Goal: Information Seeking & Learning: Learn about a topic

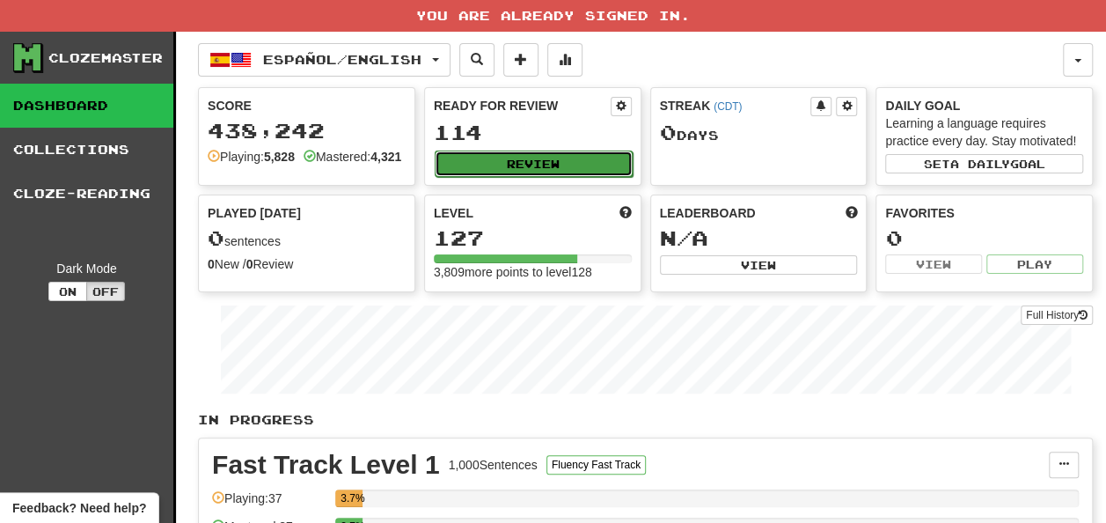
click at [495, 159] on button "Review" at bounding box center [534, 164] width 198 height 26
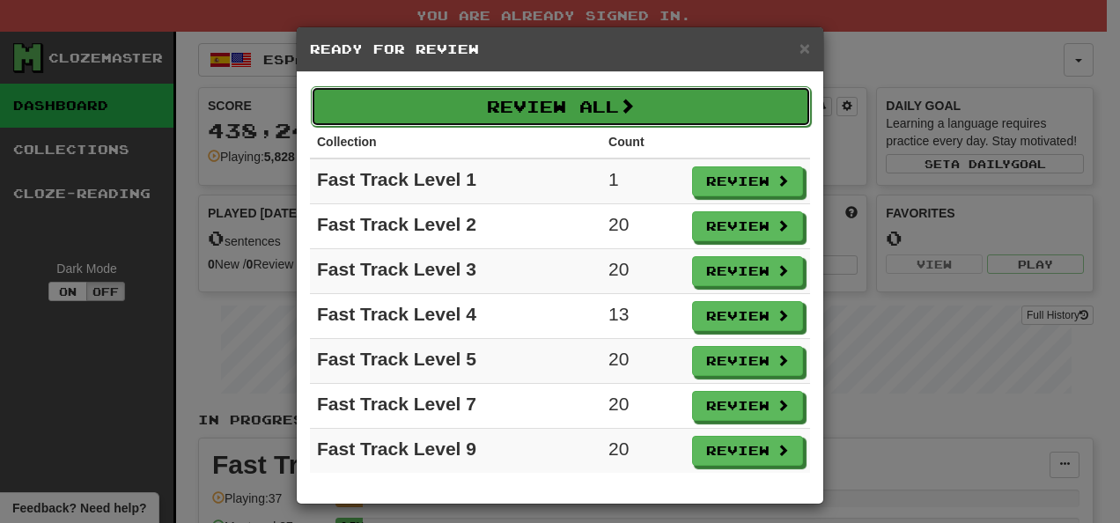
click at [613, 121] on button "Review All" at bounding box center [561, 106] width 500 height 40
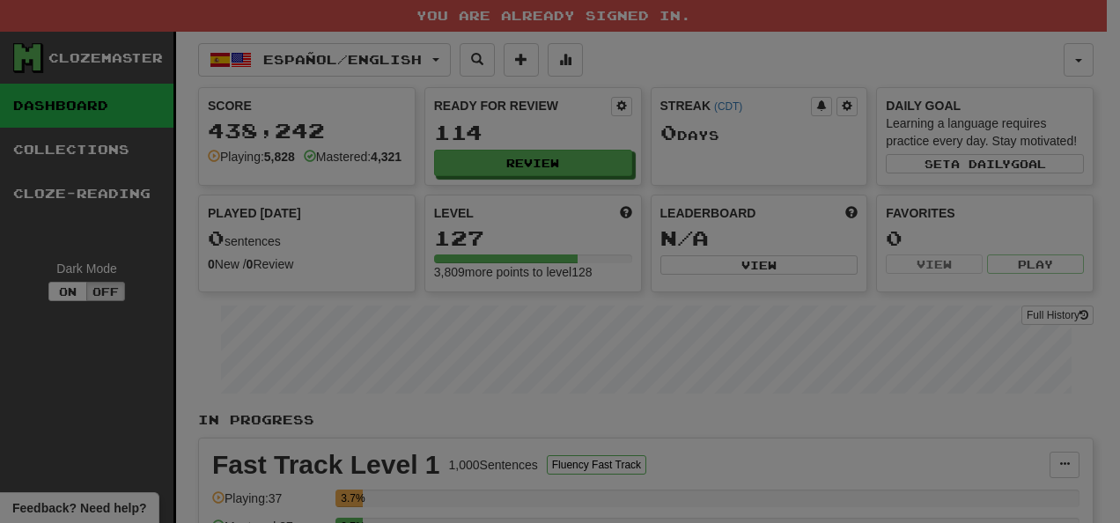
select select "**"
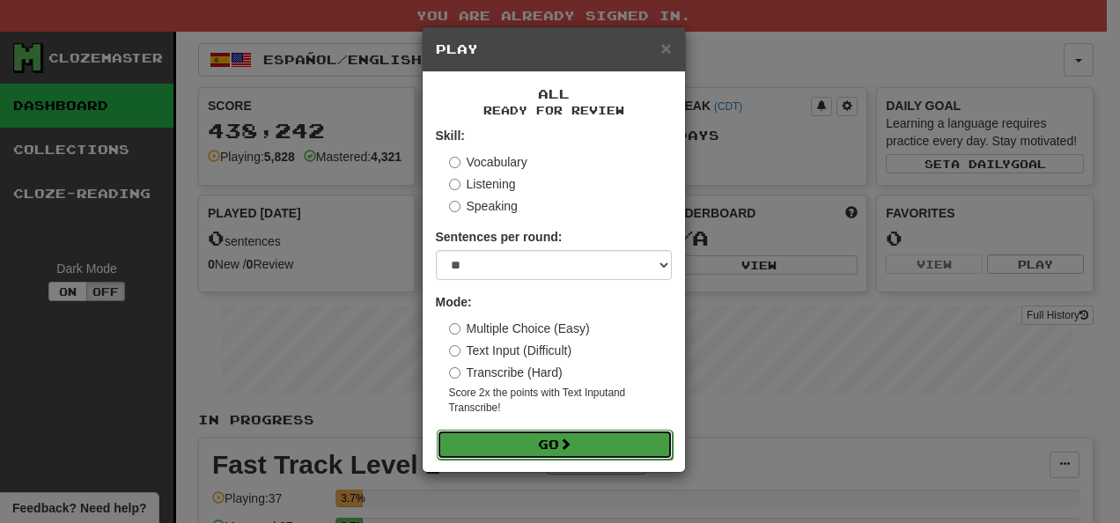
click at [623, 444] on button "Go" at bounding box center [555, 445] width 236 height 30
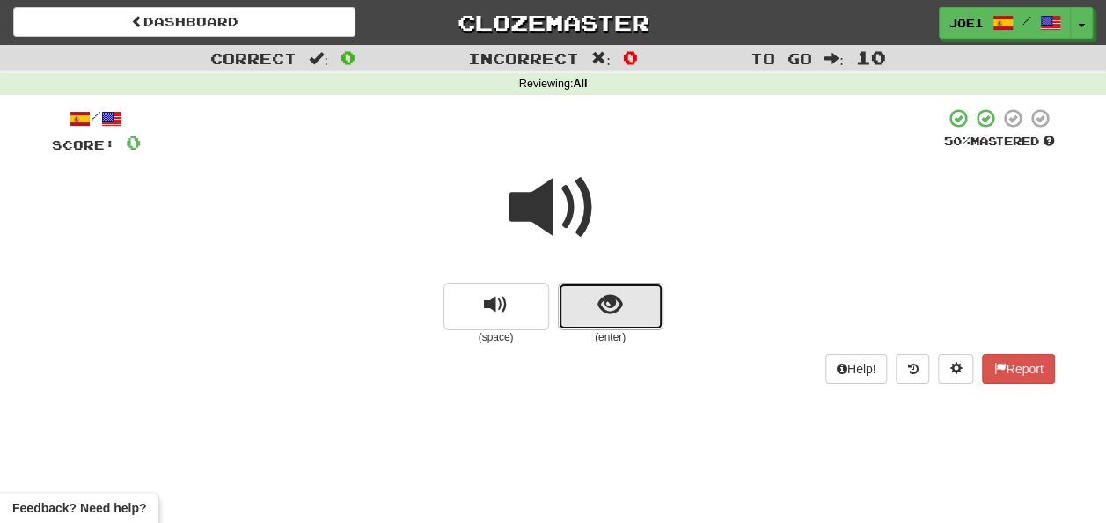
click at [595, 304] on button "show sentence" at bounding box center [611, 307] width 106 height 48
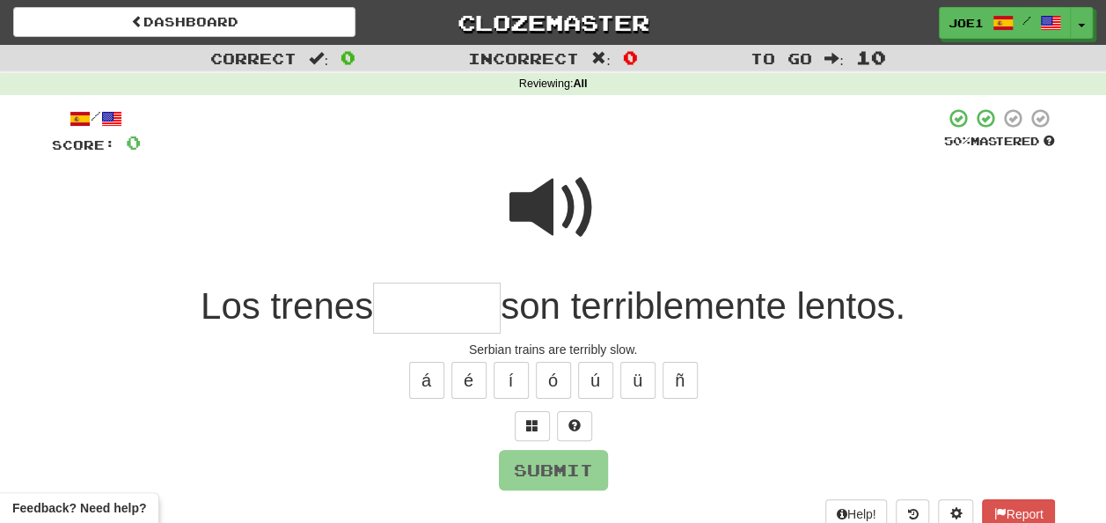
click at [419, 305] on input "text" at bounding box center [437, 309] width 128 height 52
click at [407, 302] on input "text" at bounding box center [437, 309] width 128 height 52
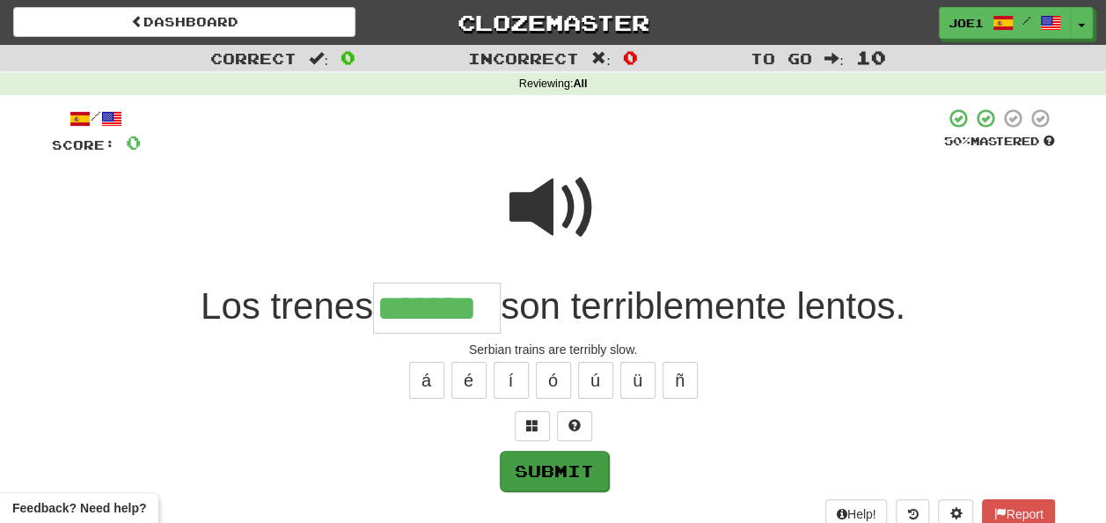
type input "*******"
click at [570, 461] on button "Submit" at bounding box center [553, 470] width 109 height 40
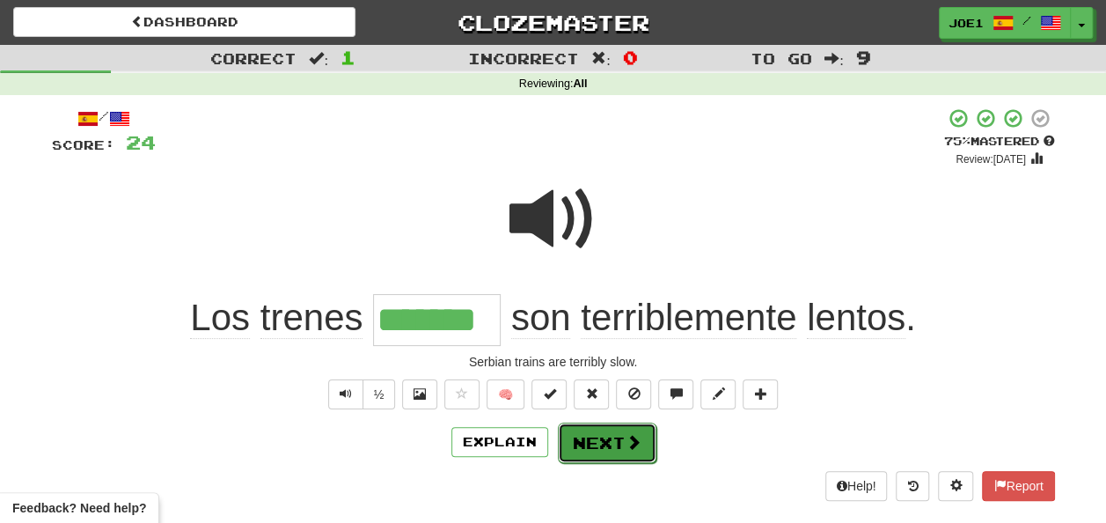
click at [608, 435] on button "Next" at bounding box center [607, 442] width 99 height 40
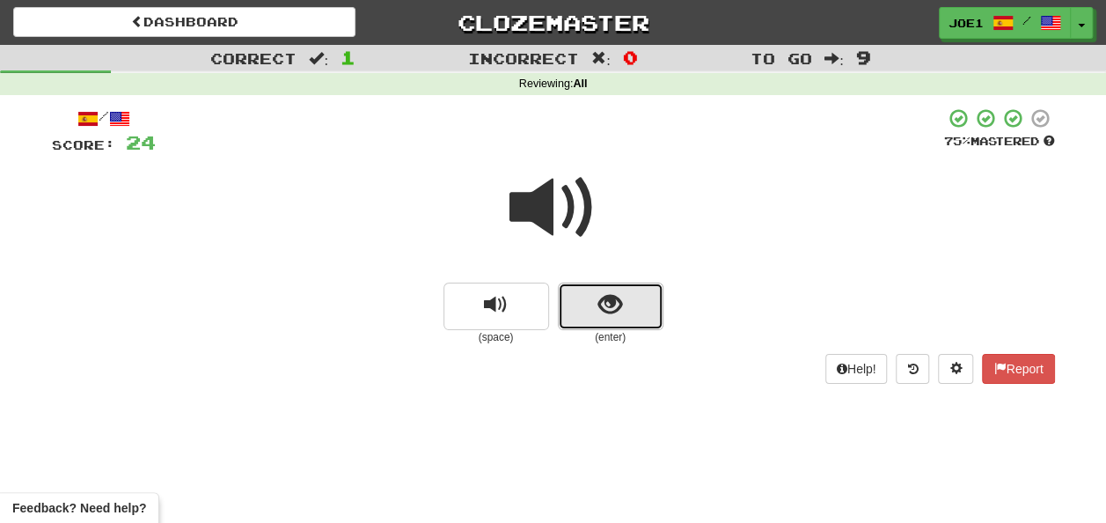
click at [569, 305] on button "show sentence" at bounding box center [611, 307] width 106 height 48
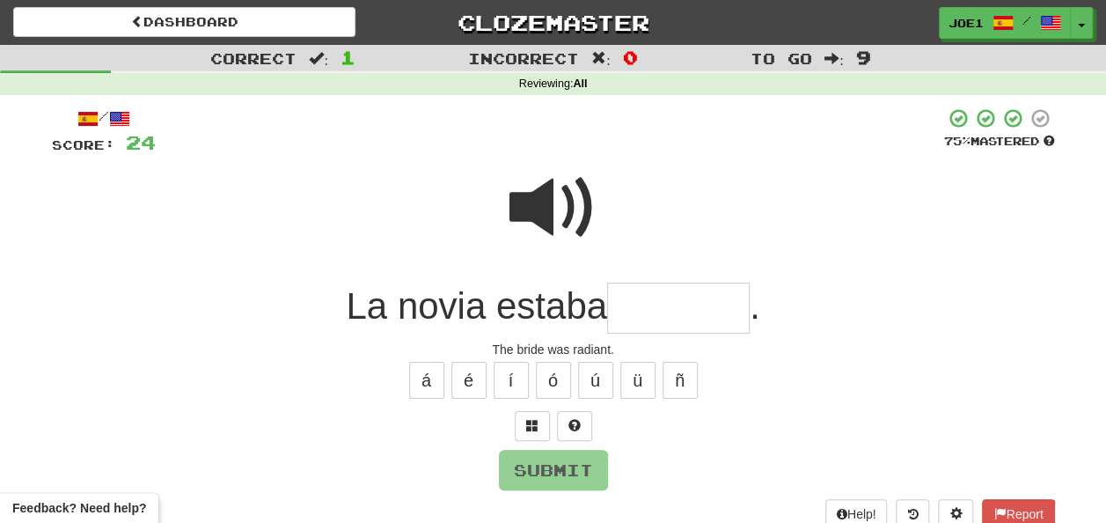
click at [631, 307] on input "text" at bounding box center [678, 309] width 143 height 52
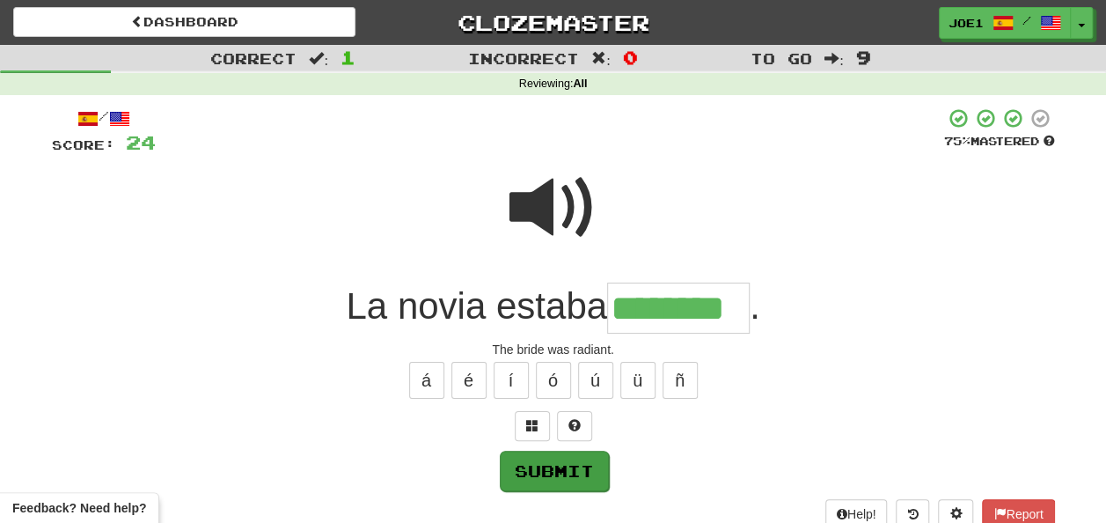
type input "********"
click at [562, 463] on button "Submit" at bounding box center [553, 470] width 109 height 40
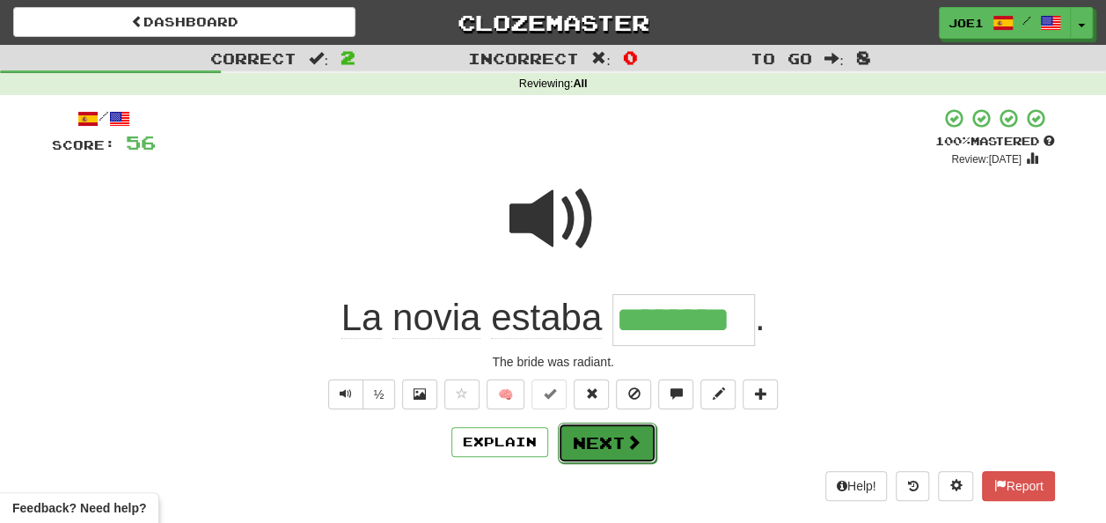
click at [609, 437] on button "Next" at bounding box center [607, 442] width 99 height 40
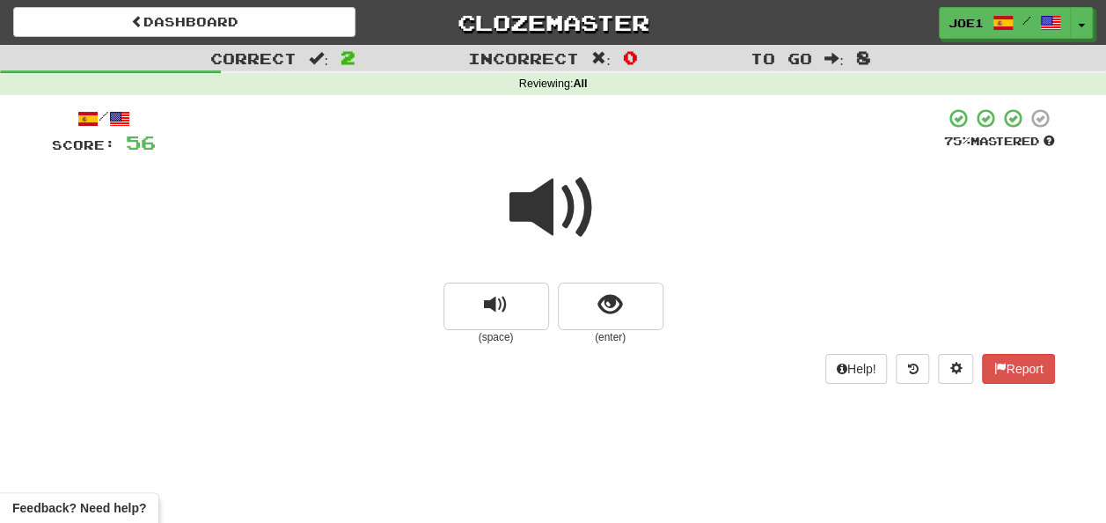
click at [540, 211] on span at bounding box center [554, 208] width 88 height 88
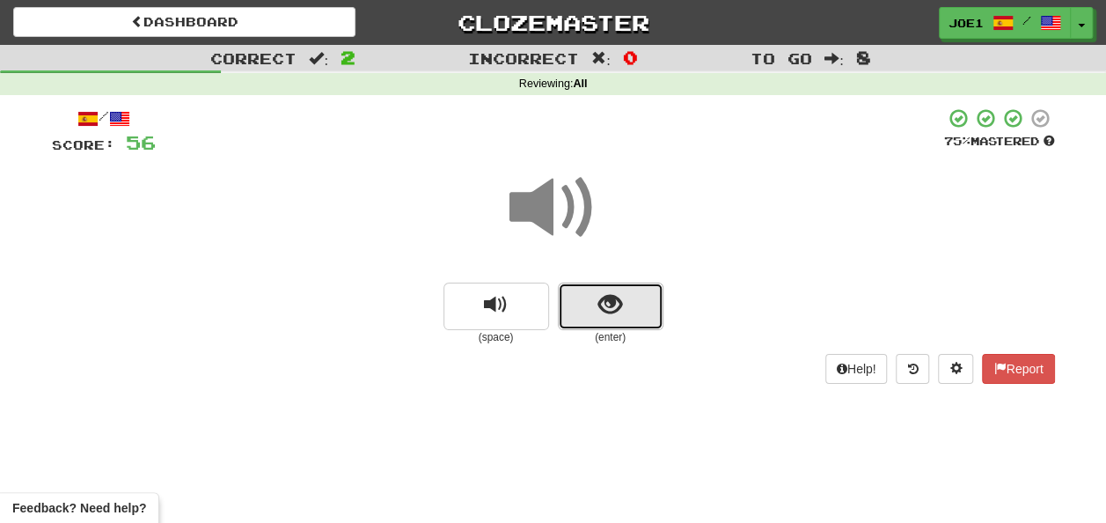
click at [586, 303] on button "show sentence" at bounding box center [611, 307] width 106 height 48
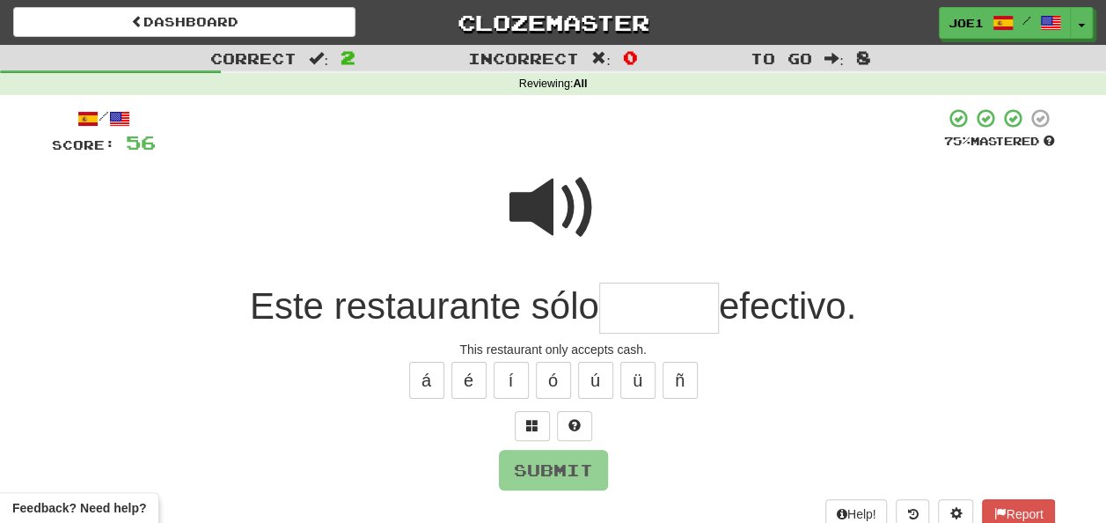
click at [544, 183] on span at bounding box center [554, 208] width 88 height 88
click at [613, 306] on input "text" at bounding box center [659, 309] width 120 height 52
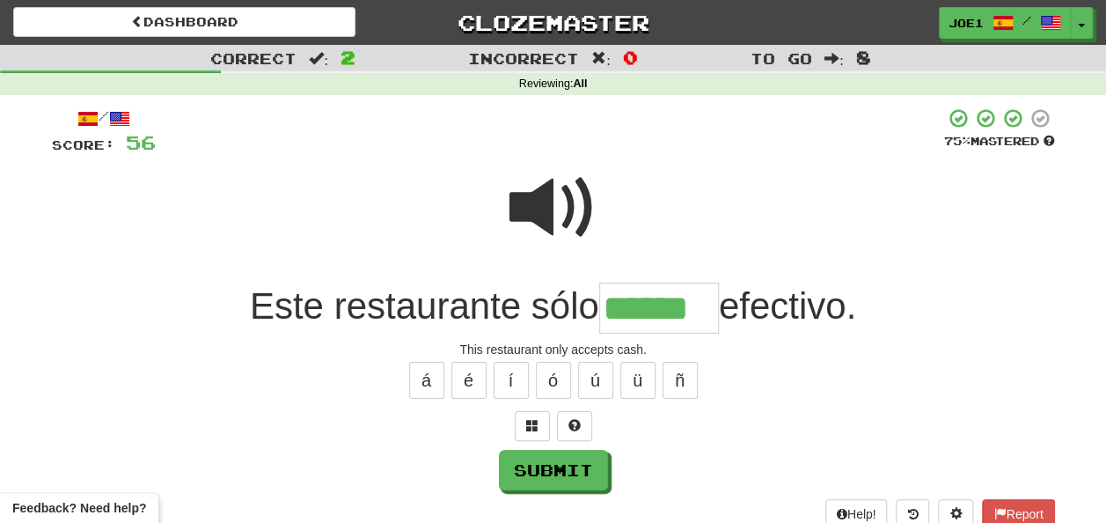
type input "******"
drag, startPoint x: 539, startPoint y: 202, endPoint x: 542, endPoint y: 211, distance: 9.5
click at [542, 211] on span at bounding box center [554, 208] width 88 height 88
click at [538, 205] on span at bounding box center [554, 208] width 88 height 88
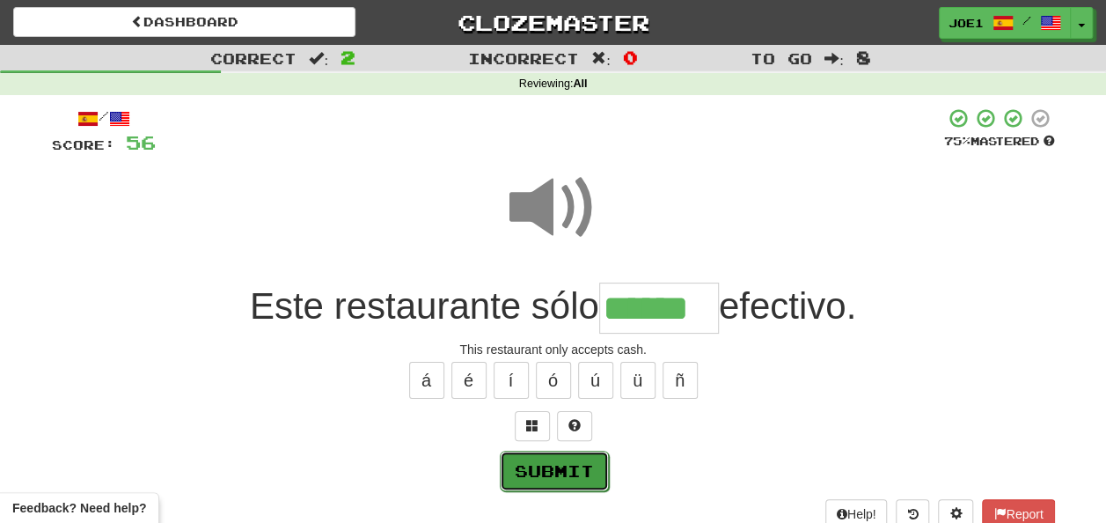
click at [576, 466] on button "Submit" at bounding box center [554, 471] width 109 height 40
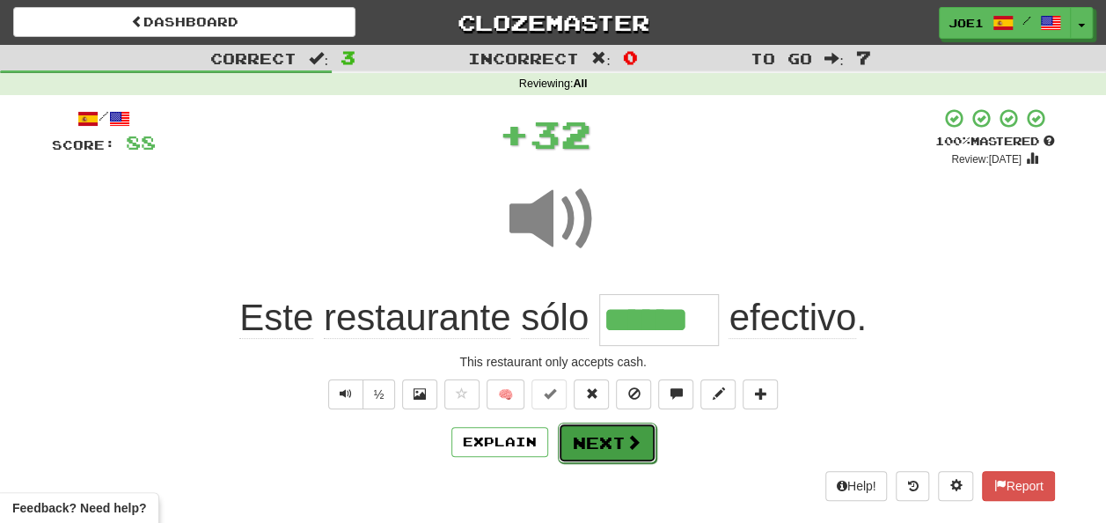
click at [610, 440] on button "Next" at bounding box center [607, 442] width 99 height 40
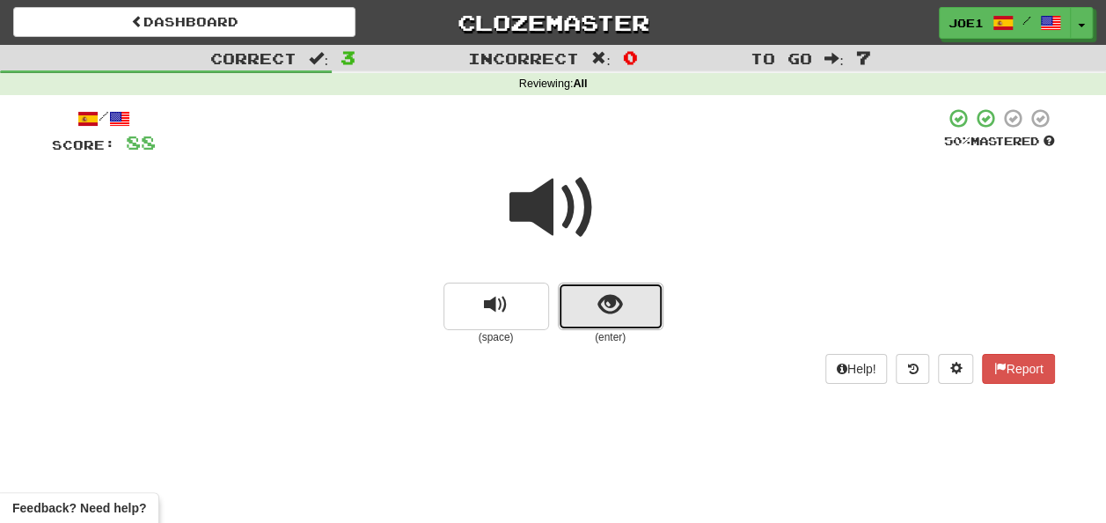
click at [596, 299] on button "show sentence" at bounding box center [611, 307] width 106 height 48
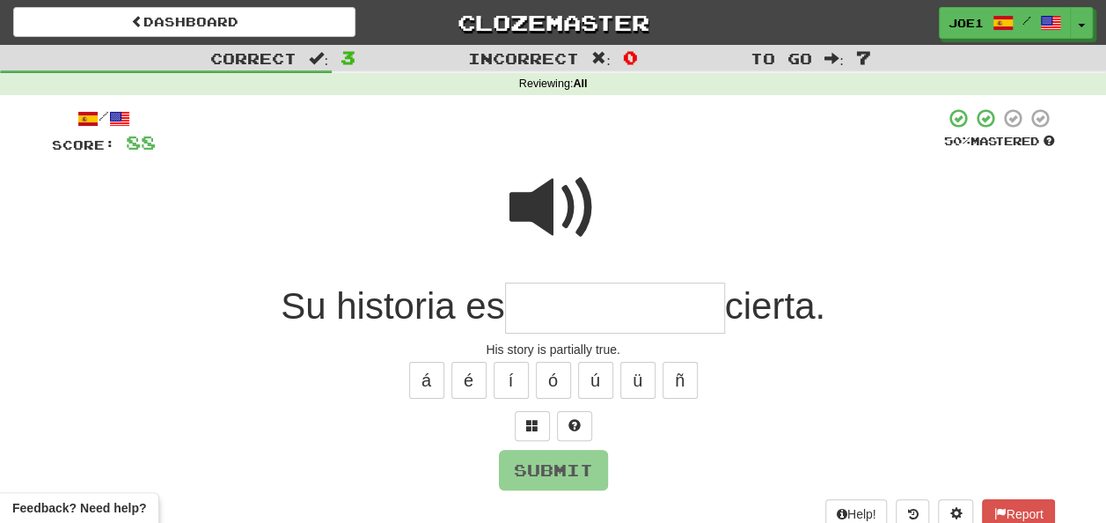
click at [519, 306] on input "text" at bounding box center [615, 309] width 220 height 52
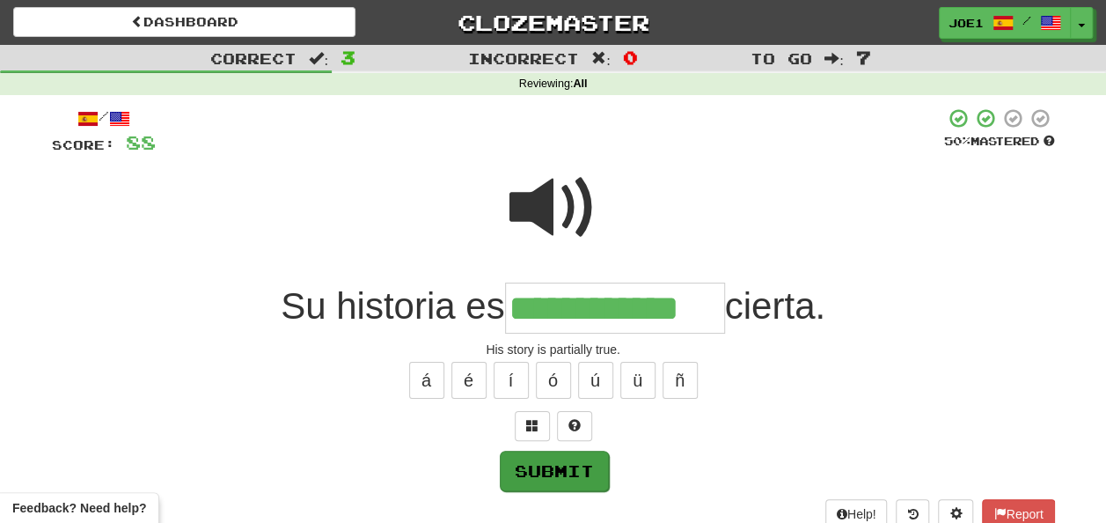
type input "**********"
click at [546, 474] on button "Submit" at bounding box center [554, 471] width 109 height 40
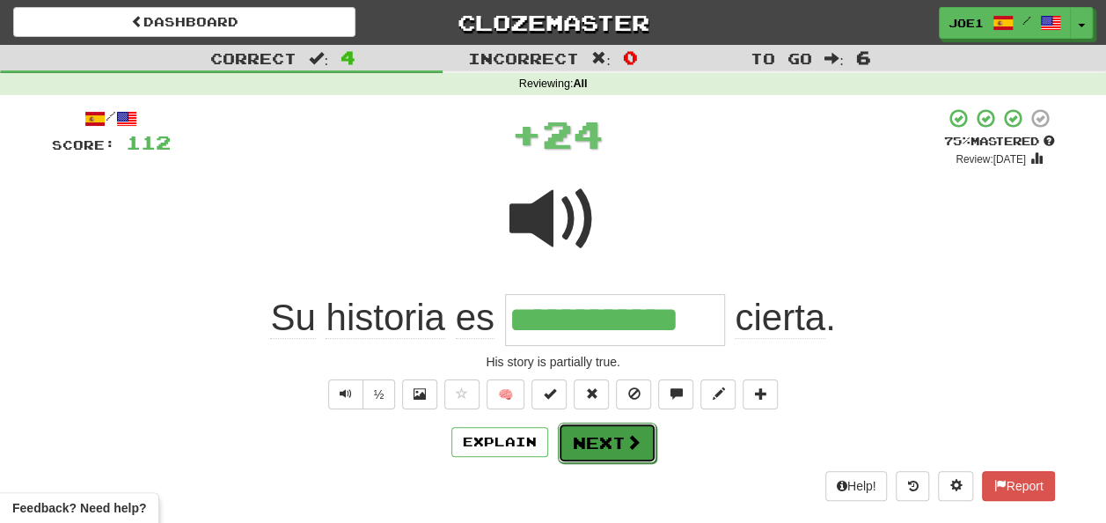
click at [590, 438] on button "Next" at bounding box center [607, 442] width 99 height 40
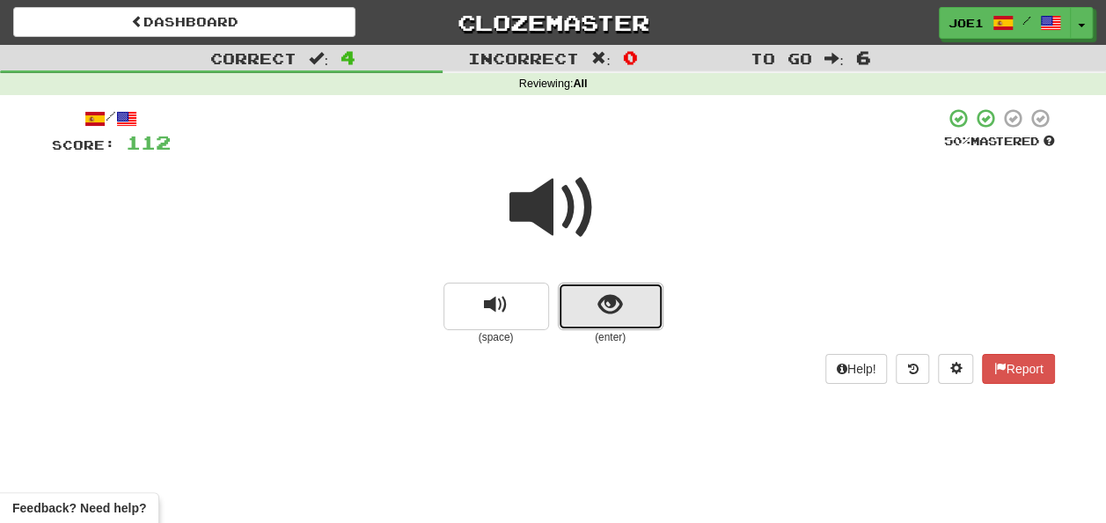
click at [622, 321] on button "show sentence" at bounding box center [611, 307] width 106 height 48
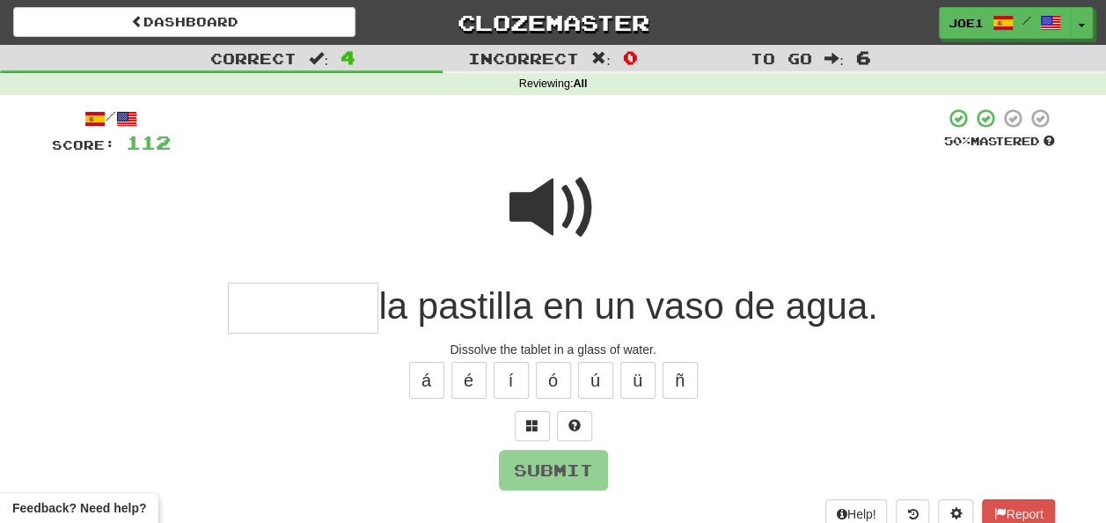
click at [280, 308] on input "text" at bounding box center [303, 309] width 151 height 52
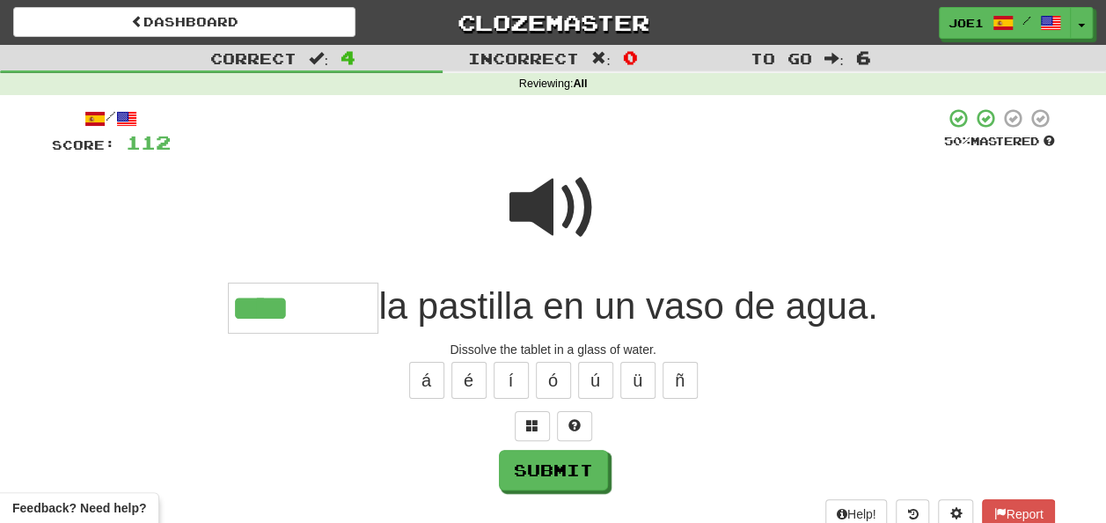
drag, startPoint x: 537, startPoint y: 209, endPoint x: 535, endPoint y: 222, distance: 12.4
click at [538, 209] on span at bounding box center [554, 208] width 88 height 88
click at [308, 305] on input "****" at bounding box center [303, 309] width 151 height 52
click at [563, 215] on span at bounding box center [554, 208] width 88 height 88
click at [289, 309] on input "***" at bounding box center [303, 309] width 151 height 52
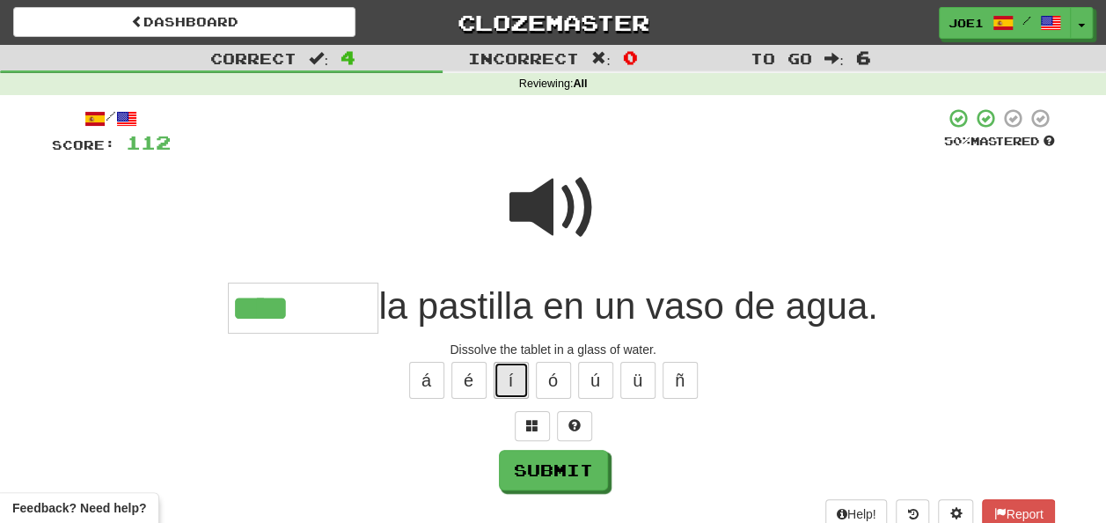
click at [503, 389] on button "í" at bounding box center [511, 380] width 35 height 37
click at [472, 380] on button "é" at bounding box center [469, 380] width 35 height 37
click at [414, 387] on button "á" at bounding box center [426, 380] width 35 height 37
click at [553, 377] on button "ó" at bounding box center [553, 380] width 35 height 37
click at [601, 378] on button "ú" at bounding box center [595, 380] width 35 height 37
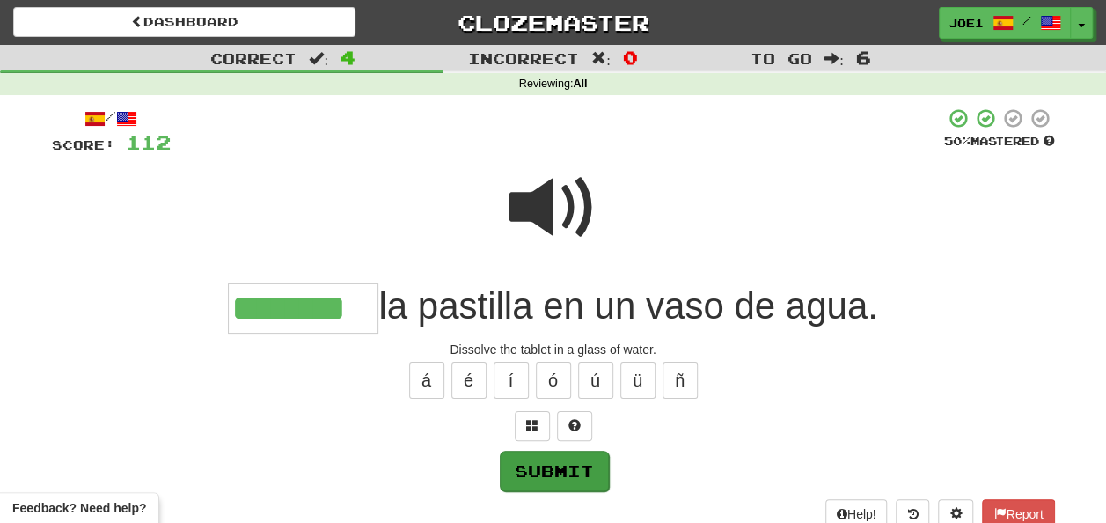
type input "********"
click at [540, 468] on button "Submit" at bounding box center [554, 471] width 109 height 40
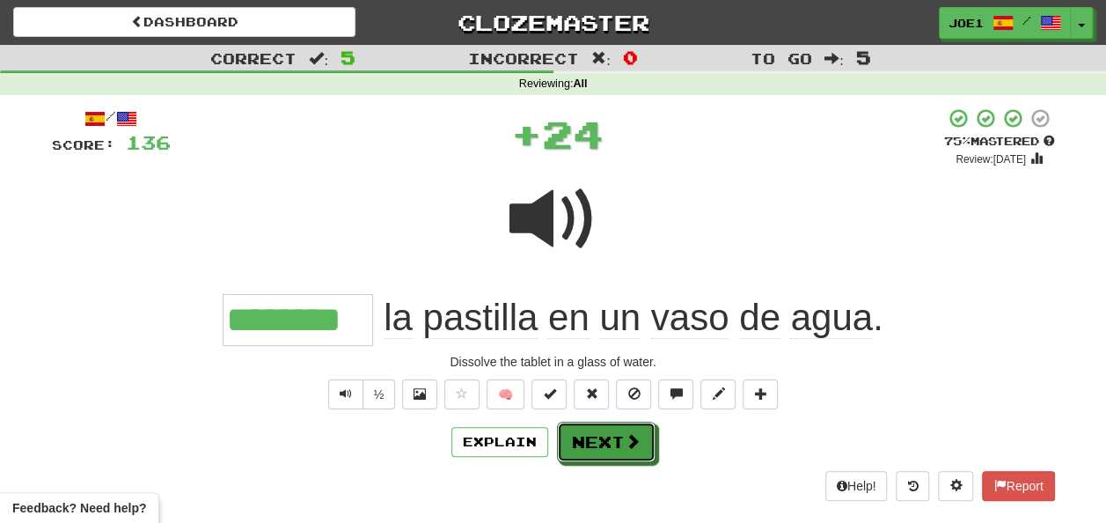
click at [607, 438] on button "Next" at bounding box center [606, 442] width 99 height 40
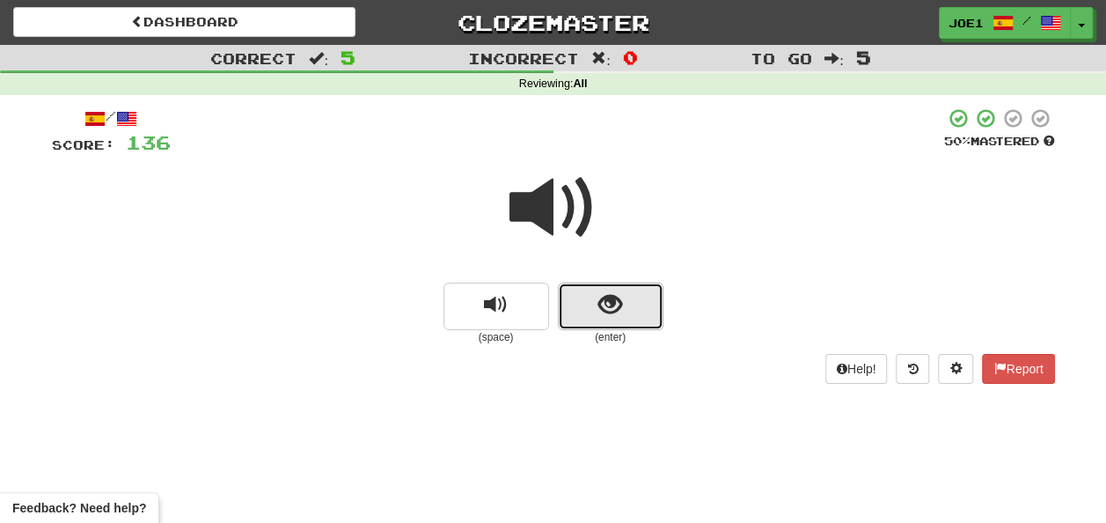
click at [623, 308] on button "show sentence" at bounding box center [611, 307] width 106 height 48
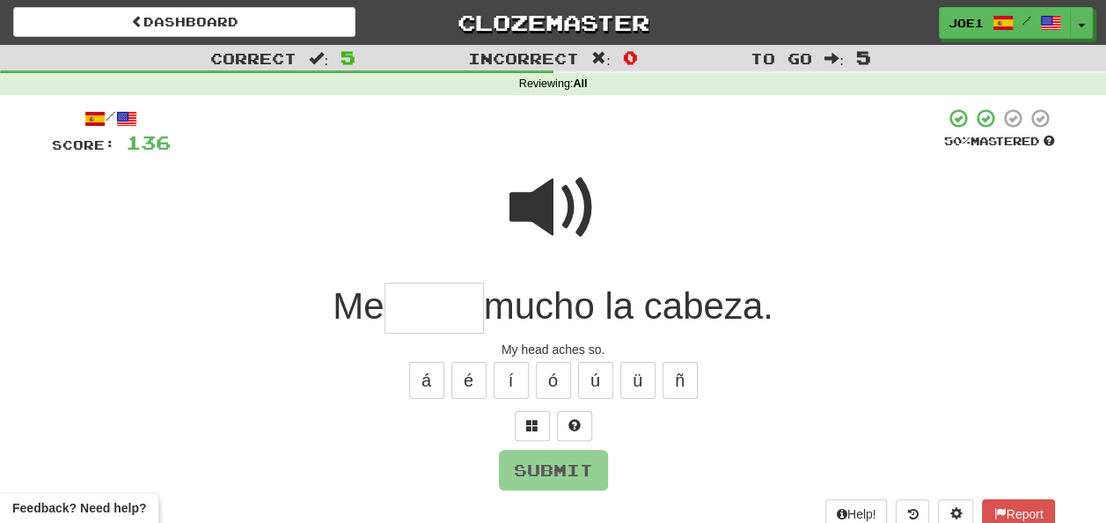
click at [408, 313] on input "text" at bounding box center [434, 309] width 99 height 52
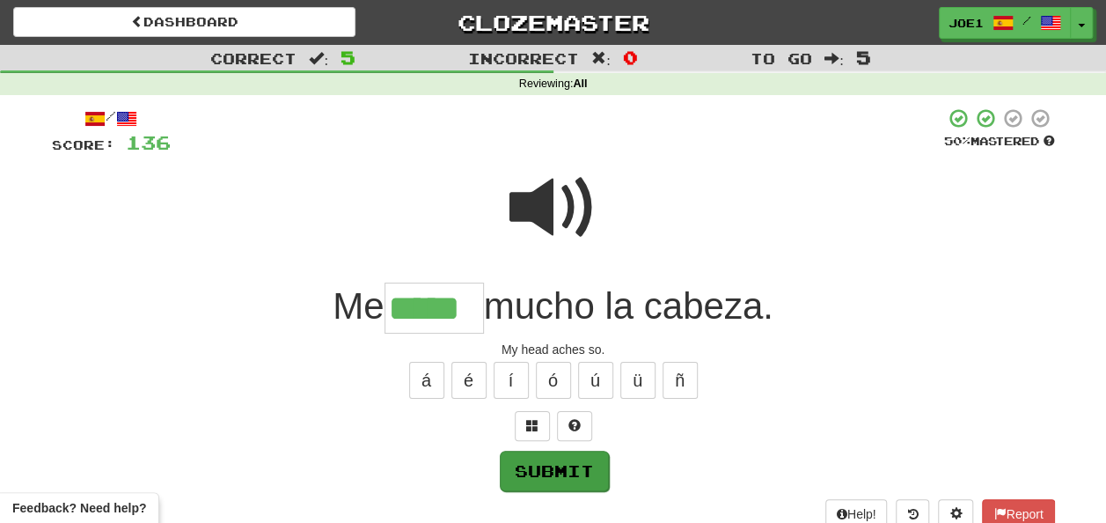
type input "*****"
click at [563, 468] on button "Submit" at bounding box center [554, 471] width 109 height 40
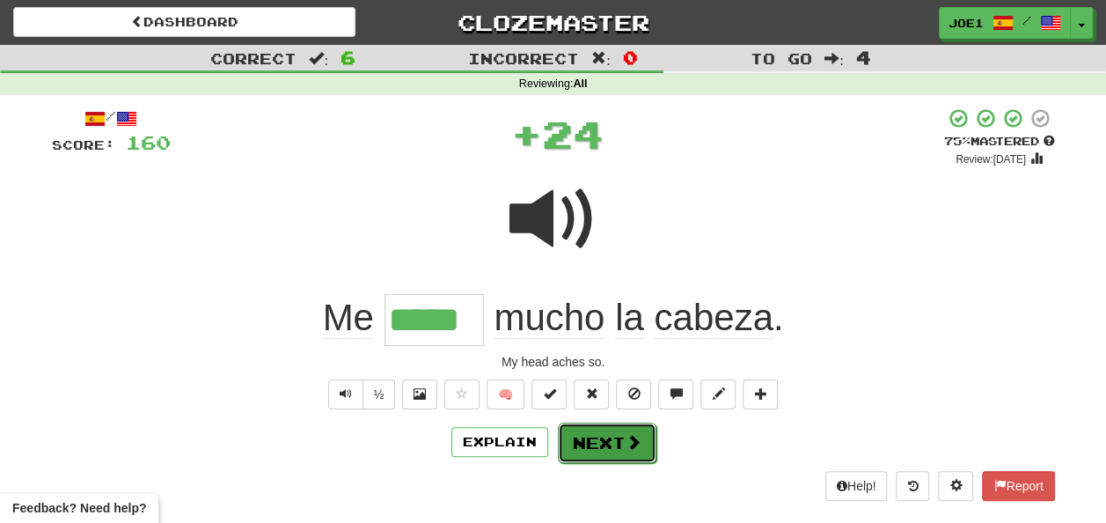
click at [617, 441] on button "Next" at bounding box center [607, 442] width 99 height 40
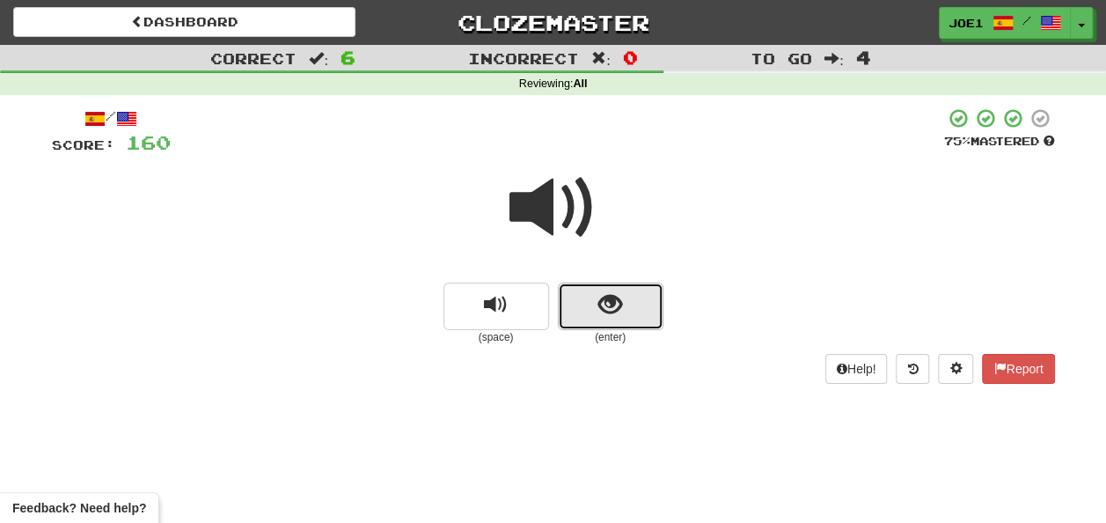
click at [597, 320] on button "show sentence" at bounding box center [611, 307] width 106 height 48
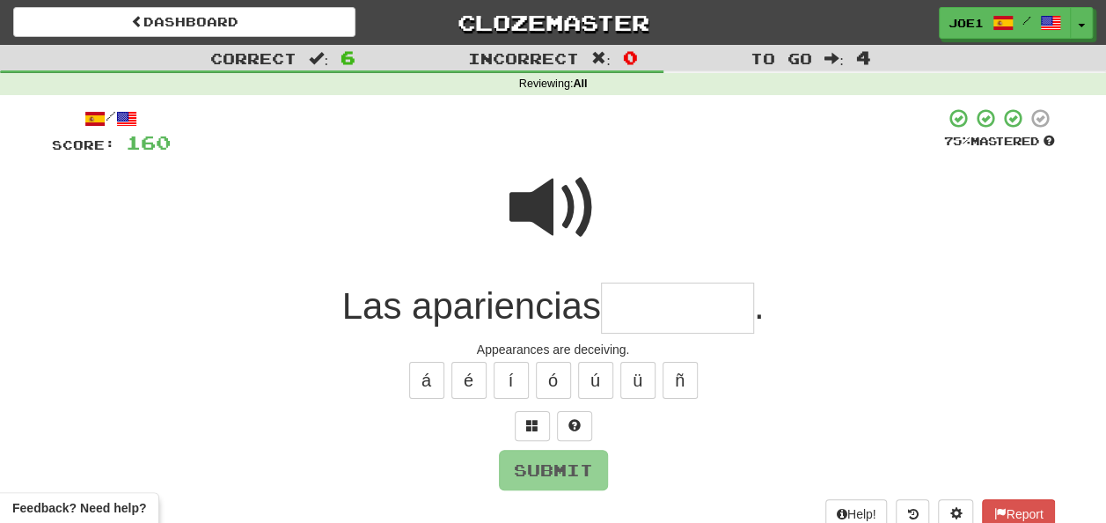
click at [635, 300] on input "text" at bounding box center [677, 309] width 153 height 52
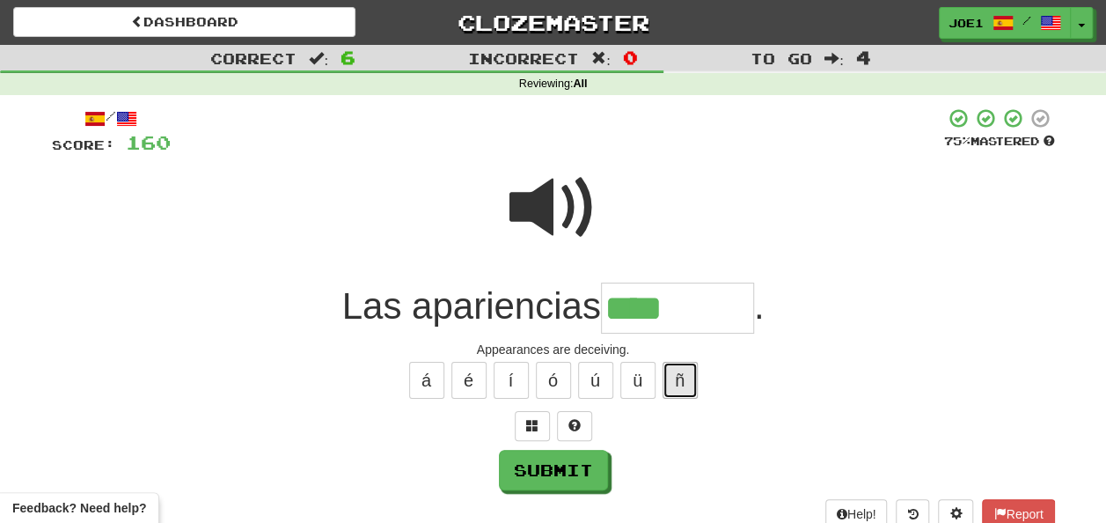
click at [669, 374] on button "ñ" at bounding box center [680, 380] width 35 height 37
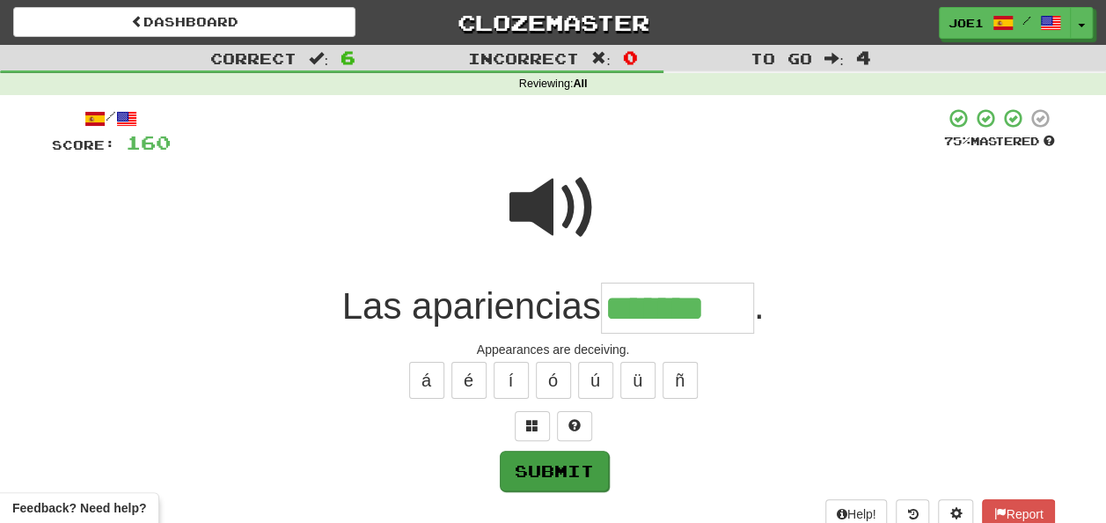
type input "*******"
click at [570, 474] on button "Submit" at bounding box center [553, 470] width 109 height 40
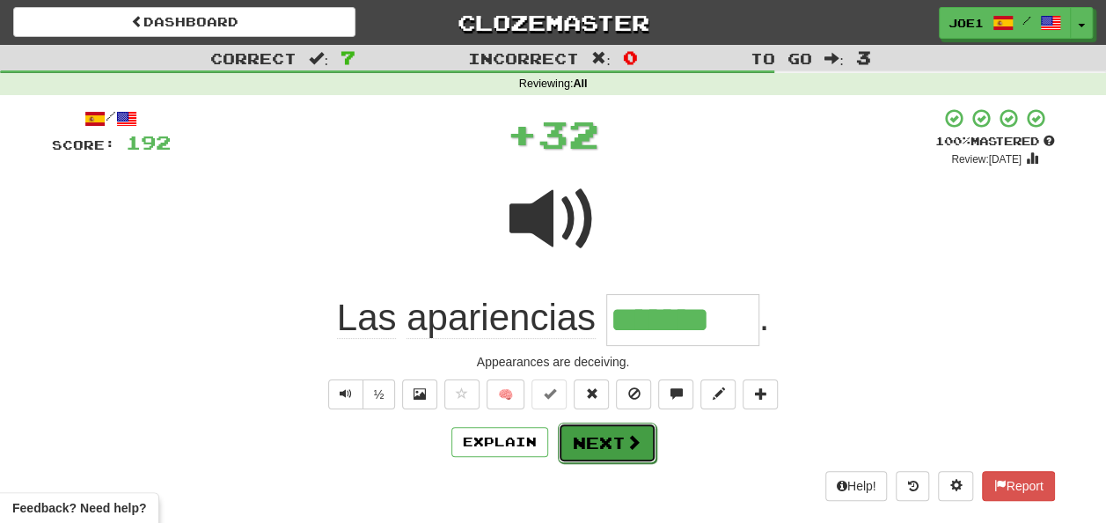
click at [602, 443] on button "Next" at bounding box center [607, 442] width 99 height 40
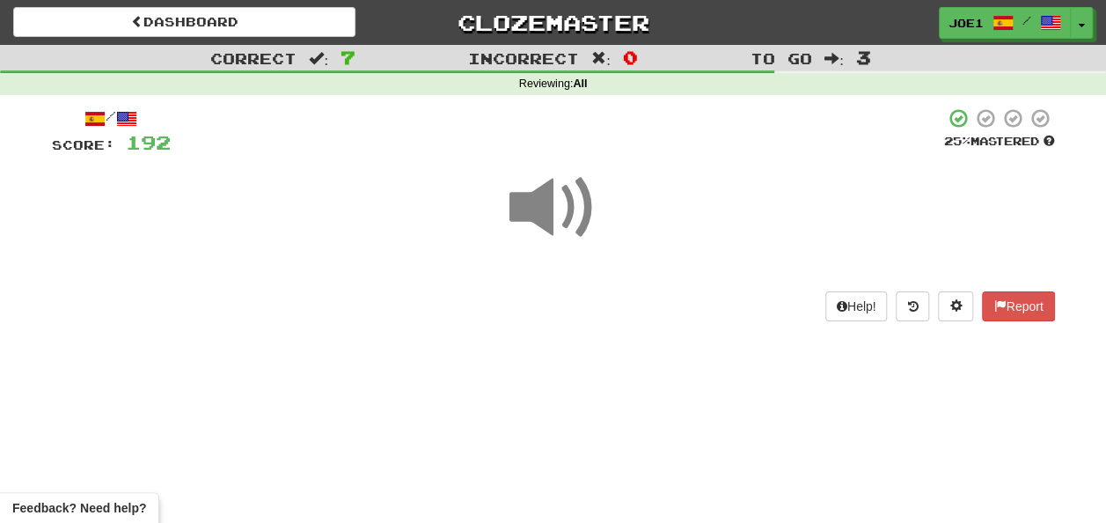
click at [558, 220] on span at bounding box center [554, 208] width 88 height 88
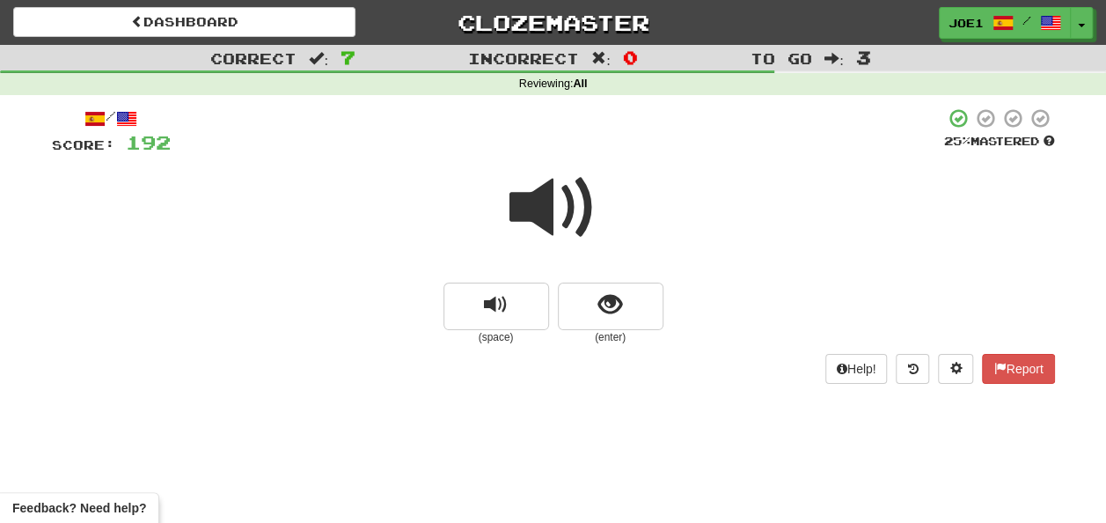
click at [549, 209] on span at bounding box center [554, 208] width 88 height 88
click at [550, 213] on span at bounding box center [554, 208] width 88 height 88
click at [555, 209] on span at bounding box center [554, 208] width 88 height 88
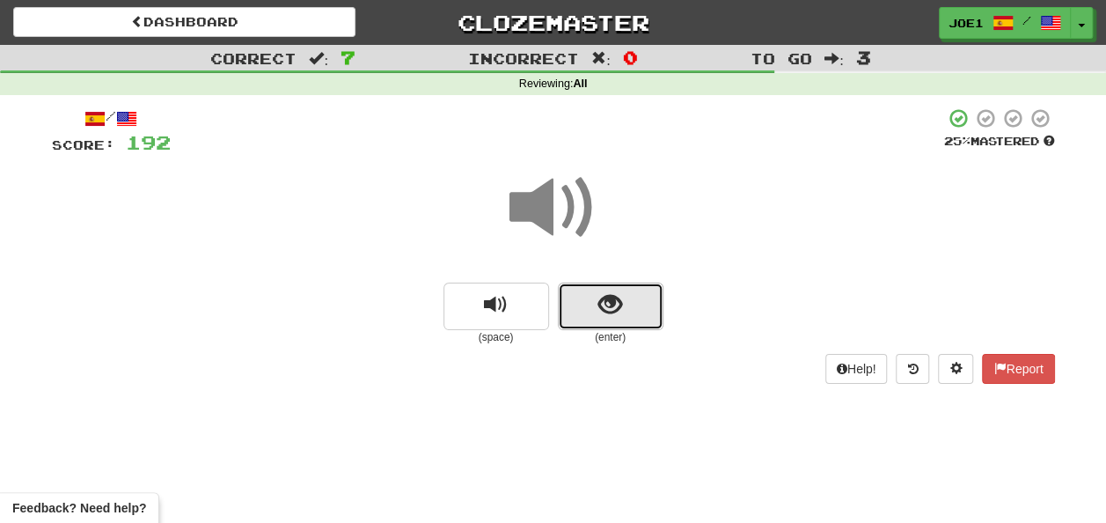
click at [594, 305] on button "show sentence" at bounding box center [611, 307] width 106 height 48
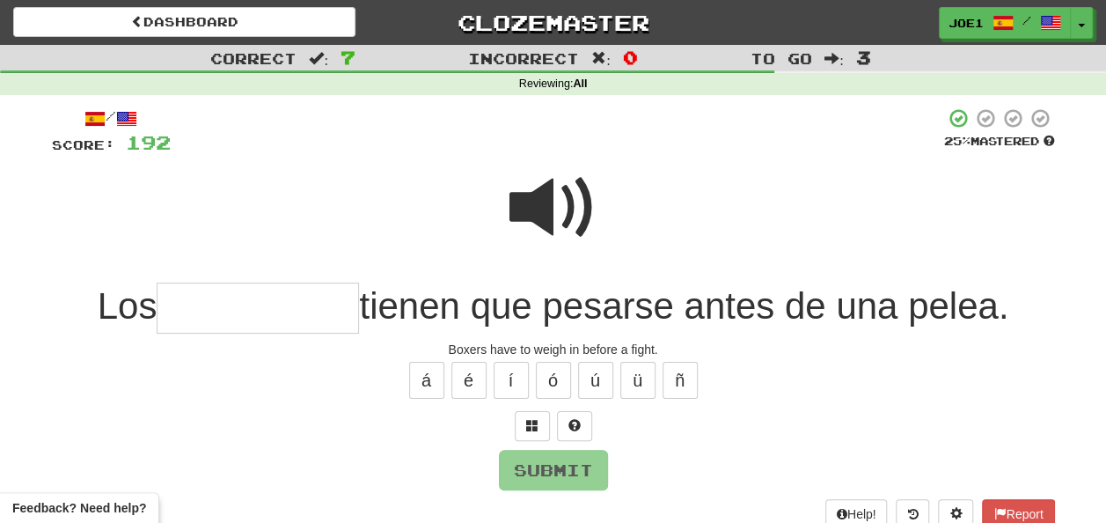
click at [546, 180] on span at bounding box center [554, 208] width 88 height 88
click at [176, 307] on input "text" at bounding box center [258, 309] width 202 height 52
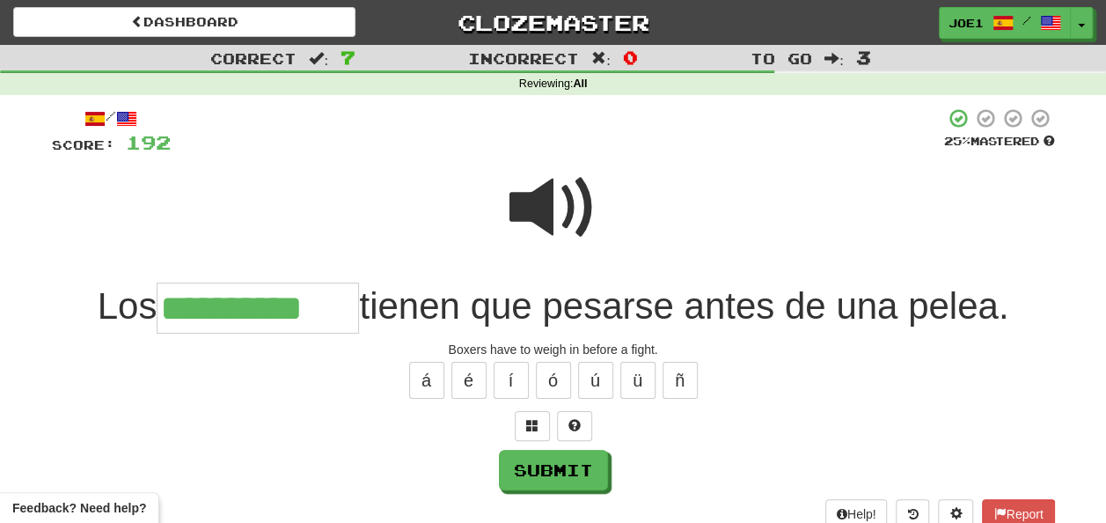
type input "**********"
click at [545, 204] on span at bounding box center [554, 208] width 88 height 88
click at [545, 202] on span at bounding box center [554, 208] width 88 height 88
click at [583, 468] on button "Submit" at bounding box center [554, 471] width 109 height 40
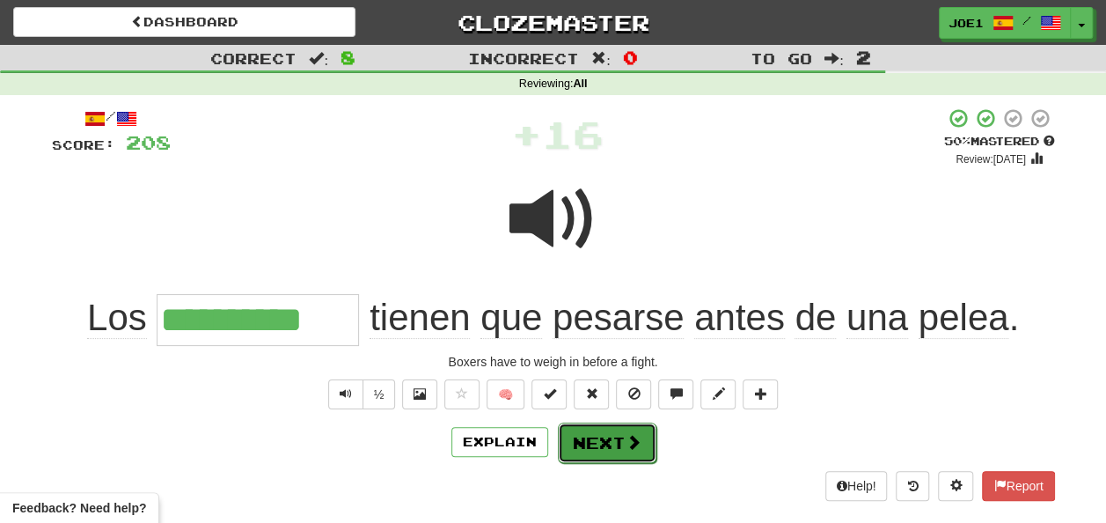
click at [602, 445] on button "Next" at bounding box center [607, 442] width 99 height 40
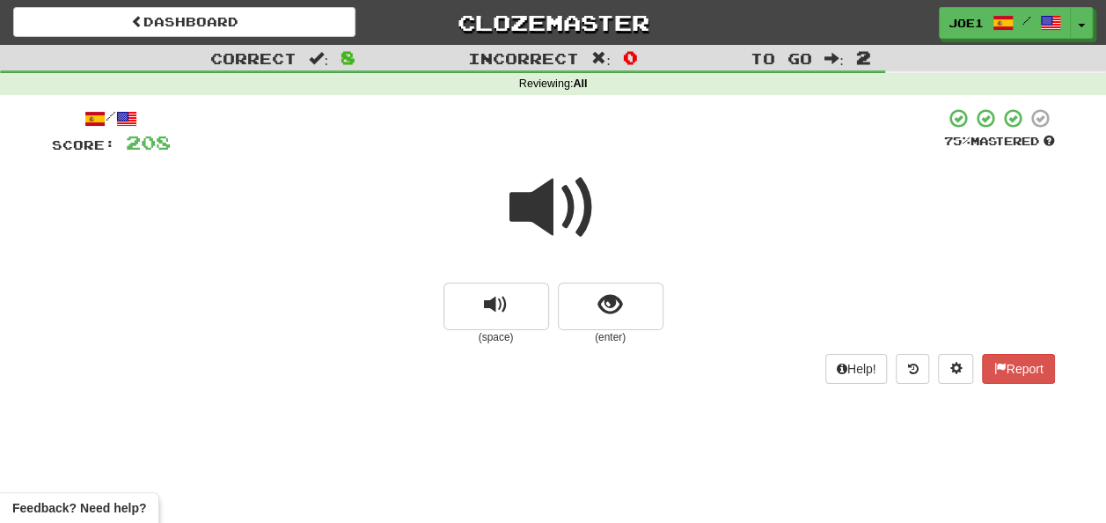
click at [556, 213] on span at bounding box center [554, 208] width 88 height 88
click at [577, 309] on button "show sentence" at bounding box center [611, 307] width 106 height 48
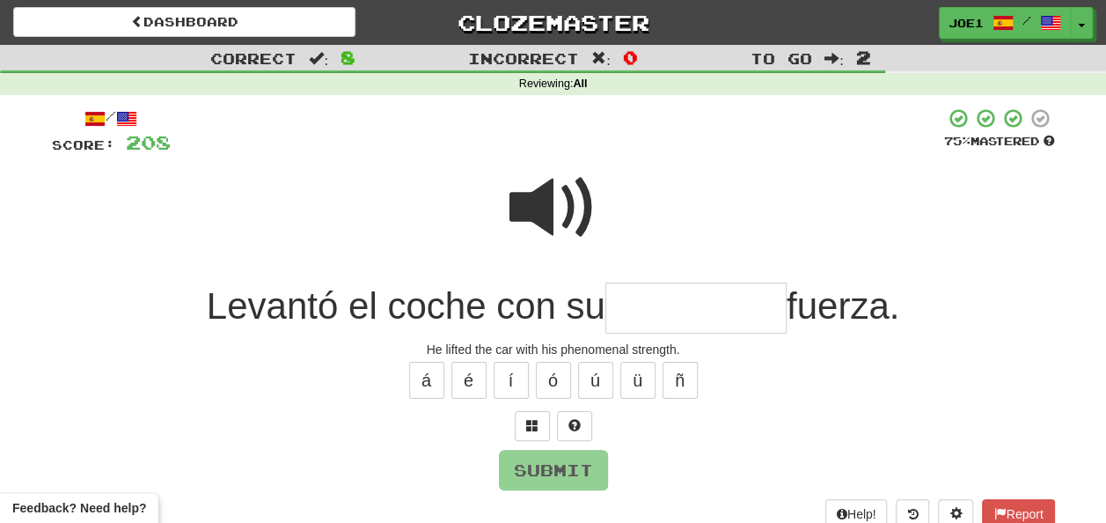
click at [547, 201] on span at bounding box center [554, 208] width 88 height 88
click at [632, 311] on input "text" at bounding box center [696, 309] width 181 height 52
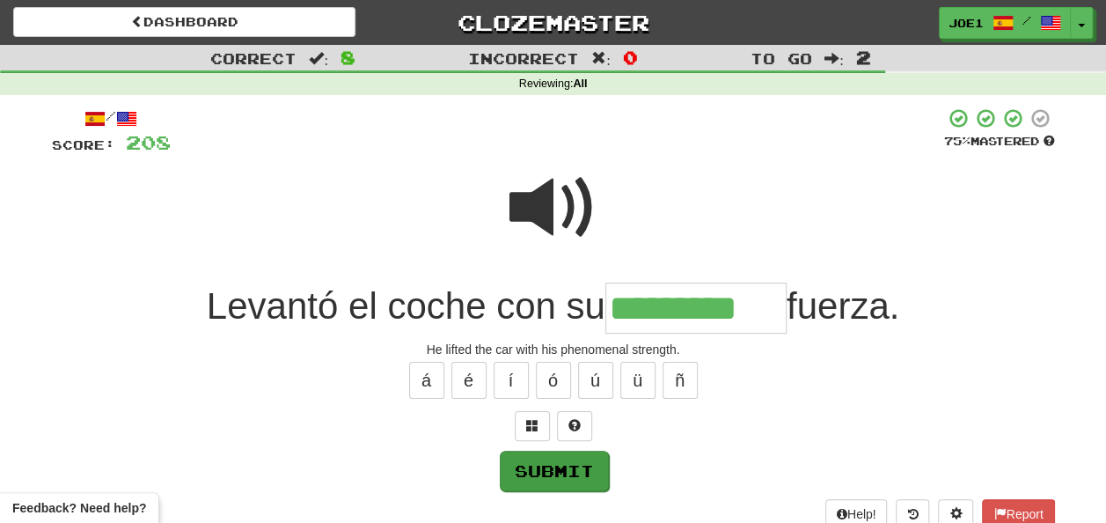
type input "*********"
click at [545, 468] on button "Submit" at bounding box center [554, 471] width 109 height 40
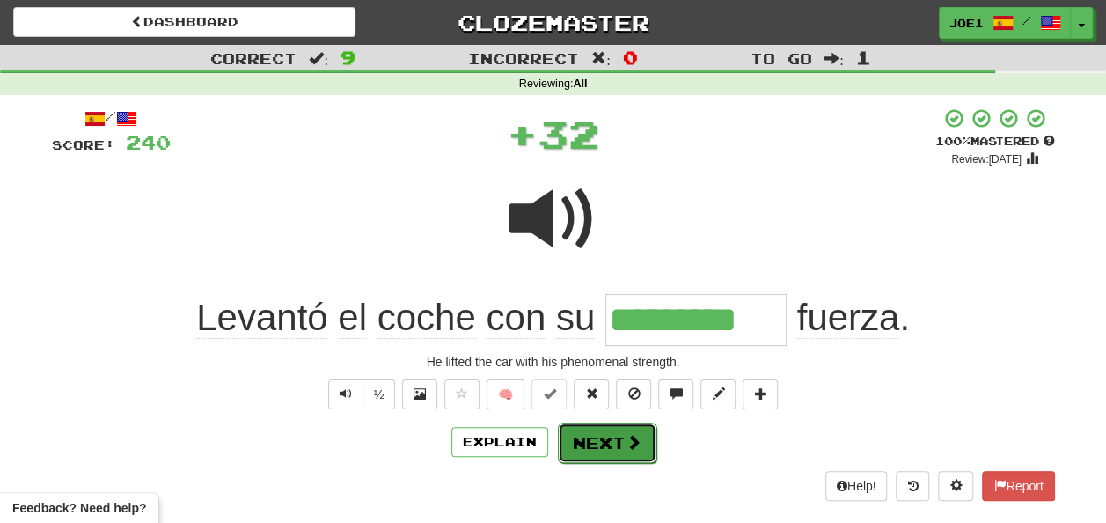
click at [579, 440] on button "Next" at bounding box center [607, 442] width 99 height 40
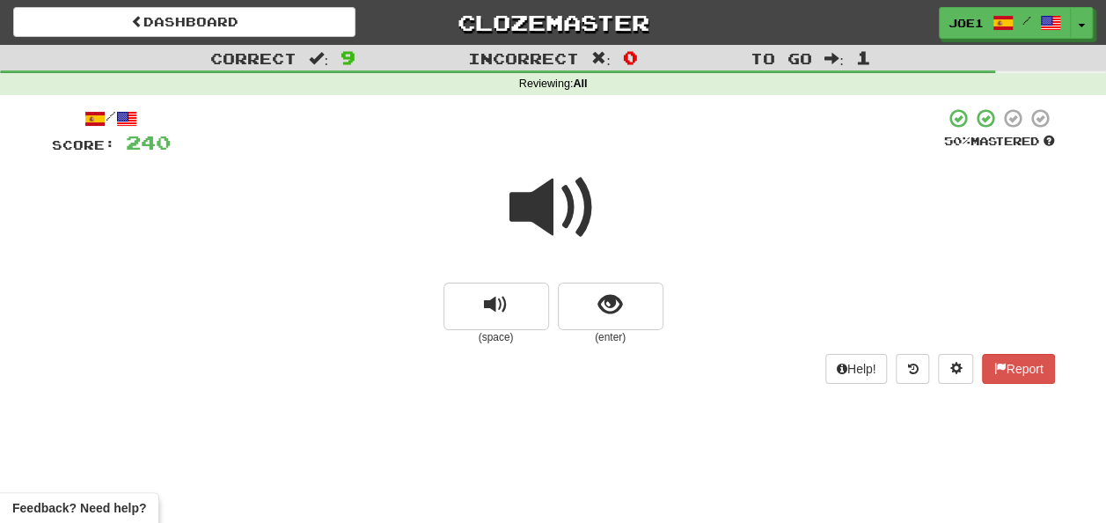
click at [549, 178] on span at bounding box center [554, 208] width 88 height 88
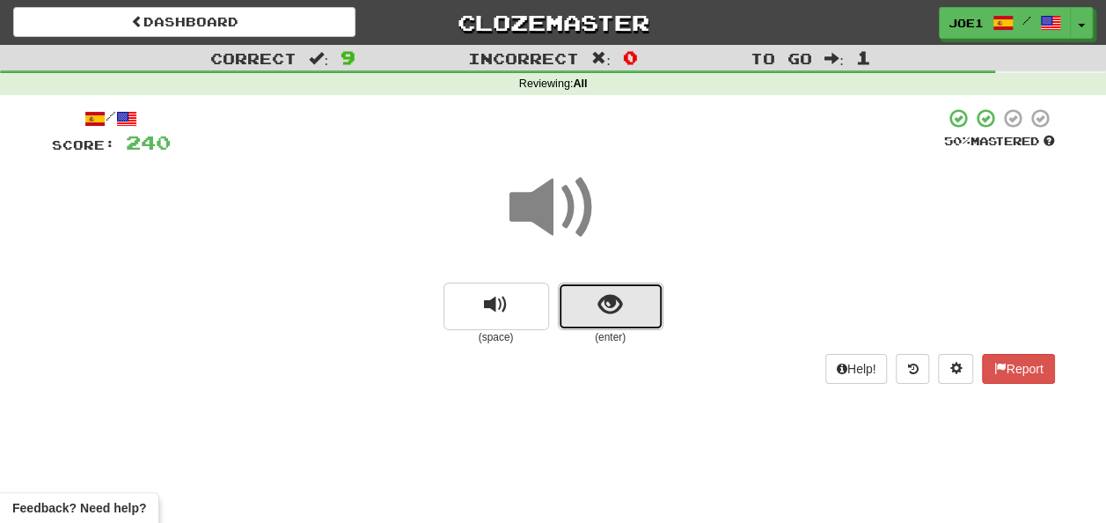
click at [599, 302] on span "show sentence" at bounding box center [611, 305] width 24 height 24
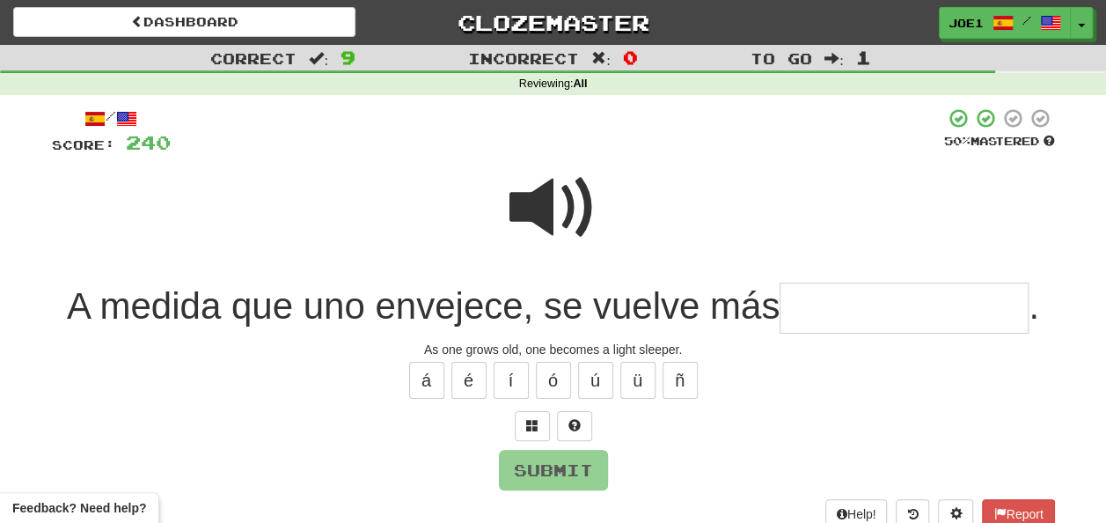
click at [560, 187] on span at bounding box center [554, 208] width 88 height 88
click at [797, 299] on input "text" at bounding box center [904, 309] width 249 height 52
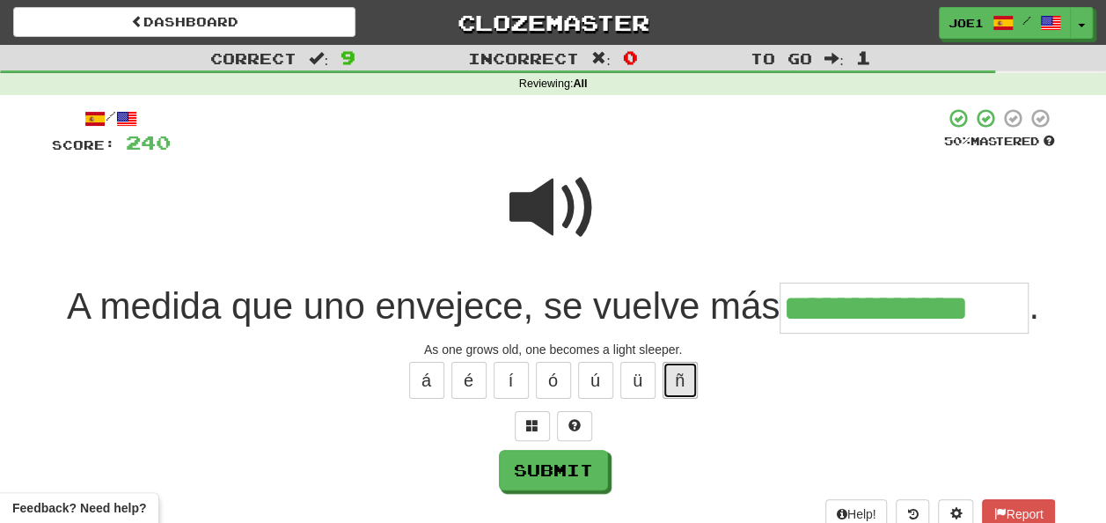
click at [691, 374] on button "ñ" at bounding box center [680, 380] width 35 height 37
type input "**********"
click at [523, 206] on span at bounding box center [554, 208] width 88 height 88
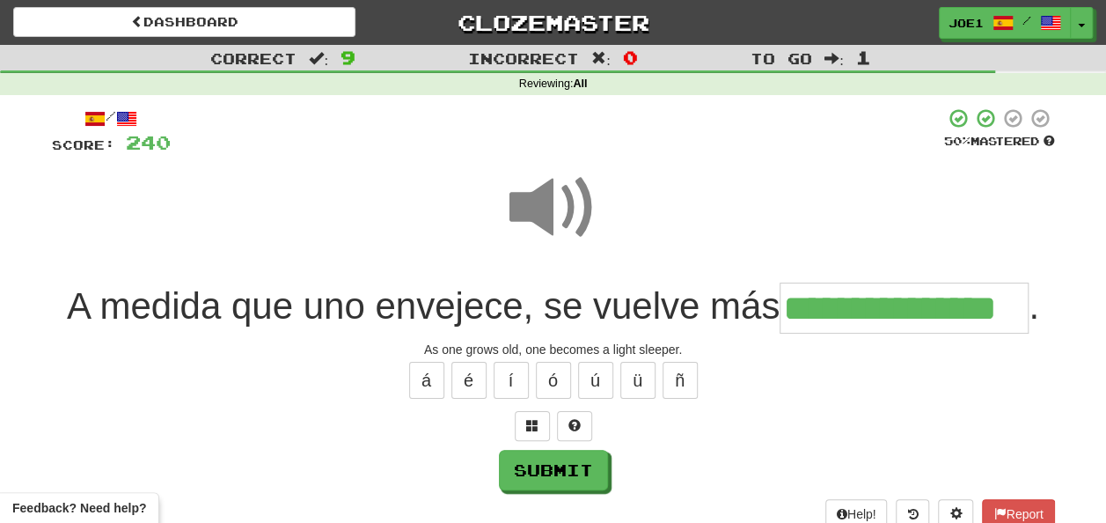
click at [523, 206] on span at bounding box center [554, 208] width 88 height 88
click at [532, 206] on span at bounding box center [554, 208] width 88 height 88
click at [532, 208] on span at bounding box center [554, 208] width 88 height 88
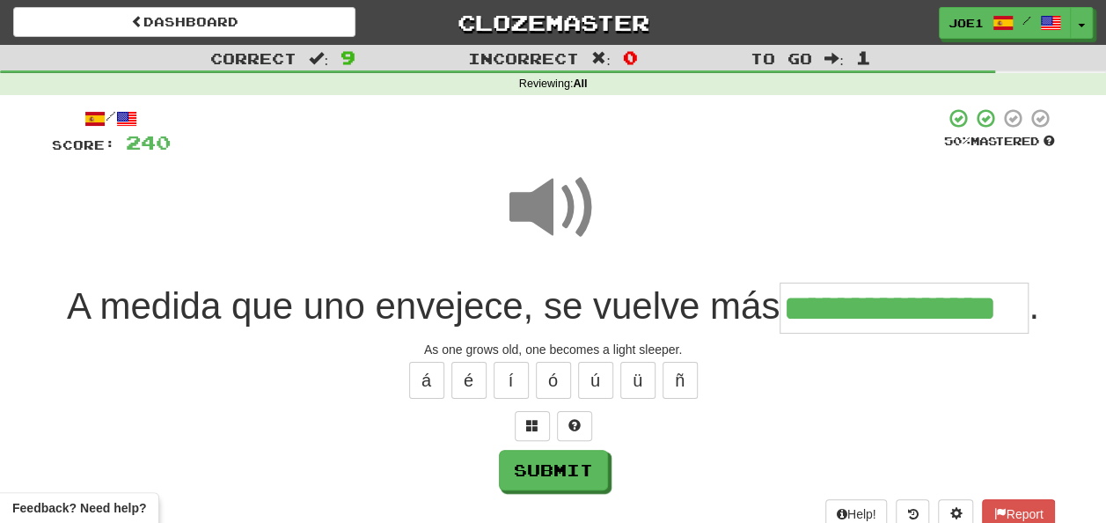
click at [534, 209] on span at bounding box center [554, 208] width 88 height 88
click at [535, 209] on span at bounding box center [554, 208] width 88 height 88
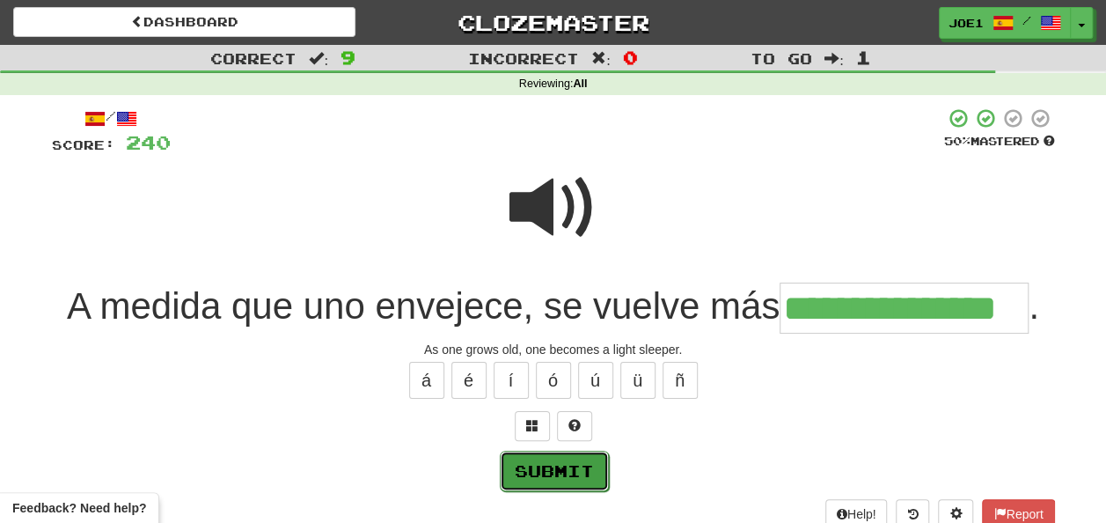
click at [551, 461] on button "Submit" at bounding box center [554, 471] width 109 height 40
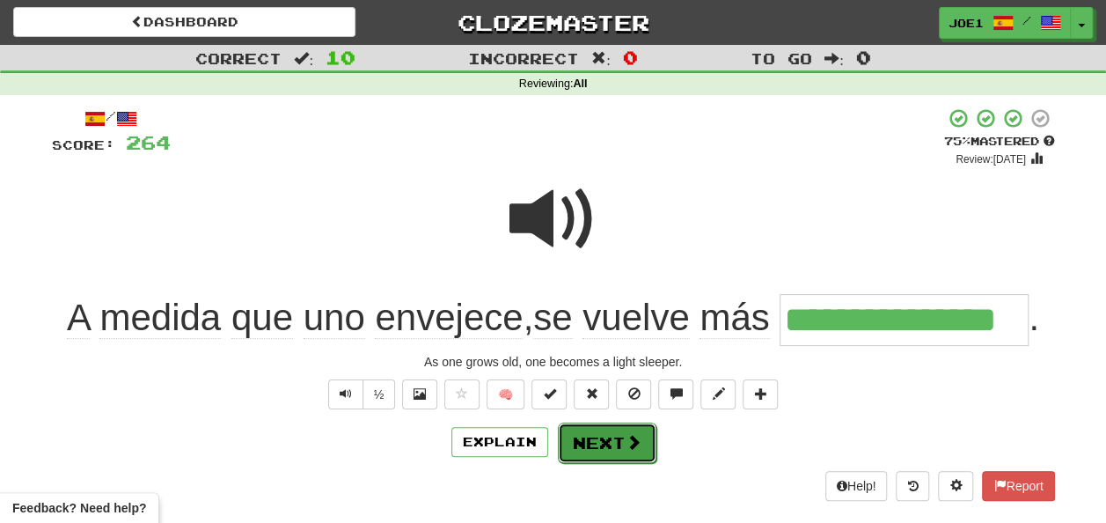
click at [604, 437] on button "Next" at bounding box center [607, 442] width 99 height 40
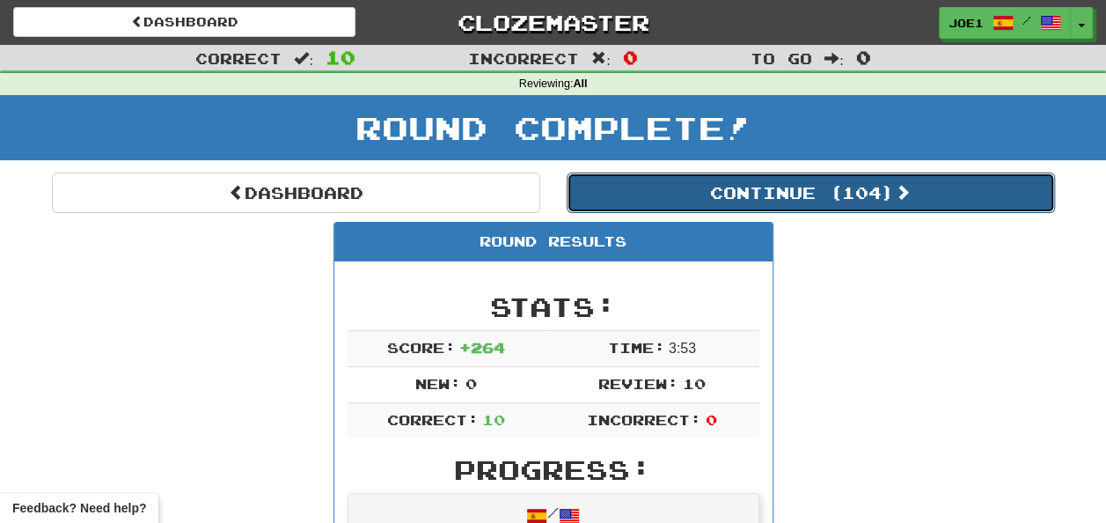
click at [648, 188] on button "Continue ( 104 )" at bounding box center [811, 193] width 488 height 40
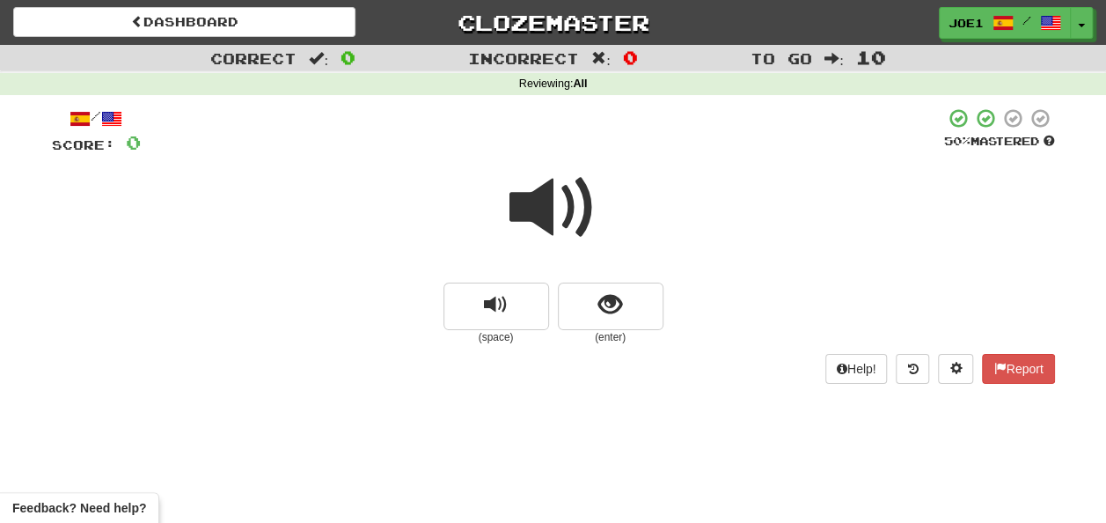
click at [562, 219] on span at bounding box center [554, 208] width 88 height 88
click at [584, 305] on button "show sentence" at bounding box center [611, 307] width 106 height 48
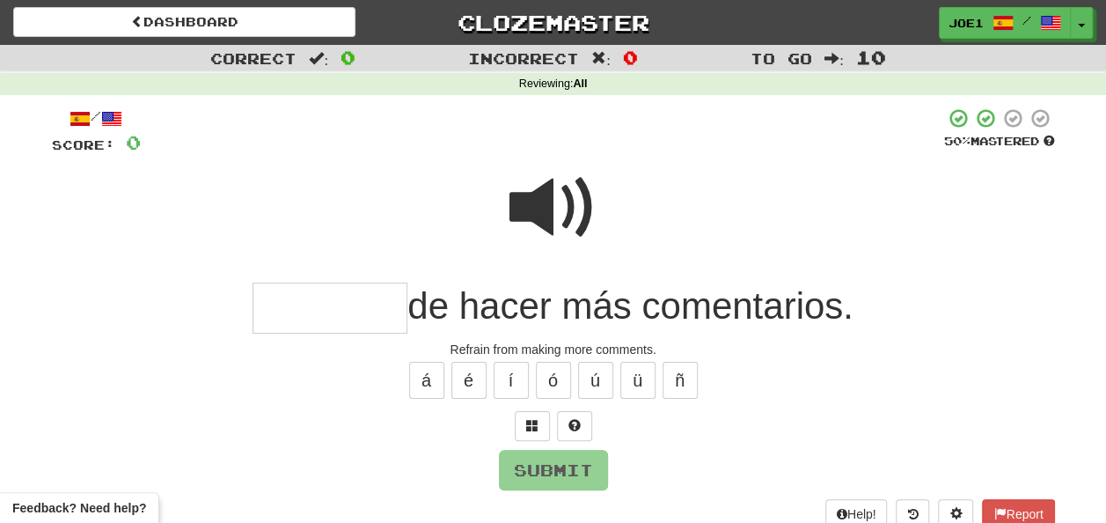
click at [300, 306] on input "text" at bounding box center [330, 309] width 155 height 52
type input "*"
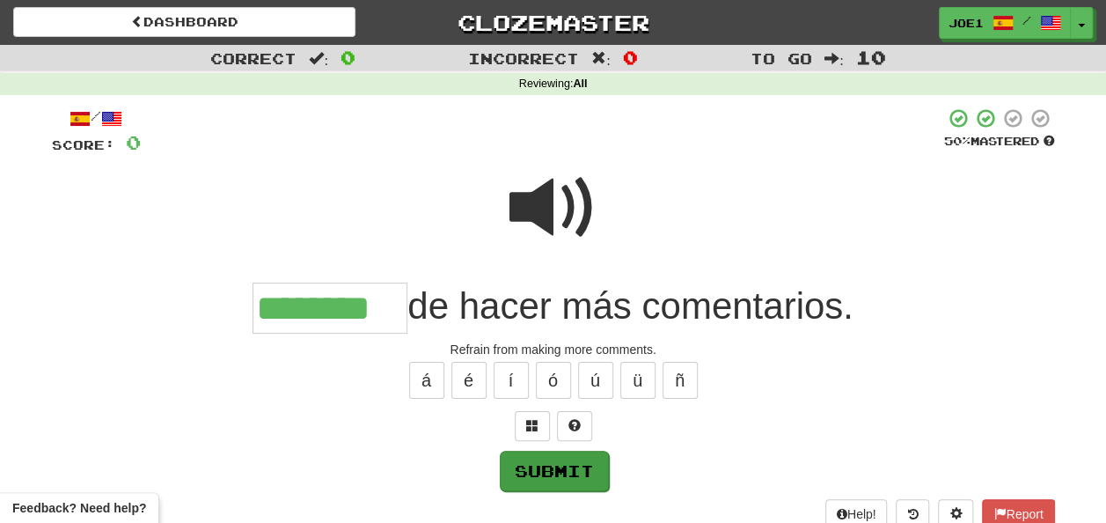
type input "********"
click at [553, 452] on button "Submit" at bounding box center [554, 471] width 109 height 40
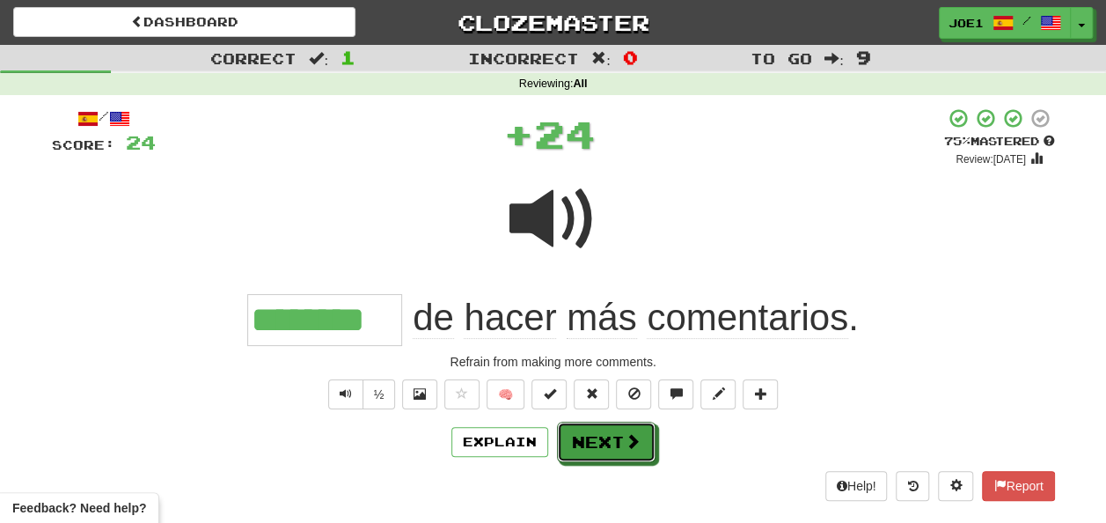
click at [590, 437] on button "Next" at bounding box center [606, 442] width 99 height 40
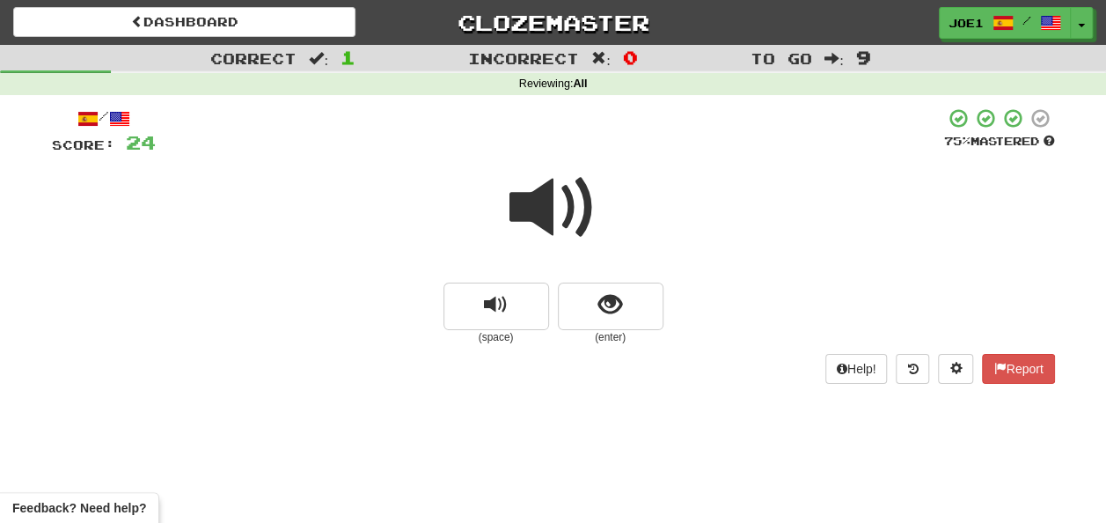
click at [555, 220] on span at bounding box center [554, 208] width 88 height 88
click at [552, 216] on span at bounding box center [554, 208] width 88 height 88
click at [548, 213] on span at bounding box center [554, 208] width 88 height 88
click at [549, 215] on span at bounding box center [554, 208] width 88 height 88
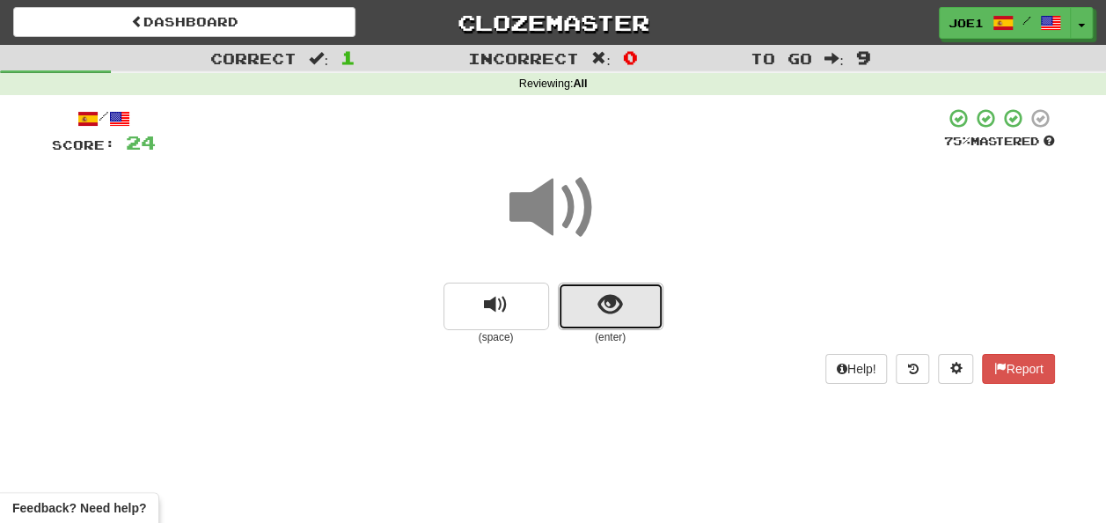
click at [589, 306] on button "show sentence" at bounding box center [611, 307] width 106 height 48
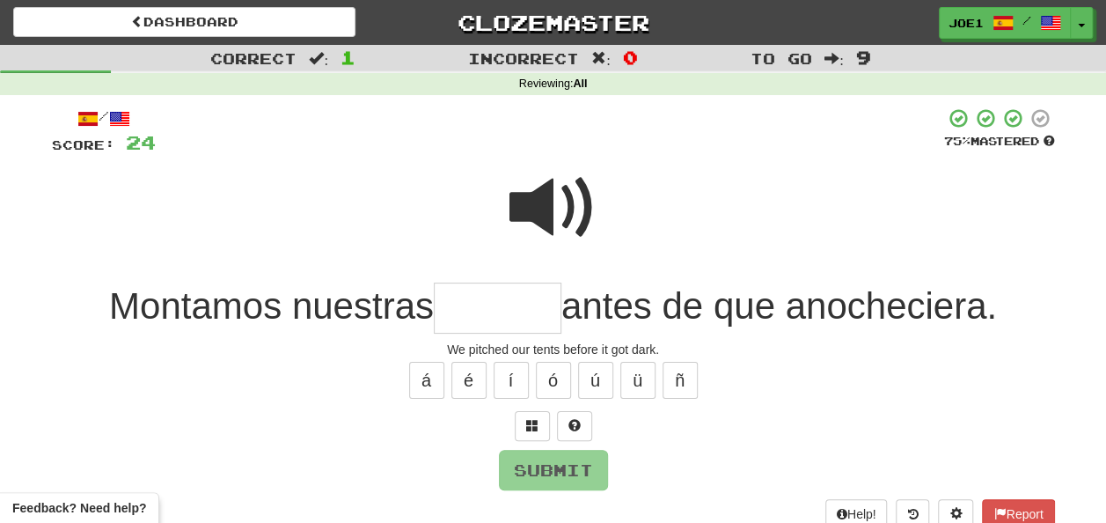
click at [563, 193] on span at bounding box center [554, 208] width 88 height 88
click at [469, 300] on input "text" at bounding box center [498, 309] width 128 height 52
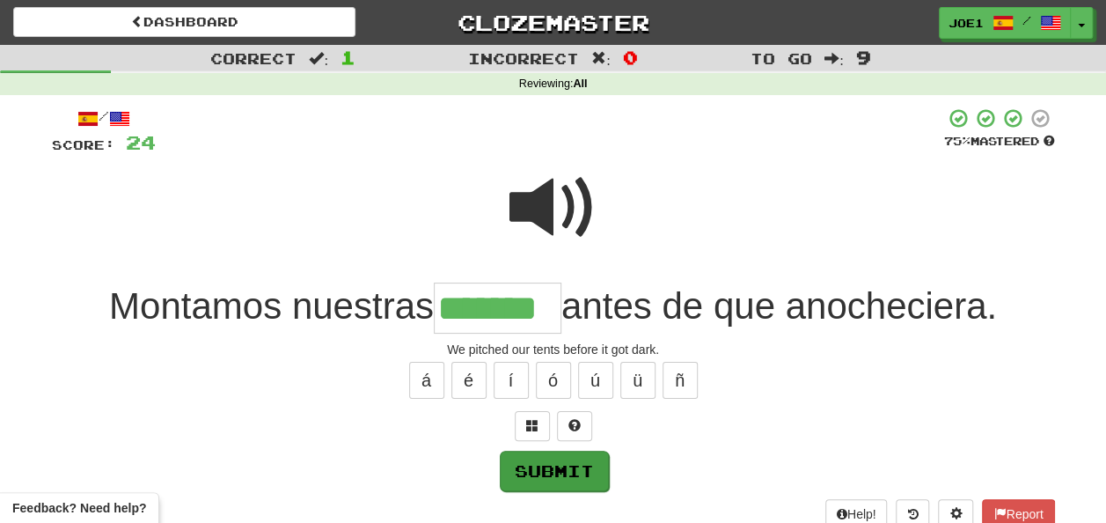
type input "*******"
click at [555, 474] on button "Submit" at bounding box center [554, 471] width 109 height 40
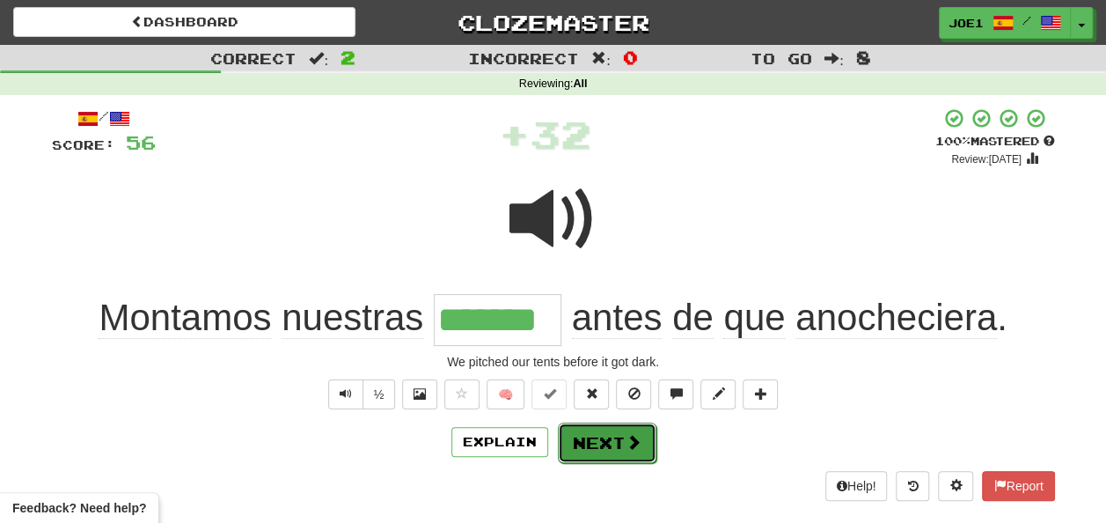
click at [596, 441] on button "Next" at bounding box center [607, 442] width 99 height 40
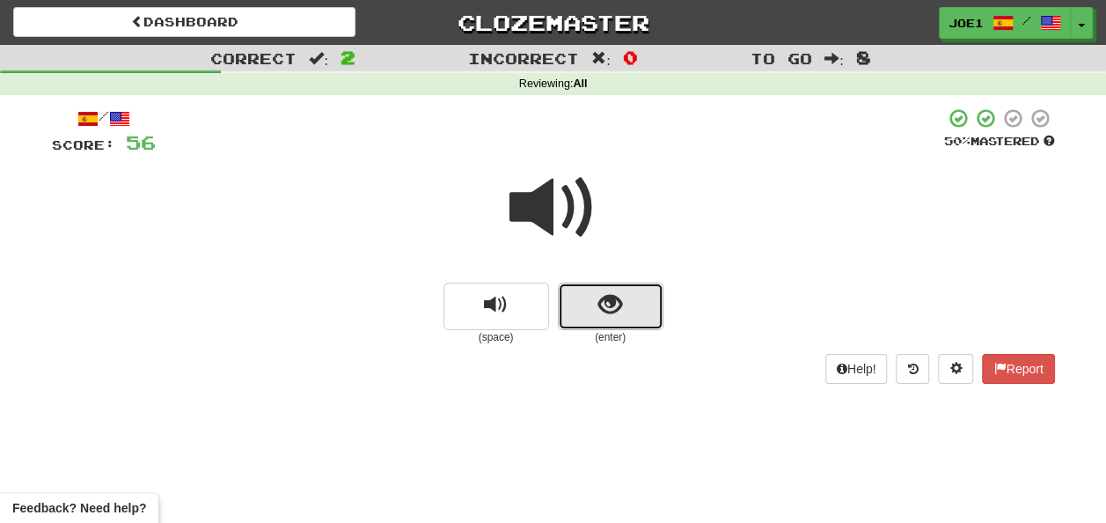
click at [577, 305] on button "show sentence" at bounding box center [611, 307] width 106 height 48
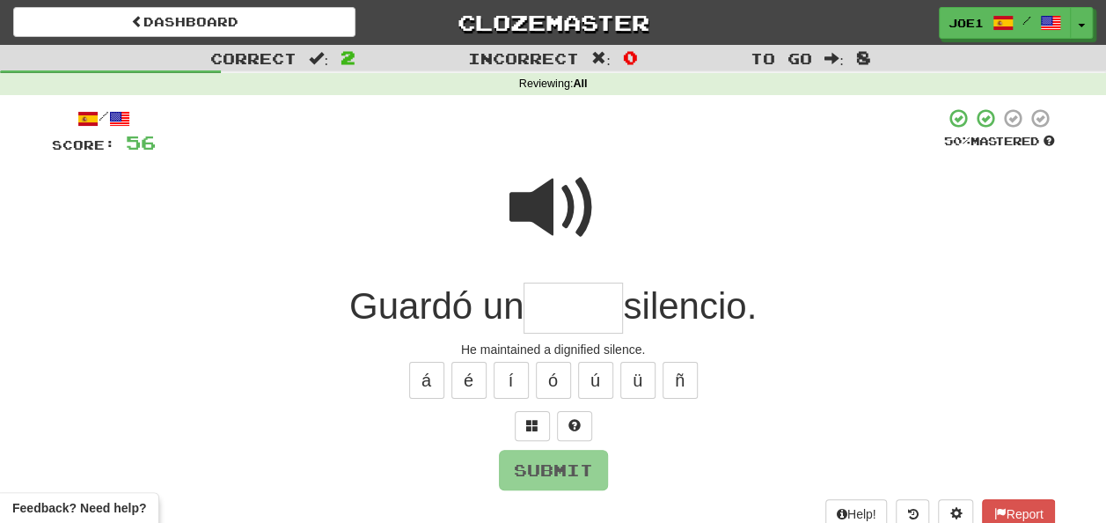
click at [569, 300] on input "text" at bounding box center [573, 309] width 99 height 52
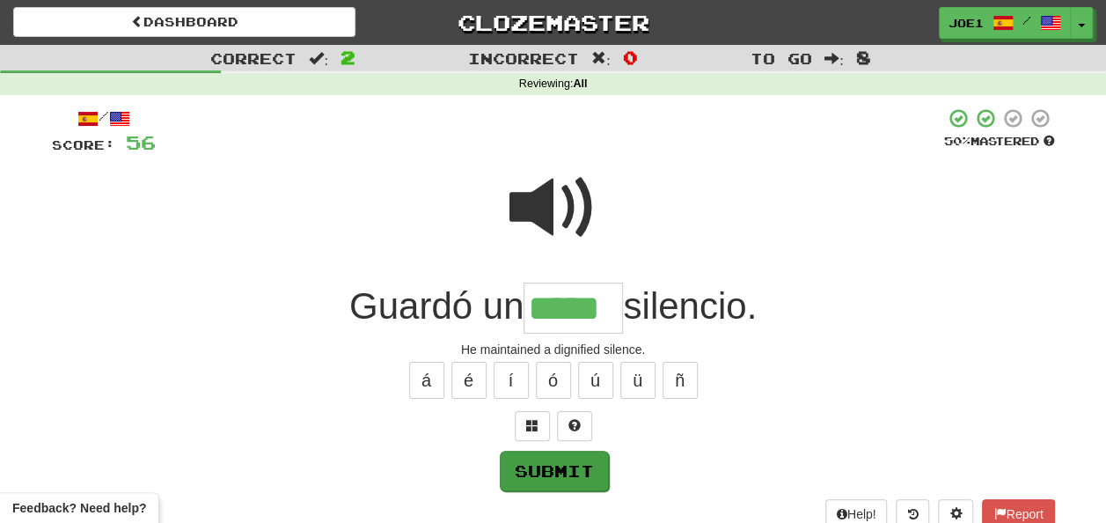
type input "*****"
click at [559, 468] on button "Submit" at bounding box center [554, 471] width 109 height 40
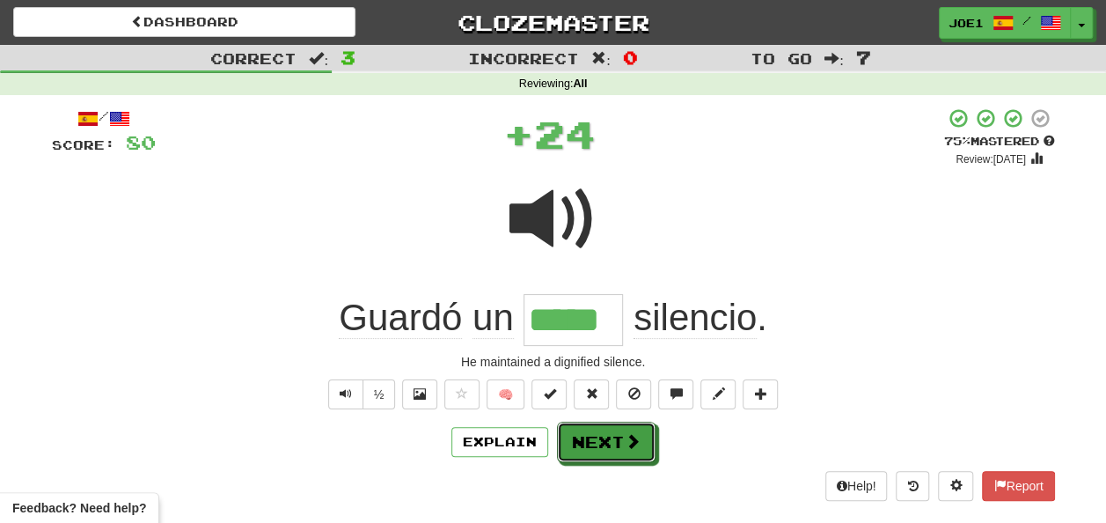
click at [584, 435] on button "Next" at bounding box center [606, 442] width 99 height 40
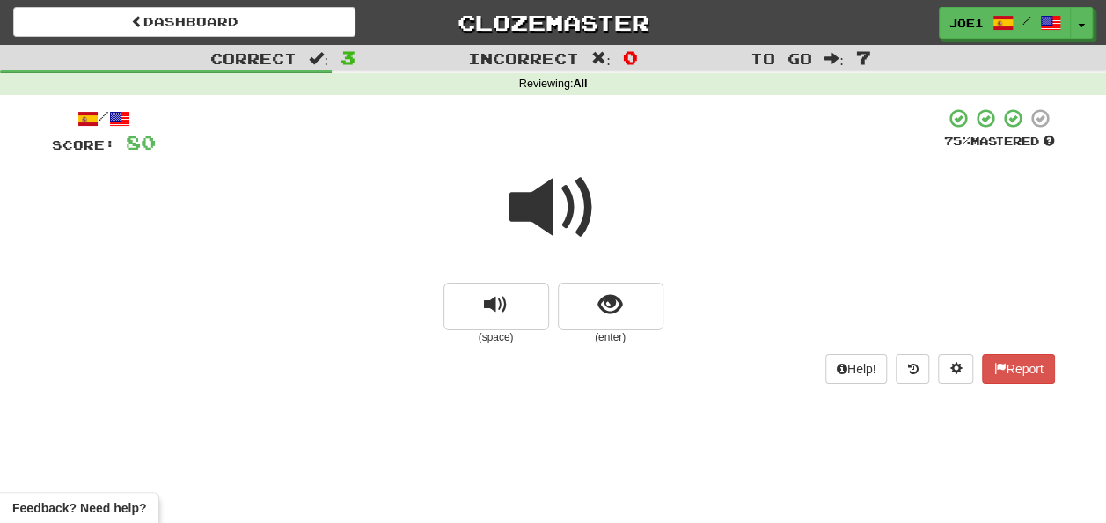
click at [544, 216] on span at bounding box center [554, 208] width 88 height 88
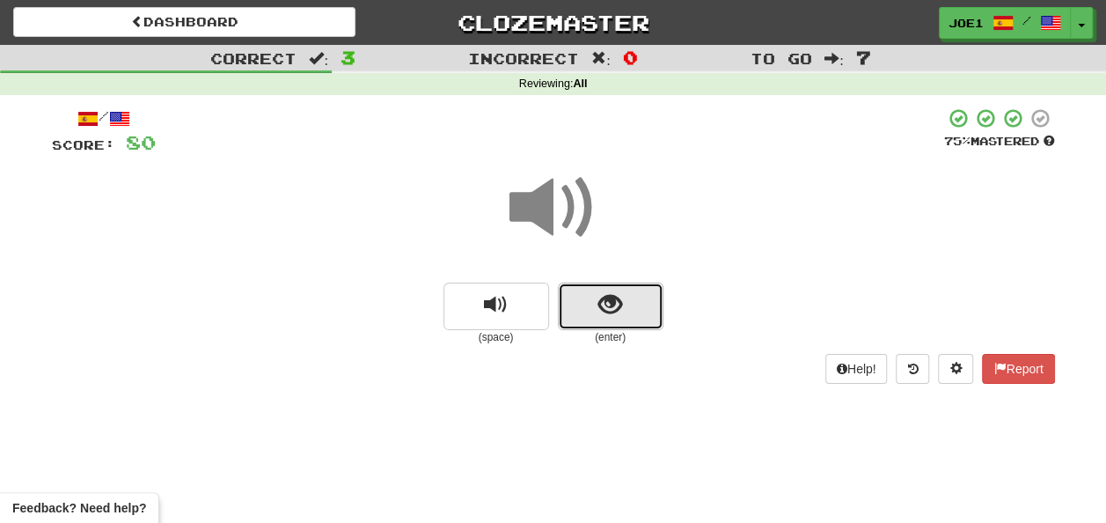
click at [576, 301] on button "show sentence" at bounding box center [611, 307] width 106 height 48
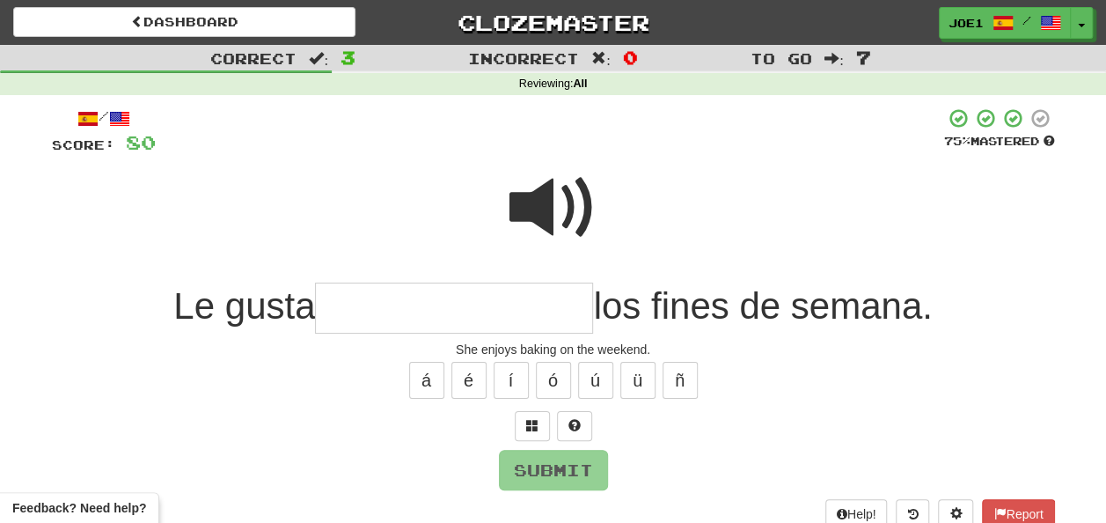
click at [547, 173] on span at bounding box center [554, 208] width 88 height 88
click at [335, 313] on input "text" at bounding box center [454, 309] width 278 height 52
type input "*"
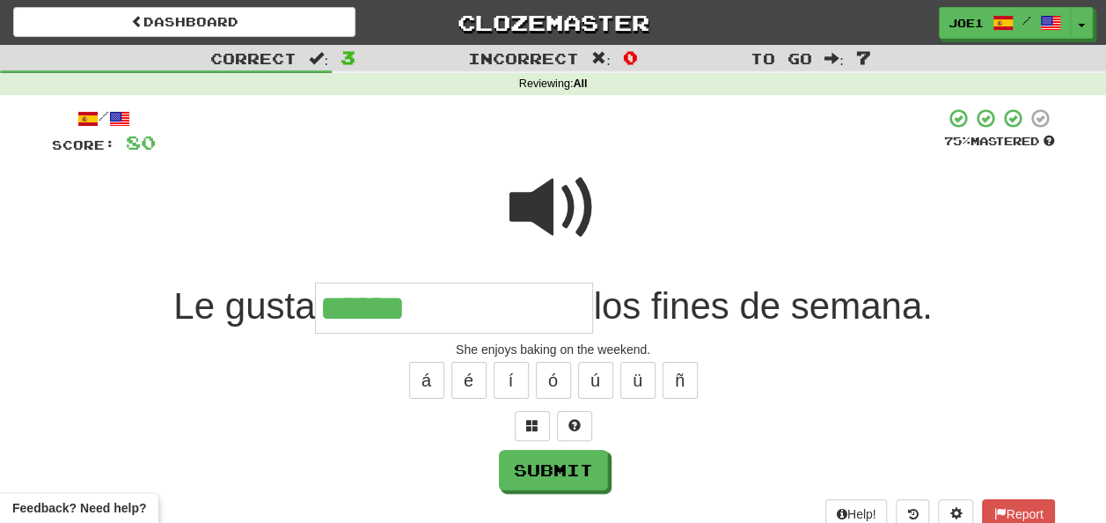
click at [538, 209] on span at bounding box center [554, 208] width 88 height 88
click at [437, 301] on input "*****" at bounding box center [454, 309] width 278 height 52
click at [498, 380] on button "í" at bounding box center [511, 380] width 35 height 37
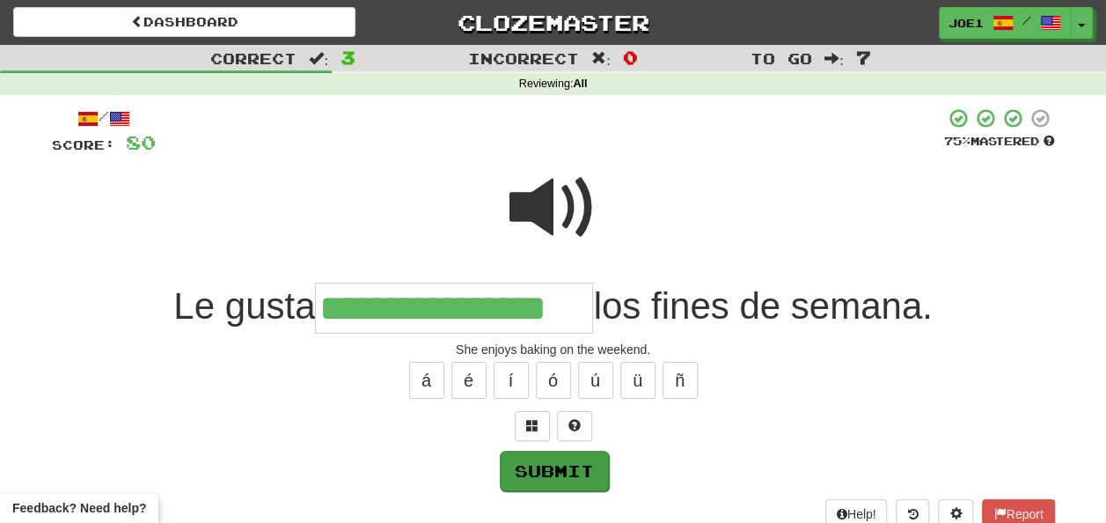
type input "**********"
click at [556, 459] on button "Submit" at bounding box center [554, 471] width 109 height 40
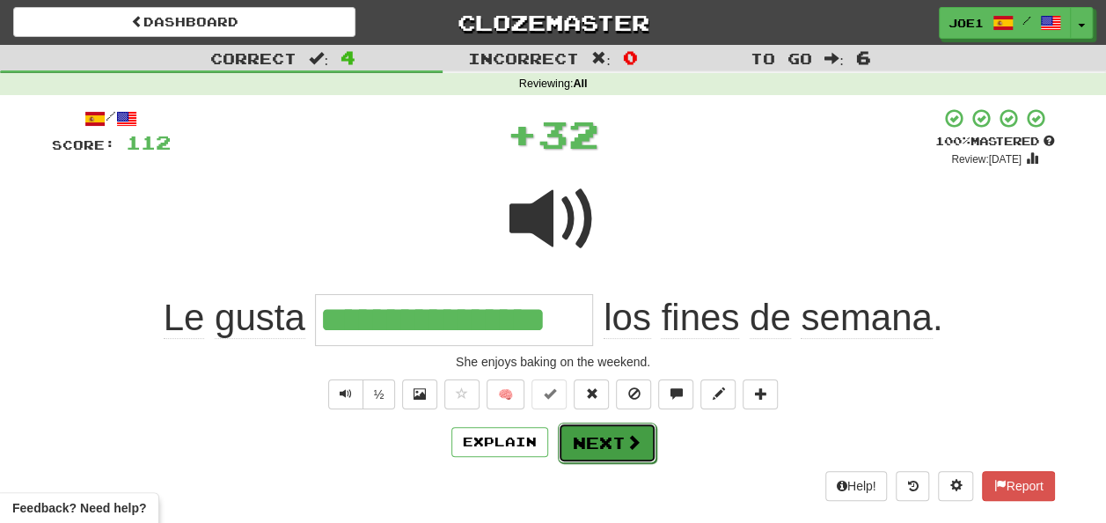
click at [579, 435] on button "Next" at bounding box center [607, 442] width 99 height 40
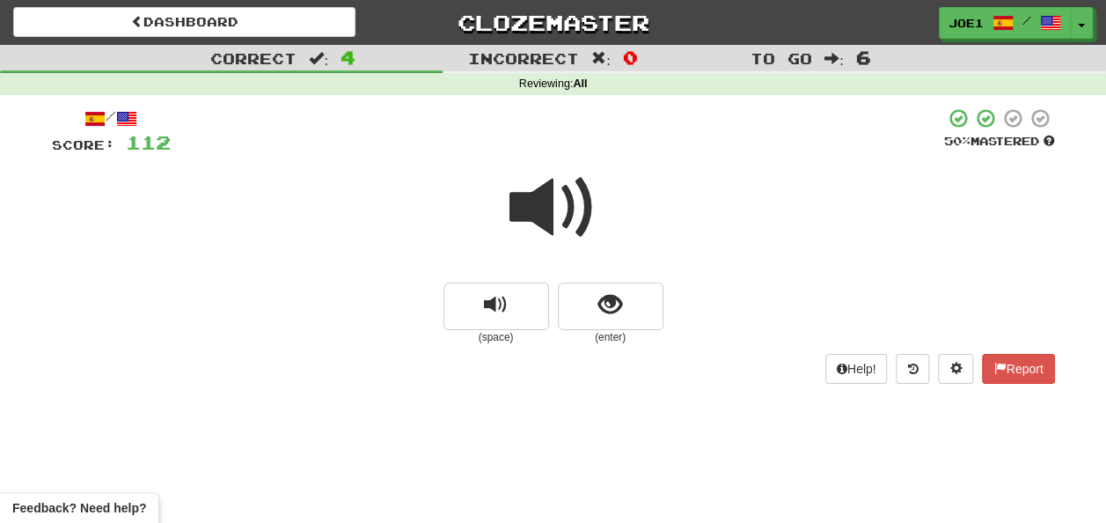
click at [547, 206] on span at bounding box center [554, 208] width 88 height 88
click at [547, 208] on span at bounding box center [554, 208] width 88 height 88
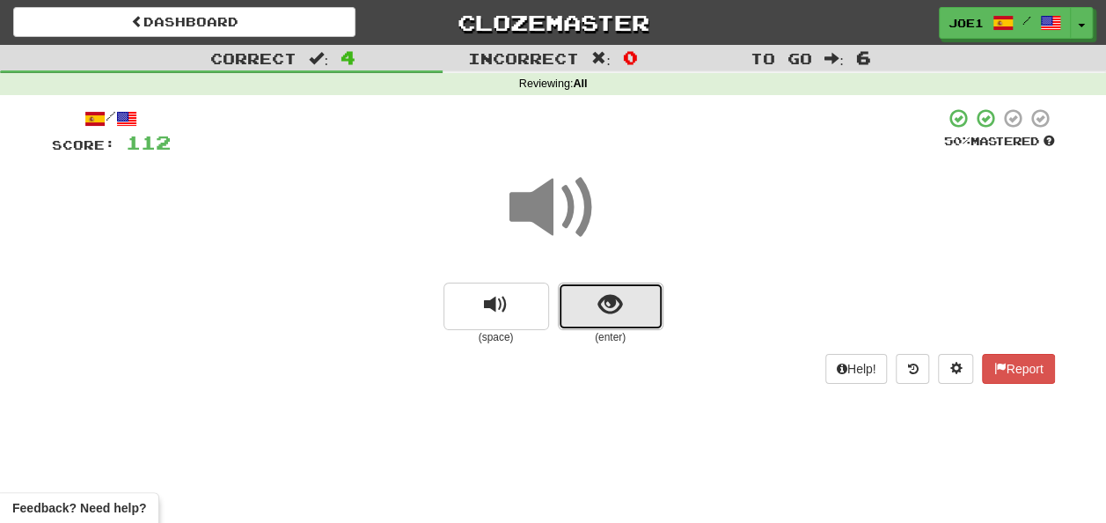
click at [599, 308] on span "show sentence" at bounding box center [611, 305] width 24 height 24
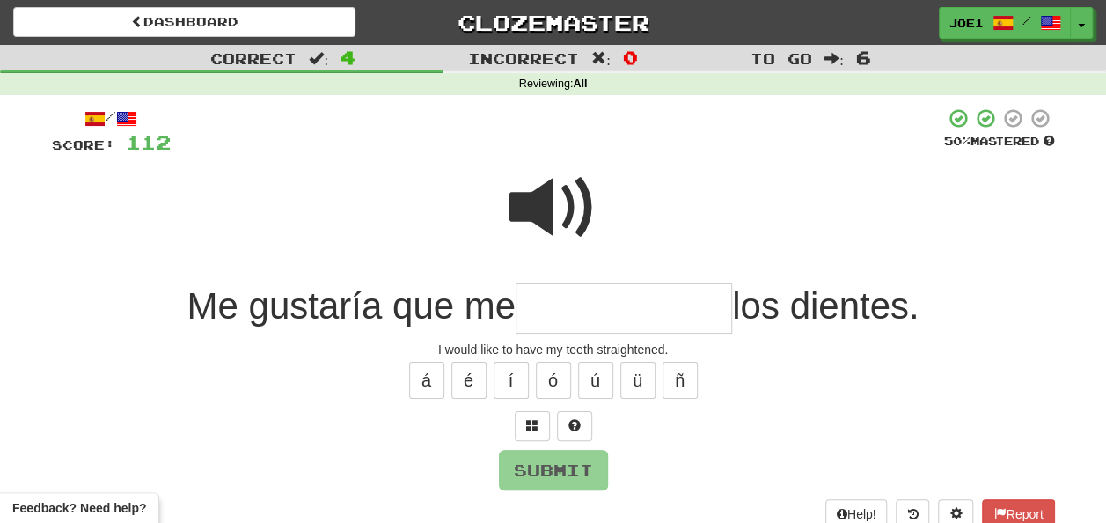
click at [555, 197] on span at bounding box center [554, 208] width 88 height 88
click at [528, 309] on input "text" at bounding box center [624, 309] width 217 height 52
type input "*"
click at [537, 202] on span at bounding box center [554, 208] width 88 height 88
click at [537, 308] on input "text" at bounding box center [624, 309] width 217 height 52
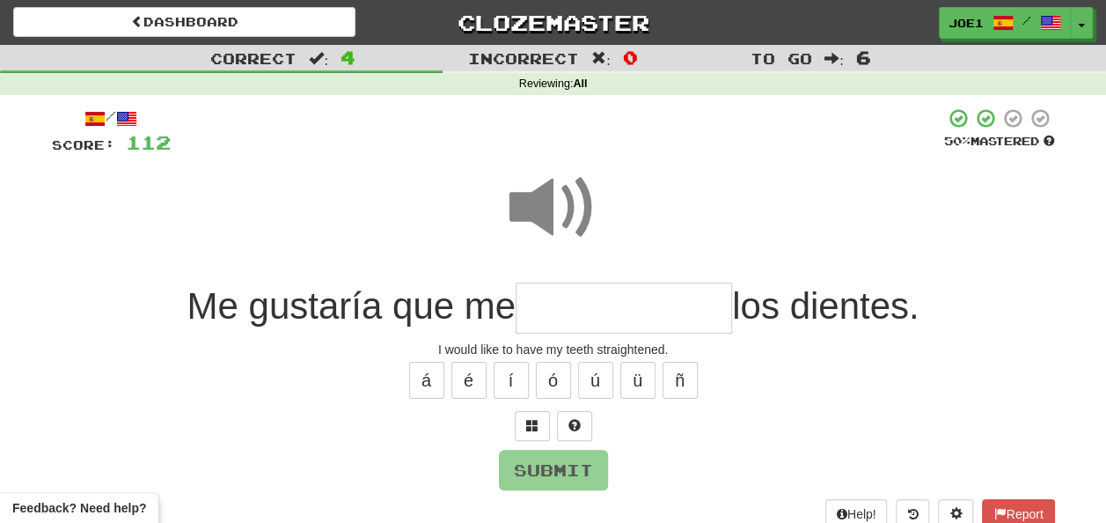
type input "*"
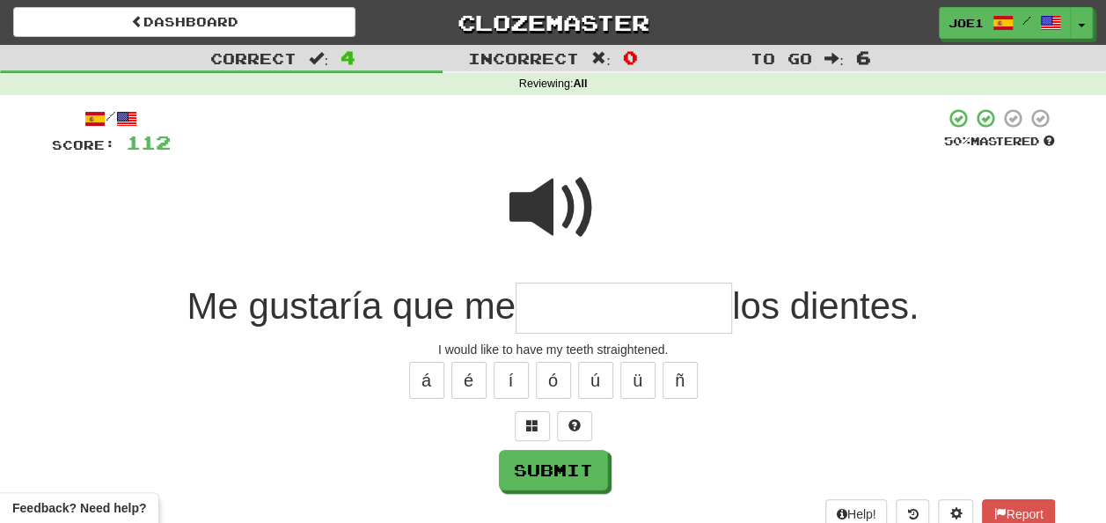
type input "*"
click at [542, 206] on span at bounding box center [554, 208] width 88 height 88
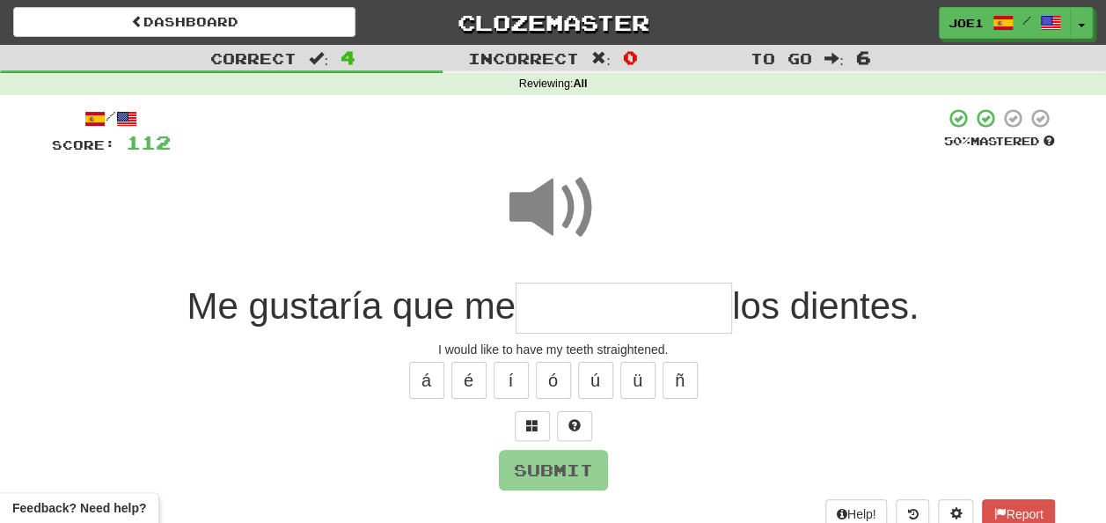
click at [523, 305] on input "text" at bounding box center [624, 309] width 217 height 52
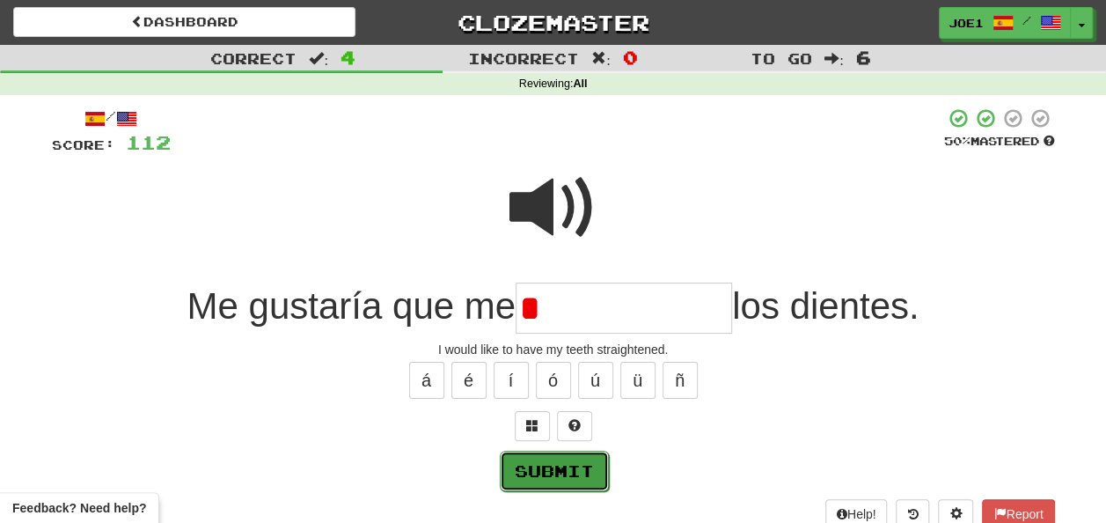
click at [574, 454] on button "Submit" at bounding box center [554, 471] width 109 height 40
type input "**********"
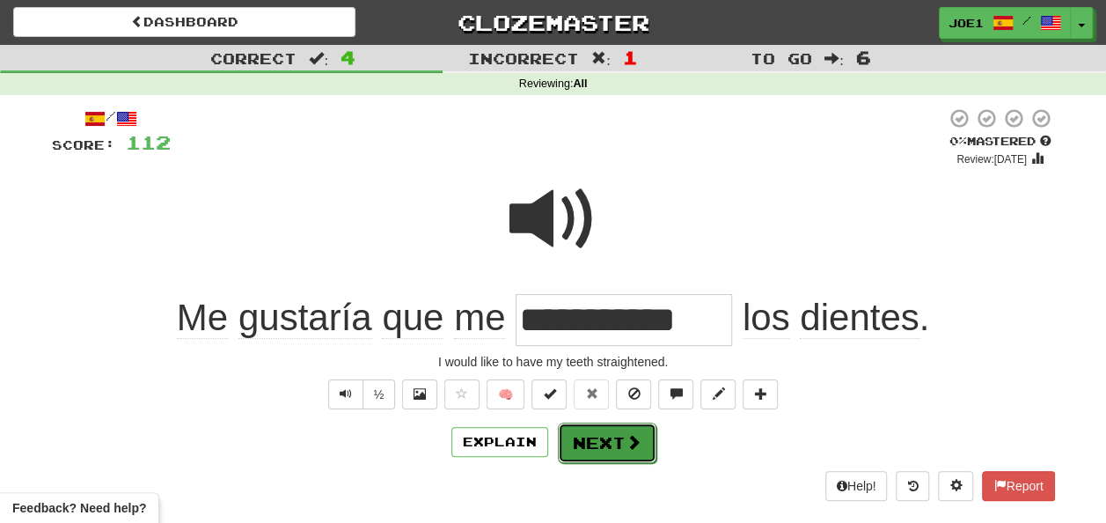
click at [599, 435] on button "Next" at bounding box center [607, 442] width 99 height 40
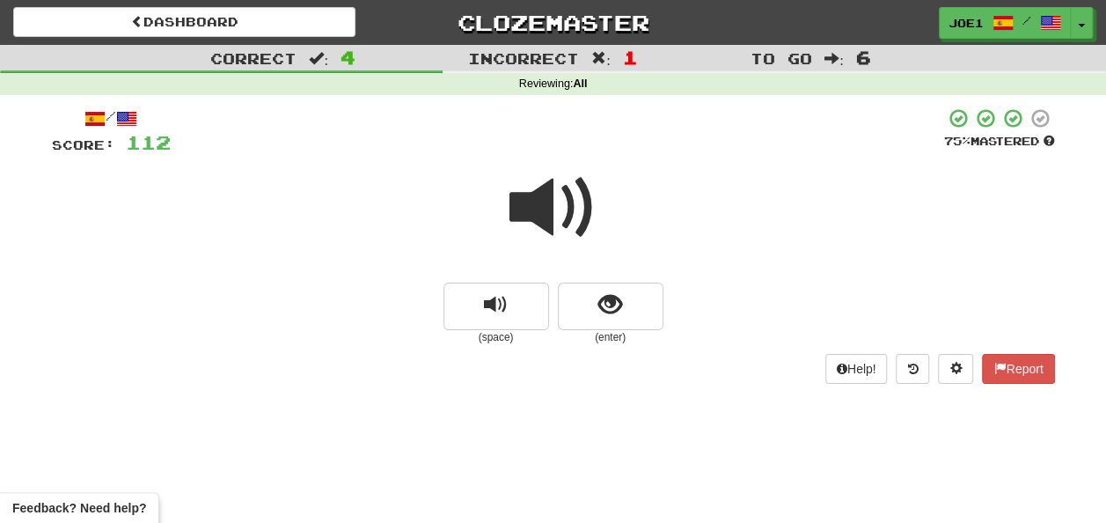
click at [547, 217] on span at bounding box center [554, 208] width 88 height 88
click at [553, 203] on span at bounding box center [554, 208] width 88 height 88
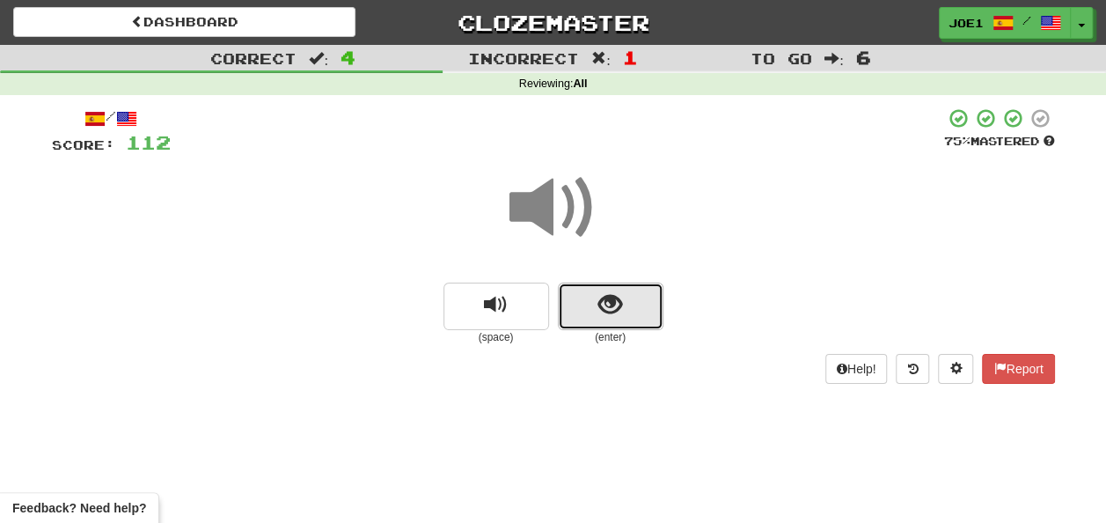
click at [634, 303] on button "show sentence" at bounding box center [611, 307] width 106 height 48
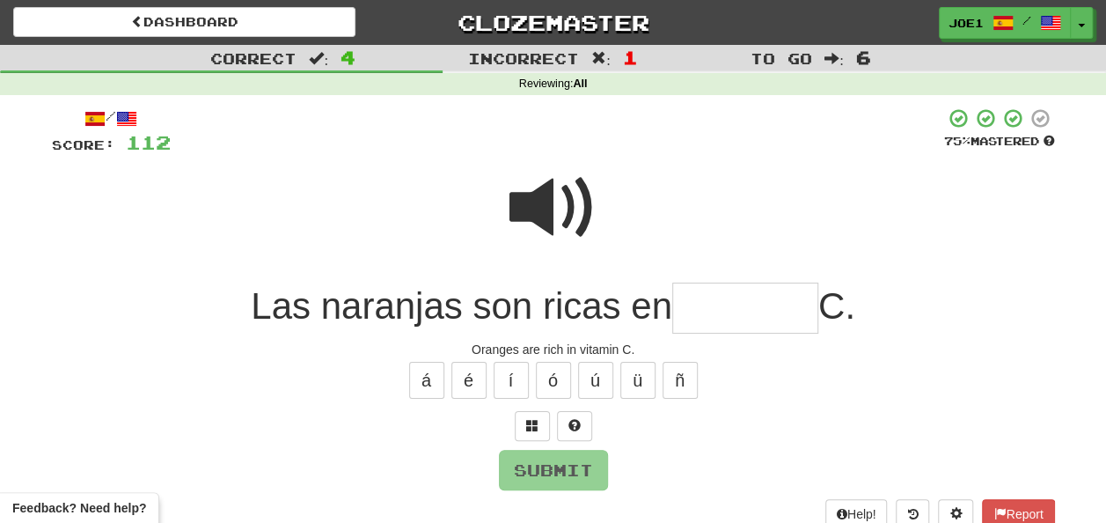
click at [699, 317] on input "text" at bounding box center [745, 309] width 146 height 52
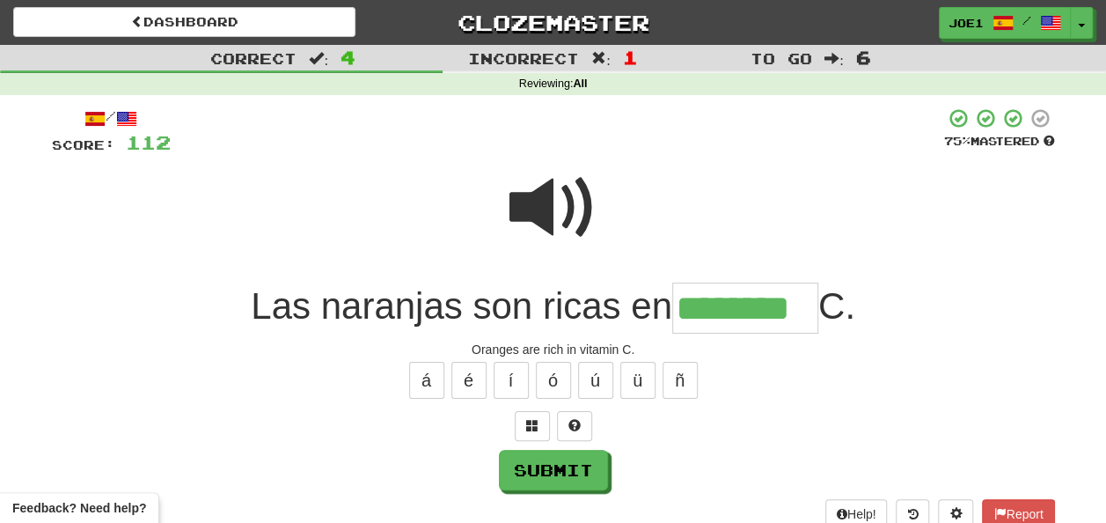
type input "********"
click at [549, 451] on button "Submit" at bounding box center [554, 471] width 109 height 40
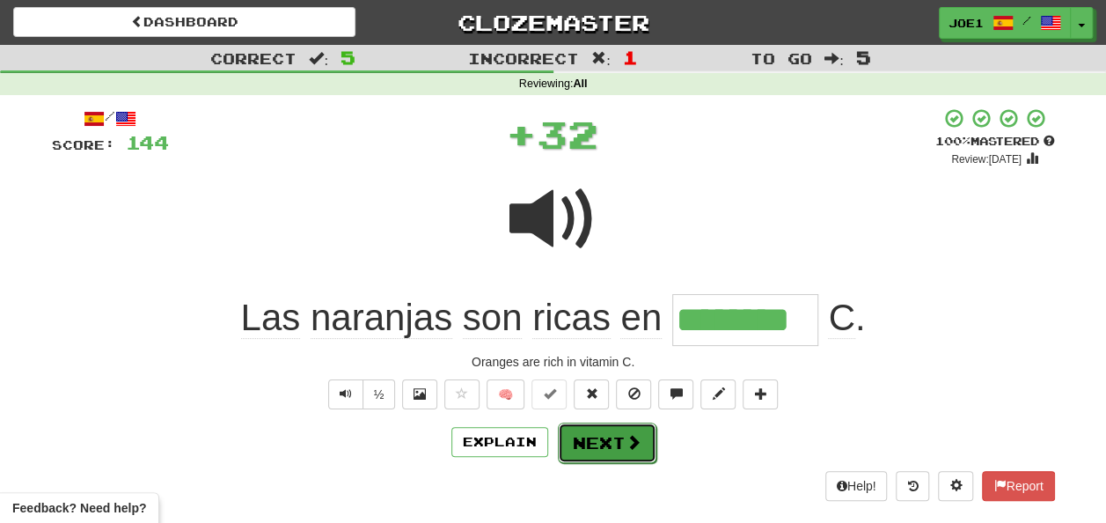
click at [588, 437] on button "Next" at bounding box center [607, 442] width 99 height 40
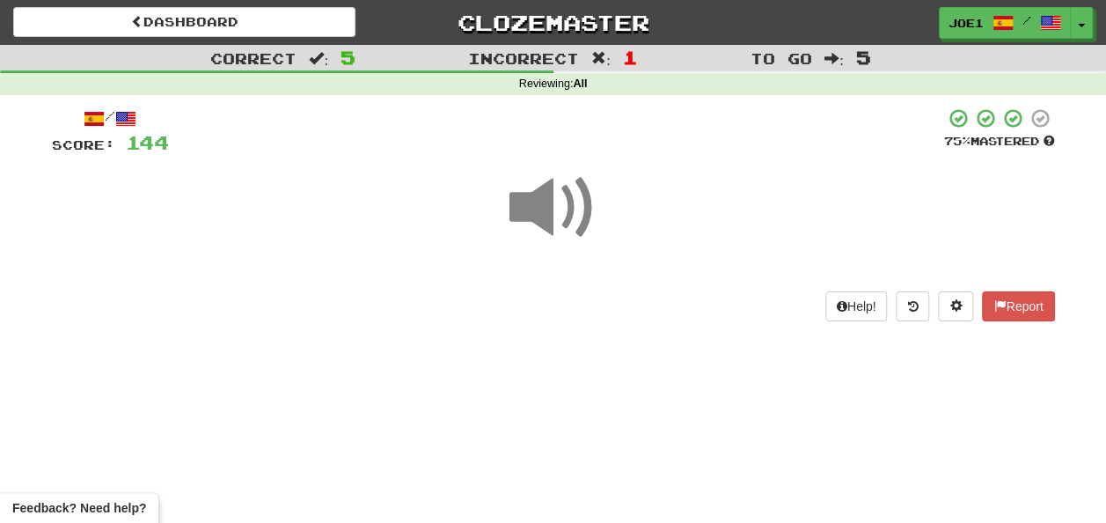
click at [560, 213] on span at bounding box center [554, 208] width 88 height 88
click at [562, 214] on span at bounding box center [554, 208] width 88 height 88
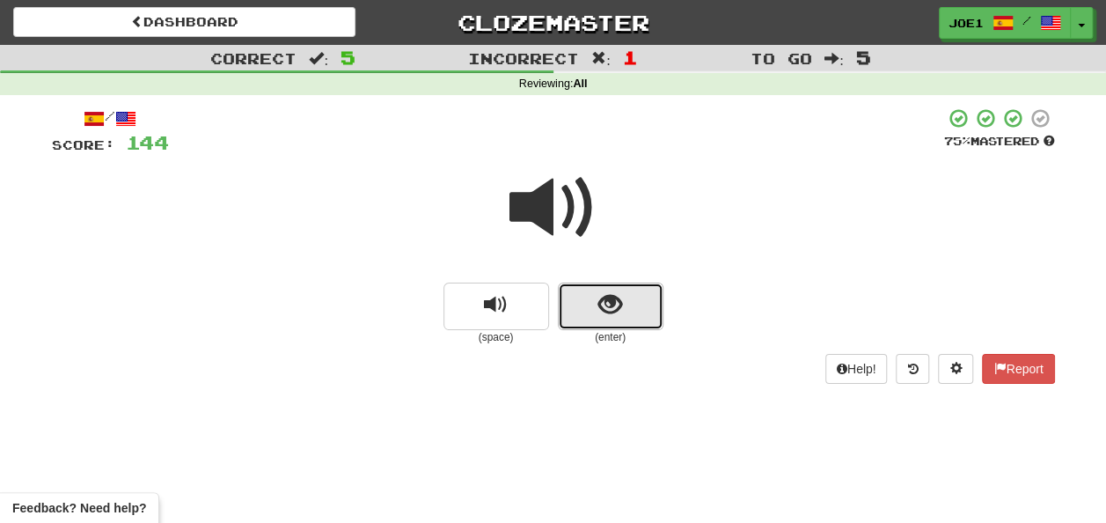
click at [596, 307] on button "show sentence" at bounding box center [611, 307] width 106 height 48
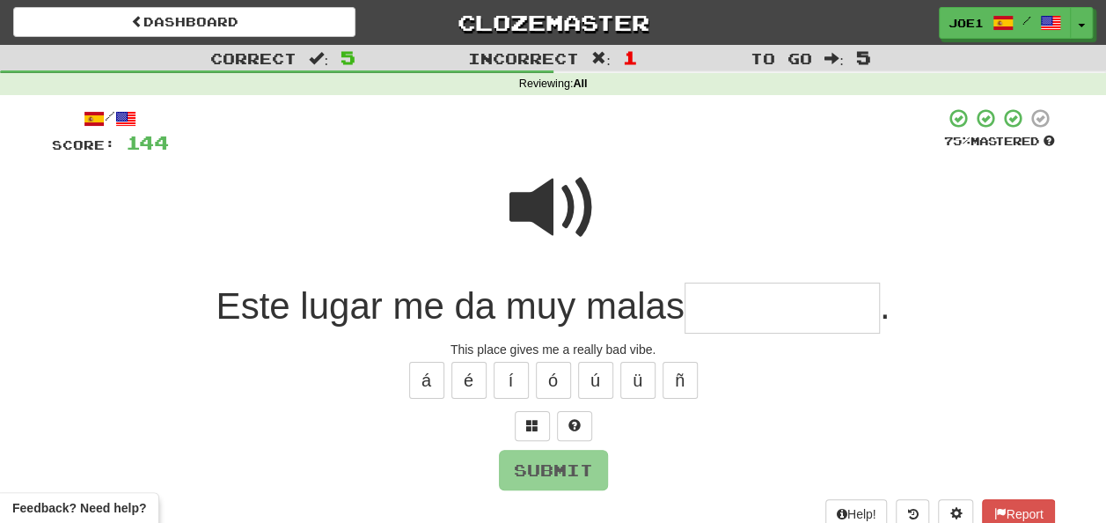
click at [571, 197] on span at bounding box center [554, 208] width 88 height 88
click at [708, 305] on input "text" at bounding box center [782, 309] width 195 height 52
type input "*"
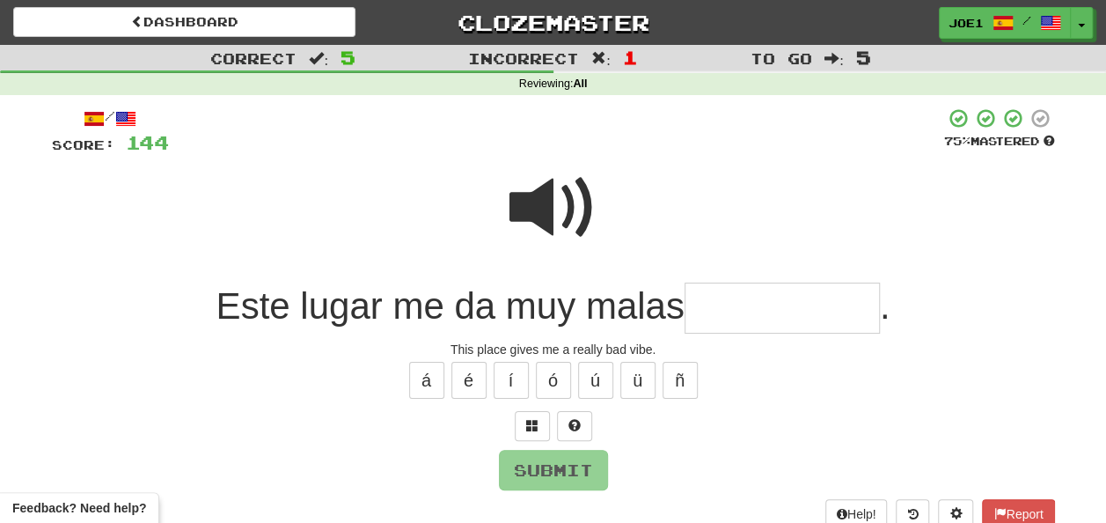
type input "*"
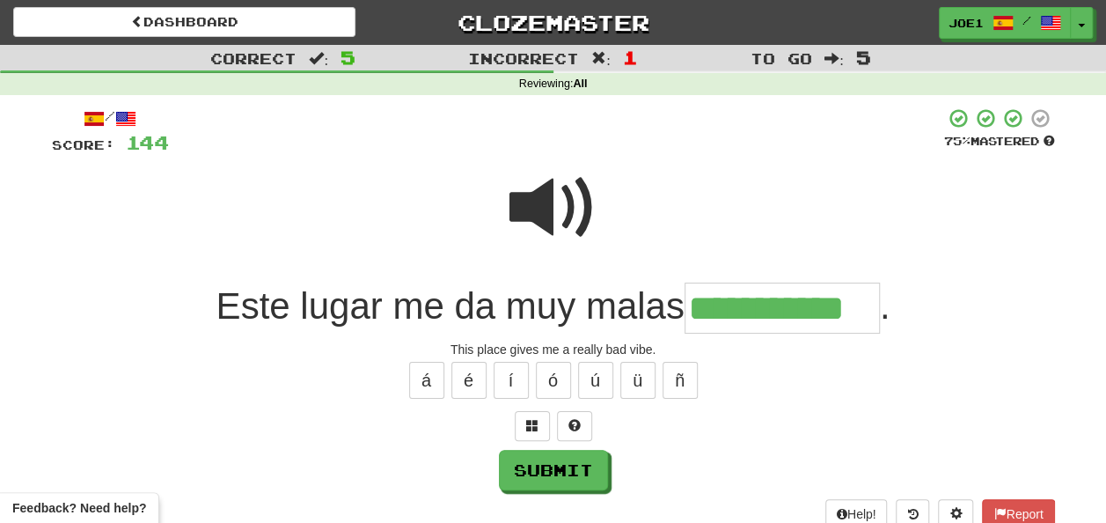
type input "**********"
click at [540, 210] on span at bounding box center [554, 208] width 88 height 88
click at [539, 209] on span at bounding box center [554, 208] width 88 height 88
click at [553, 464] on button "Submit" at bounding box center [554, 471] width 109 height 40
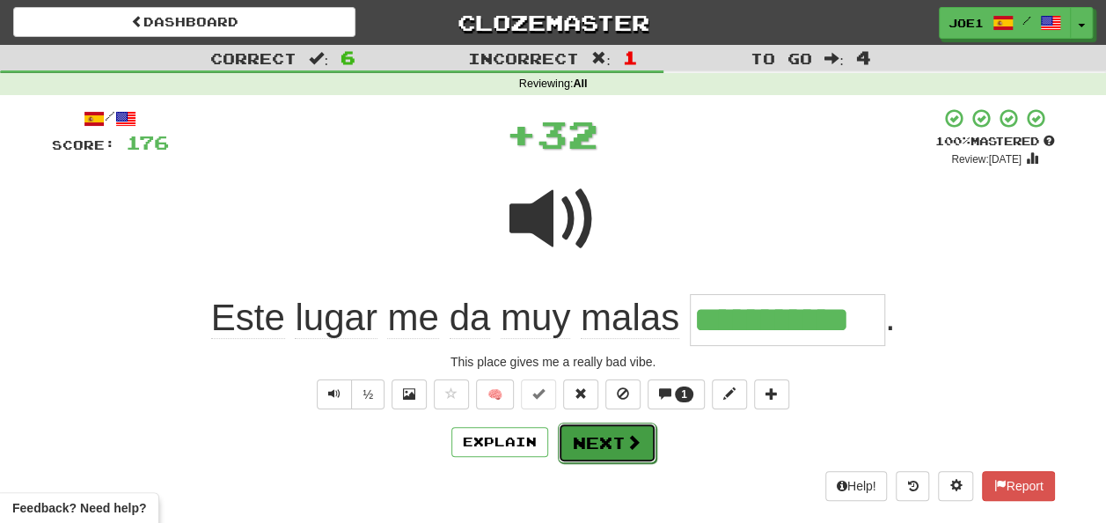
click at [588, 438] on button "Next" at bounding box center [607, 442] width 99 height 40
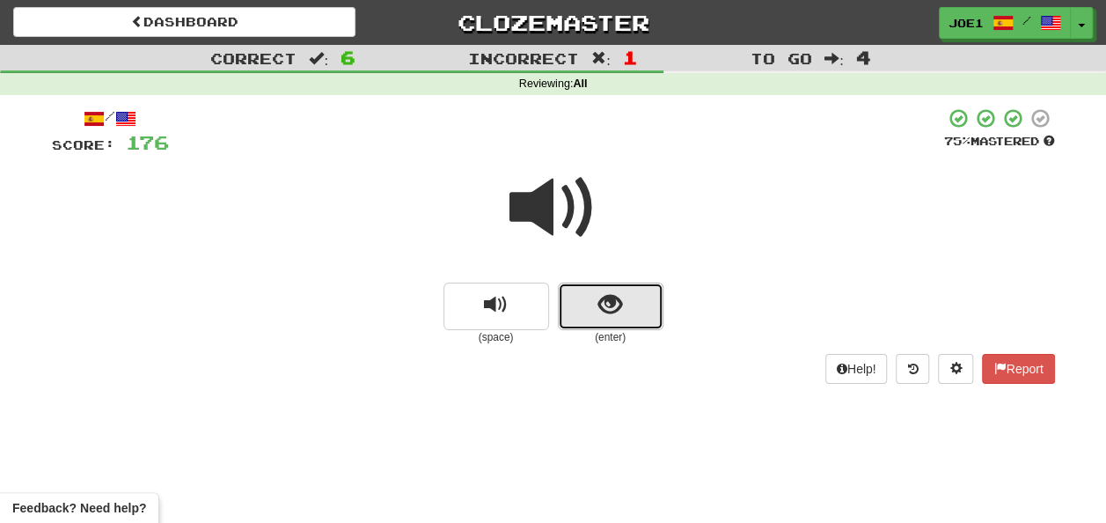
click at [601, 300] on span "show sentence" at bounding box center [611, 305] width 24 height 24
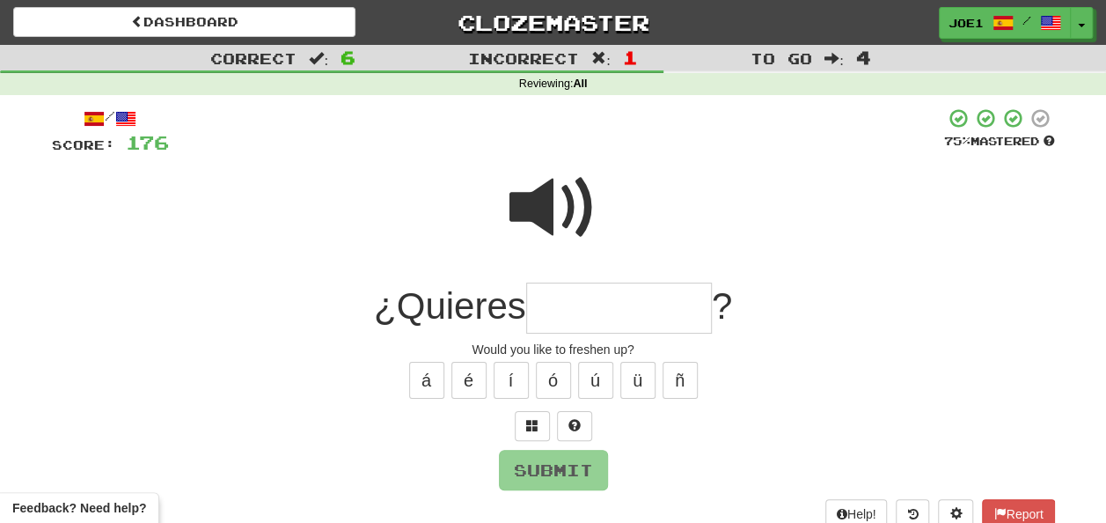
click at [553, 305] on input "text" at bounding box center [619, 309] width 186 height 52
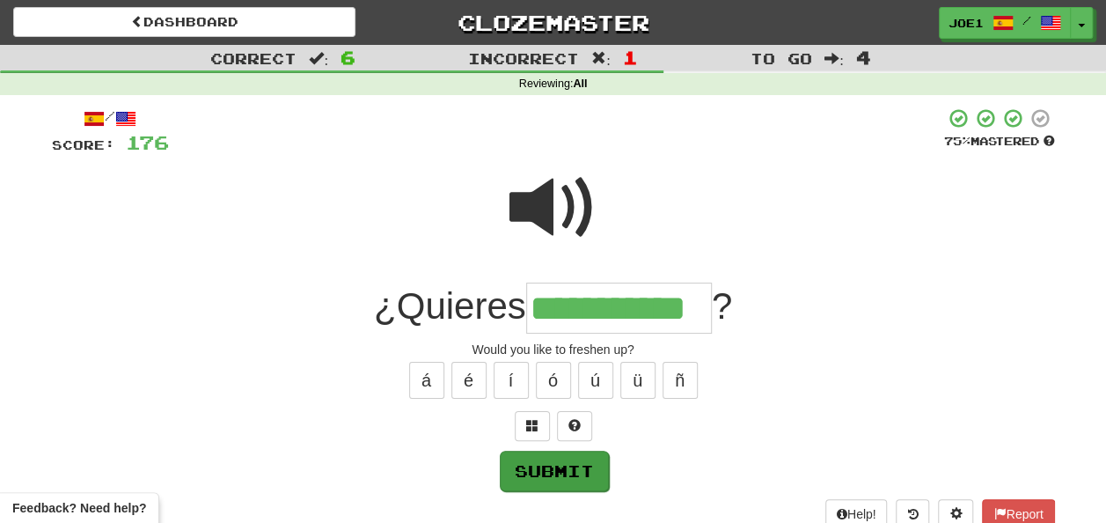
type input "**********"
click at [549, 466] on button "Submit" at bounding box center [554, 471] width 109 height 40
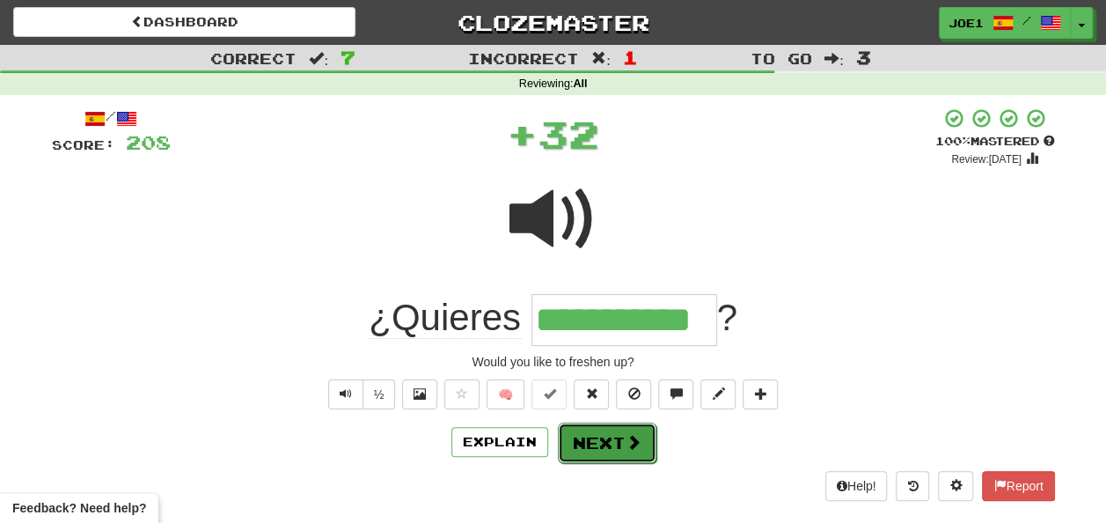
click at [600, 429] on button "Next" at bounding box center [607, 442] width 99 height 40
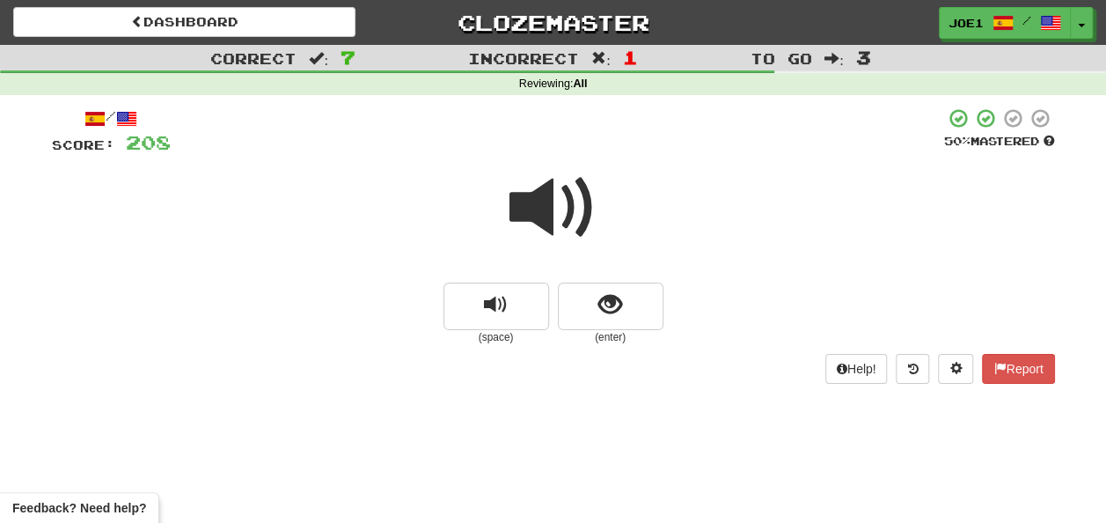
click at [557, 211] on span at bounding box center [554, 208] width 88 height 88
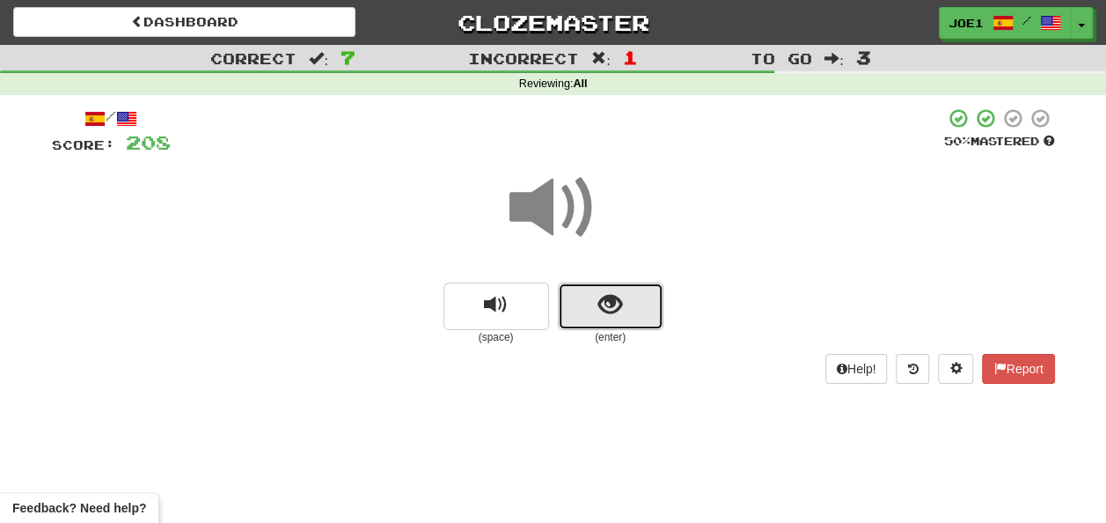
click at [612, 305] on span "show sentence" at bounding box center [611, 305] width 24 height 24
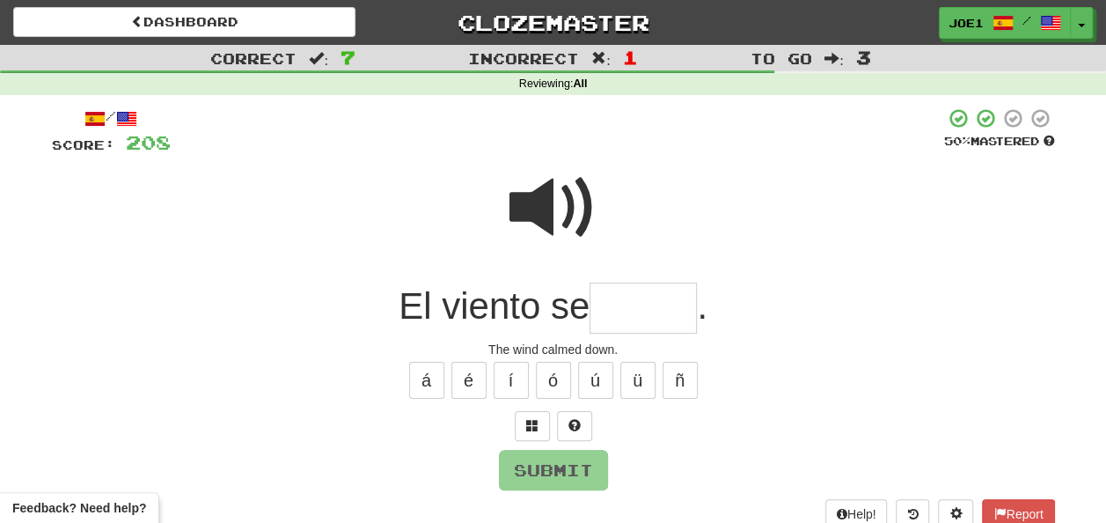
click at [616, 310] on input "text" at bounding box center [643, 309] width 107 height 52
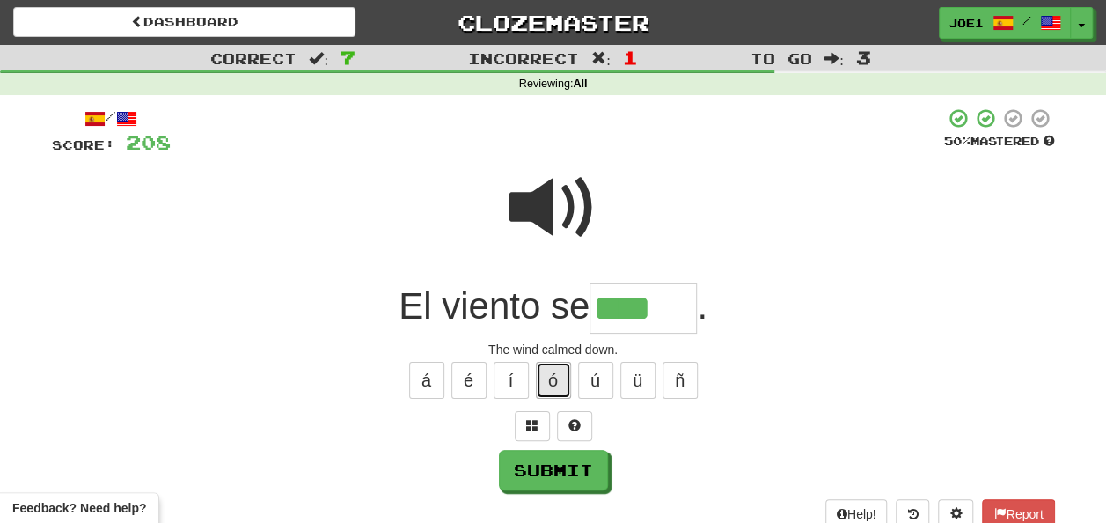
click at [547, 370] on button "ó" at bounding box center [553, 380] width 35 height 37
type input "*****"
click at [555, 197] on span at bounding box center [554, 208] width 88 height 88
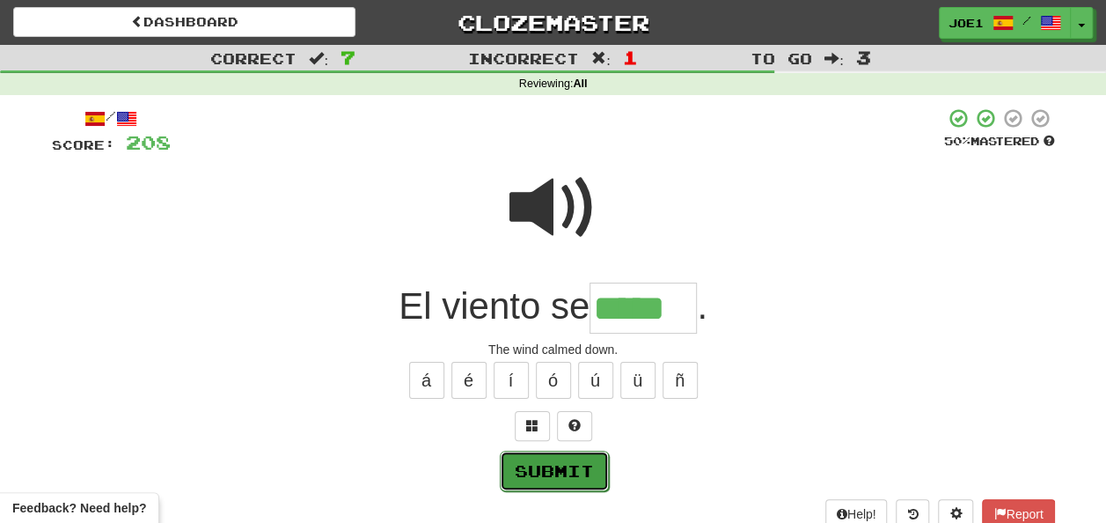
click at [574, 461] on button "Submit" at bounding box center [554, 471] width 109 height 40
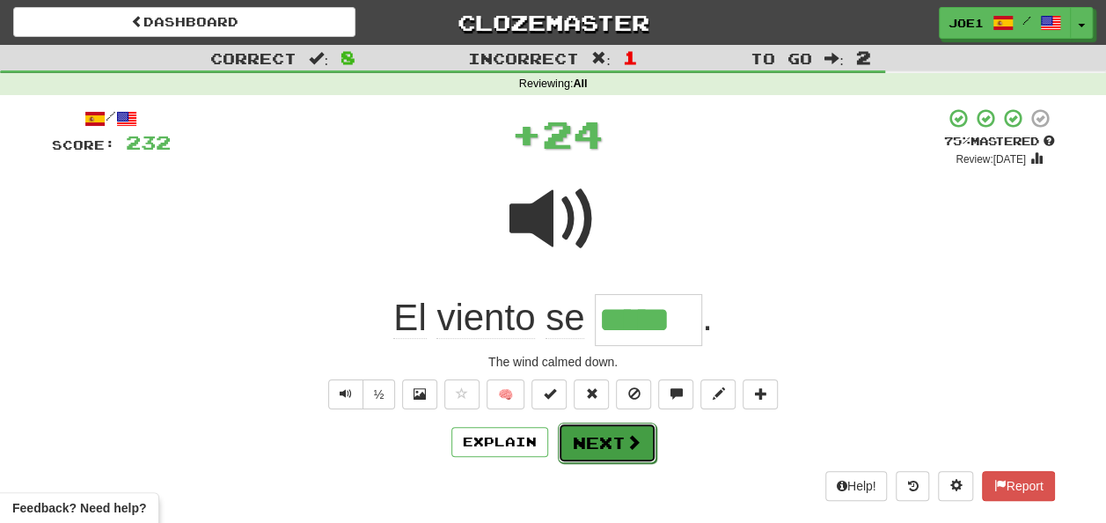
click at [596, 435] on button "Next" at bounding box center [607, 442] width 99 height 40
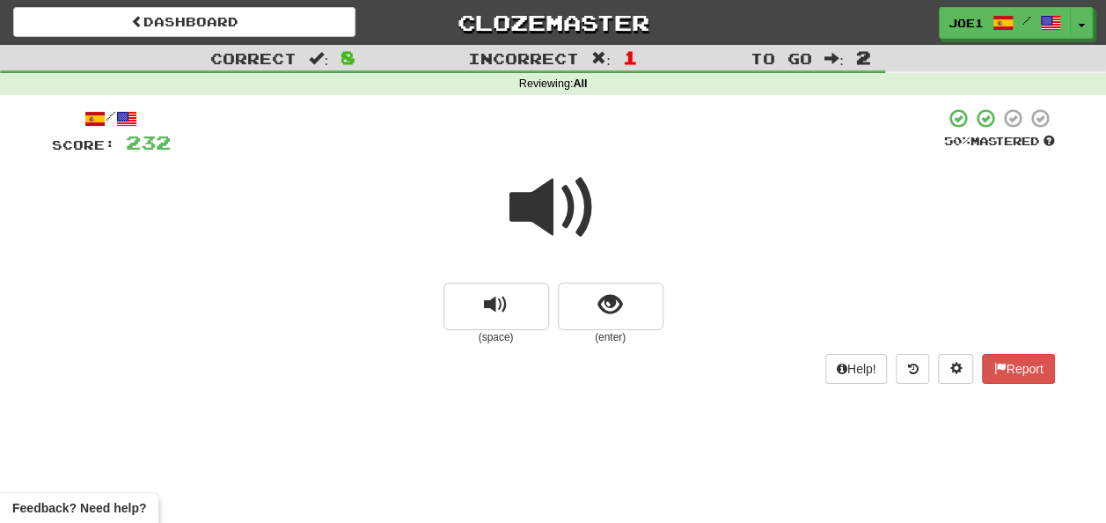
click at [549, 212] on span at bounding box center [554, 208] width 88 height 88
click at [552, 213] on span at bounding box center [554, 208] width 88 height 88
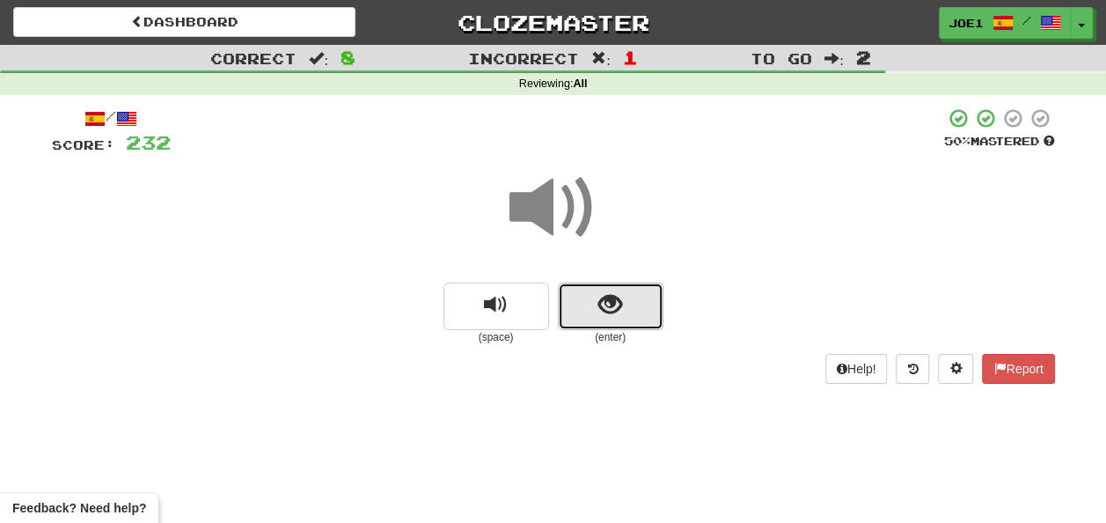
click at [603, 301] on span "show sentence" at bounding box center [611, 305] width 24 height 24
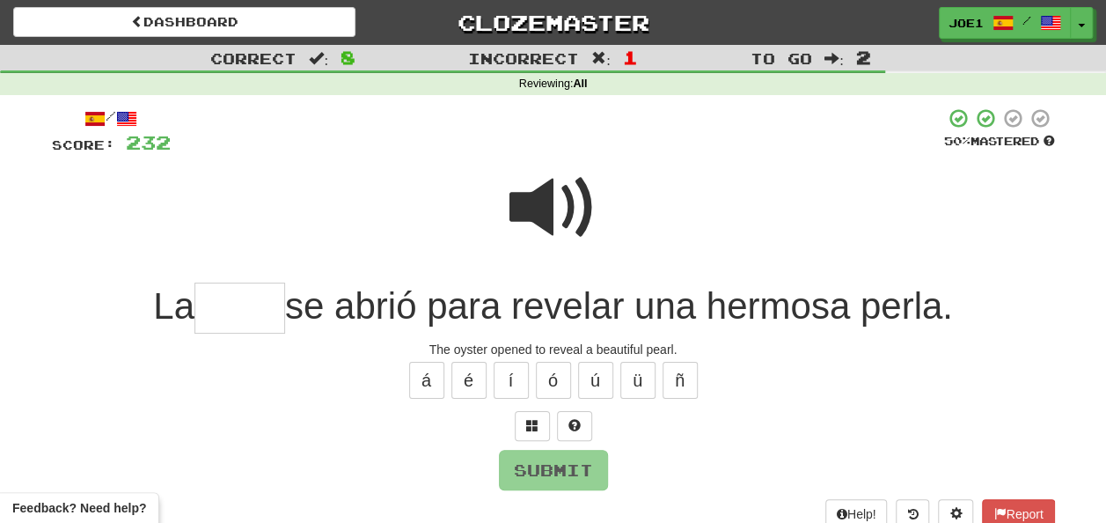
click at [555, 190] on span at bounding box center [554, 208] width 88 height 88
click at [567, 202] on span at bounding box center [554, 208] width 88 height 88
click at [222, 315] on input "text" at bounding box center [240, 309] width 91 height 52
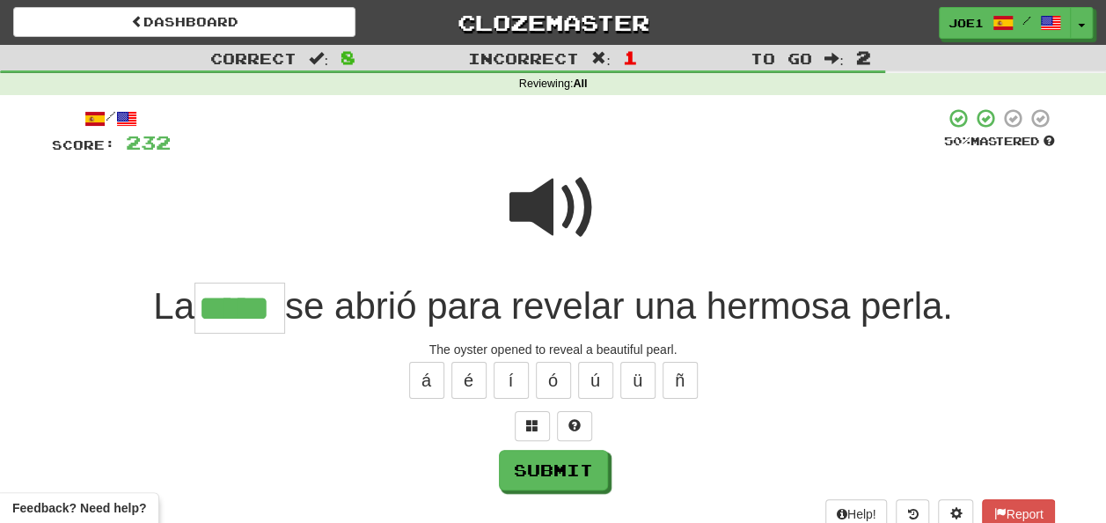
type input "*****"
click at [551, 216] on span at bounding box center [554, 208] width 88 height 88
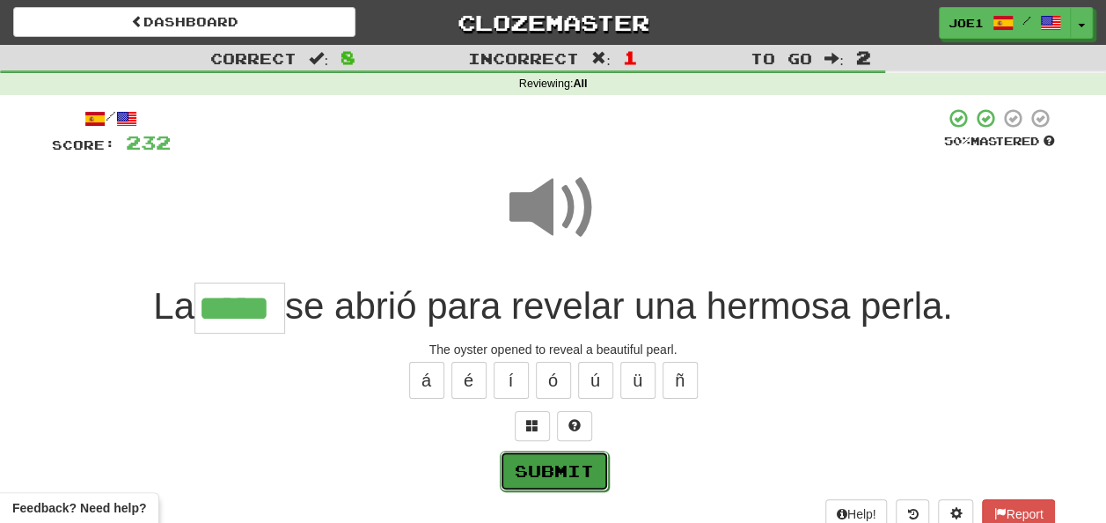
click at [556, 458] on button "Submit" at bounding box center [554, 471] width 109 height 40
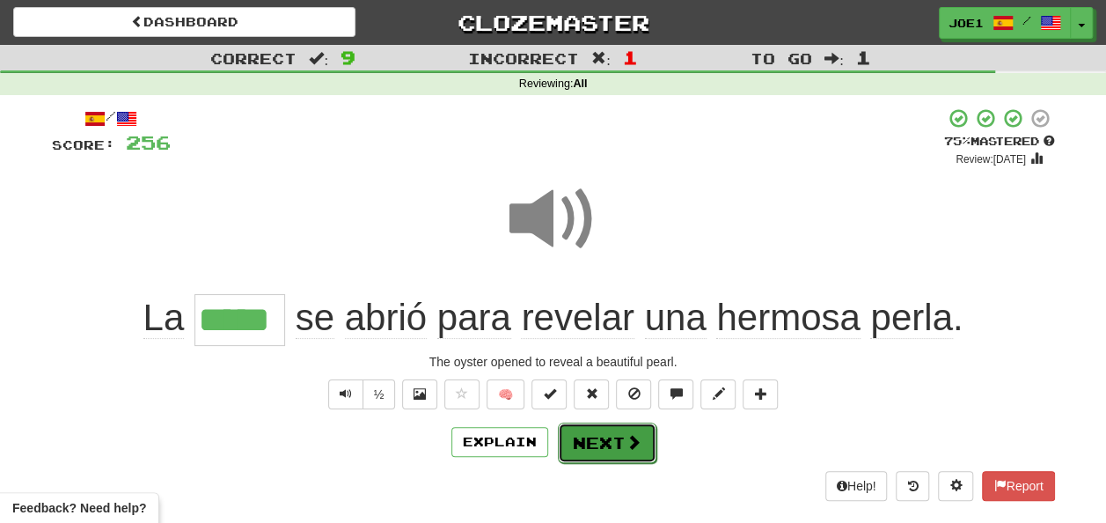
click at [585, 437] on button "Next" at bounding box center [607, 442] width 99 height 40
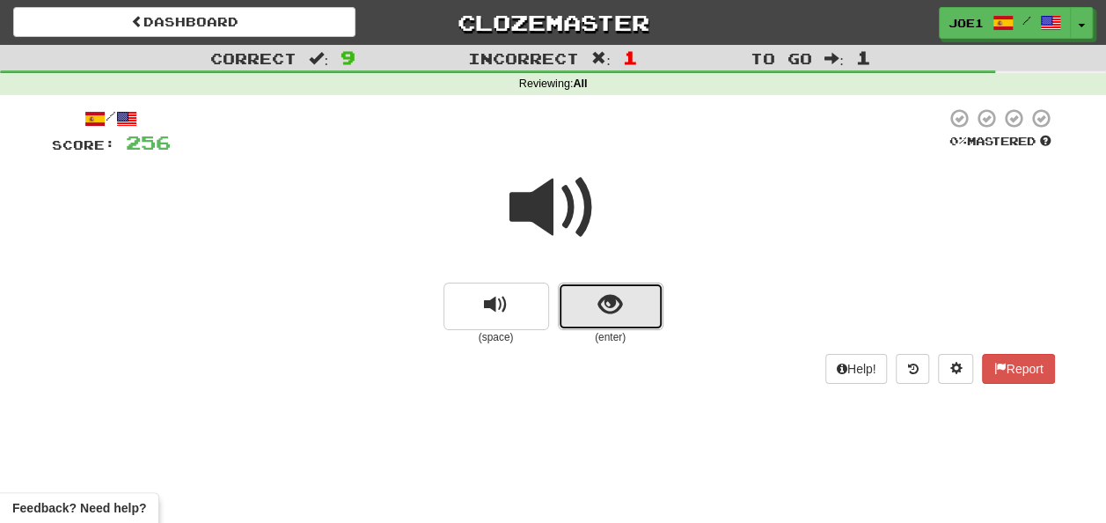
click at [605, 305] on span "show sentence" at bounding box center [611, 305] width 24 height 24
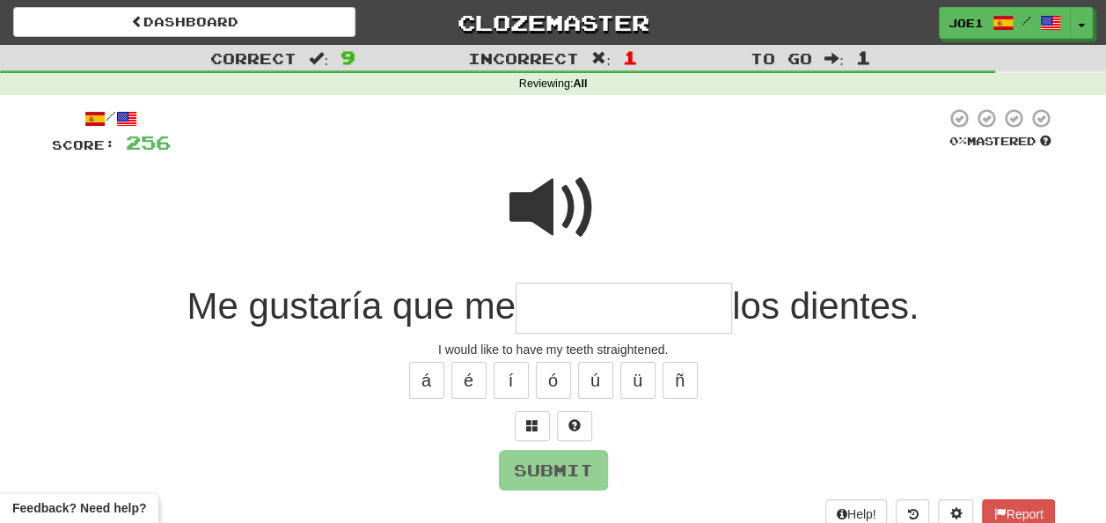
click at [539, 303] on input "text" at bounding box center [624, 309] width 217 height 52
click at [540, 204] on span at bounding box center [554, 208] width 88 height 88
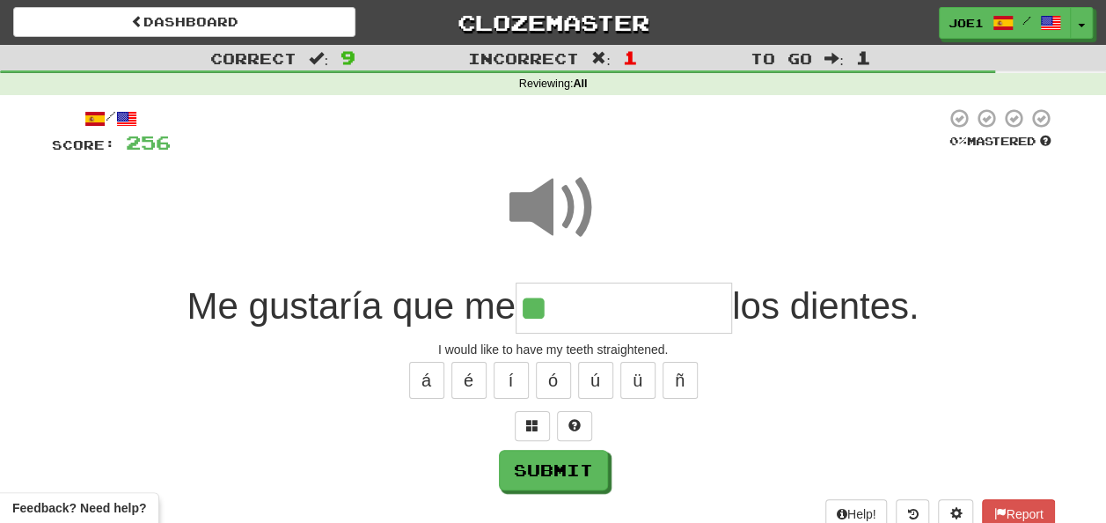
click at [562, 310] on input "**" at bounding box center [624, 309] width 217 height 52
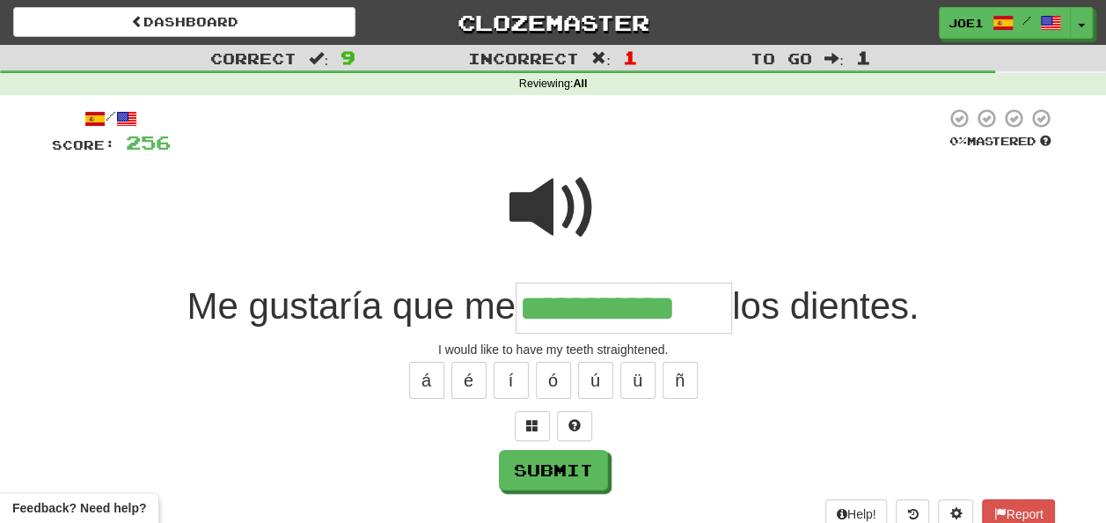
type input "**********"
click at [544, 181] on span at bounding box center [554, 208] width 88 height 88
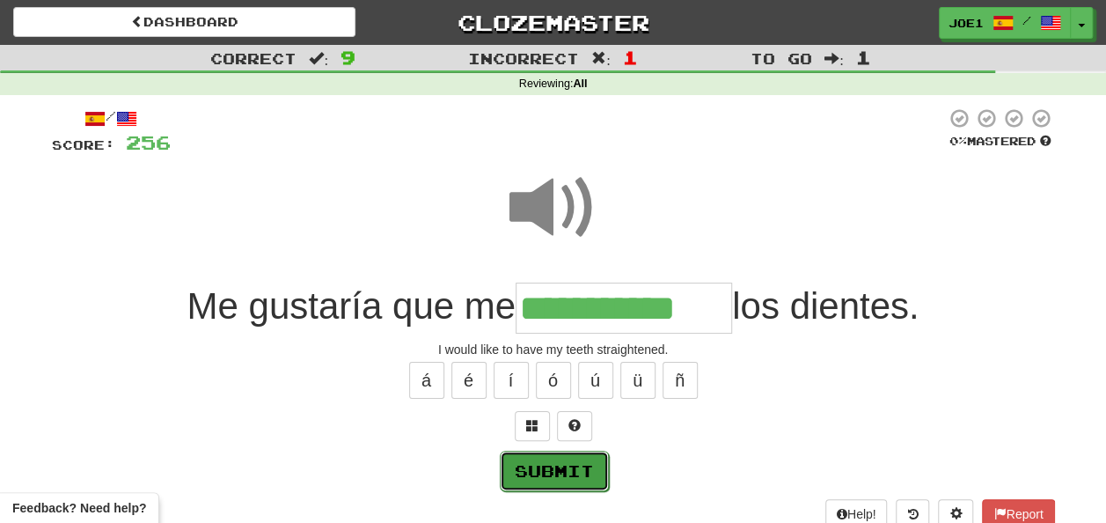
click at [554, 465] on button "Submit" at bounding box center [554, 471] width 109 height 40
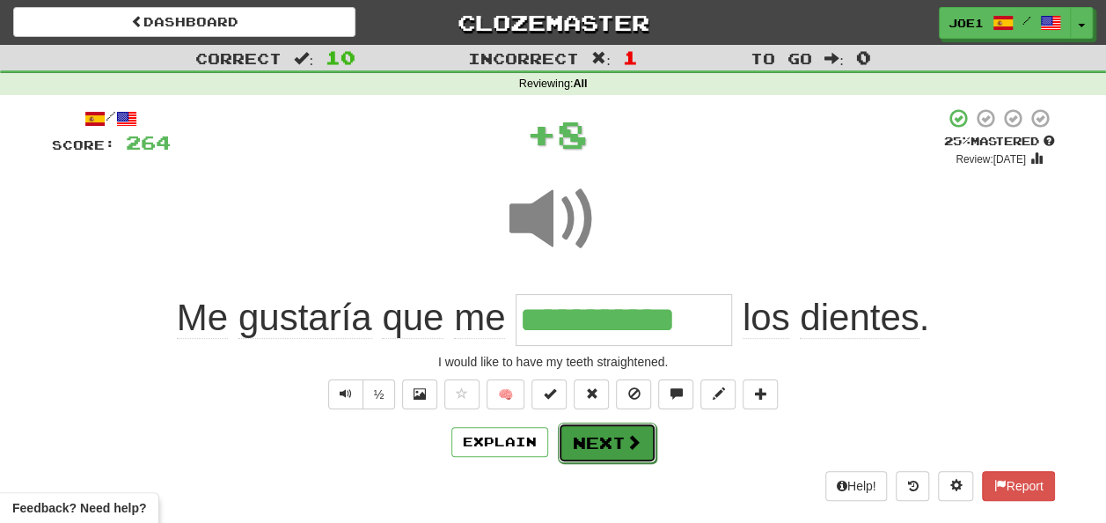
click at [579, 433] on button "Next" at bounding box center [607, 442] width 99 height 40
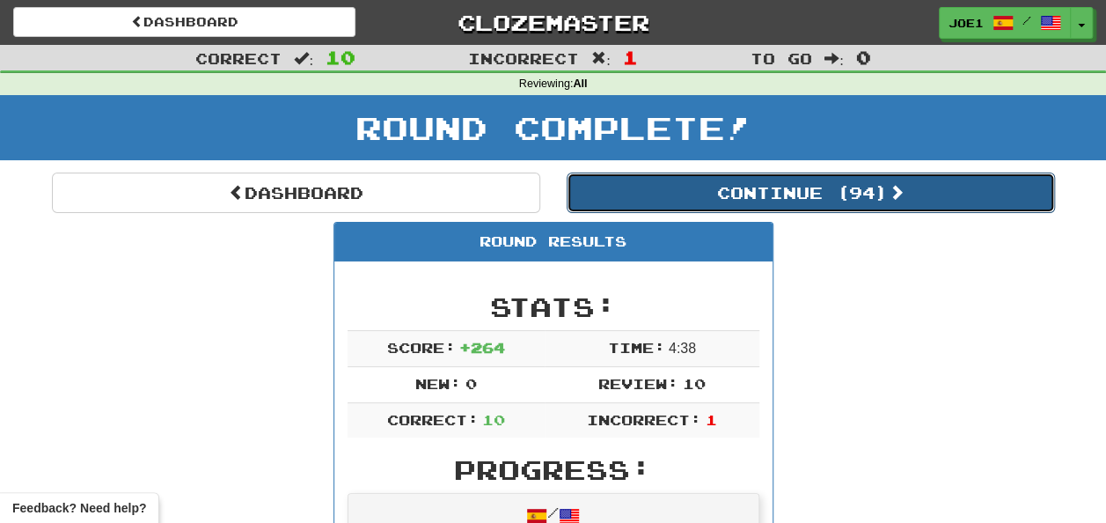
click at [757, 196] on button "Continue ( 94 )" at bounding box center [811, 193] width 488 height 40
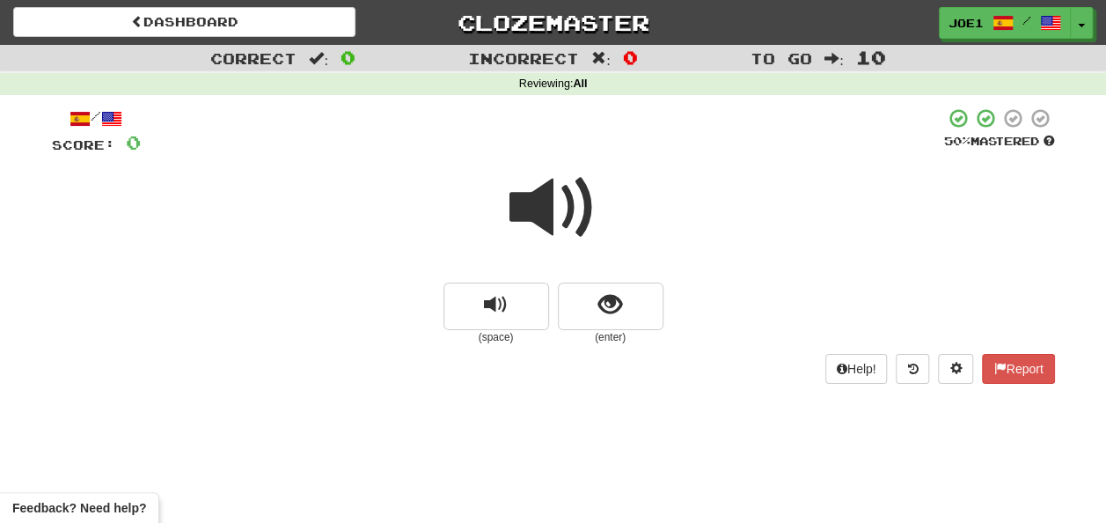
click at [569, 211] on span at bounding box center [554, 208] width 88 height 88
click at [563, 212] on span at bounding box center [554, 208] width 88 height 88
click at [566, 213] on span at bounding box center [554, 208] width 88 height 88
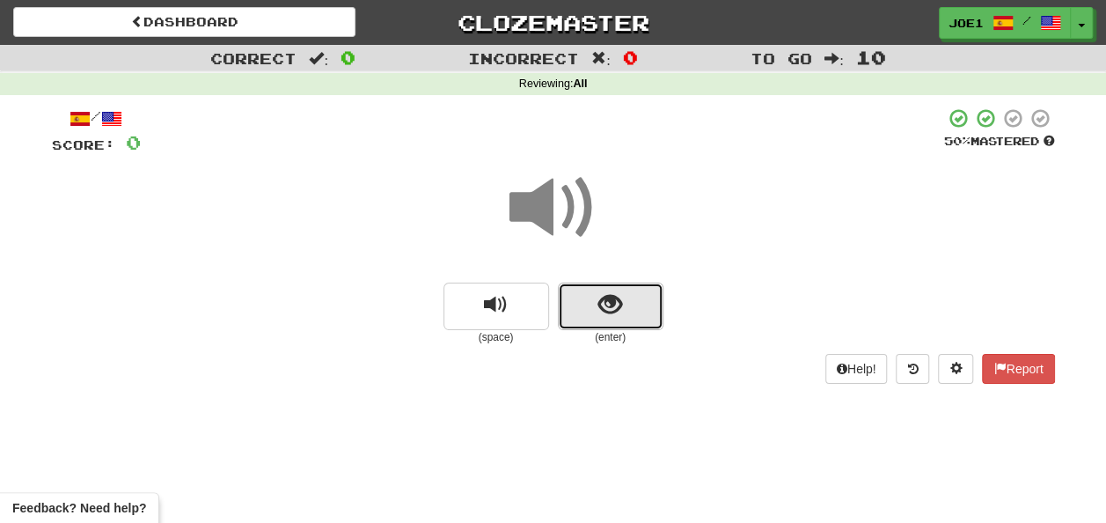
click at [600, 303] on span "show sentence" at bounding box center [611, 305] width 24 height 24
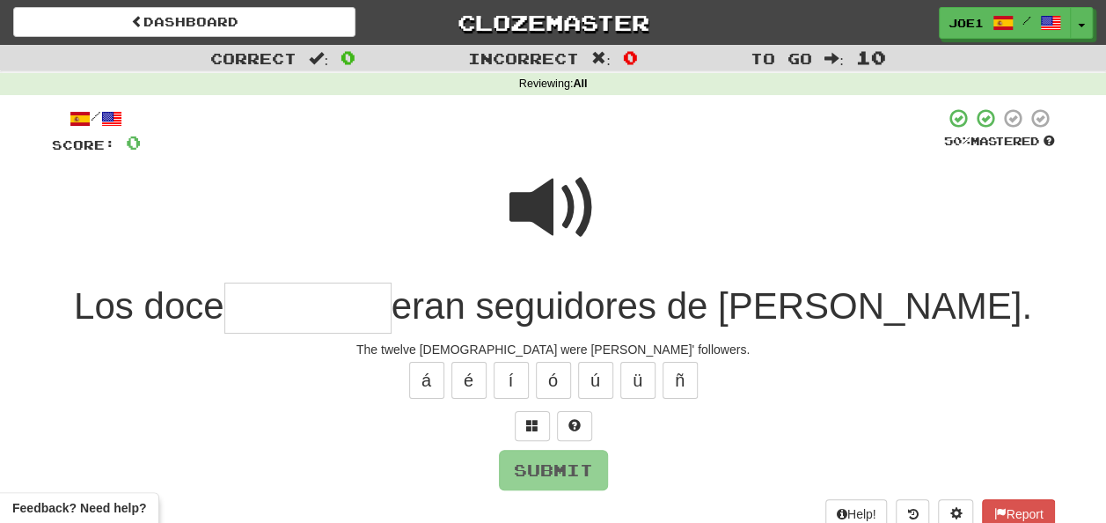
click at [553, 192] on span at bounding box center [554, 208] width 88 height 88
click at [364, 308] on input "text" at bounding box center [307, 309] width 167 height 52
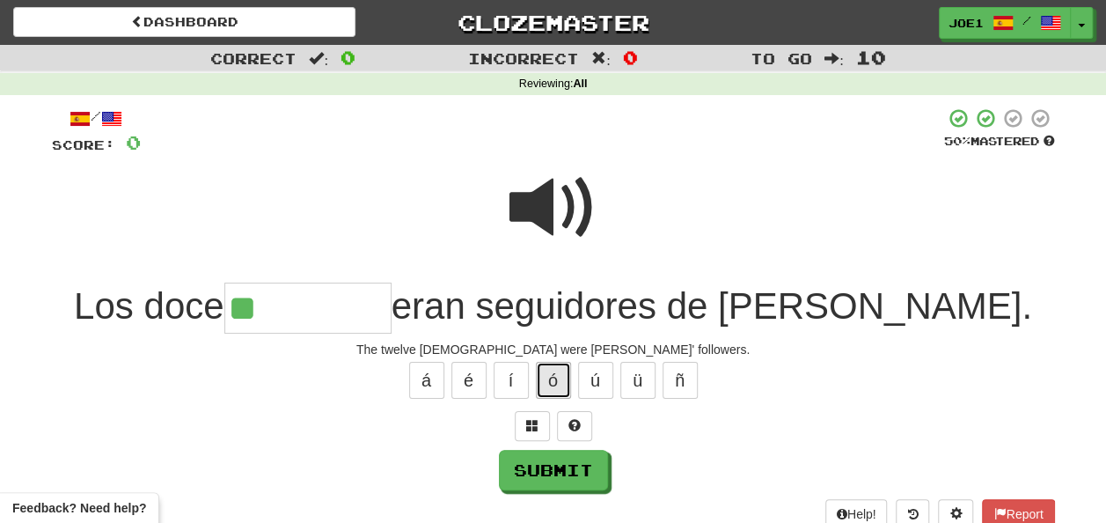
click at [542, 386] on button "ó" at bounding box center [553, 380] width 35 height 37
type input "*********"
click at [551, 208] on span at bounding box center [554, 208] width 88 height 88
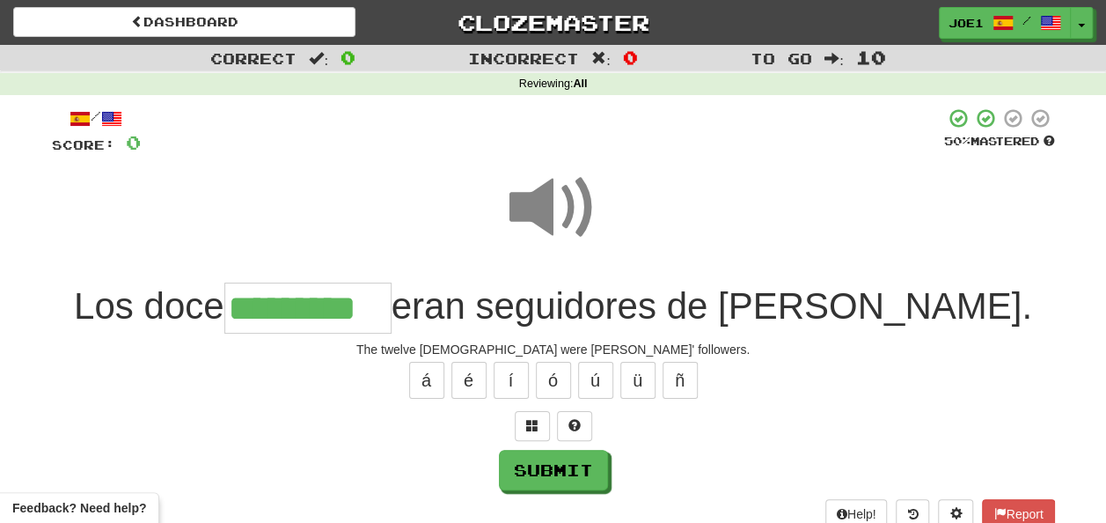
click at [551, 209] on span at bounding box center [554, 208] width 88 height 88
click at [552, 209] on span at bounding box center [554, 208] width 88 height 88
click at [546, 461] on button "Submit" at bounding box center [554, 471] width 109 height 40
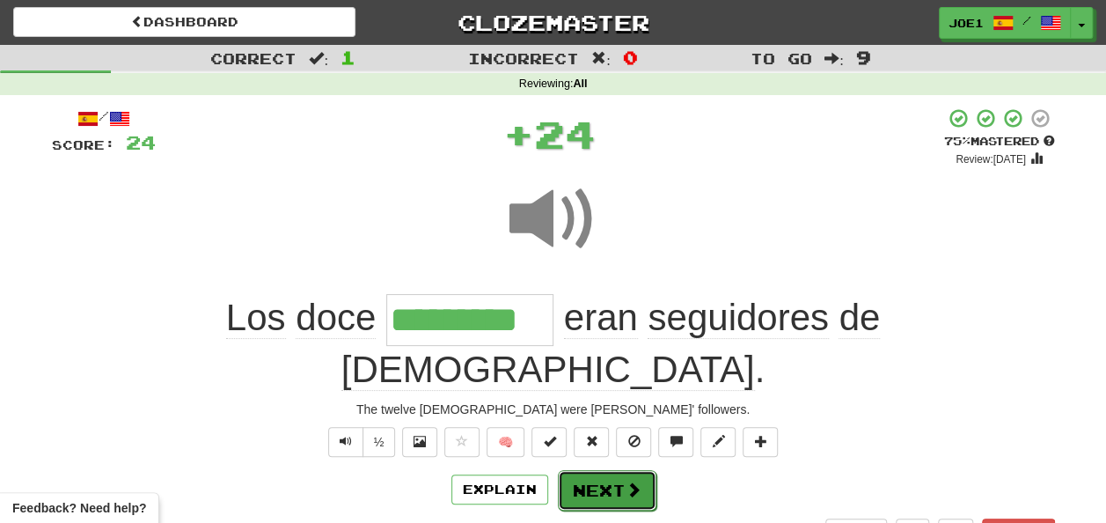
click at [599, 470] on button "Next" at bounding box center [607, 490] width 99 height 40
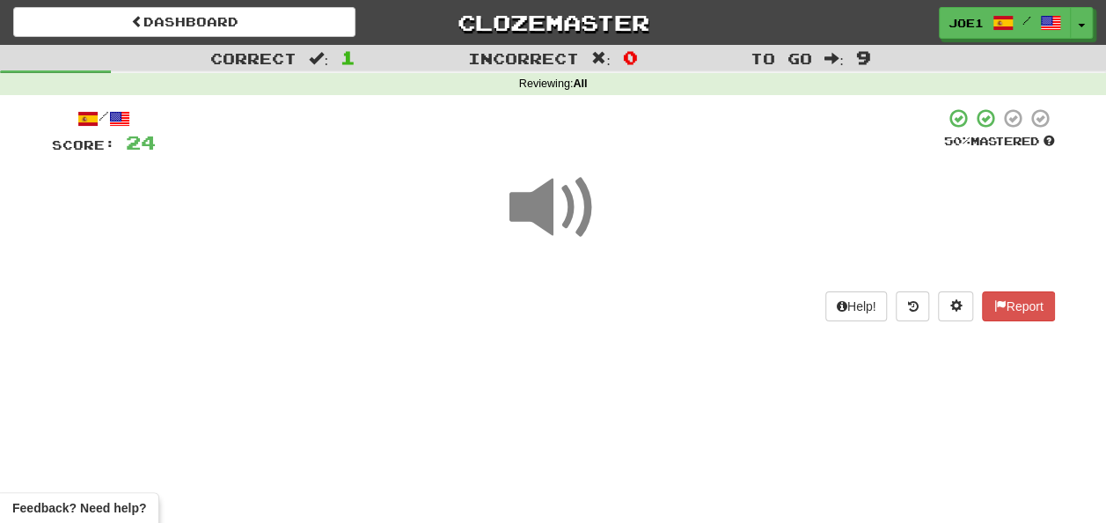
click at [555, 204] on span at bounding box center [554, 208] width 88 height 88
click at [556, 215] on span at bounding box center [554, 208] width 88 height 88
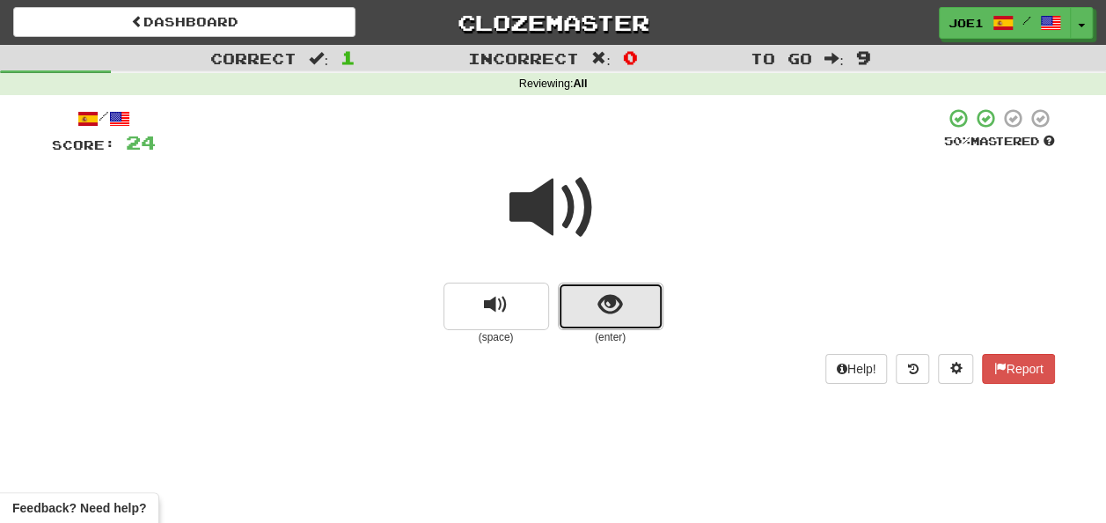
click at [576, 314] on button "show sentence" at bounding box center [611, 307] width 106 height 48
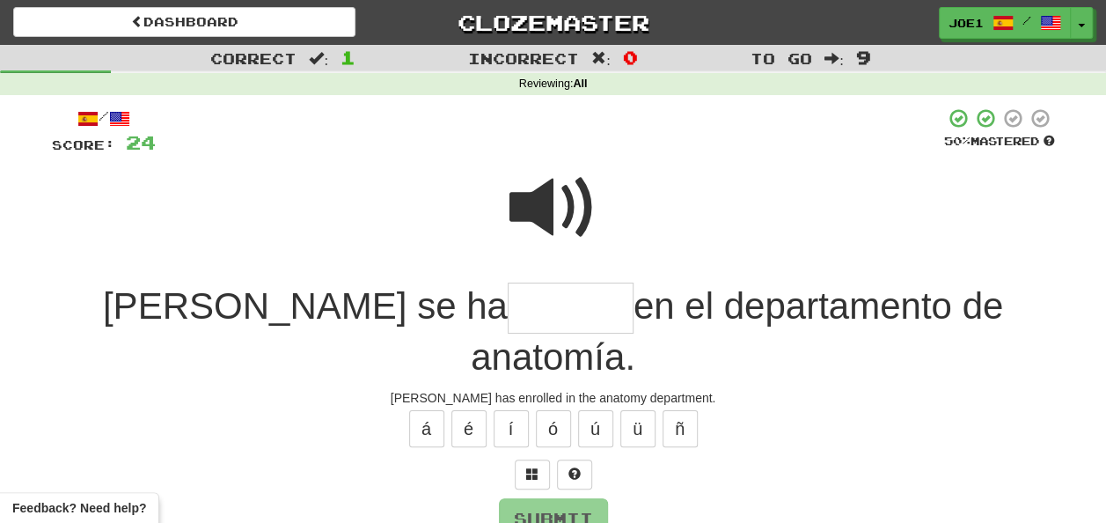
click at [562, 199] on span at bounding box center [554, 208] width 88 height 88
click at [508, 312] on input "text" at bounding box center [571, 309] width 126 height 52
type input "*"
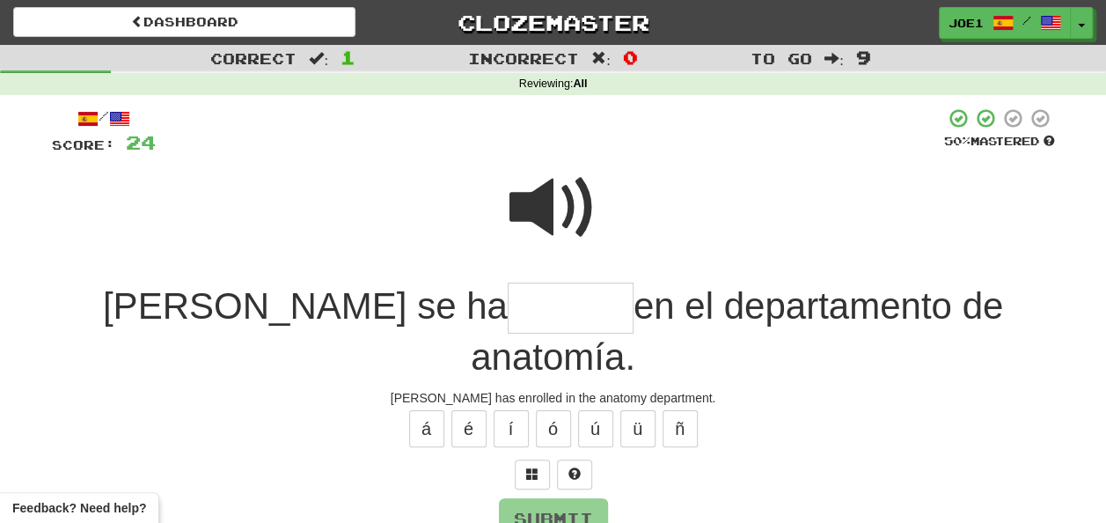
type input "*"
click at [541, 206] on span at bounding box center [554, 208] width 88 height 88
click at [508, 306] on input "text" at bounding box center [571, 309] width 126 height 52
type input "*"
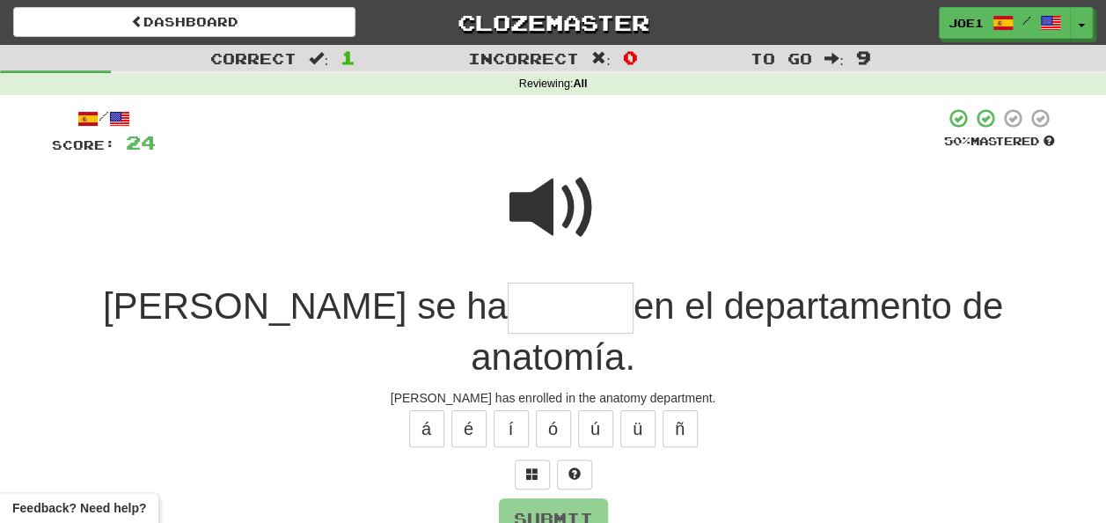
type input "*"
click at [543, 202] on span at bounding box center [554, 208] width 88 height 88
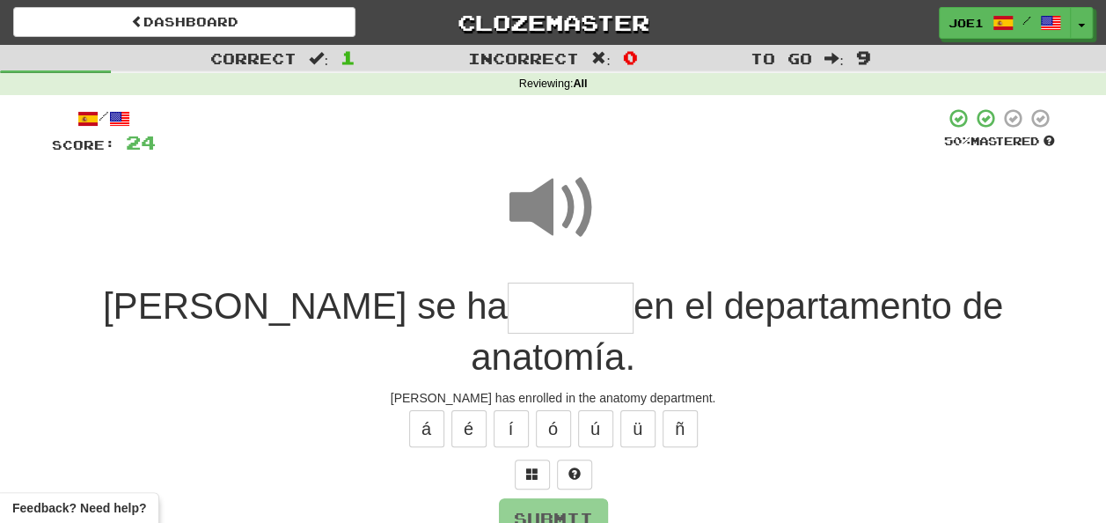
click at [536, 193] on span at bounding box center [554, 208] width 88 height 88
click at [508, 308] on input "text" at bounding box center [571, 309] width 126 height 52
type input "*"
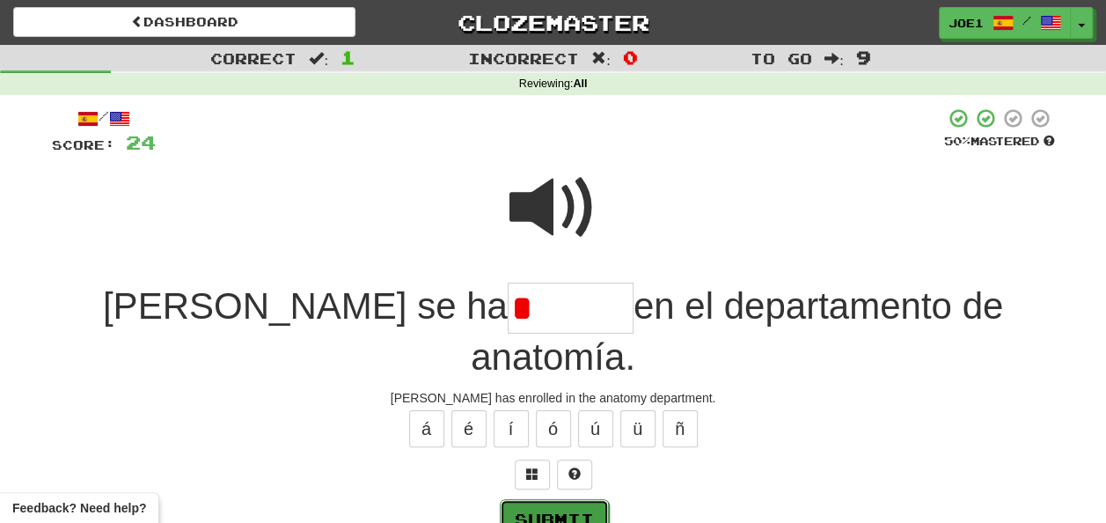
click at [569, 499] on button "Submit" at bounding box center [554, 519] width 109 height 40
type input "********"
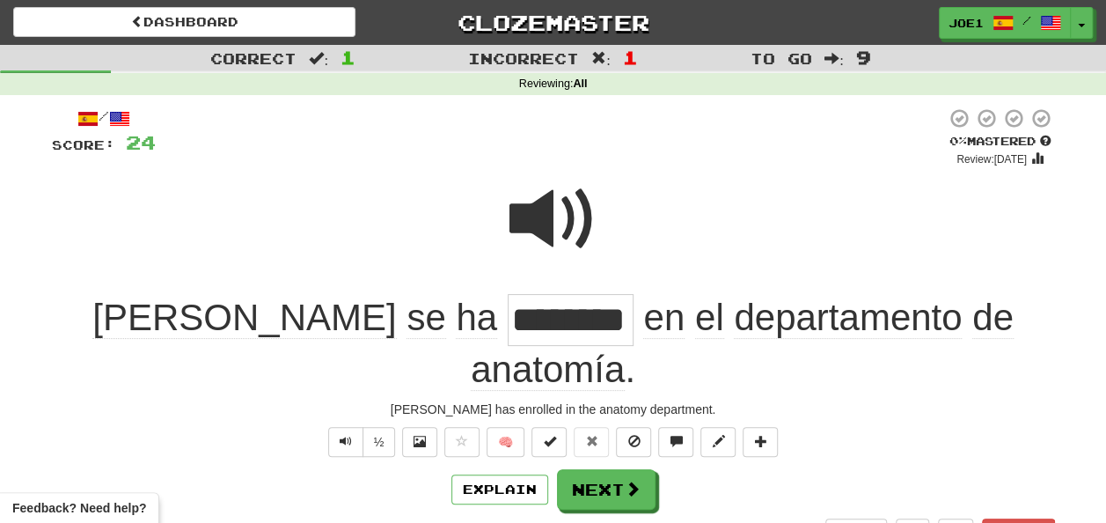
click at [555, 202] on span at bounding box center [554, 219] width 88 height 88
click at [552, 204] on span at bounding box center [554, 219] width 88 height 88
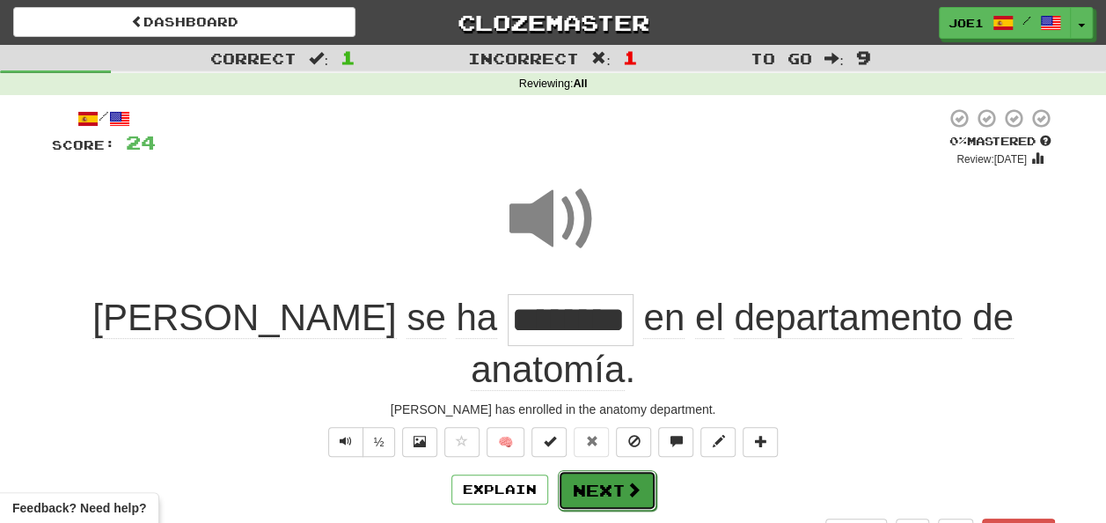
click at [602, 470] on button "Next" at bounding box center [607, 490] width 99 height 40
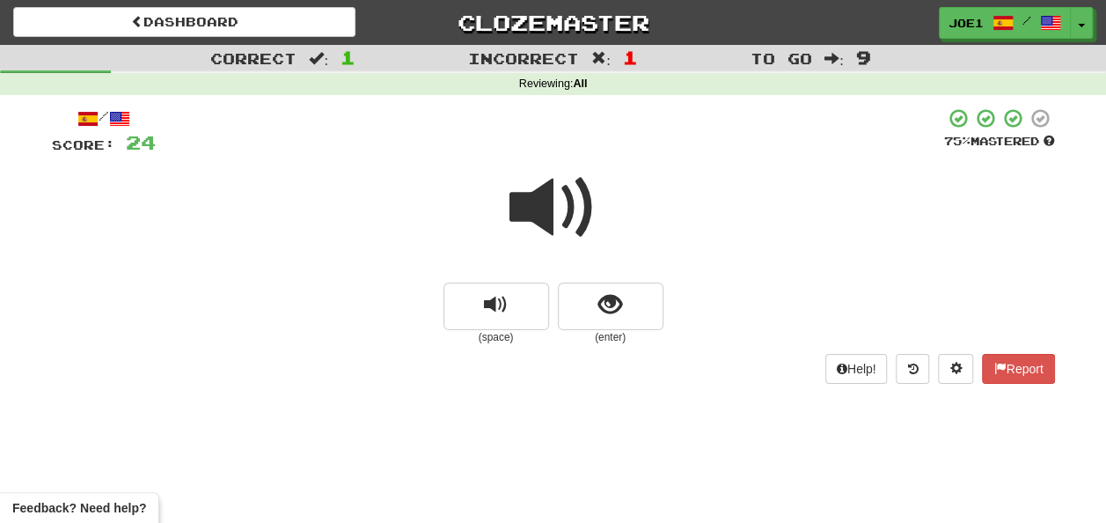
click at [560, 200] on span at bounding box center [554, 208] width 88 height 88
click at [560, 201] on span at bounding box center [554, 208] width 88 height 88
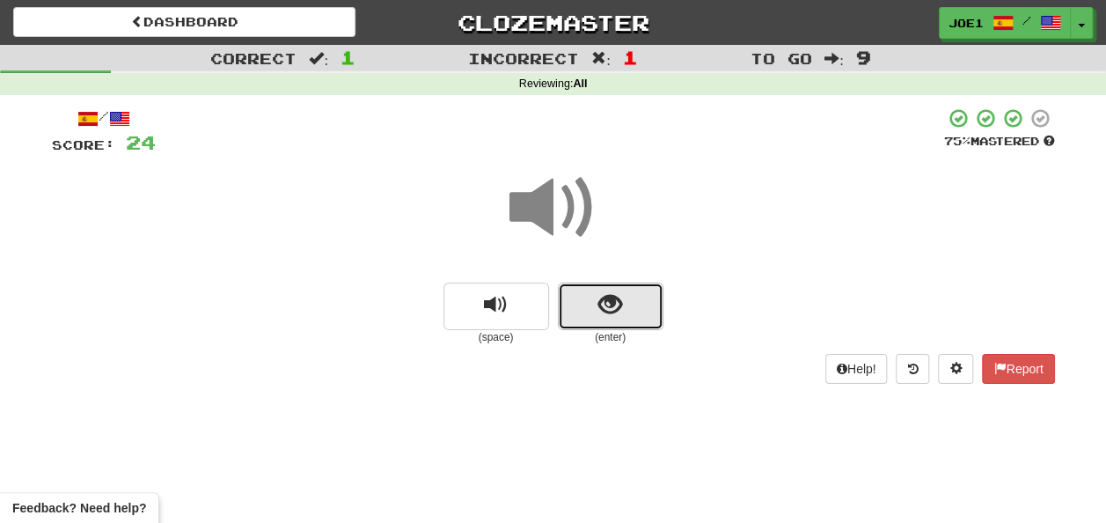
click at [607, 305] on span "show sentence" at bounding box center [611, 305] width 24 height 24
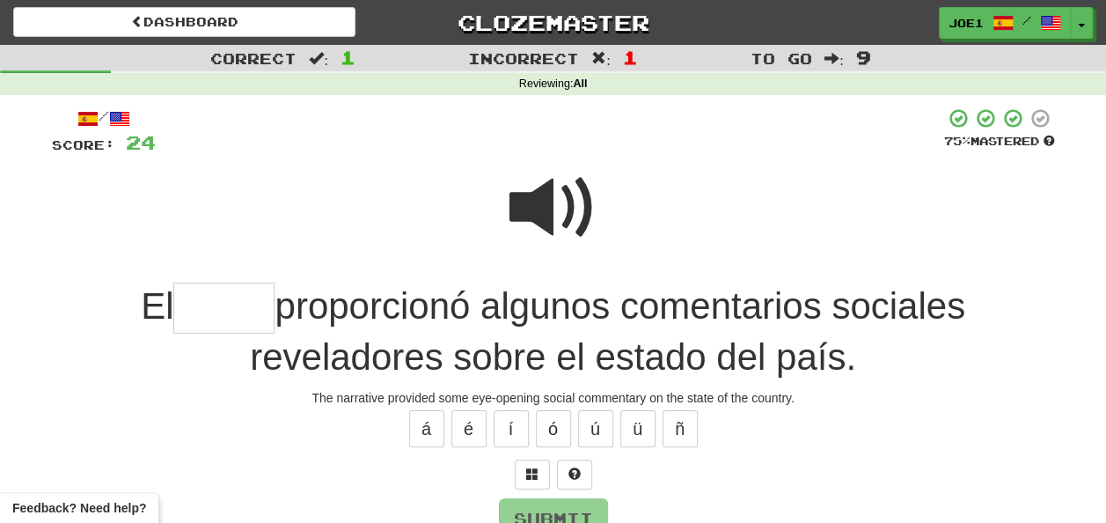
click at [528, 189] on span at bounding box center [554, 208] width 88 height 88
click at [542, 211] on span at bounding box center [554, 208] width 88 height 88
click at [204, 315] on input "text" at bounding box center [223, 309] width 101 height 52
type input "******"
click at [550, 199] on span at bounding box center [554, 208] width 88 height 88
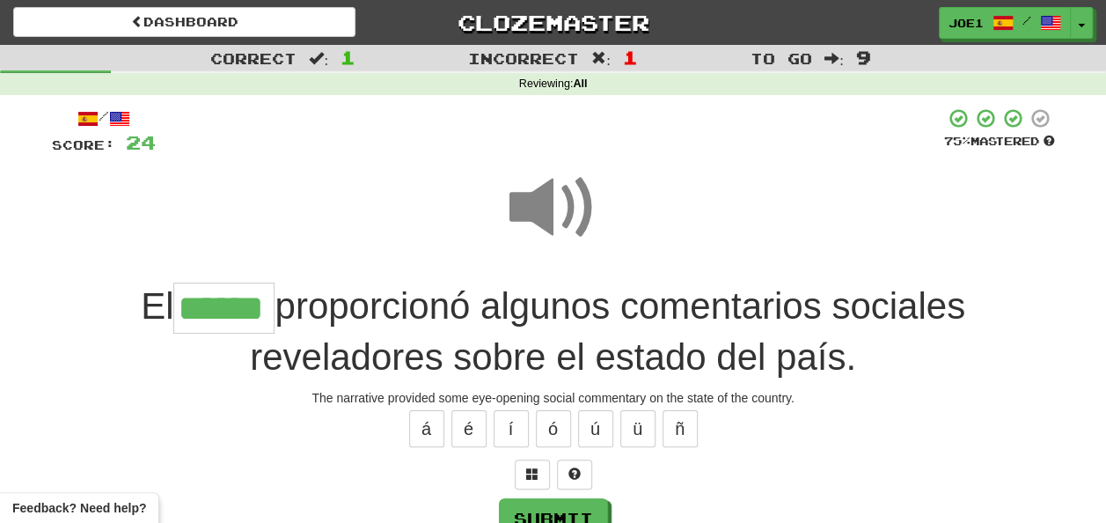
click at [550, 199] on span at bounding box center [554, 208] width 88 height 88
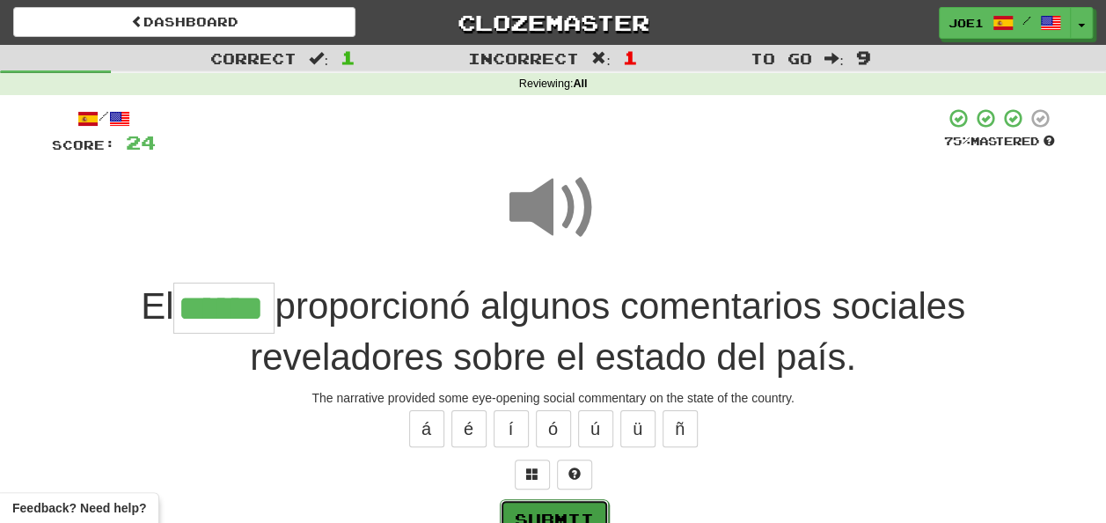
click at [543, 503] on button "Submit" at bounding box center [554, 519] width 109 height 40
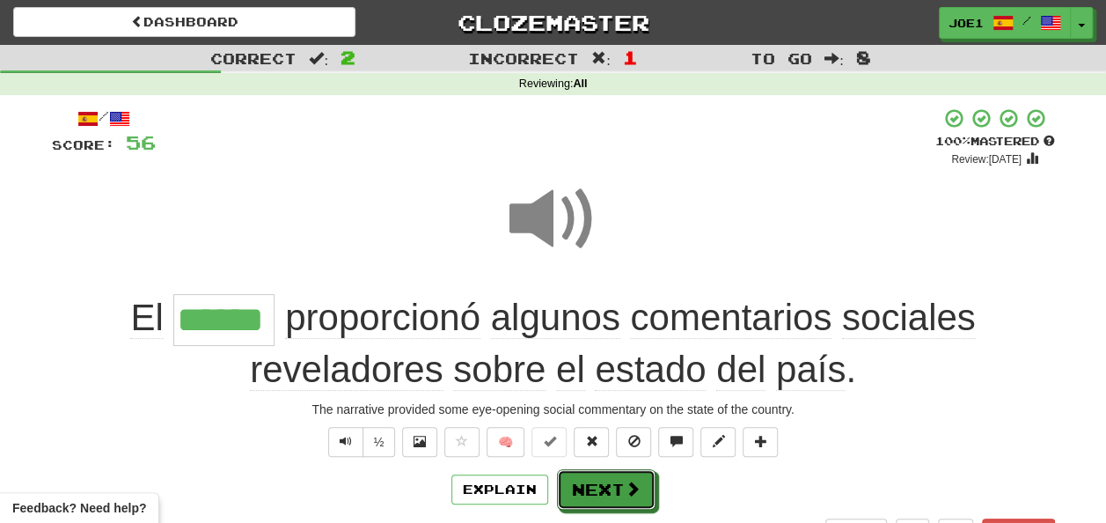
click at [589, 477] on button "Next" at bounding box center [606, 489] width 99 height 40
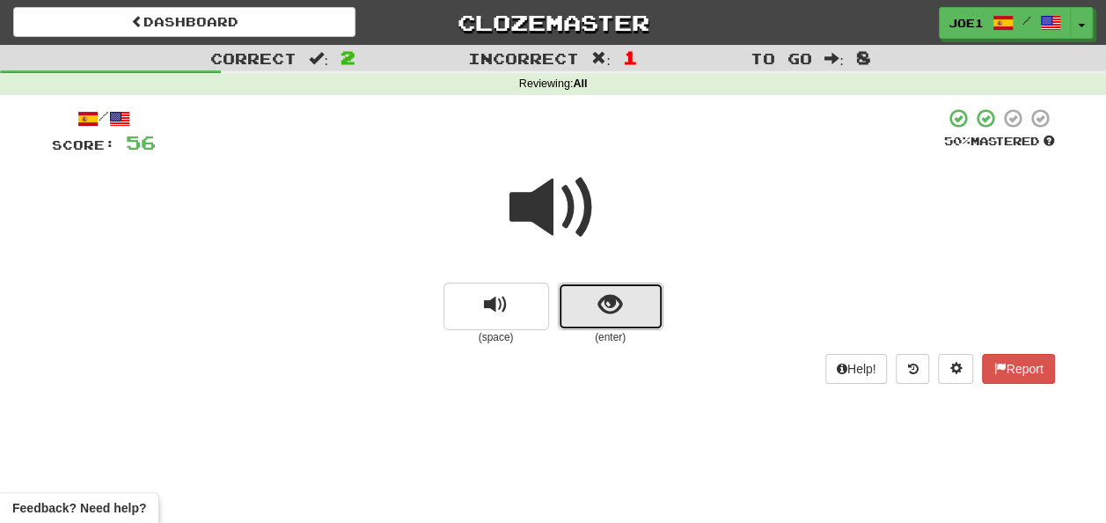
click at [592, 299] on button "show sentence" at bounding box center [611, 307] width 106 height 48
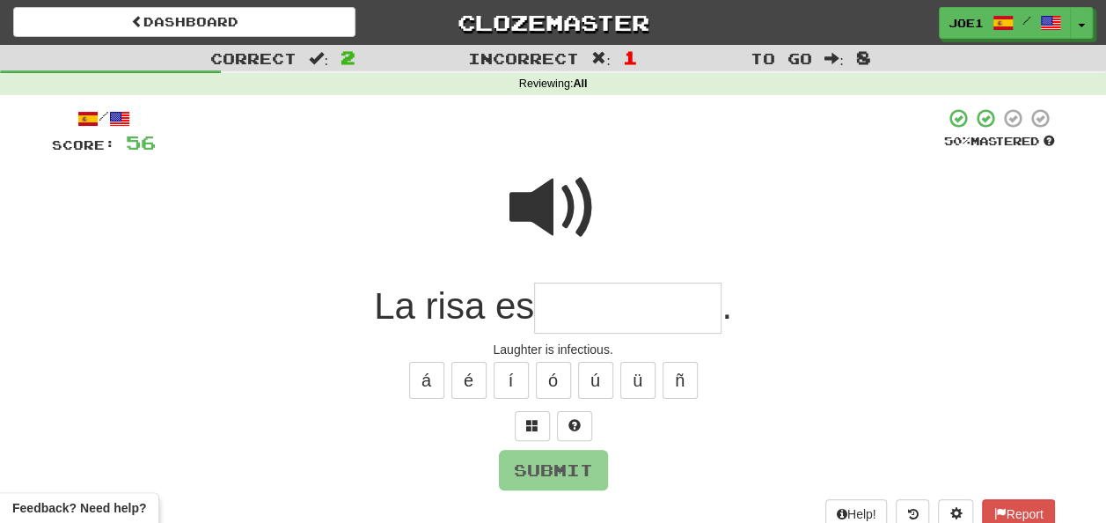
click at [592, 300] on input "text" at bounding box center [627, 309] width 187 height 52
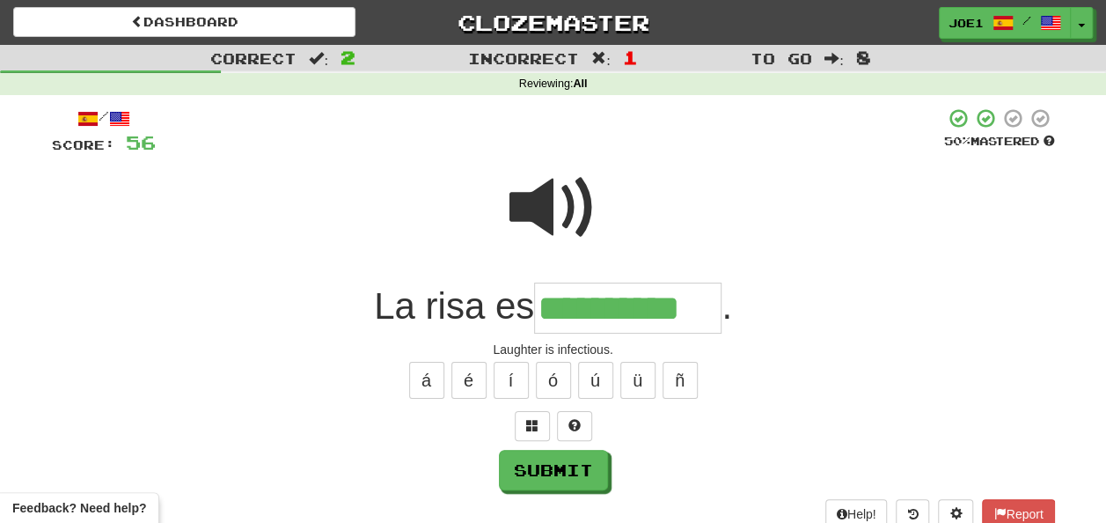
type input "**********"
click at [565, 191] on span at bounding box center [554, 208] width 88 height 88
click at [560, 199] on span at bounding box center [554, 208] width 88 height 88
click at [572, 467] on button "Submit" at bounding box center [554, 471] width 109 height 40
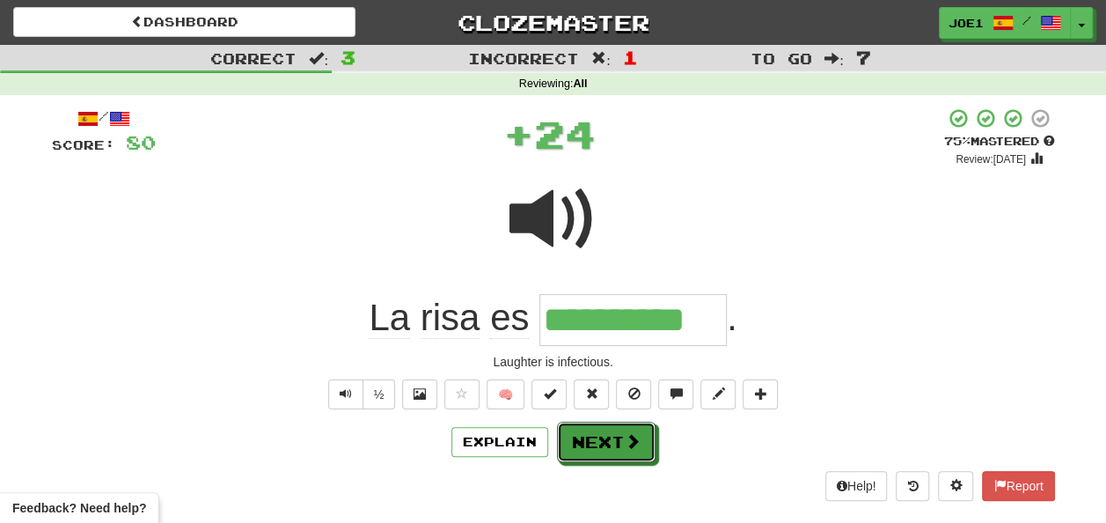
click at [604, 439] on button "Next" at bounding box center [606, 442] width 99 height 40
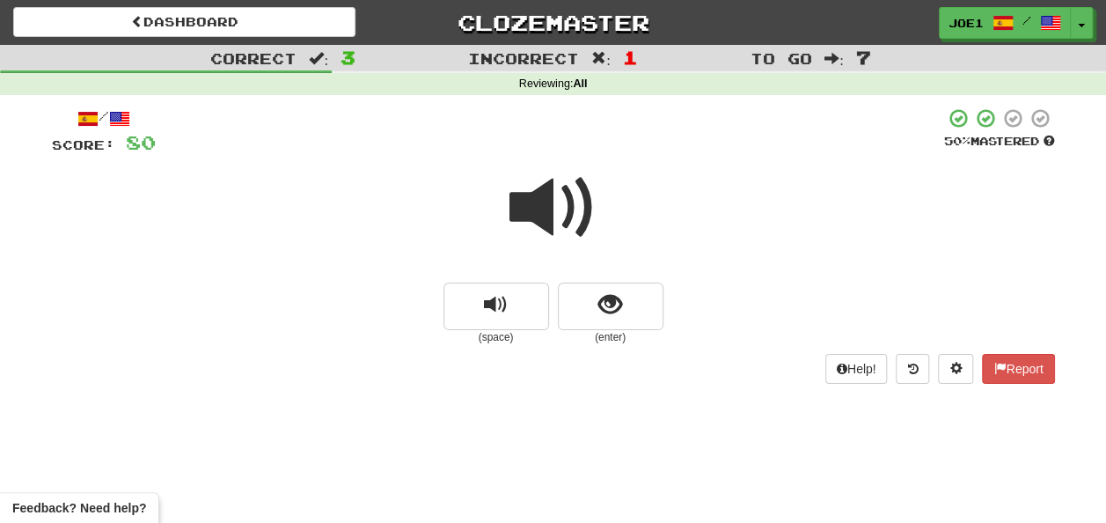
click at [544, 213] on span at bounding box center [554, 208] width 88 height 88
click at [550, 205] on span at bounding box center [554, 208] width 88 height 88
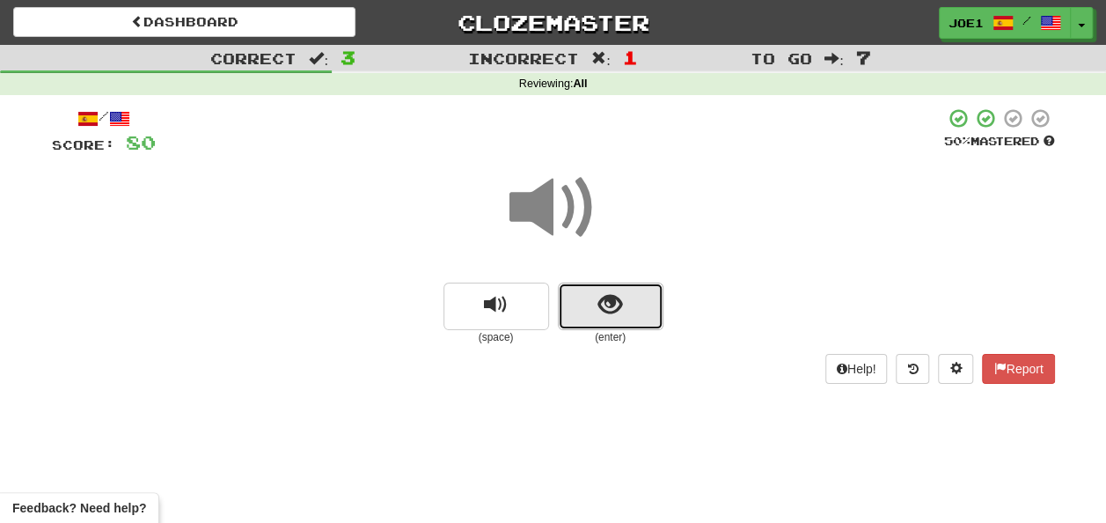
click at [604, 310] on span "show sentence" at bounding box center [611, 305] width 24 height 24
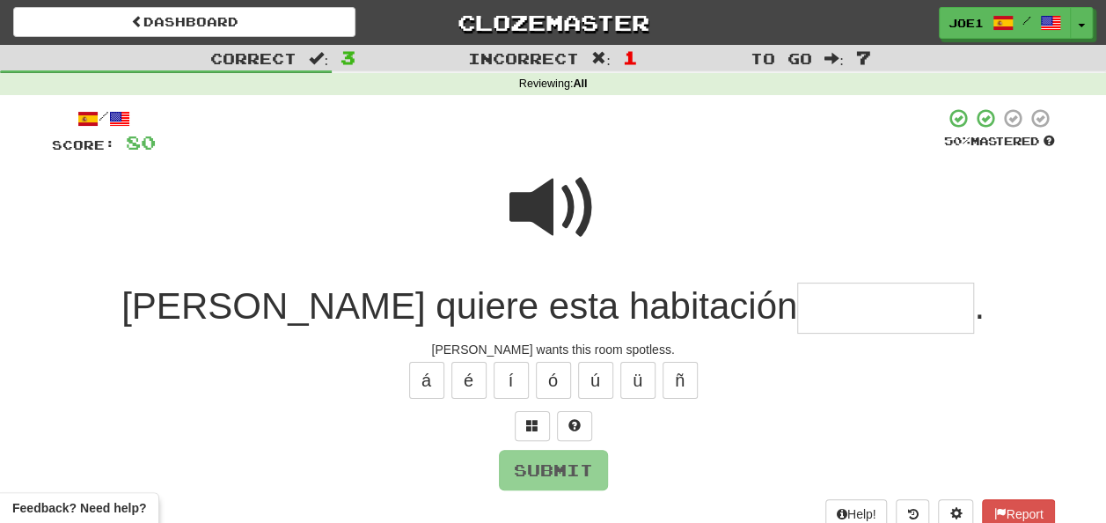
click at [797, 296] on input "text" at bounding box center [885, 309] width 177 height 52
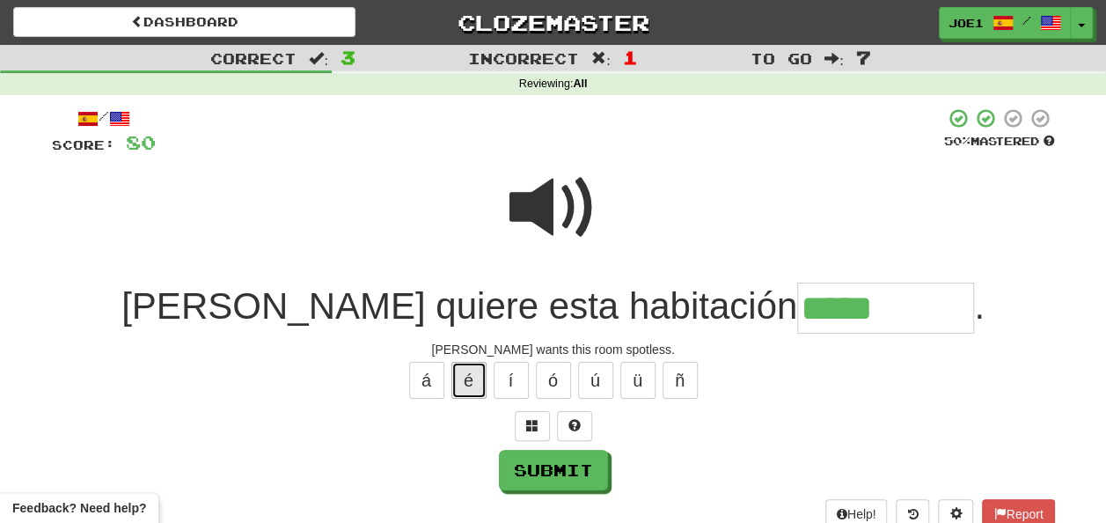
click at [477, 377] on button "é" at bounding box center [469, 380] width 35 height 37
drag, startPoint x: 550, startPoint y: 199, endPoint x: 559, endPoint y: 203, distance: 9.8
click at [556, 203] on span at bounding box center [554, 208] width 88 height 88
drag, startPoint x: 800, startPoint y: 308, endPoint x: 776, endPoint y: 310, distance: 23.8
click at [797, 308] on input "*****" at bounding box center [885, 309] width 177 height 52
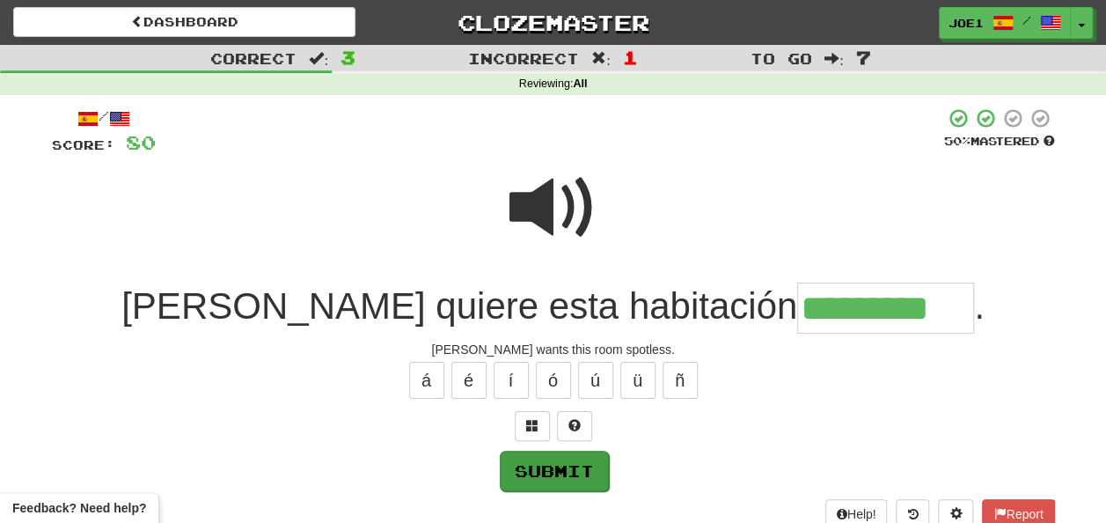
type input "*********"
click at [537, 466] on button "Submit" at bounding box center [554, 471] width 109 height 40
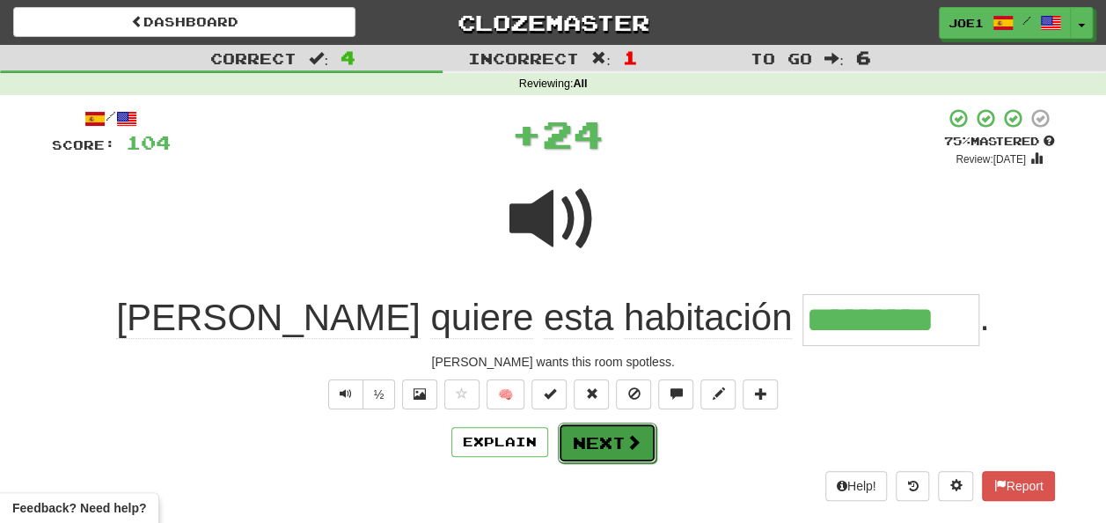
click at [604, 434] on button "Next" at bounding box center [607, 442] width 99 height 40
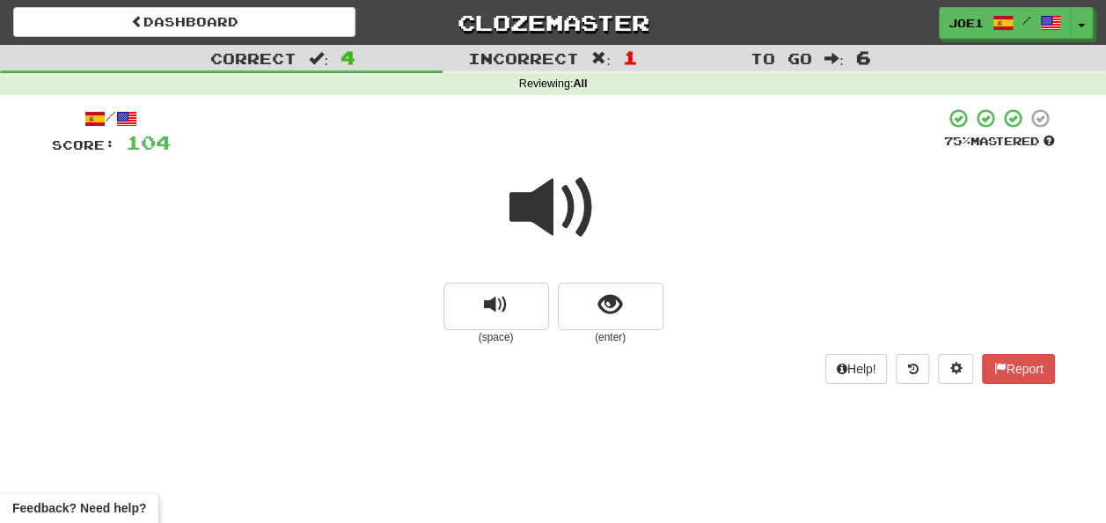
click at [547, 208] on span at bounding box center [554, 208] width 88 height 88
click at [566, 217] on span at bounding box center [554, 208] width 88 height 88
click at [540, 197] on span at bounding box center [554, 208] width 88 height 88
click at [590, 305] on button "show sentence" at bounding box center [611, 307] width 106 height 48
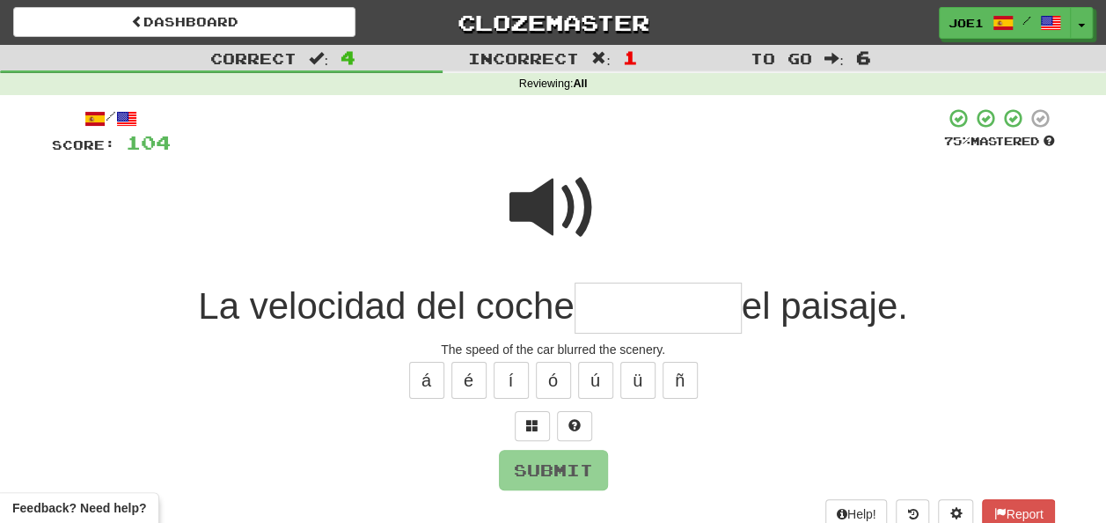
click at [550, 187] on span at bounding box center [554, 208] width 88 height 88
click at [599, 301] on input "text" at bounding box center [658, 309] width 167 height 52
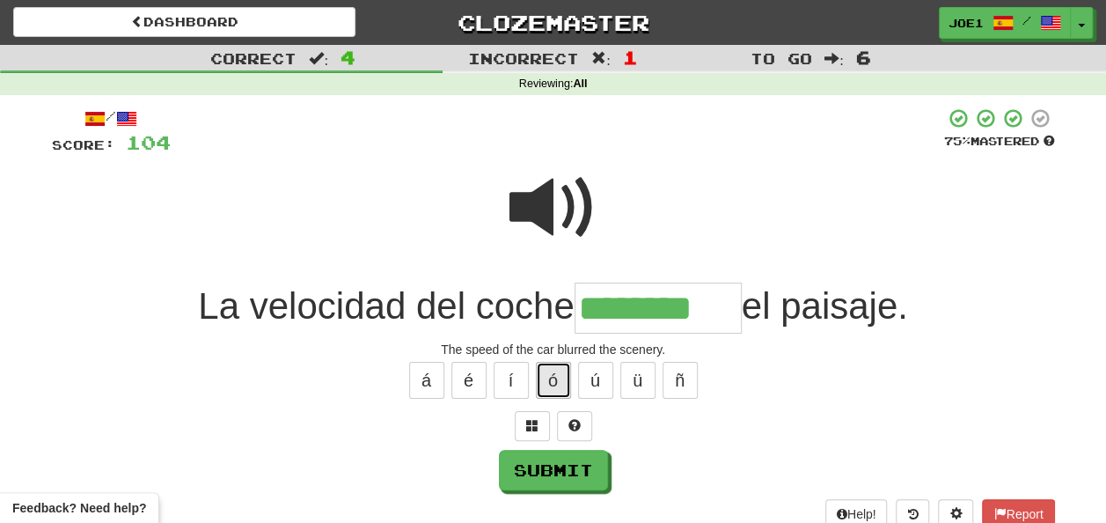
click at [549, 368] on button "ó" at bounding box center [553, 380] width 35 height 37
type input "*********"
click at [591, 181] on span at bounding box center [554, 208] width 88 height 88
click at [584, 187] on span at bounding box center [554, 208] width 88 height 88
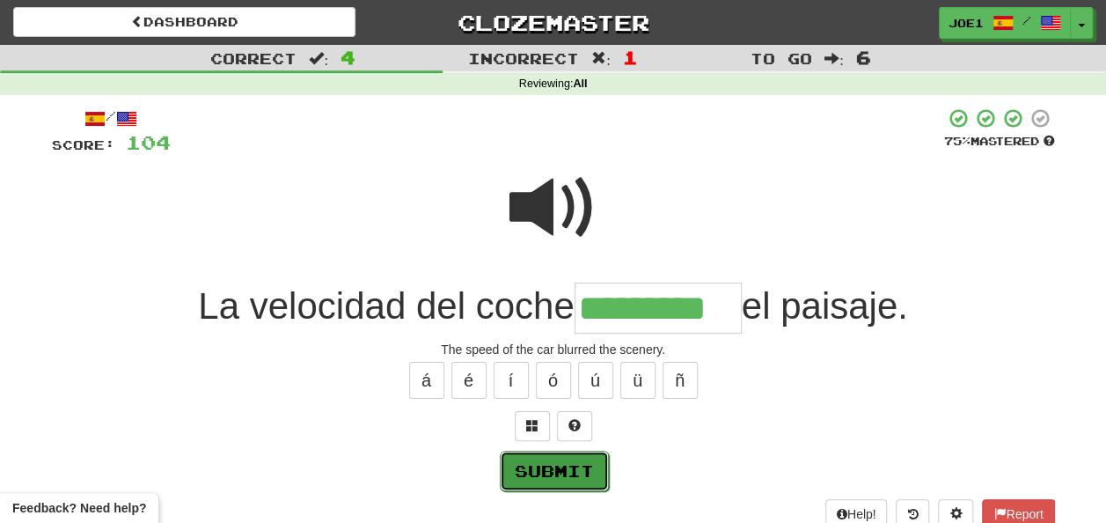
click at [559, 461] on button "Submit" at bounding box center [554, 471] width 109 height 40
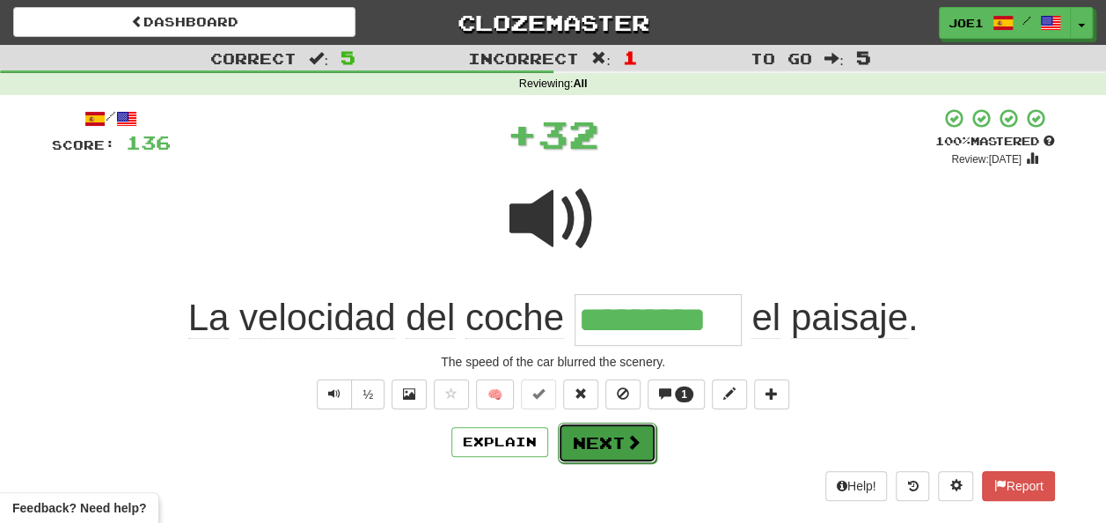
click at [608, 435] on button "Next" at bounding box center [607, 442] width 99 height 40
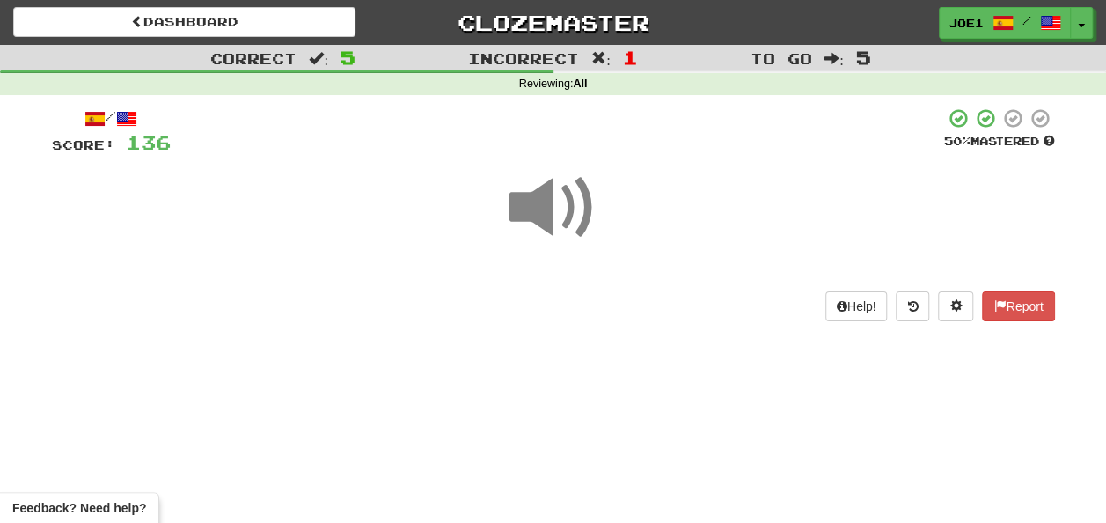
click at [535, 209] on span at bounding box center [554, 208] width 88 height 88
click at [542, 209] on span at bounding box center [554, 208] width 88 height 88
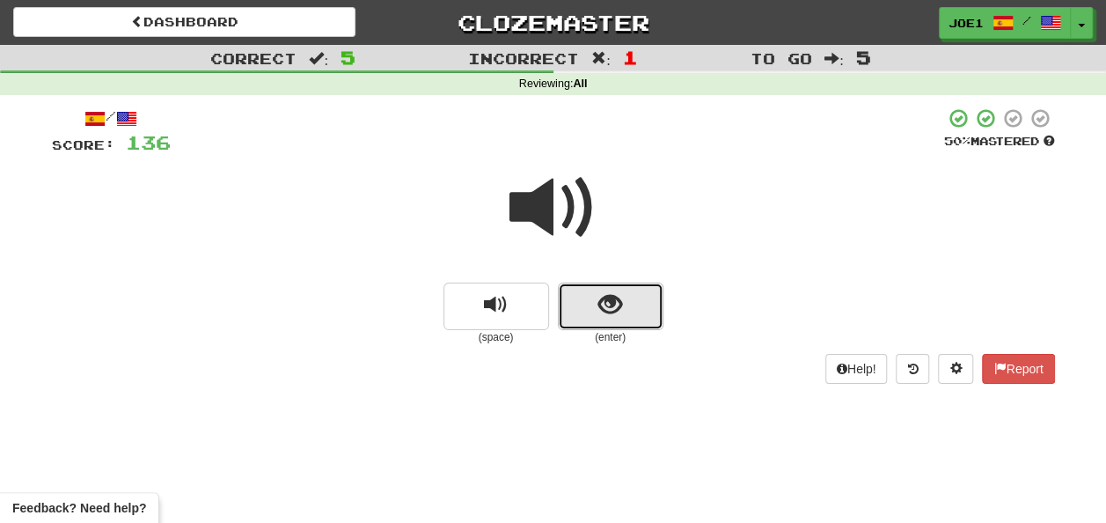
click at [594, 303] on button "show sentence" at bounding box center [611, 307] width 106 height 48
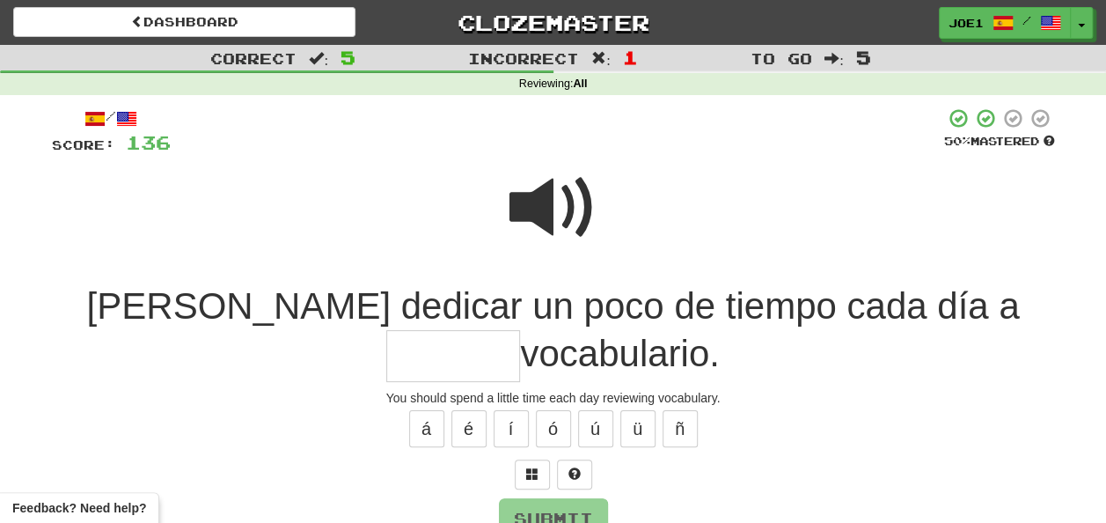
click at [520, 330] on input "text" at bounding box center [453, 356] width 134 height 52
type input "*******"
click at [555, 215] on span at bounding box center [554, 208] width 88 height 88
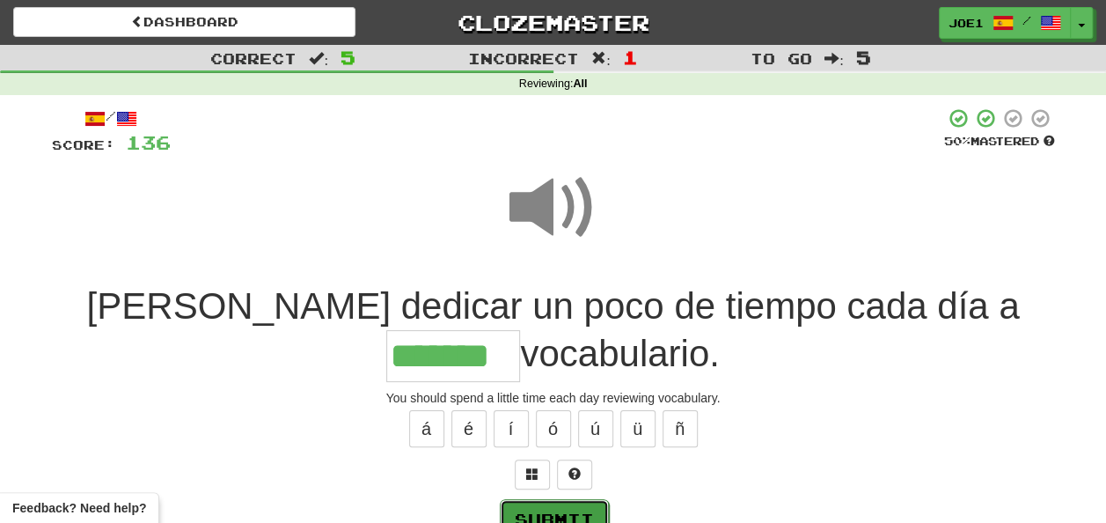
click at [546, 507] on button "Submit" at bounding box center [554, 519] width 109 height 40
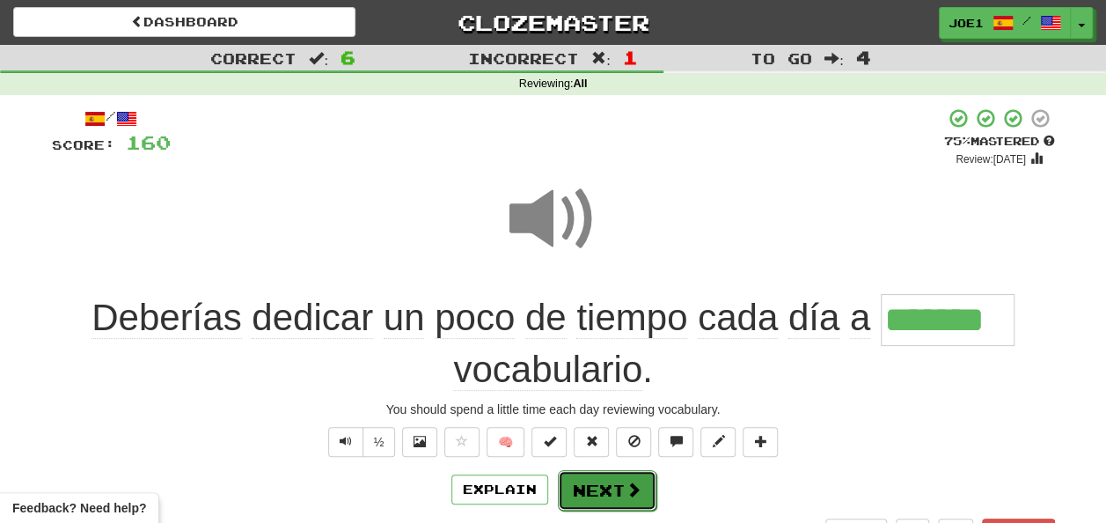
click at [591, 480] on button "Next" at bounding box center [607, 490] width 99 height 40
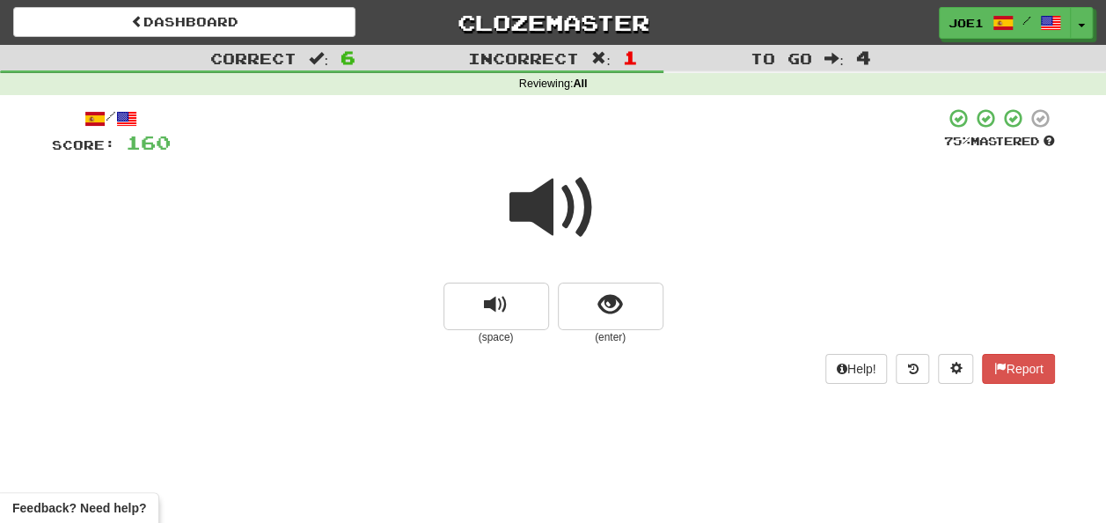
click at [554, 204] on span at bounding box center [554, 208] width 88 height 88
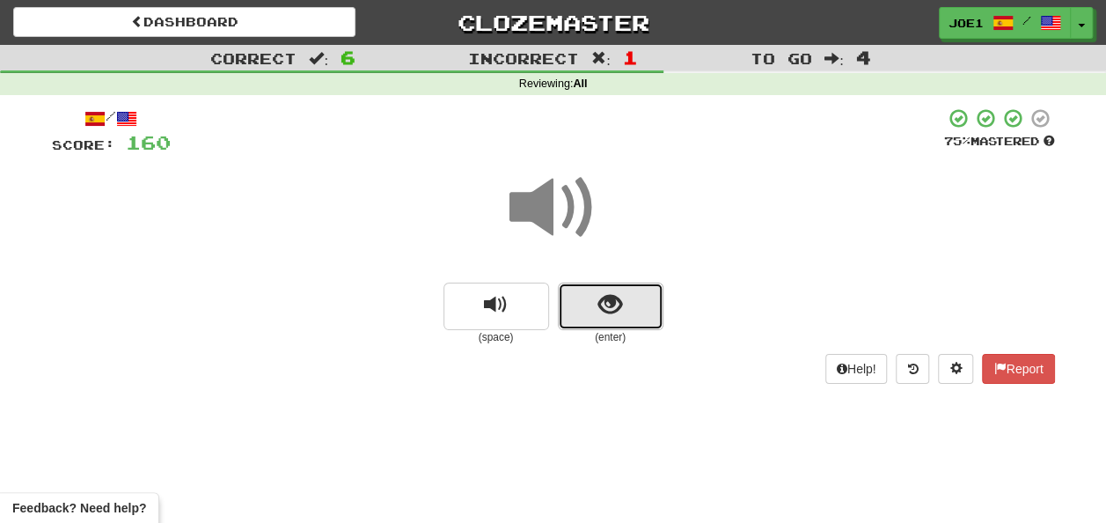
click at [606, 299] on span "show sentence" at bounding box center [611, 305] width 24 height 24
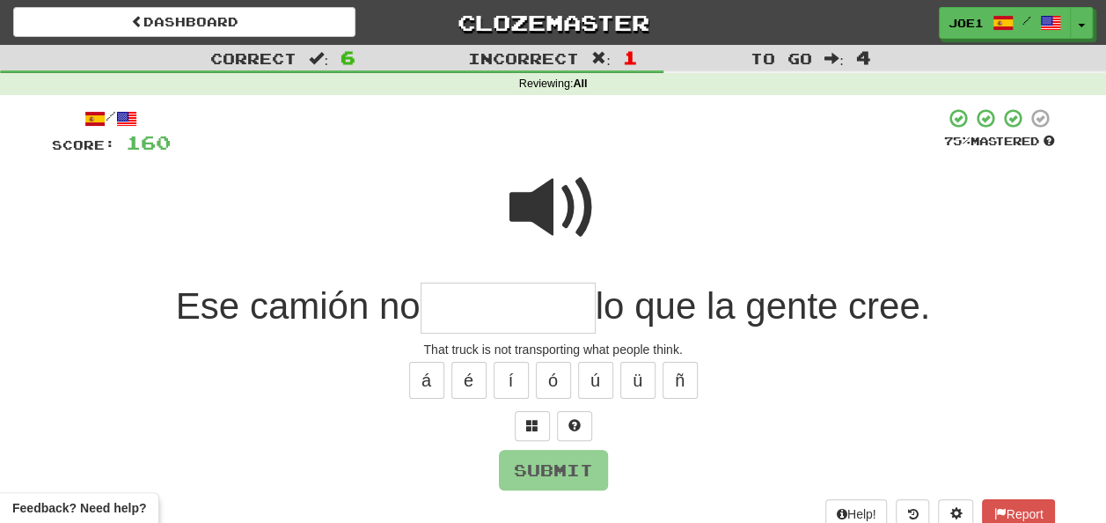
click at [550, 191] on span at bounding box center [554, 208] width 88 height 88
click at [459, 305] on input "text" at bounding box center [508, 309] width 175 height 52
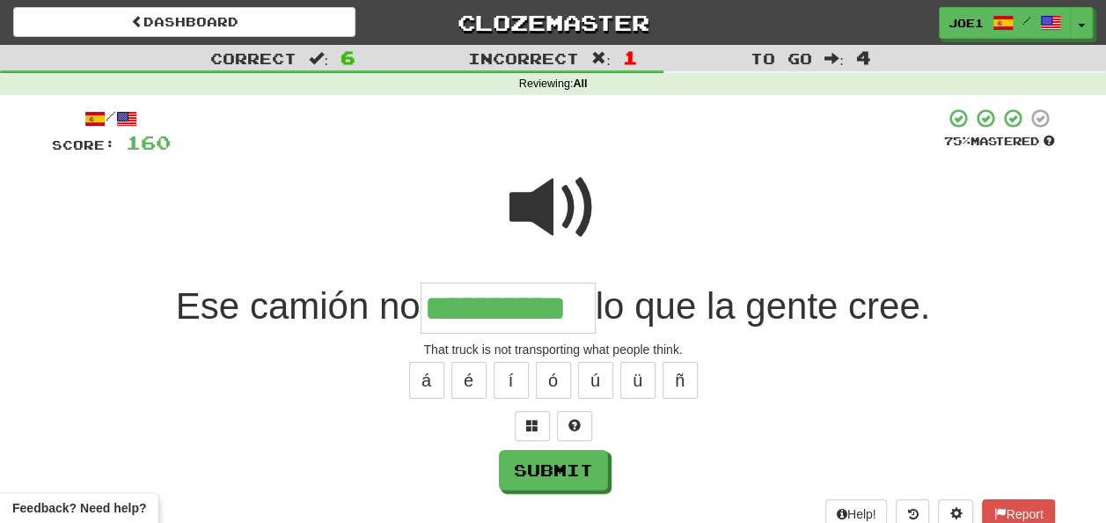
type input "**********"
click at [546, 202] on span at bounding box center [554, 208] width 88 height 88
click at [546, 204] on span at bounding box center [554, 208] width 88 height 88
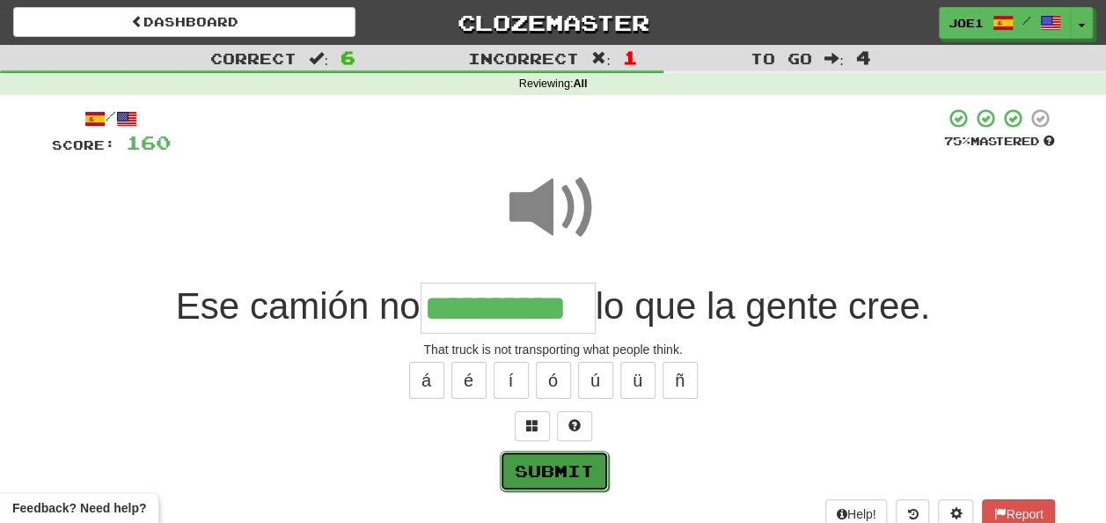
click at [540, 461] on button "Submit" at bounding box center [554, 471] width 109 height 40
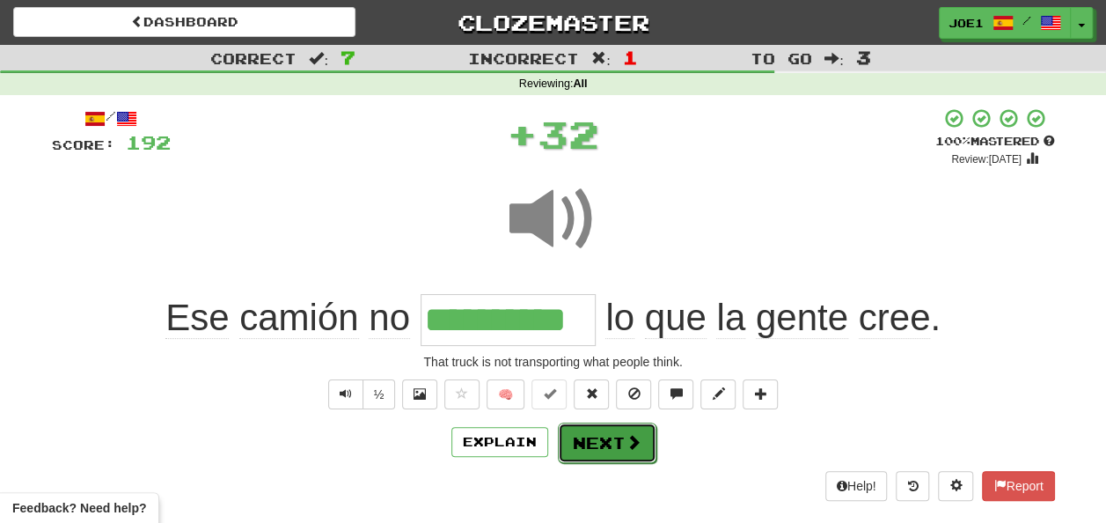
click at [583, 432] on button "Next" at bounding box center [607, 442] width 99 height 40
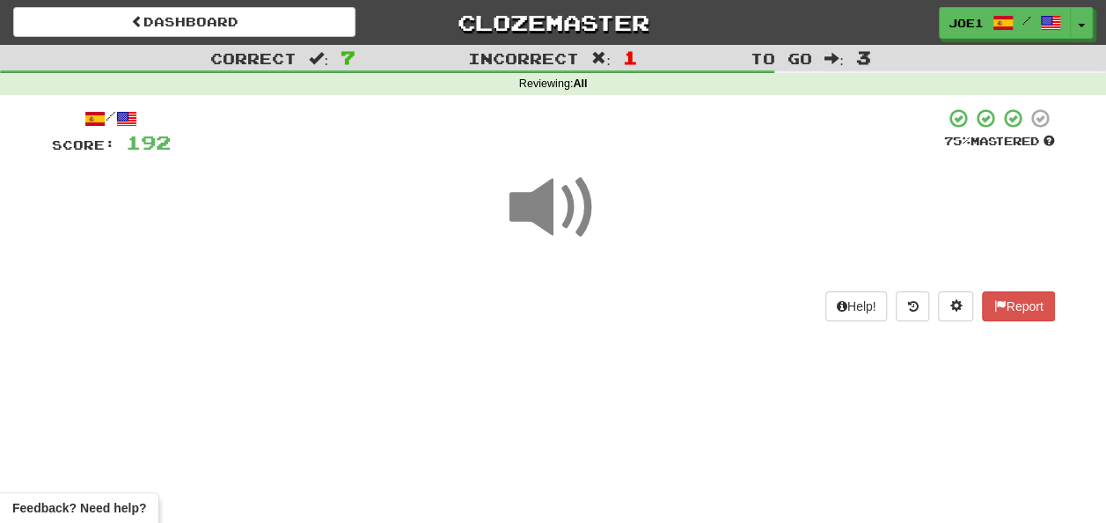
click at [557, 206] on span at bounding box center [554, 208] width 88 height 88
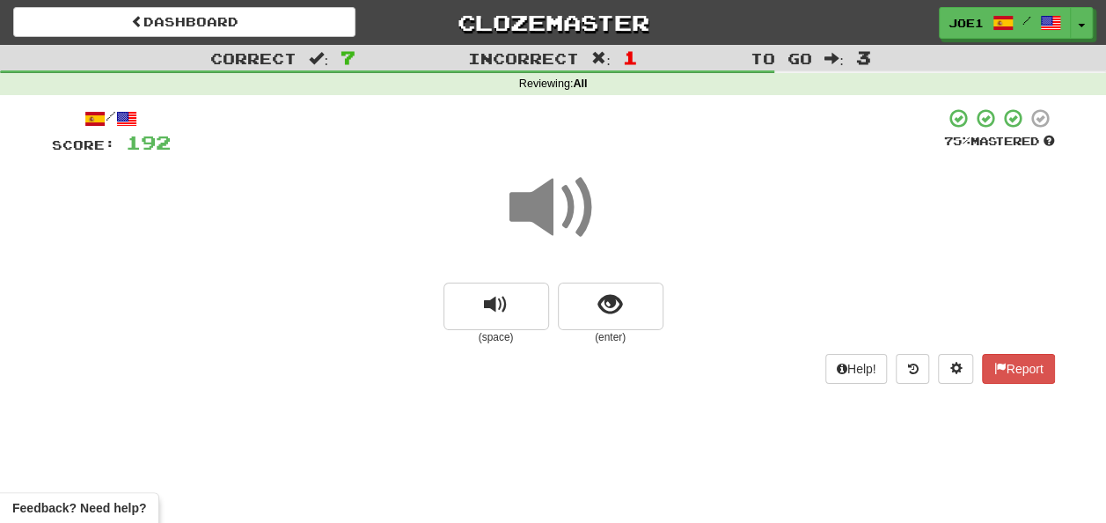
click at [556, 206] on span at bounding box center [554, 208] width 88 height 88
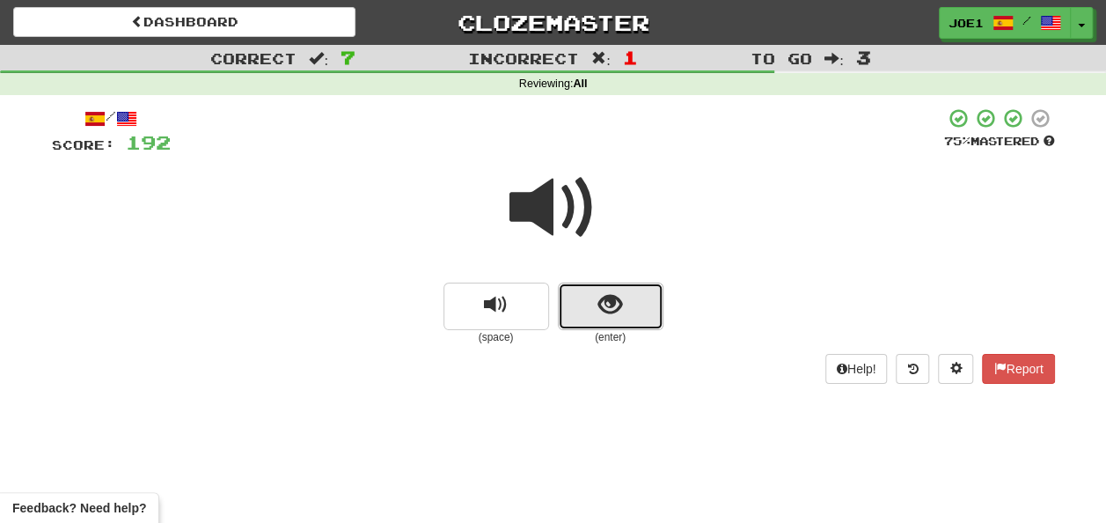
click at [602, 298] on span "show sentence" at bounding box center [611, 305] width 24 height 24
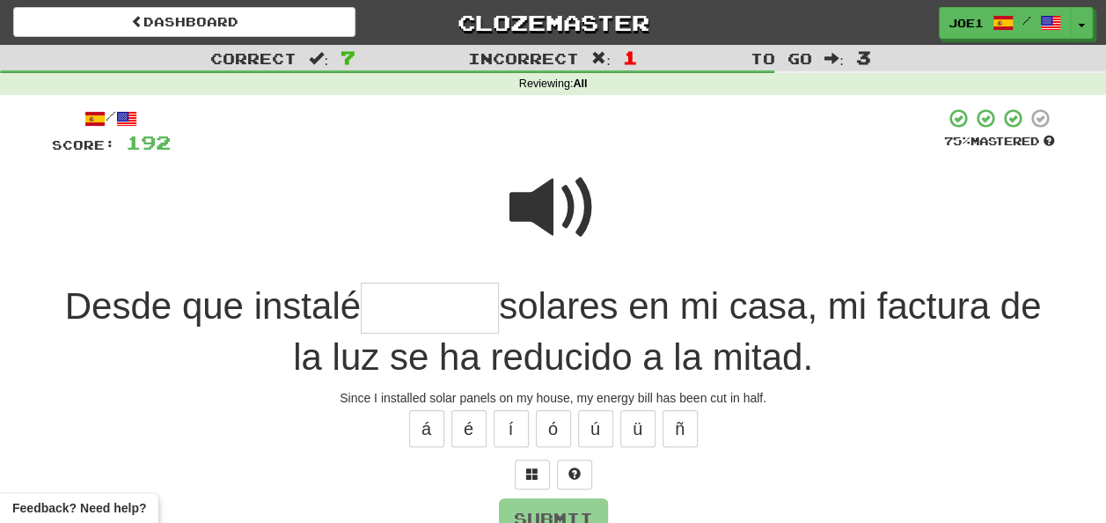
click at [555, 189] on span at bounding box center [554, 208] width 88 height 88
click at [367, 309] on input "text" at bounding box center [430, 309] width 138 height 52
type input "*******"
click at [557, 200] on span at bounding box center [554, 208] width 88 height 88
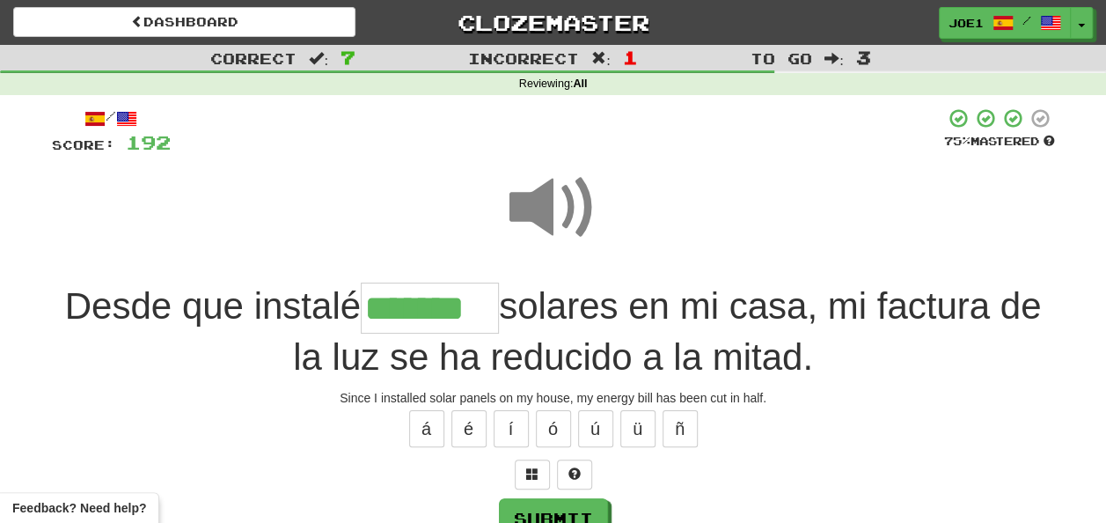
click at [557, 200] on span at bounding box center [554, 208] width 88 height 88
click at [564, 509] on button "Submit" at bounding box center [554, 519] width 109 height 40
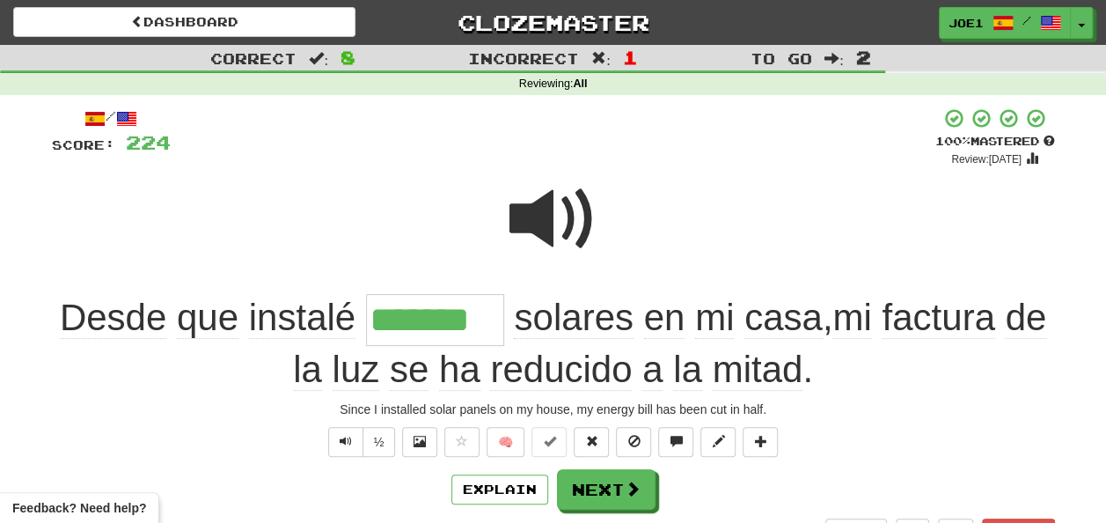
click at [533, 208] on span at bounding box center [554, 219] width 88 height 88
click at [631, 484] on span at bounding box center [634, 489] width 16 height 16
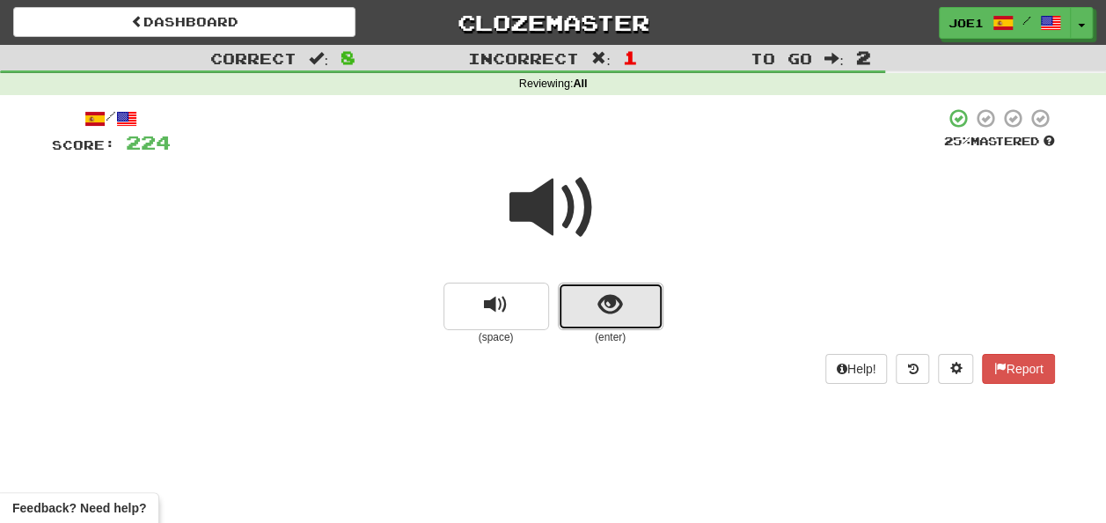
click at [599, 299] on span "show sentence" at bounding box center [611, 305] width 24 height 24
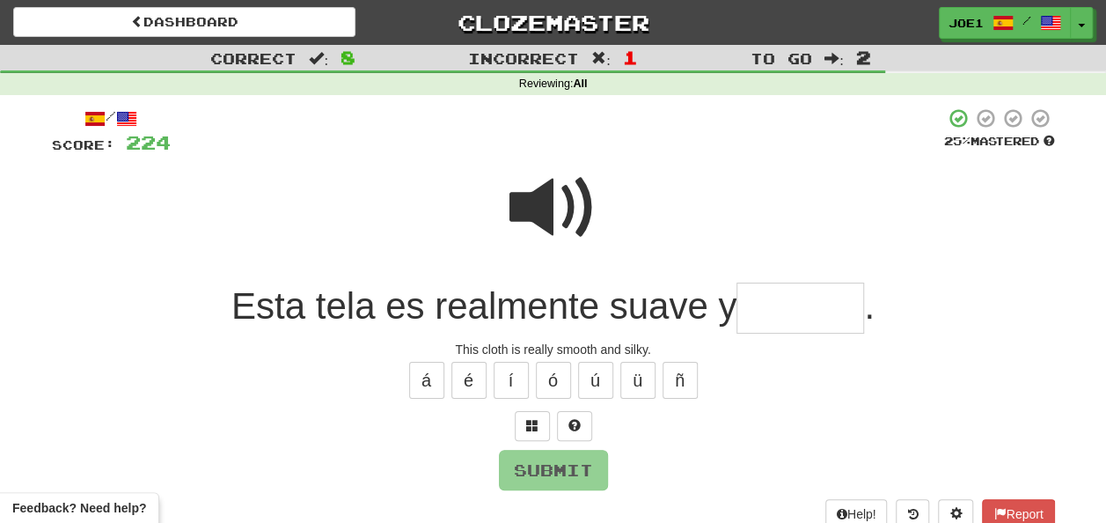
click at [764, 306] on input "text" at bounding box center [801, 309] width 128 height 52
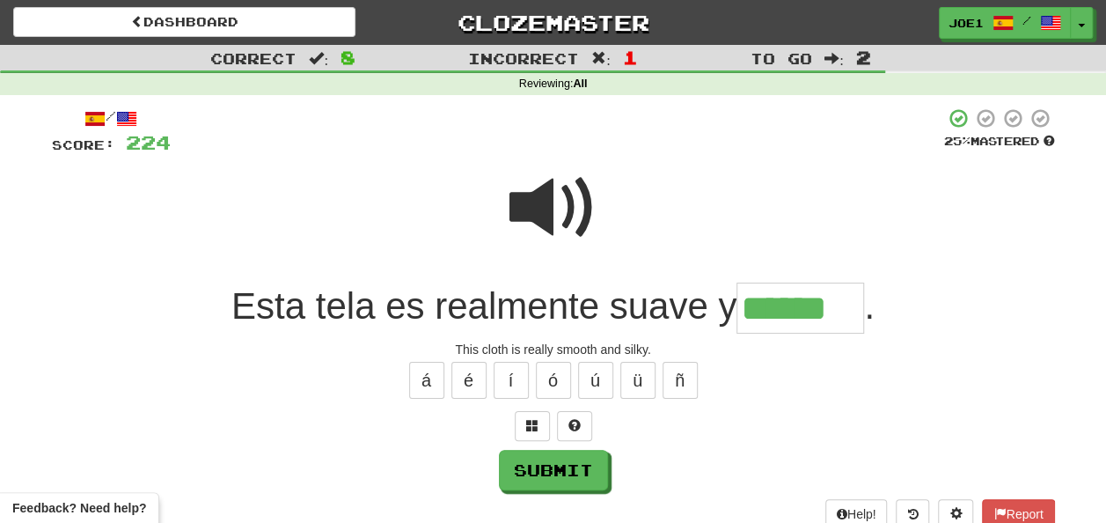
type input "******"
click at [570, 217] on span at bounding box center [554, 208] width 88 height 88
click at [555, 466] on button "Submit" at bounding box center [554, 471] width 109 height 40
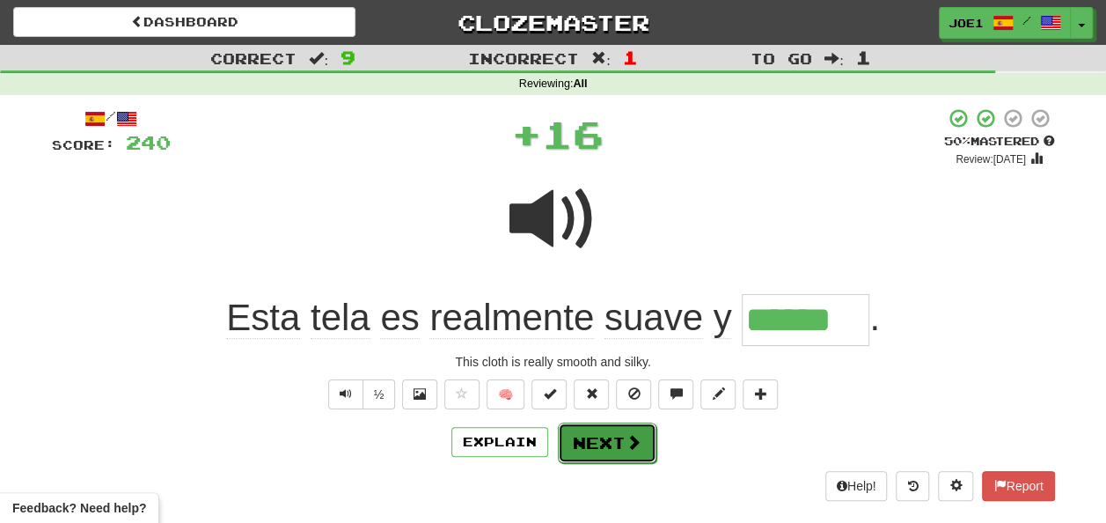
click at [592, 436] on button "Next" at bounding box center [607, 442] width 99 height 40
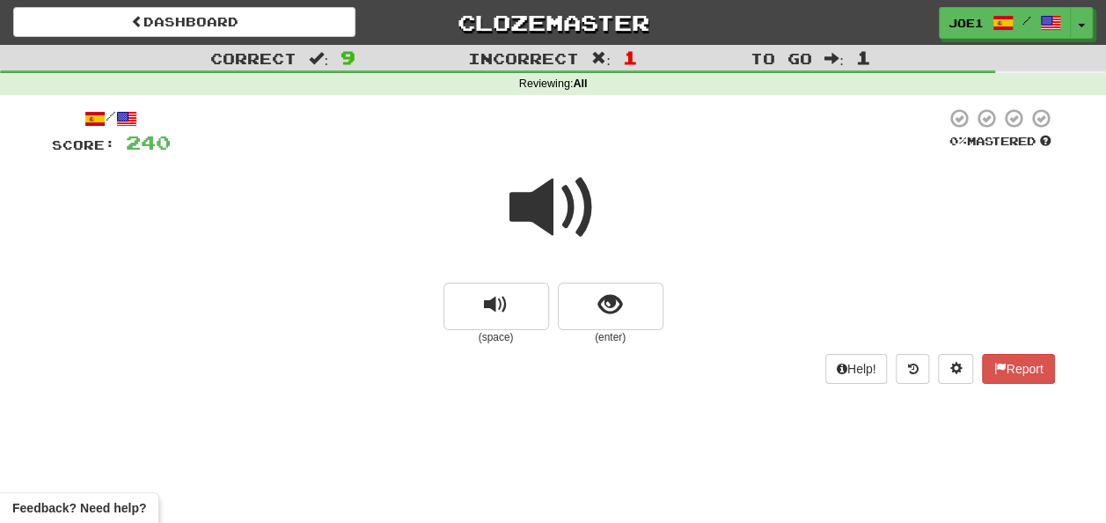
click at [556, 206] on span at bounding box center [554, 208] width 88 height 88
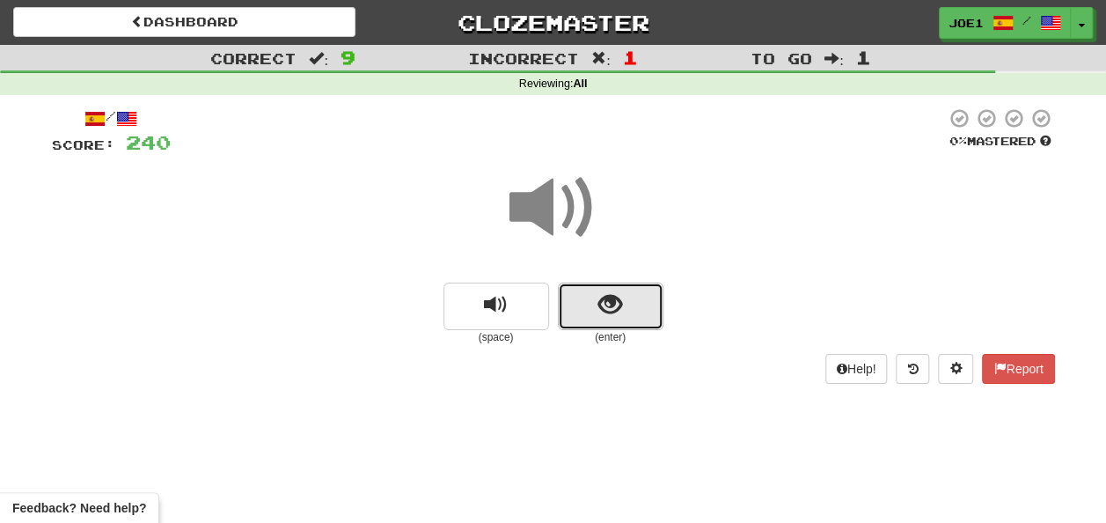
click at [595, 299] on button "show sentence" at bounding box center [611, 307] width 106 height 48
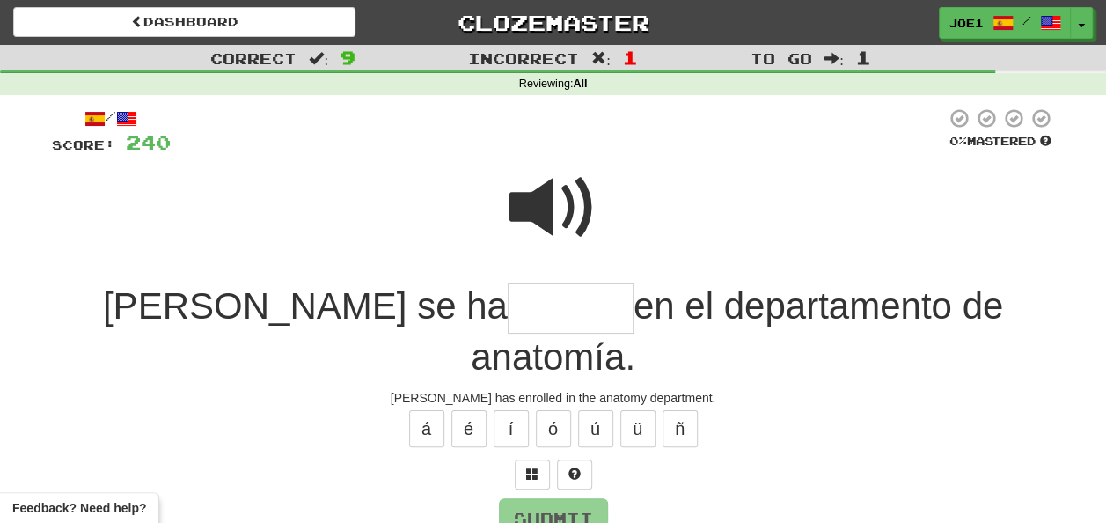
click at [508, 315] on input "text" at bounding box center [571, 309] width 126 height 52
type input "********"
click at [542, 499] on button "Submit" at bounding box center [554, 519] width 109 height 40
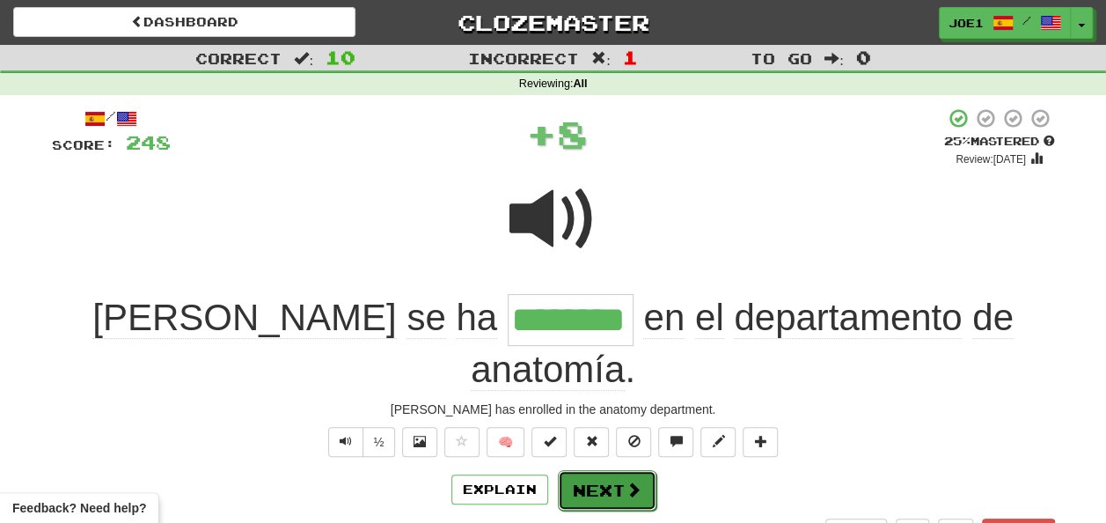
click at [608, 470] on button "Next" at bounding box center [607, 490] width 99 height 40
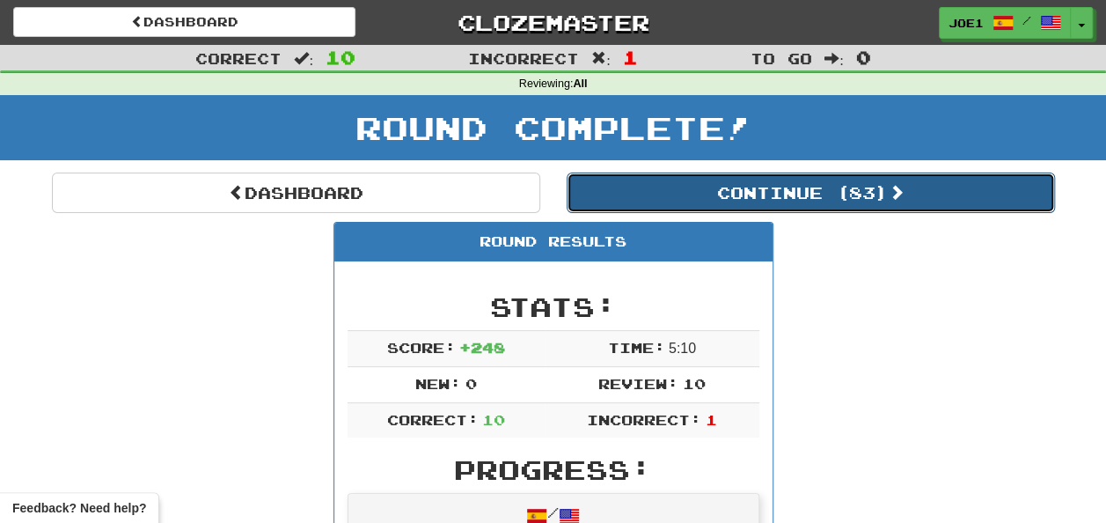
click at [697, 193] on button "Continue ( 83 )" at bounding box center [811, 193] width 488 height 40
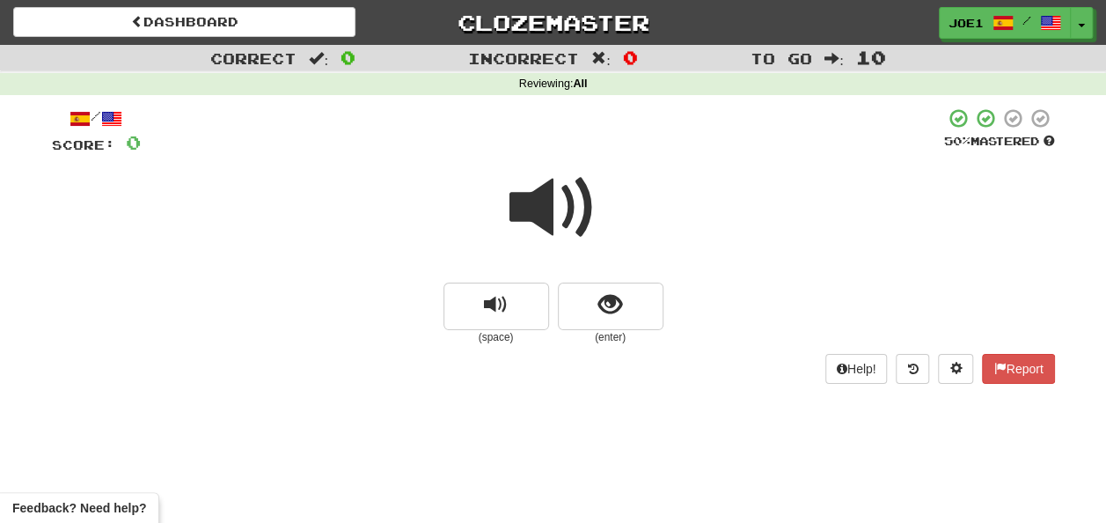
click at [550, 208] on span at bounding box center [554, 208] width 88 height 88
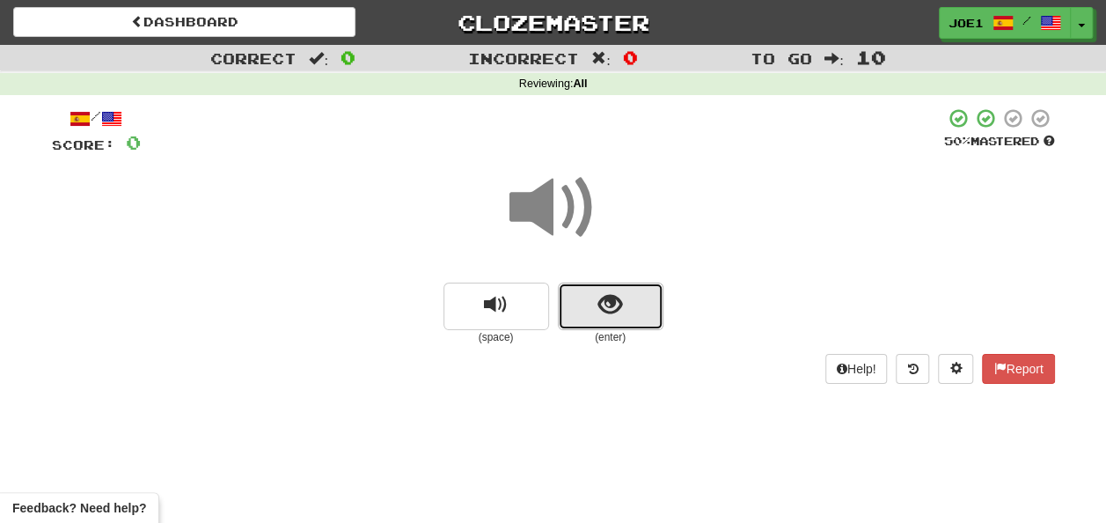
click at [586, 302] on button "show sentence" at bounding box center [611, 307] width 106 height 48
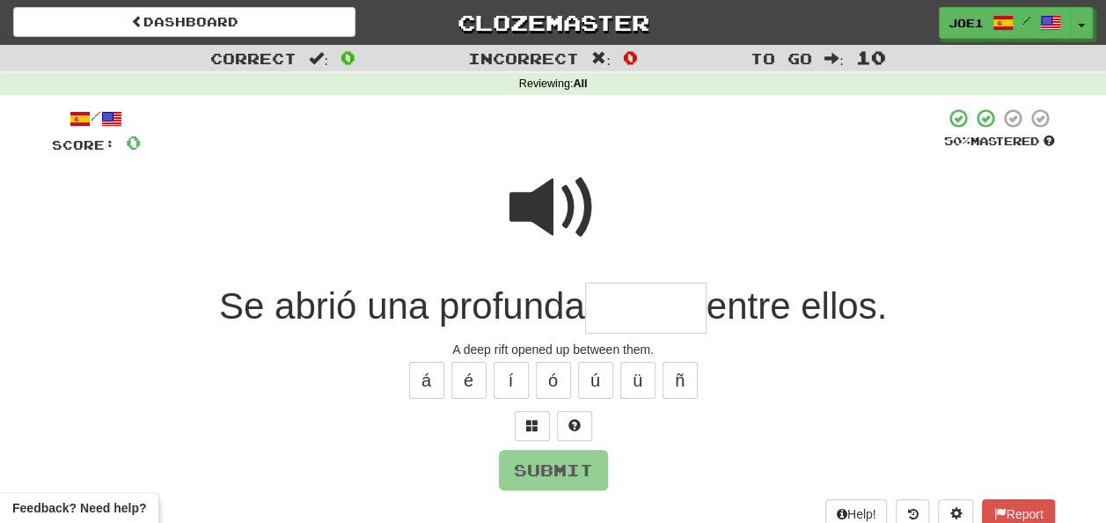
click at [559, 177] on span at bounding box center [554, 208] width 88 height 88
click at [605, 303] on input "text" at bounding box center [645, 309] width 121 height 52
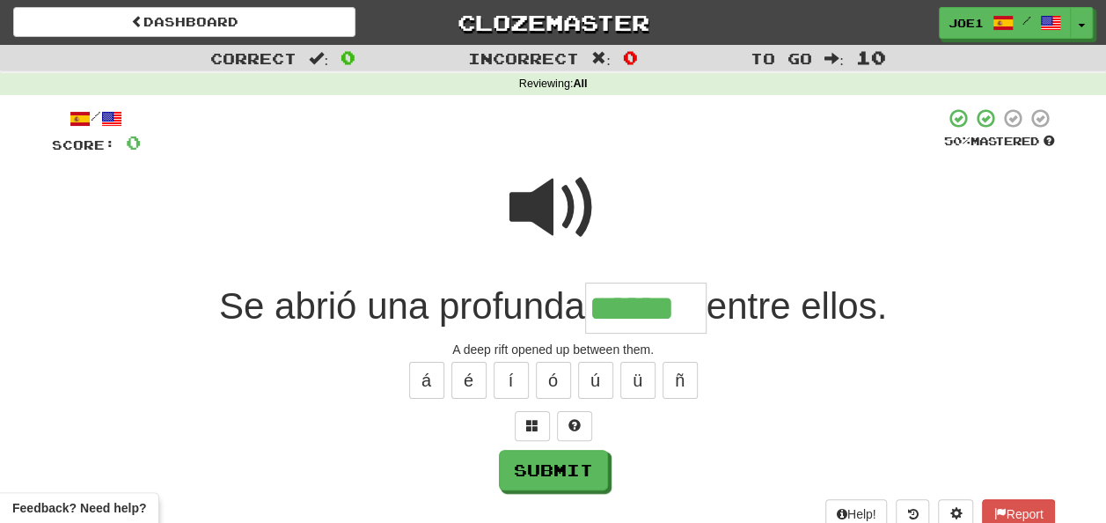
type input "******"
click at [541, 203] on span at bounding box center [554, 208] width 88 height 88
click at [542, 206] on span at bounding box center [554, 208] width 88 height 88
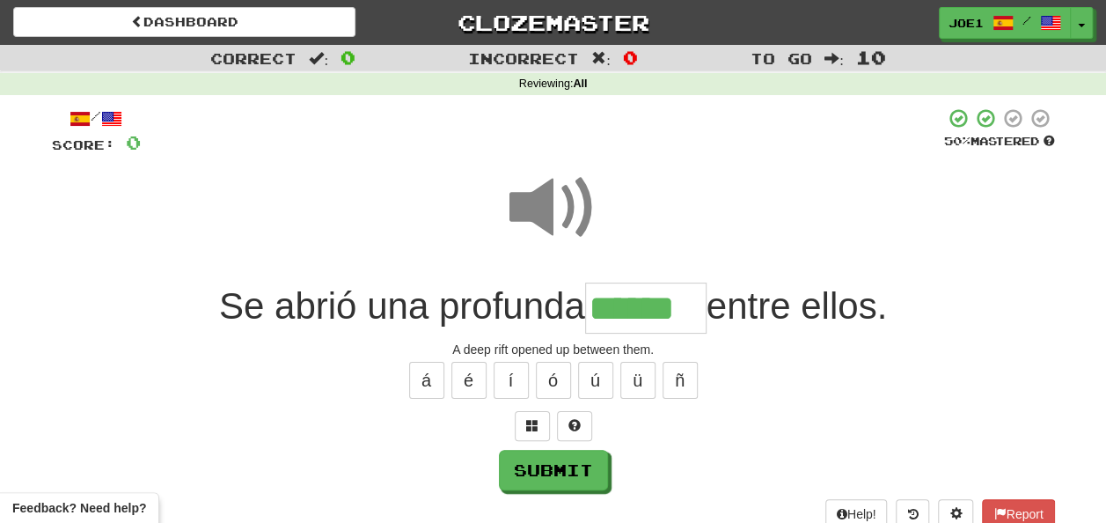
click at [547, 198] on span at bounding box center [554, 208] width 88 height 88
click at [569, 458] on button "Submit" at bounding box center [554, 471] width 109 height 40
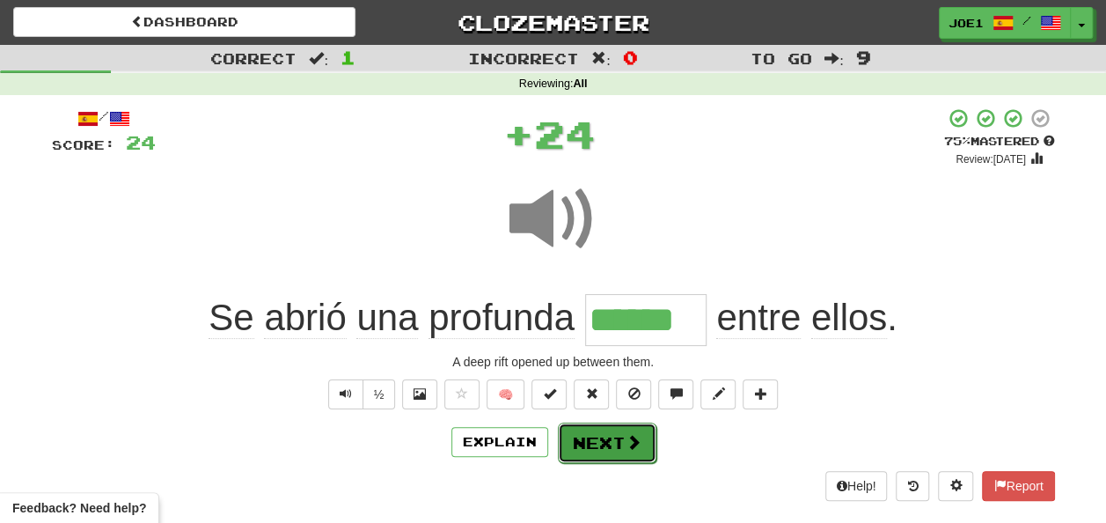
click at [581, 450] on button "Next" at bounding box center [607, 442] width 99 height 40
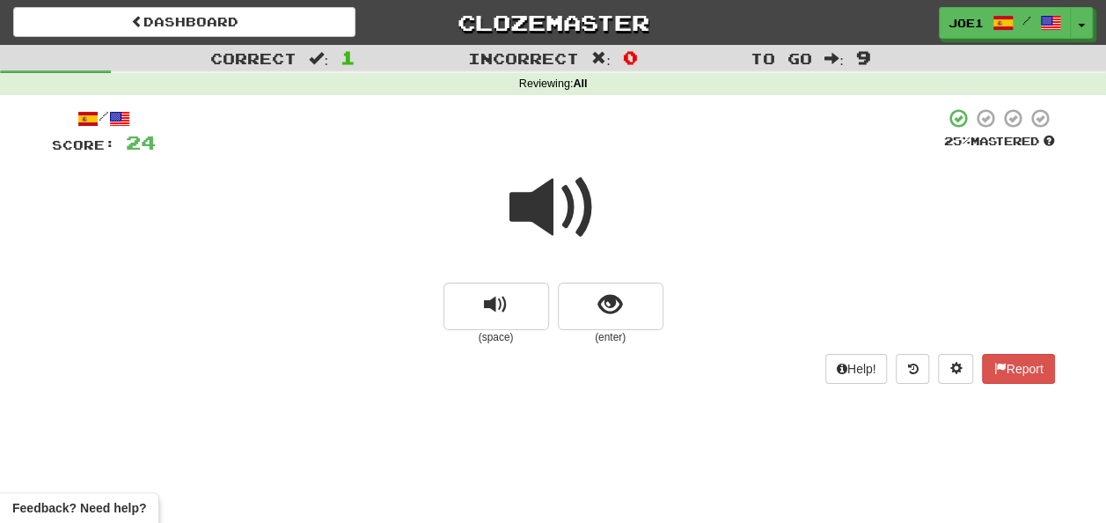
click at [548, 211] on span at bounding box center [554, 208] width 88 height 88
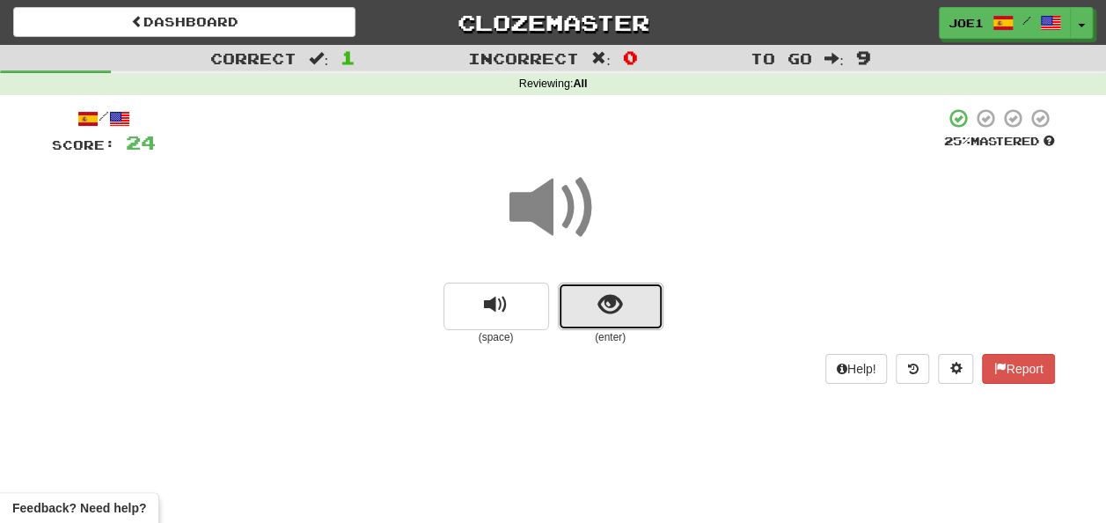
click at [595, 305] on button "show sentence" at bounding box center [611, 307] width 106 height 48
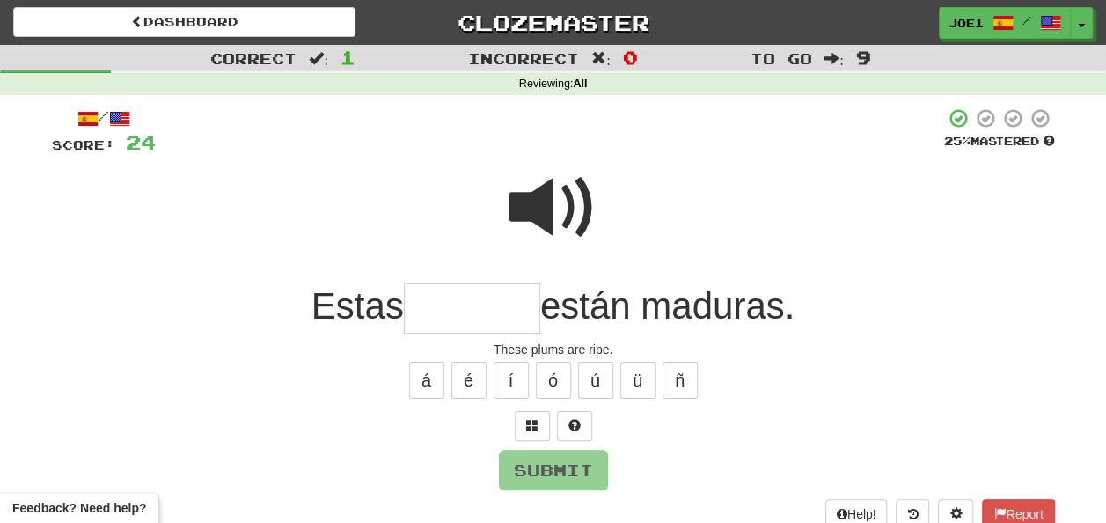
click at [432, 310] on input "text" at bounding box center [472, 309] width 136 height 52
type input "*"
click at [540, 198] on span at bounding box center [554, 208] width 88 height 88
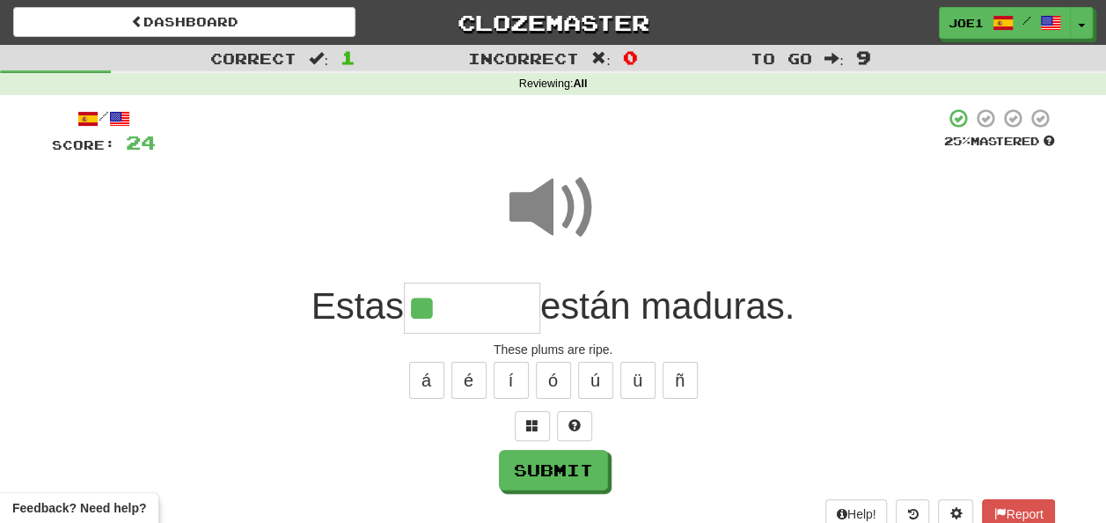
click at [450, 304] on input "**" at bounding box center [472, 309] width 136 height 52
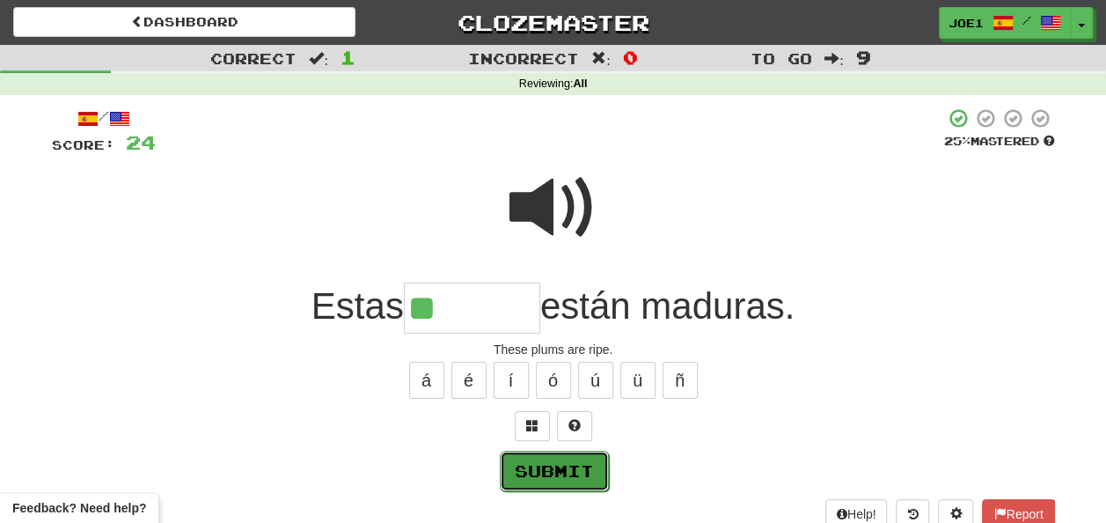
click at [552, 466] on button "Submit" at bounding box center [554, 471] width 109 height 40
type input "********"
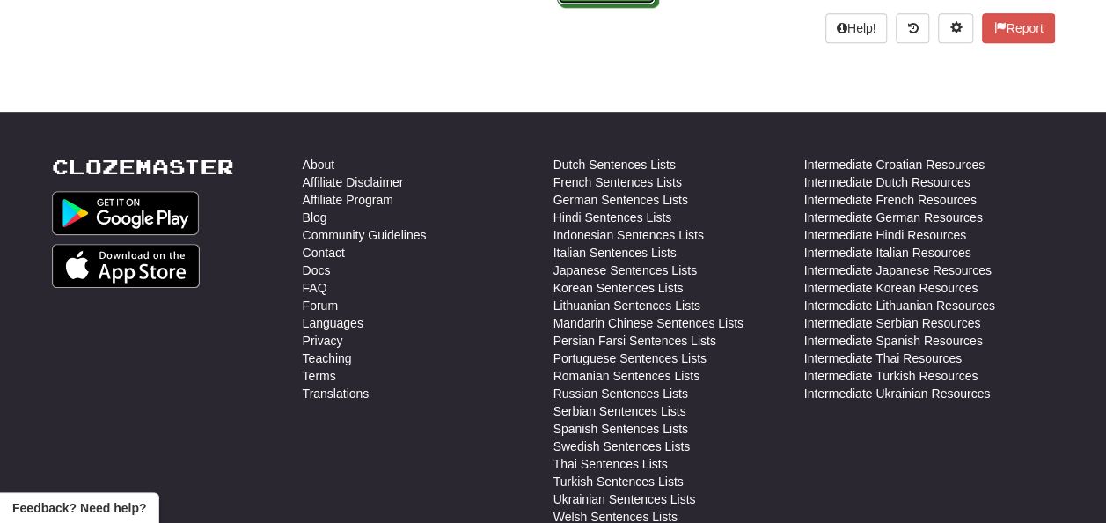
scroll to position [282, 0]
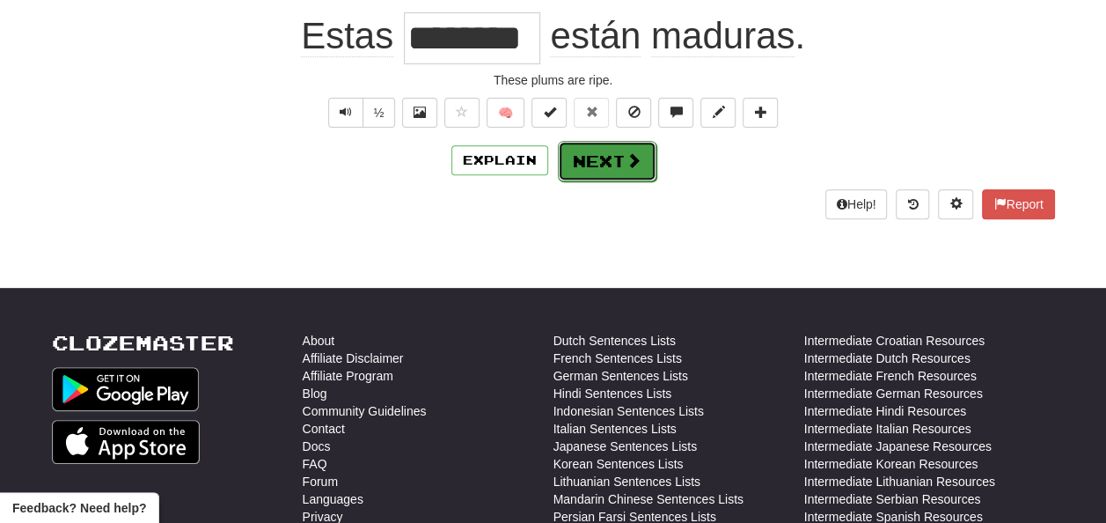
click at [608, 151] on button "Next" at bounding box center [607, 161] width 99 height 40
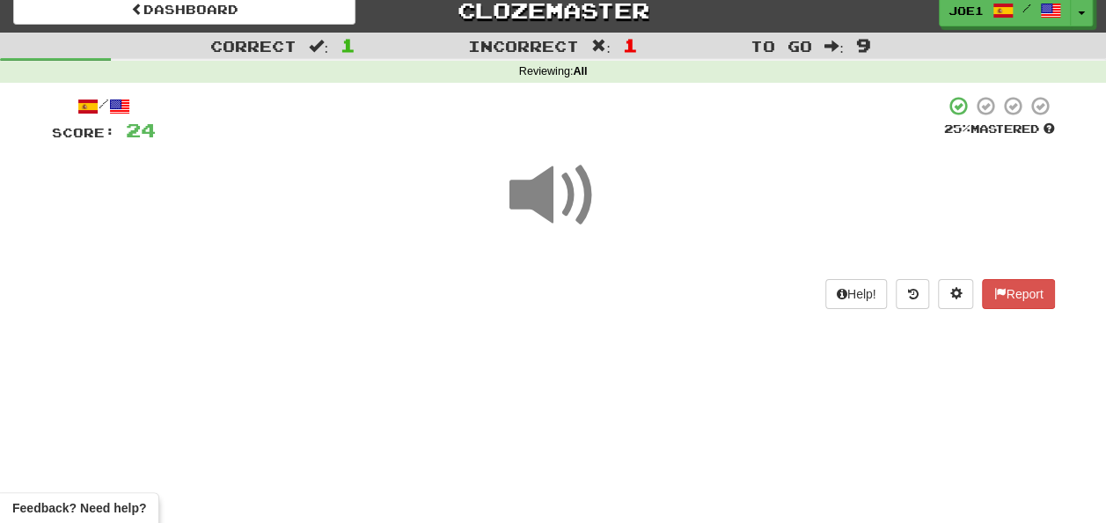
scroll to position [0, 0]
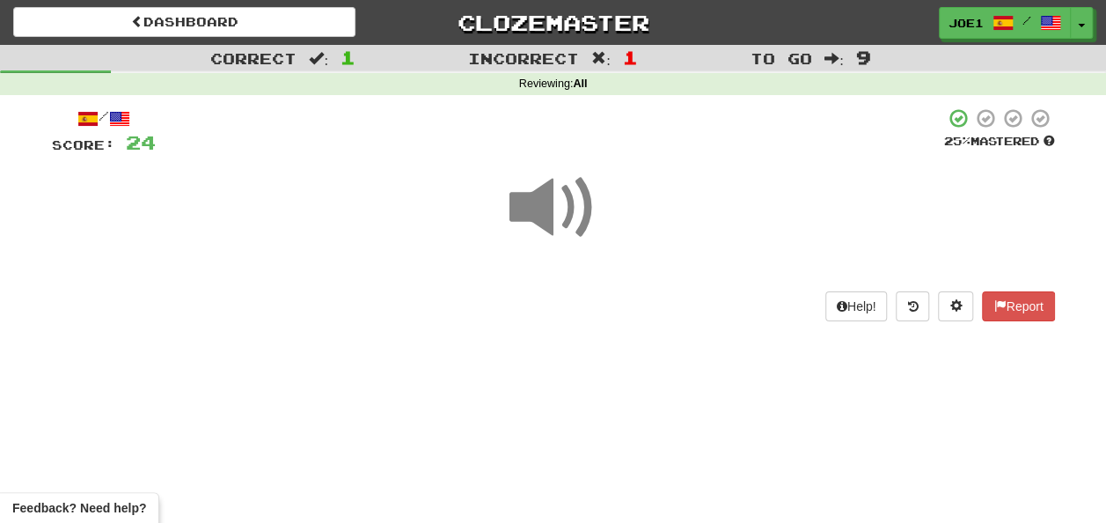
click at [552, 200] on span at bounding box center [554, 208] width 88 height 88
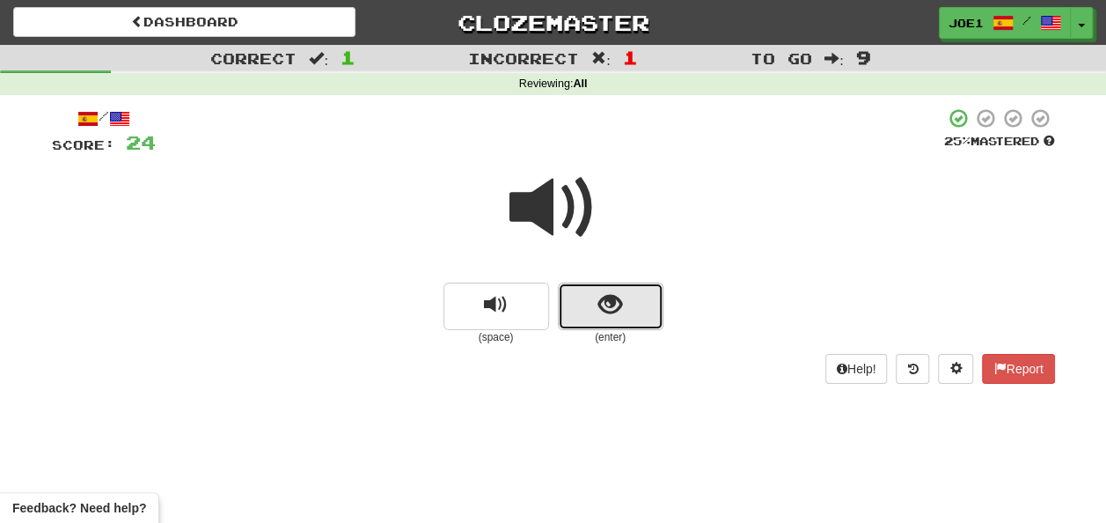
click at [593, 298] on button "show sentence" at bounding box center [611, 307] width 106 height 48
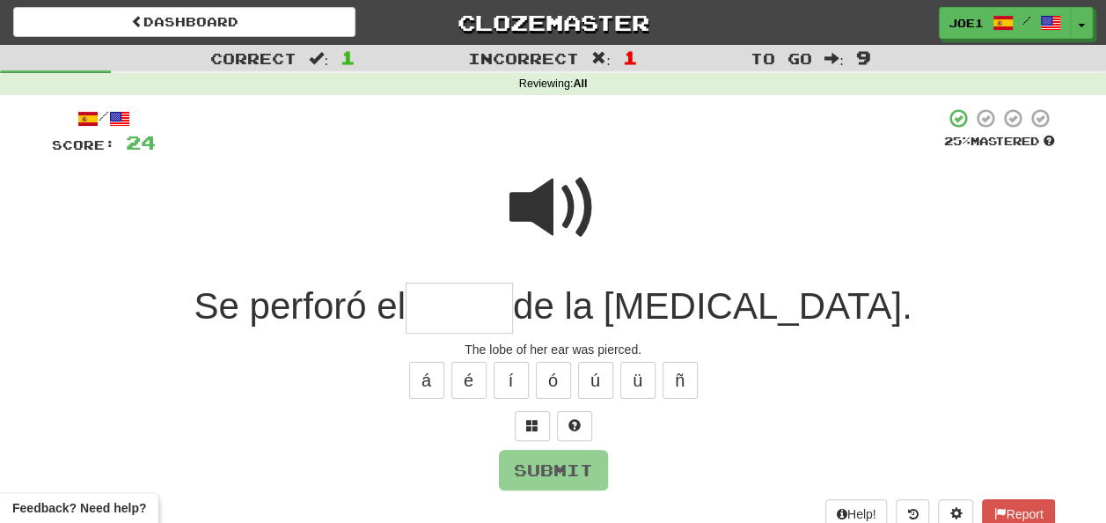
click at [554, 178] on span at bounding box center [554, 208] width 88 height 88
click at [557, 211] on span at bounding box center [554, 208] width 88 height 88
drag, startPoint x: 532, startPoint y: 308, endPoint x: 533, endPoint y: 324, distance: 15.9
click at [513, 315] on input "text" at bounding box center [459, 309] width 107 height 52
type input "*"
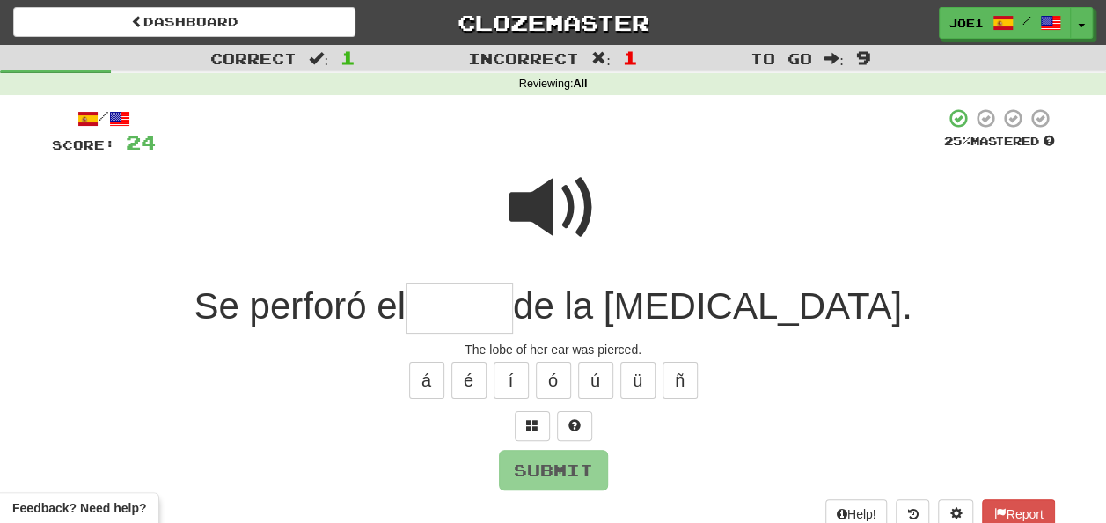
type input "*"
click at [553, 209] on span at bounding box center [554, 208] width 88 height 88
click at [513, 300] on input "text" at bounding box center [459, 309] width 107 height 52
type input "*"
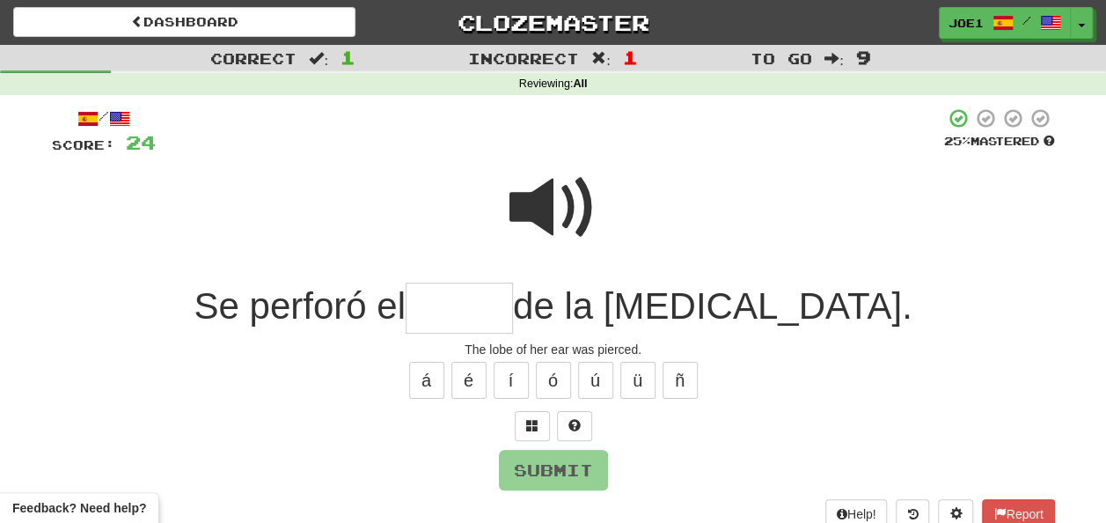
type input "*"
click at [540, 200] on span at bounding box center [554, 208] width 88 height 88
click at [544, 377] on button "ó" at bounding box center [553, 380] width 35 height 37
type input "*"
click at [542, 456] on button "Submit" at bounding box center [554, 471] width 109 height 40
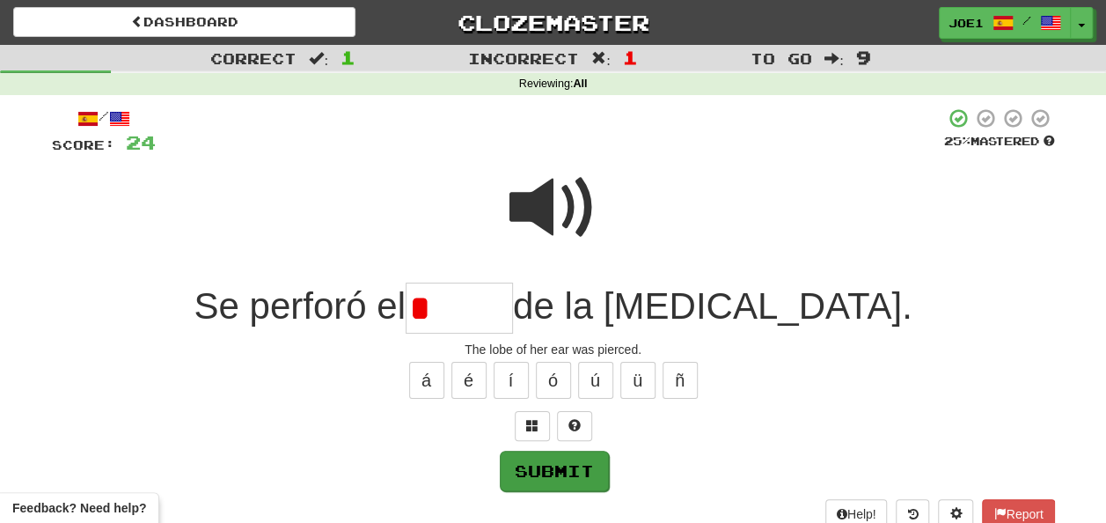
type input "******"
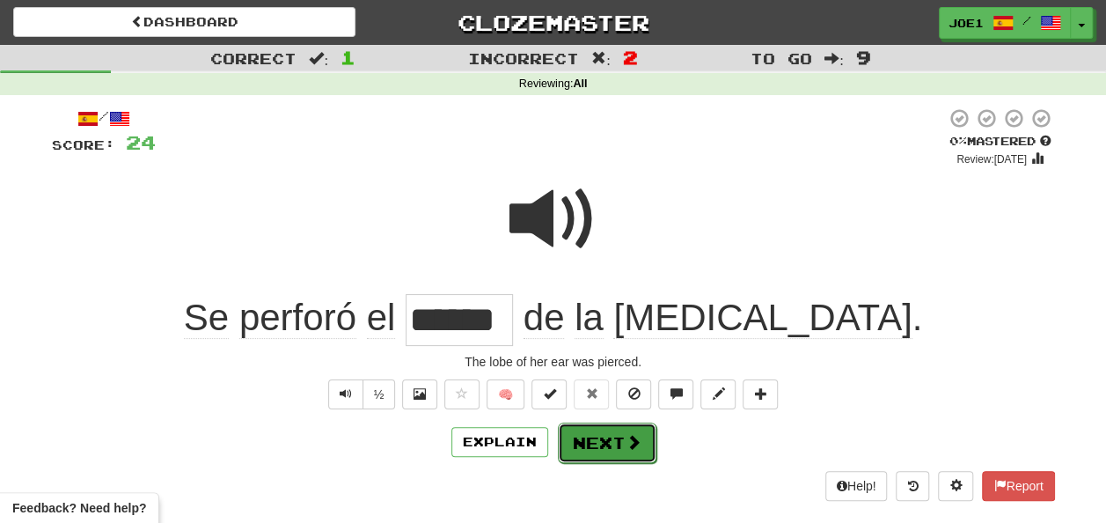
click at [600, 427] on button "Next" at bounding box center [607, 442] width 99 height 40
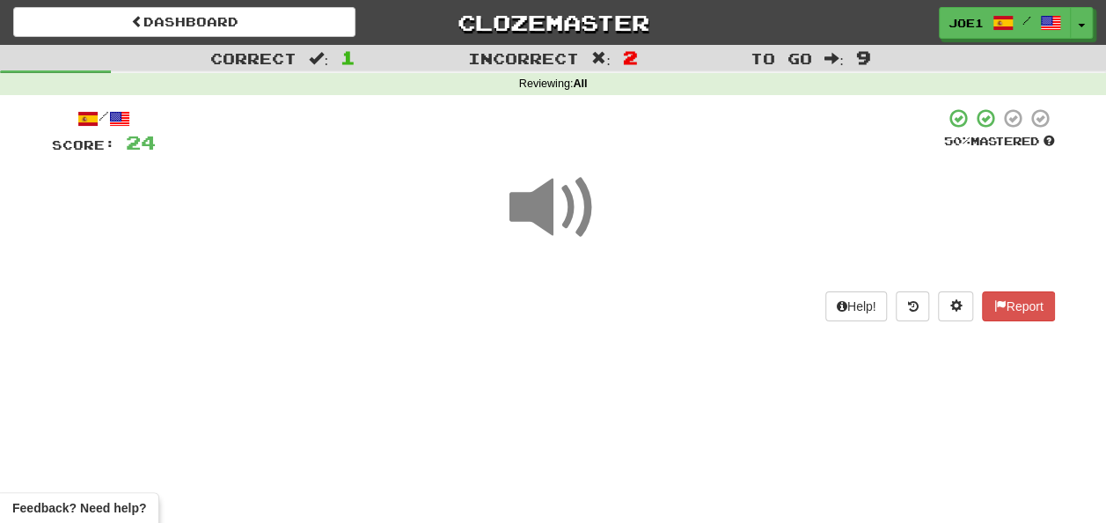
click at [549, 204] on span at bounding box center [554, 208] width 88 height 88
click at [560, 208] on span at bounding box center [554, 208] width 88 height 88
click at [565, 206] on span at bounding box center [554, 208] width 88 height 88
click at [558, 201] on span at bounding box center [554, 208] width 88 height 88
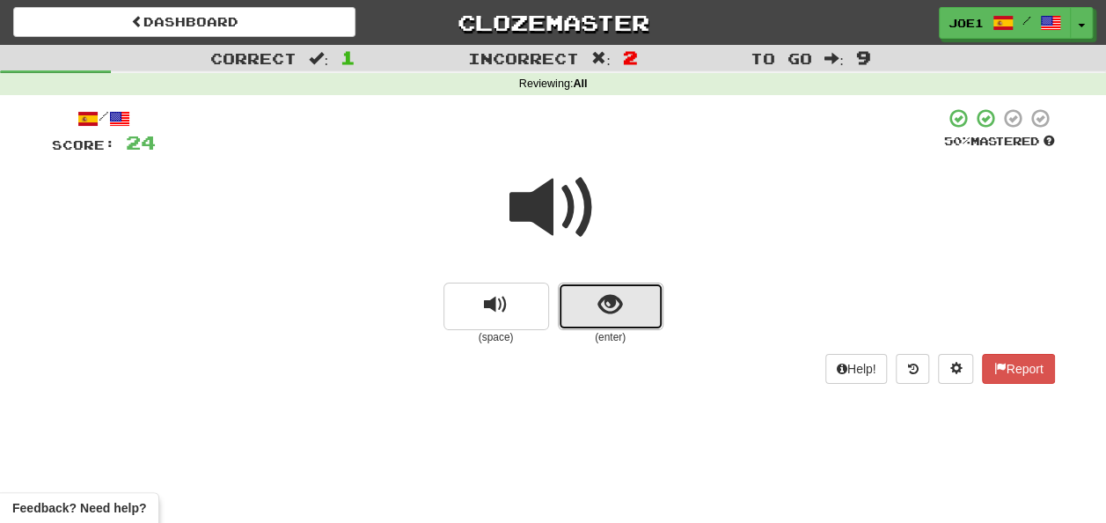
click at [590, 313] on button "show sentence" at bounding box center [611, 307] width 106 height 48
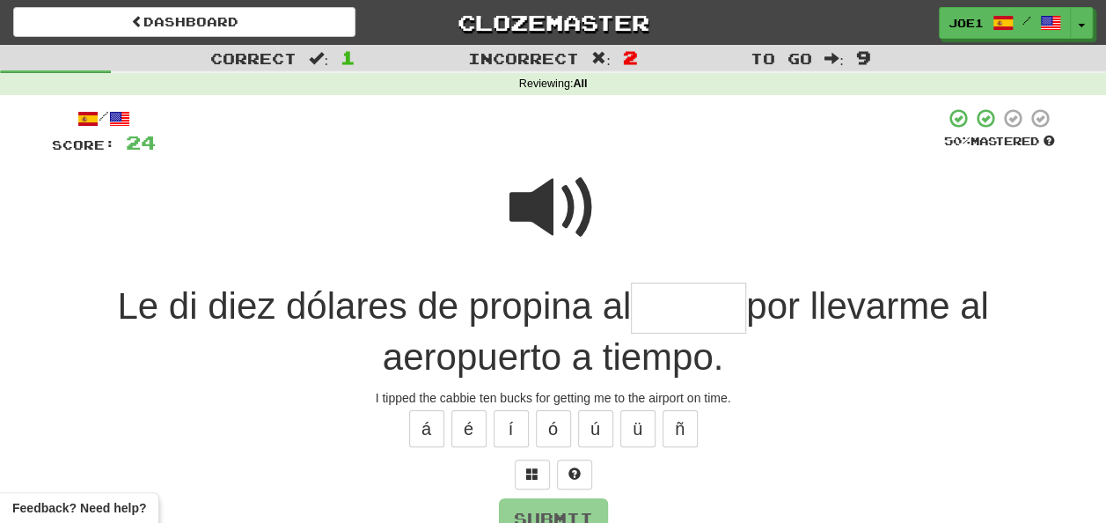
click at [544, 203] on span at bounding box center [554, 208] width 88 height 88
click at [547, 209] on span at bounding box center [554, 208] width 88 height 88
click at [645, 312] on input "text" at bounding box center [688, 309] width 115 height 52
type input "*******"
click at [553, 194] on span at bounding box center [554, 208] width 88 height 88
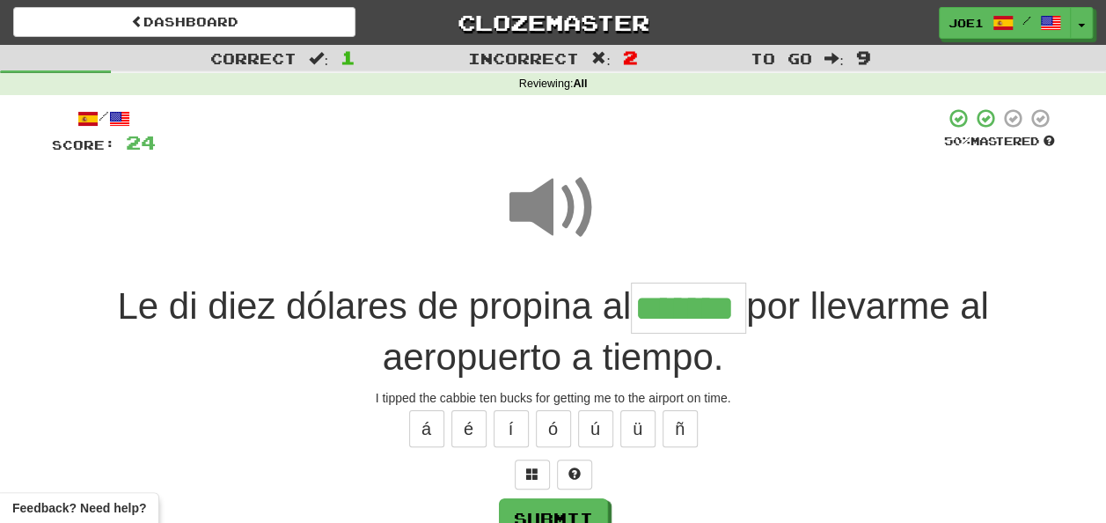
click at [553, 199] on span at bounding box center [554, 208] width 88 height 88
click at [550, 202] on span at bounding box center [554, 208] width 88 height 88
click at [540, 506] on button "Submit" at bounding box center [554, 519] width 109 height 40
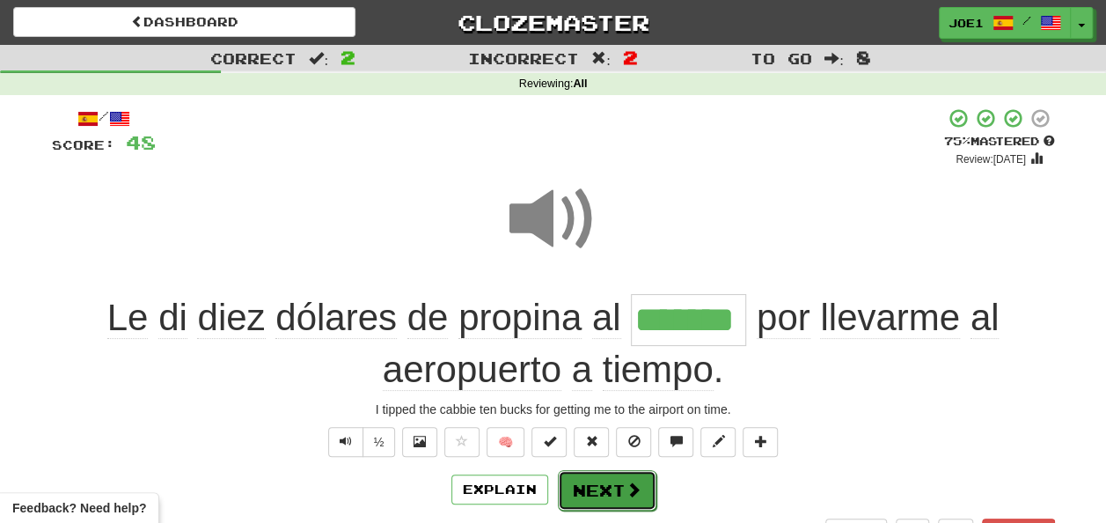
click at [601, 482] on button "Next" at bounding box center [607, 490] width 99 height 40
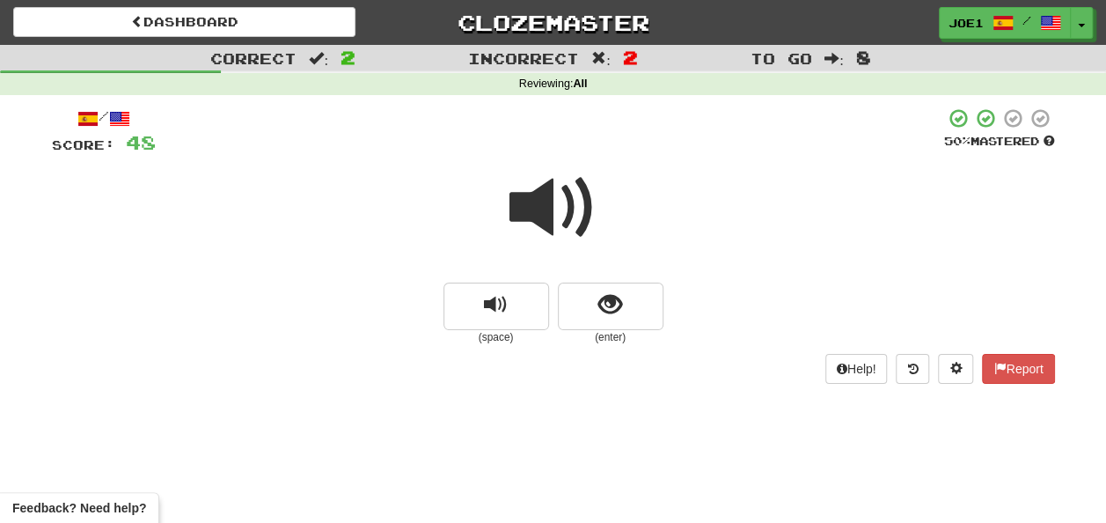
click at [555, 208] on span at bounding box center [554, 208] width 88 height 88
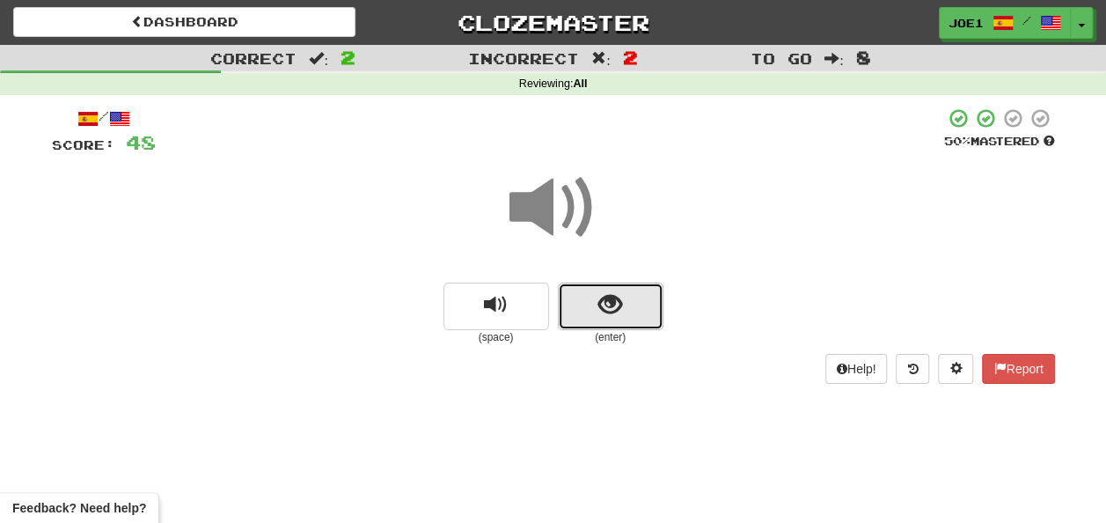
click at [605, 302] on span "show sentence" at bounding box center [611, 305] width 24 height 24
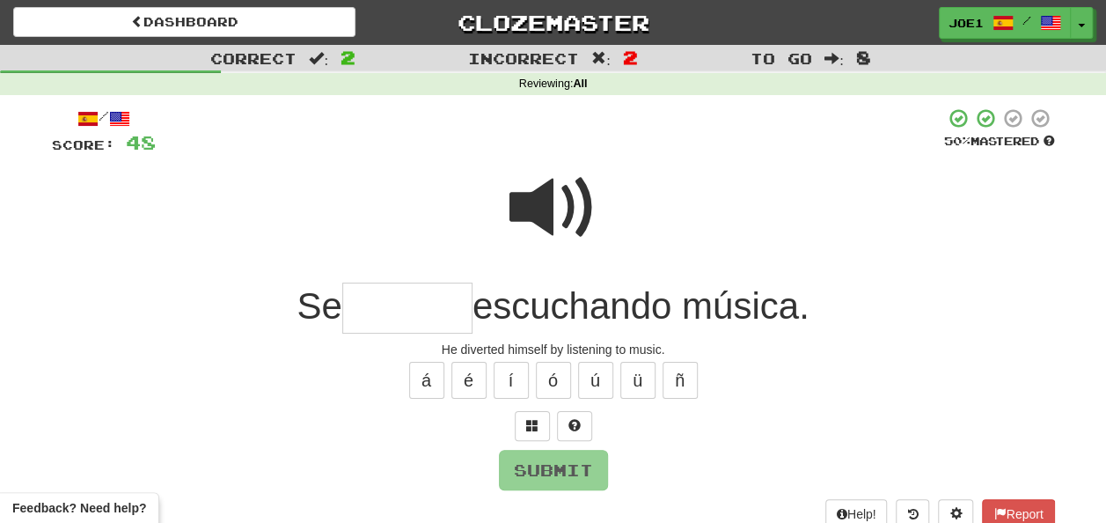
click at [384, 302] on input "text" at bounding box center [407, 309] width 130 height 52
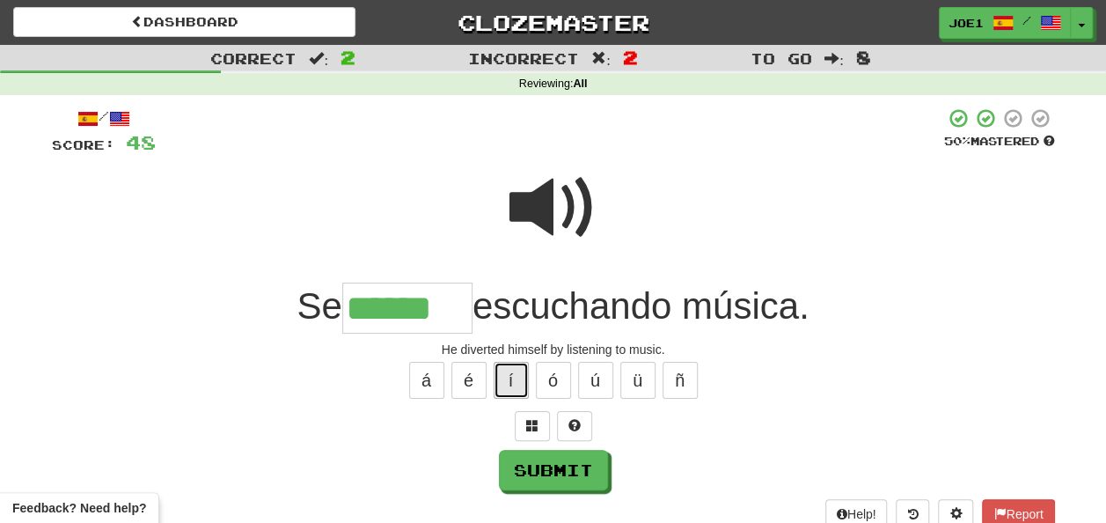
click at [495, 378] on button "í" at bounding box center [511, 380] width 35 height 37
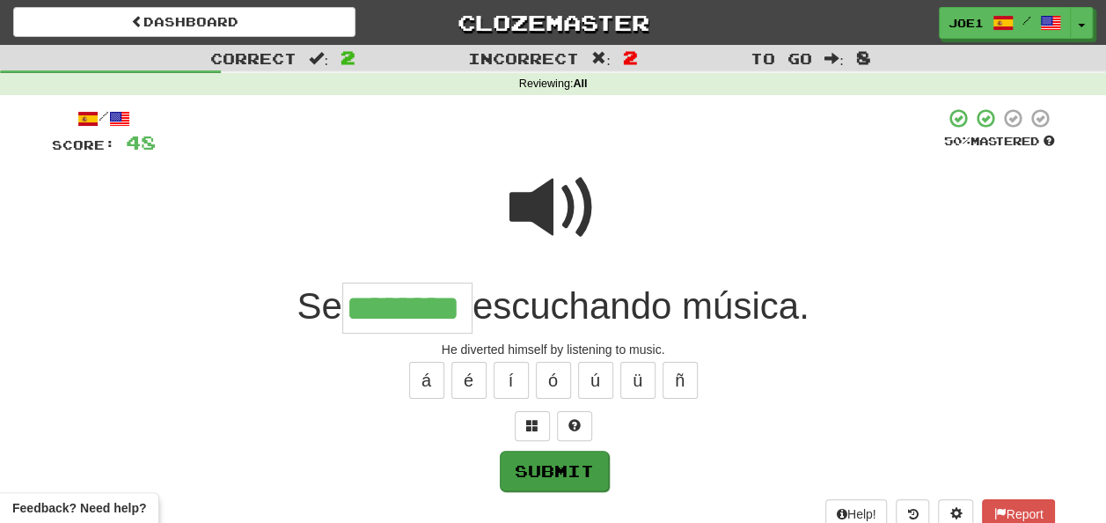
type input "********"
click at [572, 458] on button "Submit" at bounding box center [554, 471] width 109 height 40
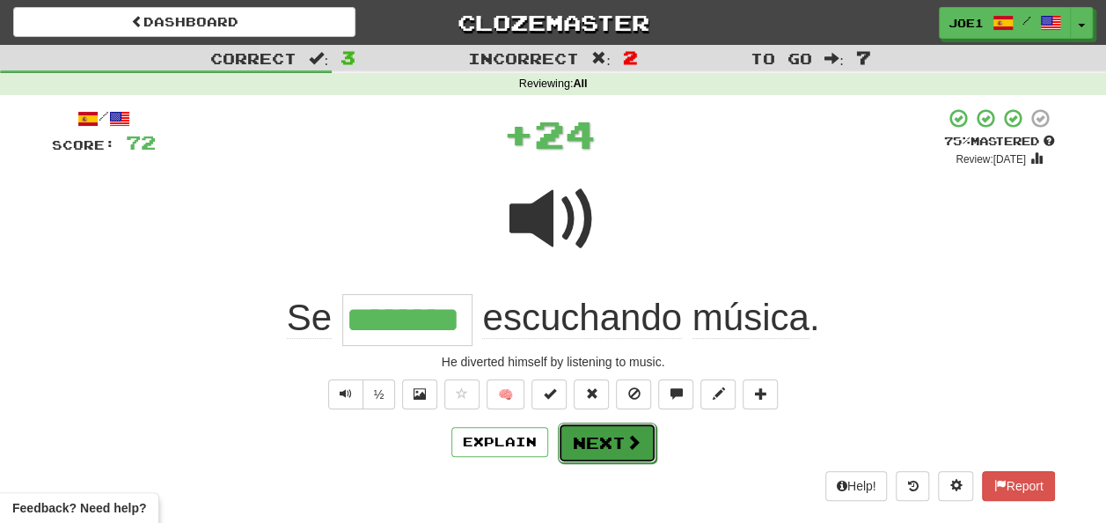
click at [613, 431] on button "Next" at bounding box center [607, 442] width 99 height 40
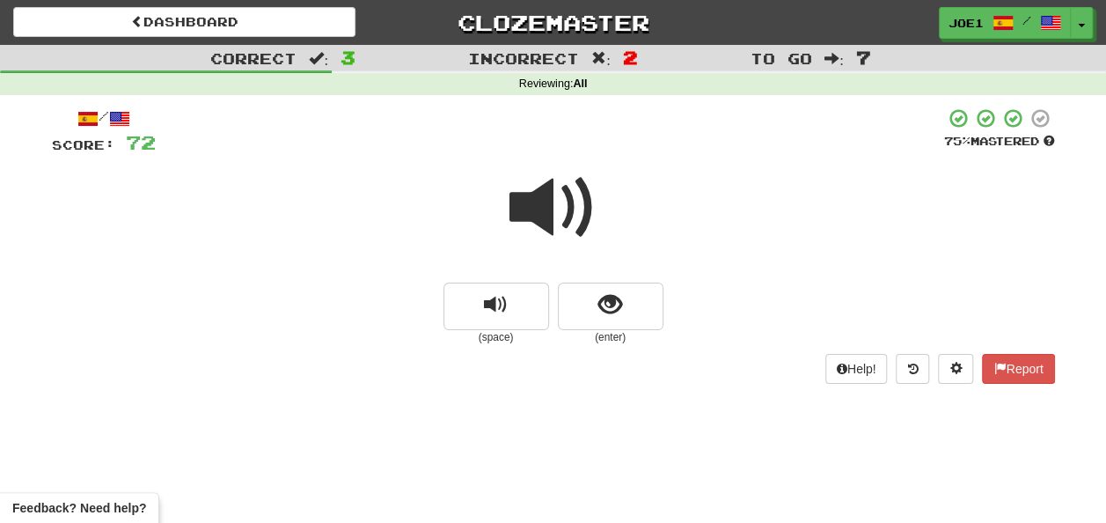
click at [554, 204] on span at bounding box center [554, 208] width 88 height 88
click at [549, 219] on span at bounding box center [554, 208] width 88 height 88
click at [540, 220] on span at bounding box center [554, 208] width 88 height 88
click at [539, 215] on span at bounding box center [554, 208] width 88 height 88
drag, startPoint x: 550, startPoint y: 213, endPoint x: 553, endPoint y: 222, distance: 9.2
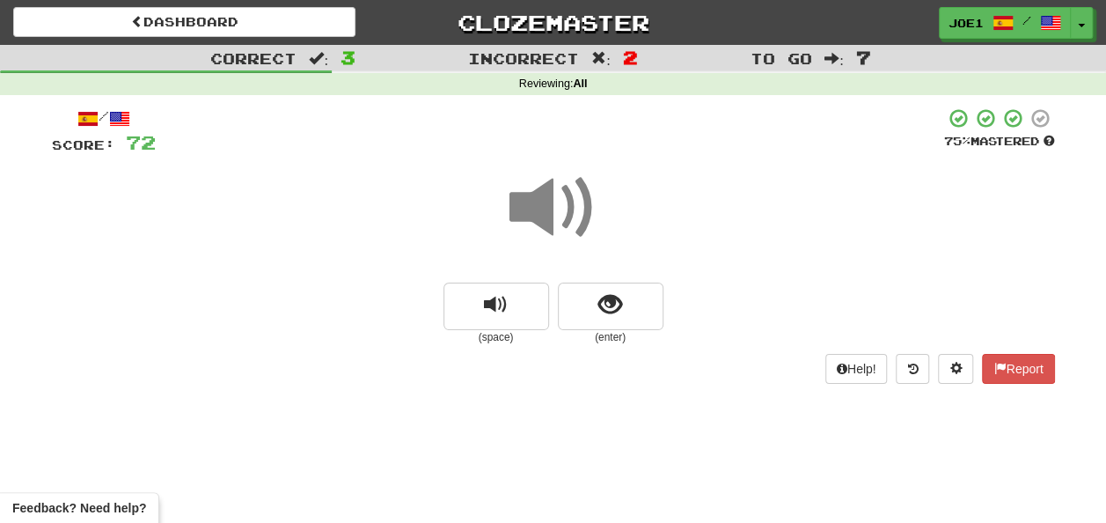
click at [553, 222] on span at bounding box center [554, 208] width 88 height 88
click at [552, 203] on span at bounding box center [554, 208] width 88 height 88
click at [608, 301] on span "show sentence" at bounding box center [611, 305] width 24 height 24
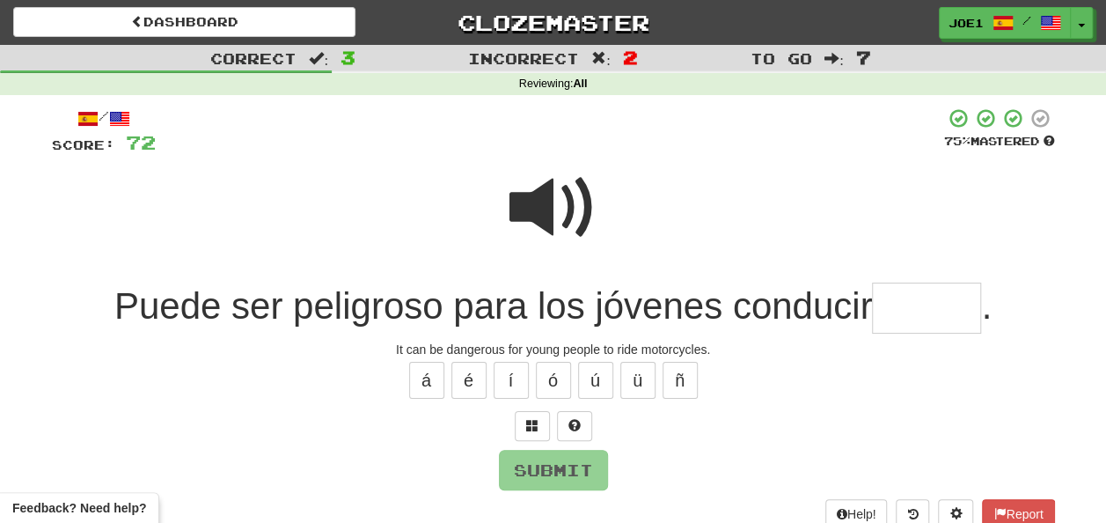
click at [551, 208] on span at bounding box center [554, 208] width 88 height 88
click at [559, 206] on span at bounding box center [554, 208] width 88 height 88
click at [894, 294] on input "text" at bounding box center [926, 309] width 109 height 52
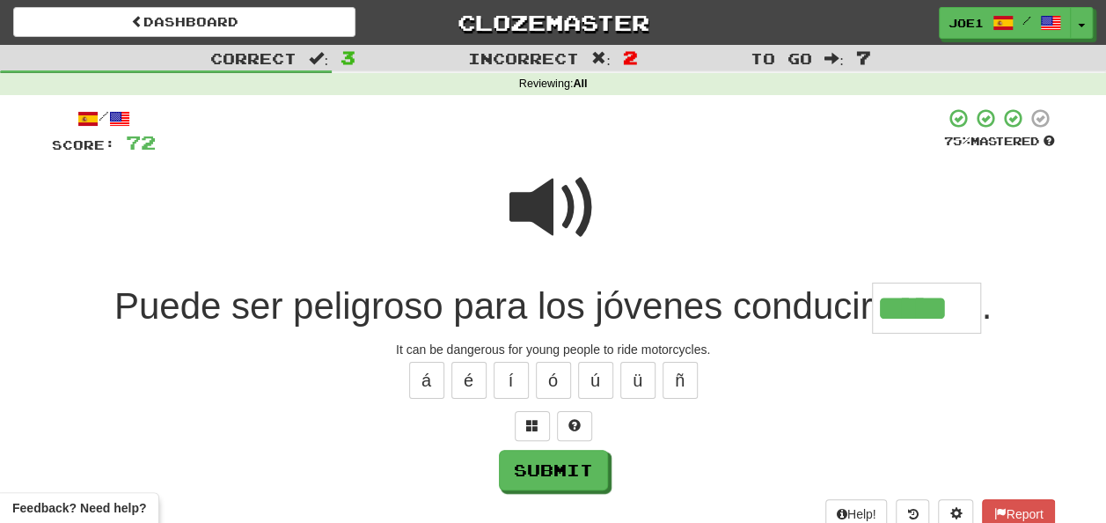
type input "*****"
click at [562, 203] on span at bounding box center [554, 208] width 88 height 88
click at [562, 204] on span at bounding box center [554, 208] width 88 height 88
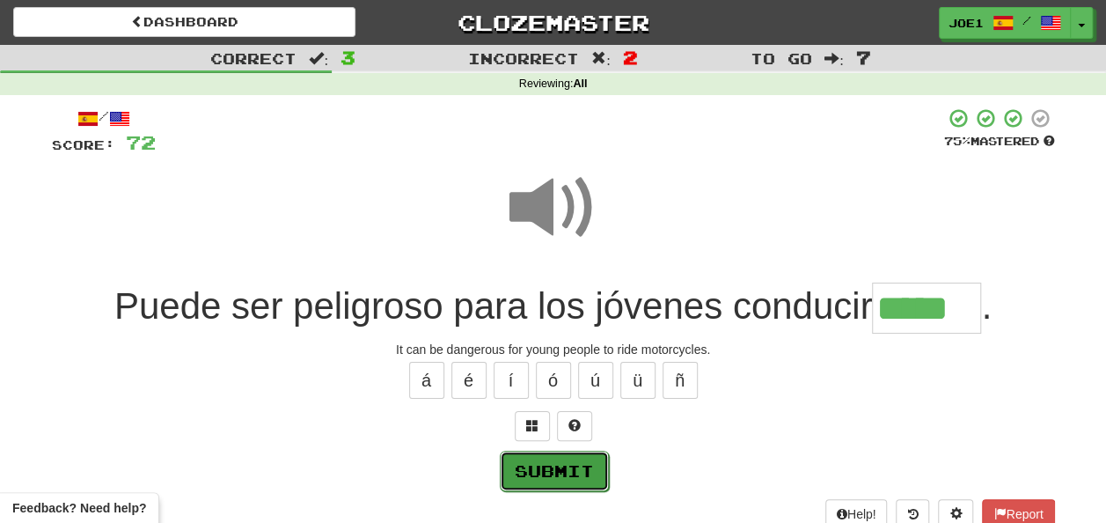
click at [558, 461] on button "Submit" at bounding box center [554, 471] width 109 height 40
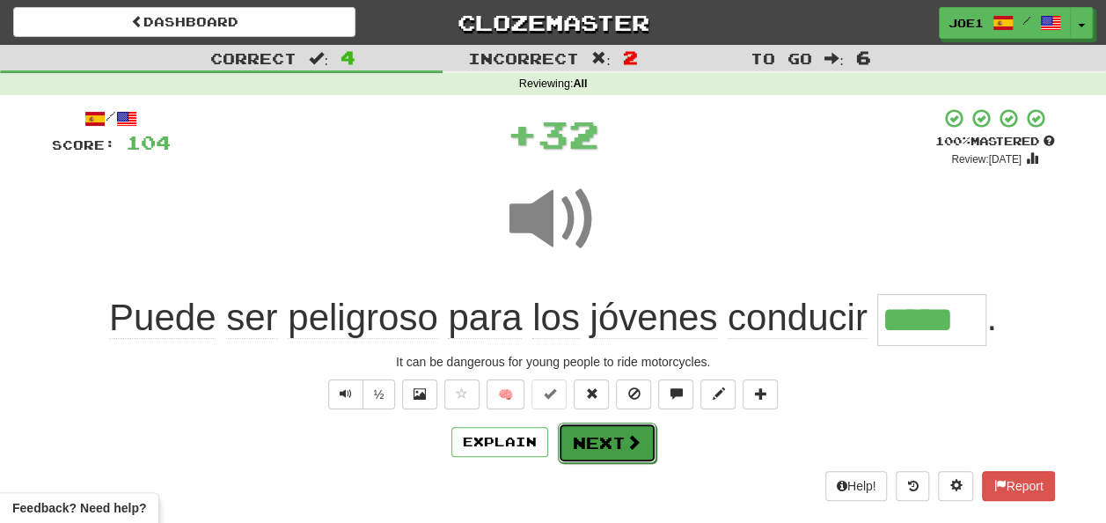
click at [586, 430] on button "Next" at bounding box center [607, 442] width 99 height 40
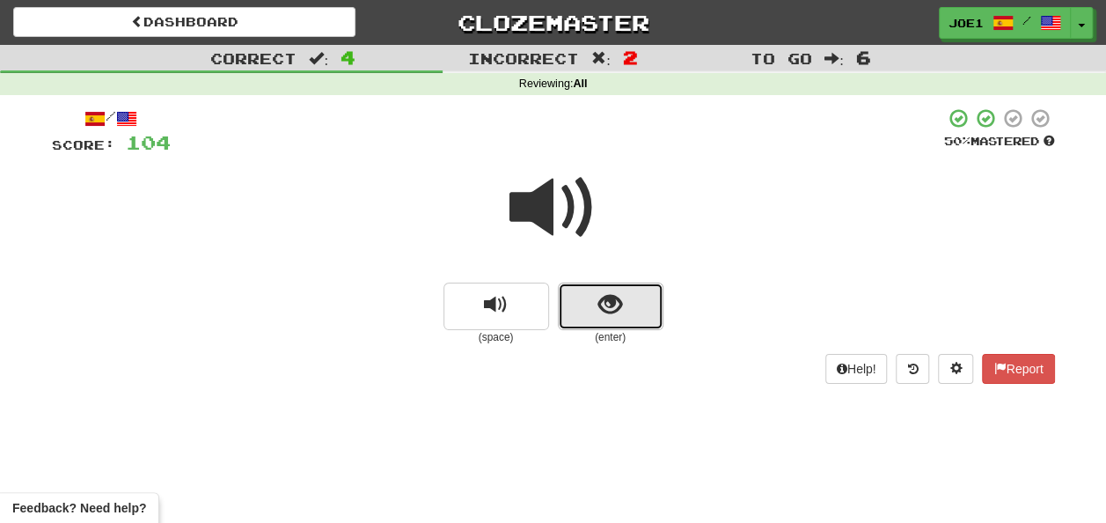
click at [621, 305] on span "show sentence" at bounding box center [611, 305] width 24 height 24
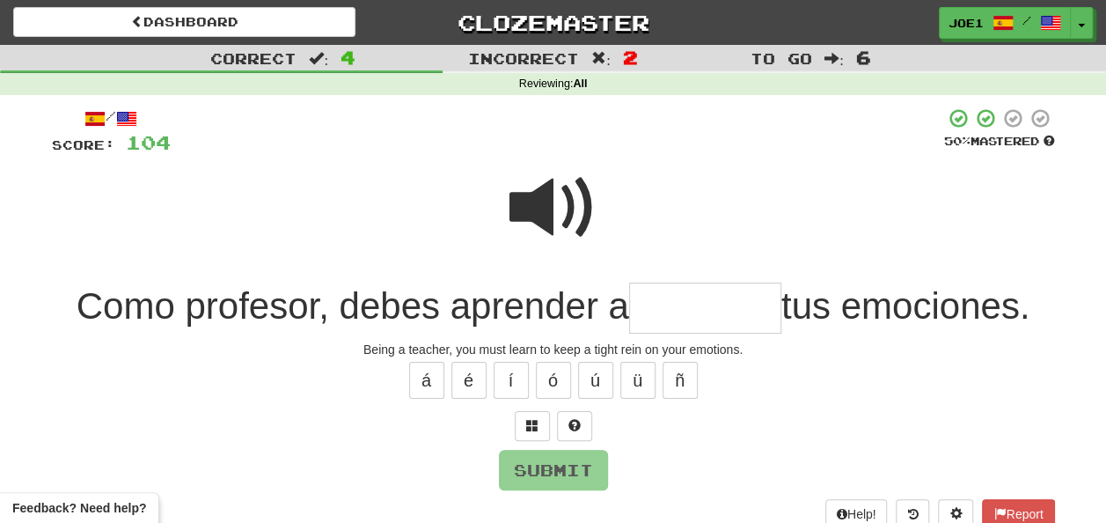
click at [667, 301] on input "text" at bounding box center [705, 309] width 152 height 52
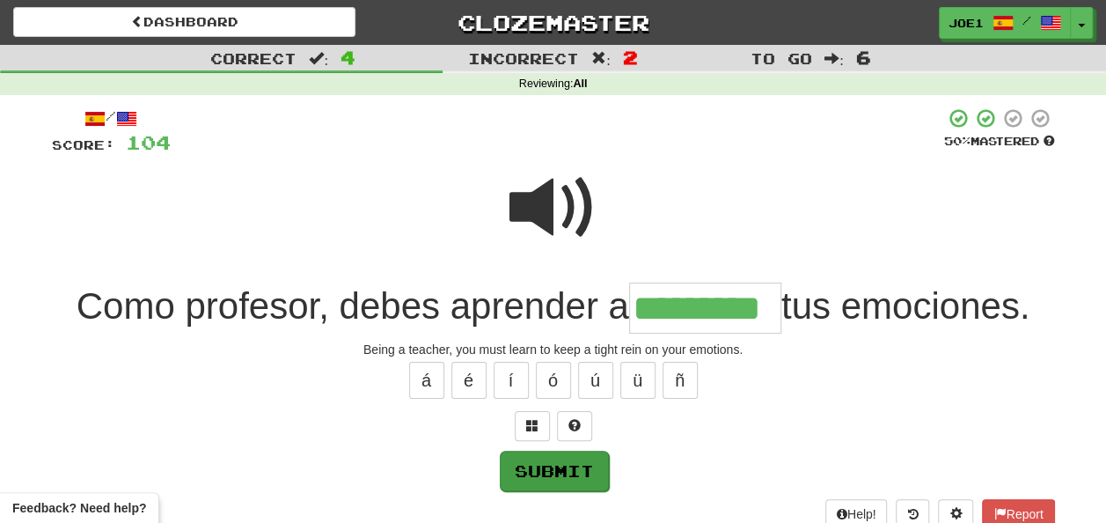
type input "*********"
click at [540, 463] on button "Submit" at bounding box center [554, 471] width 109 height 40
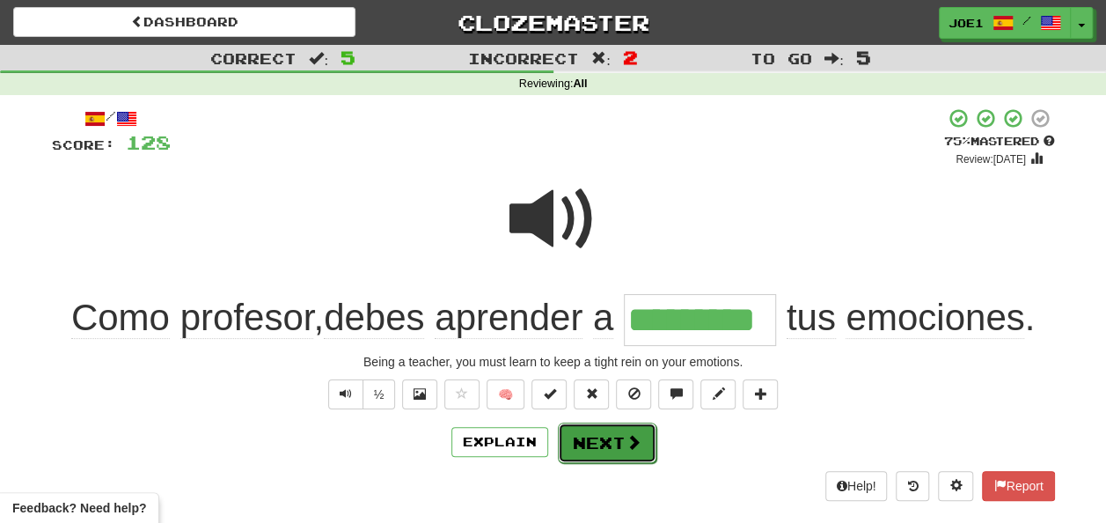
click at [601, 433] on button "Next" at bounding box center [607, 442] width 99 height 40
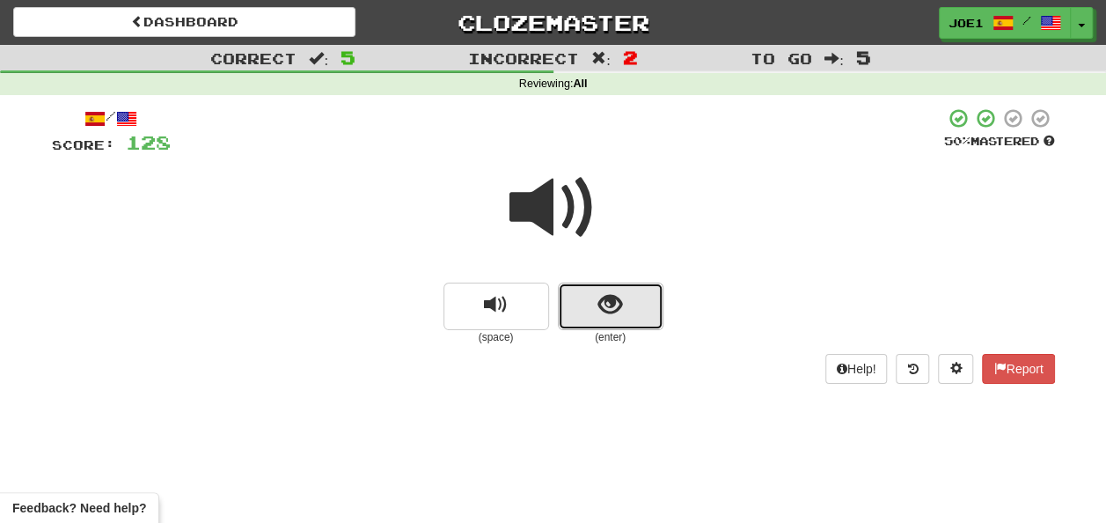
click at [597, 298] on button "show sentence" at bounding box center [611, 307] width 106 height 48
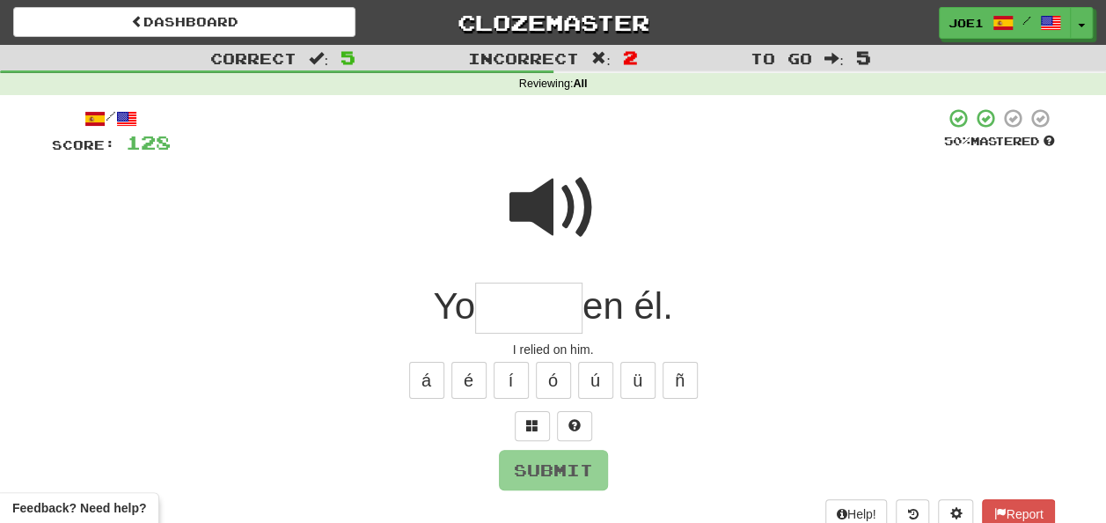
click at [517, 310] on input "text" at bounding box center [528, 309] width 107 height 52
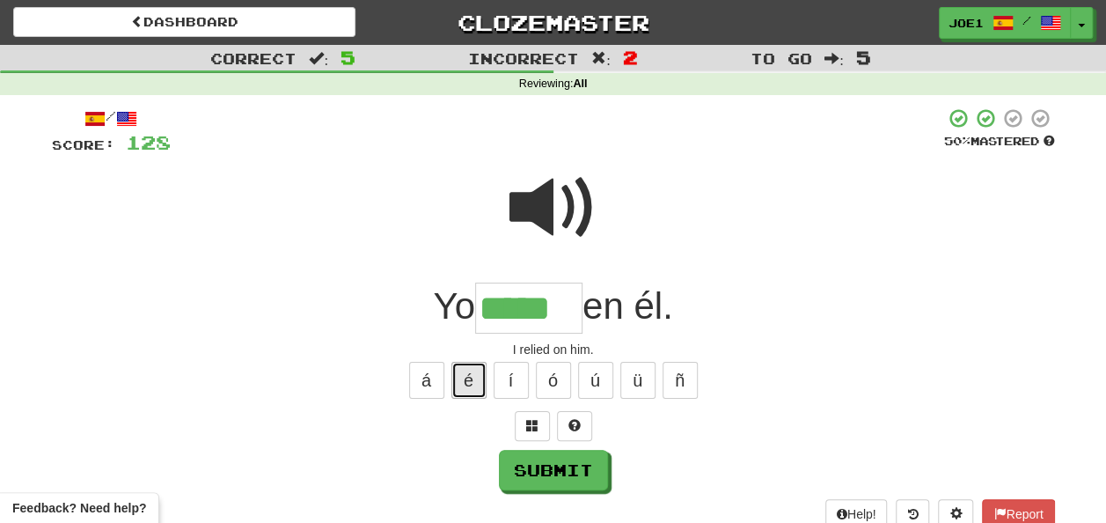
click at [483, 374] on button "é" at bounding box center [469, 380] width 35 height 37
type input "******"
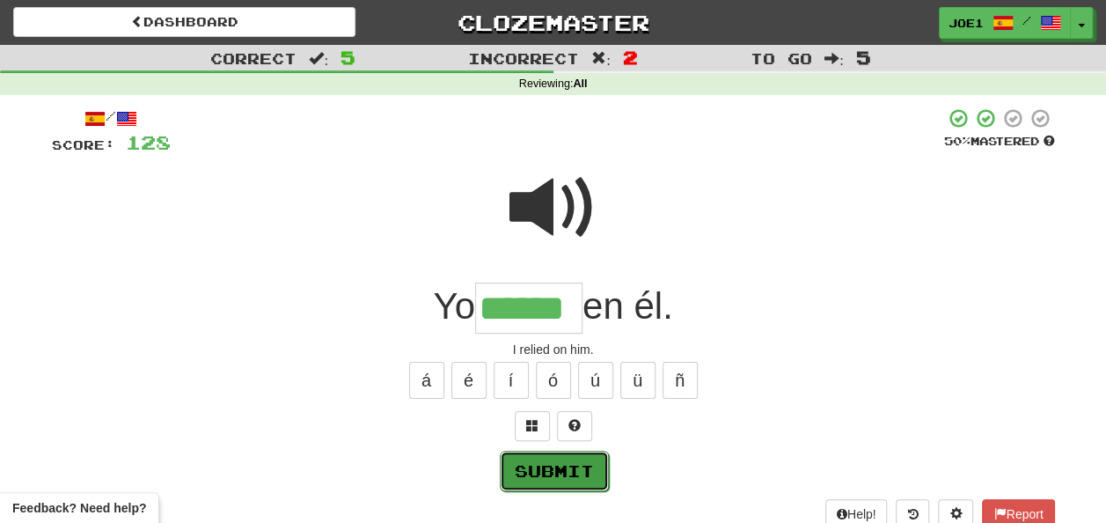
click at [564, 460] on button "Submit" at bounding box center [554, 471] width 109 height 40
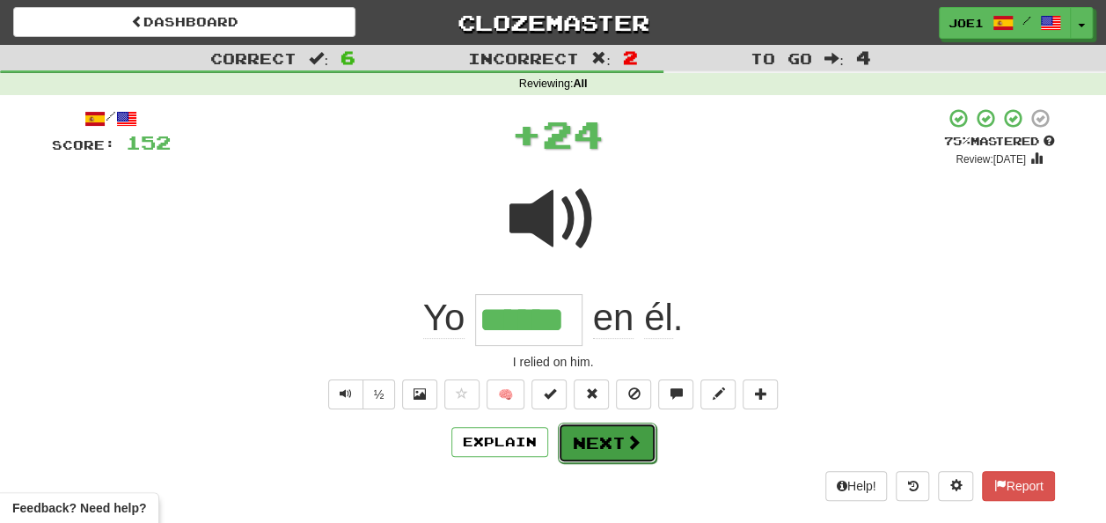
click at [596, 435] on button "Next" at bounding box center [607, 442] width 99 height 40
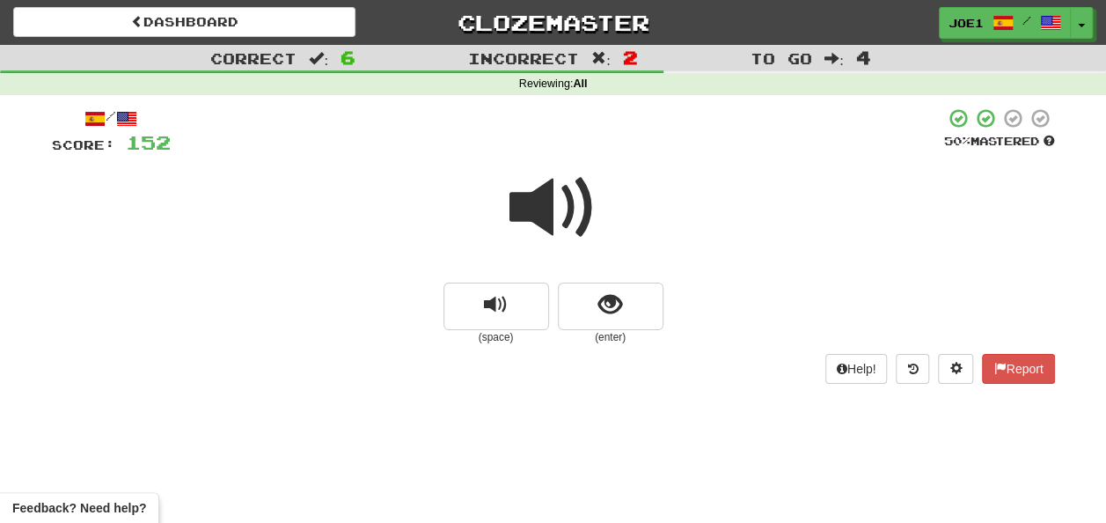
click at [547, 195] on span at bounding box center [554, 208] width 88 height 88
click at [549, 199] on span at bounding box center [554, 208] width 88 height 88
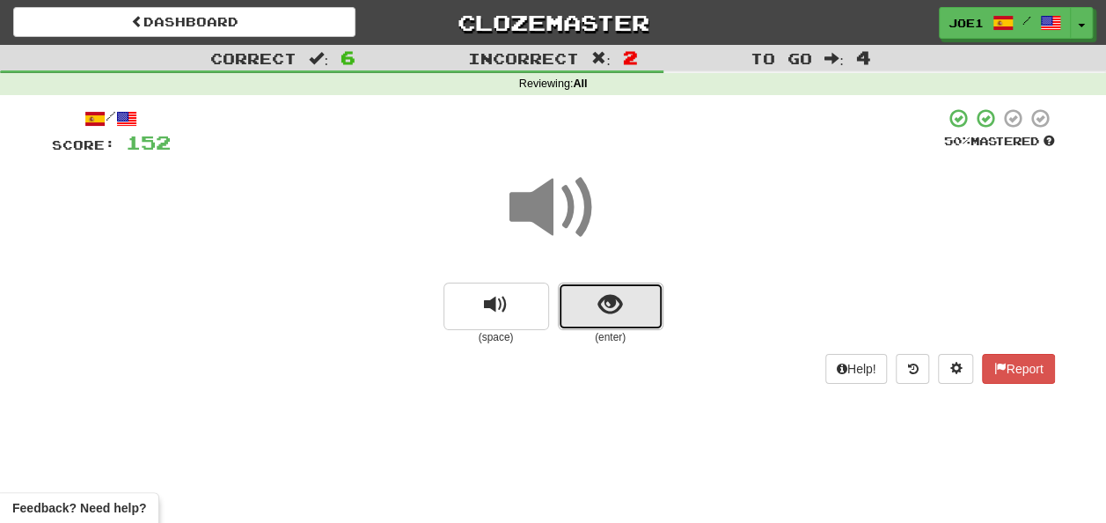
click at [613, 298] on span "show sentence" at bounding box center [611, 305] width 24 height 24
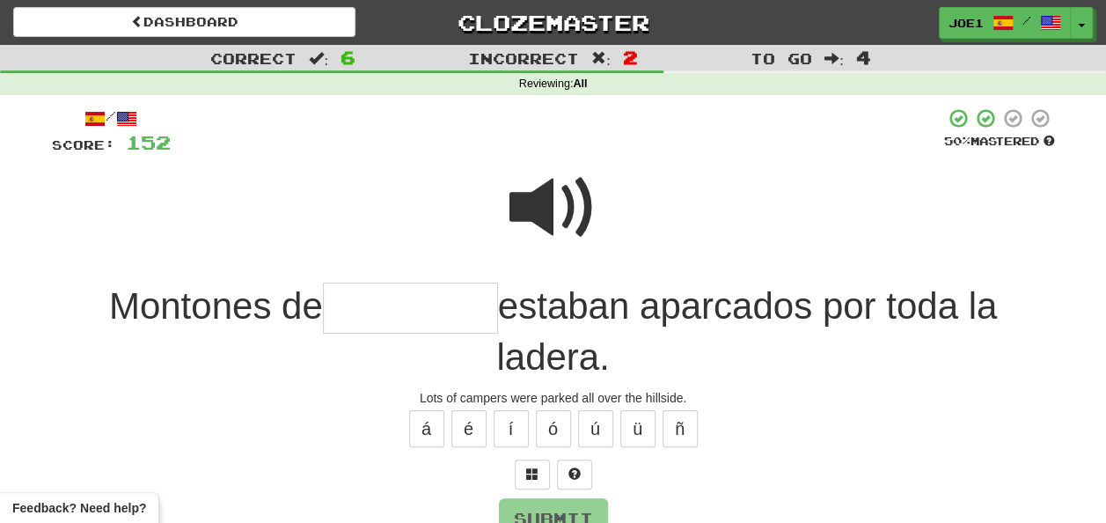
click at [565, 197] on span at bounding box center [554, 208] width 88 height 88
click at [553, 209] on span at bounding box center [554, 208] width 88 height 88
click at [352, 307] on input "text" at bounding box center [410, 309] width 175 height 52
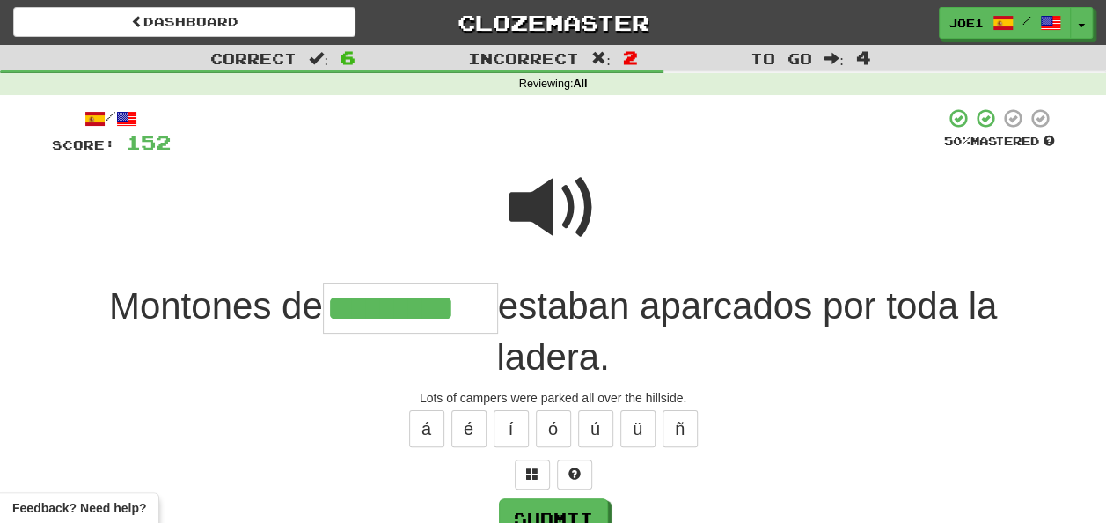
type input "*********"
click at [574, 195] on span at bounding box center [554, 208] width 88 height 88
click at [538, 499] on button "Submit" at bounding box center [554, 519] width 109 height 40
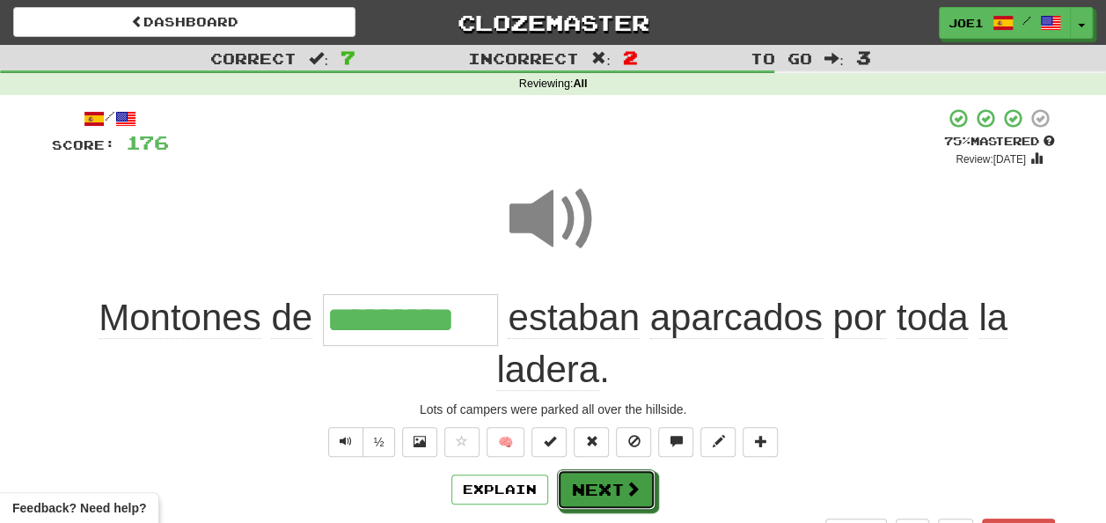
click at [584, 474] on button "Next" at bounding box center [606, 489] width 99 height 40
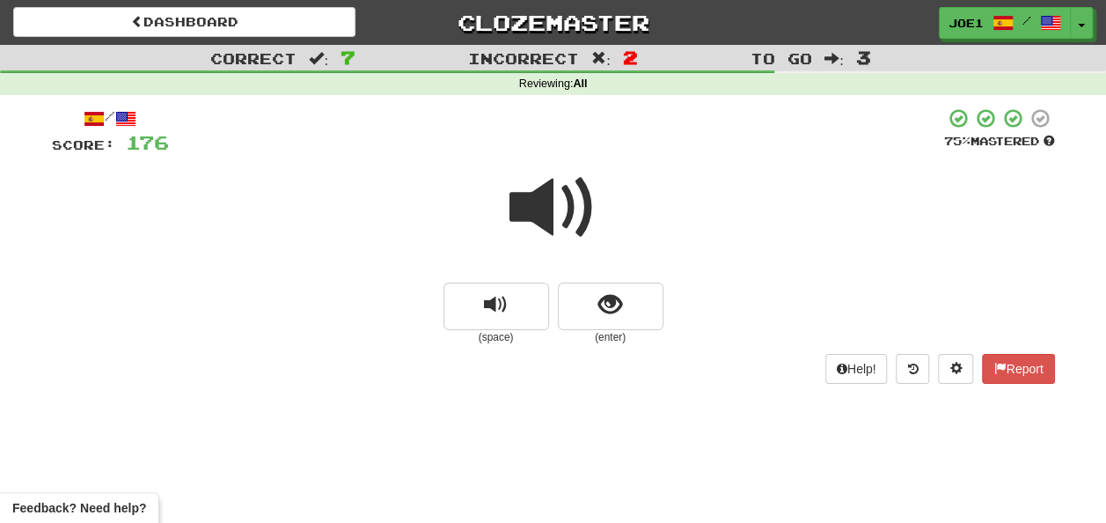
click at [507, 226] on div at bounding box center [553, 220] width 1003 height 126
click at [521, 231] on span at bounding box center [554, 208] width 88 height 88
click at [593, 301] on button "show sentence" at bounding box center [611, 307] width 106 height 48
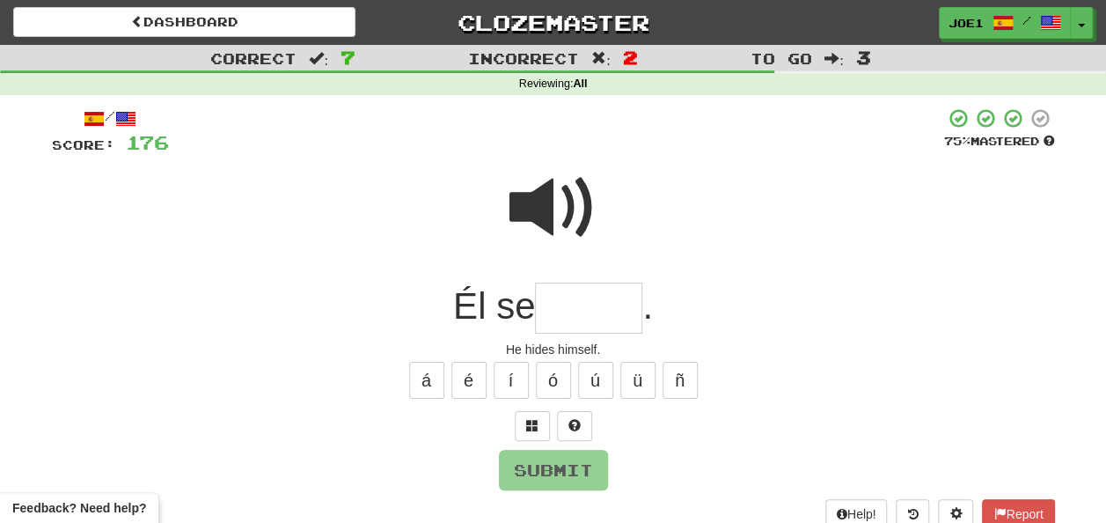
click at [593, 301] on input "text" at bounding box center [588, 309] width 107 height 52
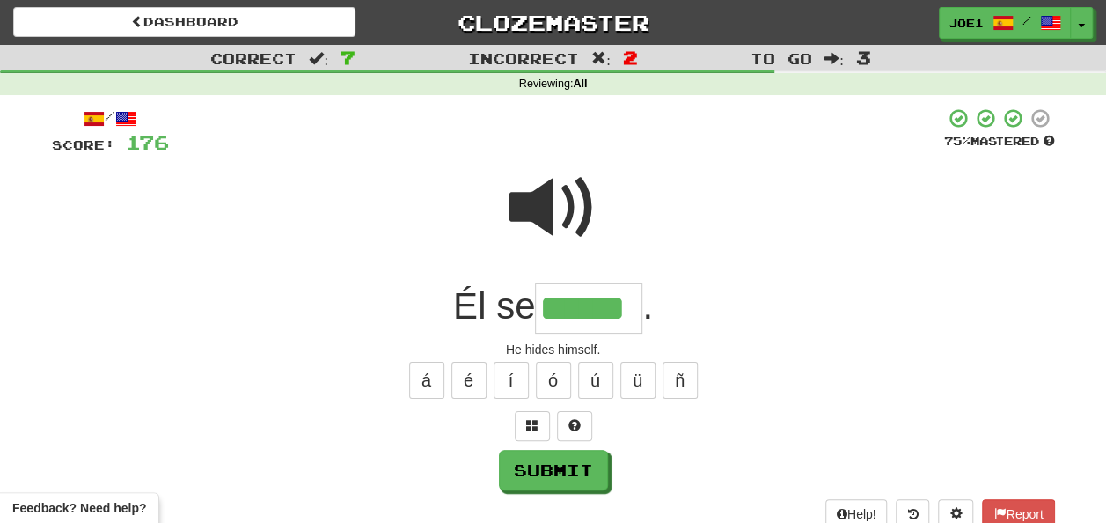
type input "******"
click at [555, 194] on span at bounding box center [554, 208] width 88 height 88
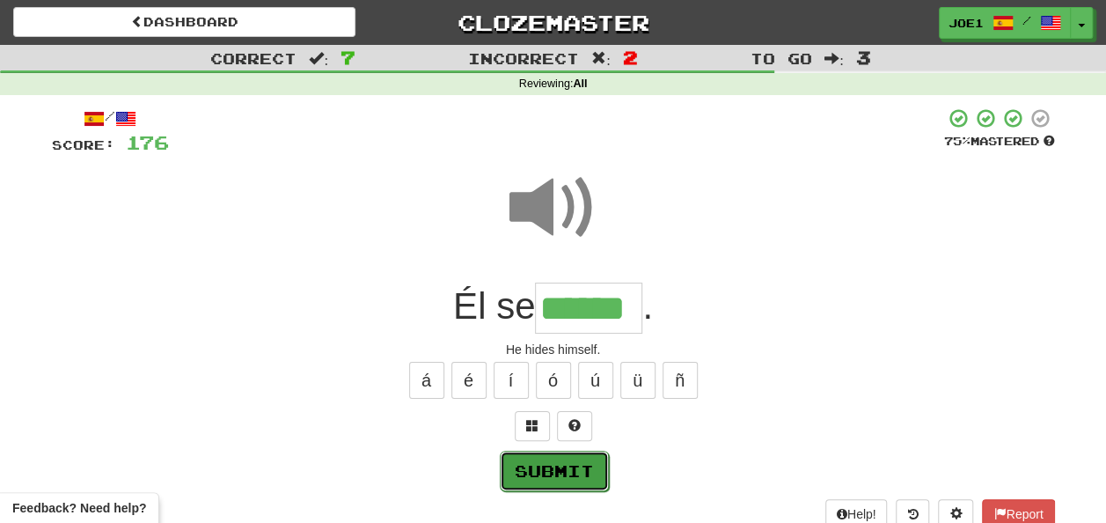
click at [555, 459] on button "Submit" at bounding box center [554, 471] width 109 height 40
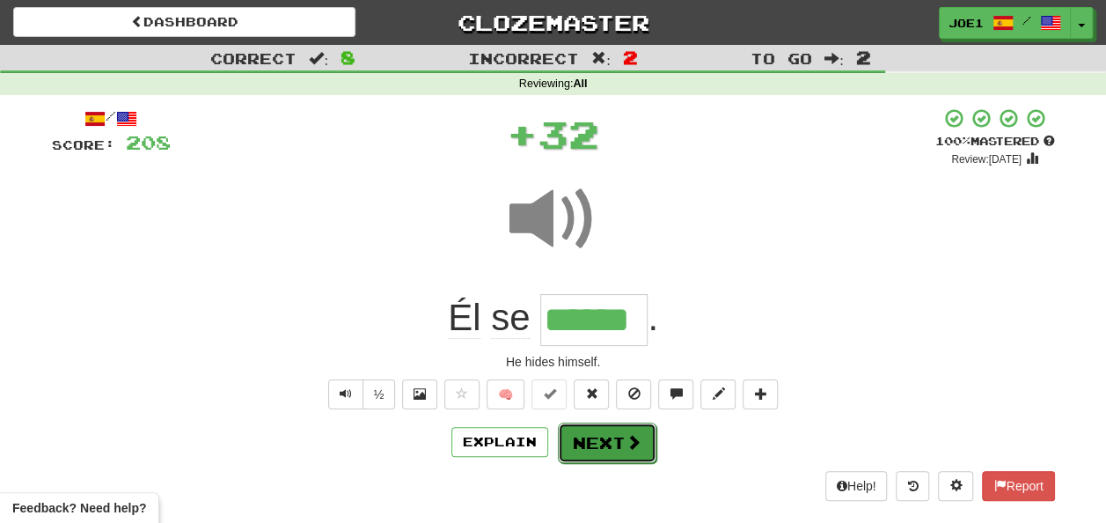
click at [584, 433] on button "Next" at bounding box center [607, 442] width 99 height 40
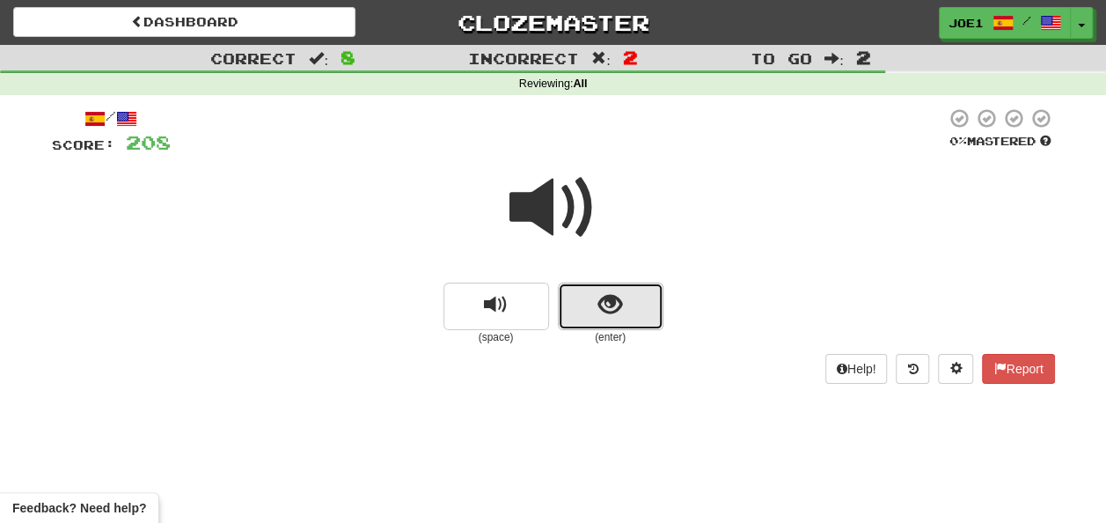
click at [591, 306] on button "show sentence" at bounding box center [611, 307] width 106 height 48
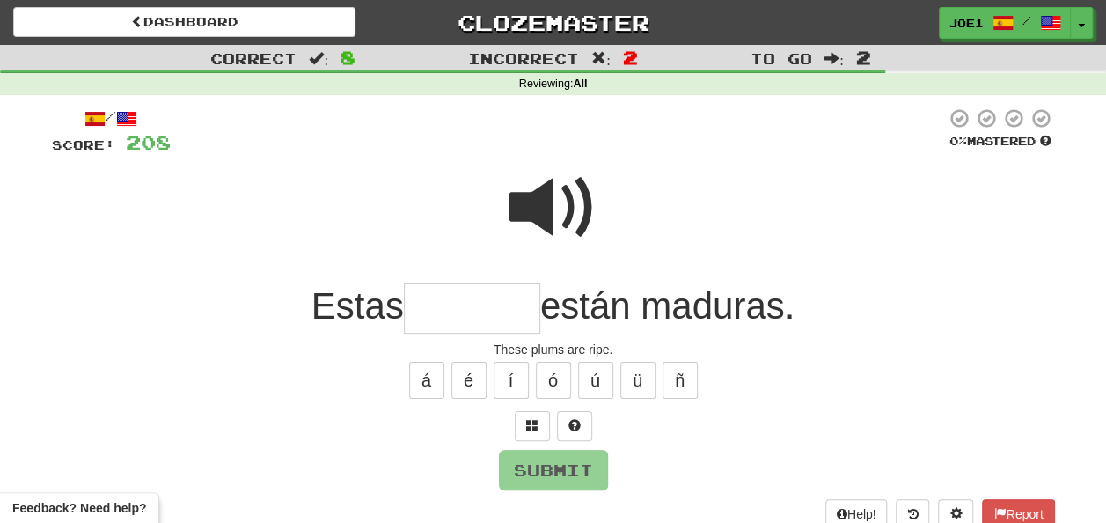
click at [442, 302] on input "text" at bounding box center [472, 309] width 136 height 52
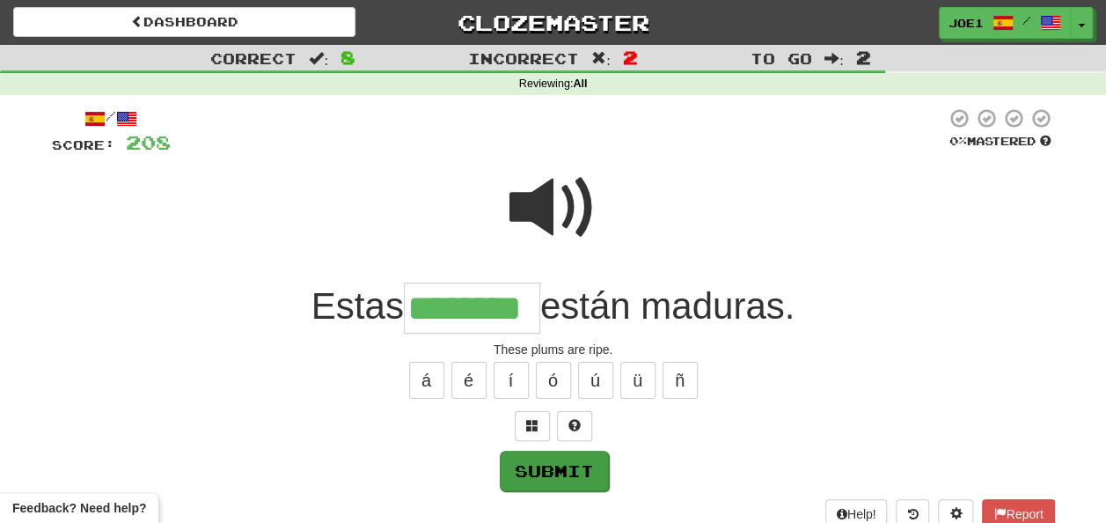
type input "********"
click at [555, 462] on button "Submit" at bounding box center [554, 471] width 109 height 40
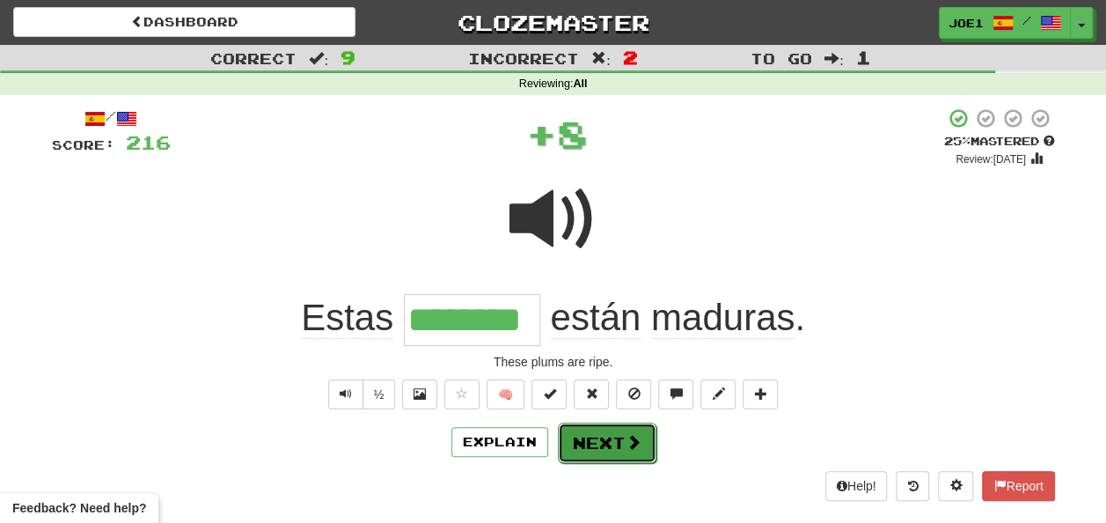
click at [596, 430] on button "Next" at bounding box center [607, 442] width 99 height 40
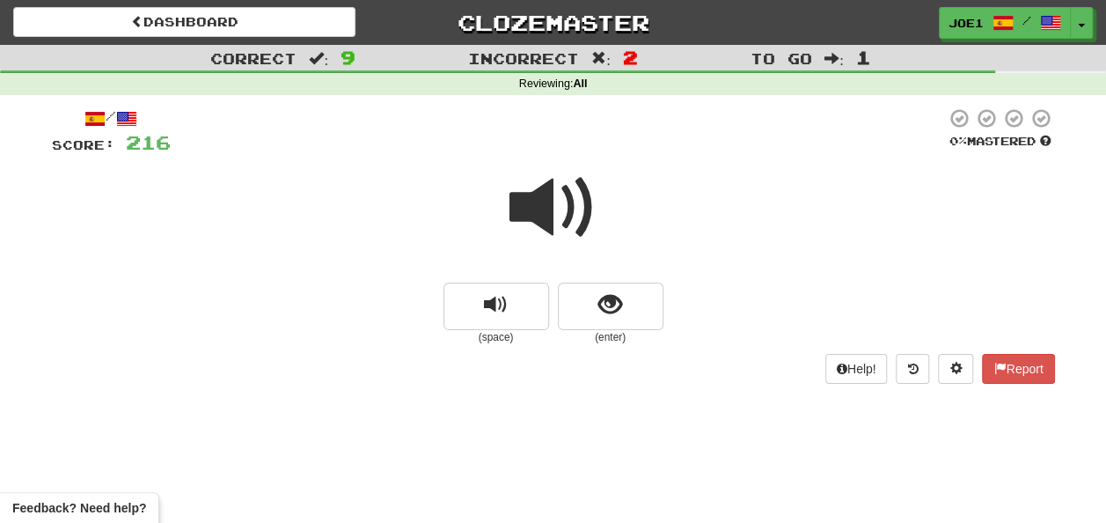
click at [538, 209] on span at bounding box center [554, 208] width 88 height 88
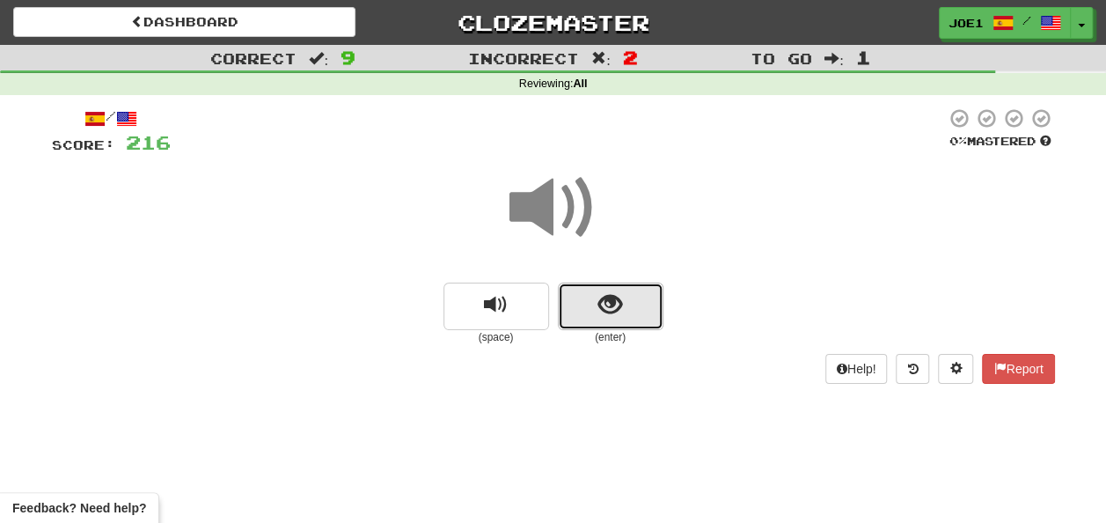
click at [612, 301] on span "show sentence" at bounding box center [611, 305] width 24 height 24
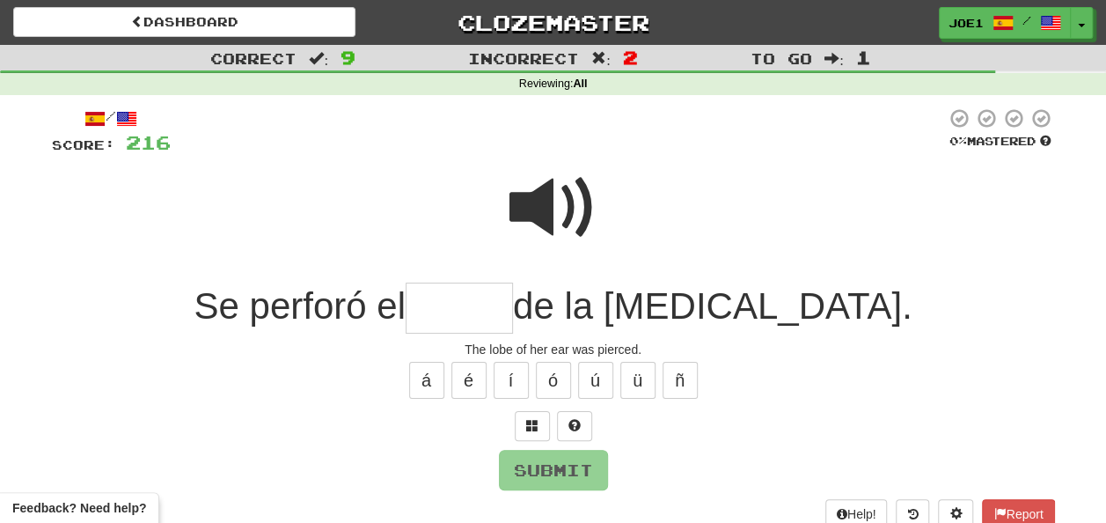
click at [513, 303] on input "text" at bounding box center [459, 309] width 107 height 52
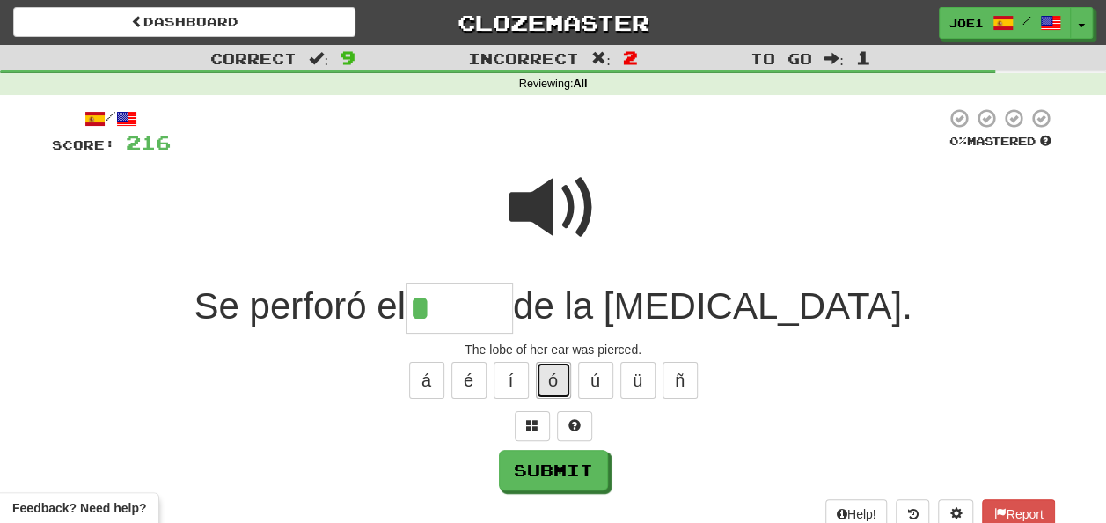
click at [551, 378] on button "ó" at bounding box center [553, 380] width 35 height 37
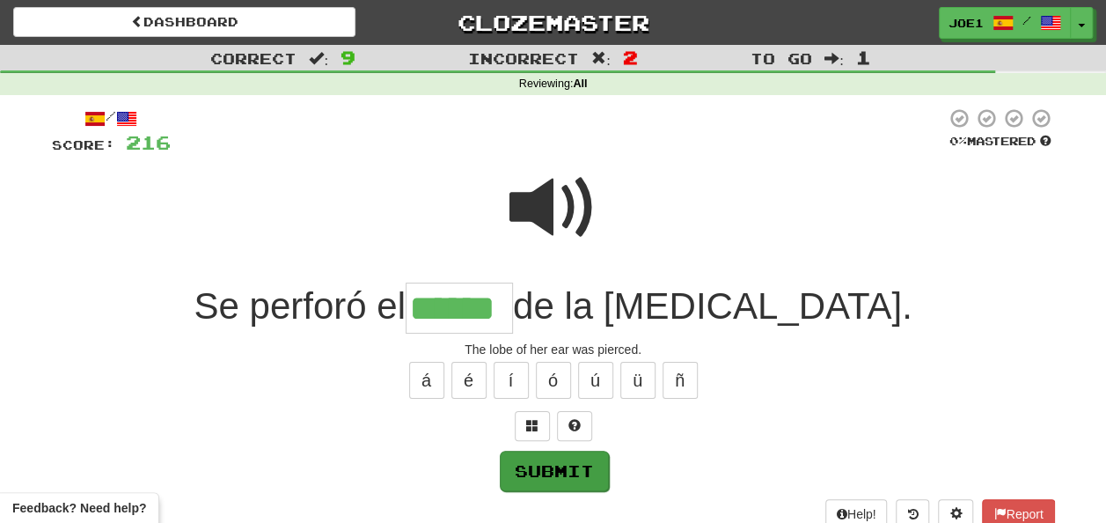
type input "******"
click at [555, 460] on button "Submit" at bounding box center [553, 470] width 109 height 40
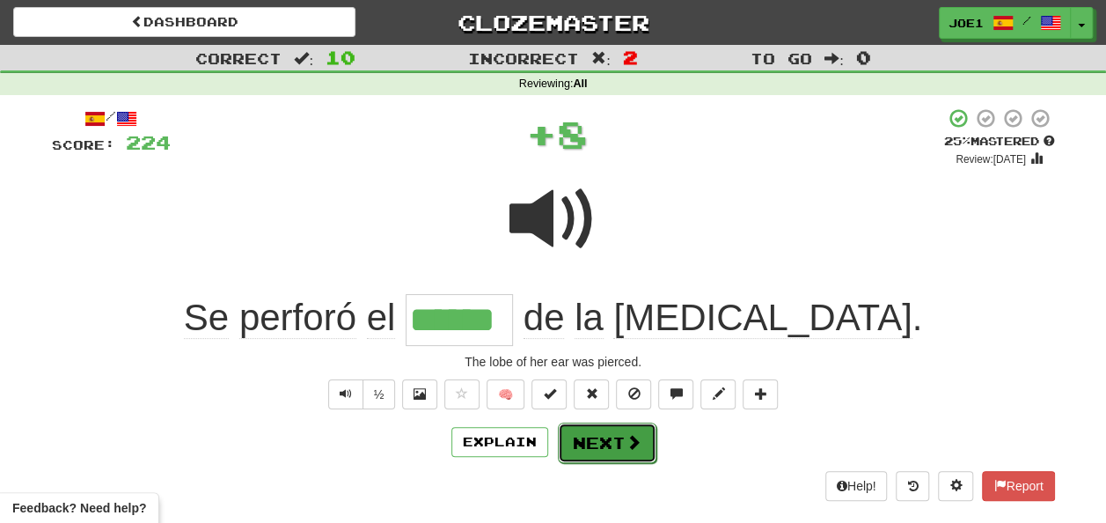
click at [595, 437] on button "Next" at bounding box center [607, 442] width 99 height 40
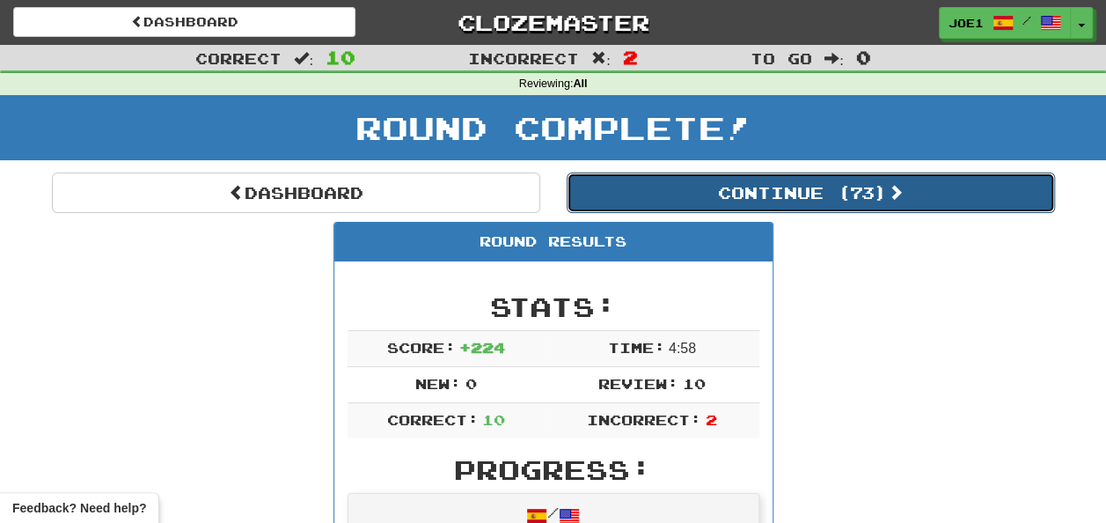
click at [680, 187] on button "Continue ( 73 )" at bounding box center [811, 193] width 488 height 40
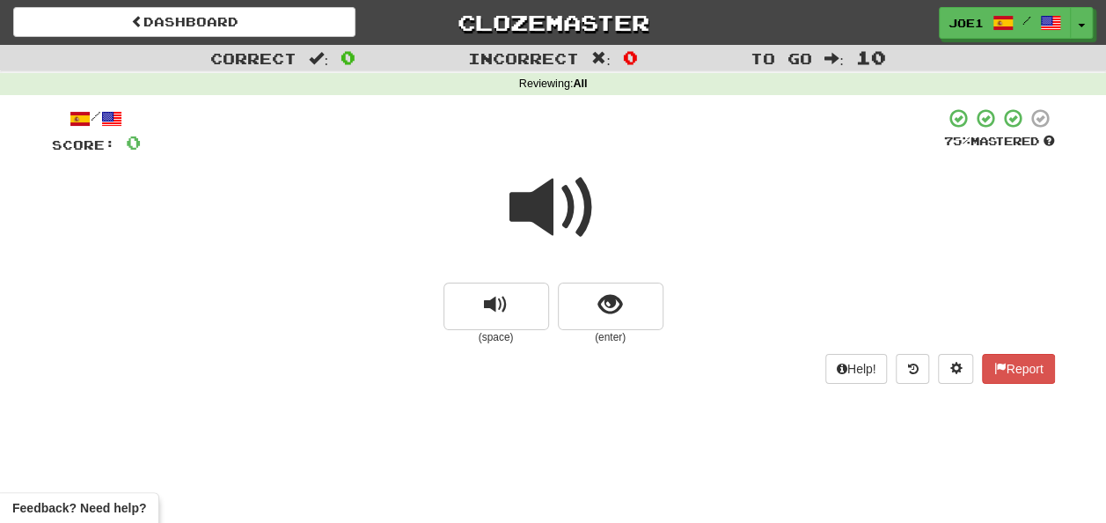
click at [572, 209] on span at bounding box center [554, 208] width 88 height 88
click at [568, 203] on span at bounding box center [554, 208] width 88 height 88
click at [599, 303] on span "show sentence" at bounding box center [611, 305] width 24 height 24
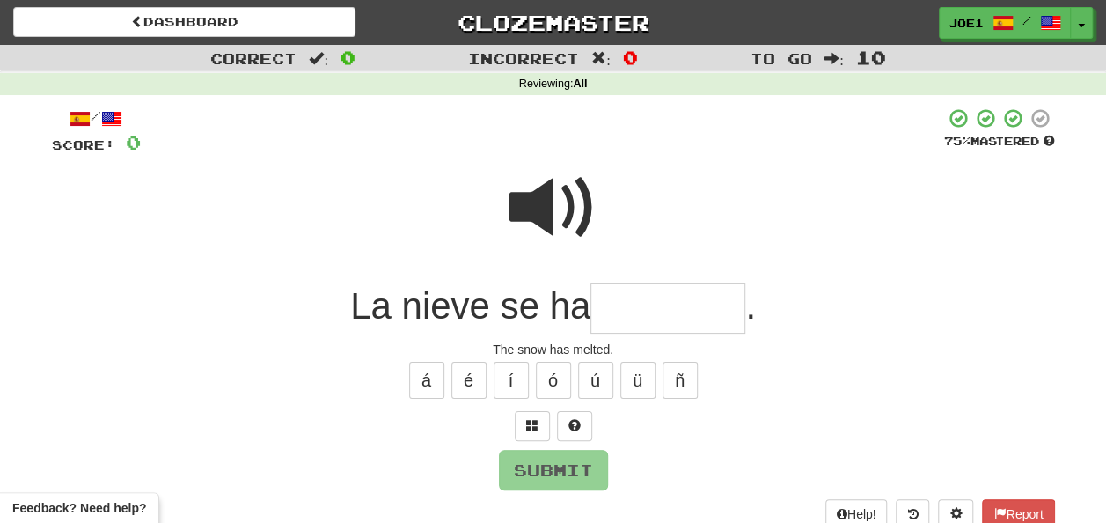
click at [612, 306] on input "text" at bounding box center [668, 309] width 155 height 52
click at [536, 195] on span at bounding box center [554, 208] width 88 height 88
click at [618, 306] on input "text" at bounding box center [668, 309] width 155 height 52
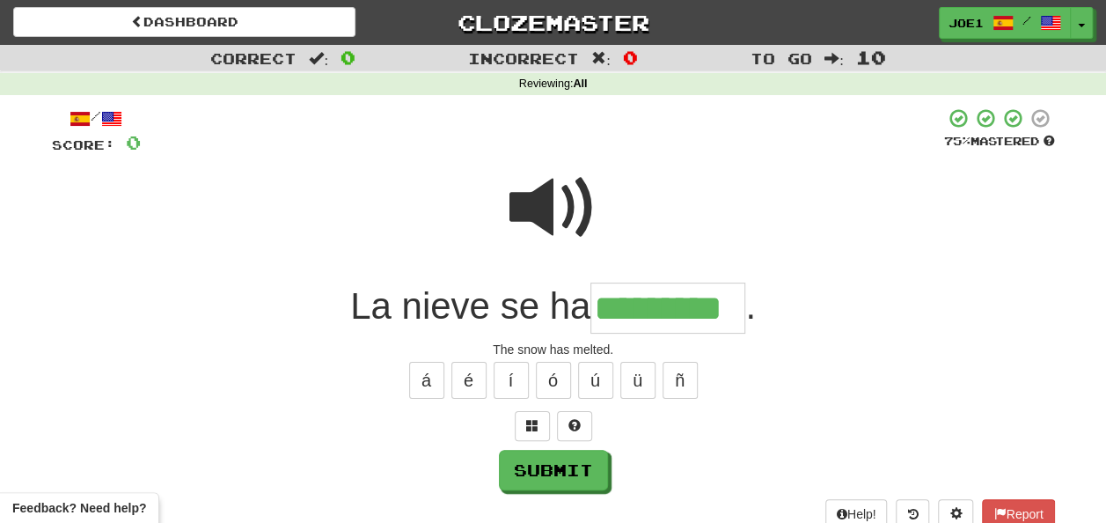
type input "*********"
click at [556, 209] on span at bounding box center [554, 208] width 88 height 88
click at [557, 464] on button "Submit" at bounding box center [554, 471] width 109 height 40
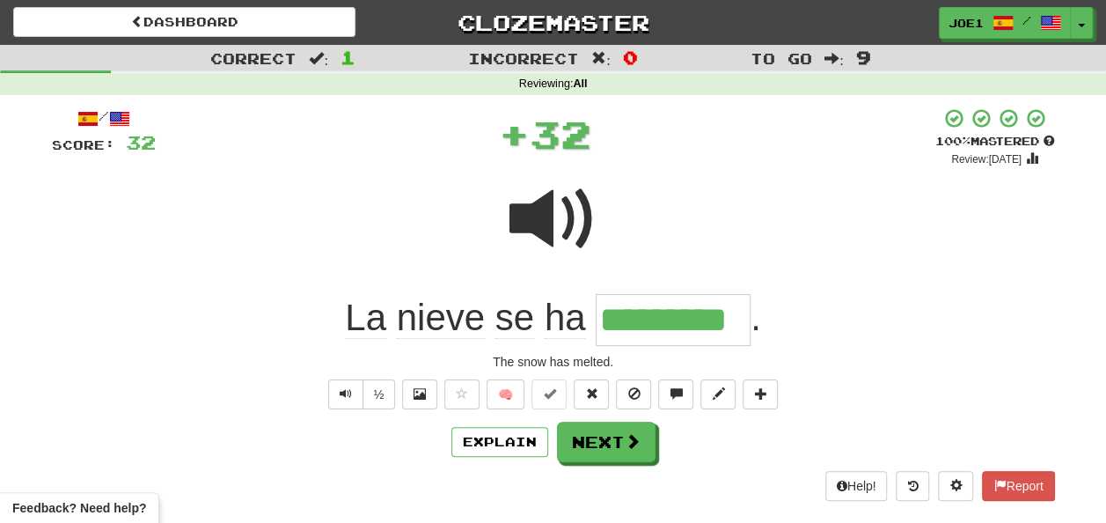
click at [544, 216] on span at bounding box center [554, 219] width 88 height 88
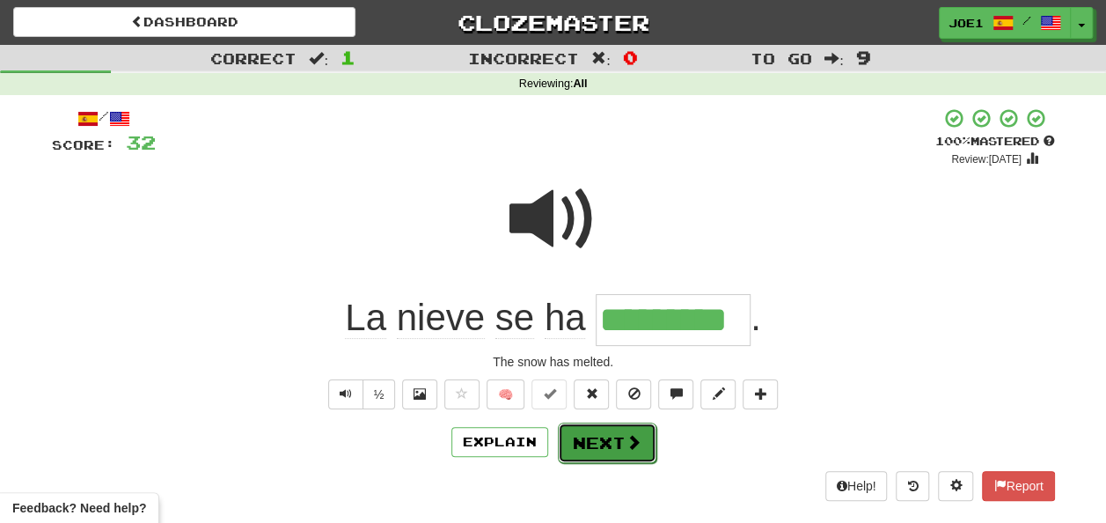
click at [609, 428] on button "Next" at bounding box center [607, 442] width 99 height 40
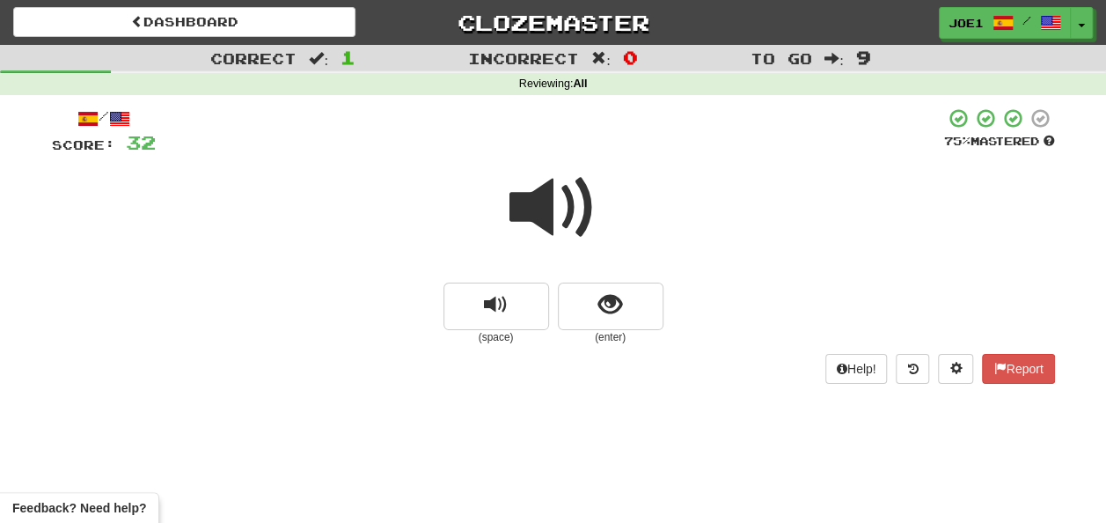
click at [560, 202] on span at bounding box center [554, 208] width 88 height 88
click at [562, 202] on span at bounding box center [554, 208] width 88 height 88
click at [603, 305] on span "show sentence" at bounding box center [611, 305] width 24 height 24
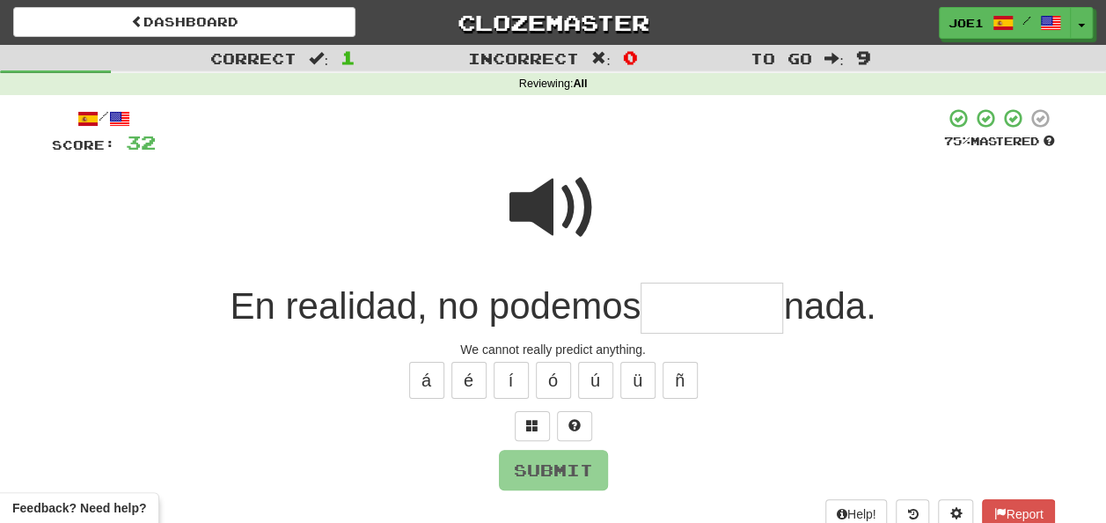
click at [658, 308] on input "text" at bounding box center [712, 309] width 143 height 52
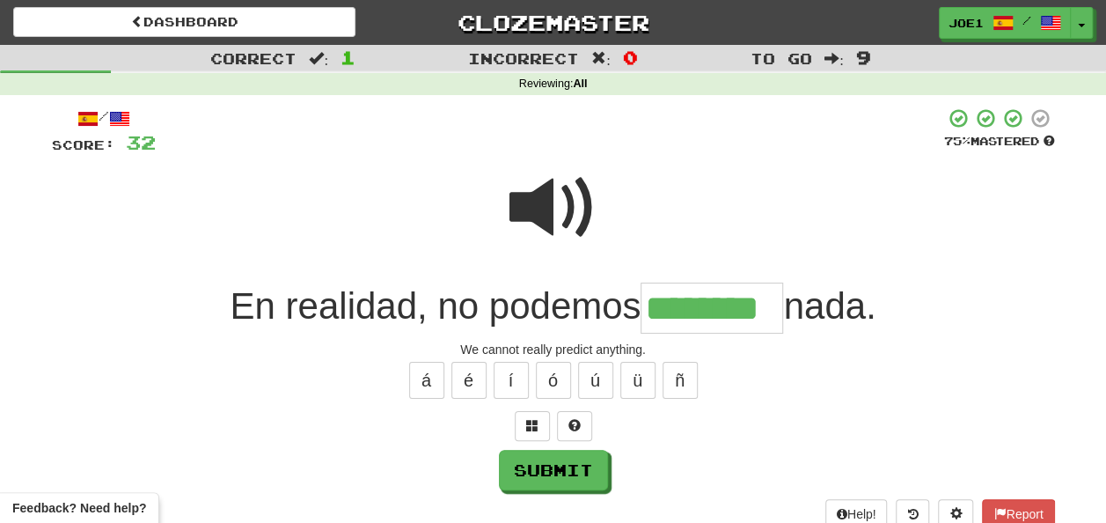
type input "********"
click at [560, 203] on span at bounding box center [554, 208] width 88 height 88
click at [545, 470] on button "Submit" at bounding box center [554, 471] width 109 height 40
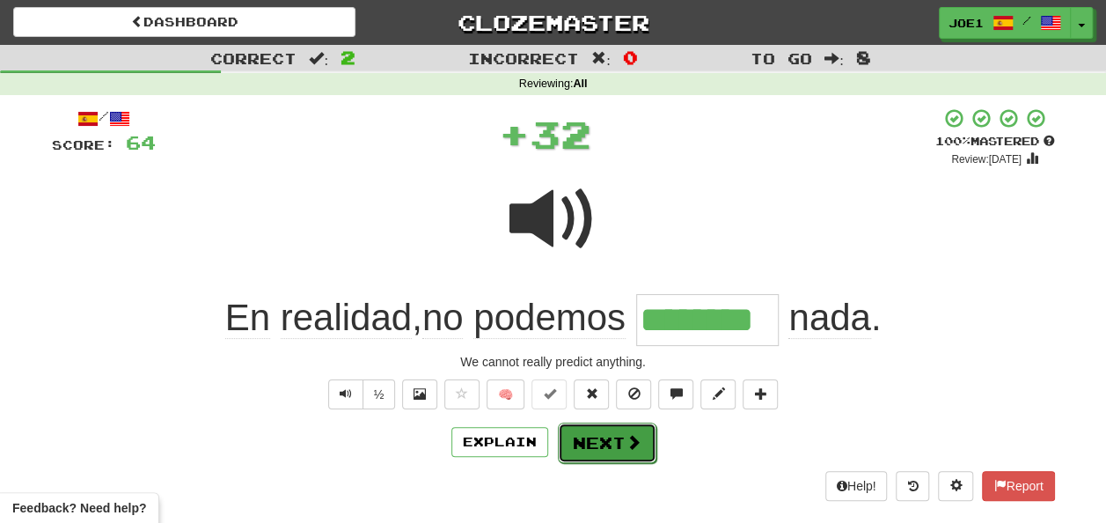
click at [588, 437] on button "Next" at bounding box center [607, 442] width 99 height 40
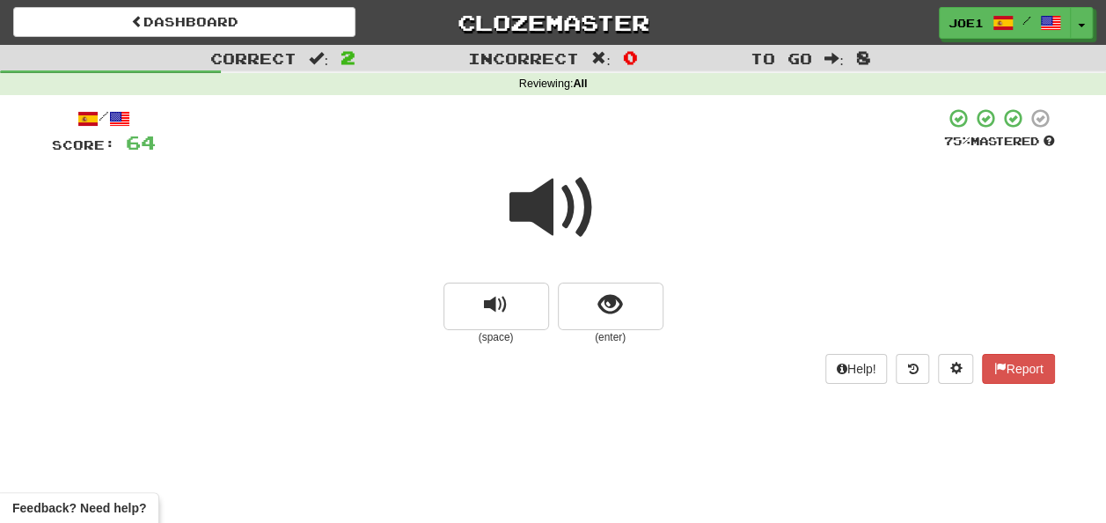
click at [552, 211] on span at bounding box center [554, 208] width 88 height 88
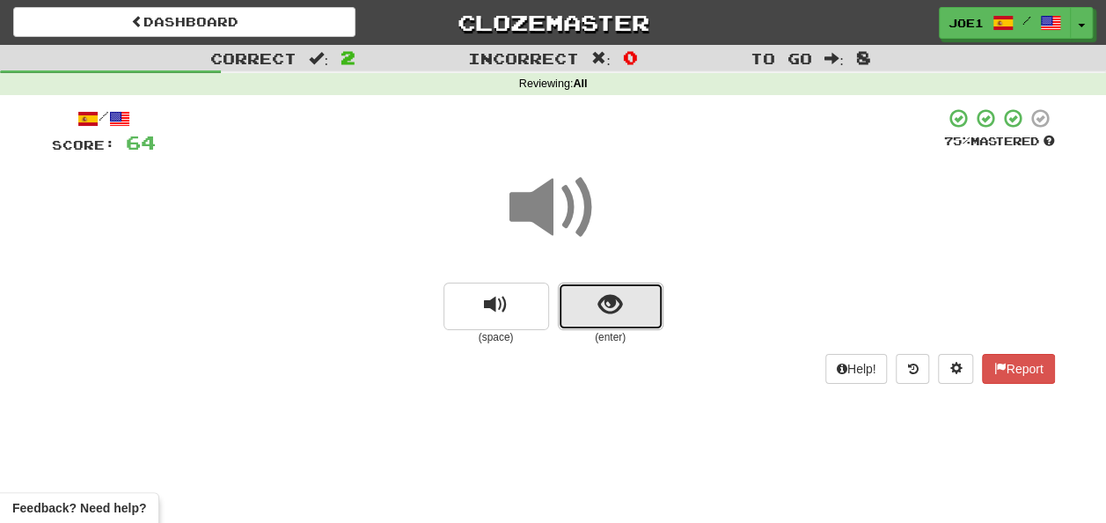
click at [607, 305] on span "show sentence" at bounding box center [611, 305] width 24 height 24
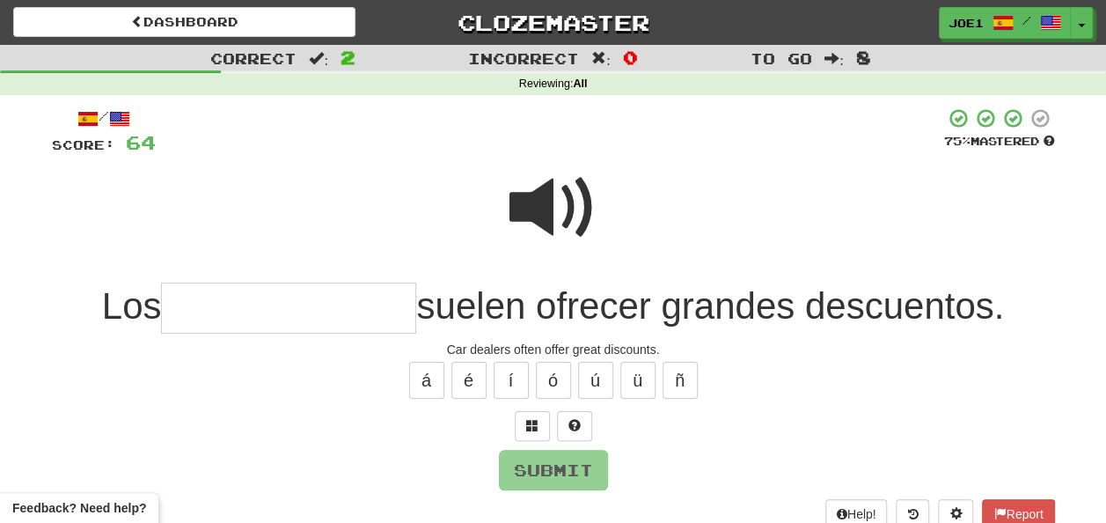
click at [199, 311] on input "text" at bounding box center [288, 309] width 255 height 52
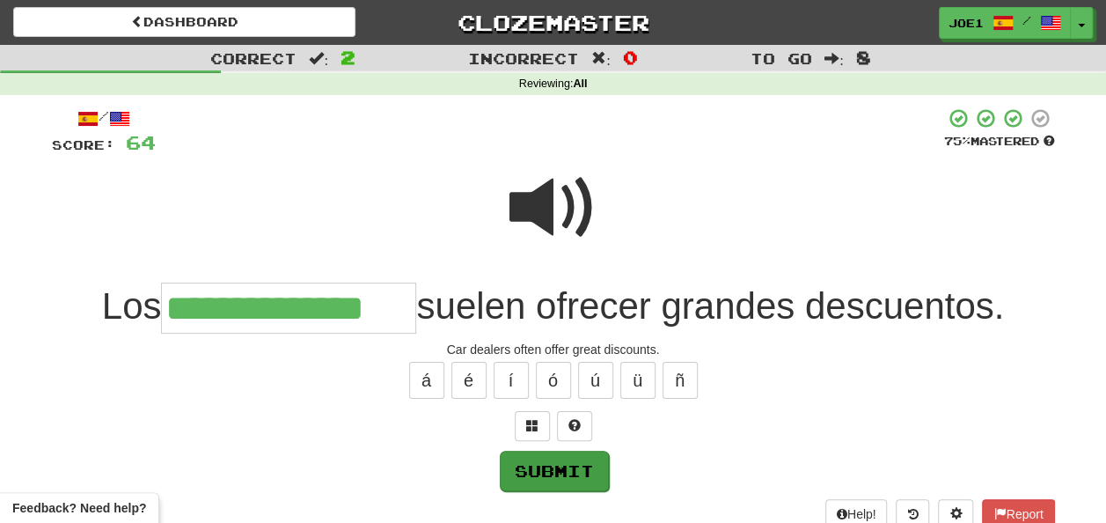
type input "**********"
click at [536, 459] on button "Submit" at bounding box center [554, 471] width 109 height 40
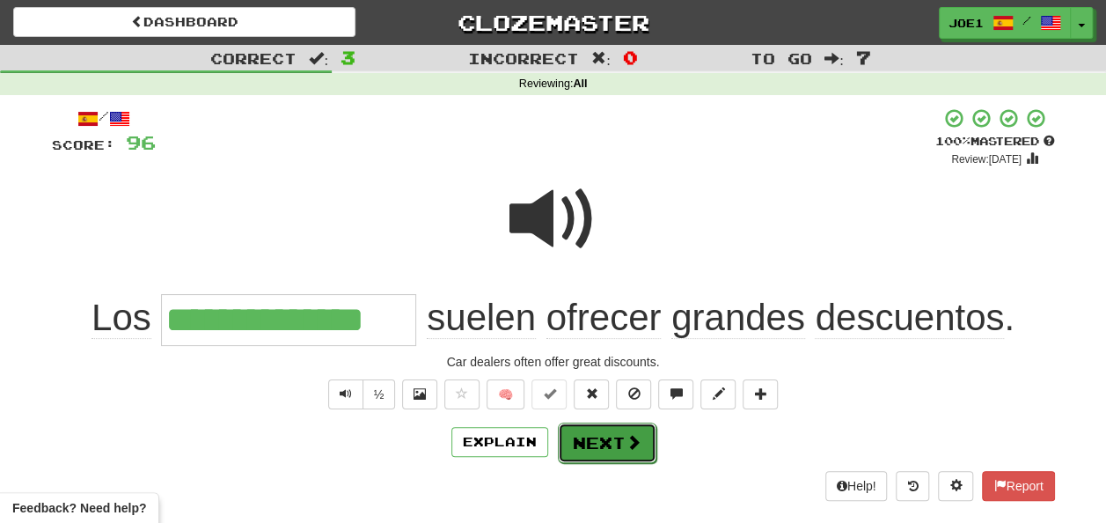
click at [595, 431] on button "Next" at bounding box center [607, 442] width 99 height 40
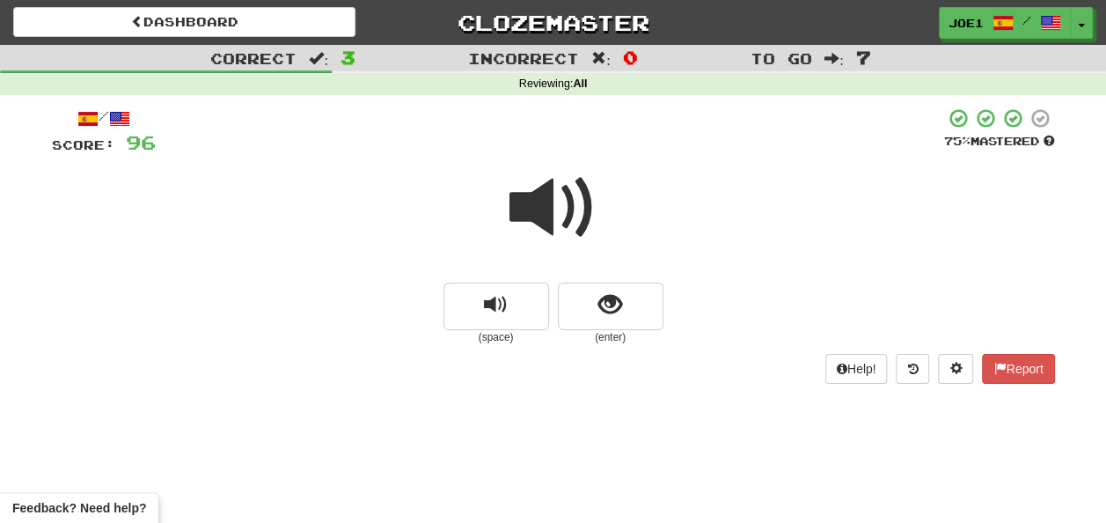
click at [536, 206] on span at bounding box center [554, 208] width 88 height 88
click at [539, 202] on span at bounding box center [554, 208] width 88 height 88
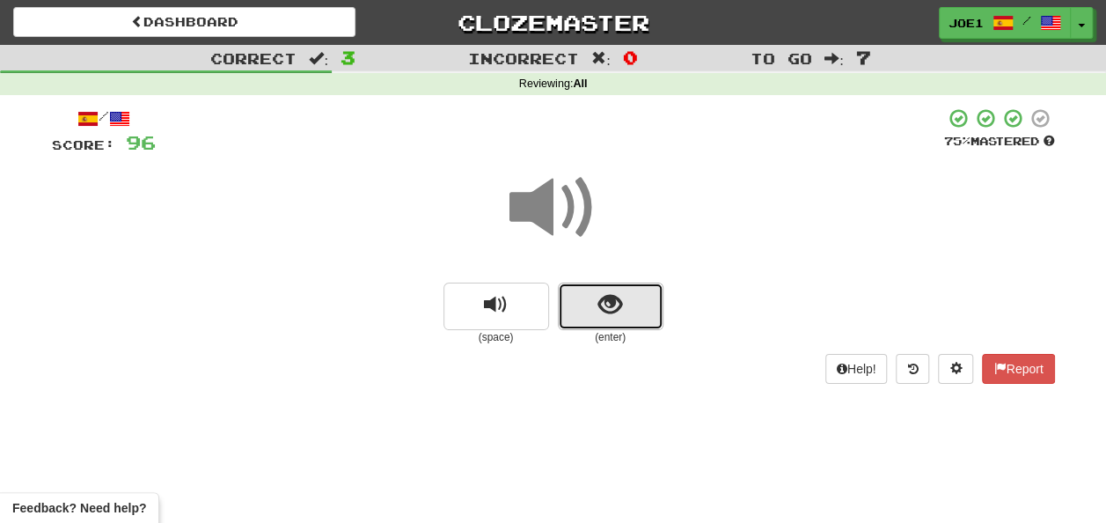
click at [600, 302] on span "show sentence" at bounding box center [611, 305] width 24 height 24
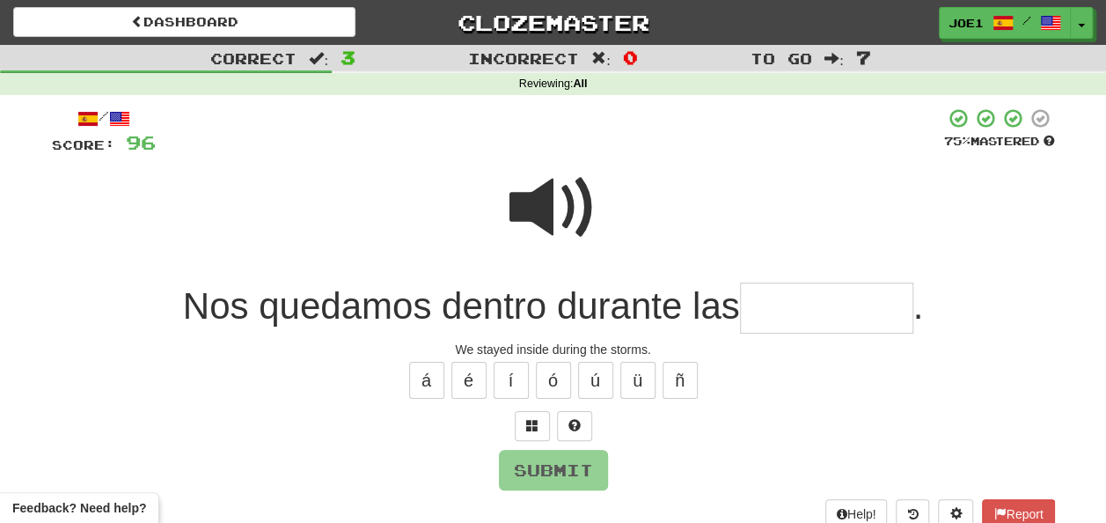
click at [782, 315] on input "text" at bounding box center [826, 309] width 173 height 52
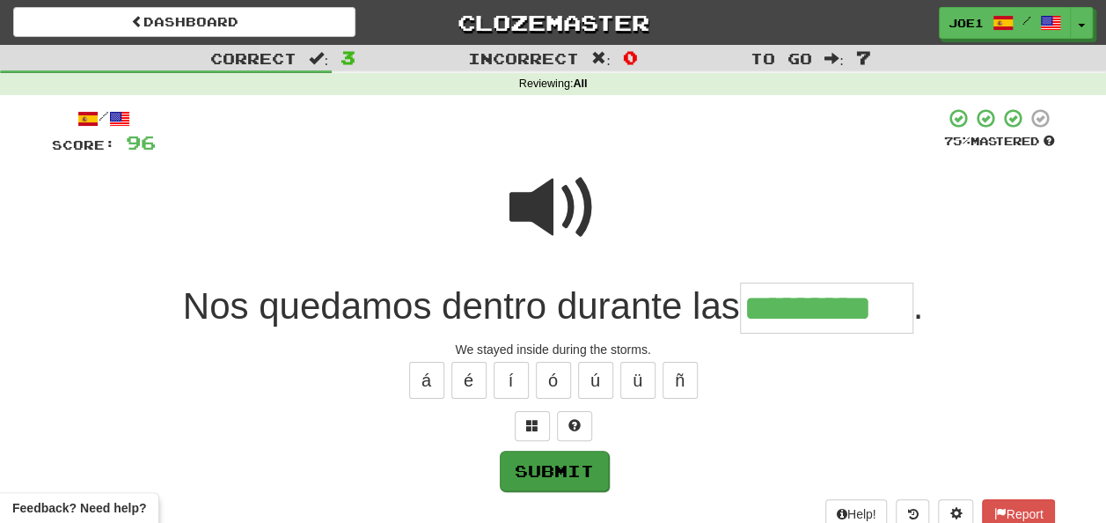
type input "*********"
click at [568, 465] on button "Submit" at bounding box center [554, 471] width 109 height 40
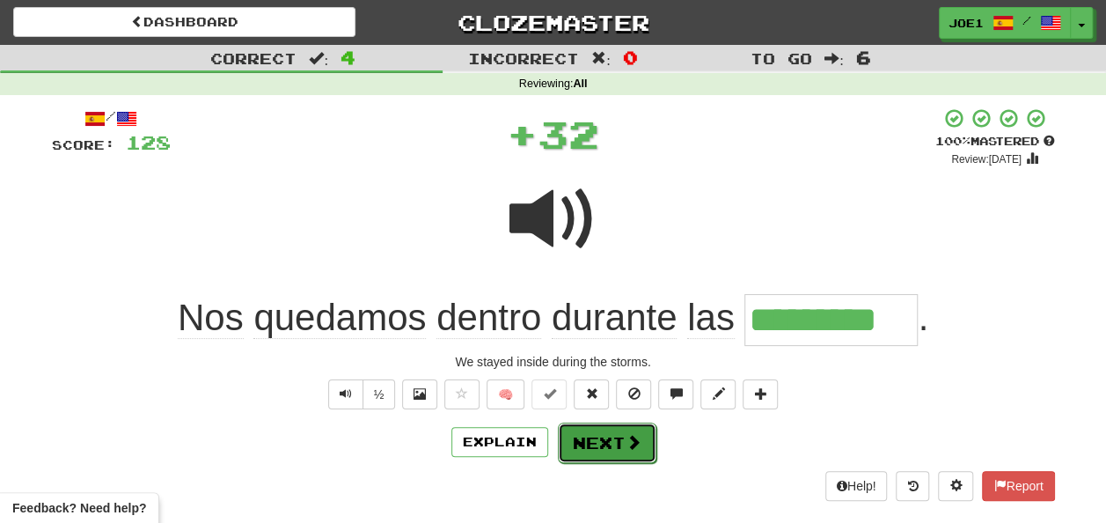
click at [587, 440] on button "Next" at bounding box center [607, 442] width 99 height 40
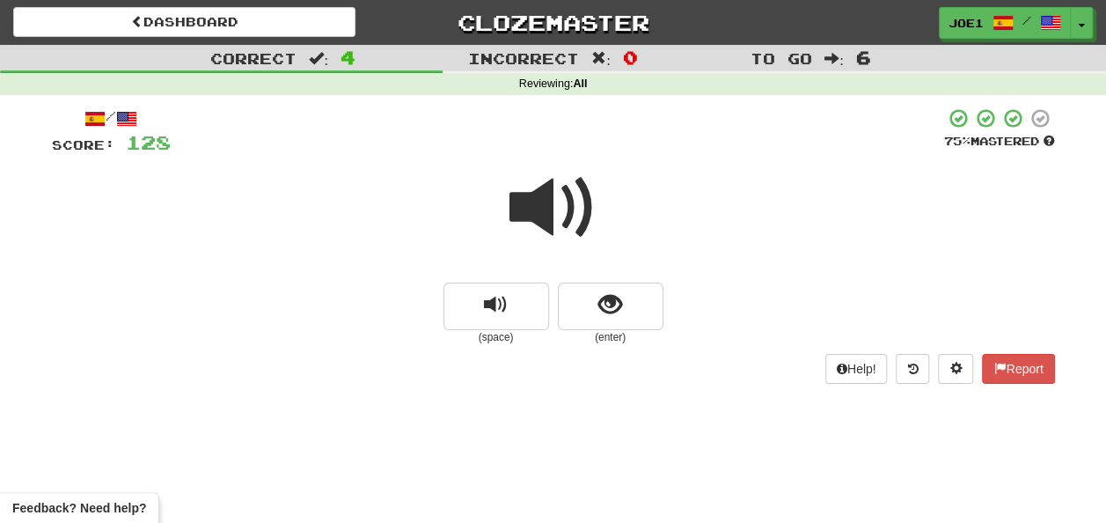
click at [551, 199] on span at bounding box center [554, 208] width 88 height 88
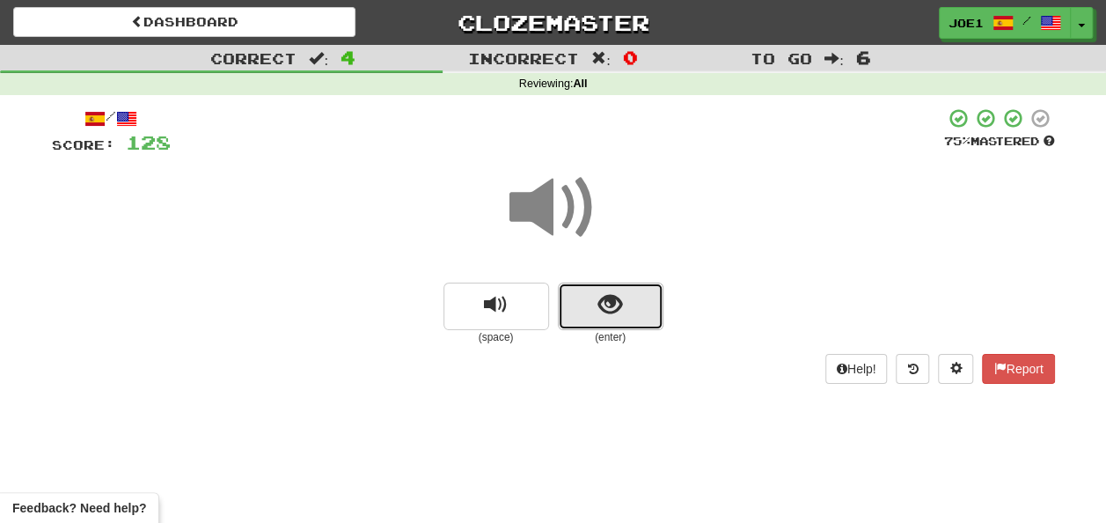
click at [597, 301] on button "show sentence" at bounding box center [611, 307] width 106 height 48
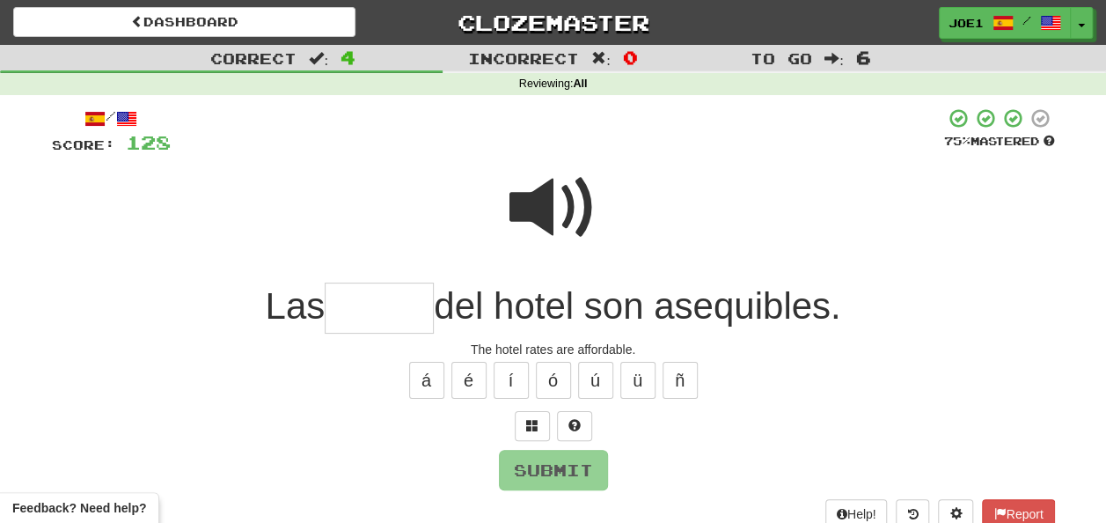
drag, startPoint x: 321, startPoint y: 320, endPoint x: 331, endPoint y: 320, distance: 9.7
click at [322, 320] on span "Las" at bounding box center [295, 305] width 60 height 41
click at [336, 313] on input "text" at bounding box center [379, 309] width 109 height 52
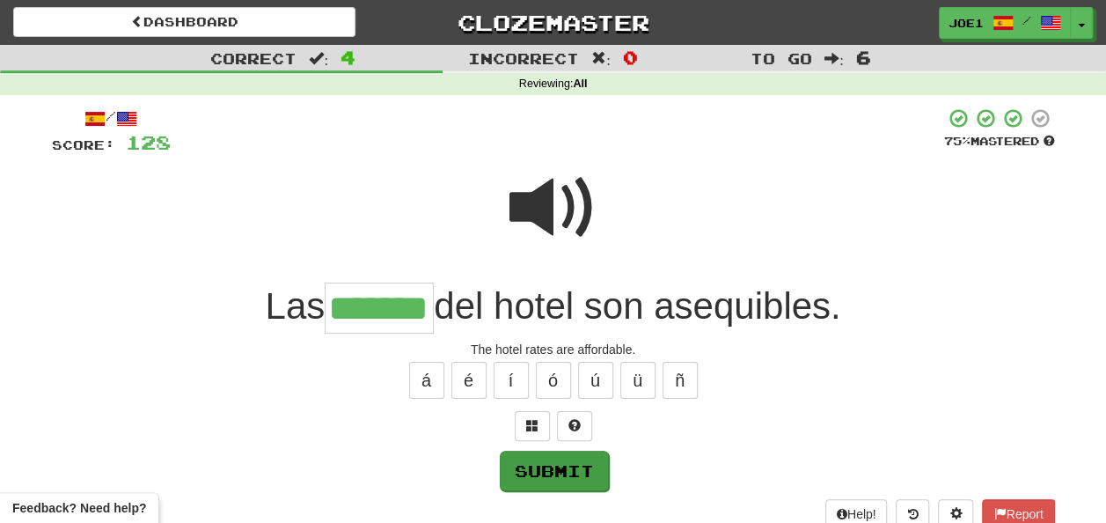
type input "*******"
click at [575, 459] on button "Submit" at bounding box center [554, 471] width 109 height 40
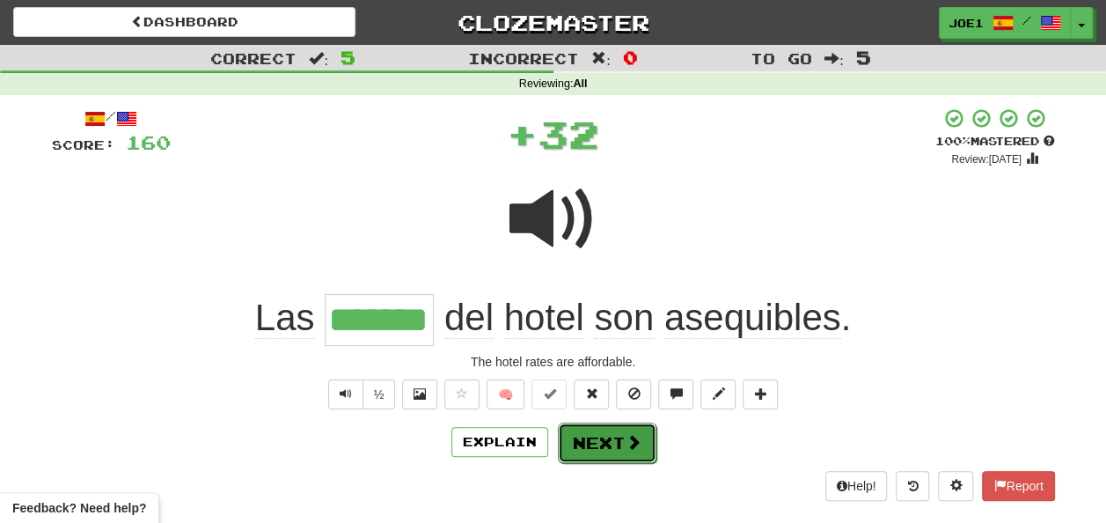
click at [599, 428] on button "Next" at bounding box center [607, 442] width 99 height 40
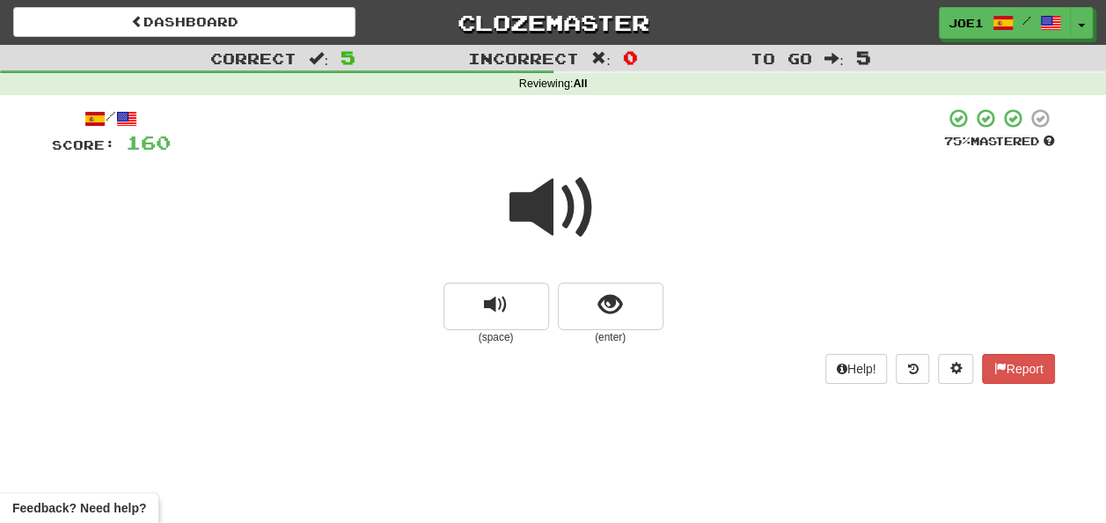
click at [532, 201] on span at bounding box center [554, 208] width 88 height 88
click at [600, 300] on span "show sentence" at bounding box center [611, 305] width 24 height 24
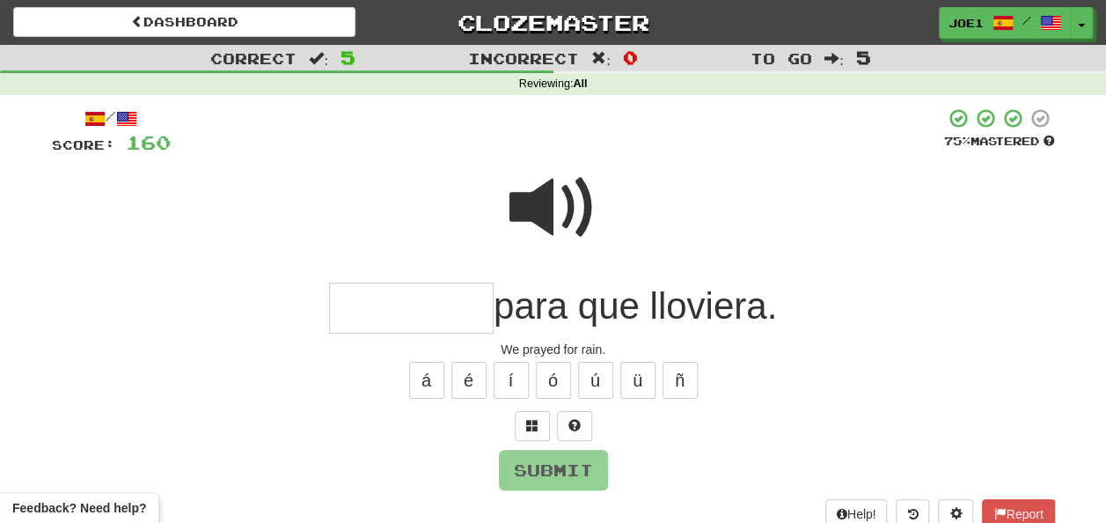
click at [372, 314] on input "text" at bounding box center [411, 309] width 165 height 52
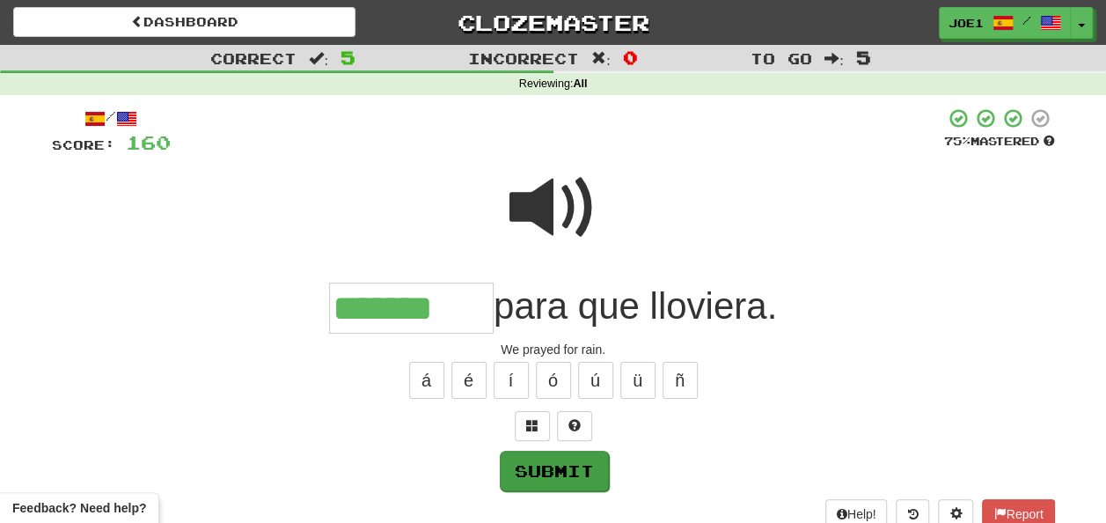
type input "*******"
click at [559, 458] on button "Submit" at bounding box center [554, 471] width 109 height 40
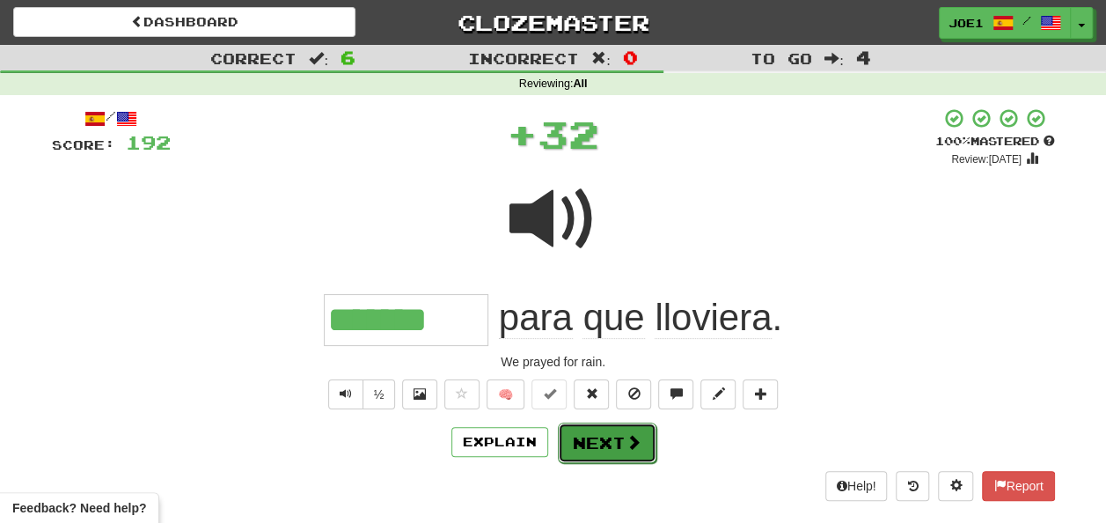
click at [599, 445] on button "Next" at bounding box center [607, 442] width 99 height 40
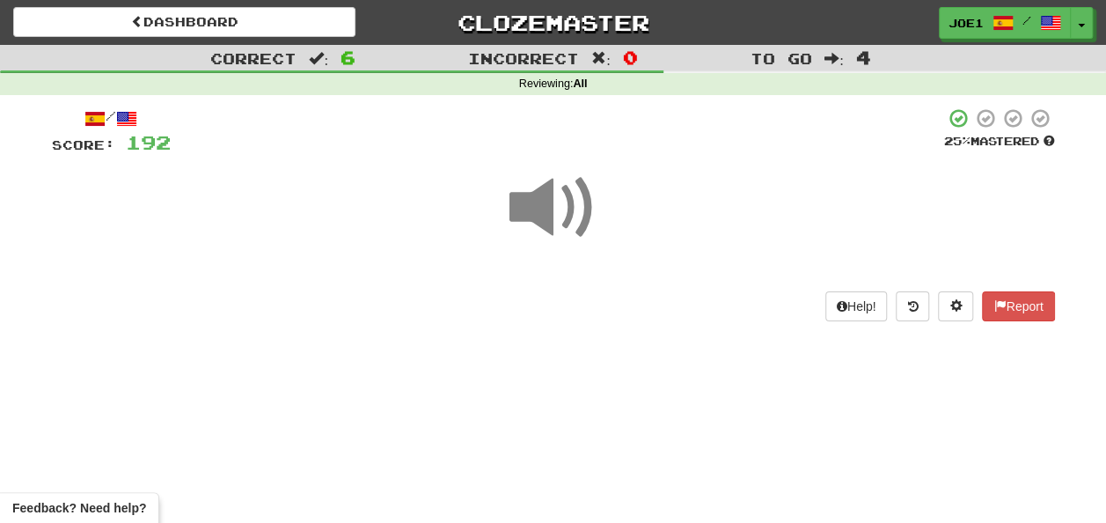
click at [556, 200] on span at bounding box center [554, 208] width 88 height 88
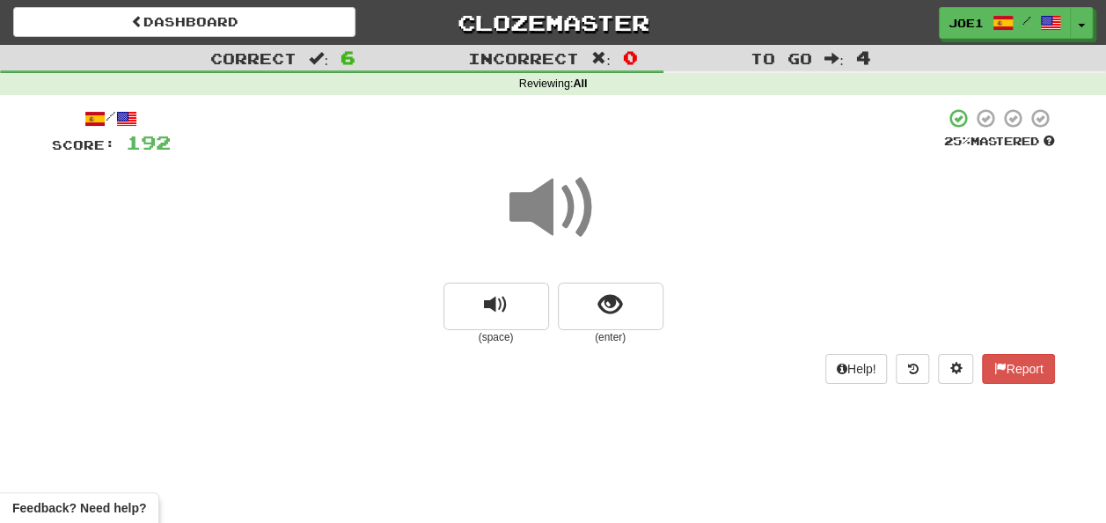
click at [572, 209] on span at bounding box center [554, 208] width 88 height 88
click at [599, 301] on span "show sentence" at bounding box center [611, 305] width 24 height 24
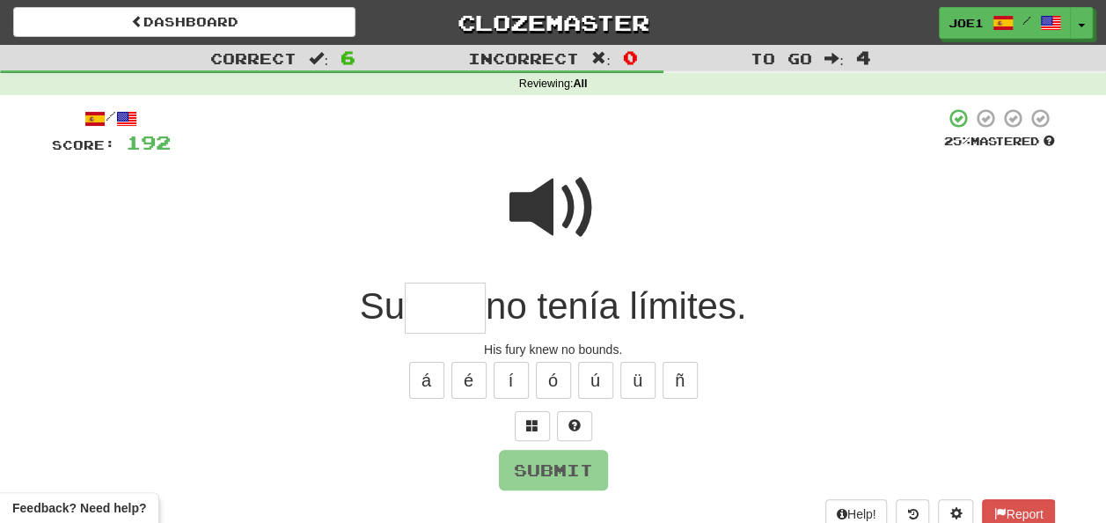
click at [538, 204] on span at bounding box center [554, 208] width 88 height 88
click at [437, 303] on input "text" at bounding box center [445, 309] width 81 height 52
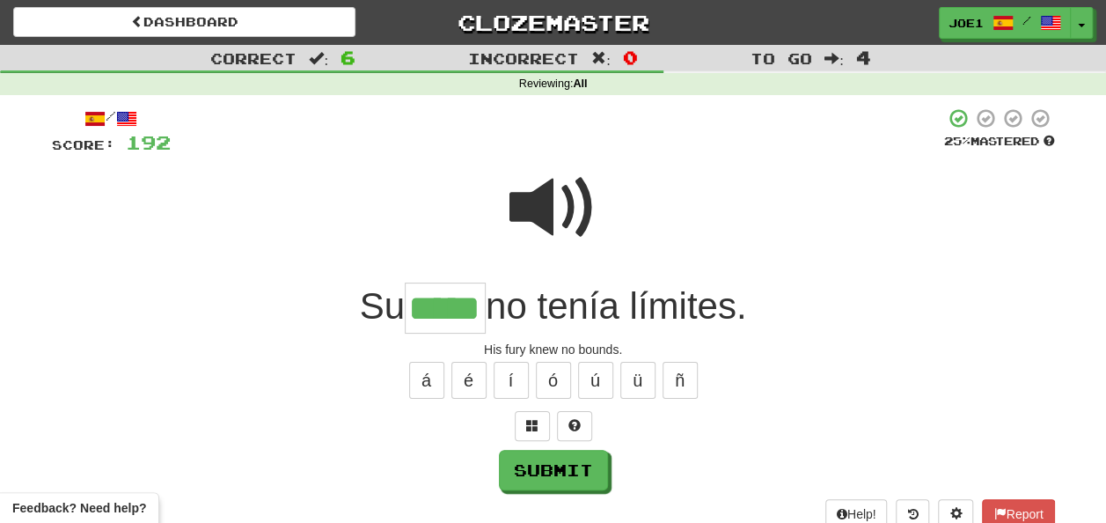
type input "*****"
click at [540, 217] on span at bounding box center [554, 208] width 88 height 88
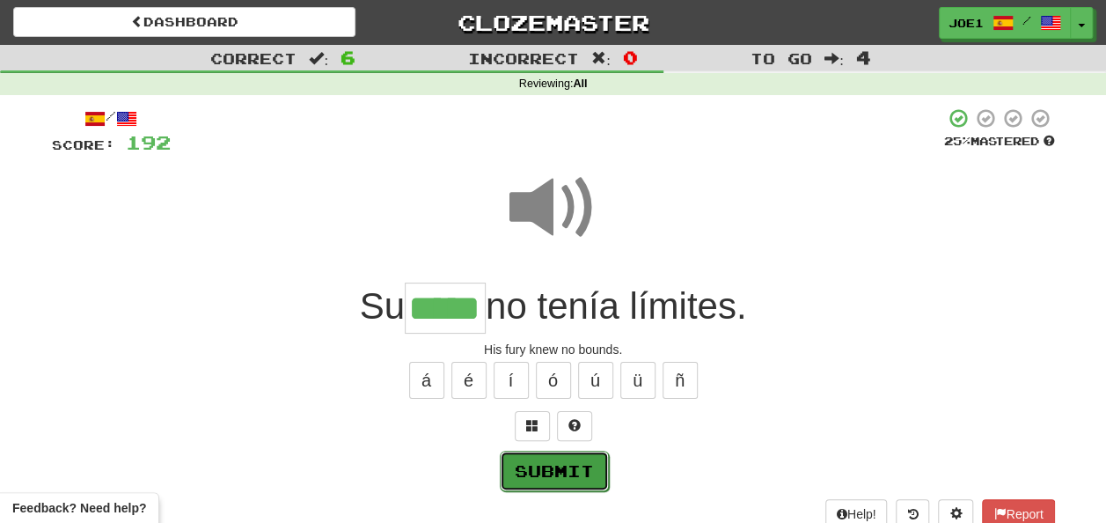
click at [549, 459] on button "Submit" at bounding box center [554, 471] width 109 height 40
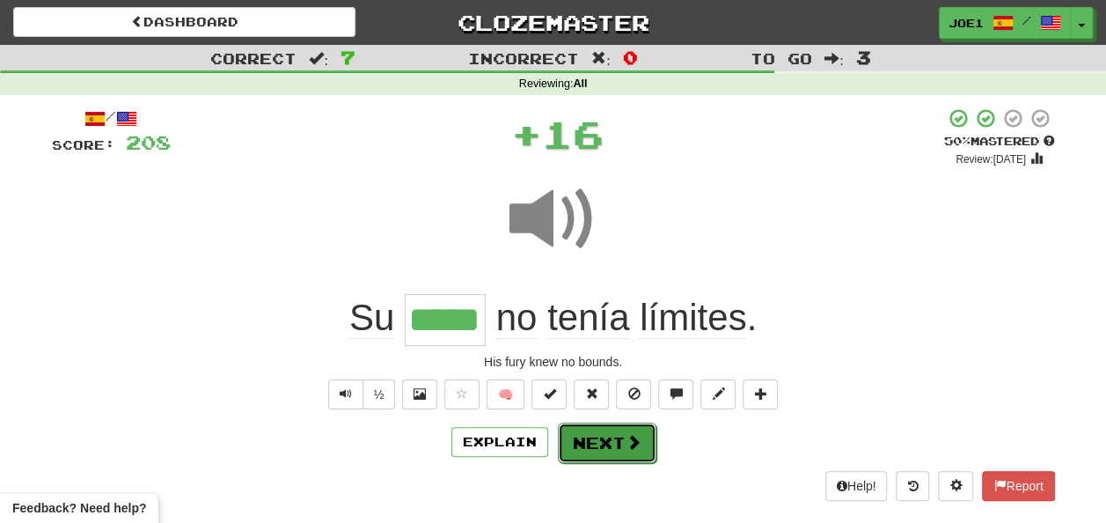
click at [595, 436] on button "Next" at bounding box center [607, 442] width 99 height 40
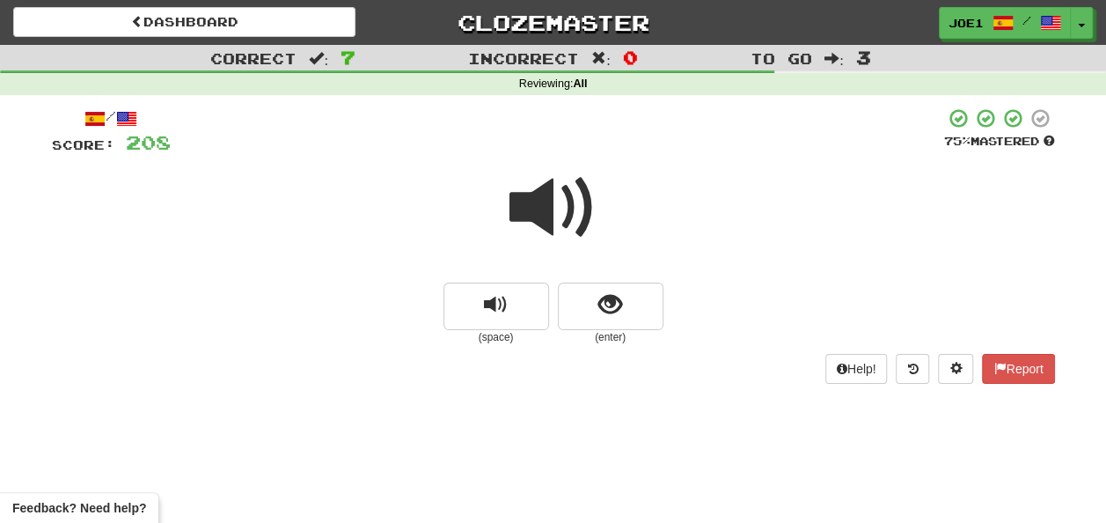
click at [542, 202] on span at bounding box center [554, 208] width 88 height 88
click at [547, 201] on span at bounding box center [554, 208] width 88 height 88
click at [556, 206] on span at bounding box center [554, 208] width 88 height 88
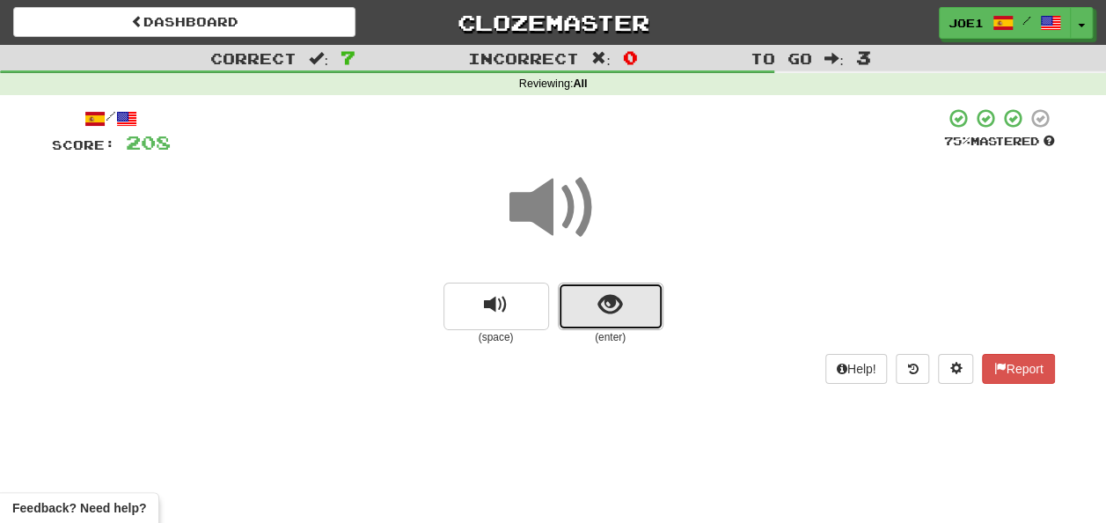
click at [599, 303] on span "show sentence" at bounding box center [611, 305] width 24 height 24
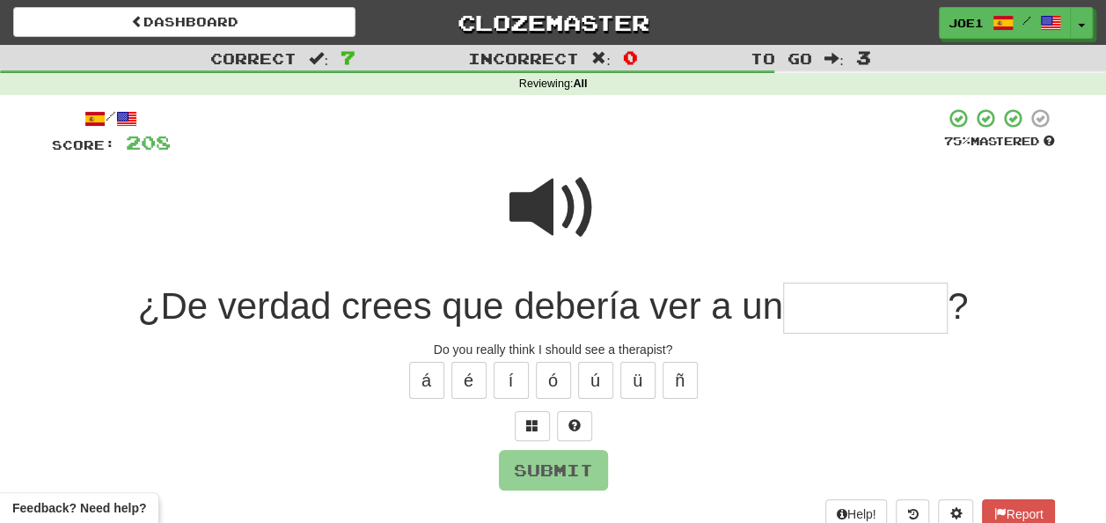
click at [557, 188] on span at bounding box center [554, 208] width 88 height 88
click at [803, 303] on input "text" at bounding box center [865, 309] width 165 height 52
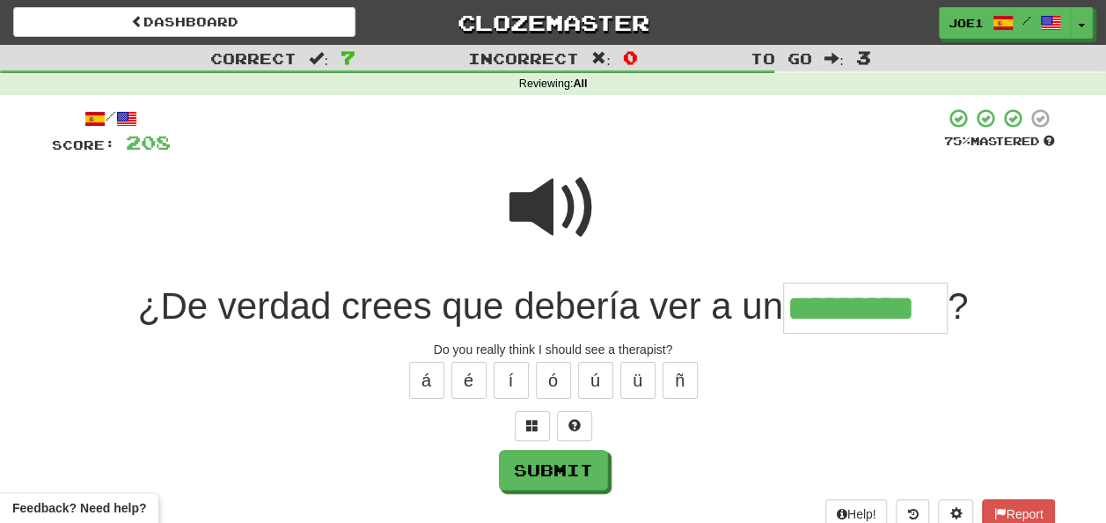
type input "*********"
click at [528, 188] on span at bounding box center [554, 208] width 88 height 88
click at [528, 189] on span at bounding box center [554, 208] width 88 height 88
click at [536, 196] on span at bounding box center [554, 208] width 88 height 88
click at [535, 195] on span at bounding box center [554, 208] width 88 height 88
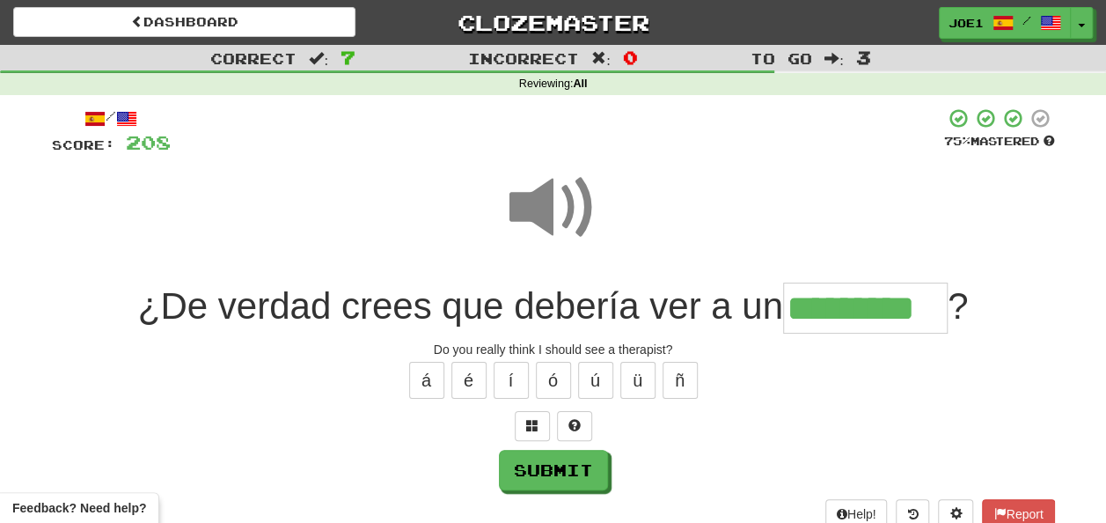
click at [535, 195] on span at bounding box center [554, 208] width 88 height 88
click at [570, 459] on button "Submit" at bounding box center [554, 471] width 109 height 40
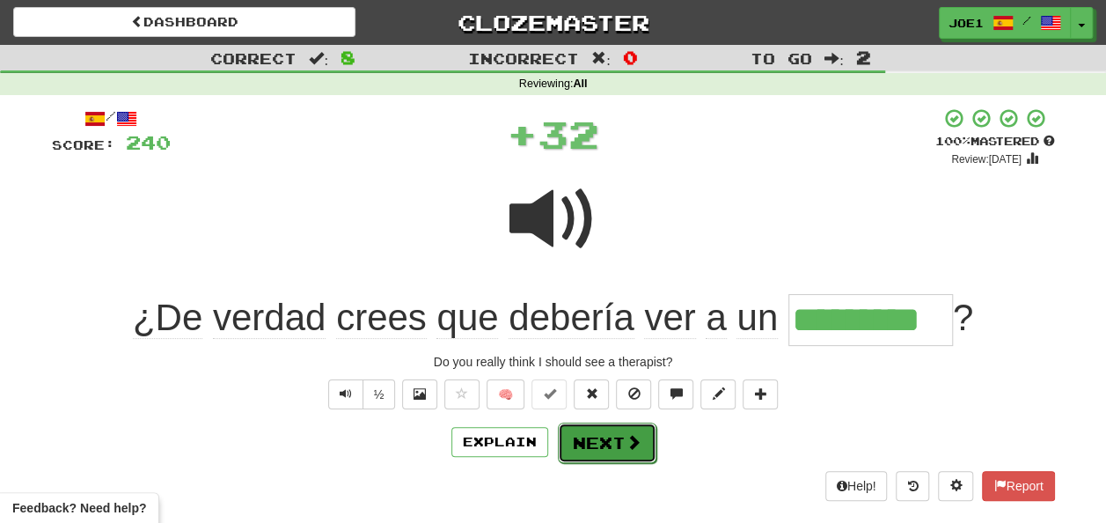
click at [583, 430] on button "Next" at bounding box center [607, 442] width 99 height 40
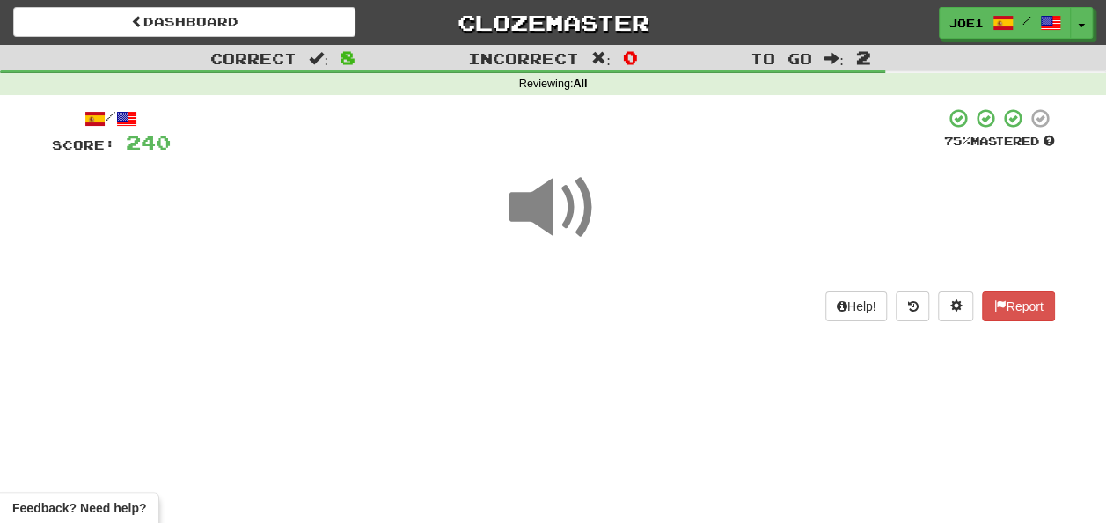
click at [544, 210] on span at bounding box center [554, 208] width 88 height 88
click at [555, 206] on span at bounding box center [554, 208] width 88 height 88
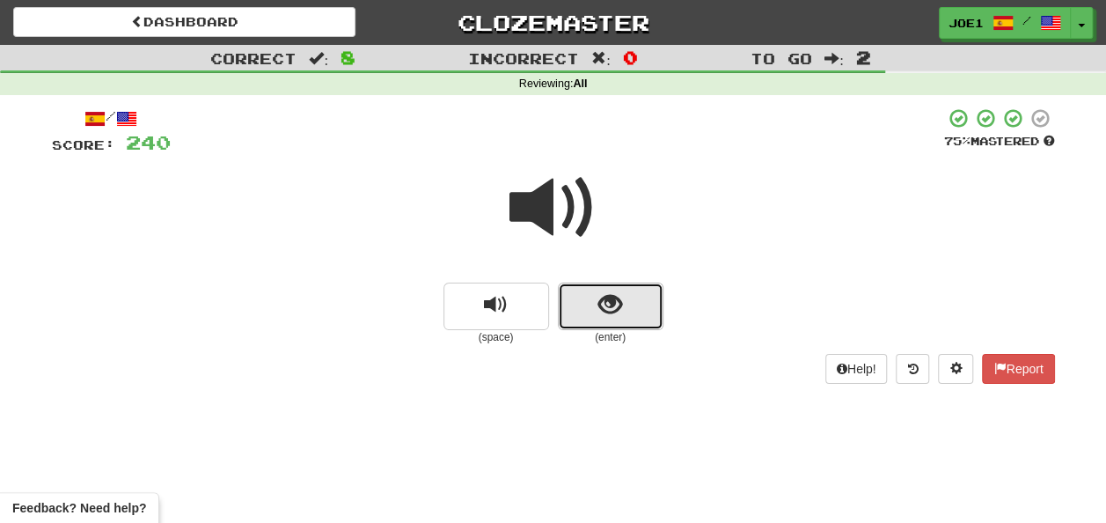
click at [606, 299] on span "show sentence" at bounding box center [611, 305] width 24 height 24
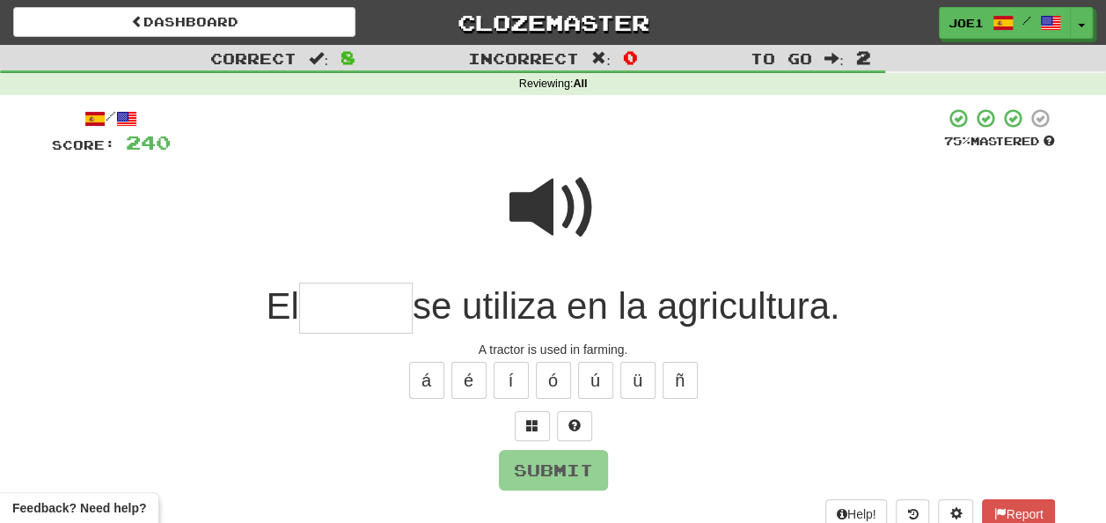
click at [328, 312] on input "text" at bounding box center [356, 309] width 114 height 52
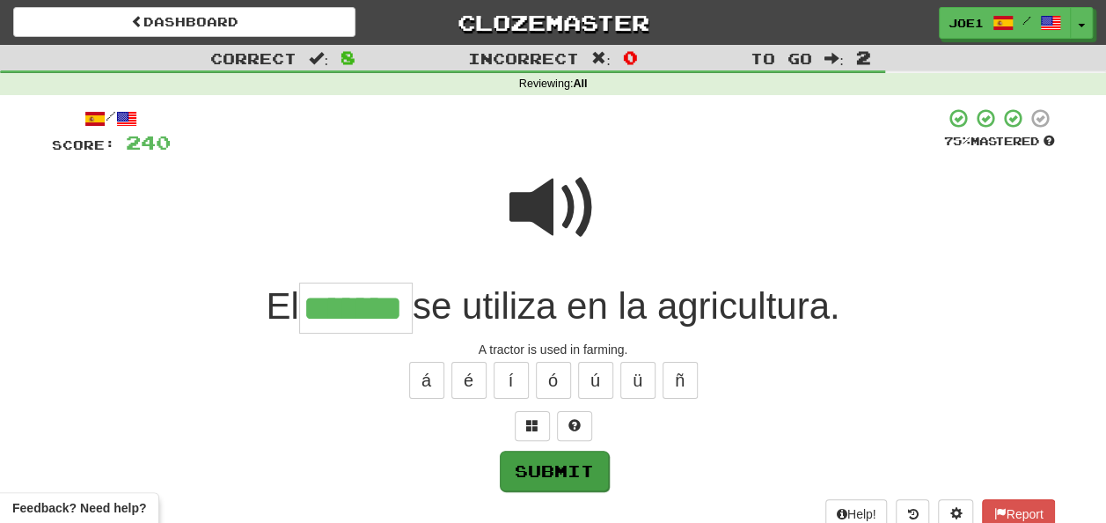
type input "*******"
click at [526, 470] on button "Submit" at bounding box center [554, 471] width 109 height 40
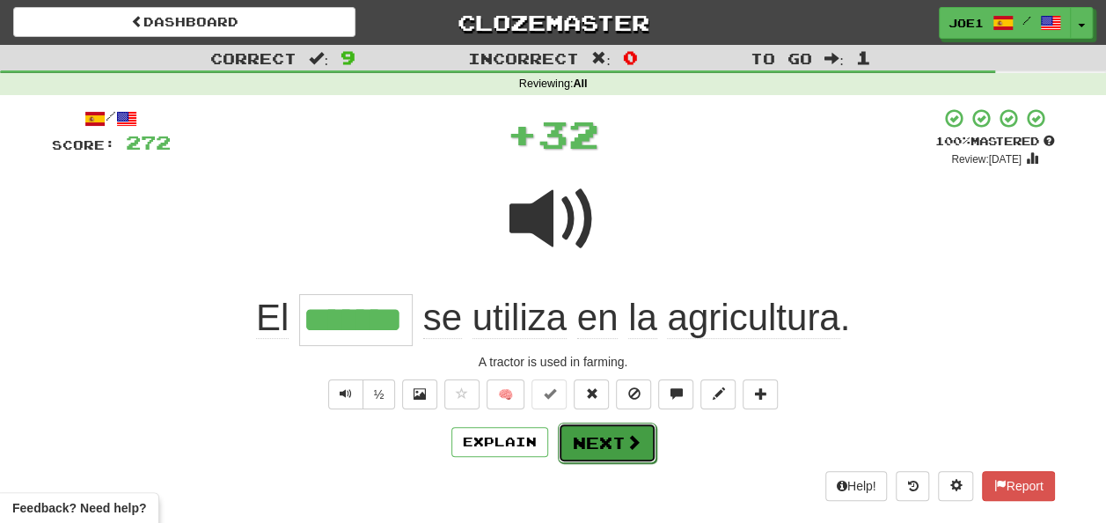
click at [592, 433] on button "Next" at bounding box center [607, 442] width 99 height 40
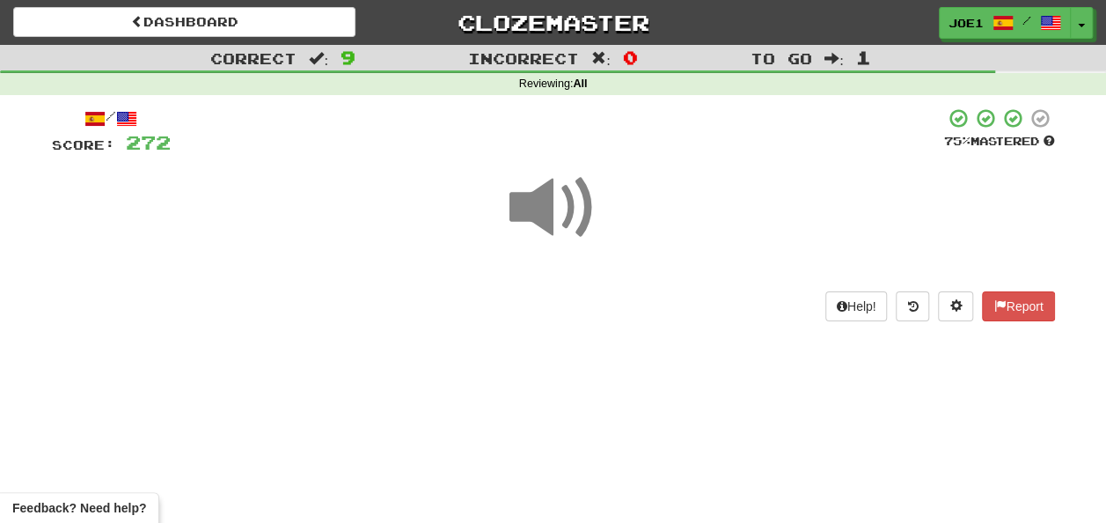
click at [546, 198] on span at bounding box center [554, 208] width 88 height 88
click at [557, 196] on span at bounding box center [554, 208] width 88 height 88
click at [569, 202] on span at bounding box center [554, 208] width 88 height 88
click at [564, 202] on span at bounding box center [554, 208] width 88 height 88
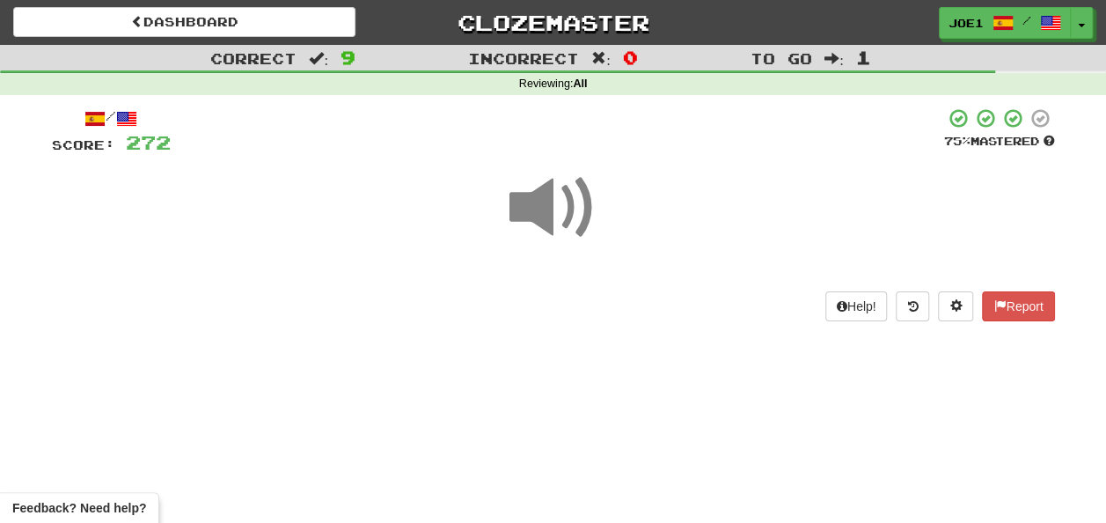
click at [565, 206] on span at bounding box center [554, 208] width 88 height 88
click at [557, 210] on span at bounding box center [554, 208] width 88 height 88
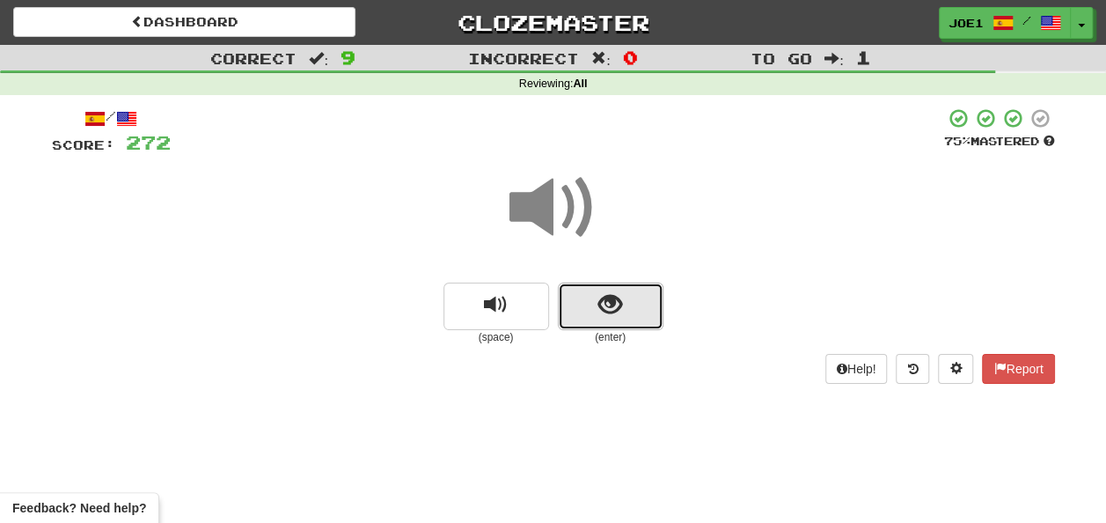
click at [602, 297] on span "show sentence" at bounding box center [611, 305] width 24 height 24
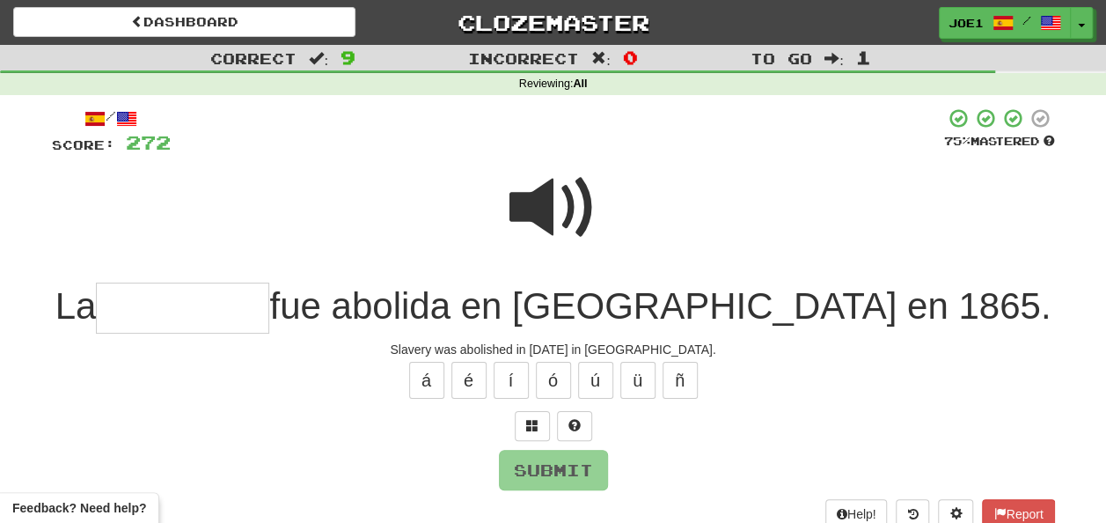
click at [543, 187] on span at bounding box center [554, 208] width 88 height 88
click at [166, 310] on input "text" at bounding box center [182, 309] width 173 height 52
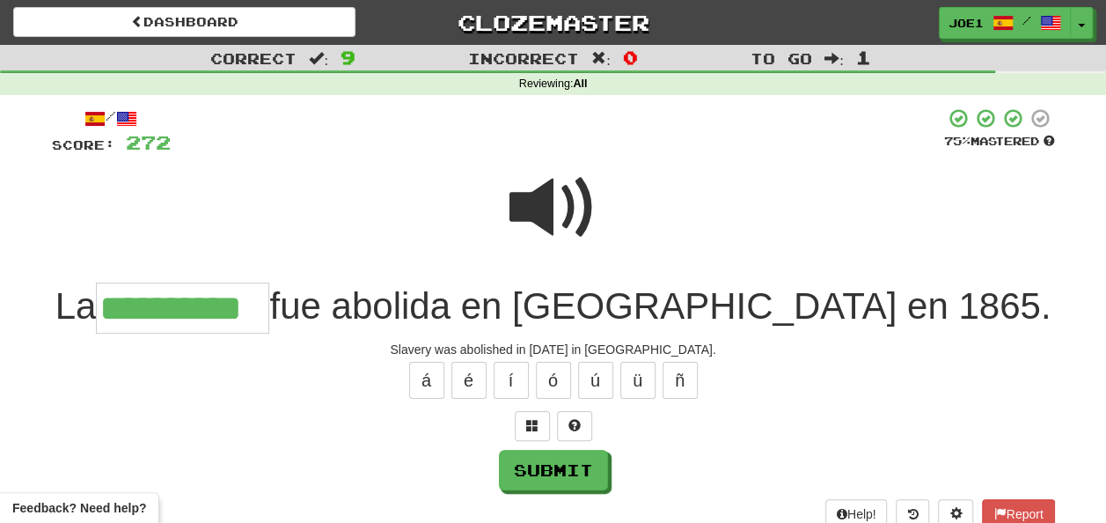
type input "**********"
click at [533, 190] on span at bounding box center [554, 208] width 88 height 88
click at [539, 195] on span at bounding box center [554, 208] width 88 height 88
click at [556, 459] on button "Submit" at bounding box center [554, 471] width 109 height 40
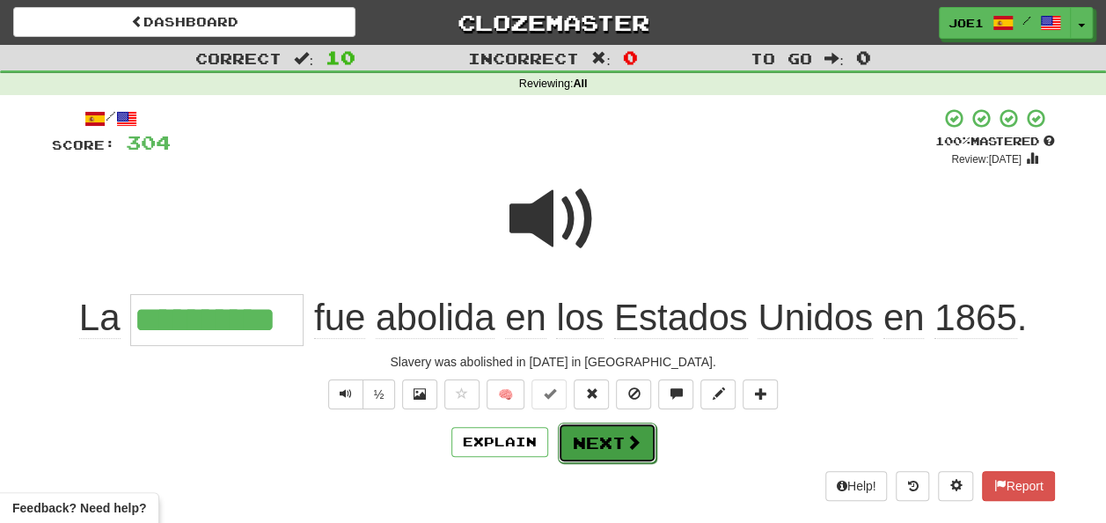
click at [591, 437] on button "Next" at bounding box center [607, 442] width 99 height 40
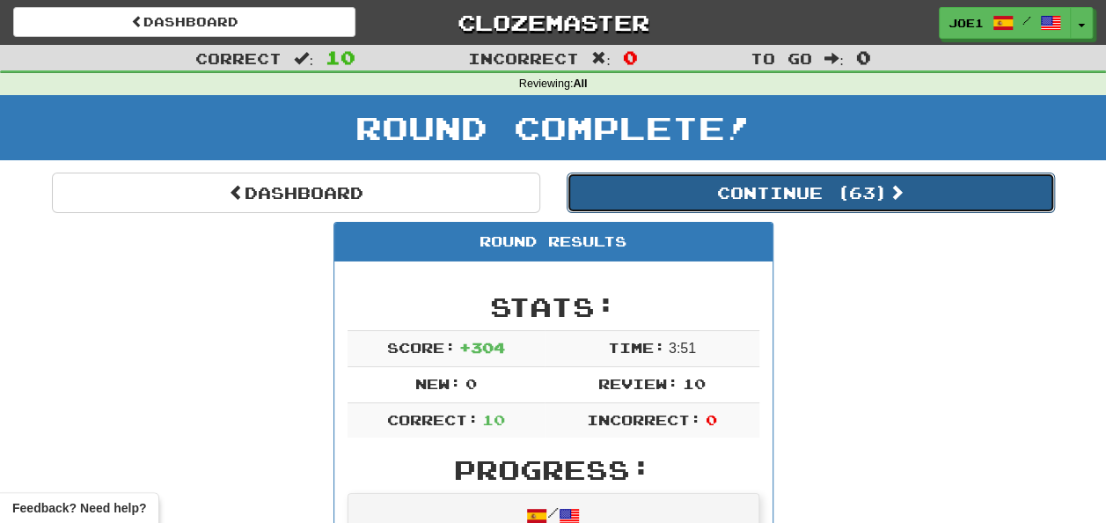
click at [664, 192] on button "Continue ( 63 )" at bounding box center [811, 193] width 488 height 40
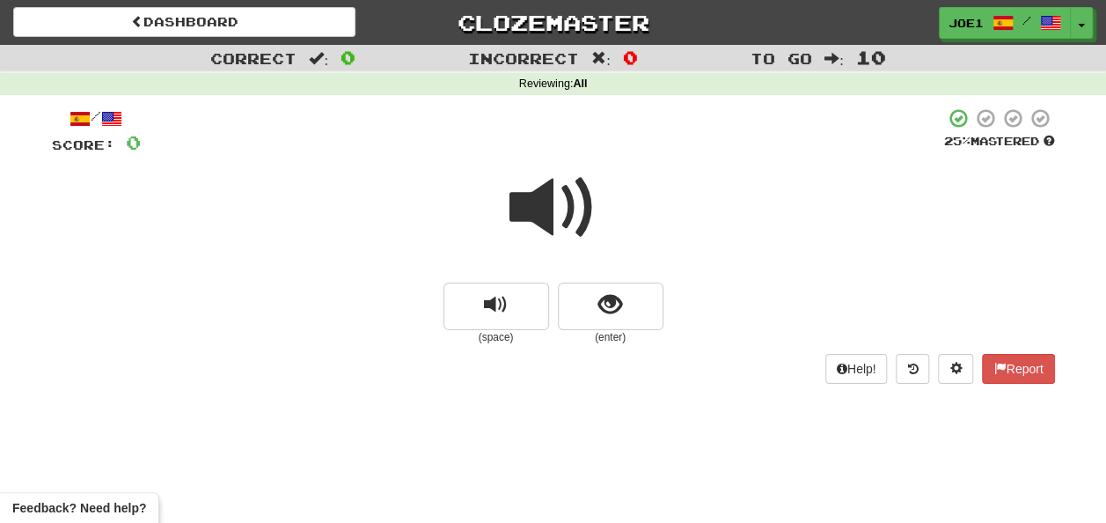
click at [546, 209] on span at bounding box center [554, 208] width 88 height 88
click at [547, 210] on span at bounding box center [554, 208] width 88 height 88
click at [553, 206] on span at bounding box center [554, 208] width 88 height 88
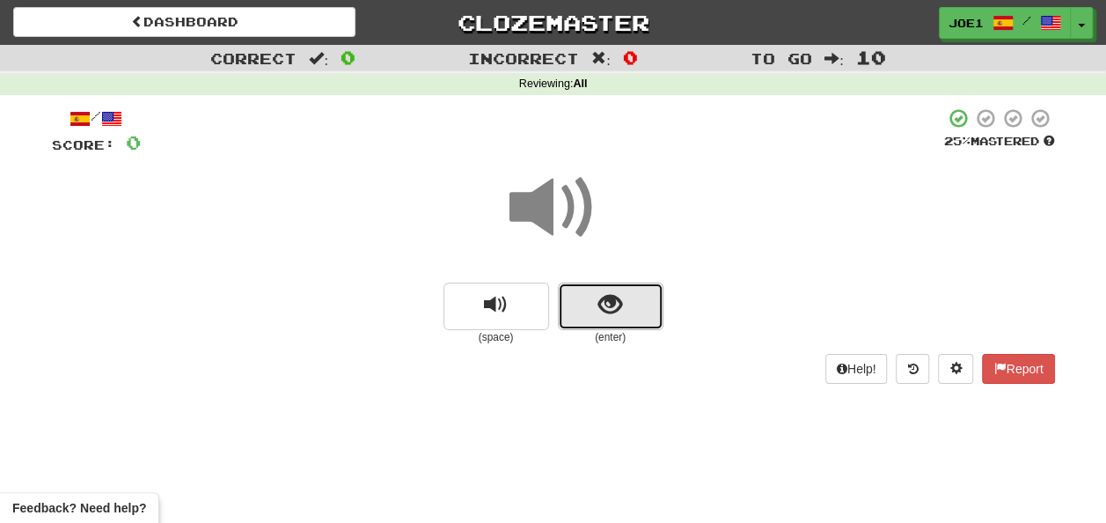
click at [616, 299] on span "show sentence" at bounding box center [611, 305] width 24 height 24
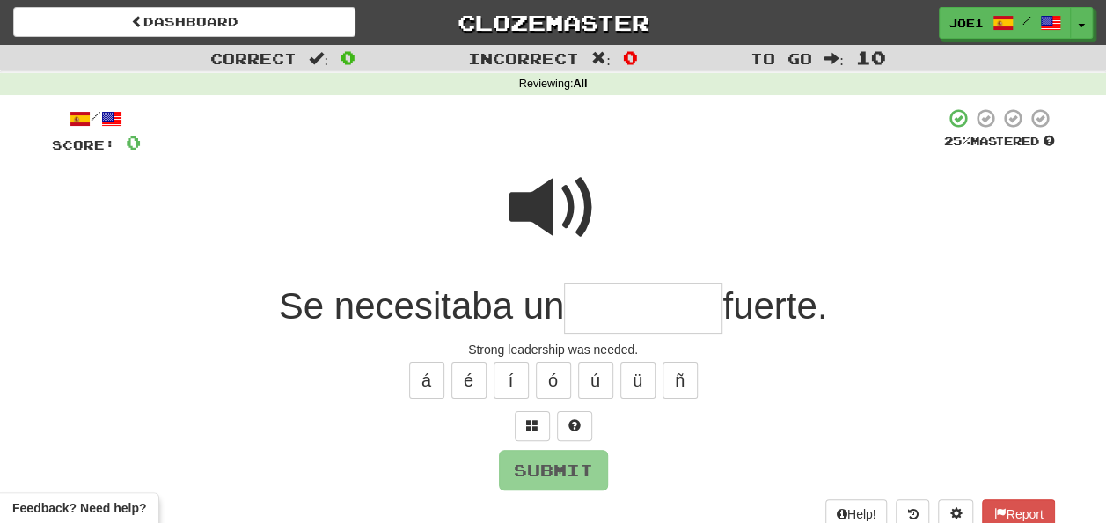
click at [534, 191] on span at bounding box center [554, 208] width 88 height 88
click at [589, 303] on input "text" at bounding box center [643, 309] width 158 height 52
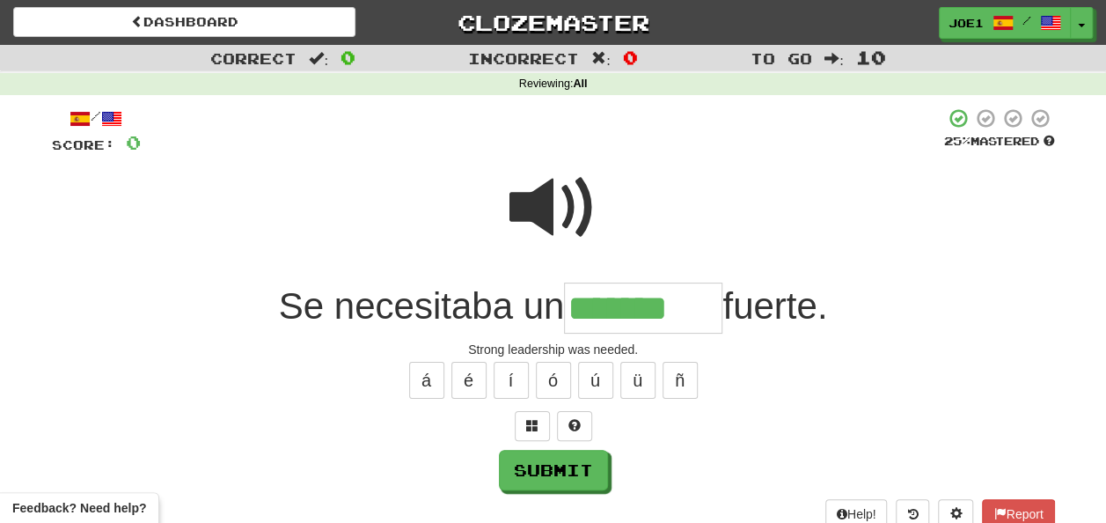
click at [542, 180] on span at bounding box center [554, 208] width 88 height 88
click at [688, 306] on input "*******" at bounding box center [643, 309] width 158 height 52
click at [553, 378] on button "ó" at bounding box center [553, 380] width 35 height 37
click at [553, 196] on span at bounding box center [554, 208] width 88 height 88
click at [681, 308] on input "*******" at bounding box center [643, 309] width 158 height 52
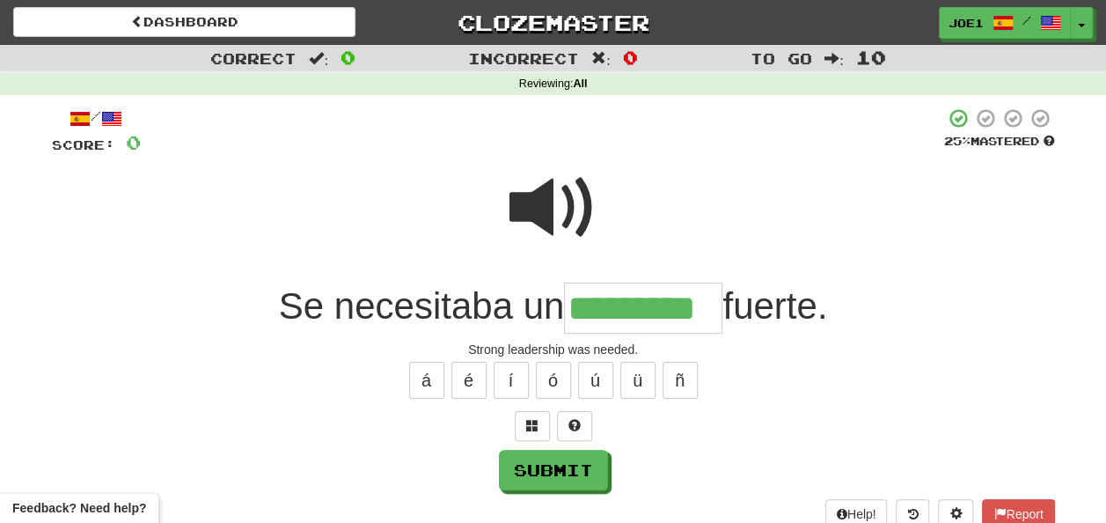
type input "*********"
click at [551, 195] on span at bounding box center [554, 208] width 88 height 88
click at [553, 199] on span at bounding box center [554, 208] width 88 height 88
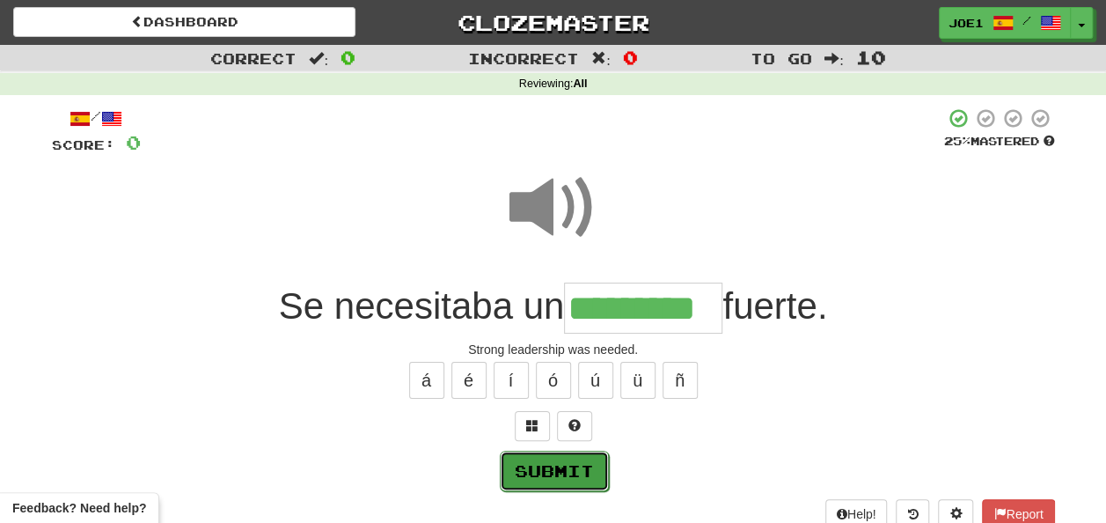
click at [587, 460] on button "Submit" at bounding box center [554, 471] width 109 height 40
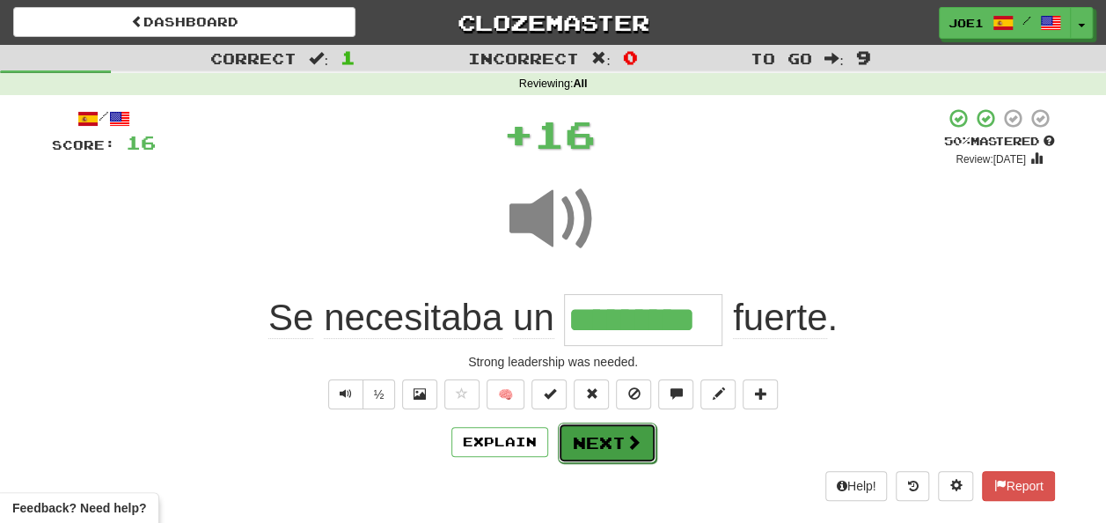
click at [591, 438] on button "Next" at bounding box center [607, 442] width 99 height 40
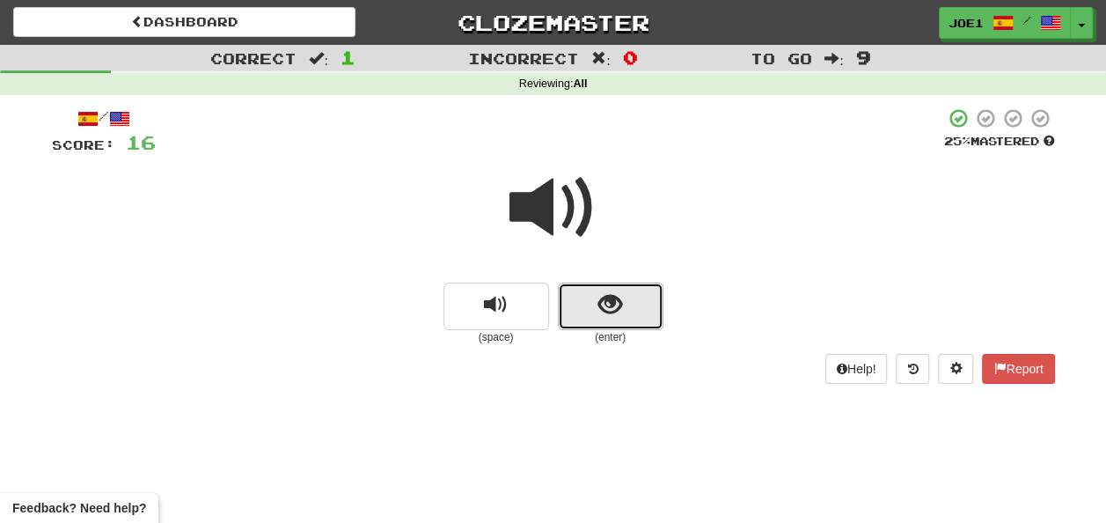
click at [597, 305] on button "show sentence" at bounding box center [611, 307] width 106 height 48
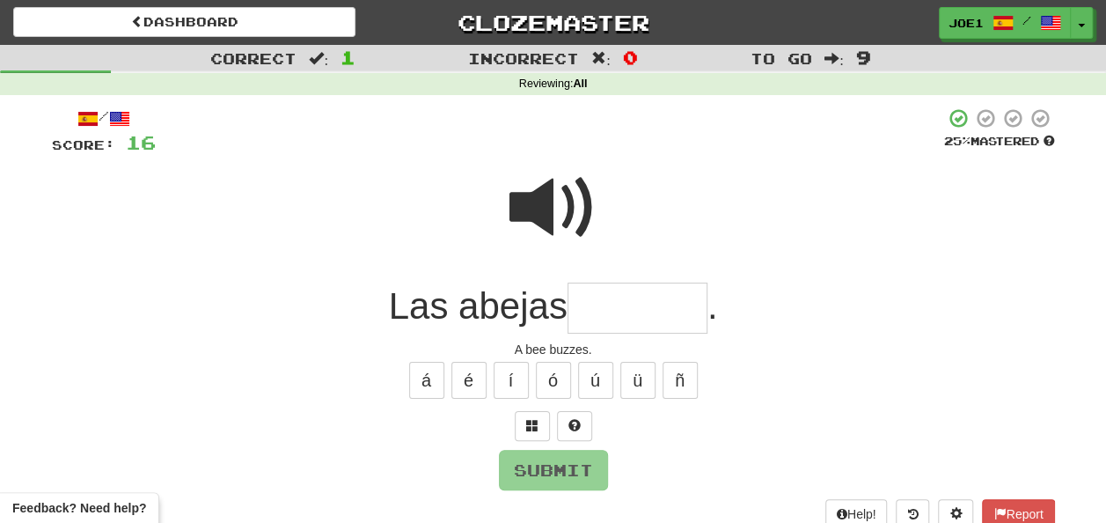
click at [597, 305] on input "text" at bounding box center [638, 309] width 140 height 52
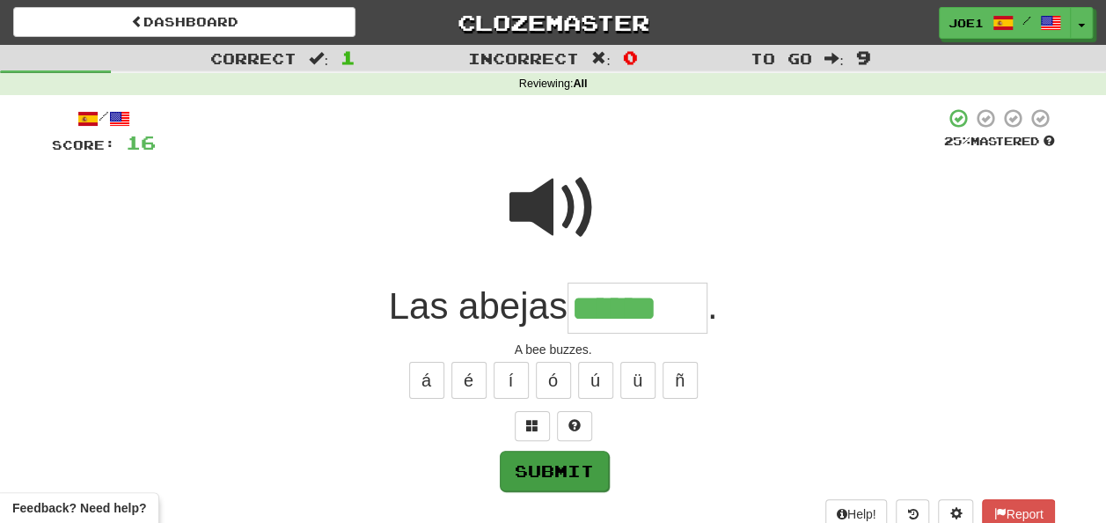
type input "******"
click at [540, 463] on button "Submit" at bounding box center [554, 471] width 109 height 40
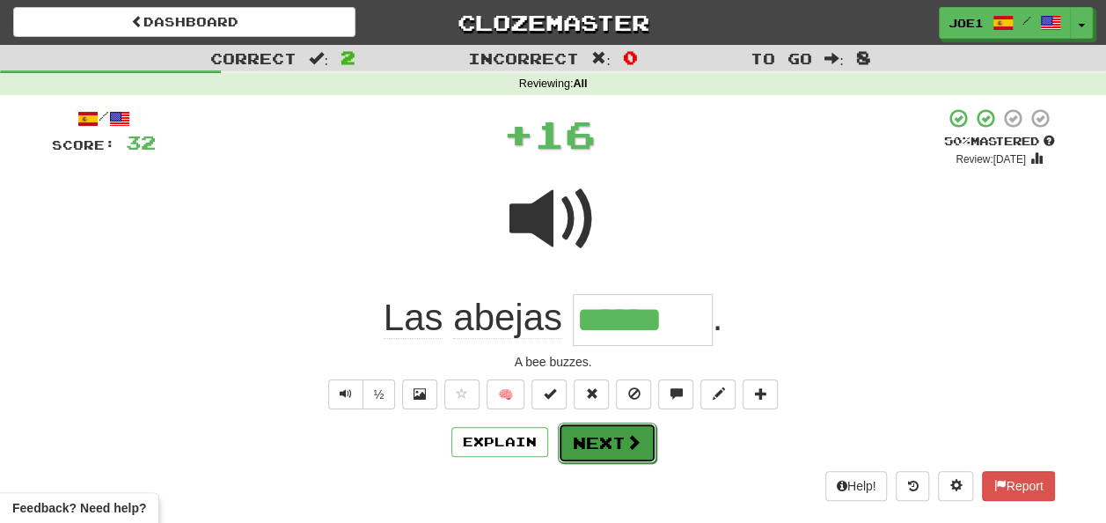
click at [588, 437] on button "Next" at bounding box center [607, 442] width 99 height 40
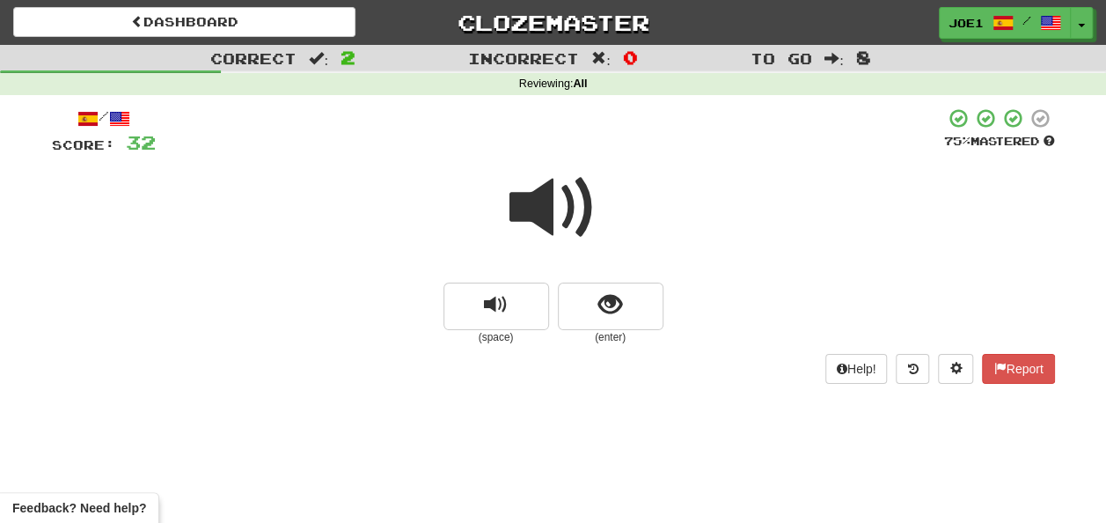
click at [549, 204] on span at bounding box center [554, 208] width 88 height 88
click at [553, 205] on span at bounding box center [554, 208] width 88 height 88
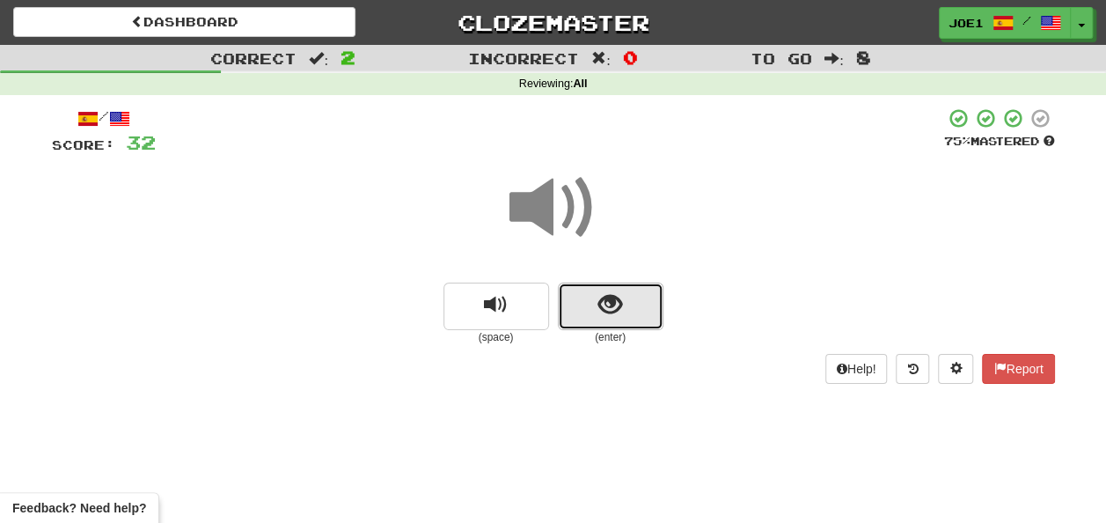
click at [600, 301] on span "show sentence" at bounding box center [611, 305] width 24 height 24
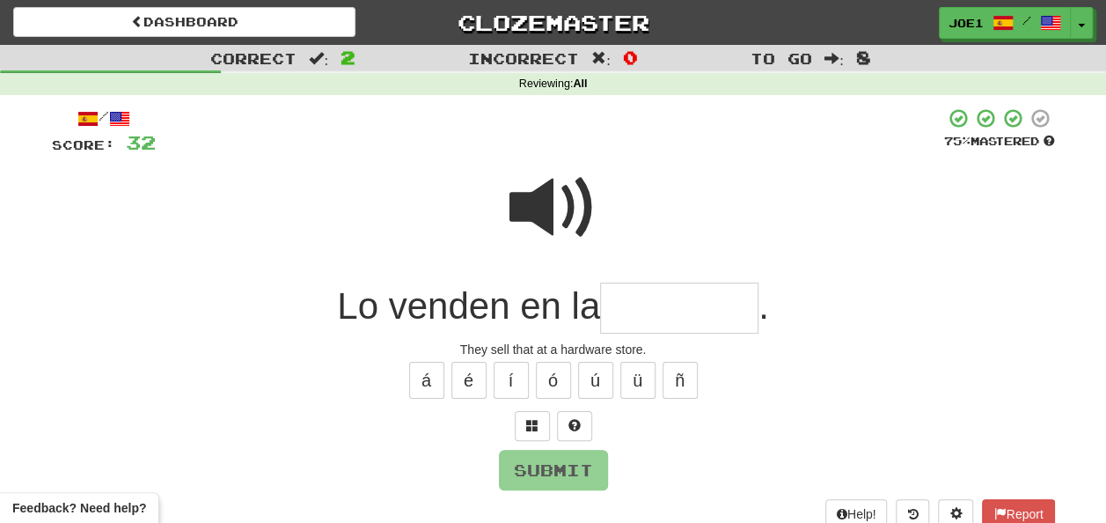
click at [521, 205] on span at bounding box center [554, 208] width 88 height 88
click at [635, 300] on input "text" at bounding box center [679, 309] width 158 height 52
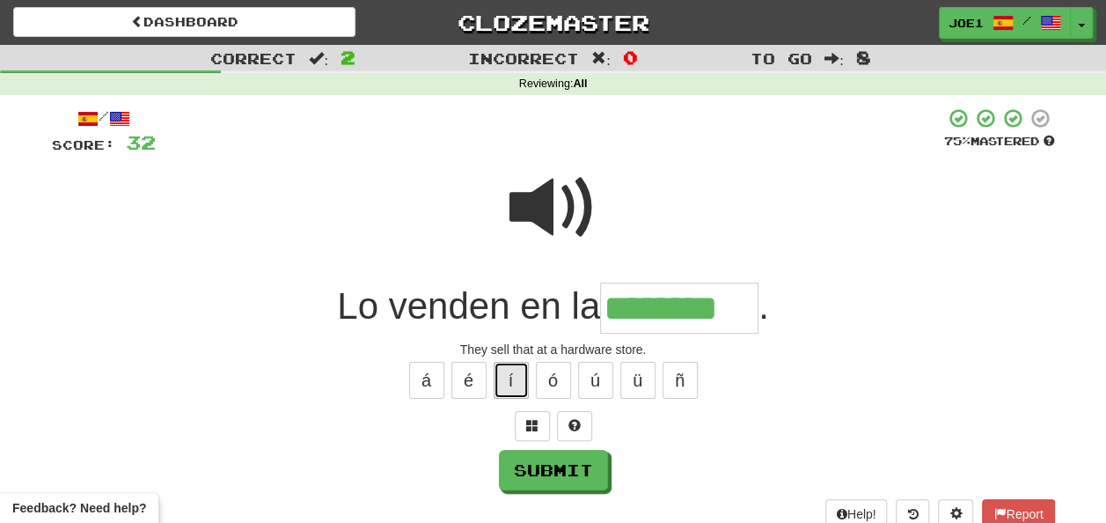
click at [519, 383] on button "í" at bounding box center [511, 380] width 35 height 37
type input "**********"
click at [565, 204] on span at bounding box center [554, 208] width 88 height 88
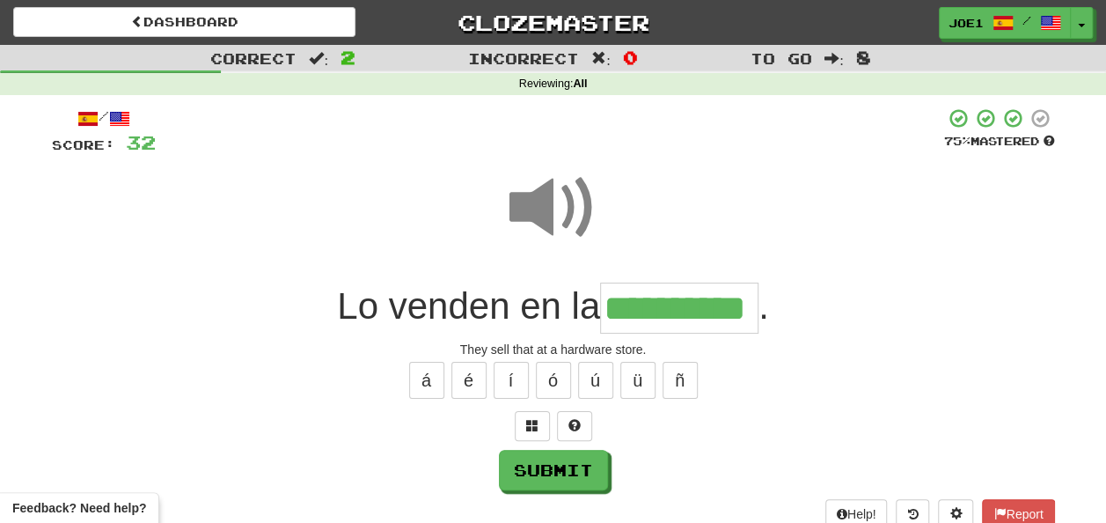
click at [566, 206] on span at bounding box center [554, 208] width 88 height 88
click at [546, 470] on button "Submit" at bounding box center [554, 471] width 109 height 40
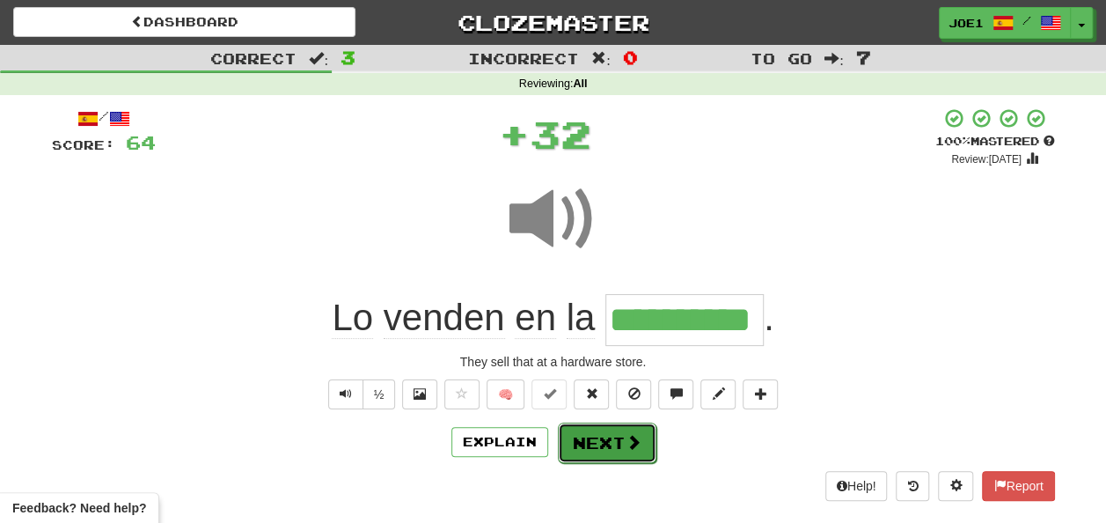
click at [582, 431] on button "Next" at bounding box center [607, 442] width 99 height 40
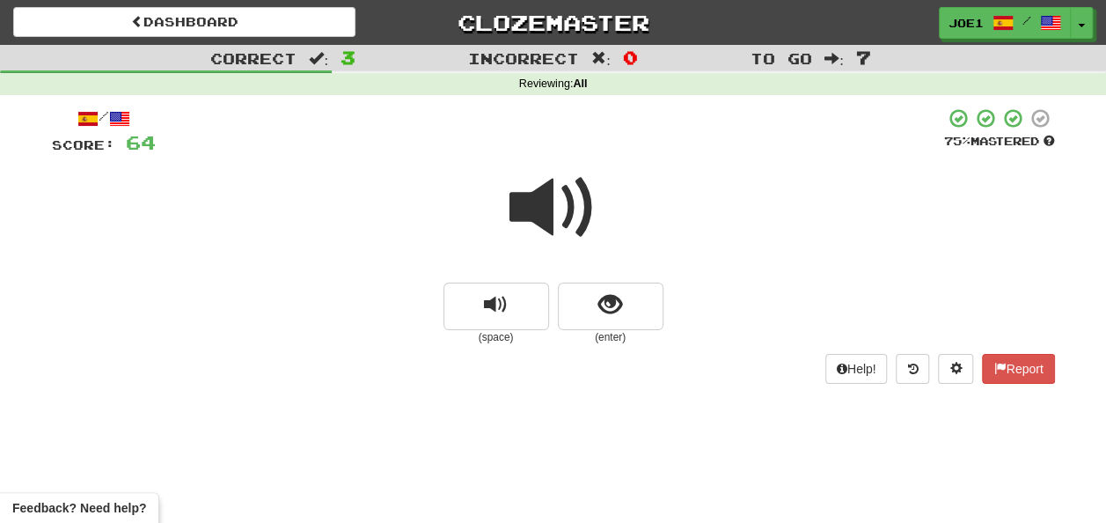
click at [555, 210] on span at bounding box center [554, 208] width 88 height 88
click at [556, 210] on span at bounding box center [554, 208] width 88 height 88
click at [560, 210] on span at bounding box center [554, 208] width 88 height 88
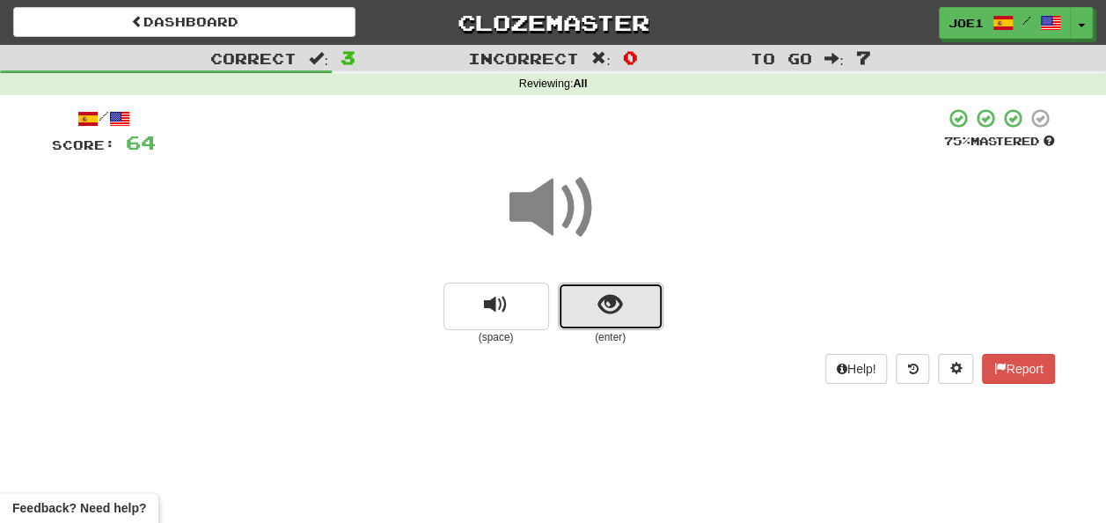
click at [614, 300] on span "show sentence" at bounding box center [611, 305] width 24 height 24
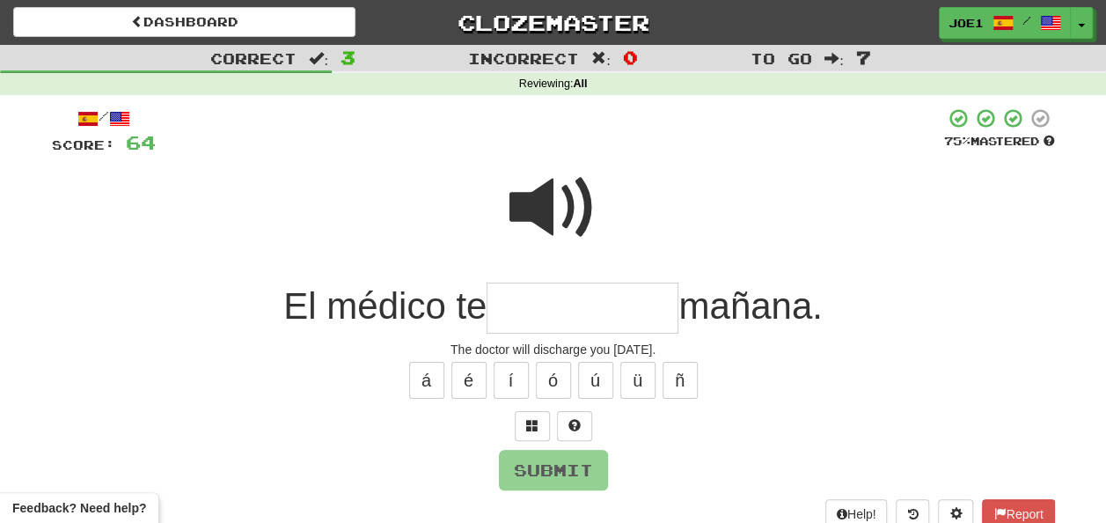
click at [557, 189] on span at bounding box center [554, 208] width 88 height 88
click at [511, 305] on input "text" at bounding box center [583, 309] width 192 height 52
click at [614, 164] on div at bounding box center [553, 220] width 1003 height 126
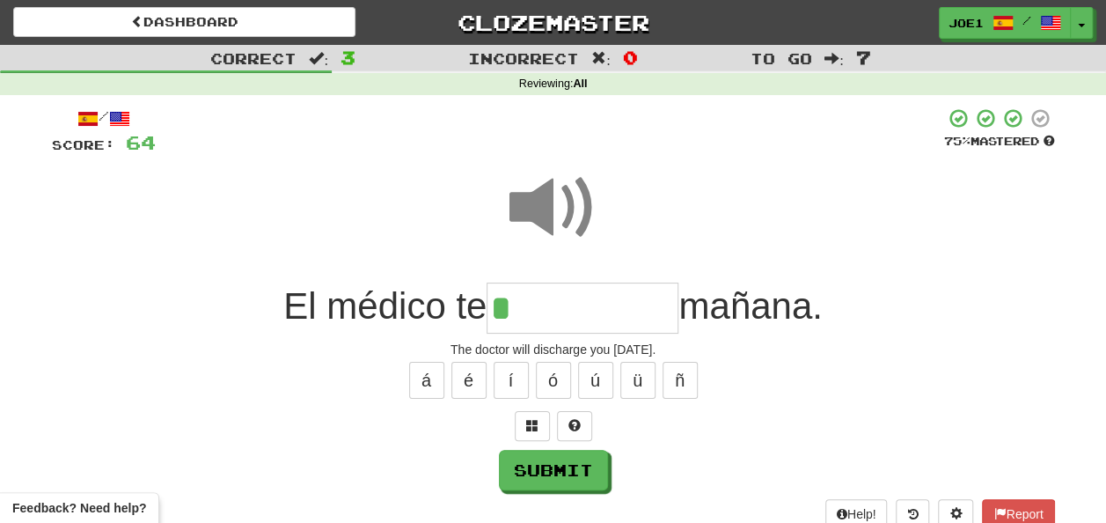
click at [518, 301] on input "*" at bounding box center [583, 309] width 192 height 52
click at [424, 384] on button "á" at bounding box center [426, 380] width 35 height 37
click at [566, 190] on span at bounding box center [554, 208] width 88 height 88
click at [585, 303] on input "****" at bounding box center [583, 309] width 192 height 52
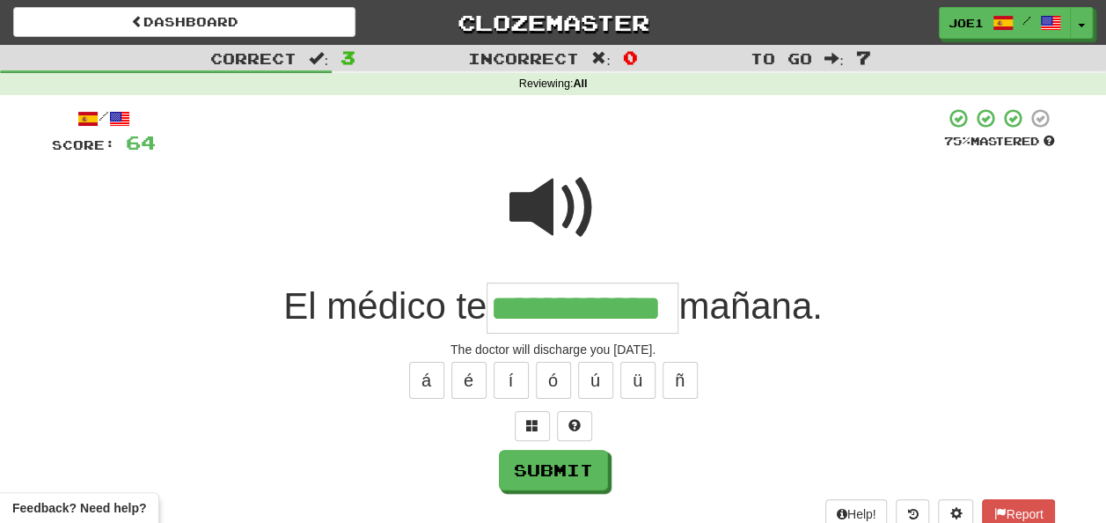
type input "**********"
click at [542, 195] on span at bounding box center [554, 208] width 88 height 88
click at [536, 188] on span at bounding box center [554, 208] width 88 height 88
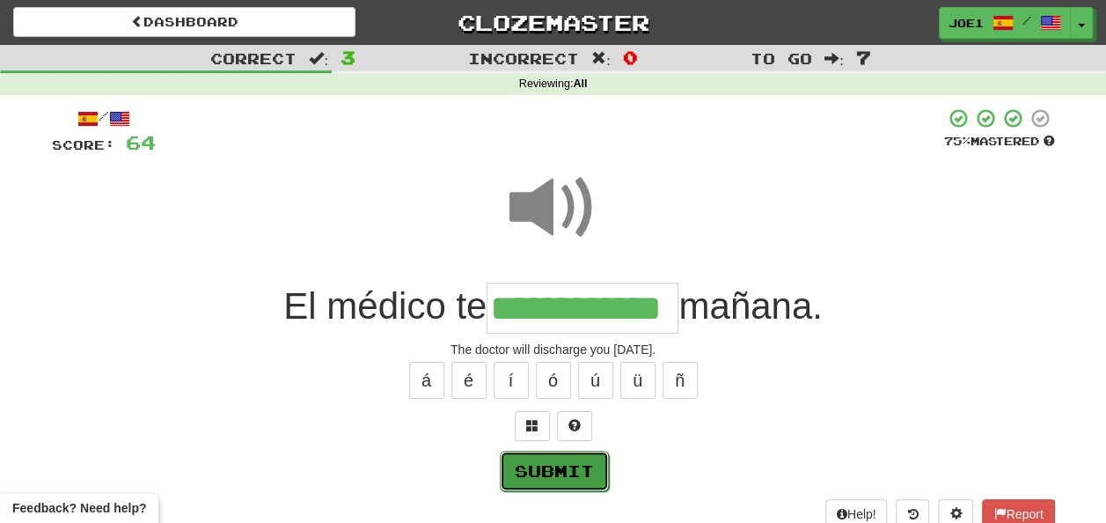
click at [544, 466] on button "Submit" at bounding box center [554, 471] width 109 height 40
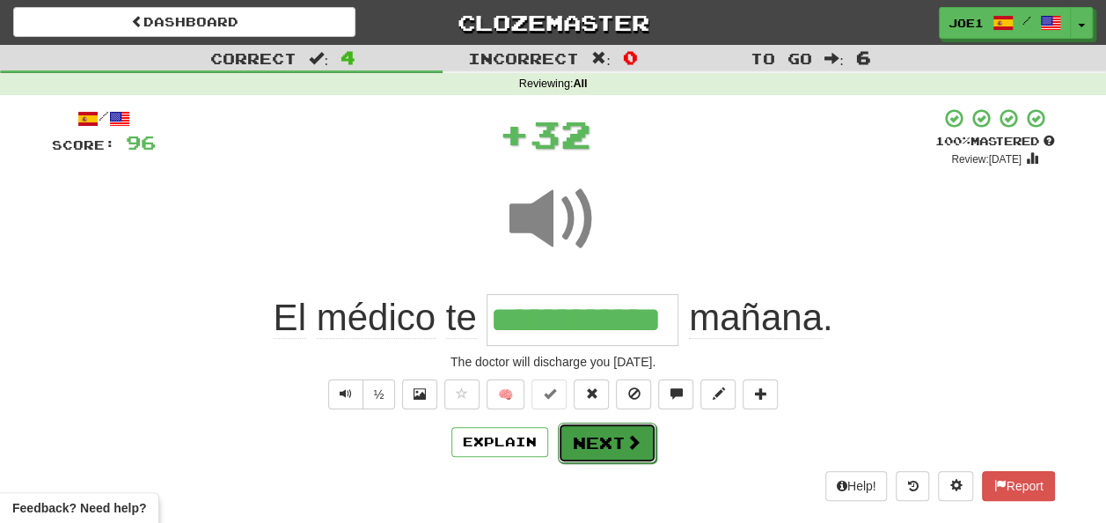
click at [595, 438] on button "Next" at bounding box center [607, 442] width 99 height 40
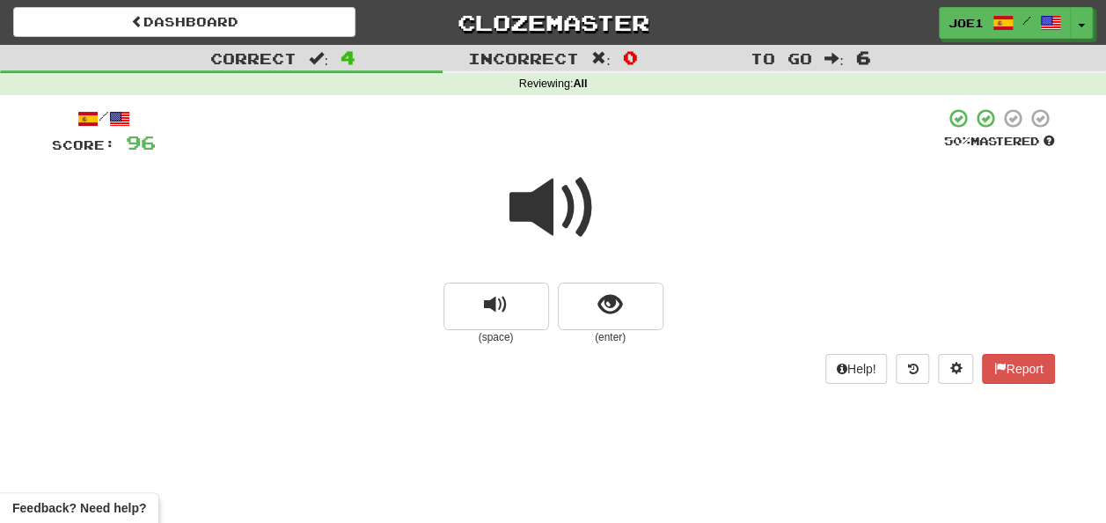
click at [525, 208] on span at bounding box center [554, 208] width 88 height 88
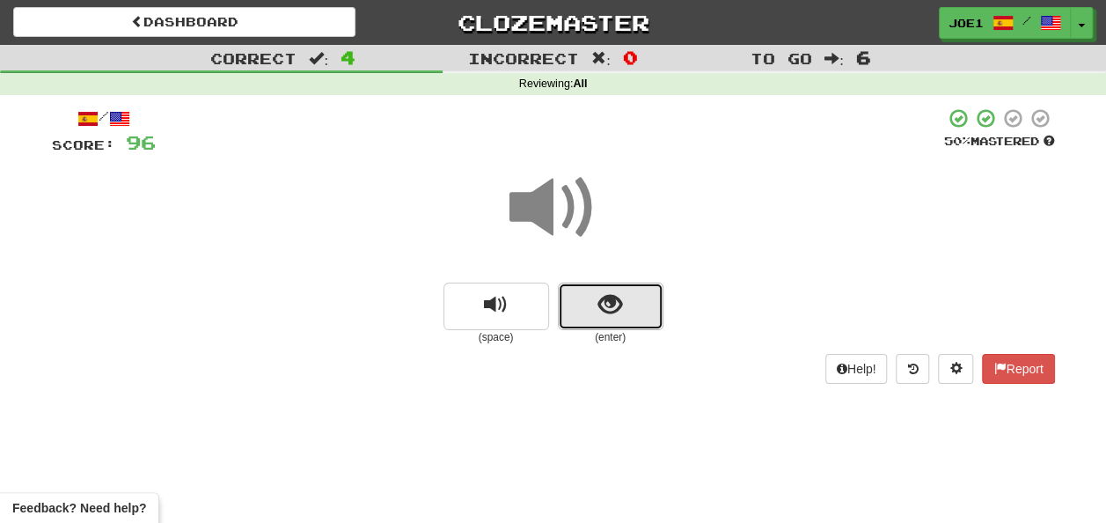
click at [599, 297] on span "show sentence" at bounding box center [611, 305] width 24 height 24
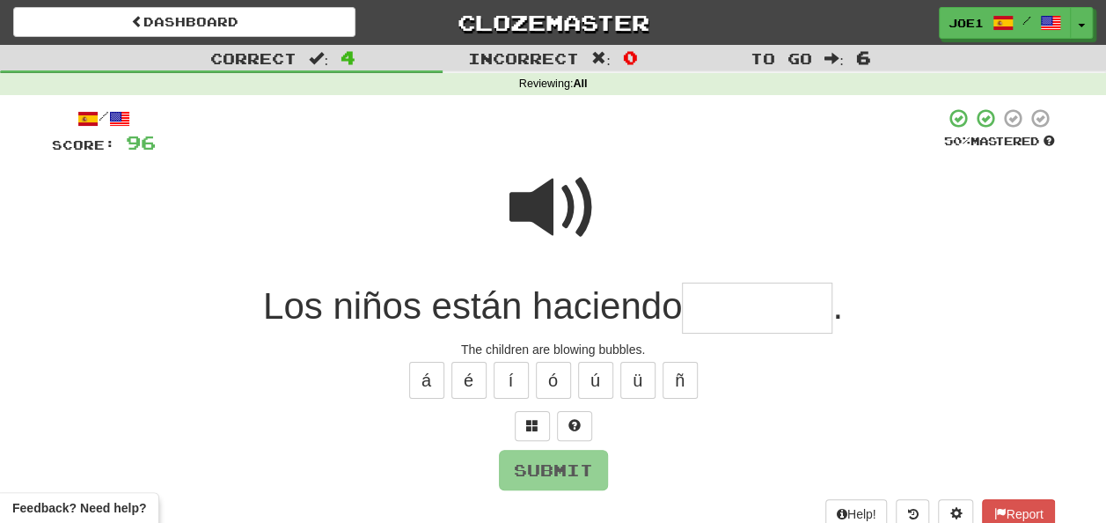
click at [698, 312] on input "text" at bounding box center [757, 309] width 151 height 52
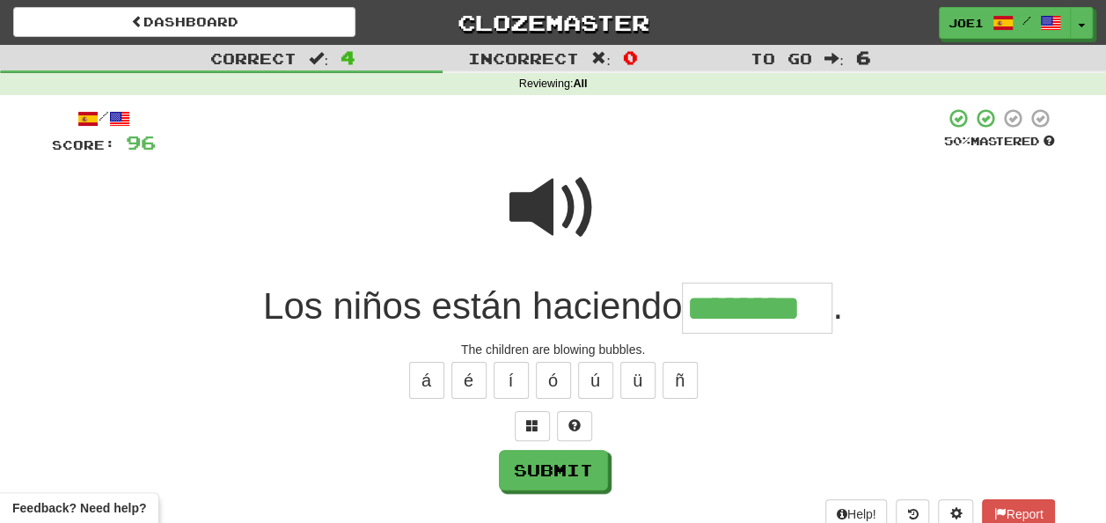
type input "********"
click at [546, 209] on span at bounding box center [554, 208] width 88 height 88
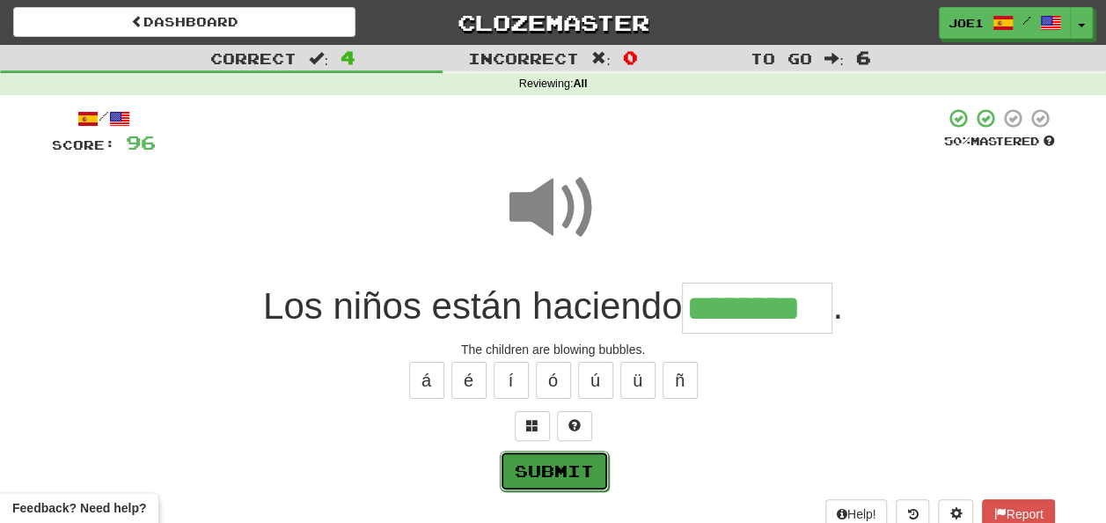
click at [568, 456] on button "Submit" at bounding box center [554, 471] width 109 height 40
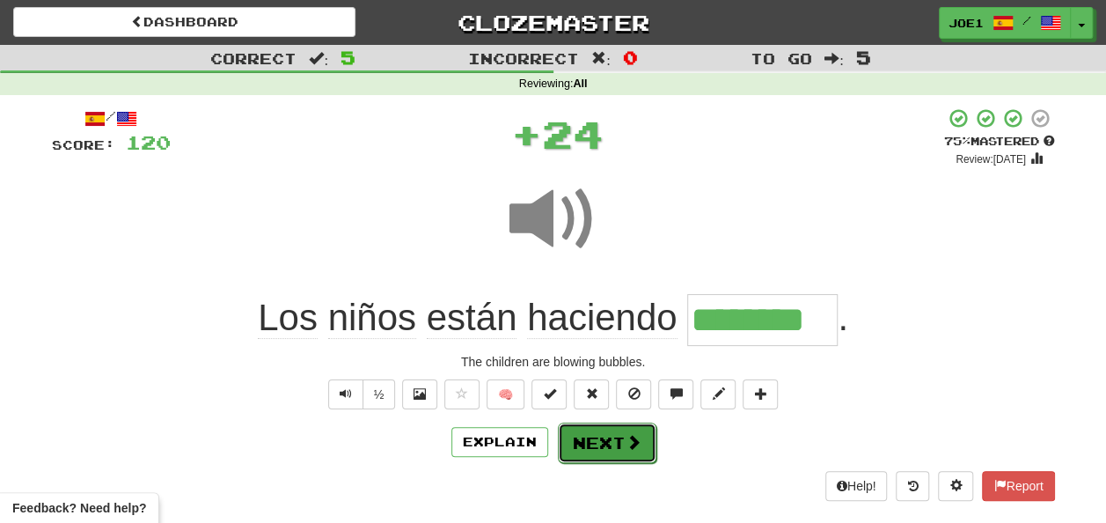
click at [595, 442] on button "Next" at bounding box center [607, 442] width 99 height 40
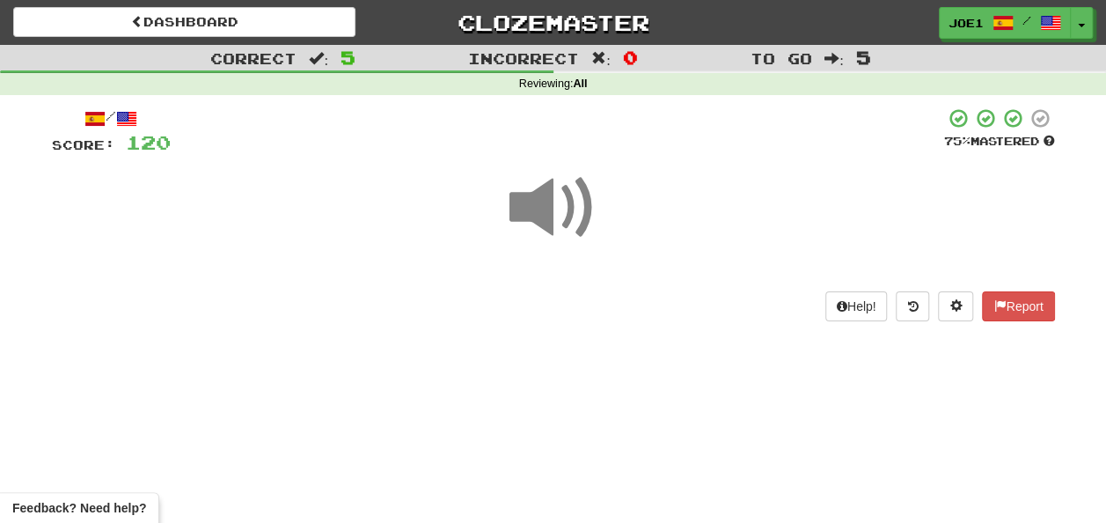
click at [534, 200] on span at bounding box center [554, 208] width 88 height 88
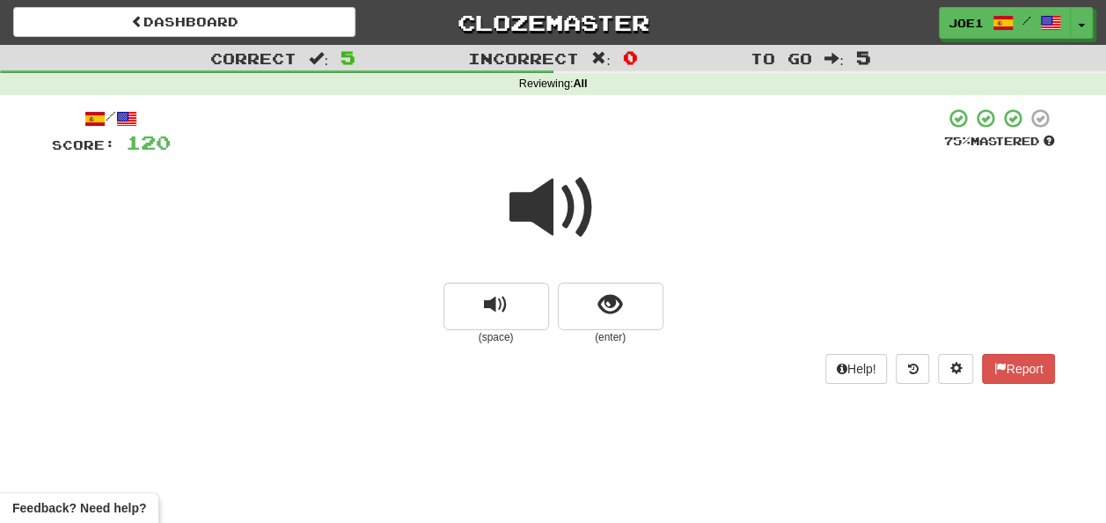
click at [547, 206] on span at bounding box center [554, 208] width 88 height 88
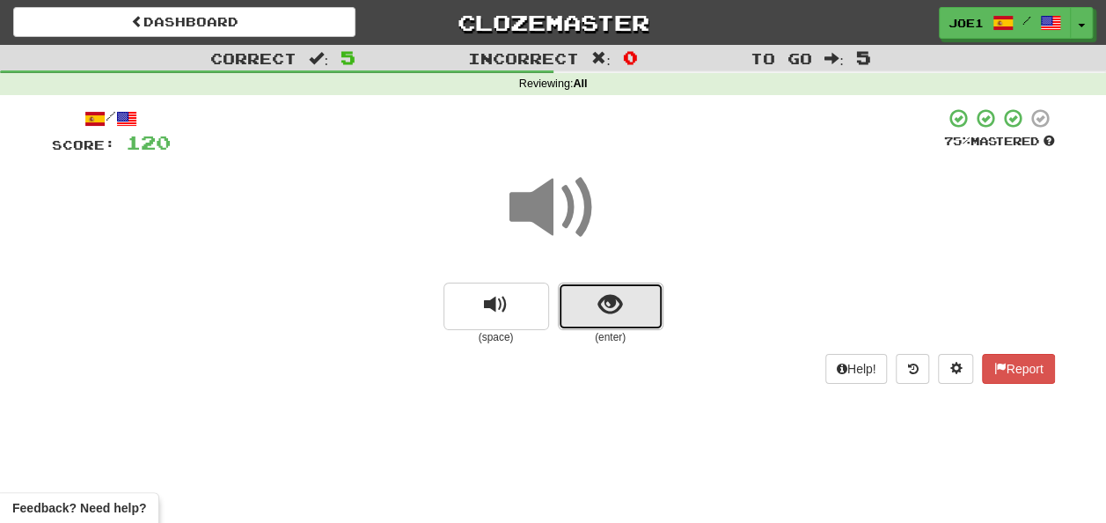
click at [592, 299] on button "show sentence" at bounding box center [611, 307] width 106 height 48
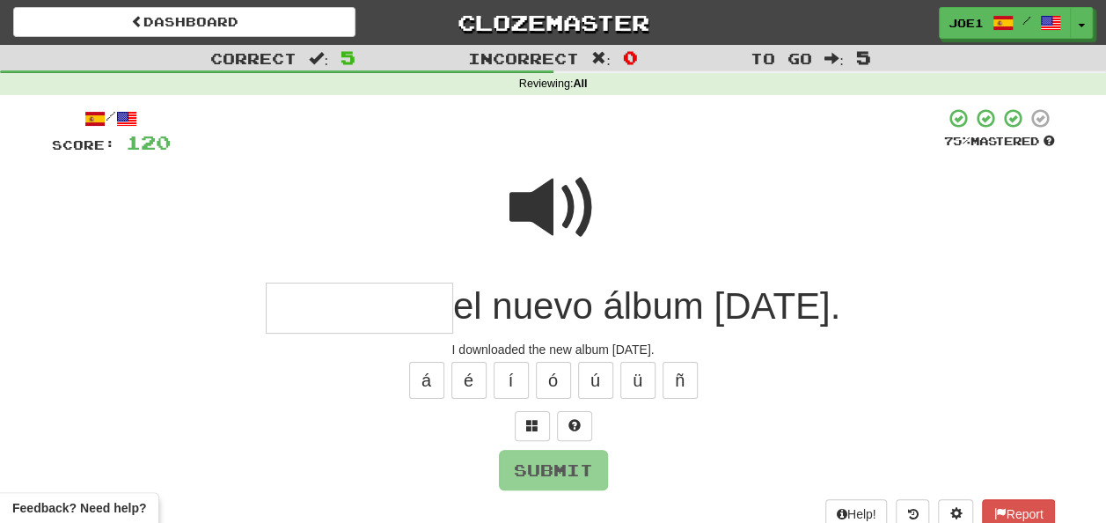
click at [534, 176] on span at bounding box center [554, 208] width 88 height 88
click at [339, 304] on input "text" at bounding box center [359, 309] width 187 height 52
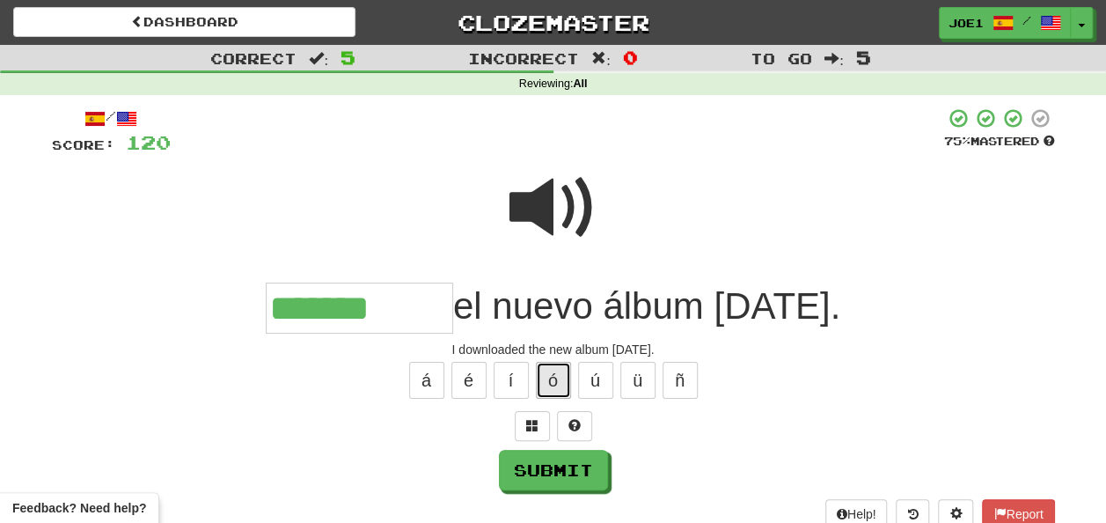
click at [551, 380] on button "ó" at bounding box center [553, 380] width 35 height 37
click at [557, 197] on span at bounding box center [554, 208] width 88 height 88
click at [438, 310] on input "*******" at bounding box center [359, 309] width 187 height 52
click at [466, 383] on button "é" at bounding box center [469, 380] width 35 height 37
type input "*********"
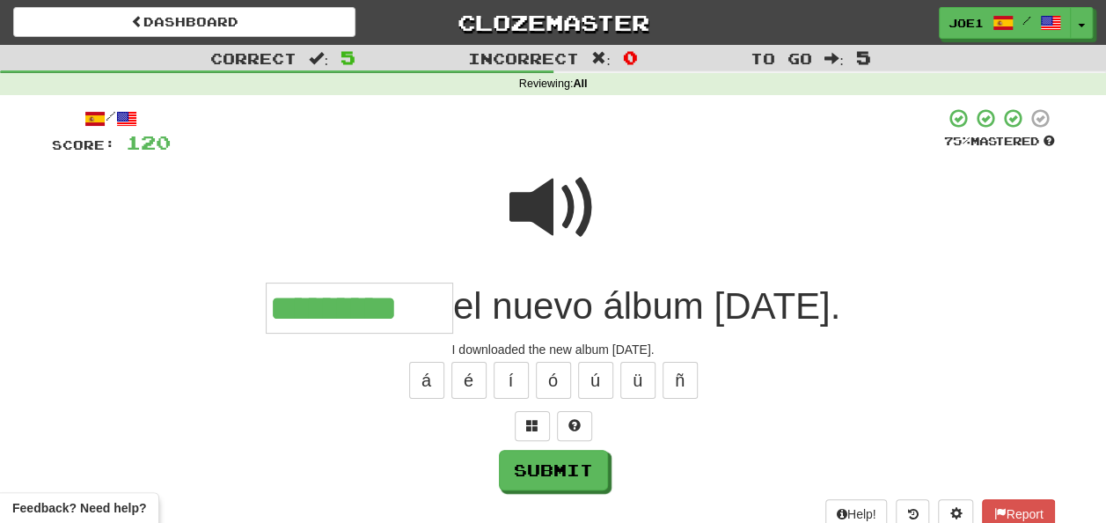
click at [566, 187] on span at bounding box center [554, 208] width 88 height 88
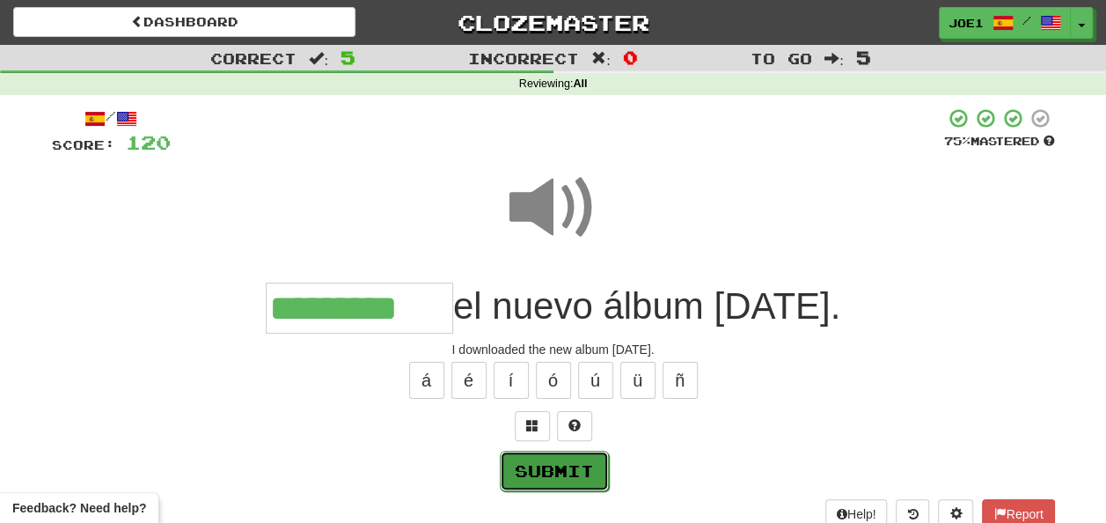
click at [574, 461] on button "Submit" at bounding box center [554, 471] width 109 height 40
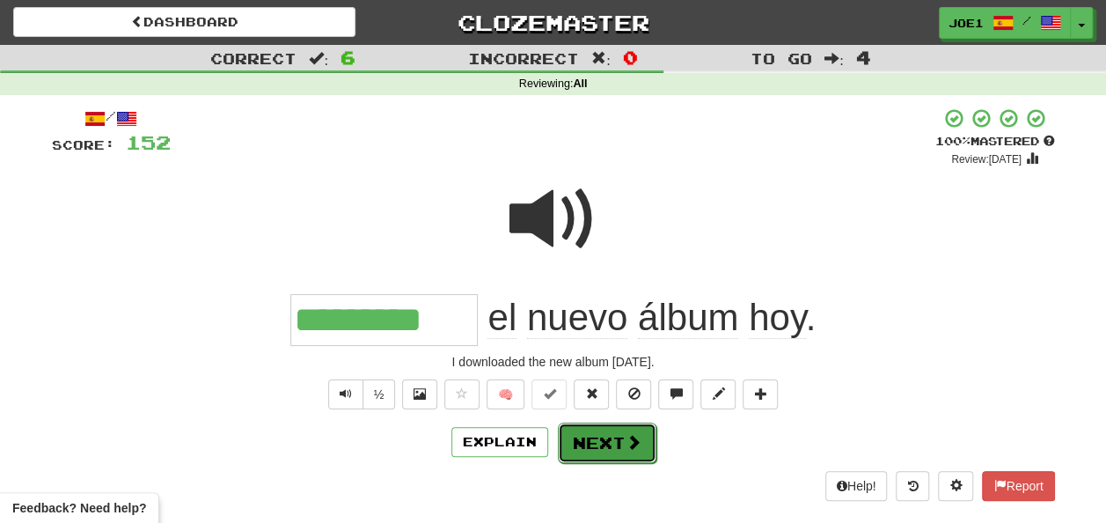
click at [604, 430] on button "Next" at bounding box center [607, 442] width 99 height 40
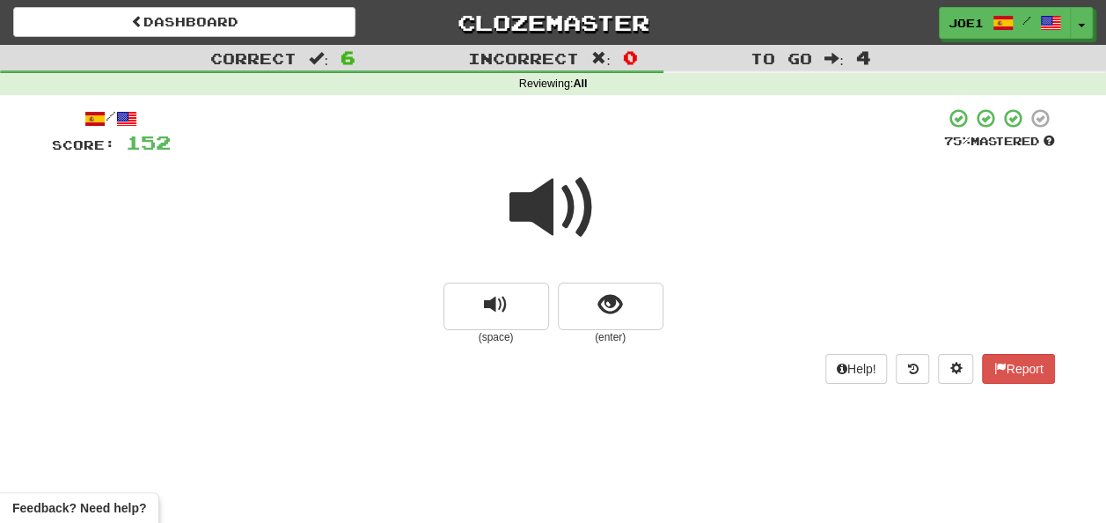
click at [562, 218] on span at bounding box center [554, 208] width 88 height 88
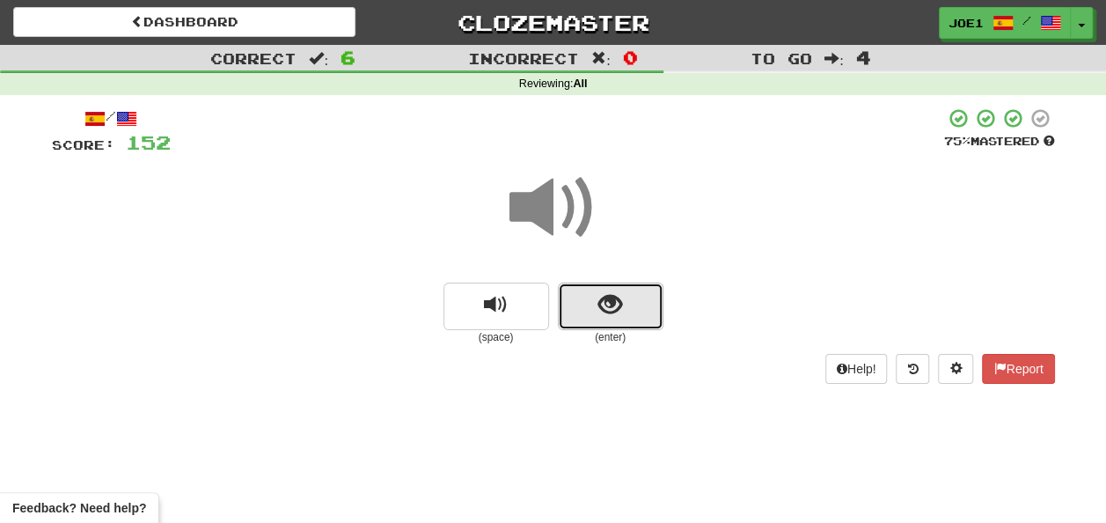
click at [608, 301] on span "show sentence" at bounding box center [611, 305] width 24 height 24
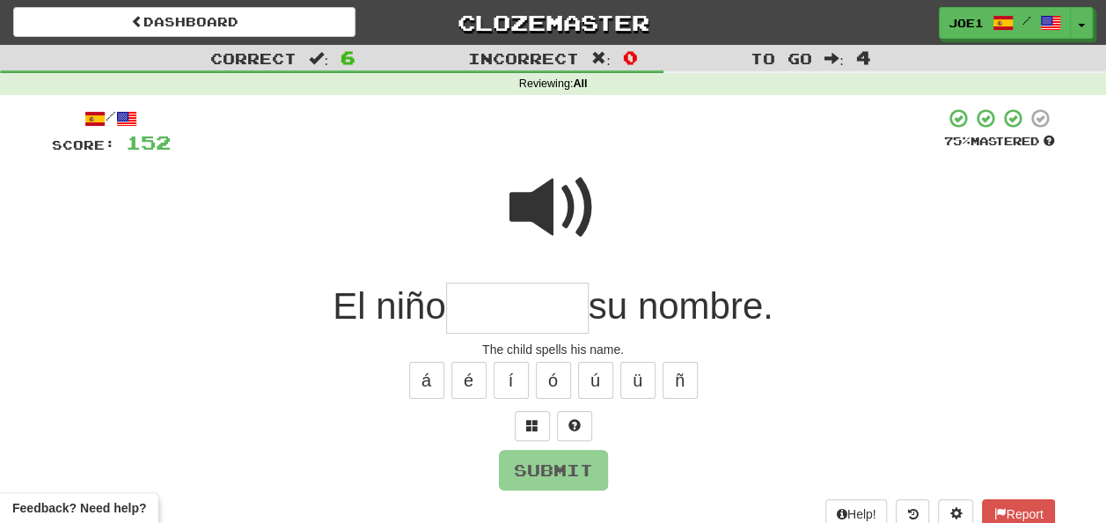
click at [484, 305] on input "text" at bounding box center [517, 309] width 143 height 52
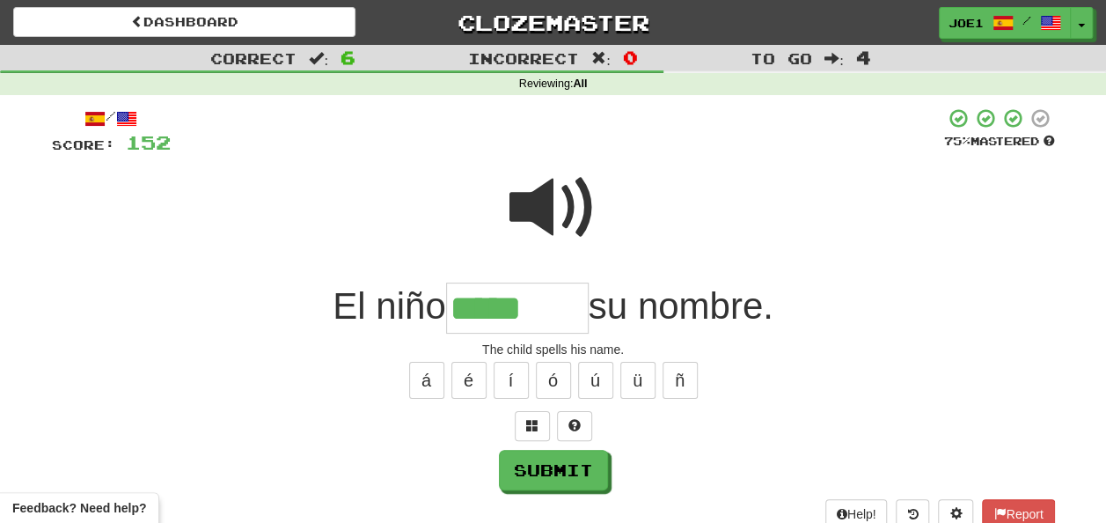
click at [570, 187] on span at bounding box center [554, 208] width 88 height 88
click at [540, 300] on input "*****" at bounding box center [517, 309] width 143 height 52
type input "********"
click at [567, 200] on span at bounding box center [554, 208] width 88 height 88
click at [571, 200] on span at bounding box center [554, 208] width 88 height 88
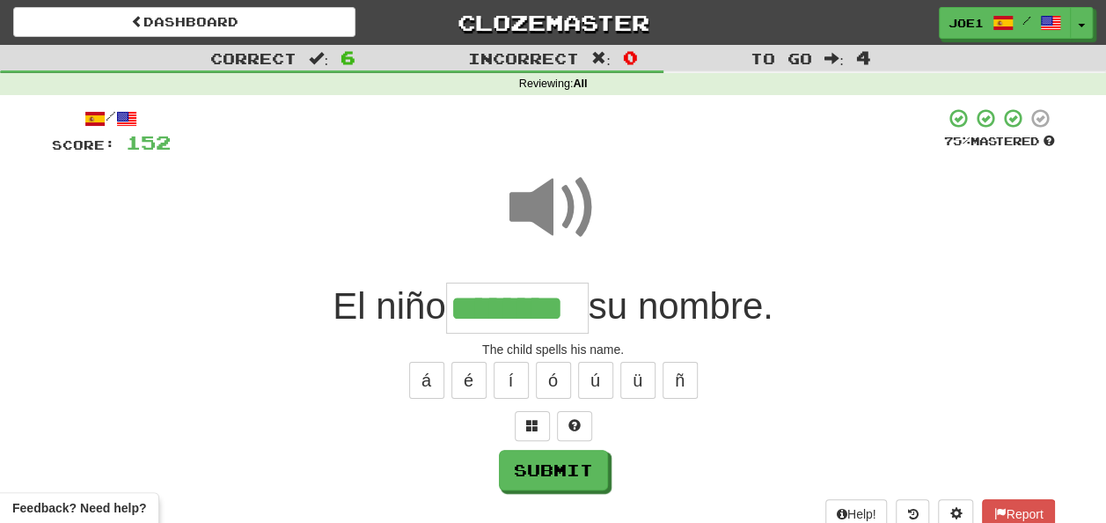
click at [571, 200] on span at bounding box center [554, 208] width 88 height 88
click at [556, 468] on button "Submit" at bounding box center [554, 471] width 109 height 40
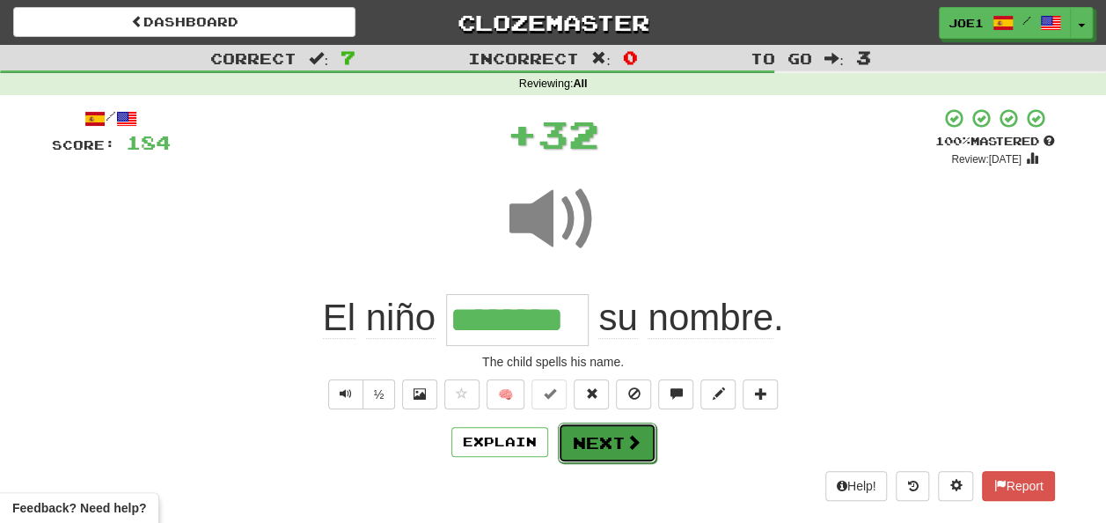
click at [597, 434] on button "Next" at bounding box center [607, 442] width 99 height 40
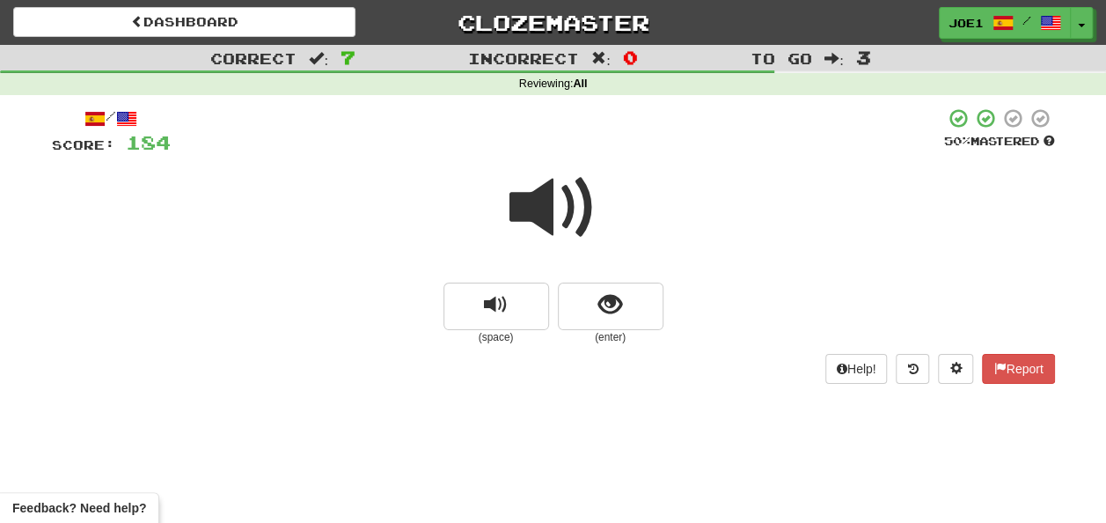
click at [558, 202] on span at bounding box center [554, 208] width 88 height 88
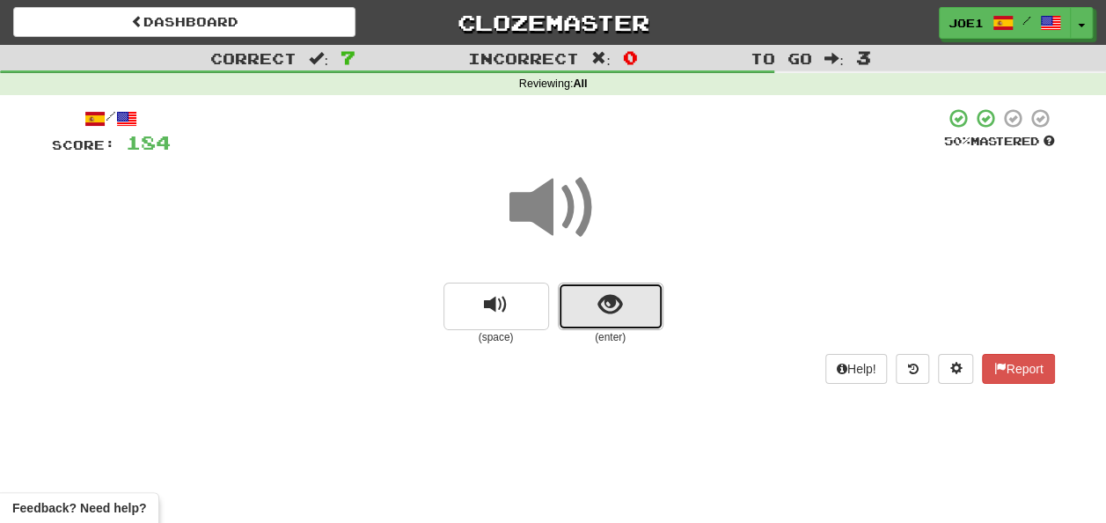
click at [603, 298] on span "show sentence" at bounding box center [611, 305] width 24 height 24
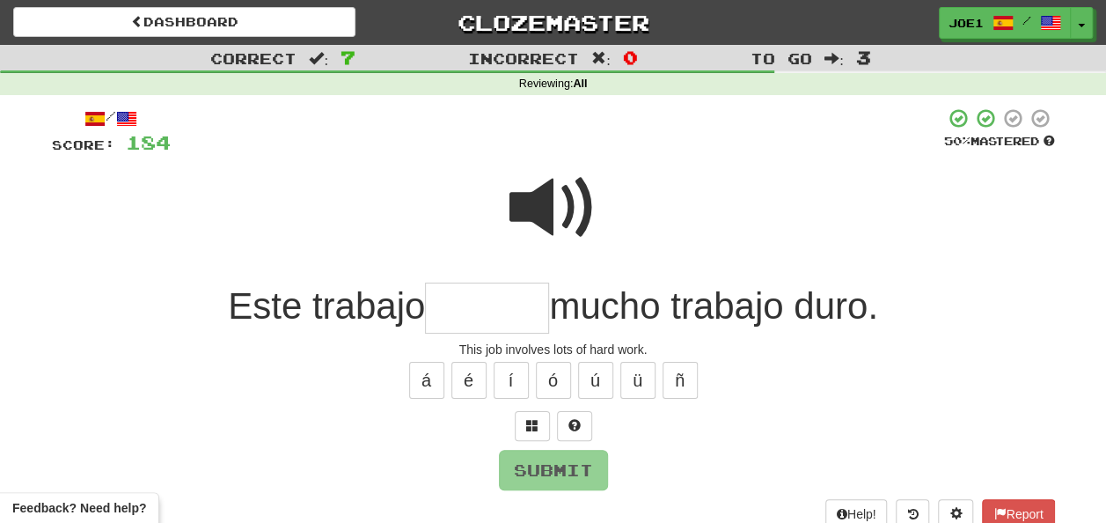
click at [478, 309] on input "text" at bounding box center [487, 309] width 124 height 52
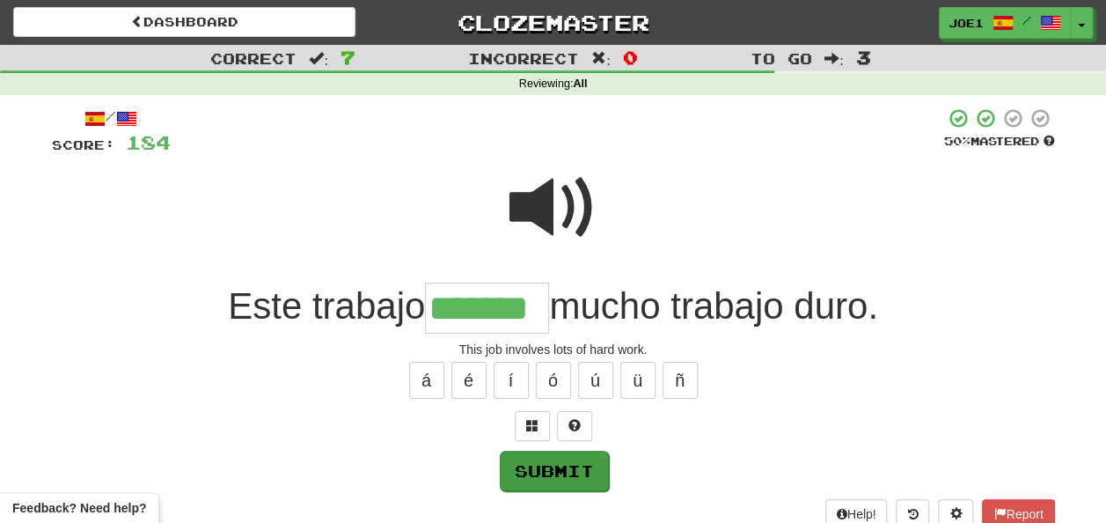
type input "*******"
click at [544, 463] on button "Submit" at bounding box center [554, 471] width 109 height 40
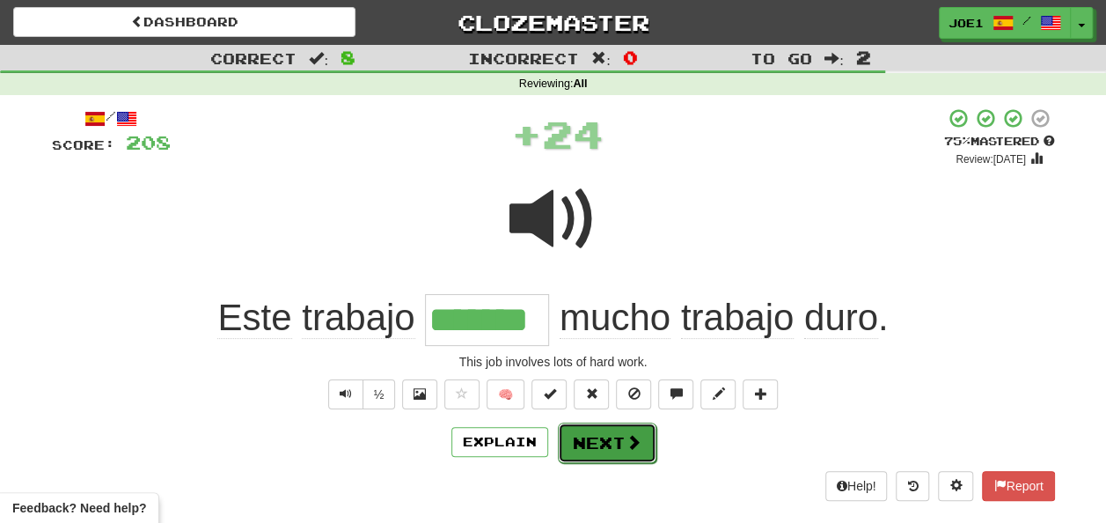
click at [631, 422] on button "Next" at bounding box center [607, 442] width 99 height 40
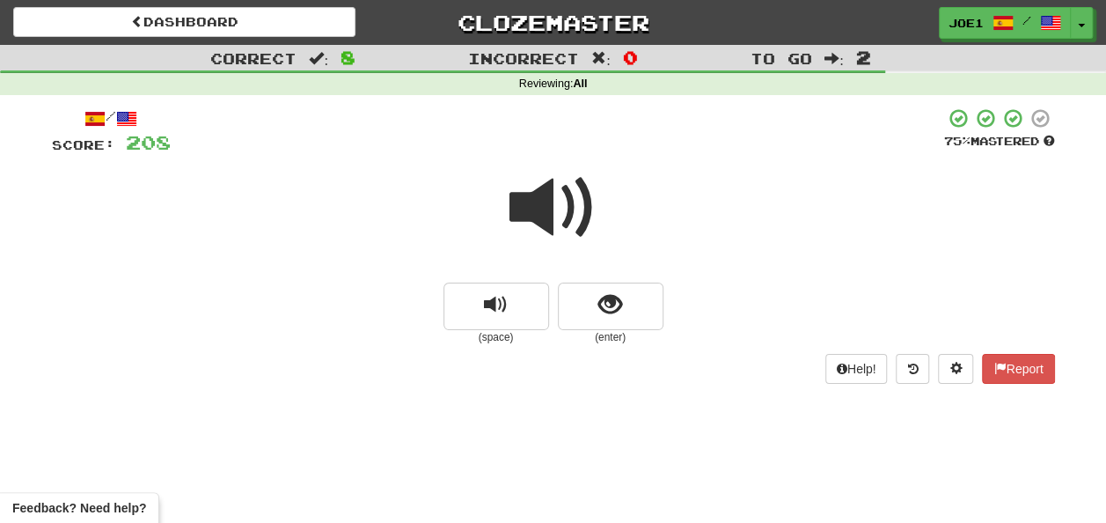
click at [560, 204] on span at bounding box center [554, 208] width 88 height 88
click at [544, 202] on span at bounding box center [554, 208] width 88 height 88
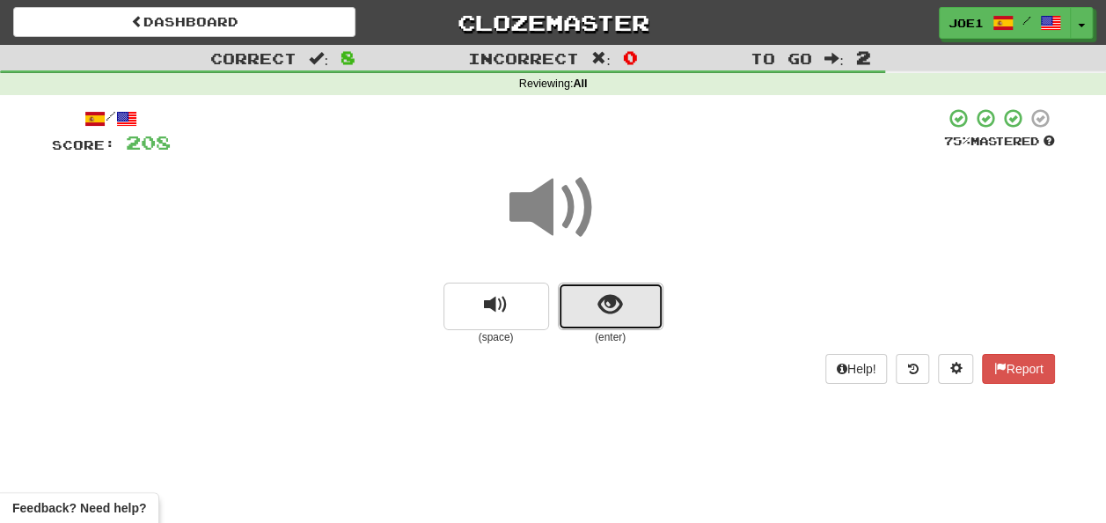
click at [607, 305] on span "show sentence" at bounding box center [611, 305] width 24 height 24
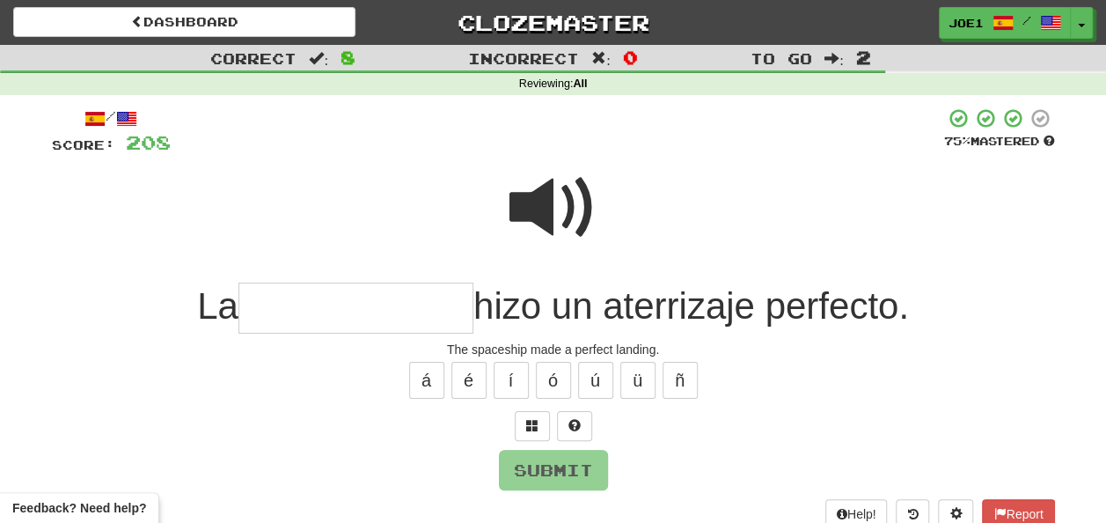
click at [276, 315] on input "text" at bounding box center [356, 309] width 235 height 52
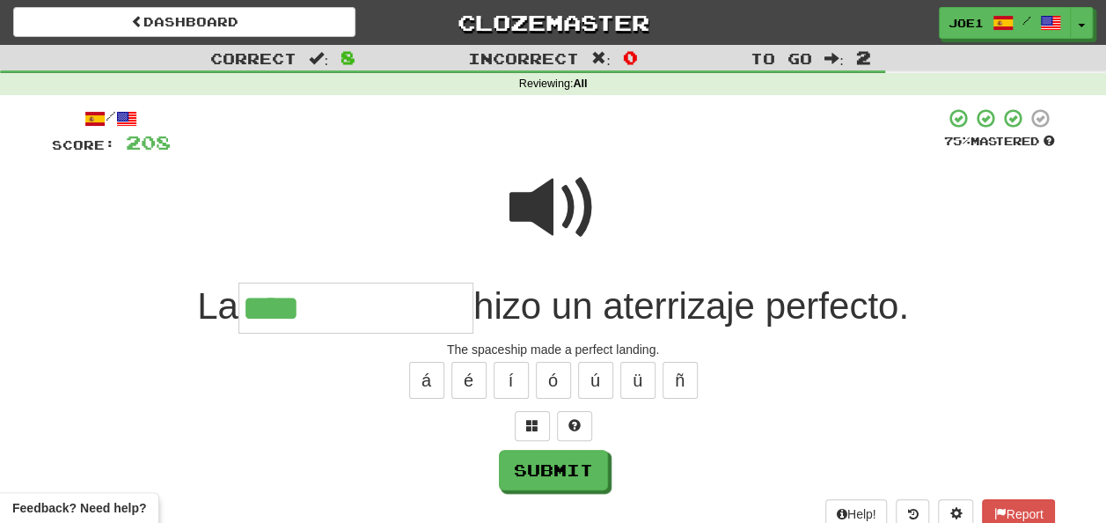
drag, startPoint x: 560, startPoint y: 190, endPoint x: 568, endPoint y: 195, distance: 9.5
click at [568, 195] on span at bounding box center [554, 208] width 88 height 88
click at [328, 310] on input "****" at bounding box center [356, 309] width 235 height 52
click at [476, 375] on button "é" at bounding box center [469, 380] width 35 height 37
type input "**********"
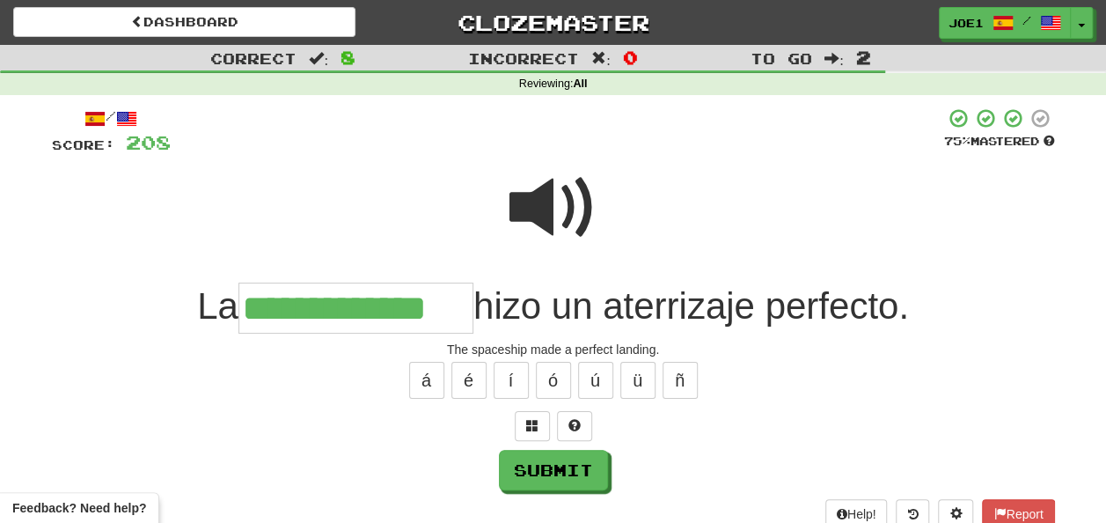
click at [581, 186] on span at bounding box center [554, 208] width 88 height 88
click at [571, 203] on span at bounding box center [554, 208] width 88 height 88
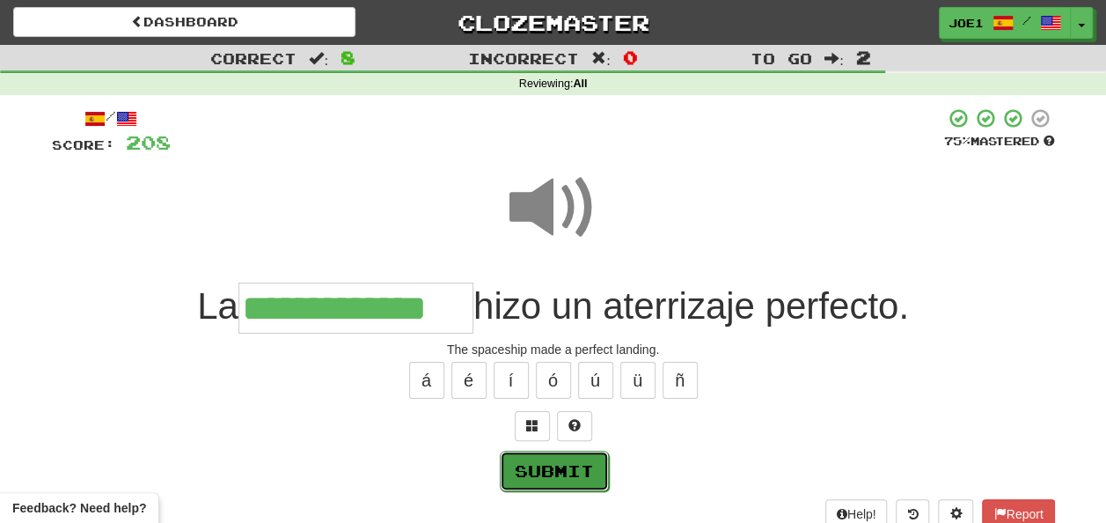
click at [561, 459] on button "Submit" at bounding box center [554, 471] width 109 height 40
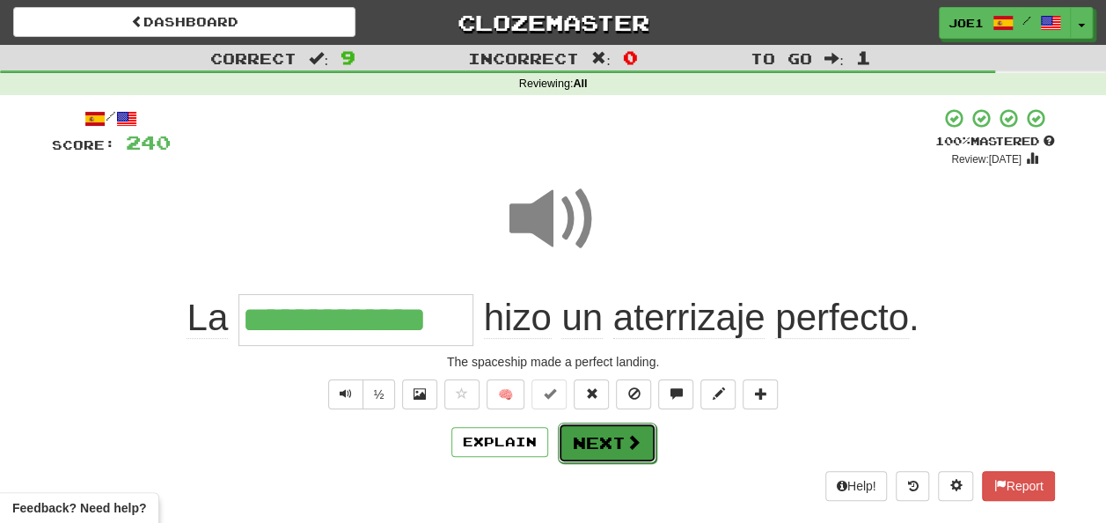
click at [587, 428] on button "Next" at bounding box center [607, 442] width 99 height 40
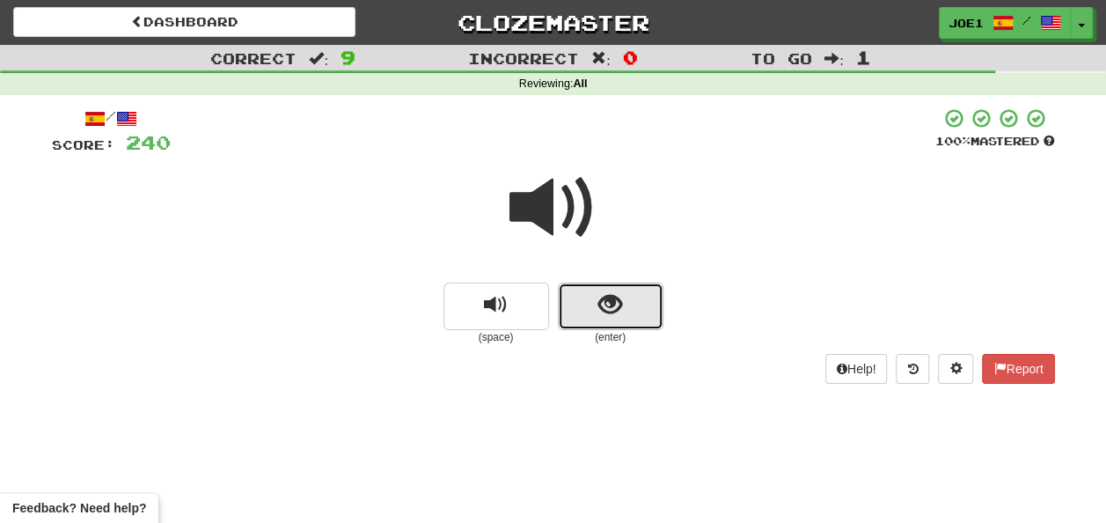
click at [591, 305] on button "show sentence" at bounding box center [611, 307] width 106 height 48
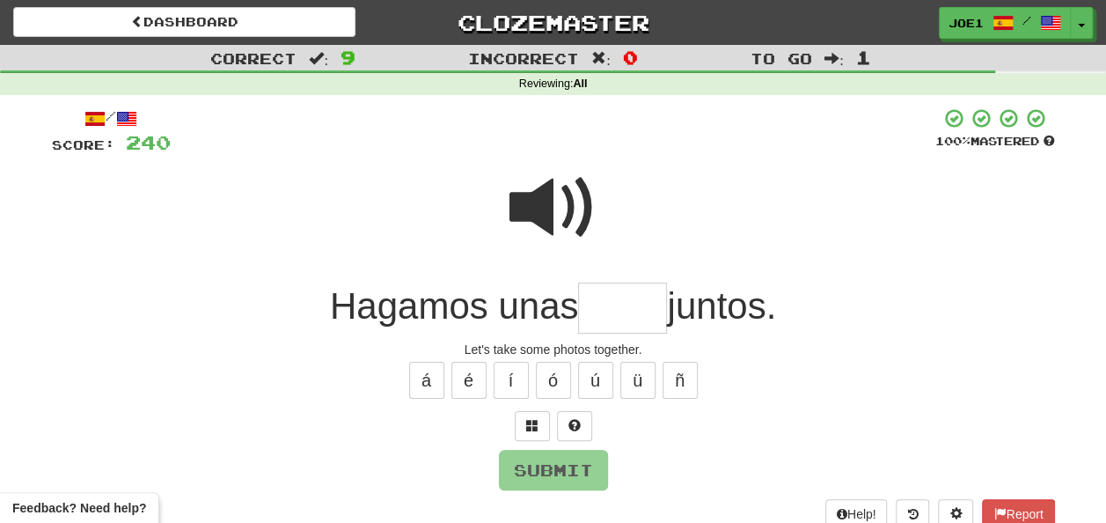
click at [560, 210] on span at bounding box center [554, 208] width 88 height 88
click at [598, 309] on input "text" at bounding box center [622, 309] width 89 height 52
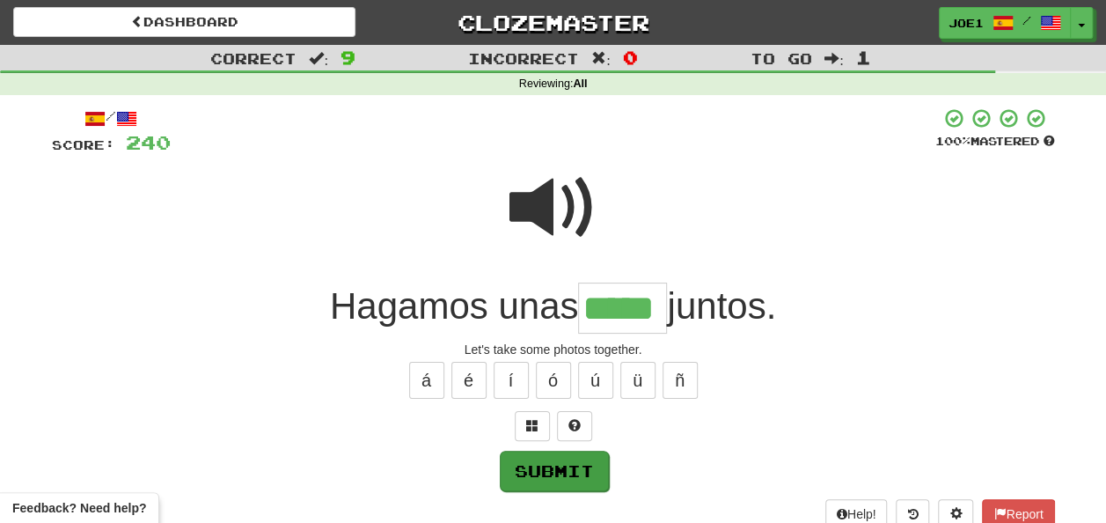
type input "*****"
click at [544, 462] on button "Submit" at bounding box center [554, 471] width 109 height 40
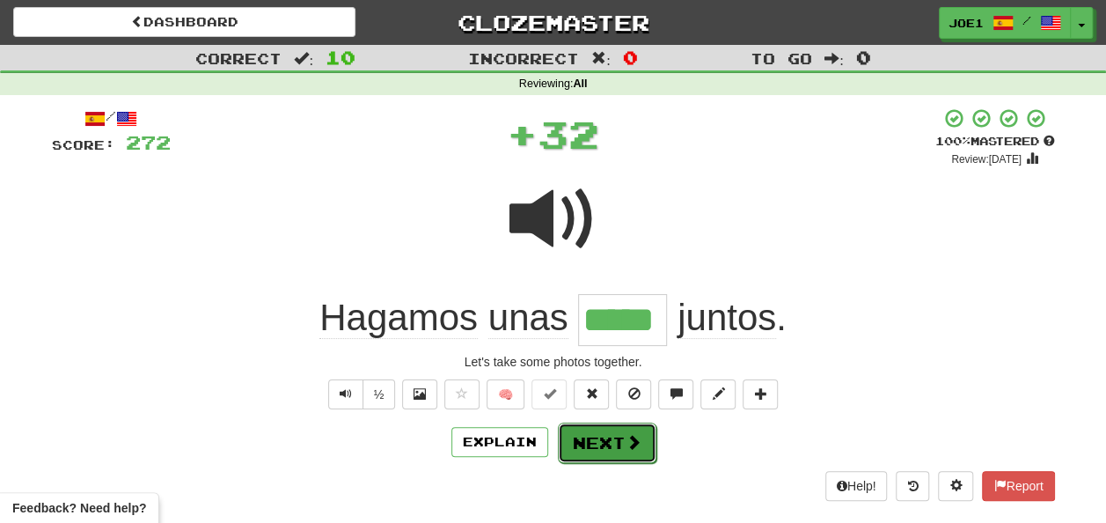
click at [606, 430] on button "Next" at bounding box center [607, 442] width 99 height 40
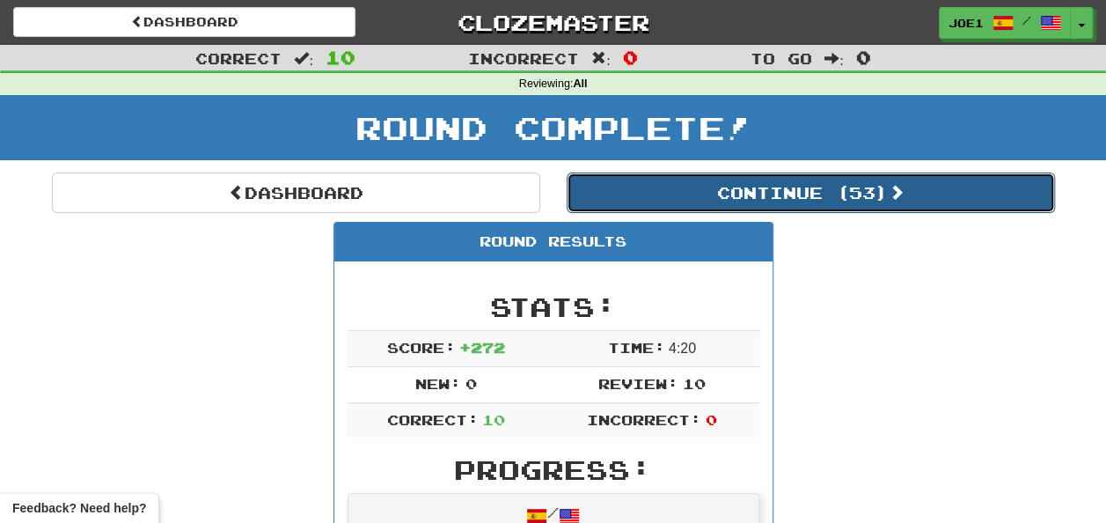
click at [683, 191] on button "Continue ( 53 )" at bounding box center [811, 193] width 488 height 40
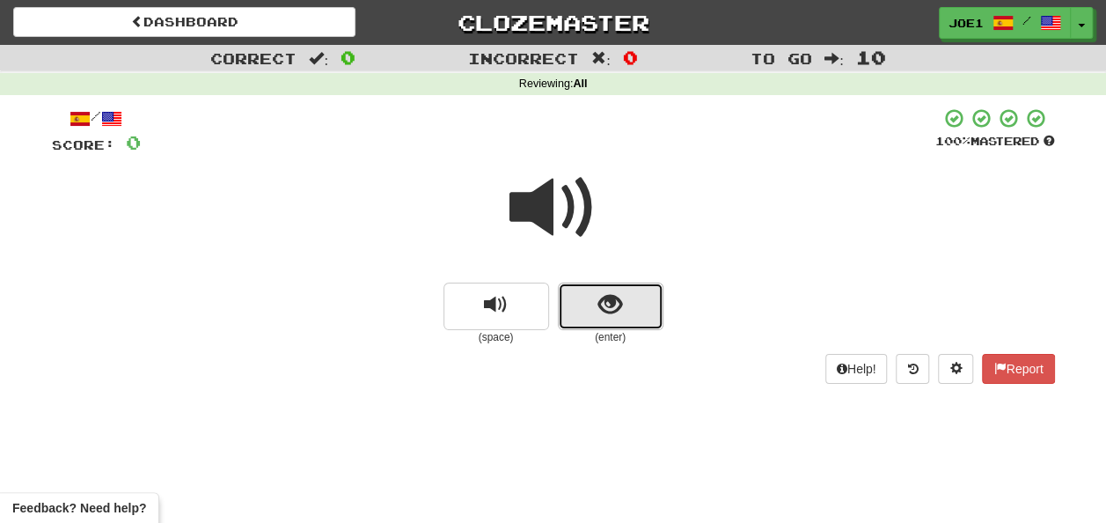
click at [600, 297] on span "show sentence" at bounding box center [611, 305] width 24 height 24
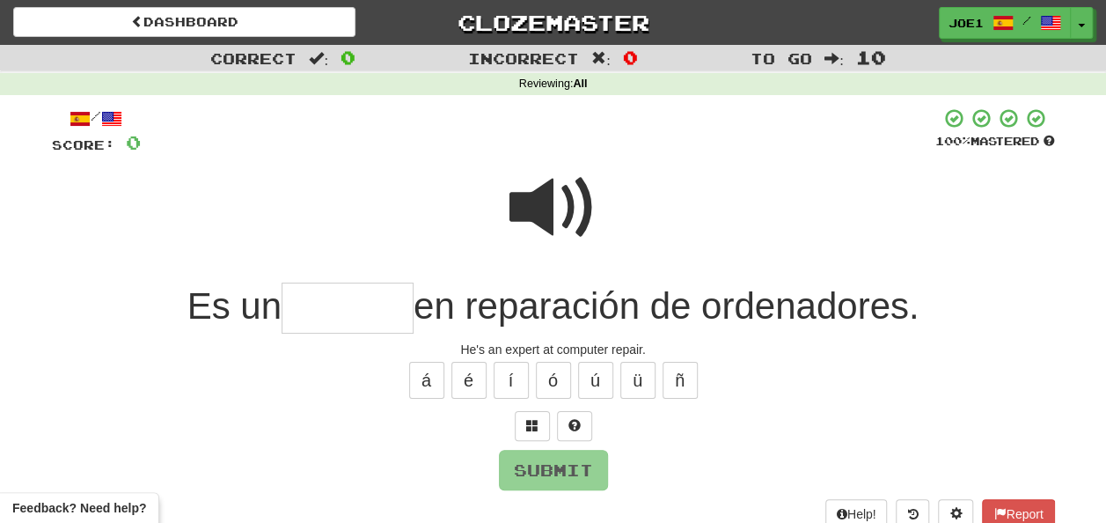
click at [316, 318] on input "text" at bounding box center [348, 309] width 132 height 52
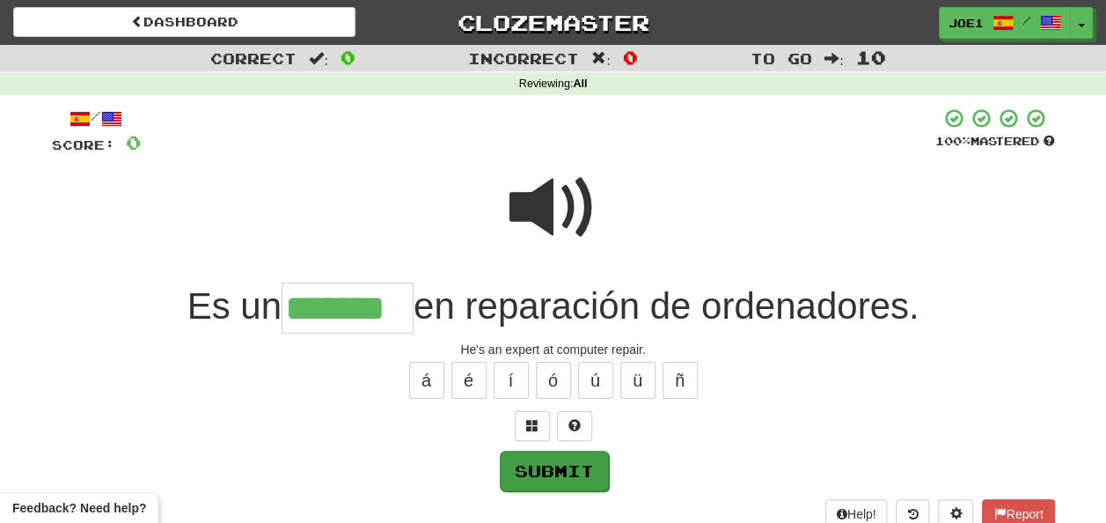
type input "*******"
click at [528, 463] on button "Submit" at bounding box center [554, 471] width 109 height 40
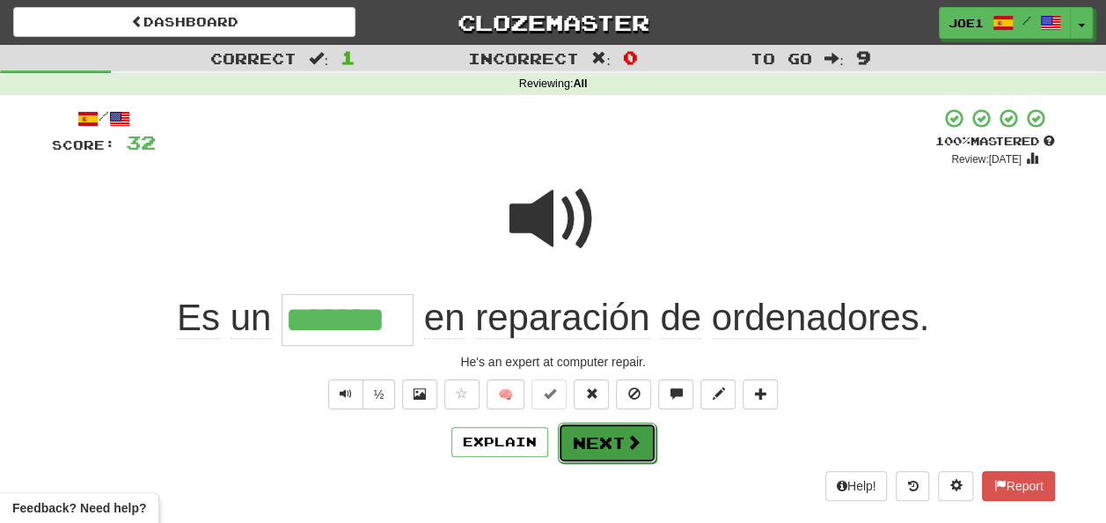
click at [594, 426] on button "Next" at bounding box center [607, 442] width 99 height 40
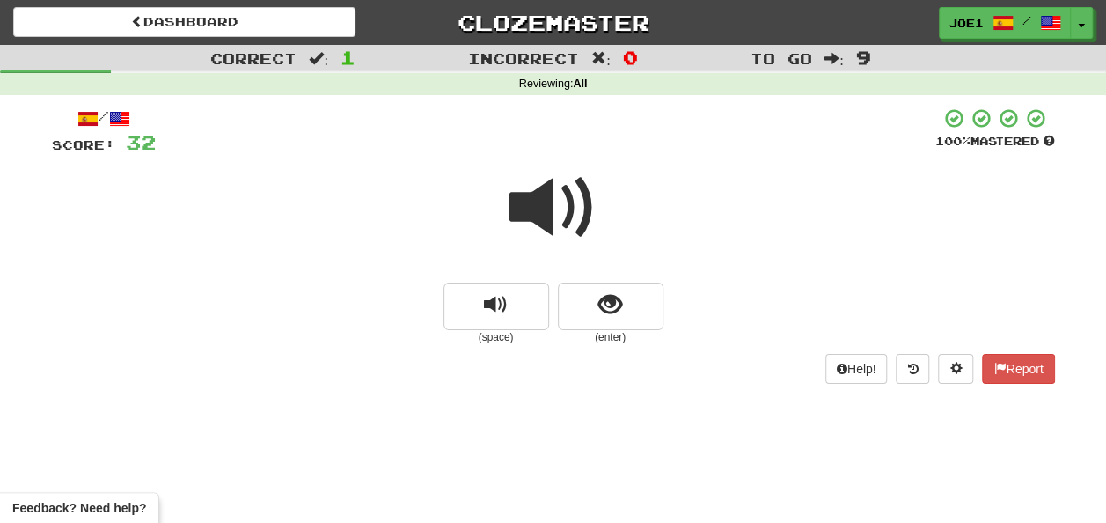
click at [528, 225] on span at bounding box center [554, 208] width 88 height 88
click at [525, 224] on span at bounding box center [554, 208] width 88 height 88
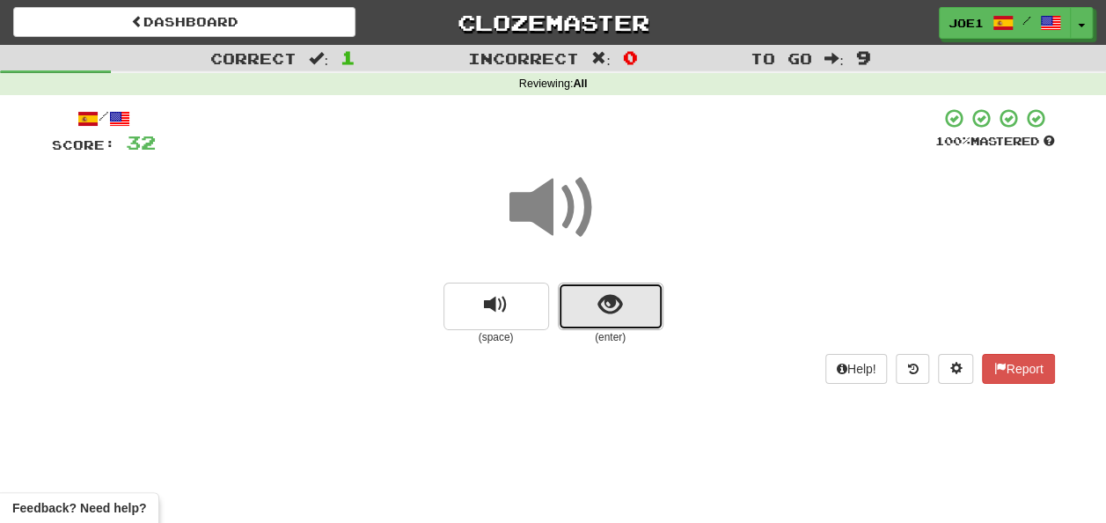
click at [615, 303] on span "show sentence" at bounding box center [611, 305] width 24 height 24
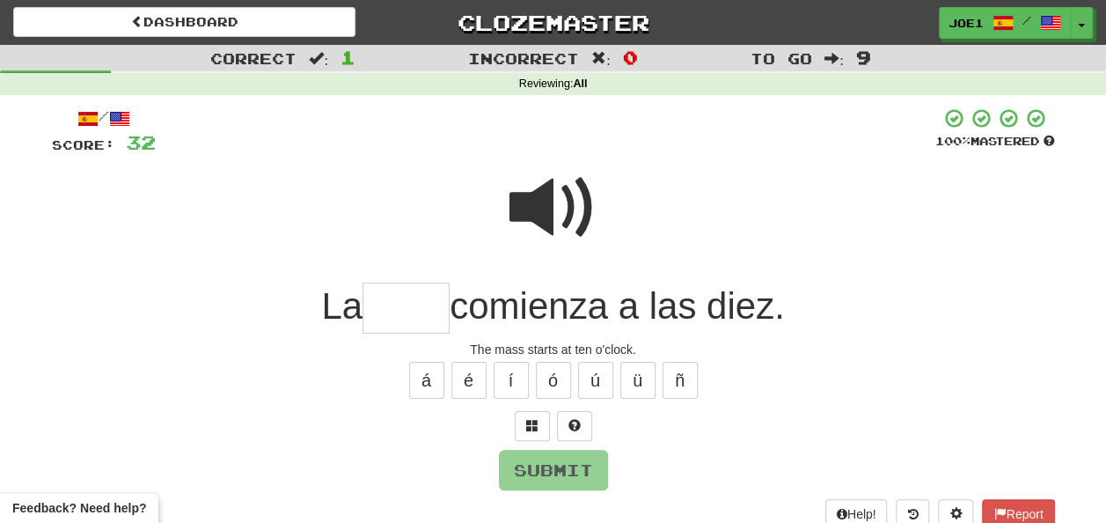
click at [553, 209] on span at bounding box center [554, 208] width 88 height 88
click at [388, 303] on input "text" at bounding box center [406, 309] width 87 height 52
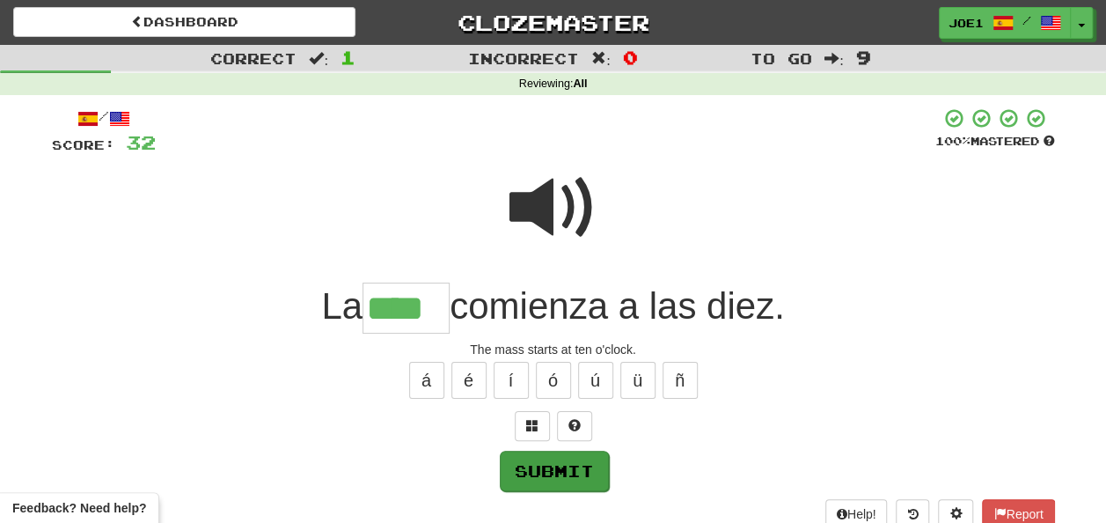
type input "****"
click at [572, 463] on button "Submit" at bounding box center [554, 471] width 109 height 40
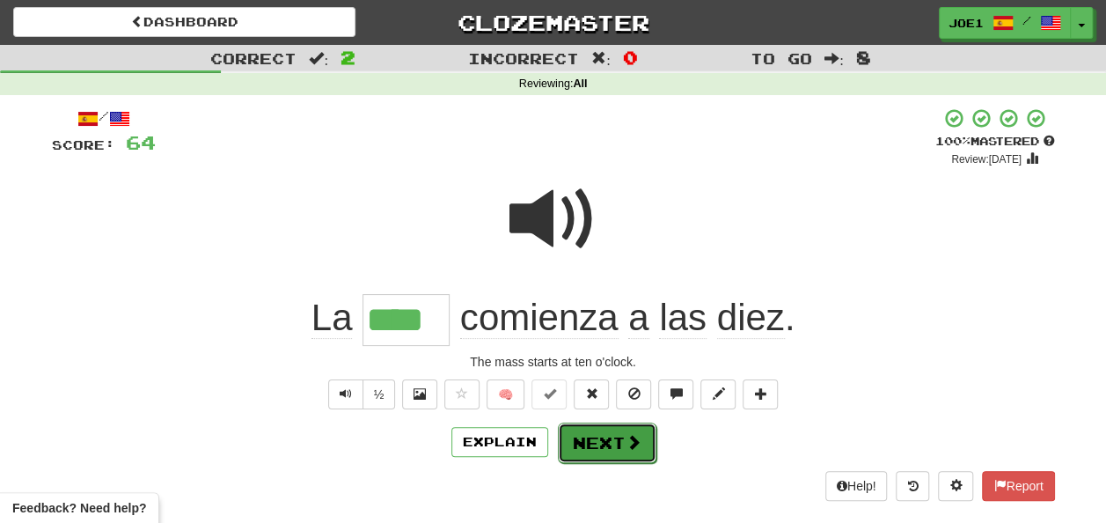
click at [593, 435] on button "Next" at bounding box center [607, 442] width 99 height 40
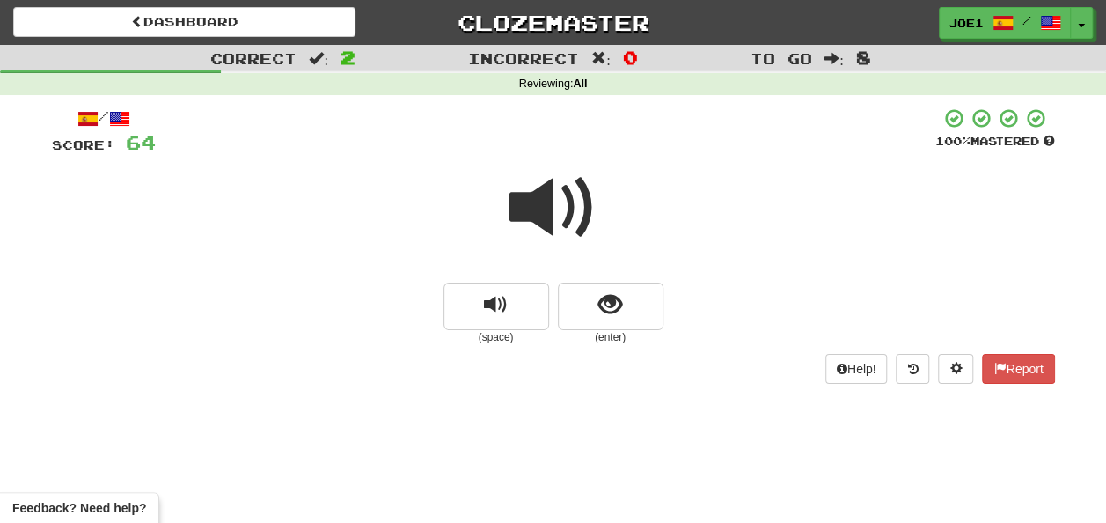
click at [546, 205] on span at bounding box center [554, 208] width 88 height 88
click at [552, 211] on span at bounding box center [554, 208] width 88 height 88
click at [558, 214] on span at bounding box center [554, 208] width 88 height 88
click at [566, 215] on span at bounding box center [554, 208] width 88 height 88
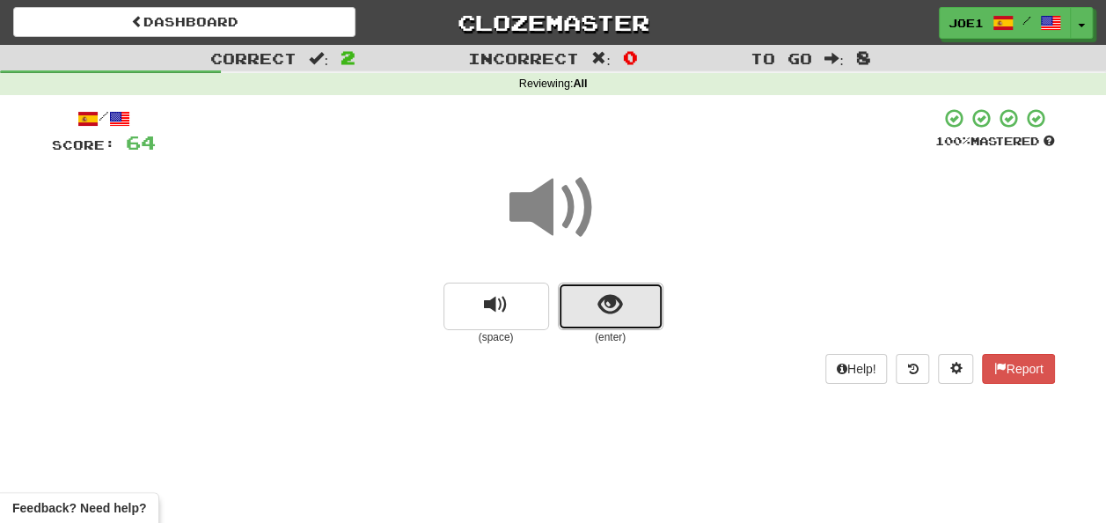
click at [626, 306] on button "show sentence" at bounding box center [611, 307] width 106 height 48
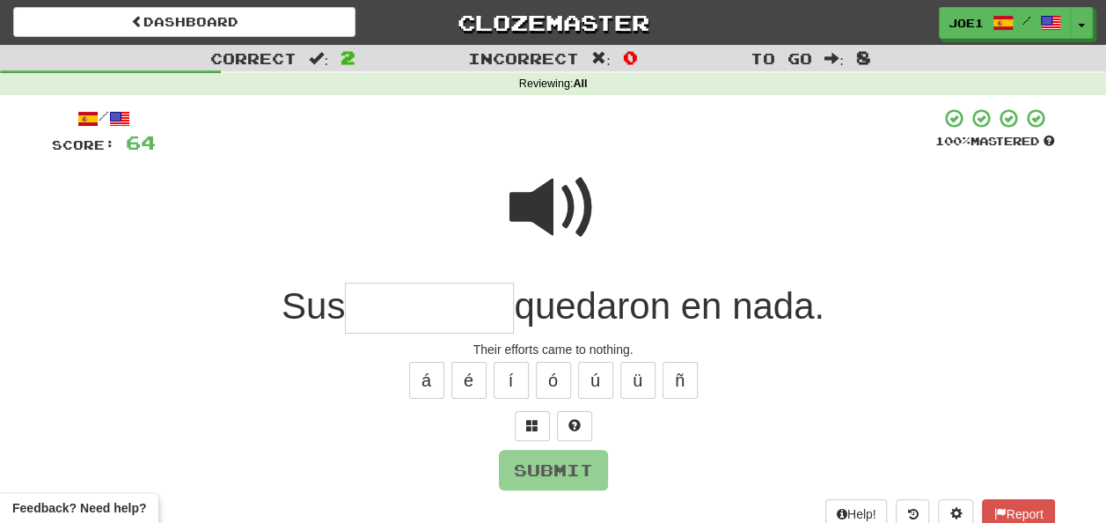
click at [549, 208] on span at bounding box center [554, 208] width 88 height 88
click at [390, 306] on input "text" at bounding box center [429, 309] width 169 height 52
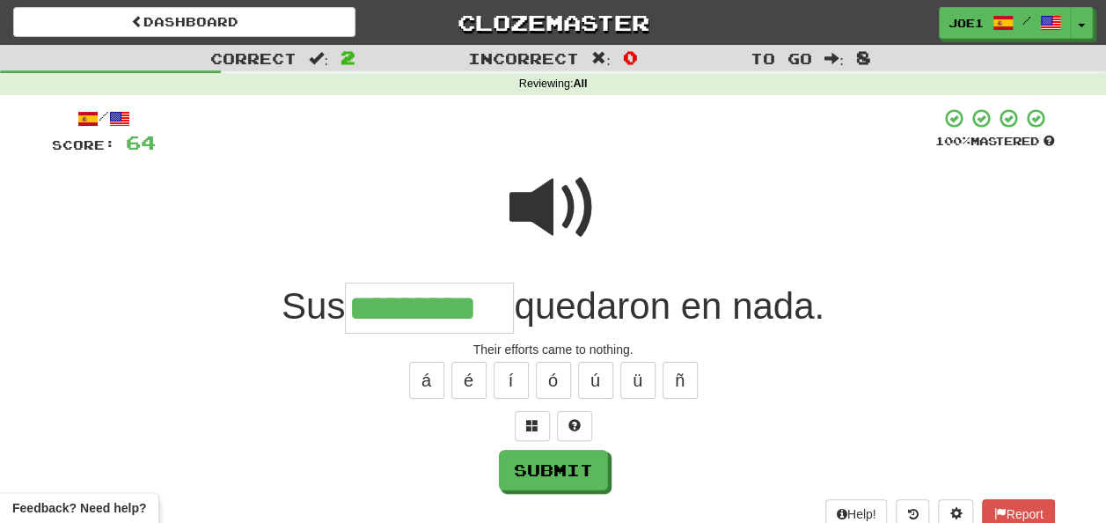
type input "*********"
click at [542, 205] on span at bounding box center [554, 208] width 88 height 88
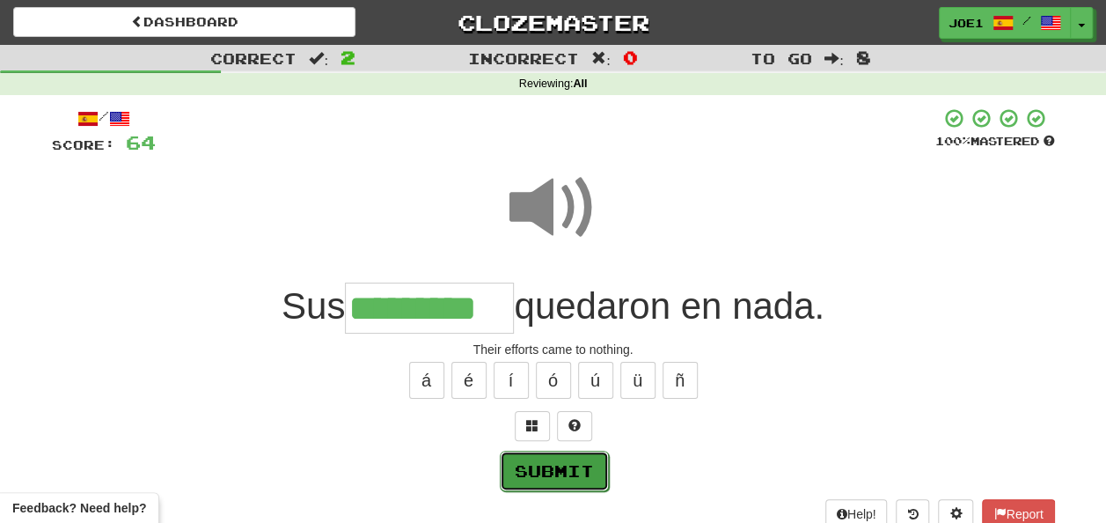
click at [557, 456] on button "Submit" at bounding box center [554, 471] width 109 height 40
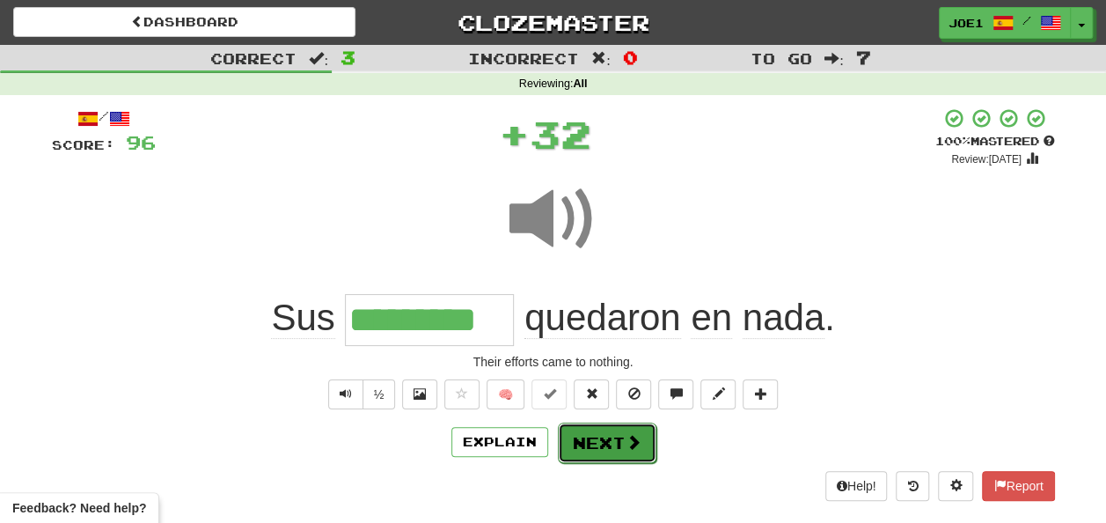
click at [593, 444] on button "Next" at bounding box center [607, 442] width 99 height 40
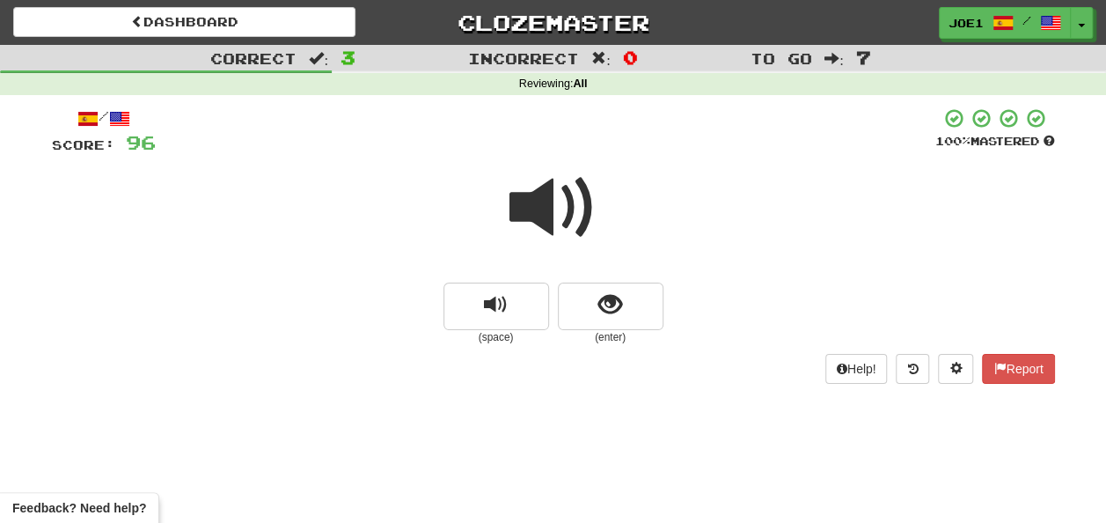
click at [542, 203] on span at bounding box center [554, 208] width 88 height 88
click at [555, 208] on span at bounding box center [554, 208] width 88 height 88
click at [556, 209] on span at bounding box center [554, 208] width 88 height 88
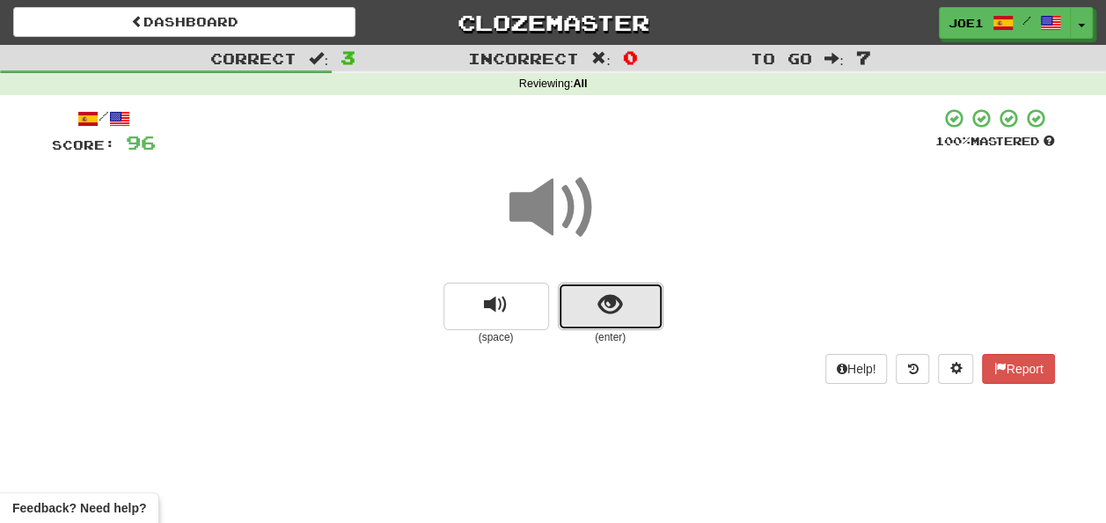
click at [606, 301] on span "show sentence" at bounding box center [611, 305] width 24 height 24
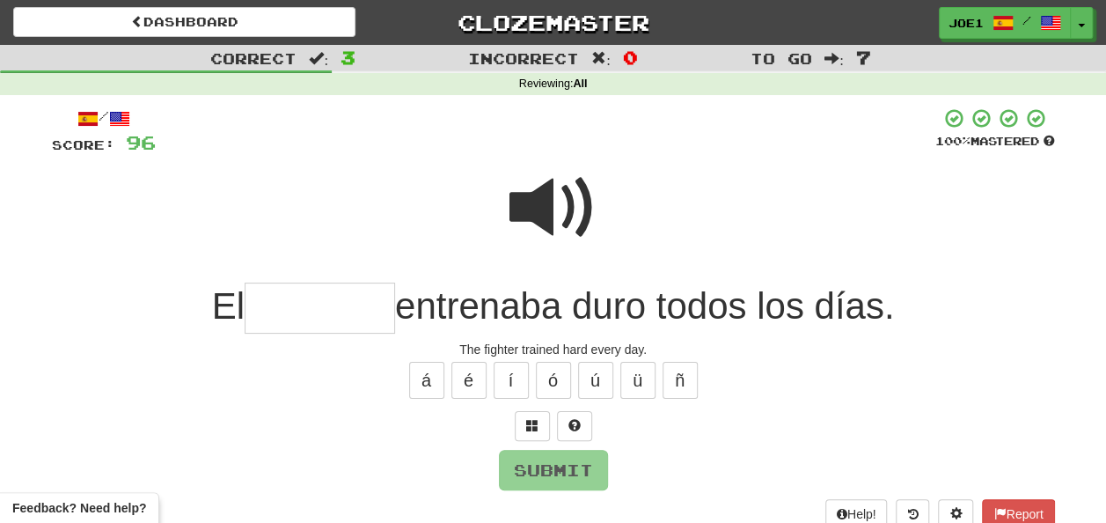
click at [299, 303] on input "text" at bounding box center [320, 309] width 151 height 52
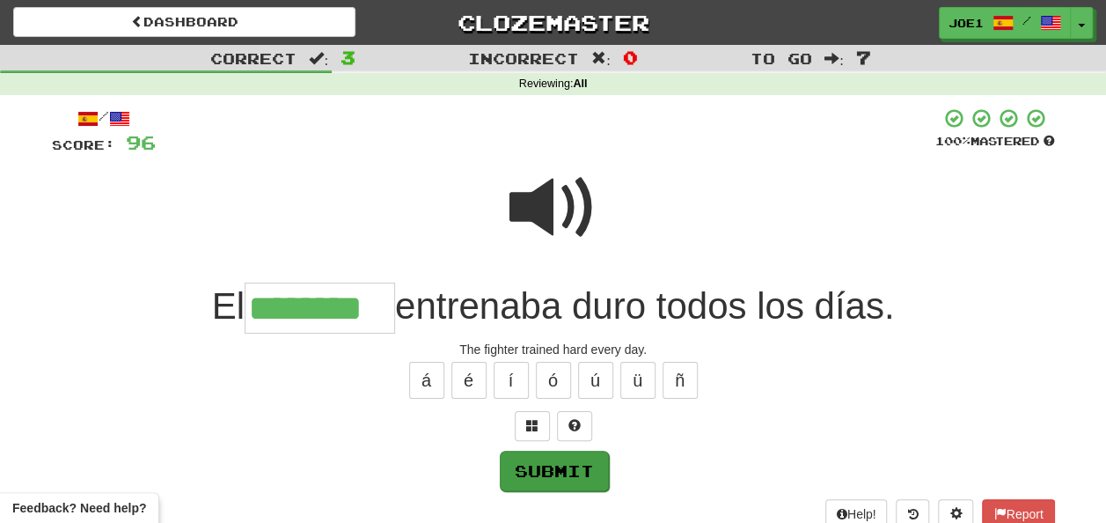
type input "********"
click at [544, 459] on button "Submit" at bounding box center [554, 471] width 109 height 40
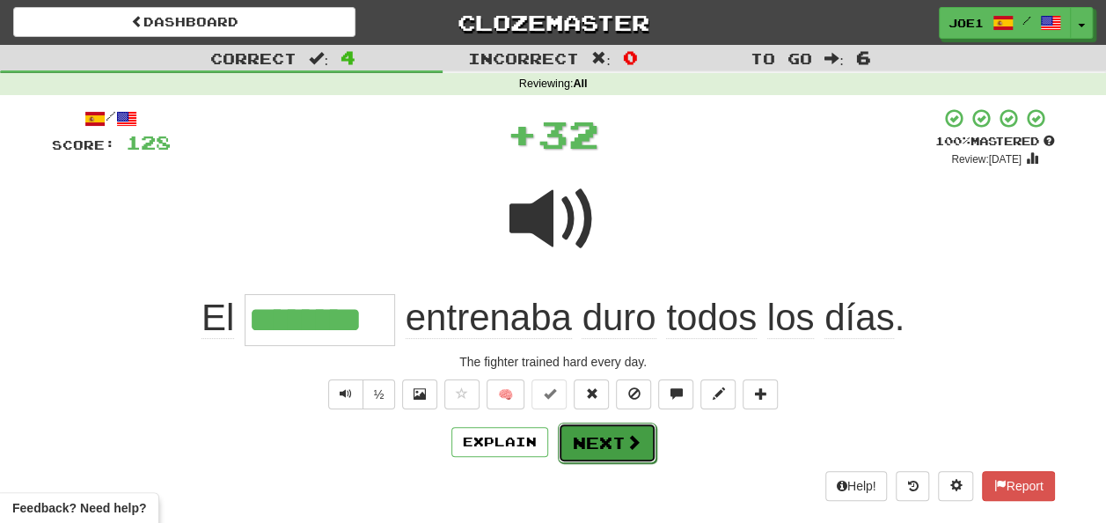
click at [599, 432] on button "Next" at bounding box center [607, 442] width 99 height 40
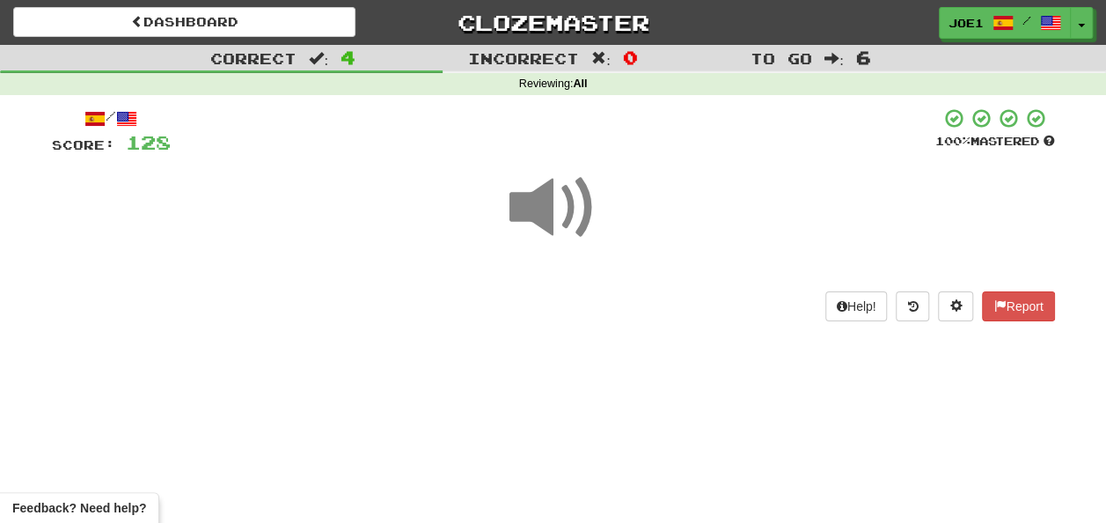
click at [545, 207] on span at bounding box center [554, 208] width 88 height 88
click at [560, 198] on span at bounding box center [554, 208] width 88 height 88
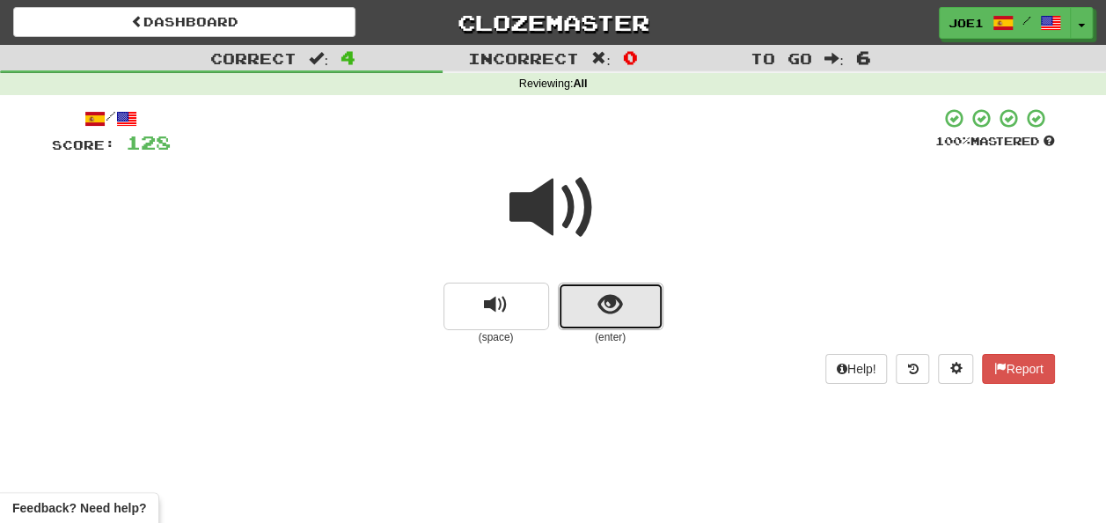
click at [586, 310] on button "show sentence" at bounding box center [611, 307] width 106 height 48
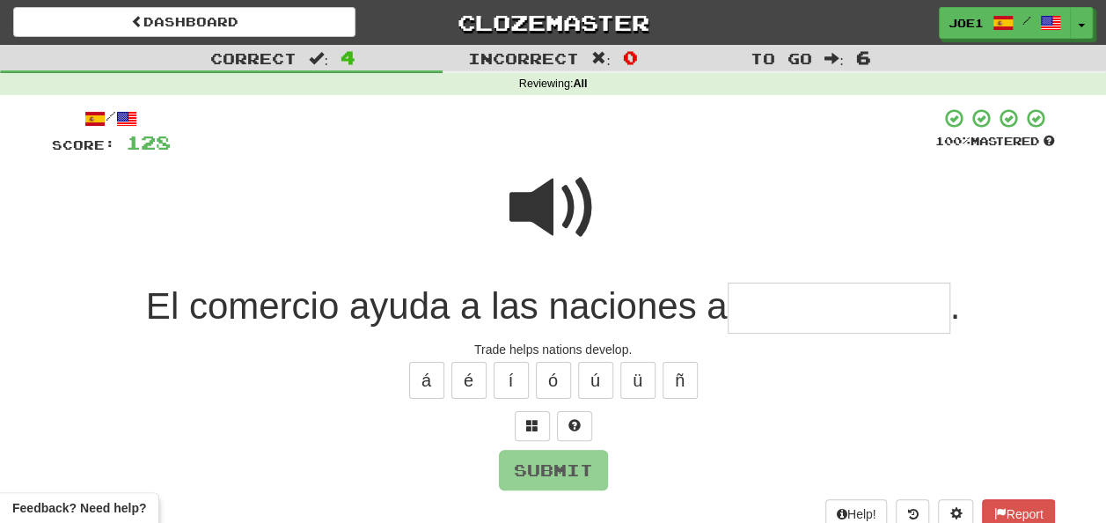
click at [556, 202] on span at bounding box center [554, 208] width 88 height 88
click at [551, 202] on span at bounding box center [554, 208] width 88 height 88
click at [745, 305] on input "text" at bounding box center [839, 309] width 223 height 52
type input "*"
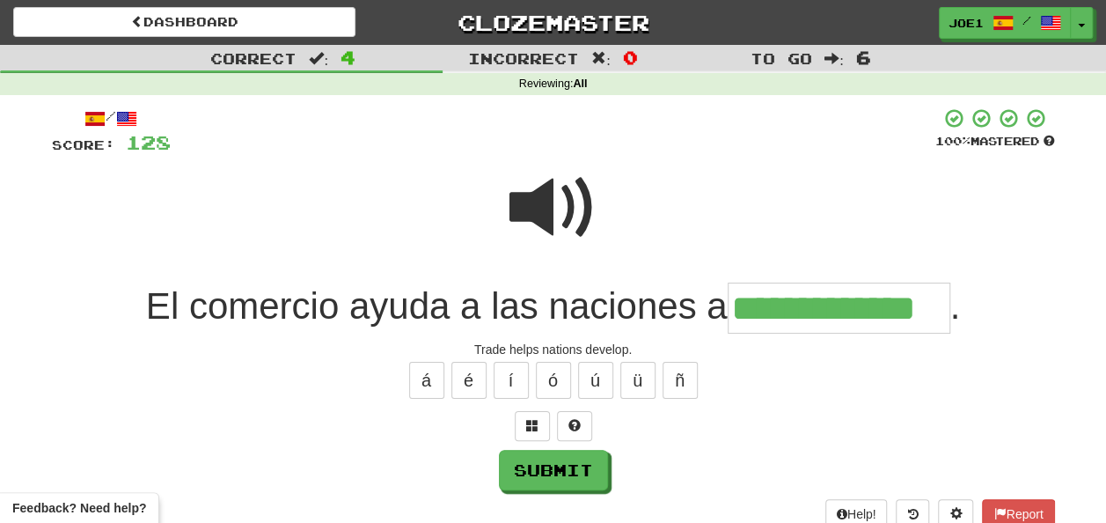
type input "**********"
click at [556, 450] on div "Submit" at bounding box center [553, 470] width 1003 height 40
click at [564, 459] on button "Submit" at bounding box center [554, 471] width 109 height 40
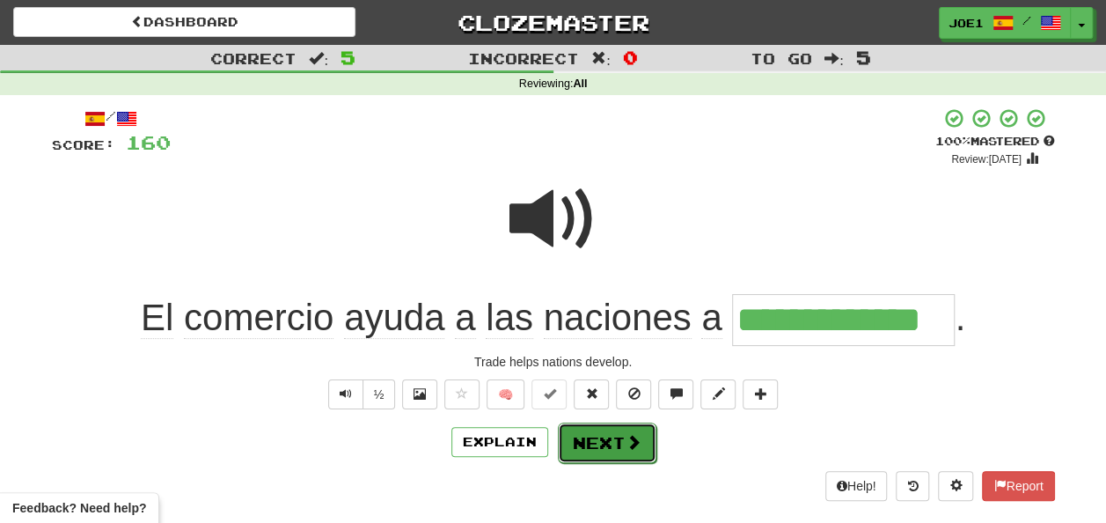
click at [595, 440] on button "Next" at bounding box center [607, 442] width 99 height 40
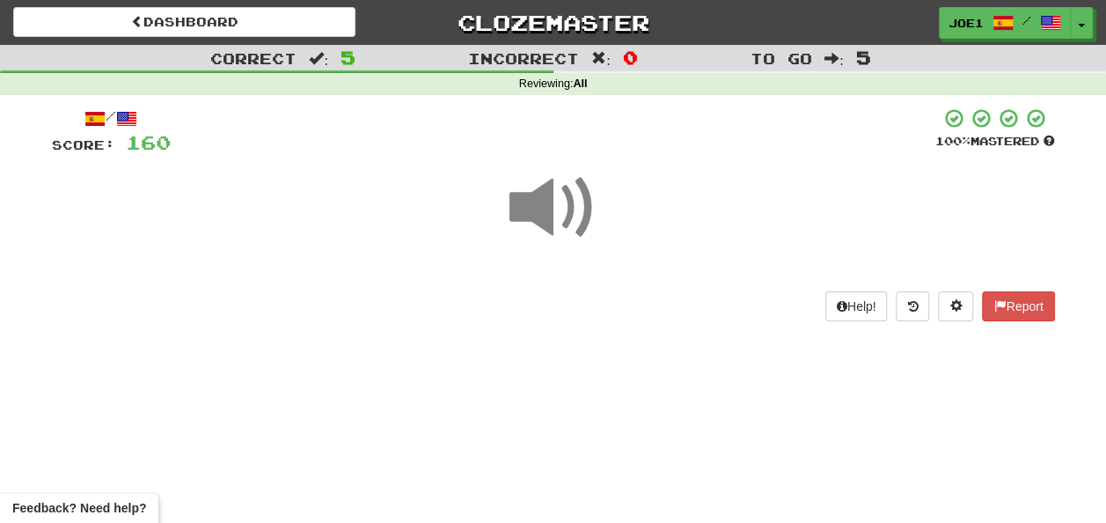
click at [558, 211] on span at bounding box center [554, 208] width 88 height 88
click at [567, 216] on span at bounding box center [554, 208] width 88 height 88
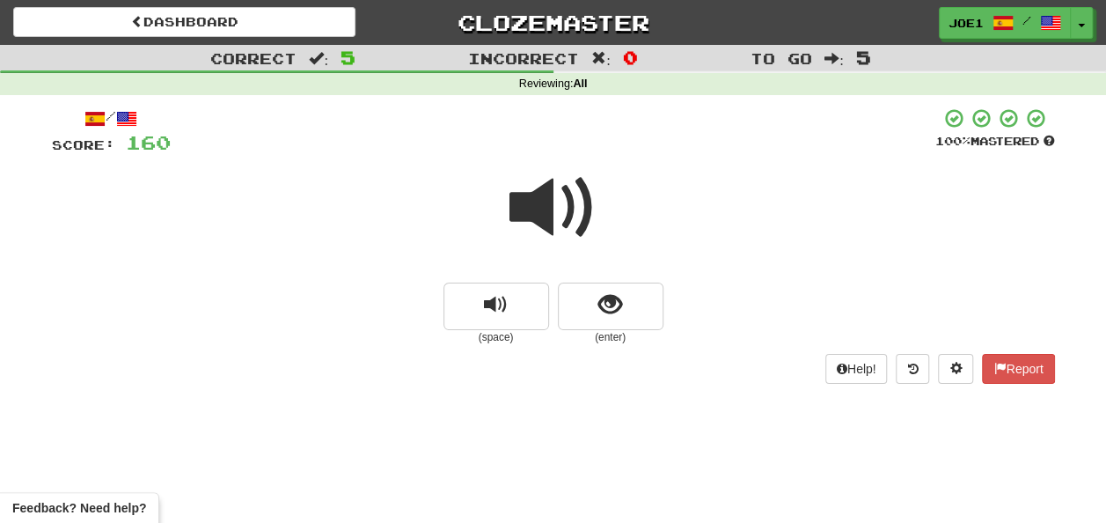
click at [570, 217] on span at bounding box center [554, 208] width 88 height 88
click at [573, 217] on span at bounding box center [554, 208] width 88 height 88
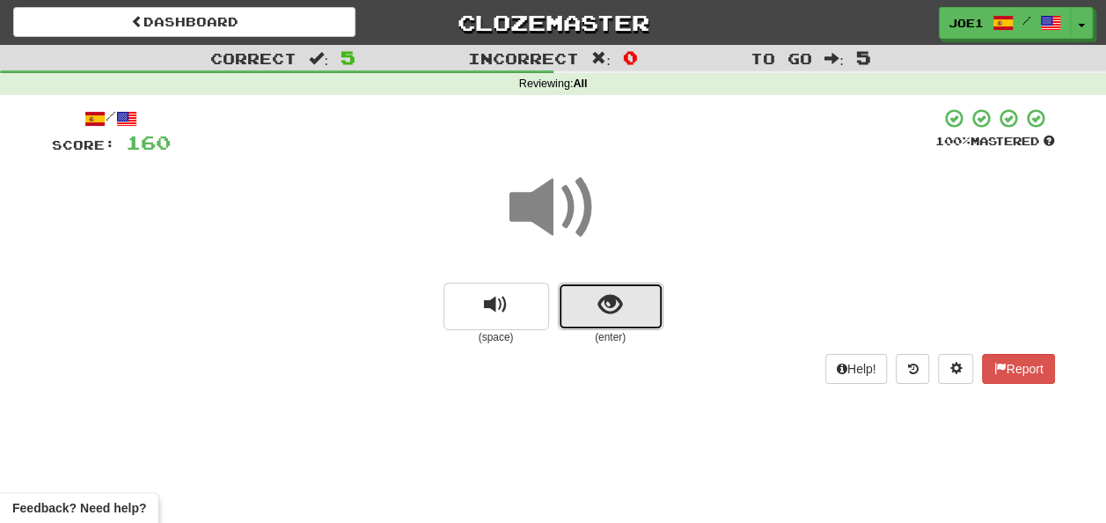
click at [616, 305] on span "show sentence" at bounding box center [611, 305] width 24 height 24
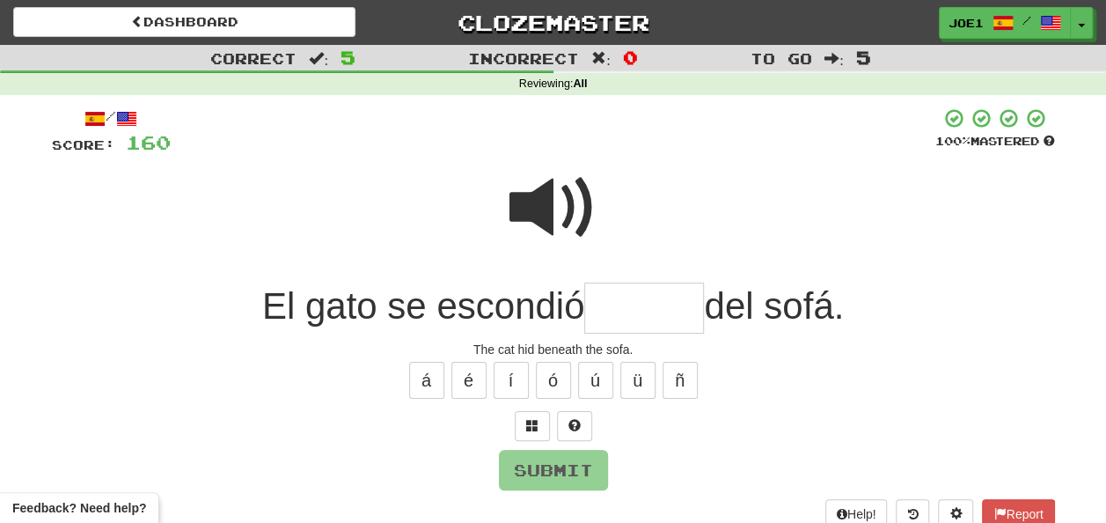
click at [546, 188] on span at bounding box center [554, 208] width 88 height 88
click at [612, 307] on input "text" at bounding box center [644, 309] width 120 height 52
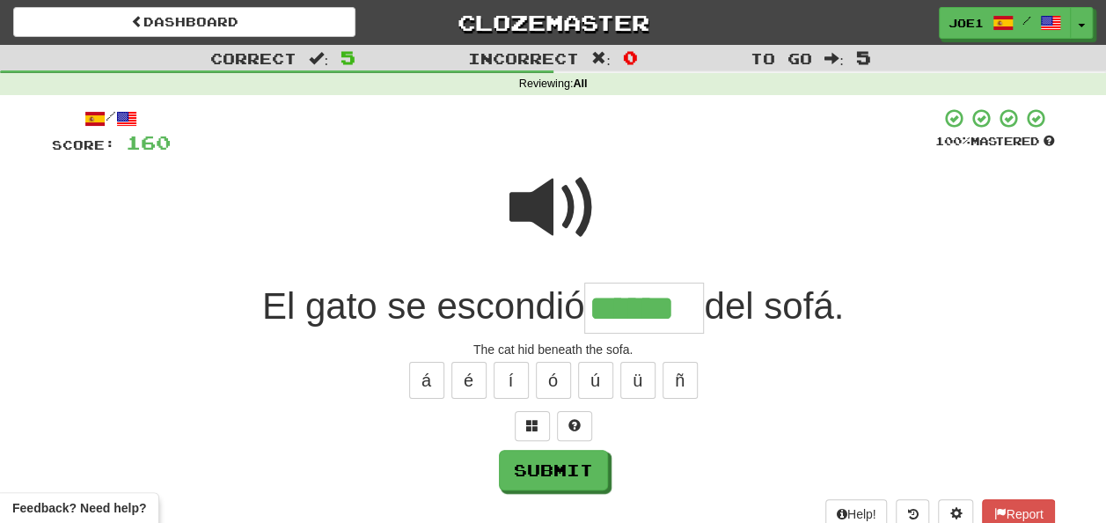
type input "******"
click at [547, 208] on span at bounding box center [554, 208] width 88 height 88
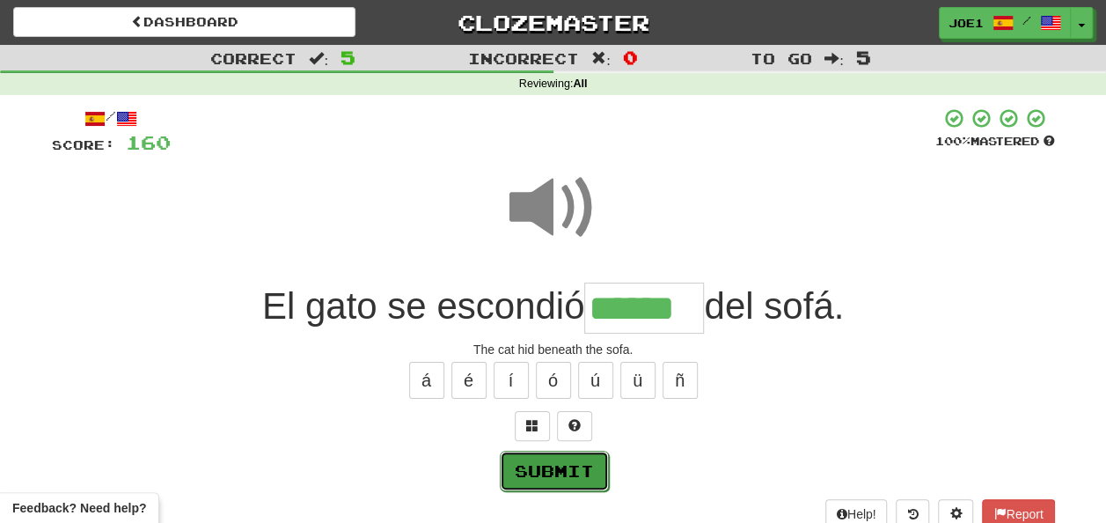
click at [541, 472] on button "Submit" at bounding box center [554, 471] width 109 height 40
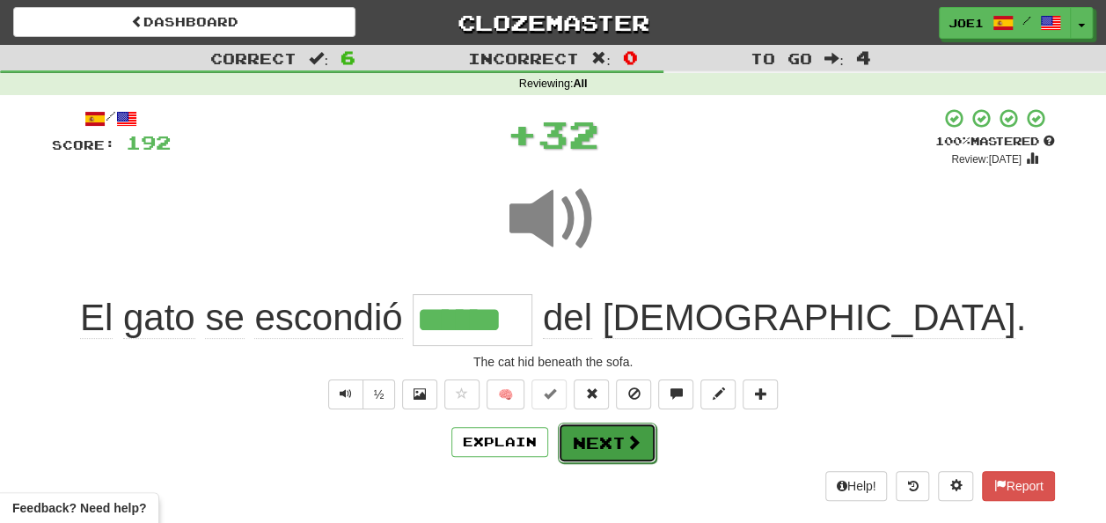
click at [578, 436] on button "Next" at bounding box center [607, 442] width 99 height 40
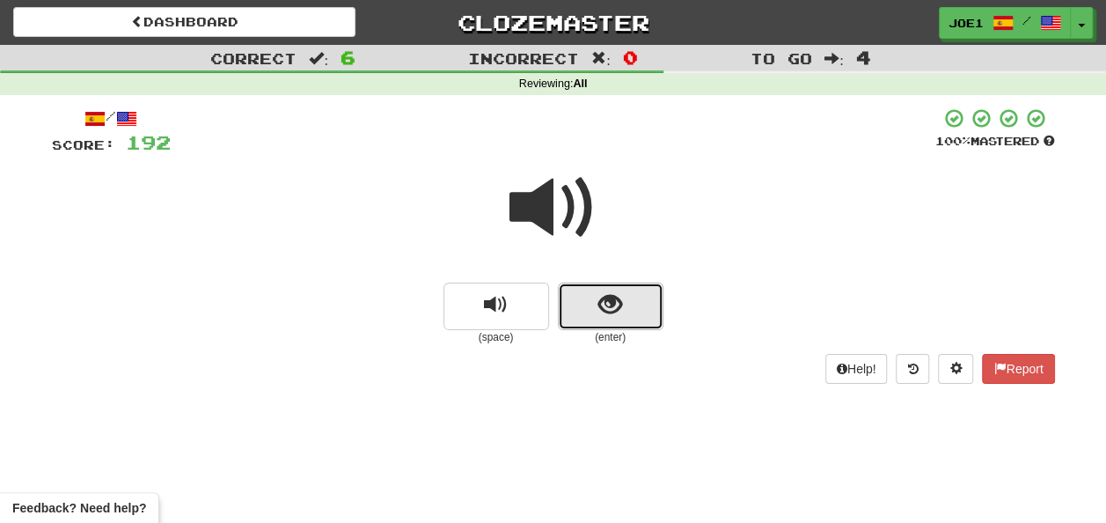
click at [632, 303] on button "show sentence" at bounding box center [611, 307] width 106 height 48
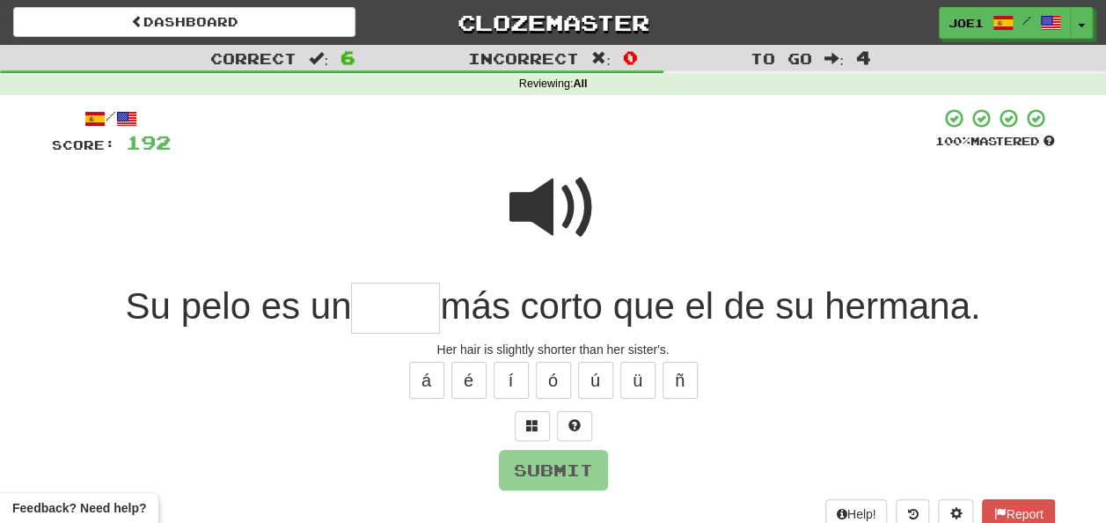
click at [402, 306] on input "text" at bounding box center [395, 309] width 89 height 52
type input "*"
click at [551, 201] on span at bounding box center [554, 208] width 88 height 88
click at [368, 312] on input "text" at bounding box center [395, 309] width 89 height 52
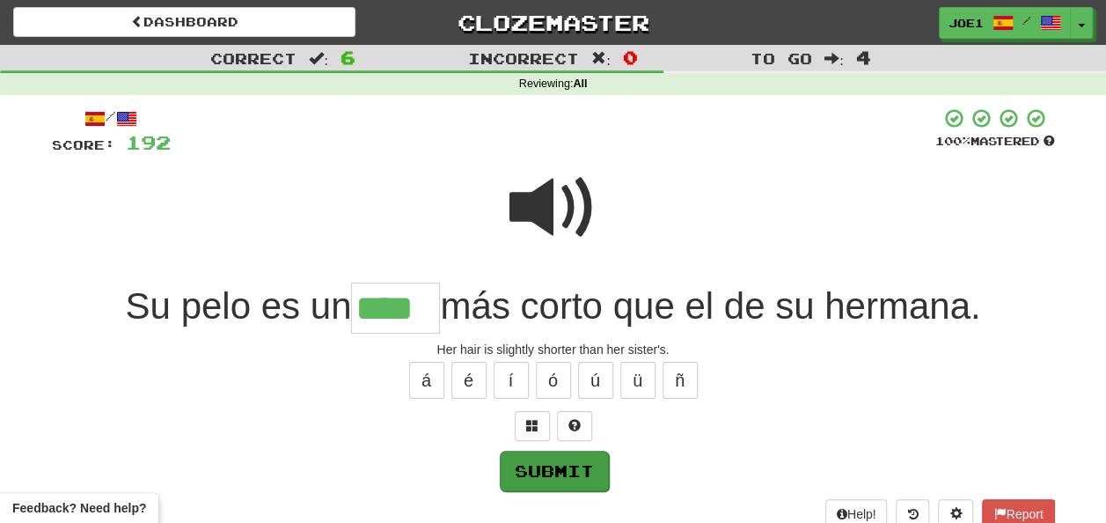
type input "****"
click at [559, 459] on button "Submit" at bounding box center [554, 471] width 109 height 40
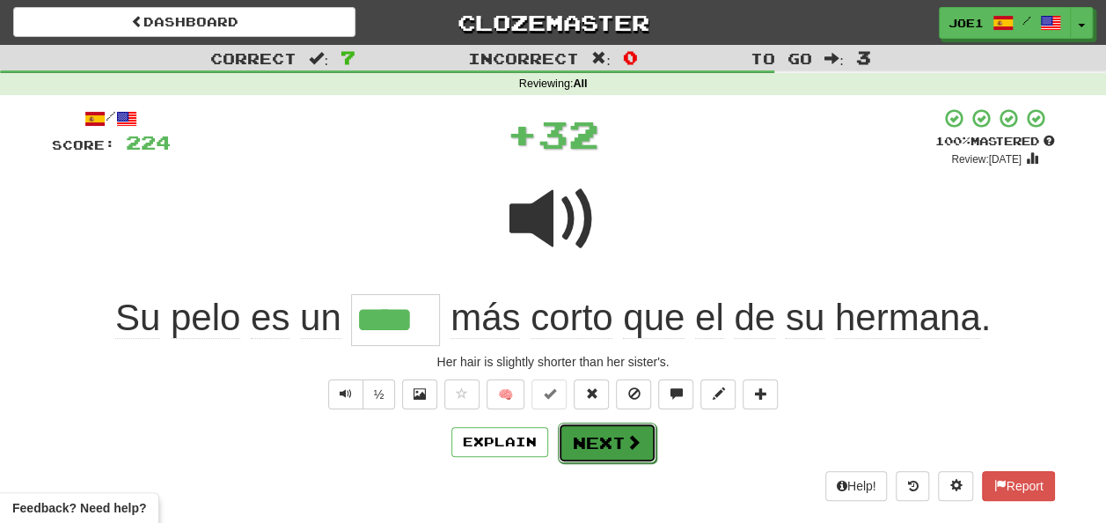
click at [583, 437] on button "Next" at bounding box center [607, 442] width 99 height 40
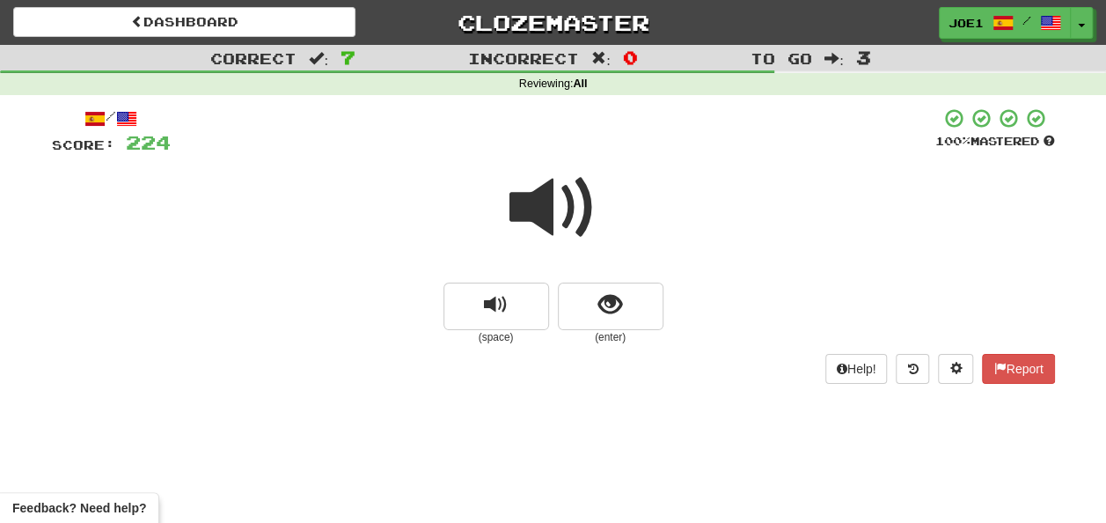
click at [534, 211] on span at bounding box center [554, 208] width 88 height 88
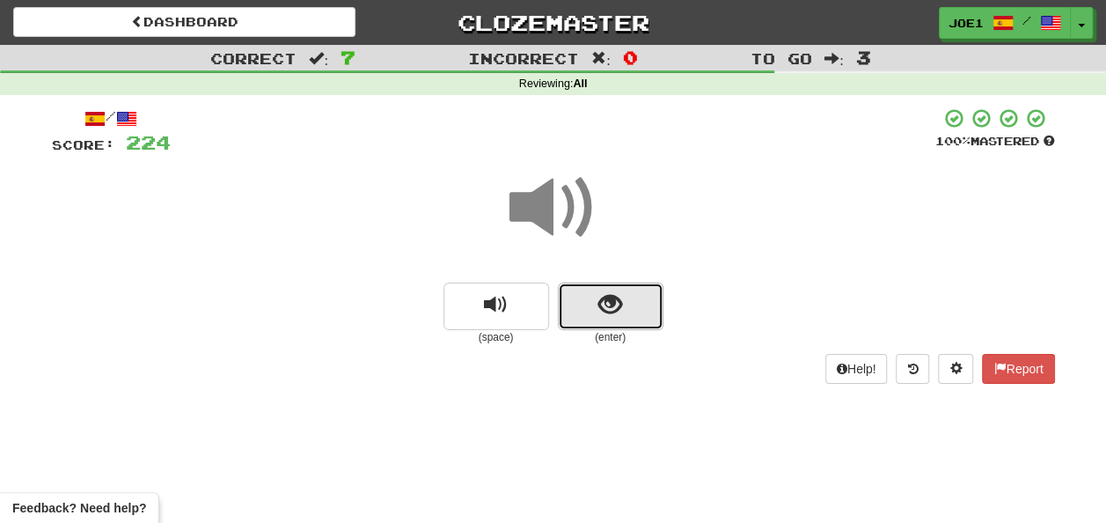
click at [581, 301] on button "show sentence" at bounding box center [611, 307] width 106 height 48
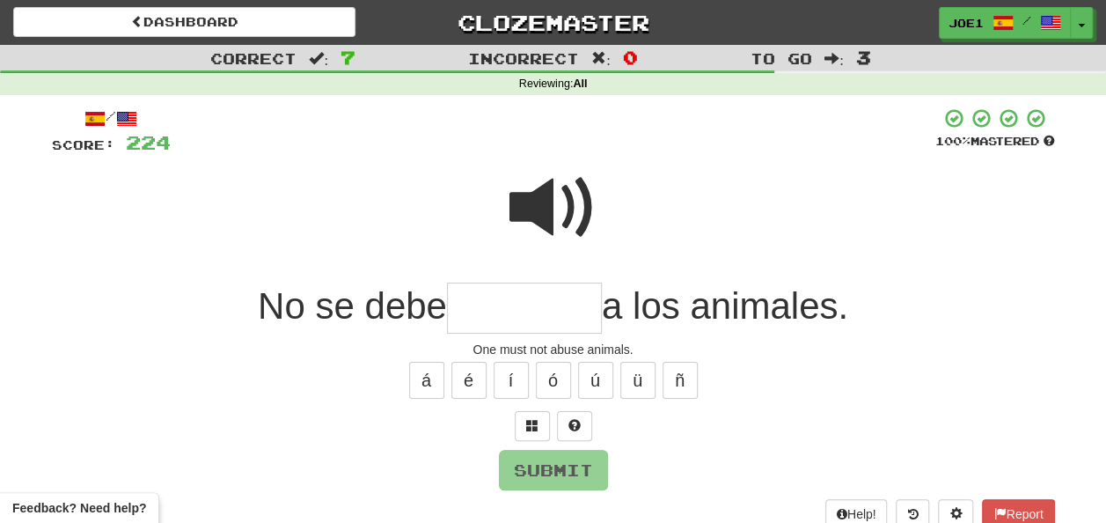
click at [507, 301] on input "text" at bounding box center [524, 309] width 155 height 52
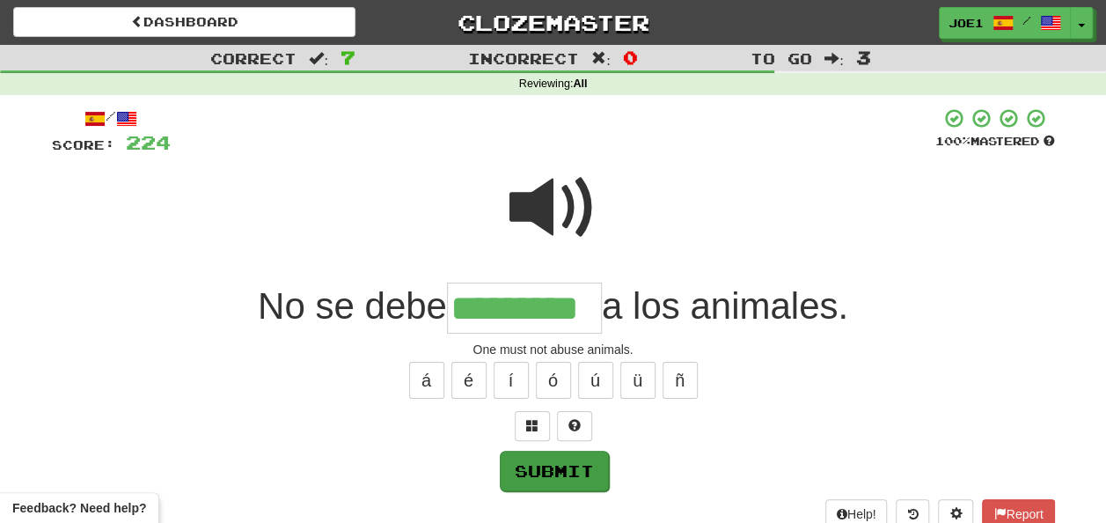
type input "*********"
click at [544, 464] on button "Submit" at bounding box center [554, 471] width 109 height 40
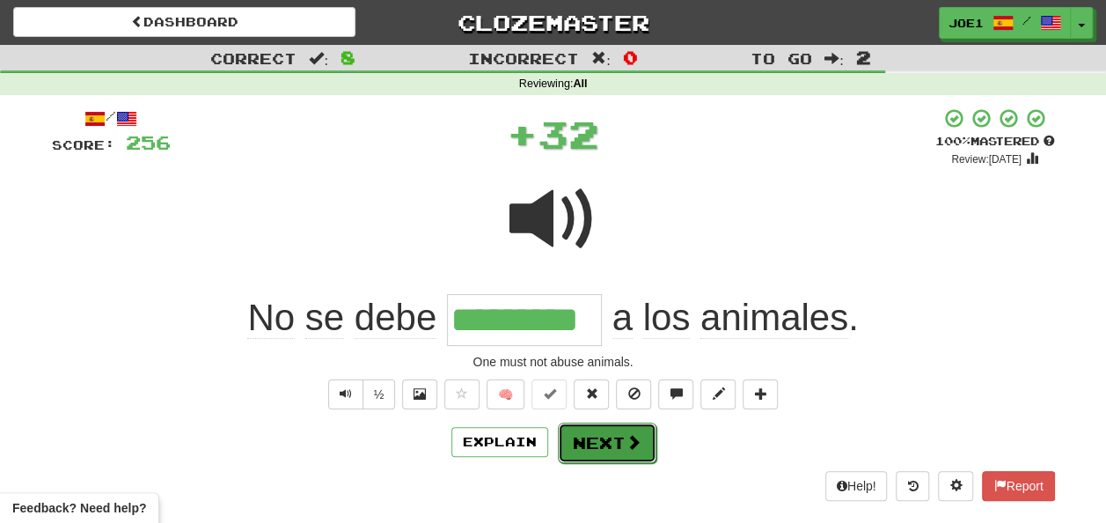
click at [591, 435] on button "Next" at bounding box center [607, 442] width 99 height 40
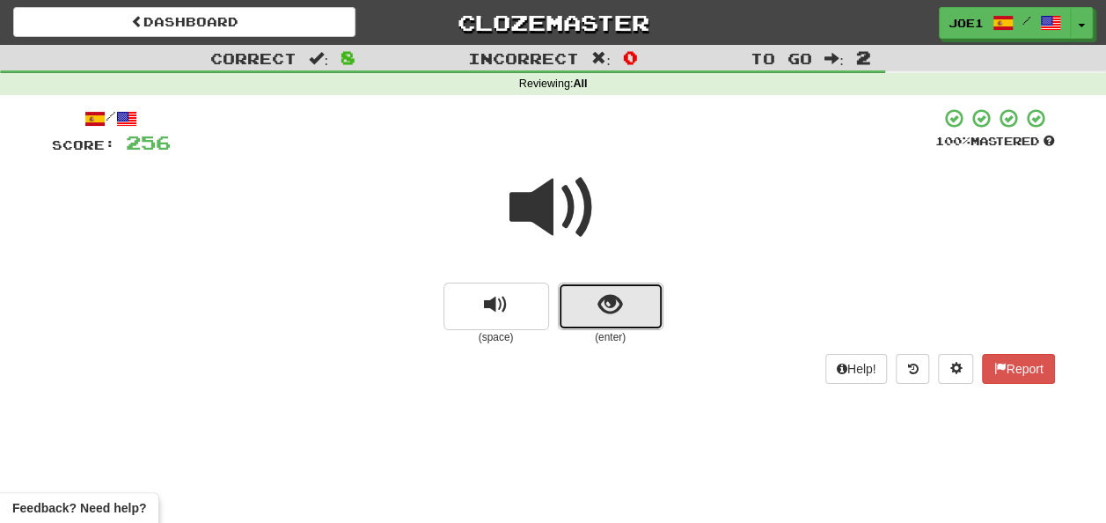
click at [601, 299] on span "show sentence" at bounding box center [611, 305] width 24 height 24
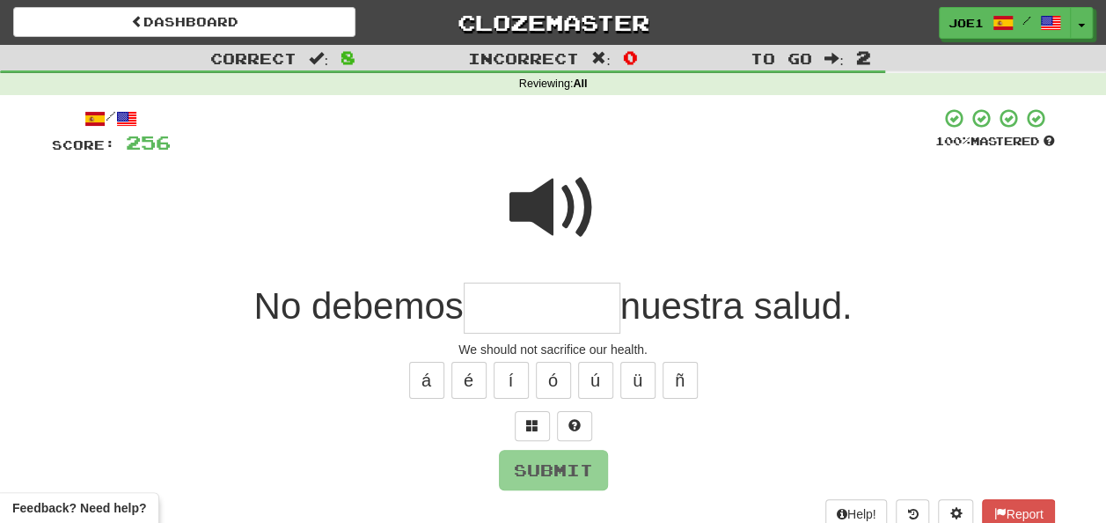
click at [511, 305] on input "text" at bounding box center [542, 309] width 157 height 52
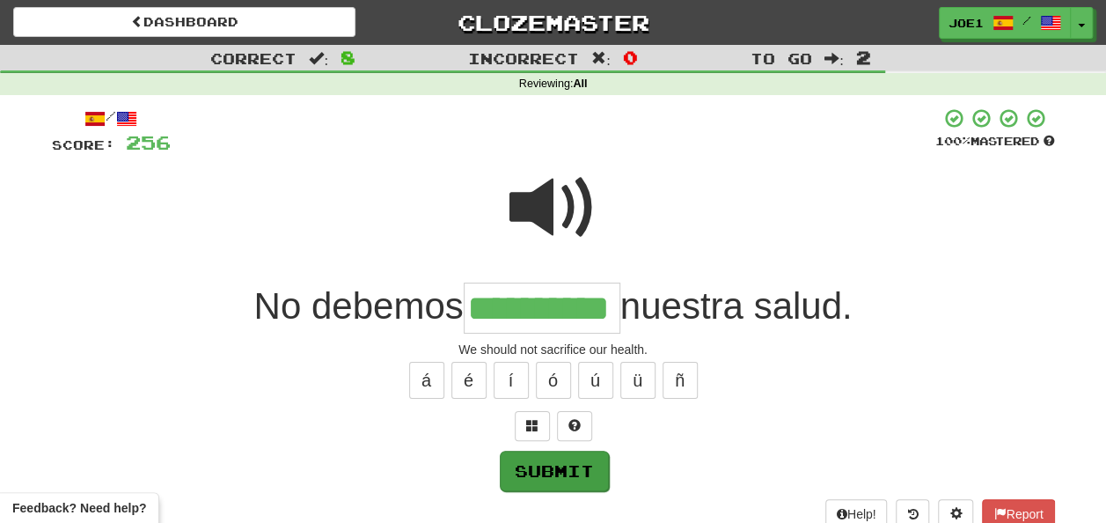
type input "**********"
click at [569, 466] on button "Submit" at bounding box center [554, 471] width 109 height 40
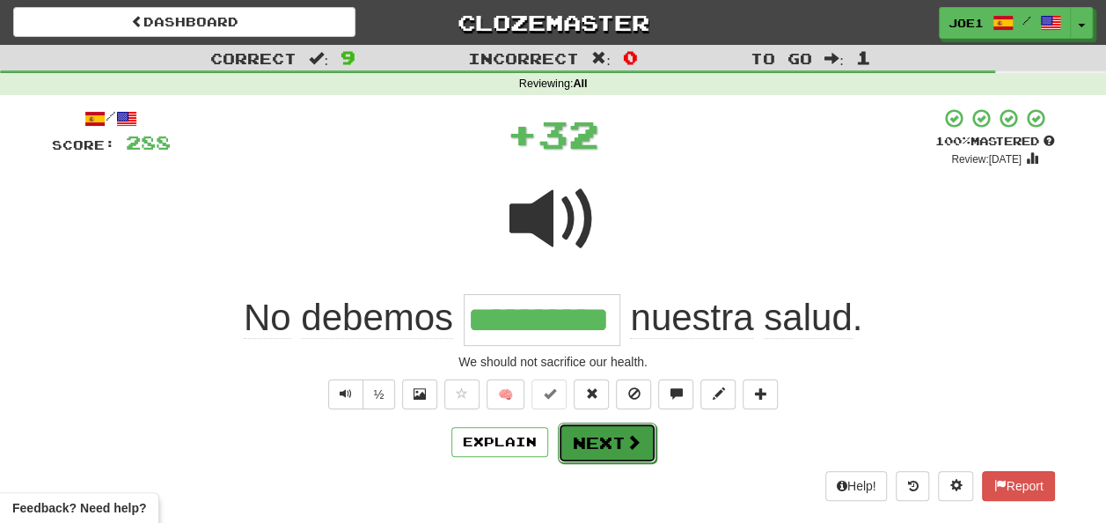
click at [589, 438] on button "Next" at bounding box center [607, 442] width 99 height 40
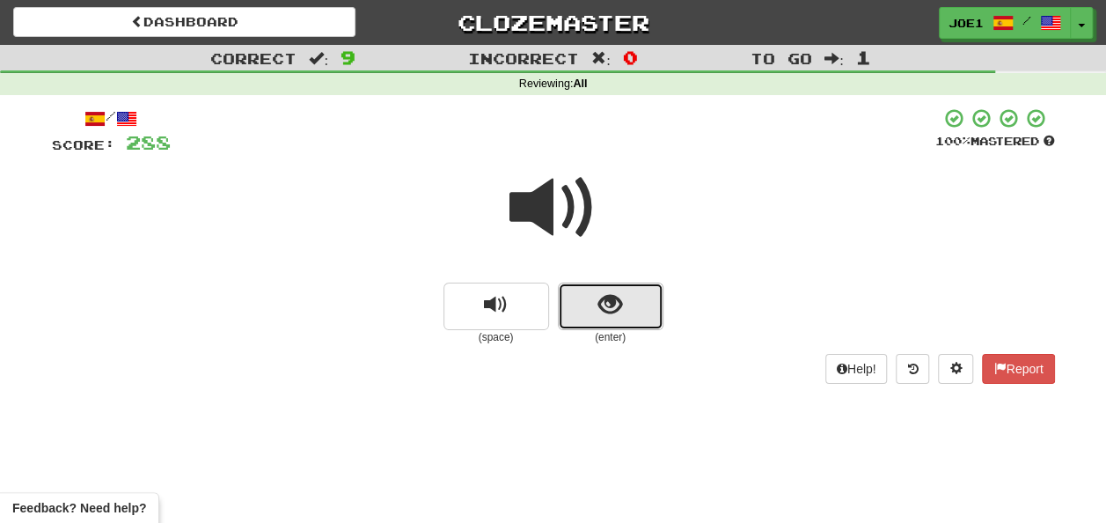
click at [593, 304] on button "show sentence" at bounding box center [611, 307] width 106 height 48
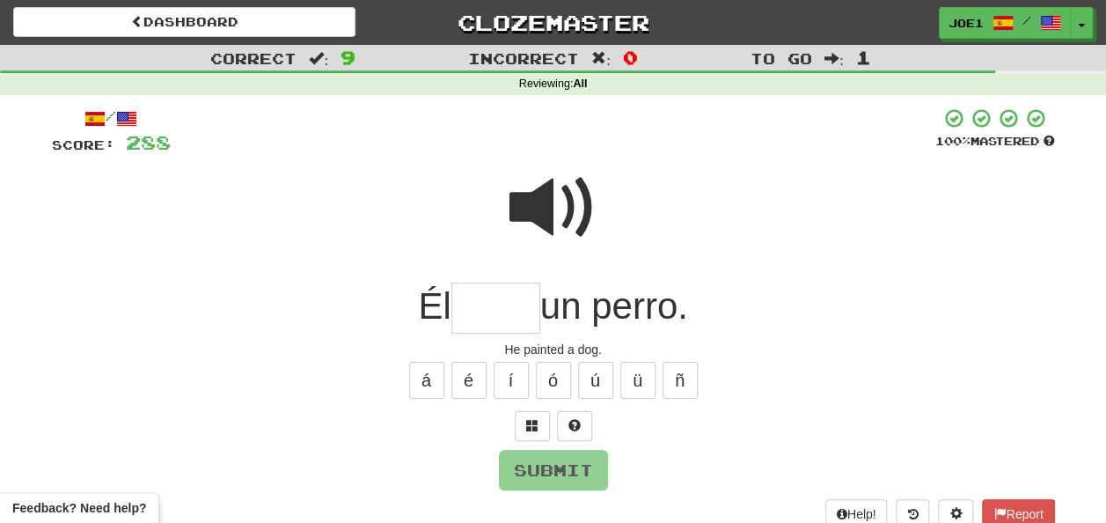
click at [472, 312] on input "text" at bounding box center [496, 309] width 89 height 52
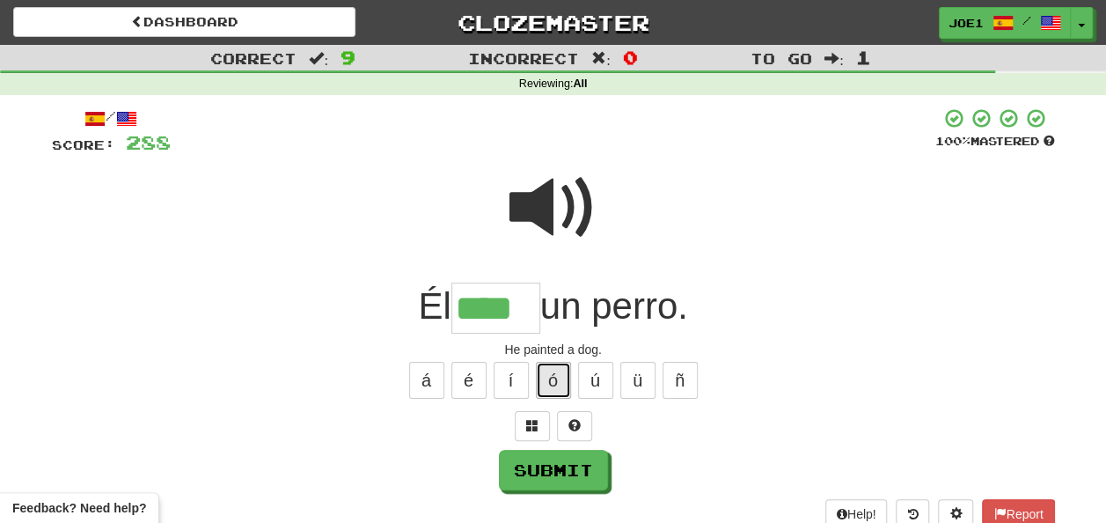
click at [539, 373] on button "ó" at bounding box center [553, 380] width 35 height 37
type input "*****"
click at [557, 204] on span at bounding box center [554, 208] width 88 height 88
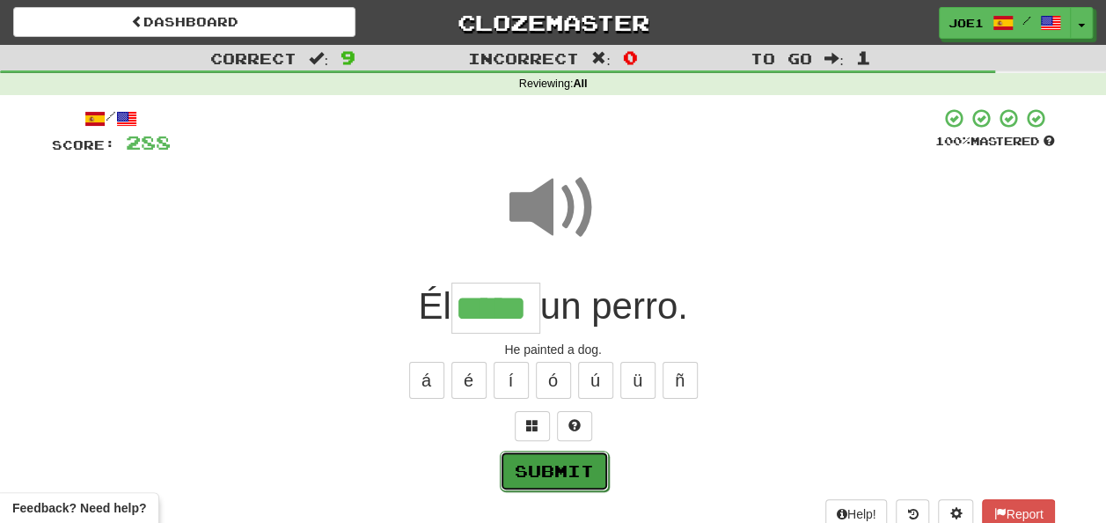
click at [549, 468] on button "Submit" at bounding box center [554, 471] width 109 height 40
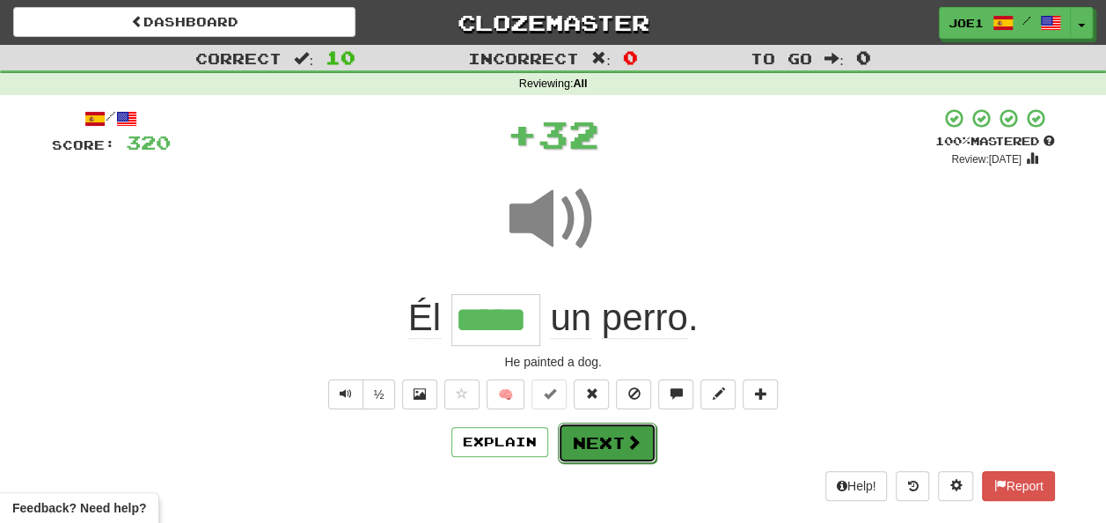
click at [599, 440] on button "Next" at bounding box center [607, 442] width 99 height 40
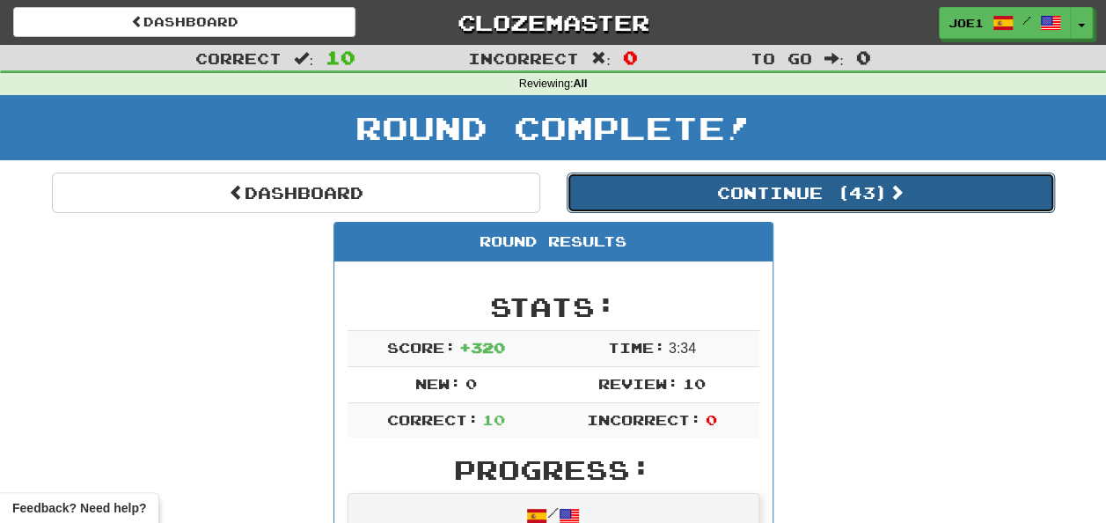
click at [664, 191] on button "Continue ( 43 )" at bounding box center [811, 193] width 488 height 40
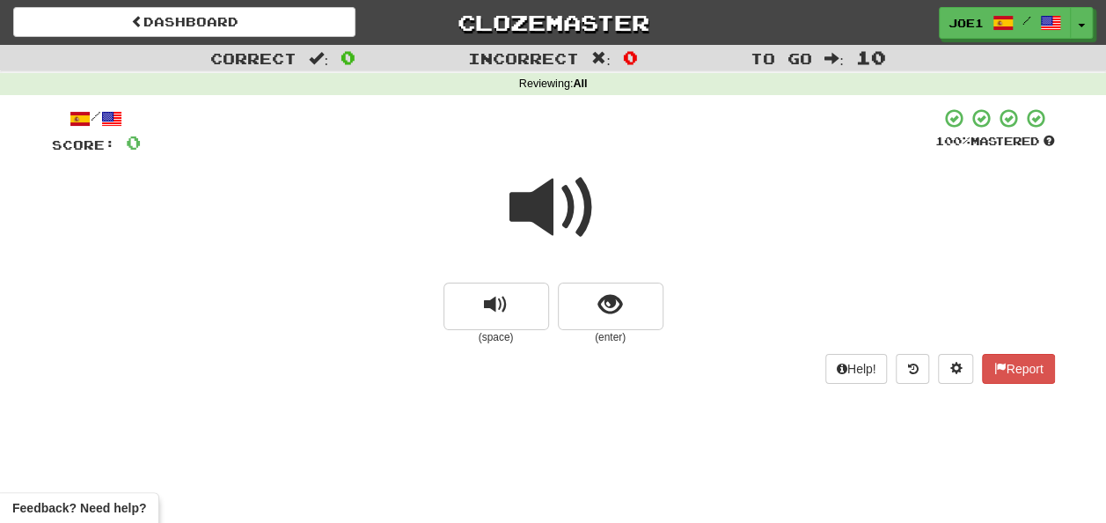
click at [551, 198] on span at bounding box center [554, 208] width 88 height 88
click at [554, 204] on span at bounding box center [554, 208] width 88 height 88
click at [532, 206] on span at bounding box center [554, 208] width 88 height 88
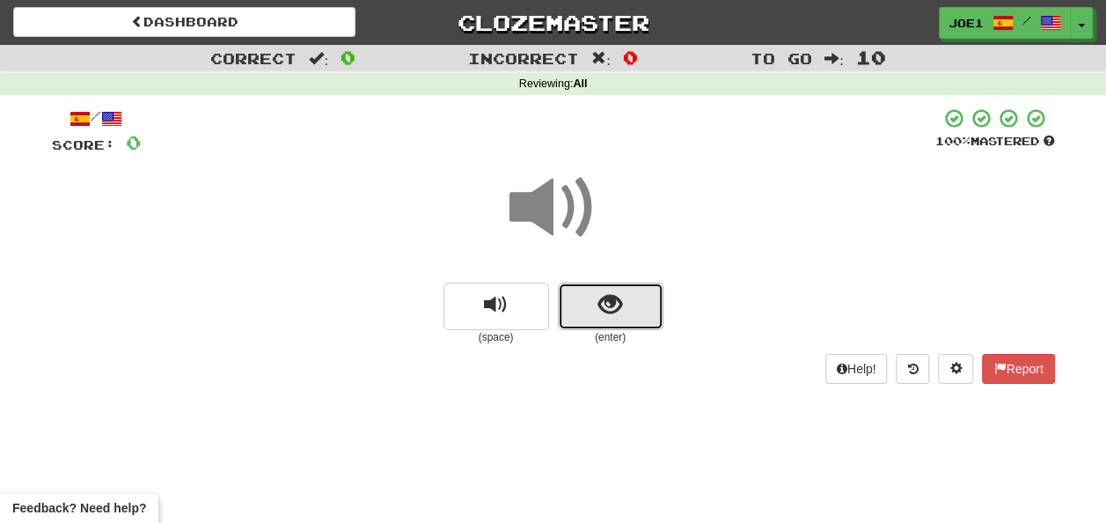
click at [597, 306] on button "show sentence" at bounding box center [611, 307] width 106 height 48
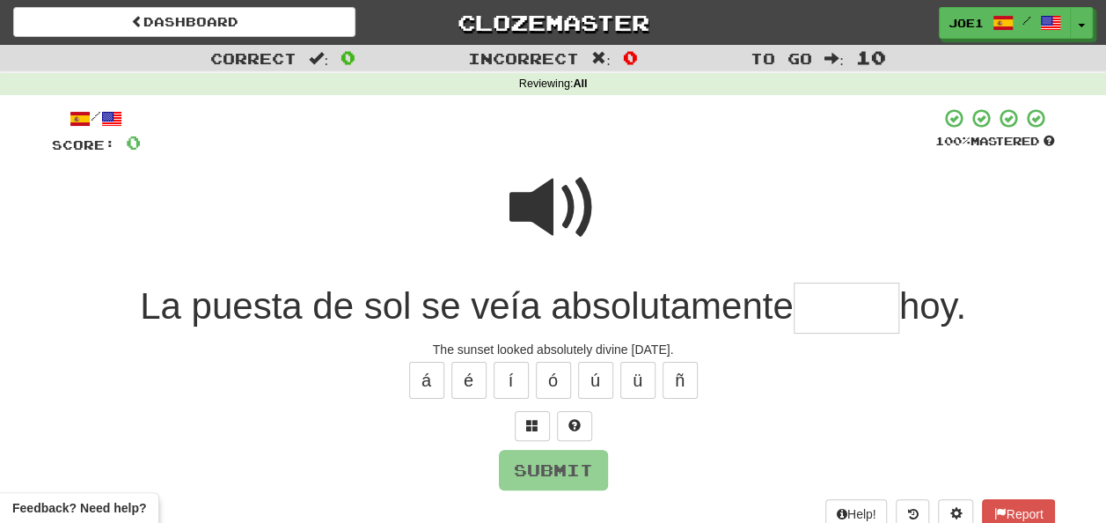
click at [547, 188] on span at bounding box center [554, 208] width 88 height 88
click at [528, 203] on span at bounding box center [554, 208] width 88 height 88
click at [816, 303] on input "text" at bounding box center [847, 309] width 106 height 52
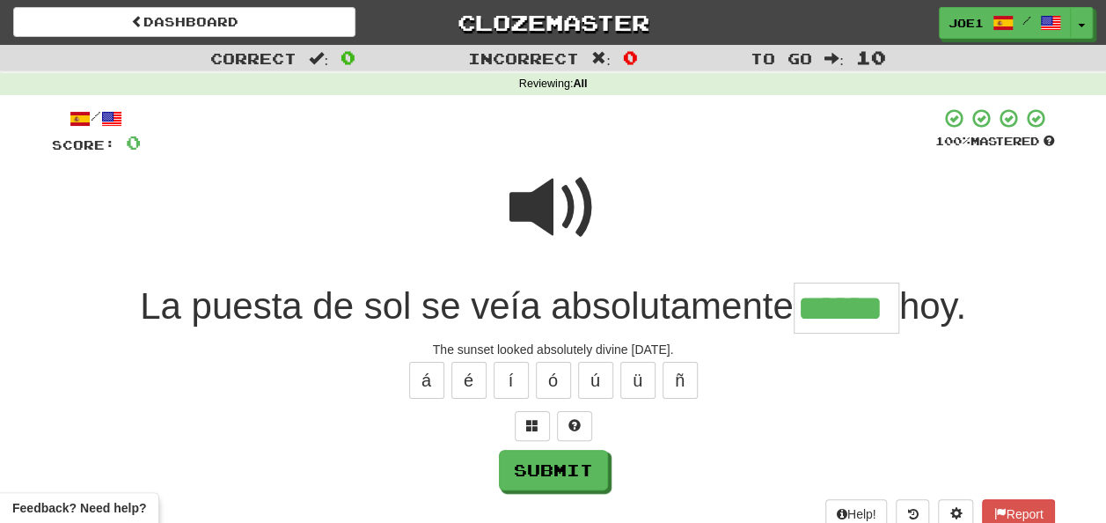
type input "******"
click at [589, 192] on span at bounding box center [554, 208] width 88 height 88
click at [581, 219] on span at bounding box center [554, 208] width 88 height 88
click at [528, 471] on button "Submit" at bounding box center [554, 471] width 109 height 40
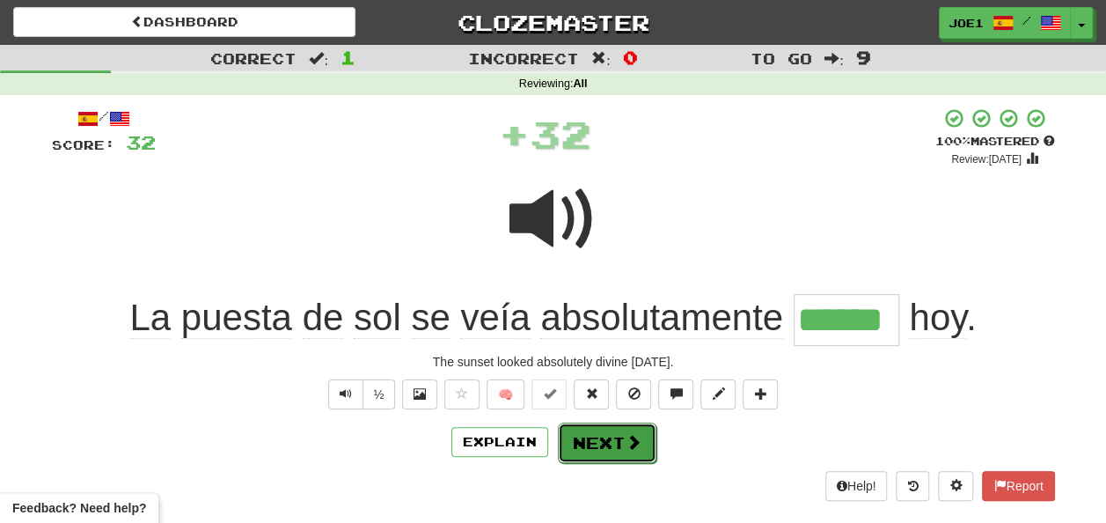
click at [606, 436] on button "Next" at bounding box center [607, 442] width 99 height 40
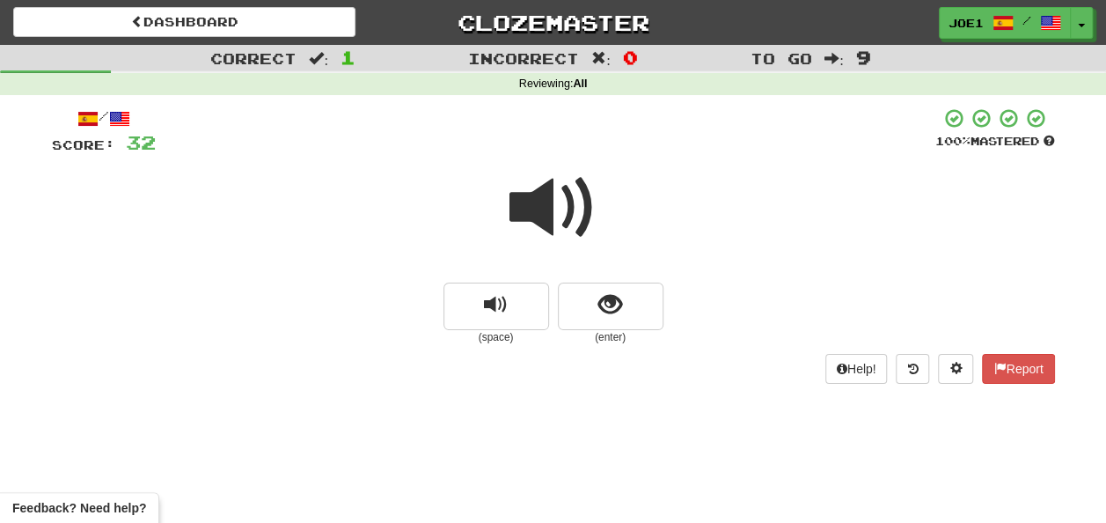
click at [547, 206] on span at bounding box center [554, 208] width 88 height 88
click at [546, 203] on span at bounding box center [554, 208] width 88 height 88
click at [548, 203] on span at bounding box center [554, 208] width 88 height 88
click at [601, 296] on span "show sentence" at bounding box center [611, 305] width 24 height 24
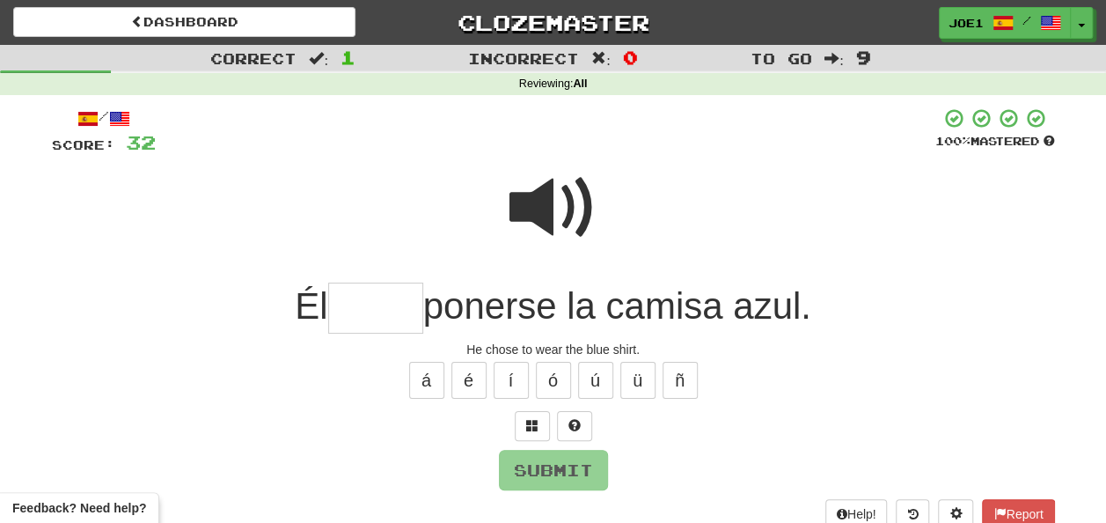
click at [550, 190] on span at bounding box center [554, 208] width 88 height 88
click at [356, 300] on input "text" at bounding box center [375, 309] width 95 height 52
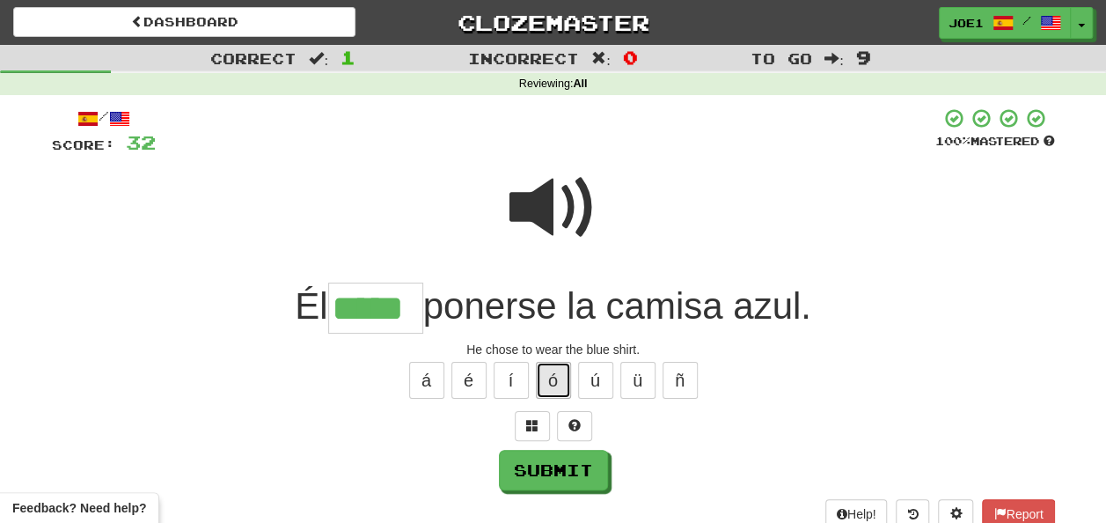
click at [567, 383] on button "ó" at bounding box center [553, 380] width 35 height 37
type input "******"
click at [526, 211] on span at bounding box center [554, 208] width 88 height 88
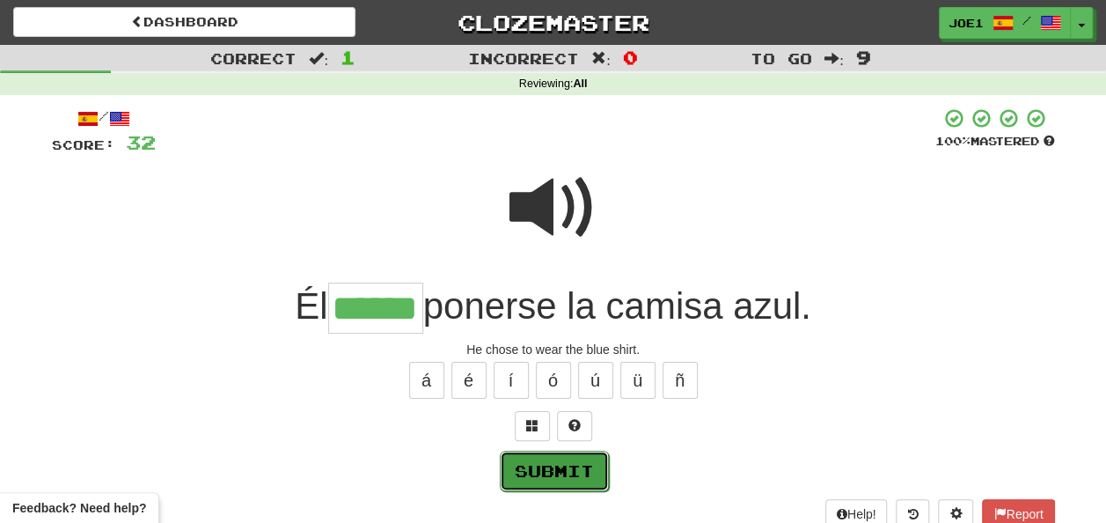
click at [574, 461] on button "Submit" at bounding box center [554, 471] width 109 height 40
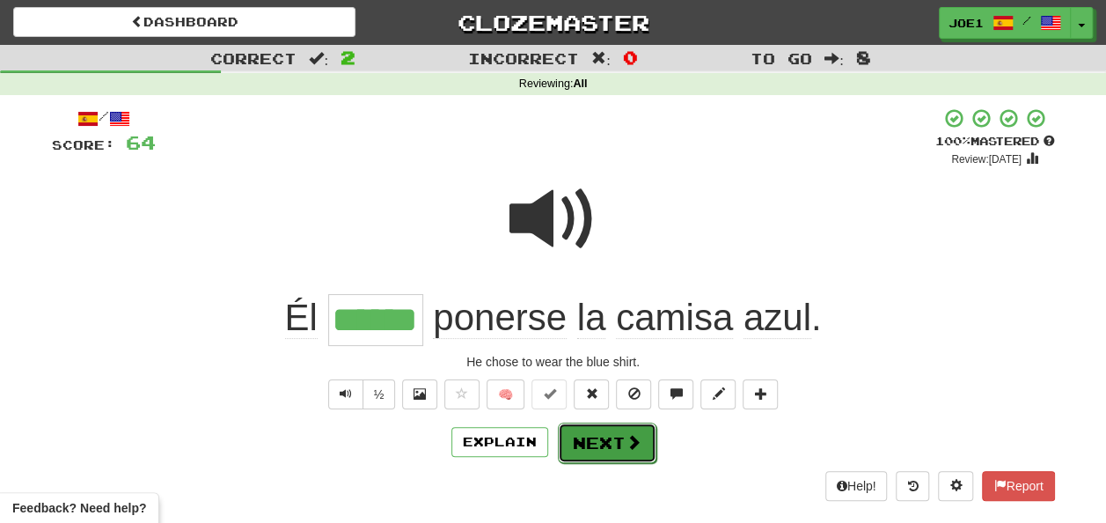
click at [601, 433] on button "Next" at bounding box center [607, 442] width 99 height 40
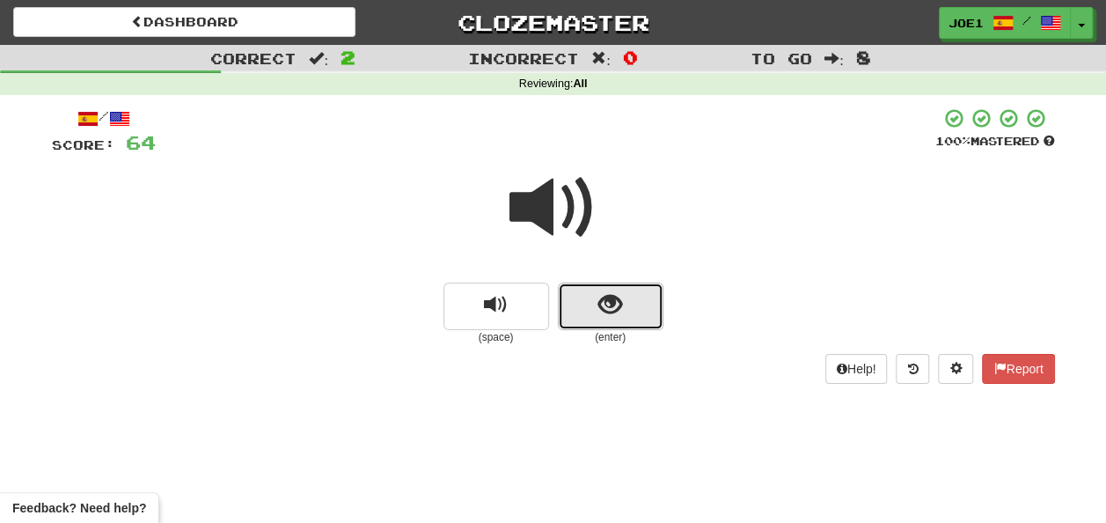
click at [589, 310] on button "show sentence" at bounding box center [611, 307] width 106 height 48
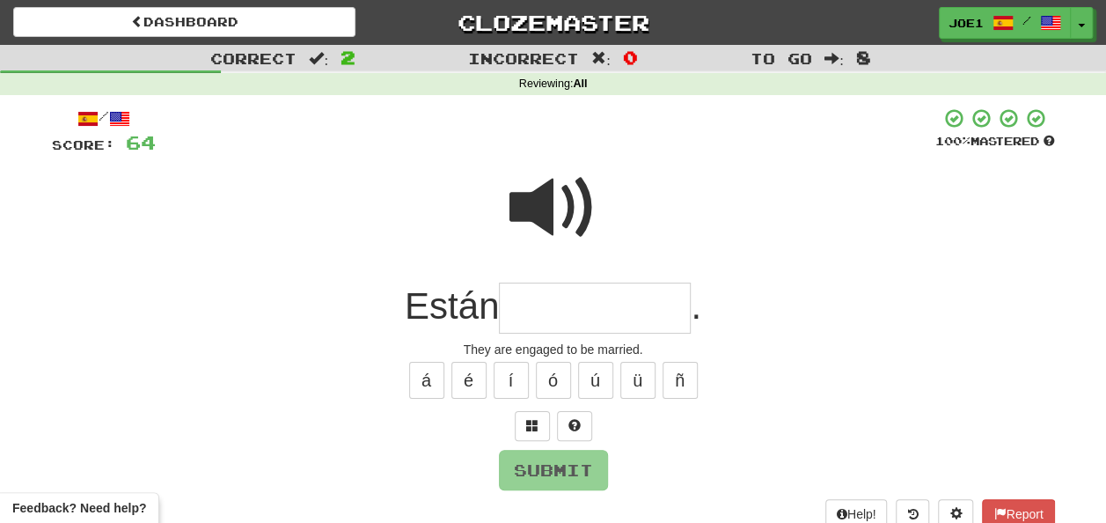
click at [545, 296] on input "text" at bounding box center [595, 309] width 192 height 52
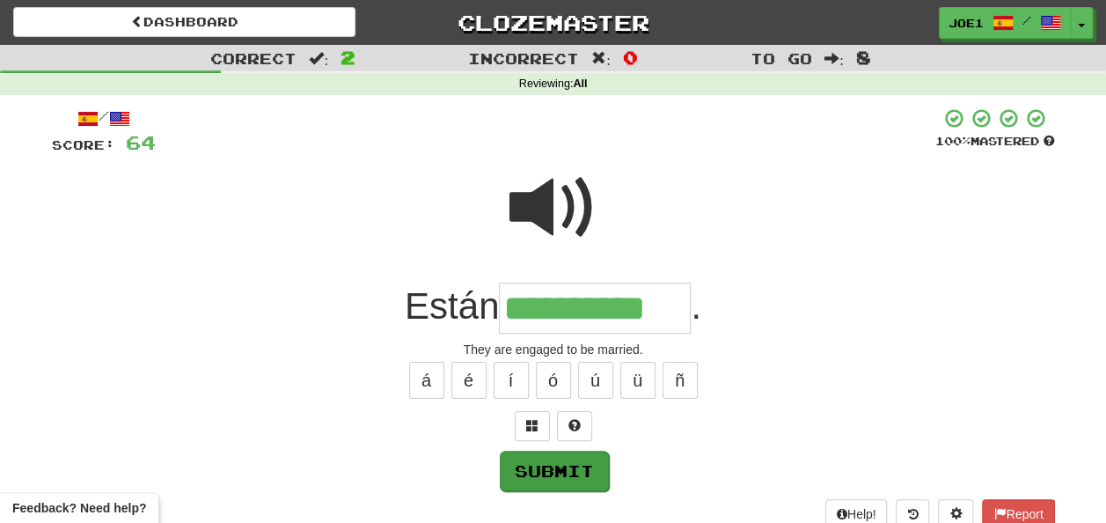
type input "**********"
click at [555, 466] on button "Submit" at bounding box center [554, 471] width 109 height 40
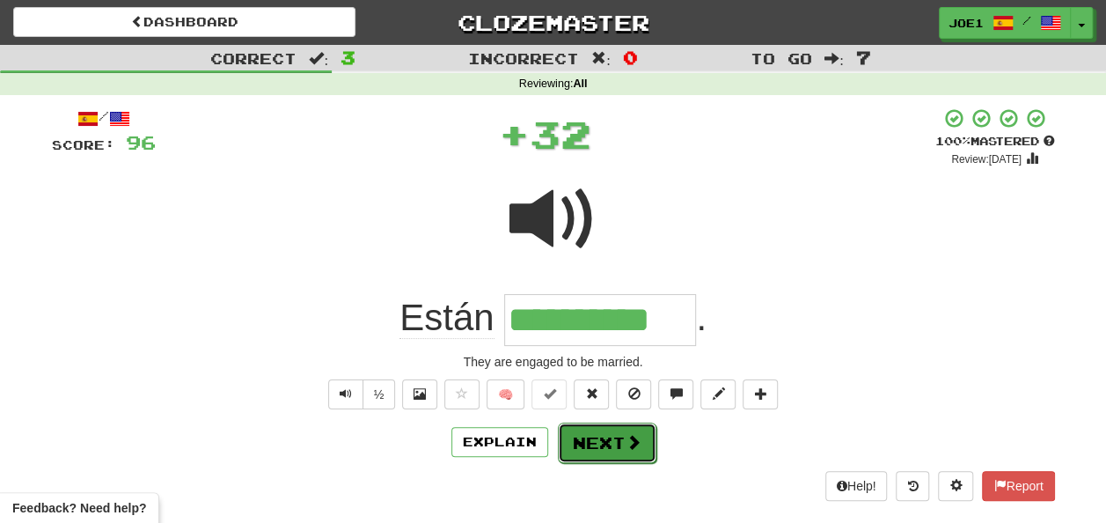
click at [586, 434] on button "Next" at bounding box center [607, 442] width 99 height 40
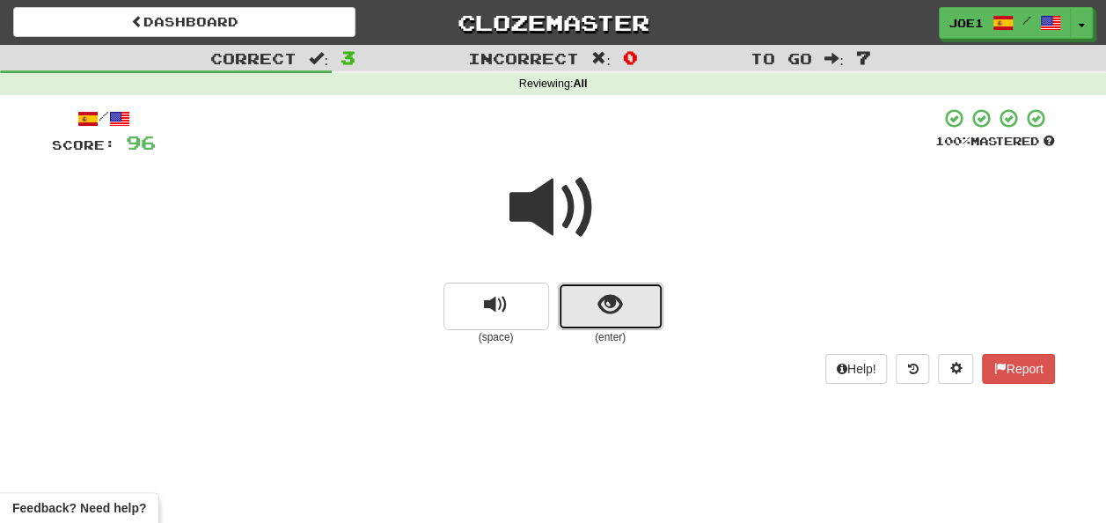
click at [599, 309] on span "show sentence" at bounding box center [611, 305] width 24 height 24
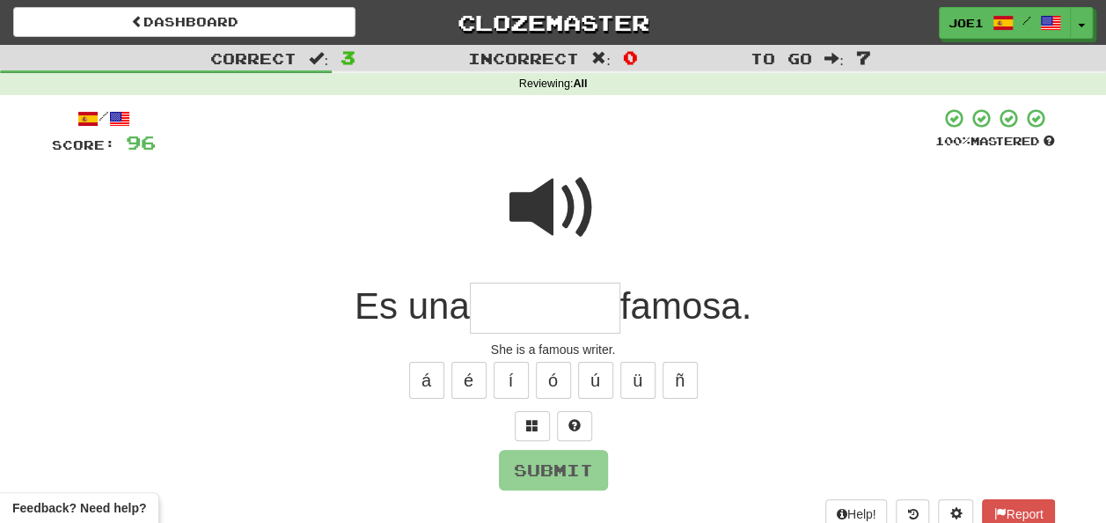
click at [527, 312] on input "text" at bounding box center [545, 309] width 151 height 52
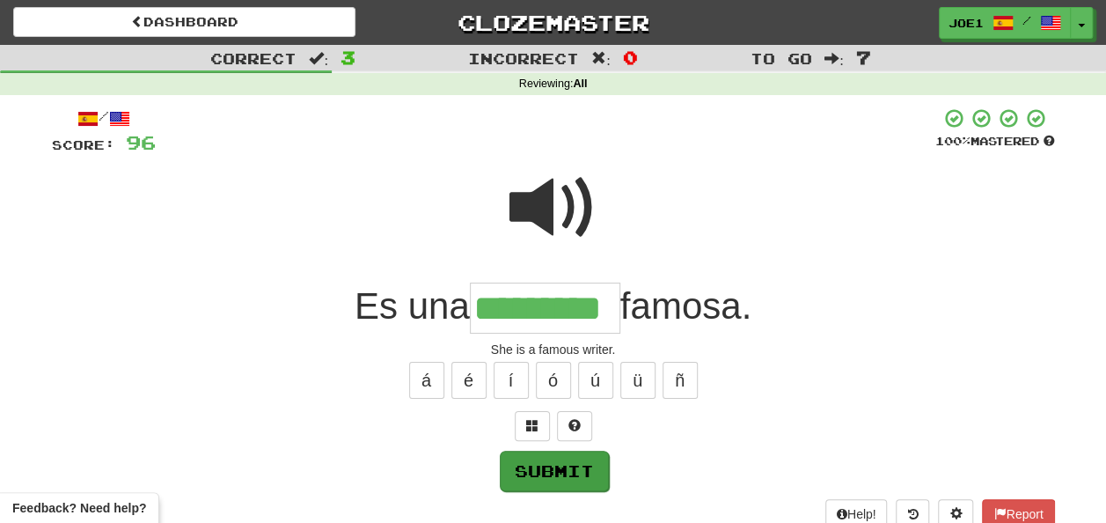
type input "*********"
click at [535, 464] on button "Submit" at bounding box center [554, 471] width 109 height 40
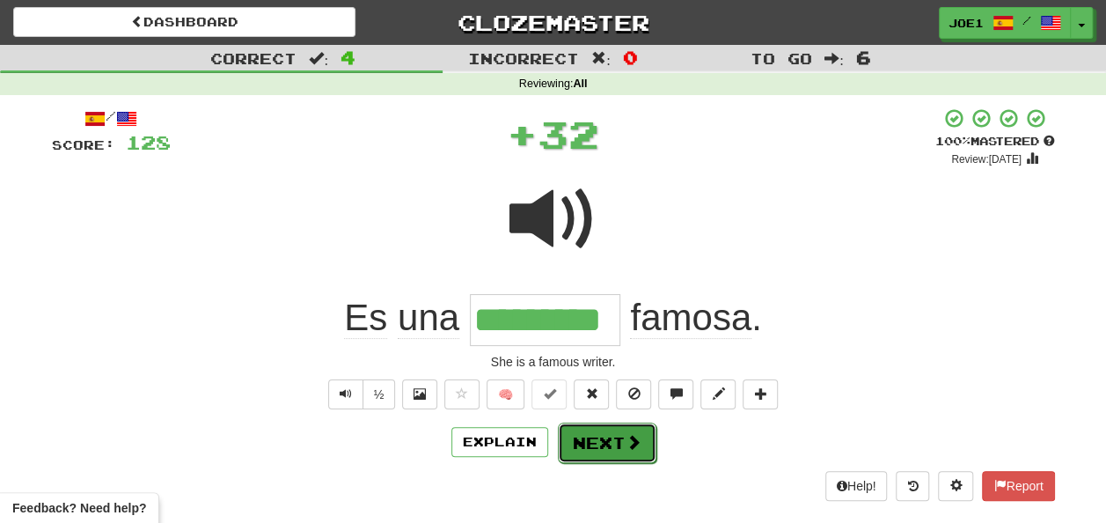
click at [599, 431] on button "Next" at bounding box center [607, 442] width 99 height 40
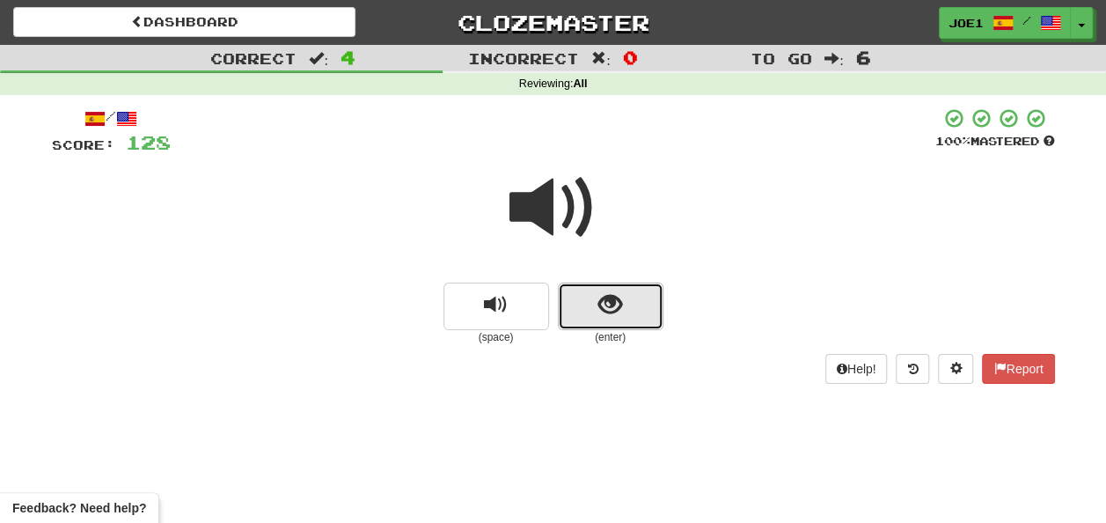
click at [583, 303] on button "show sentence" at bounding box center [611, 307] width 106 height 48
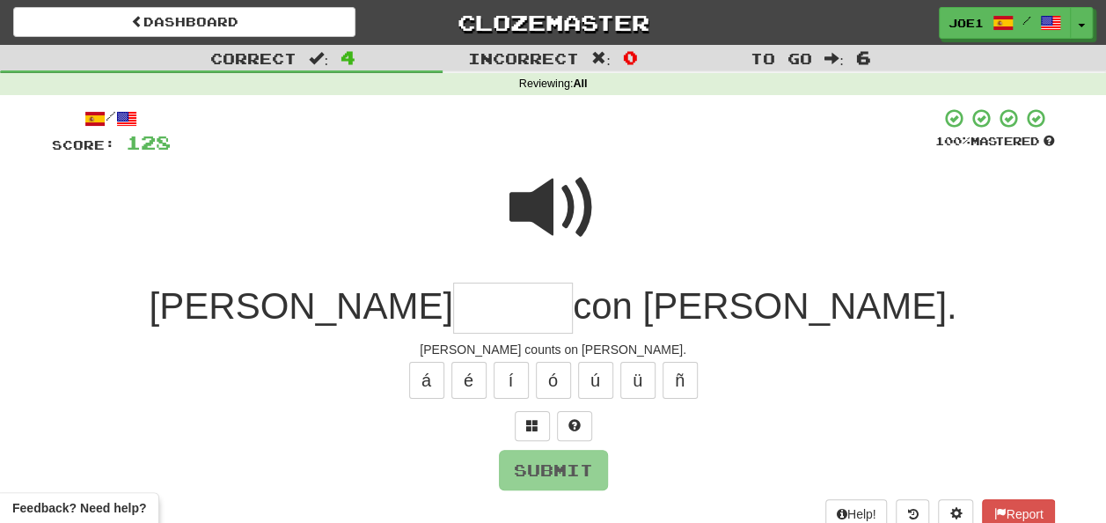
click at [460, 306] on input "text" at bounding box center [513, 309] width 120 height 52
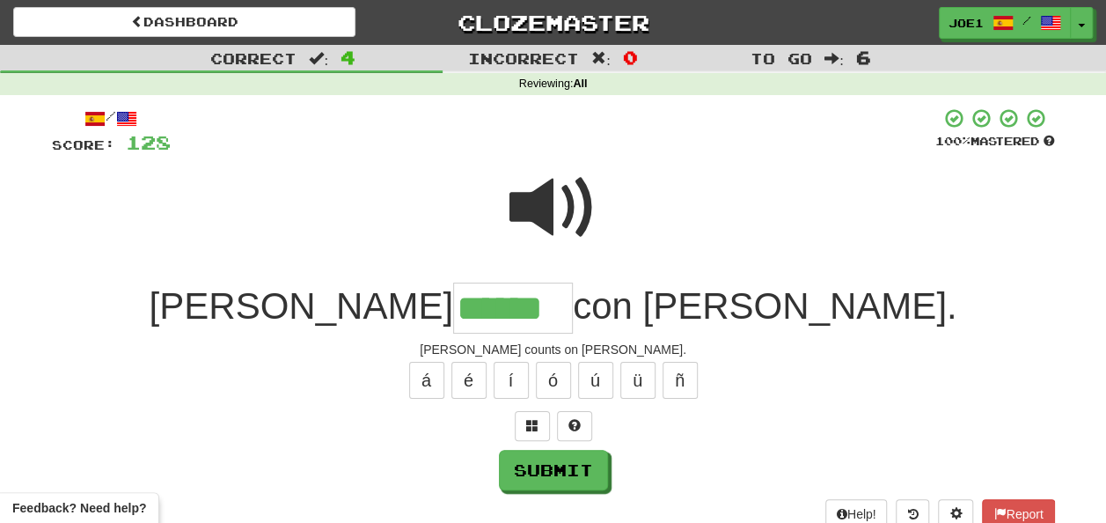
type input "******"
click at [544, 206] on span at bounding box center [554, 208] width 88 height 88
click at [555, 453] on button "Submit" at bounding box center [554, 471] width 109 height 40
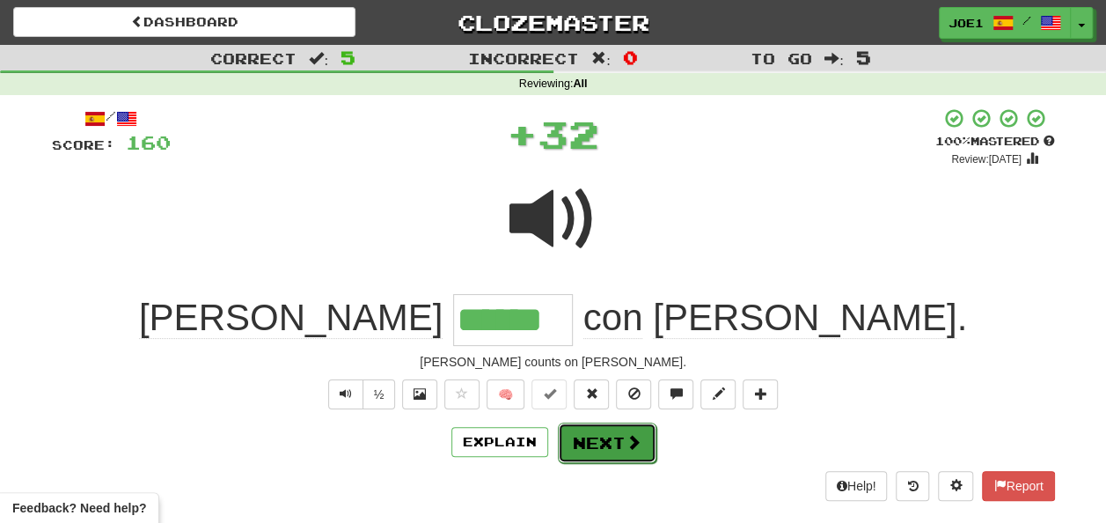
click at [581, 439] on button "Next" at bounding box center [607, 442] width 99 height 40
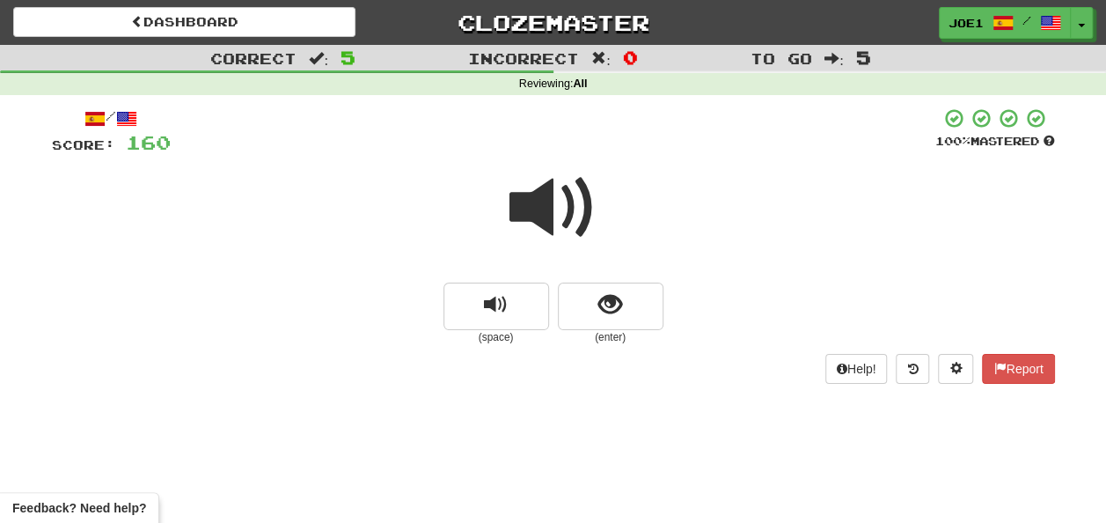
click at [528, 210] on span at bounding box center [554, 208] width 88 height 88
click at [590, 305] on button "show sentence" at bounding box center [611, 307] width 106 height 48
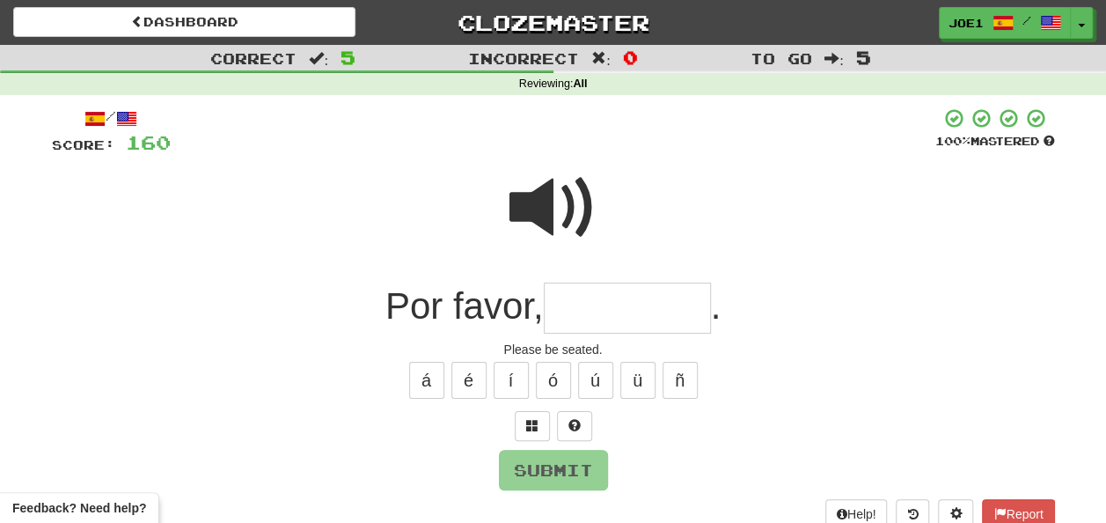
click at [532, 194] on span at bounding box center [554, 208] width 88 height 88
click at [570, 300] on input "text" at bounding box center [627, 309] width 167 height 52
type input "*"
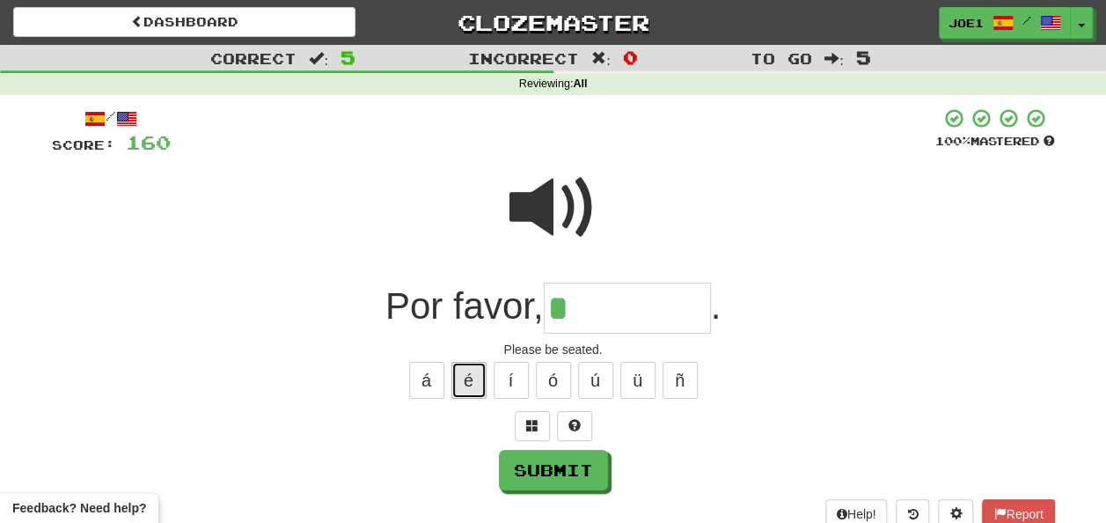
click at [472, 374] on button "é" at bounding box center [469, 380] width 35 height 37
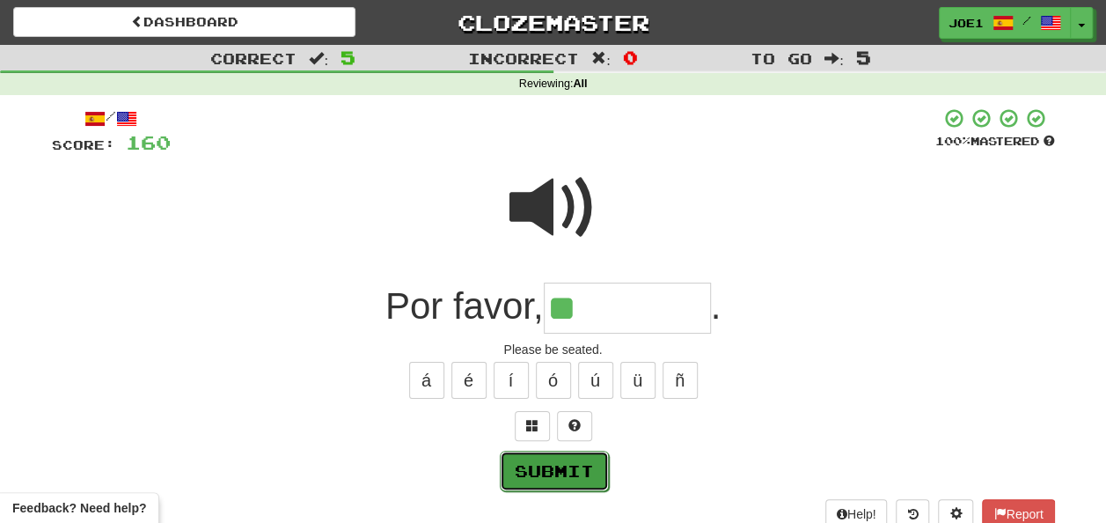
click at [550, 458] on button "Submit" at bounding box center [554, 471] width 109 height 40
type input "*********"
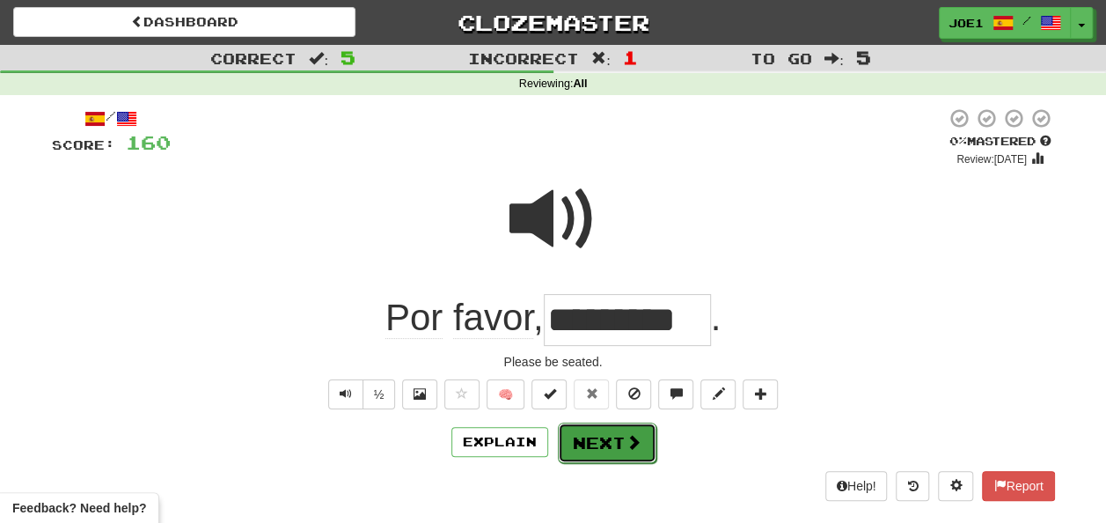
click at [594, 433] on button "Next" at bounding box center [607, 442] width 99 height 40
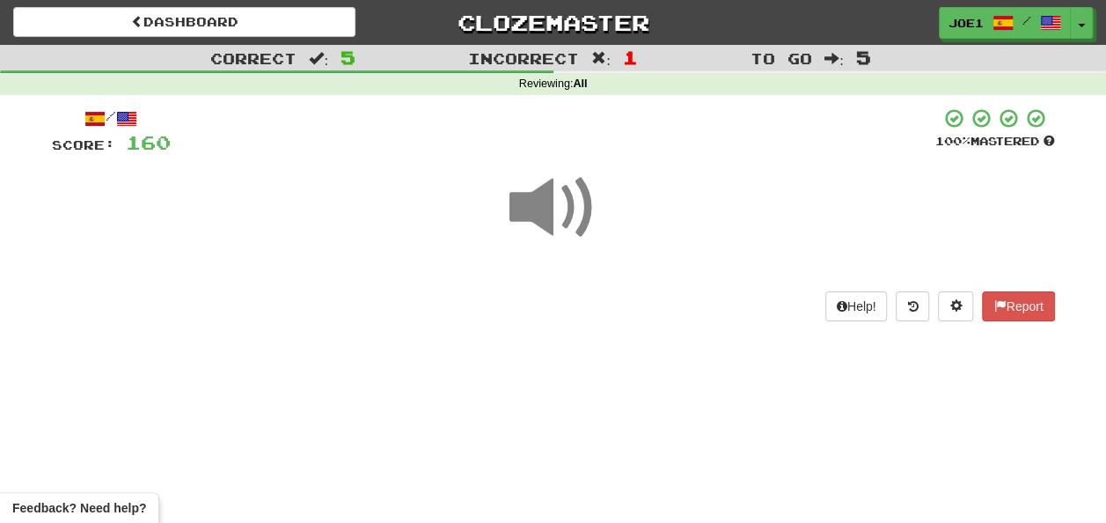
click at [539, 199] on span at bounding box center [554, 208] width 88 height 88
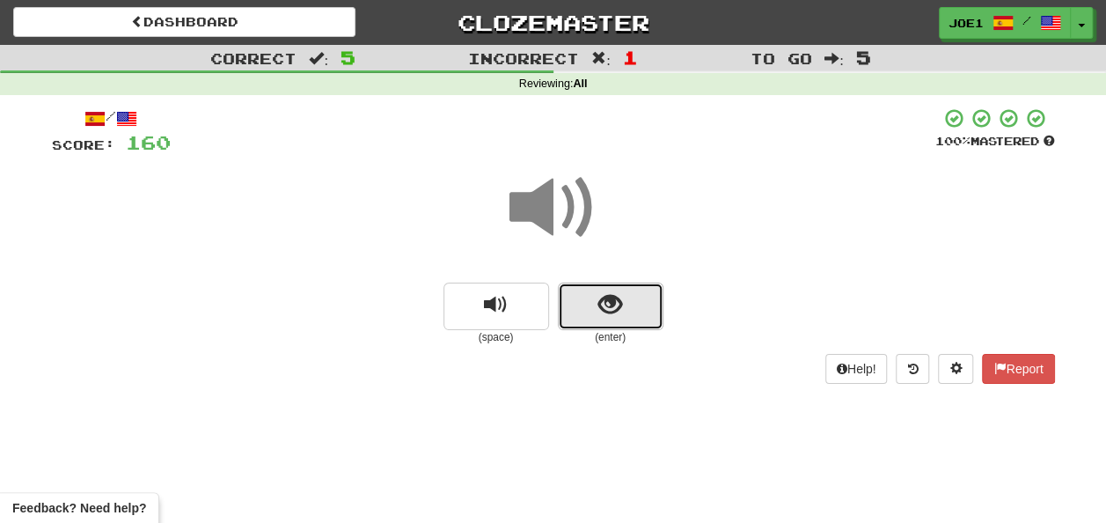
click at [599, 300] on span "show sentence" at bounding box center [611, 305] width 24 height 24
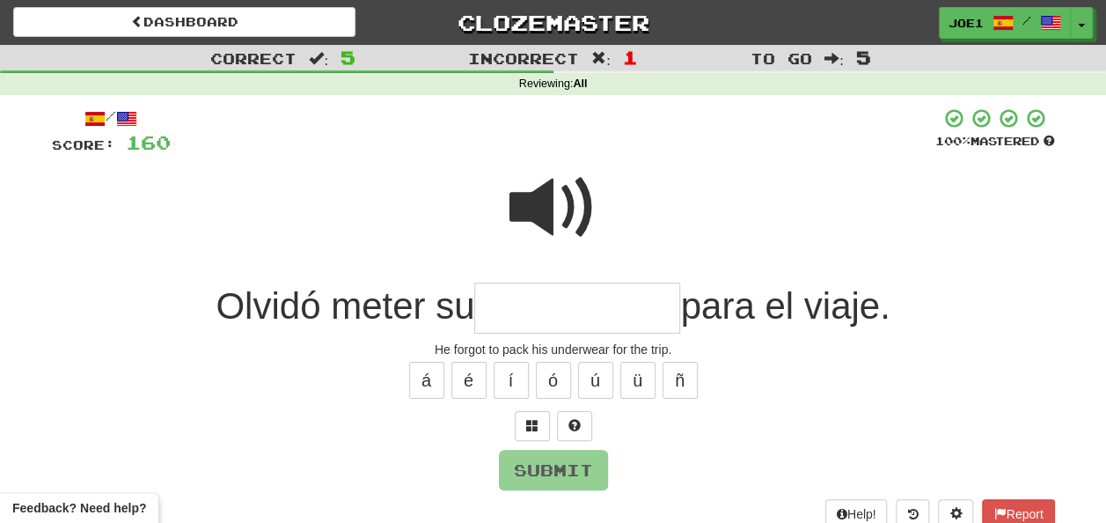
click at [535, 199] on span at bounding box center [554, 208] width 88 height 88
click at [498, 300] on input "text" at bounding box center [577, 309] width 206 height 52
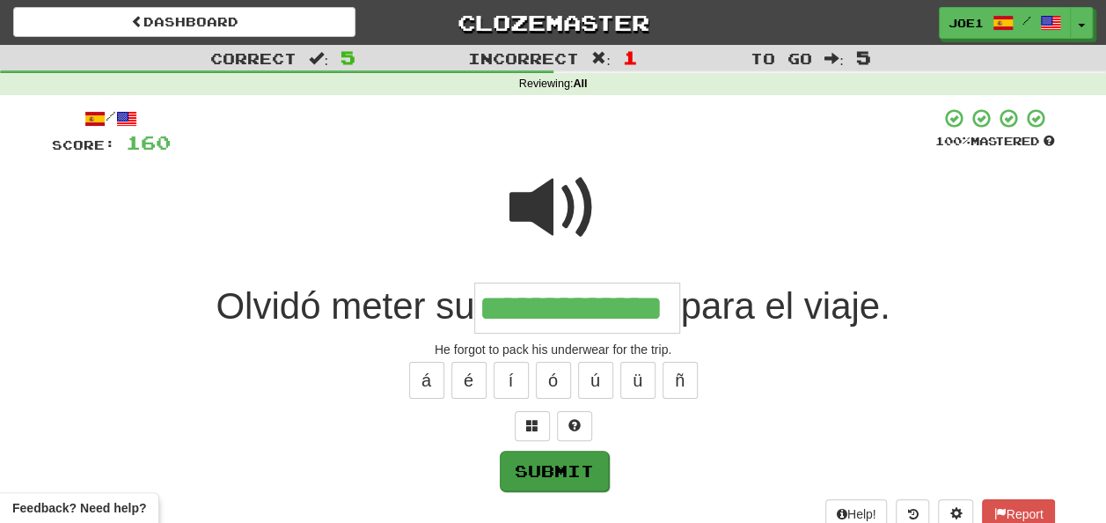
type input "**********"
click at [540, 461] on button "Submit" at bounding box center [554, 471] width 109 height 40
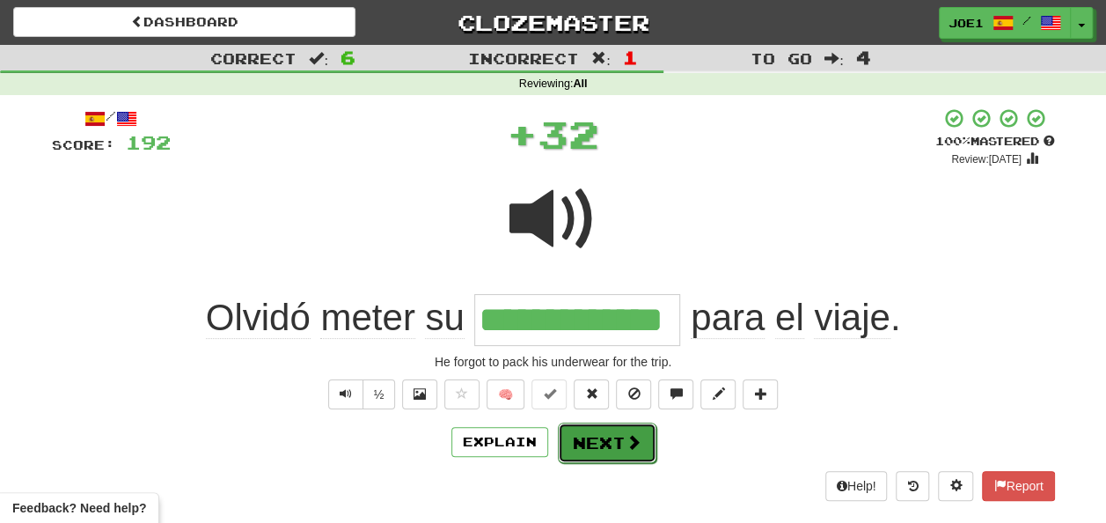
click at [591, 433] on button "Next" at bounding box center [607, 442] width 99 height 40
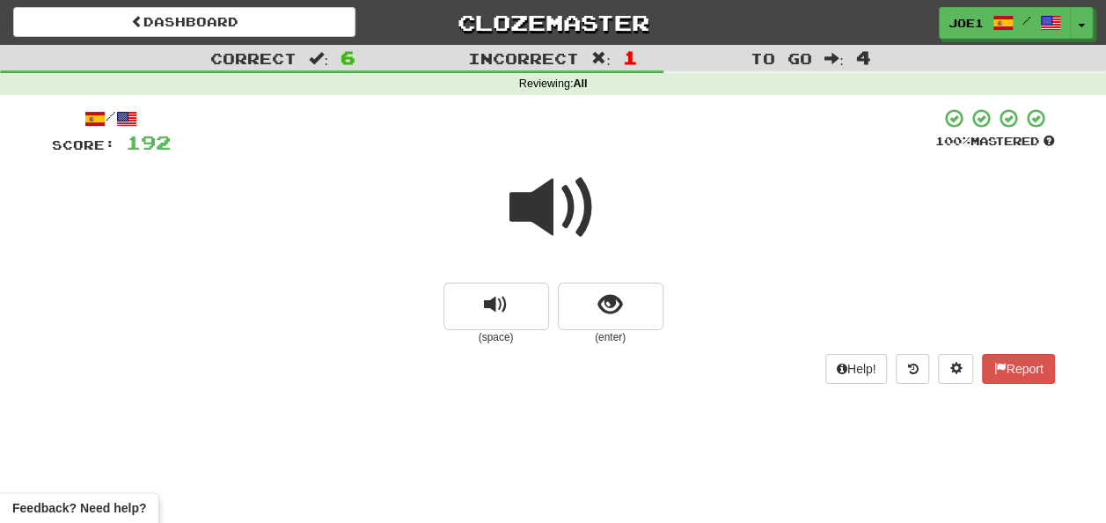
click at [549, 202] on span at bounding box center [554, 208] width 88 height 88
click at [586, 305] on button "show sentence" at bounding box center [611, 307] width 106 height 48
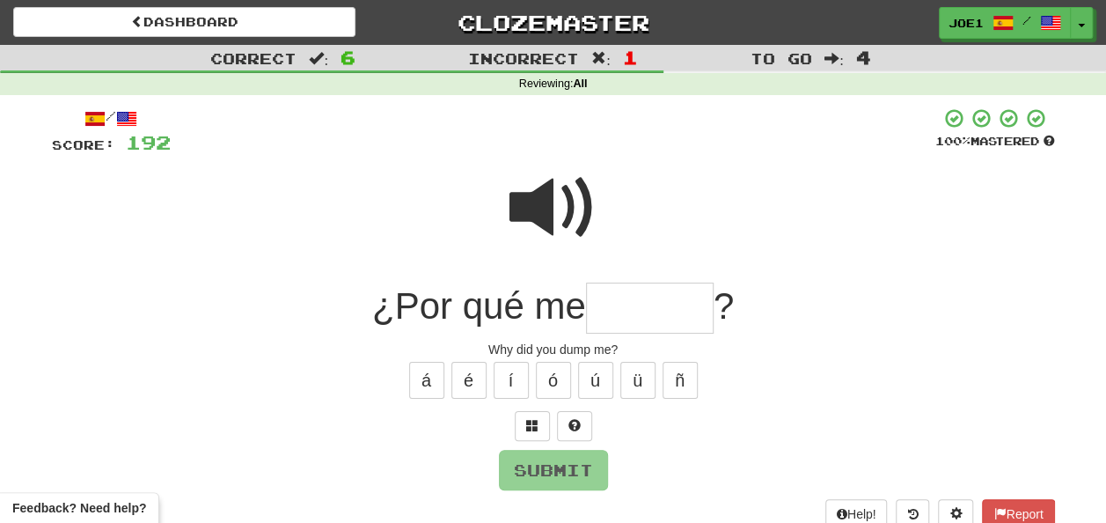
click at [609, 306] on input "text" at bounding box center [650, 309] width 128 height 52
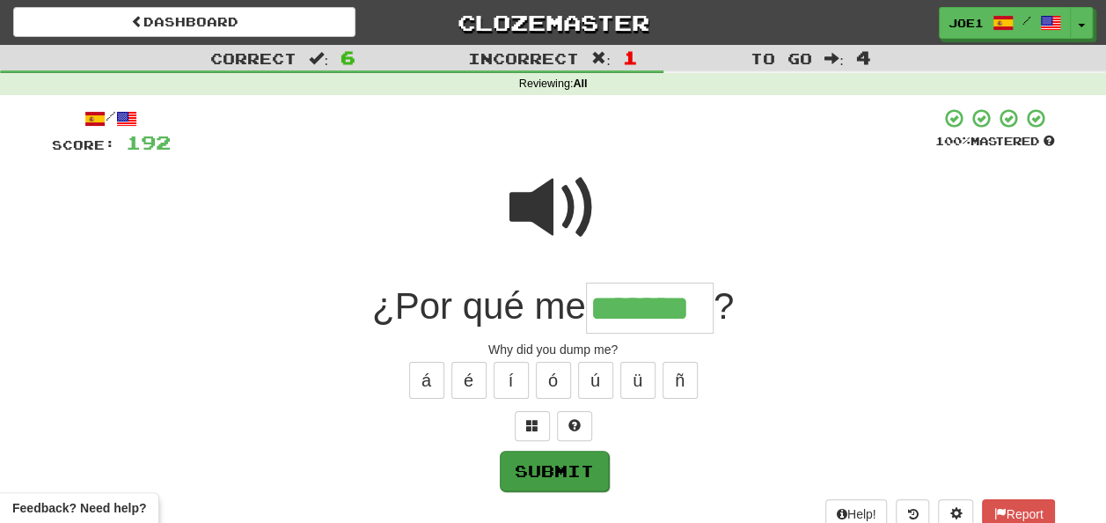
type input "*******"
click at [562, 460] on button "Submit" at bounding box center [554, 471] width 109 height 40
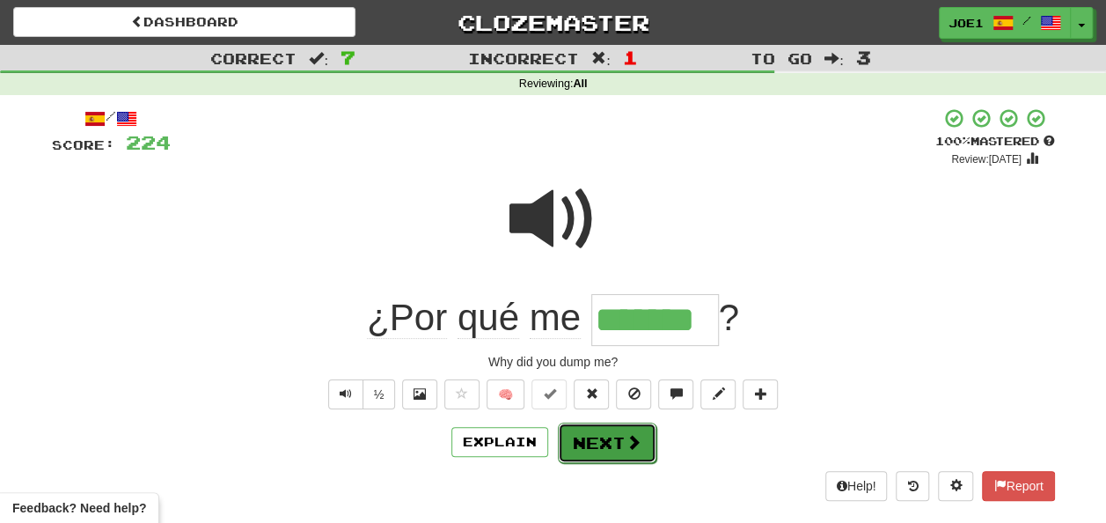
click at [592, 433] on button "Next" at bounding box center [607, 442] width 99 height 40
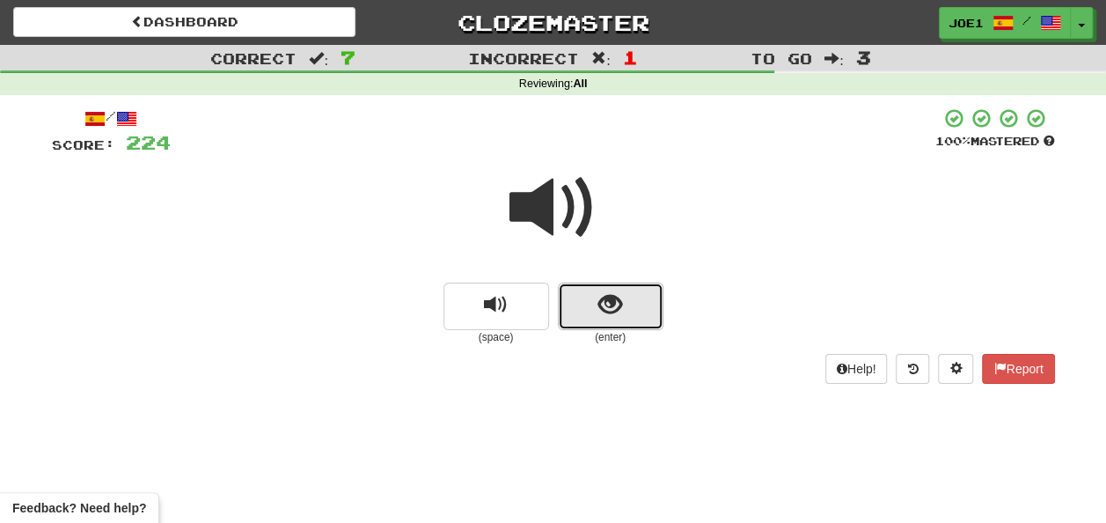
click at [584, 310] on button "show sentence" at bounding box center [611, 307] width 106 height 48
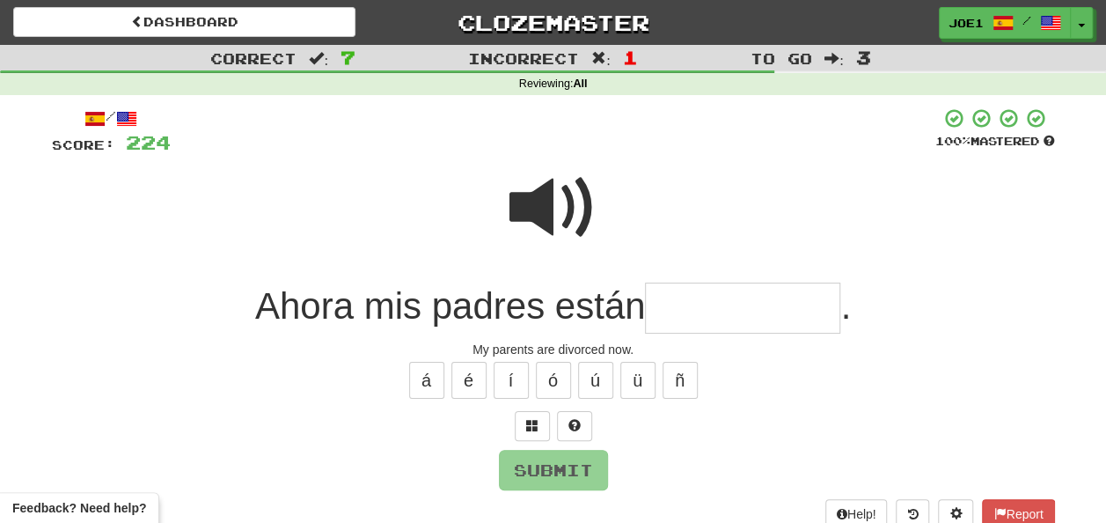
click at [688, 305] on input "text" at bounding box center [742, 309] width 195 height 52
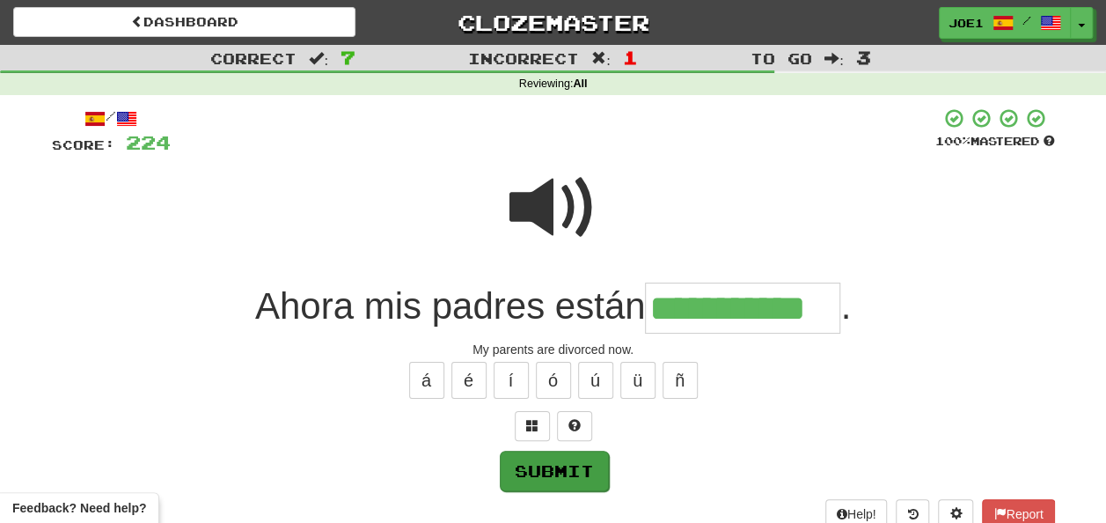
type input "**********"
click at [574, 467] on button "Submit" at bounding box center [553, 470] width 109 height 40
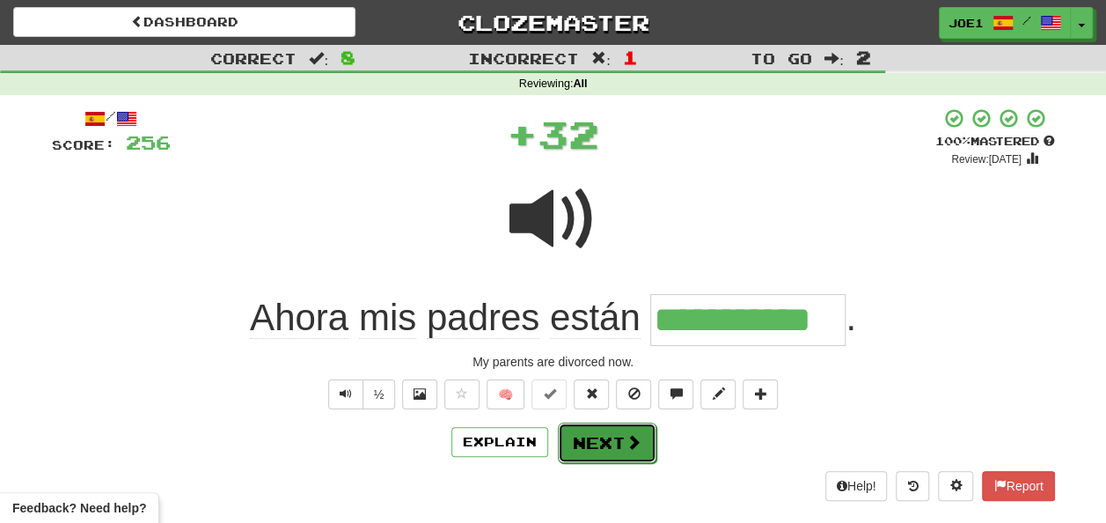
click at [588, 434] on button "Next" at bounding box center [607, 442] width 99 height 40
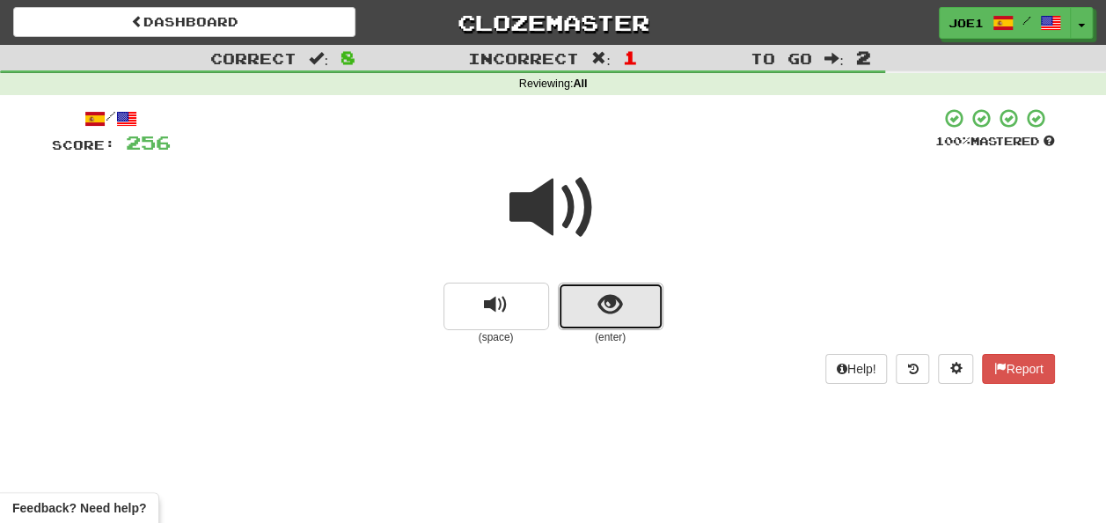
click at [586, 303] on button "show sentence" at bounding box center [611, 307] width 106 height 48
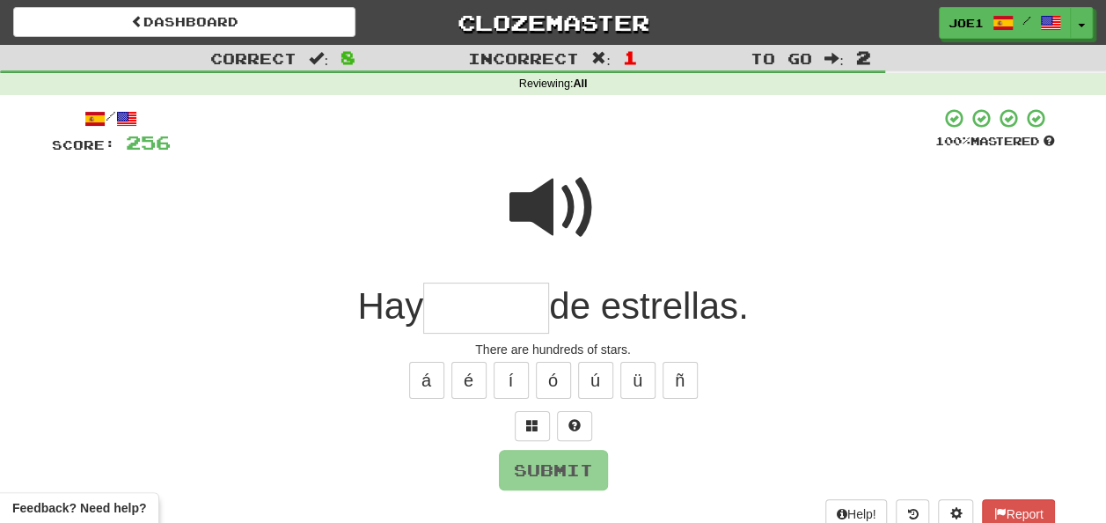
click at [474, 306] on input "text" at bounding box center [486, 309] width 126 height 52
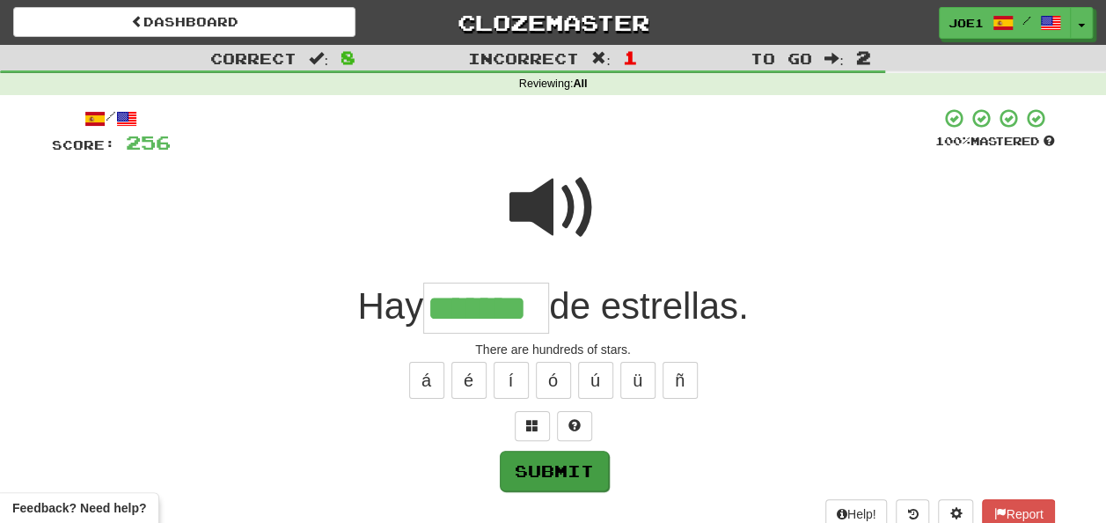
type input "*******"
click at [540, 465] on button "Submit" at bounding box center [554, 471] width 109 height 40
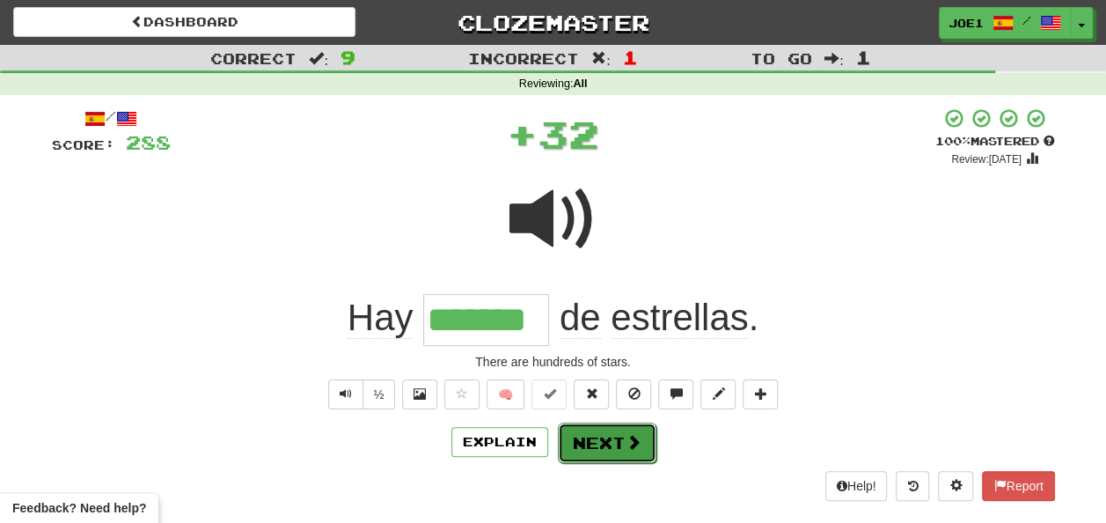
click at [591, 433] on button "Next" at bounding box center [607, 442] width 99 height 40
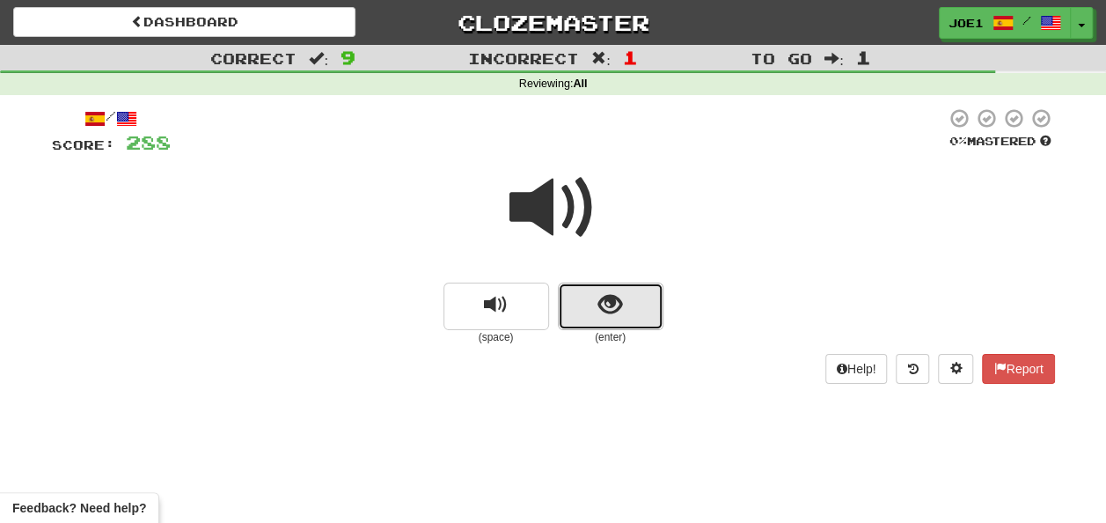
click at [613, 303] on span "show sentence" at bounding box center [611, 305] width 24 height 24
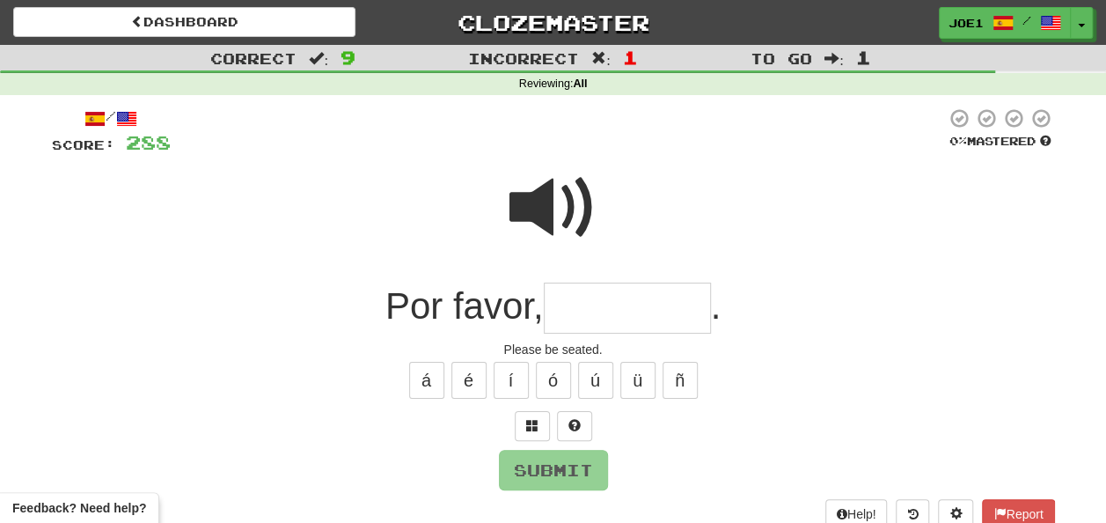
click at [586, 305] on input "text" at bounding box center [627, 309] width 167 height 52
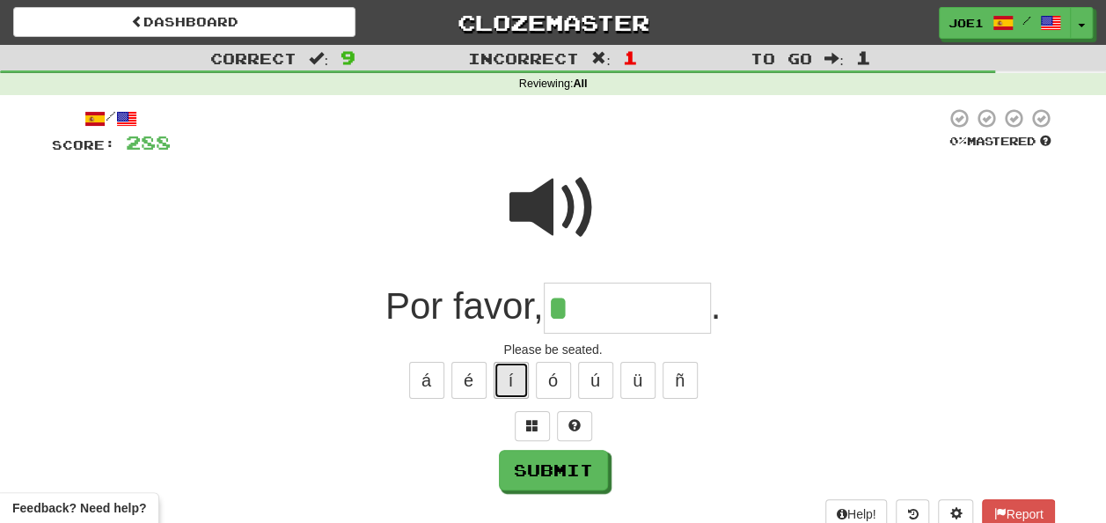
click at [507, 380] on button "í" at bounding box center [511, 380] width 35 height 37
click at [474, 374] on button "é" at bounding box center [469, 380] width 35 height 37
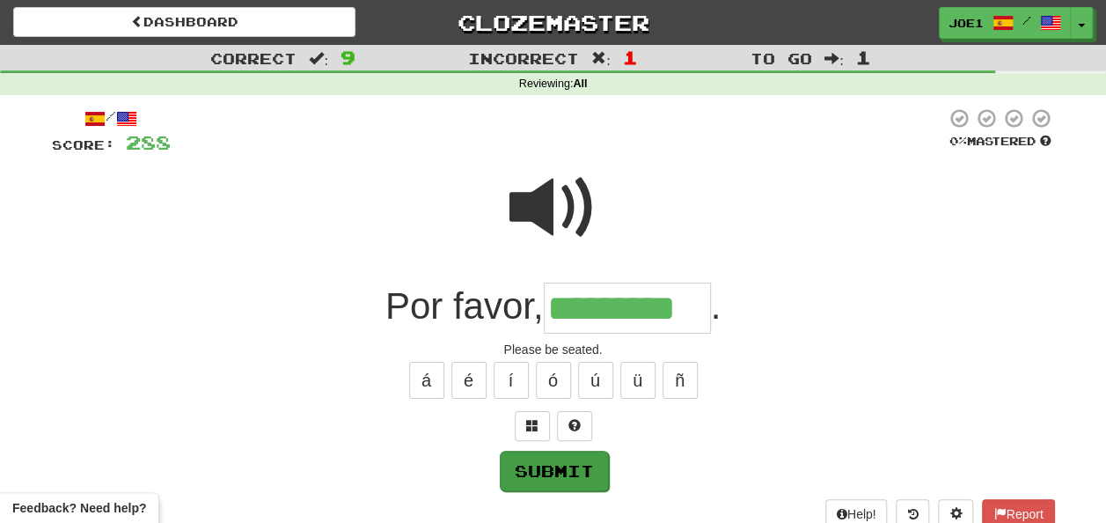
type input "*********"
click at [530, 461] on button "Submit" at bounding box center [554, 471] width 109 height 40
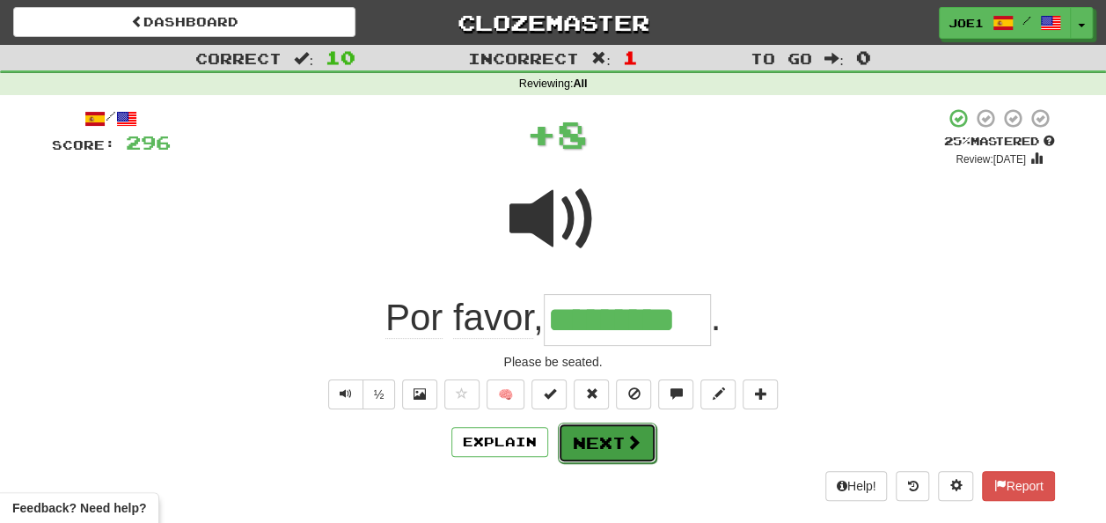
click at [584, 437] on button "Next" at bounding box center [607, 442] width 99 height 40
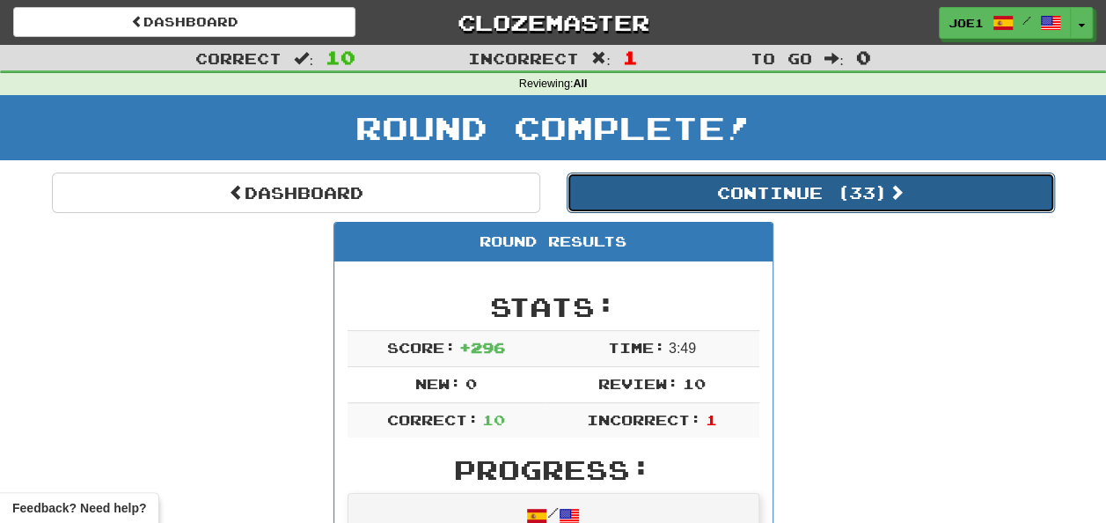
click at [701, 187] on button "Continue ( 33 )" at bounding box center [811, 193] width 488 height 40
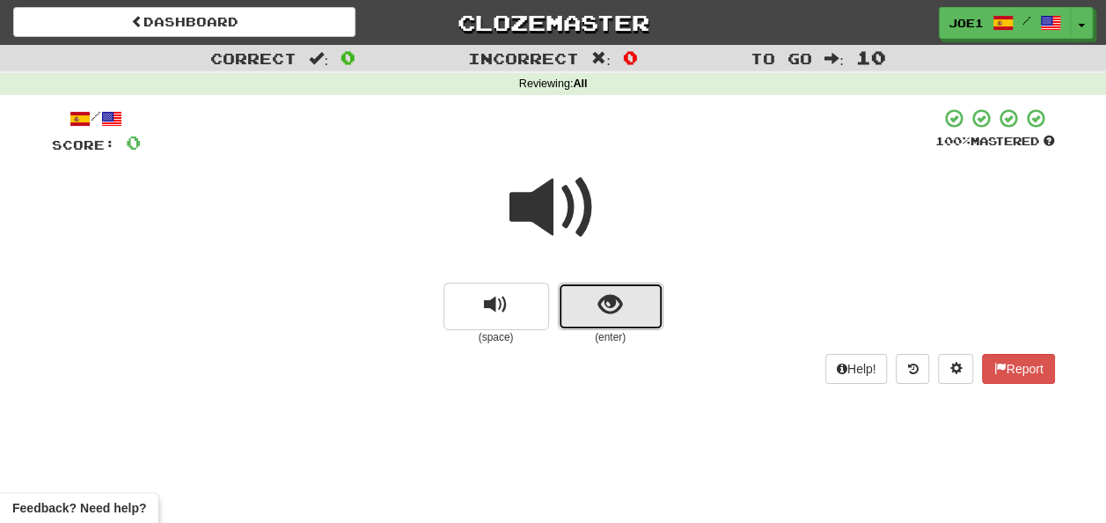
click at [618, 312] on span "show sentence" at bounding box center [611, 305] width 24 height 24
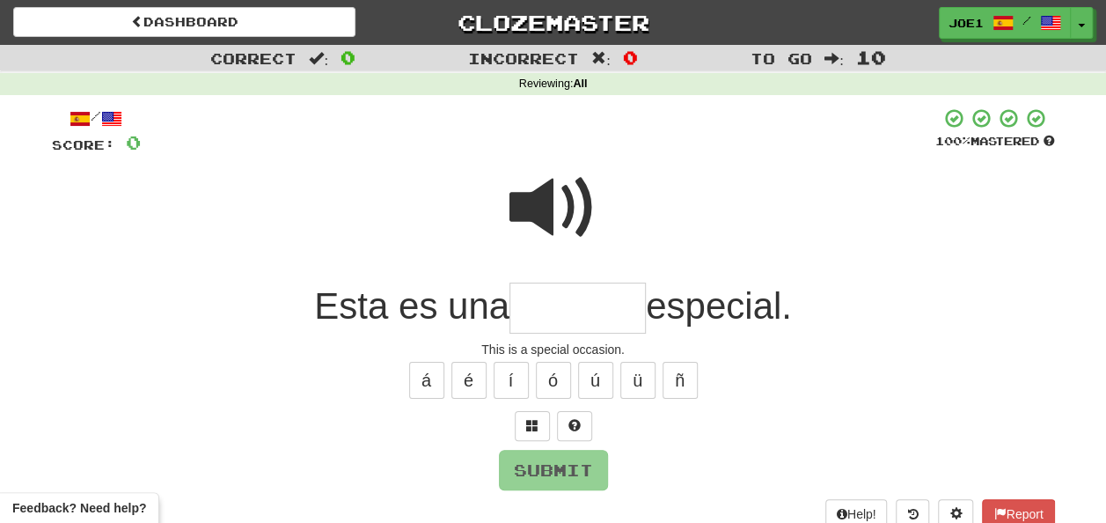
click at [551, 298] on input "text" at bounding box center [578, 309] width 136 height 52
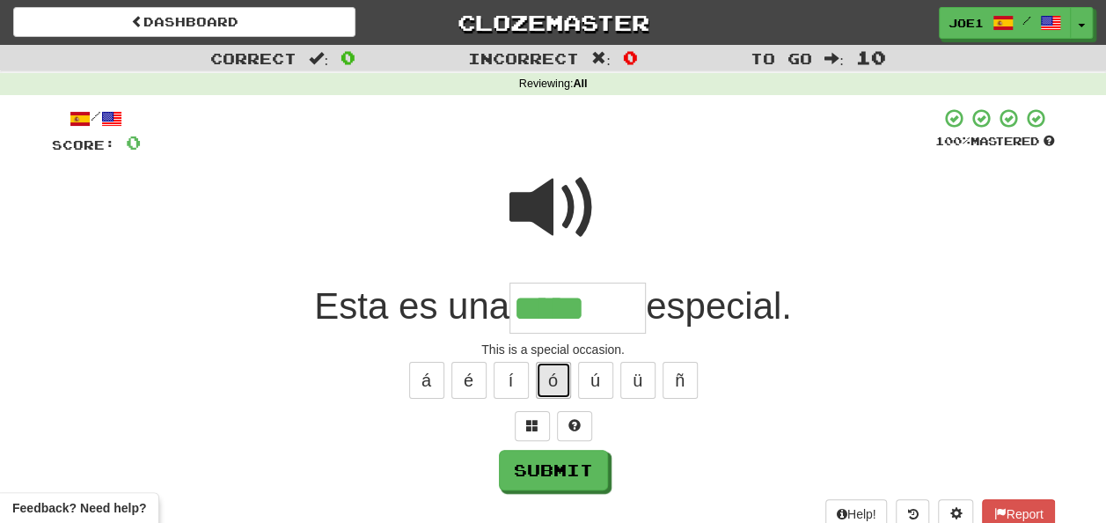
click at [553, 377] on button "ó" at bounding box center [553, 380] width 35 height 37
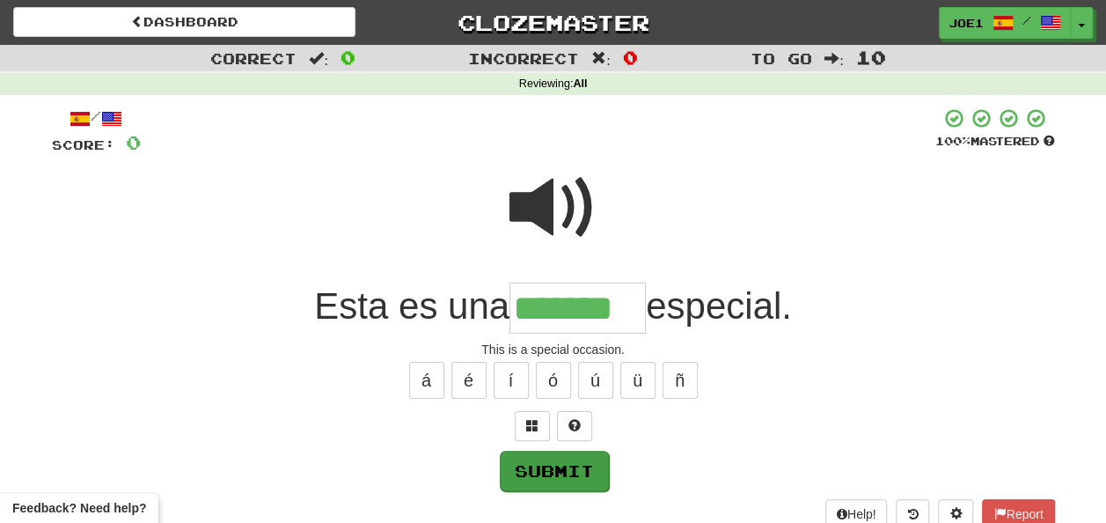
type input "*******"
click at [566, 456] on button "Submit" at bounding box center [554, 471] width 109 height 40
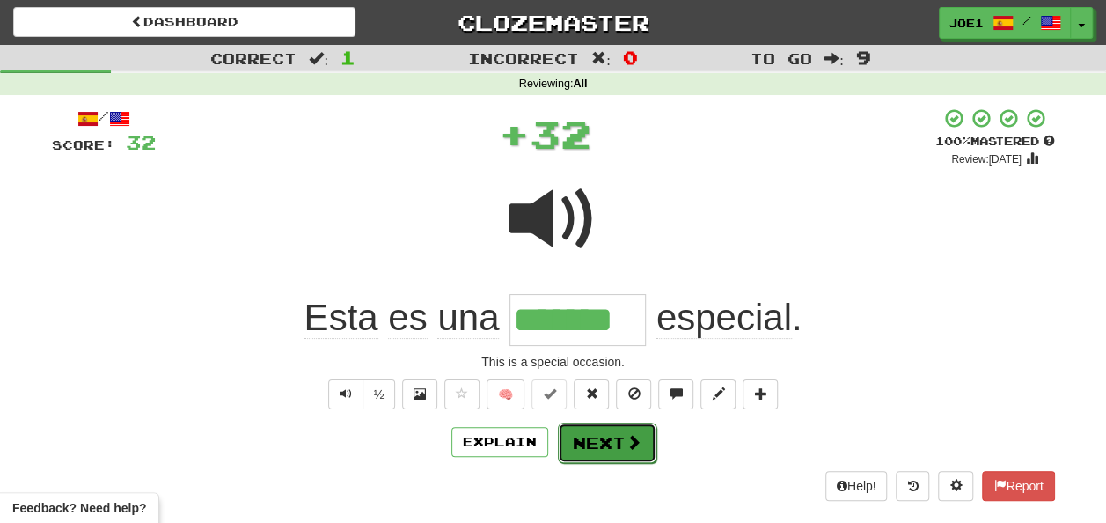
click at [590, 431] on button "Next" at bounding box center [607, 442] width 99 height 40
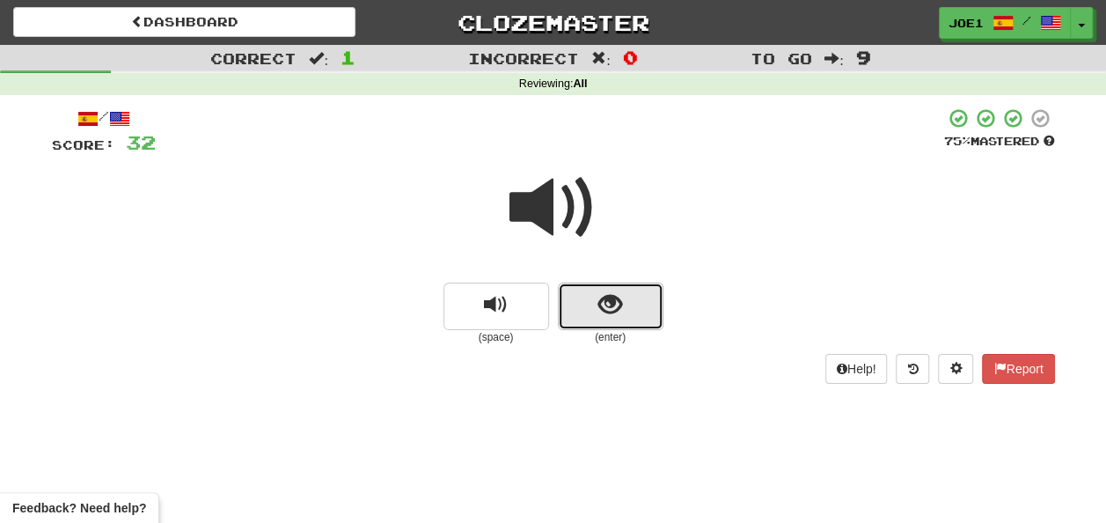
click at [608, 299] on span "show sentence" at bounding box center [611, 305] width 24 height 24
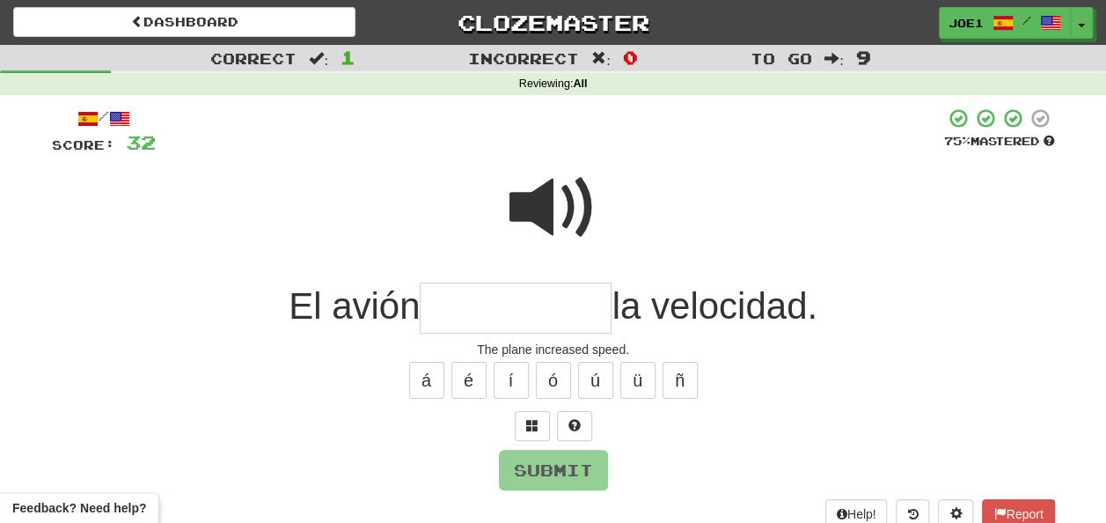
click at [463, 315] on input "text" at bounding box center [516, 309] width 192 height 52
type input "*"
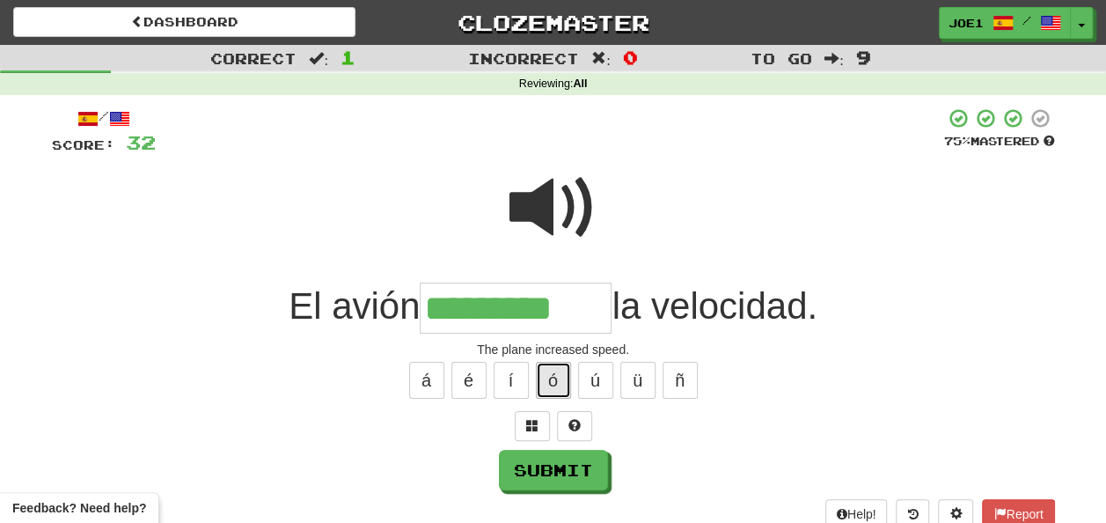
click at [556, 368] on button "ó" at bounding box center [553, 380] width 35 height 37
type input "**********"
click at [562, 204] on span at bounding box center [554, 208] width 88 height 88
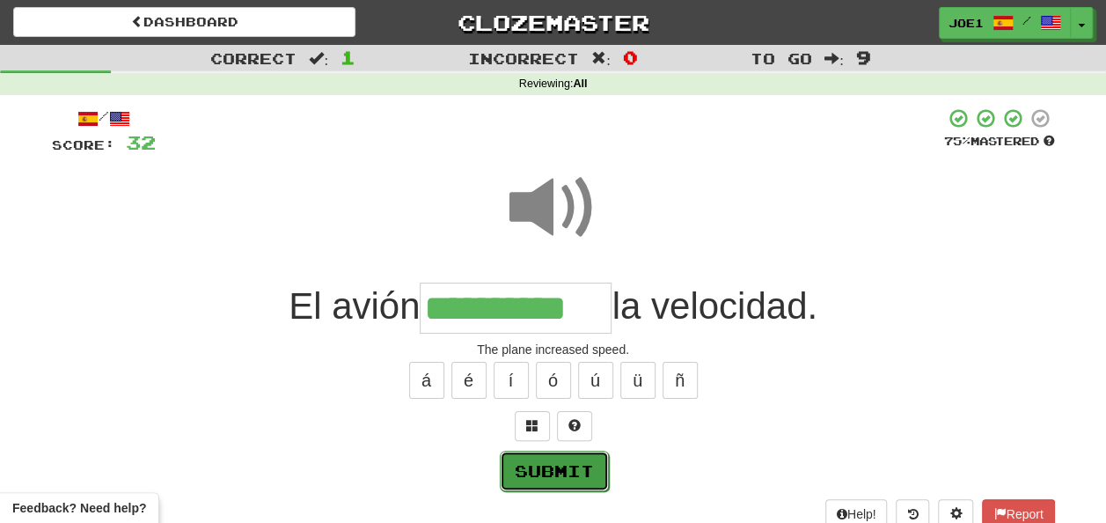
click at [558, 459] on button "Submit" at bounding box center [554, 471] width 109 height 40
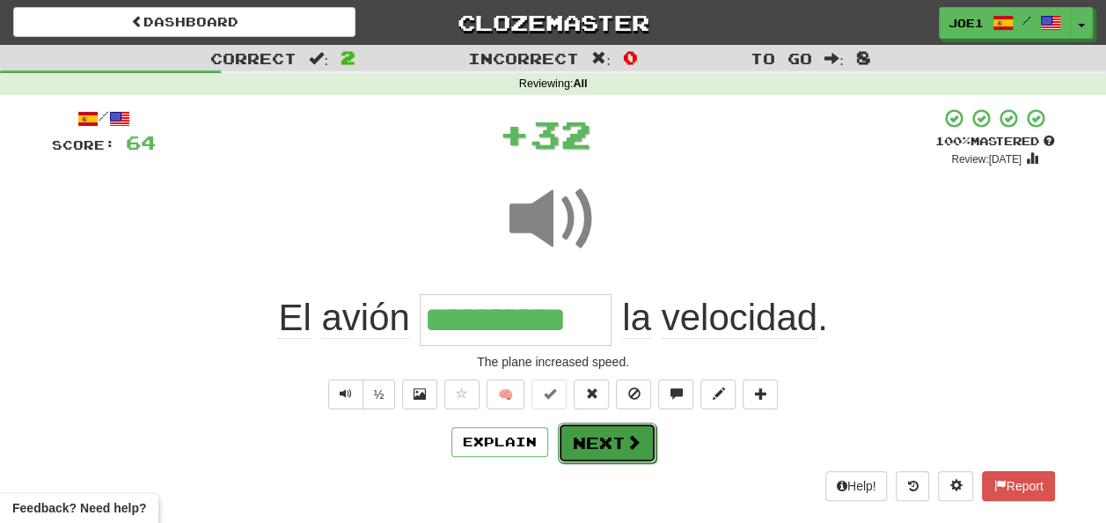
click at [586, 429] on button "Next" at bounding box center [607, 442] width 99 height 40
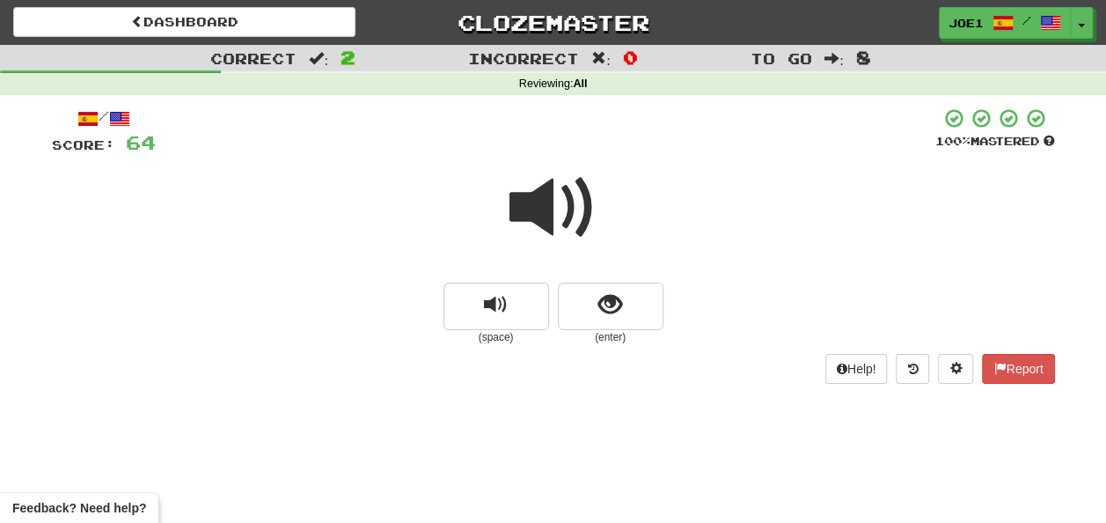
click at [551, 209] on span at bounding box center [554, 208] width 88 height 88
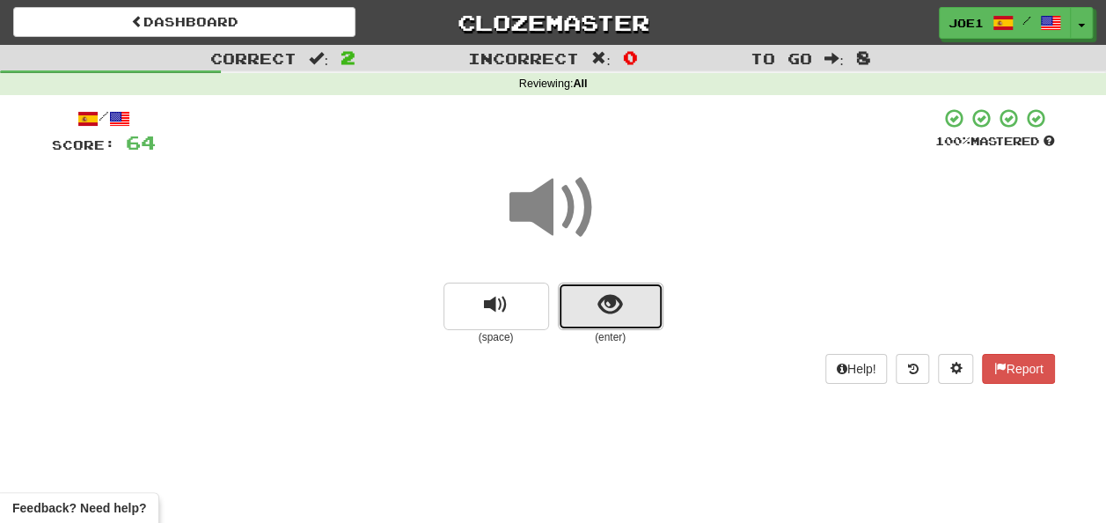
click at [601, 299] on span "show sentence" at bounding box center [611, 305] width 24 height 24
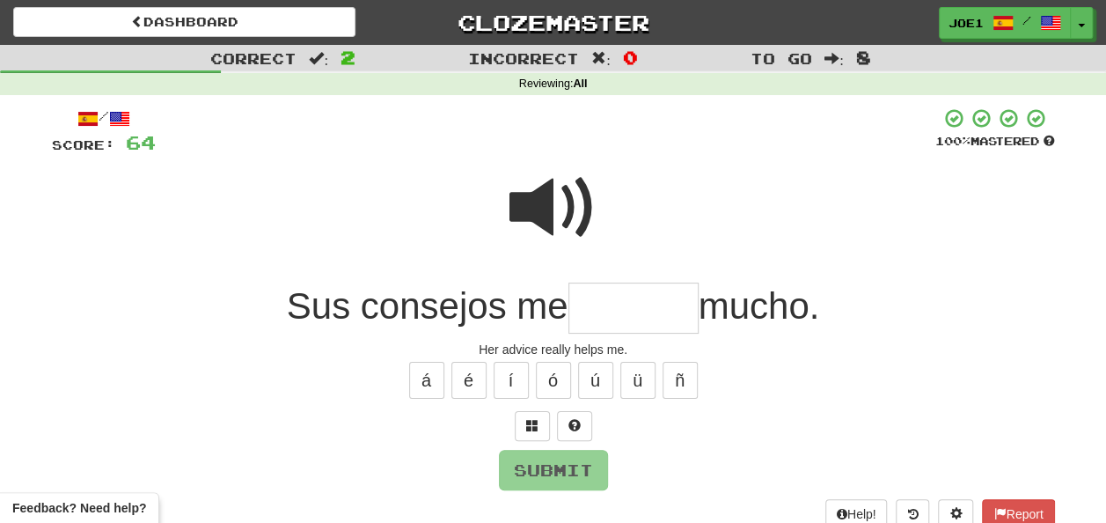
click at [590, 307] on input "text" at bounding box center [634, 309] width 130 height 52
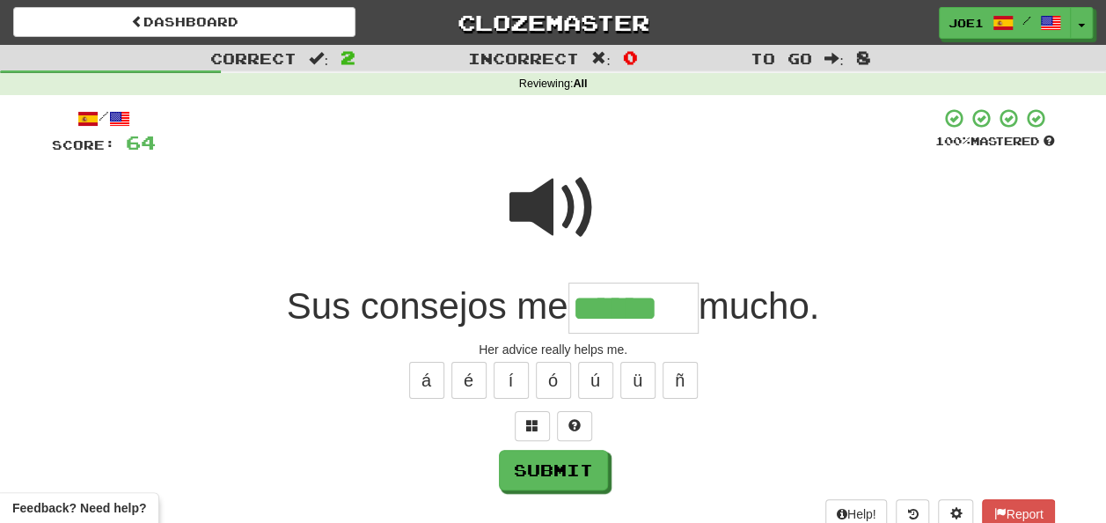
type input "******"
click at [551, 206] on span at bounding box center [554, 208] width 88 height 88
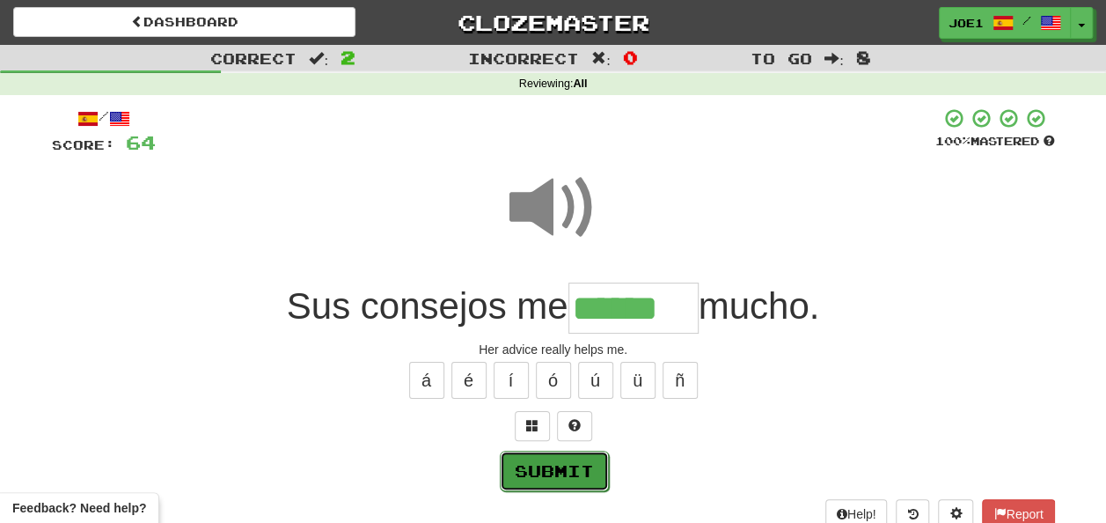
click at [553, 470] on button "Submit" at bounding box center [554, 471] width 109 height 40
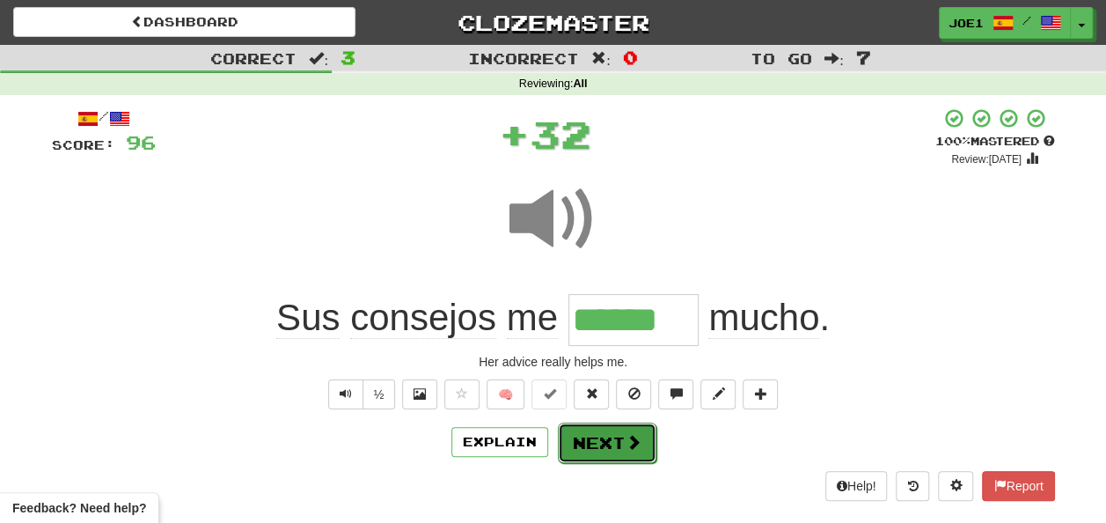
click at [586, 442] on button "Next" at bounding box center [607, 442] width 99 height 40
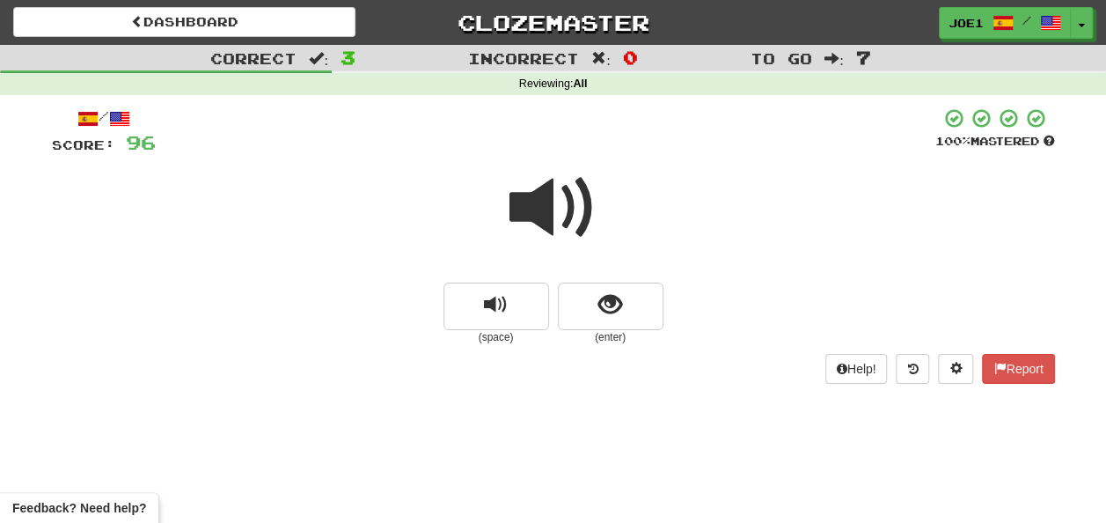
click at [548, 205] on span at bounding box center [554, 208] width 88 height 88
click at [559, 208] on span at bounding box center [554, 208] width 88 height 88
click at [562, 210] on span at bounding box center [554, 208] width 88 height 88
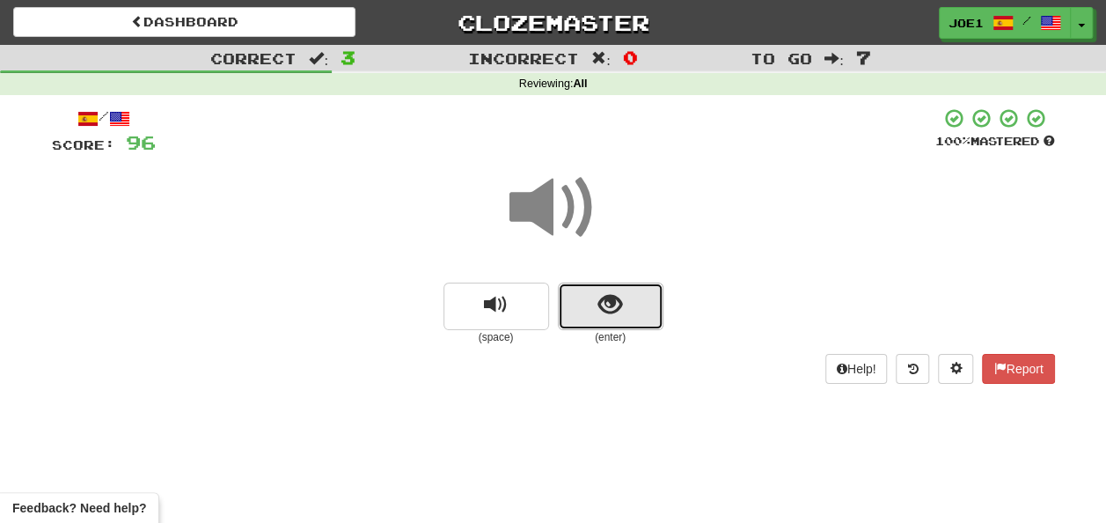
click at [603, 301] on span "show sentence" at bounding box center [611, 305] width 24 height 24
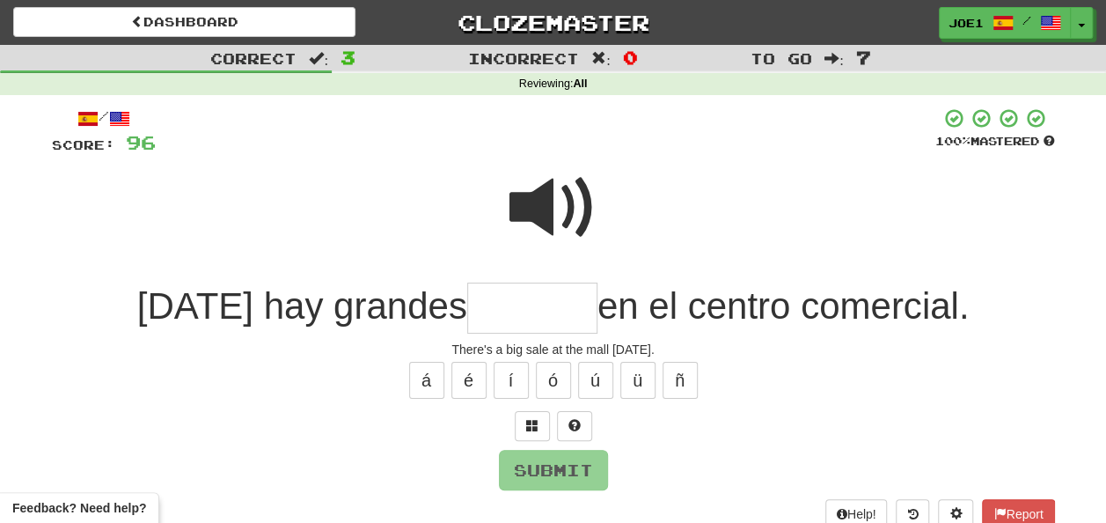
click at [484, 305] on input "text" at bounding box center [532, 309] width 130 height 52
click at [530, 197] on span at bounding box center [554, 208] width 88 height 88
click at [470, 306] on input "text" at bounding box center [532, 309] width 130 height 52
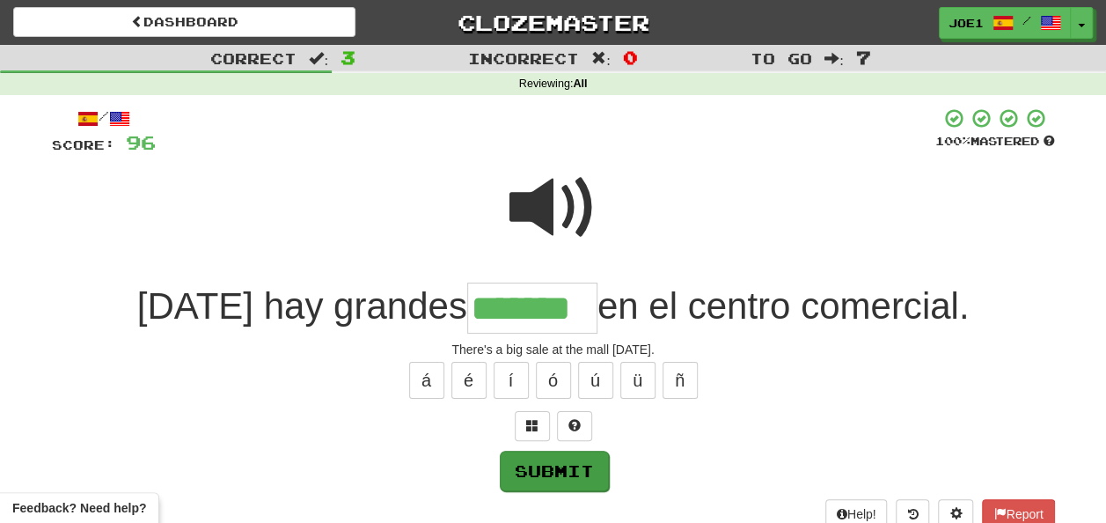
type input "*******"
click at [553, 463] on button "Submit" at bounding box center [554, 471] width 109 height 40
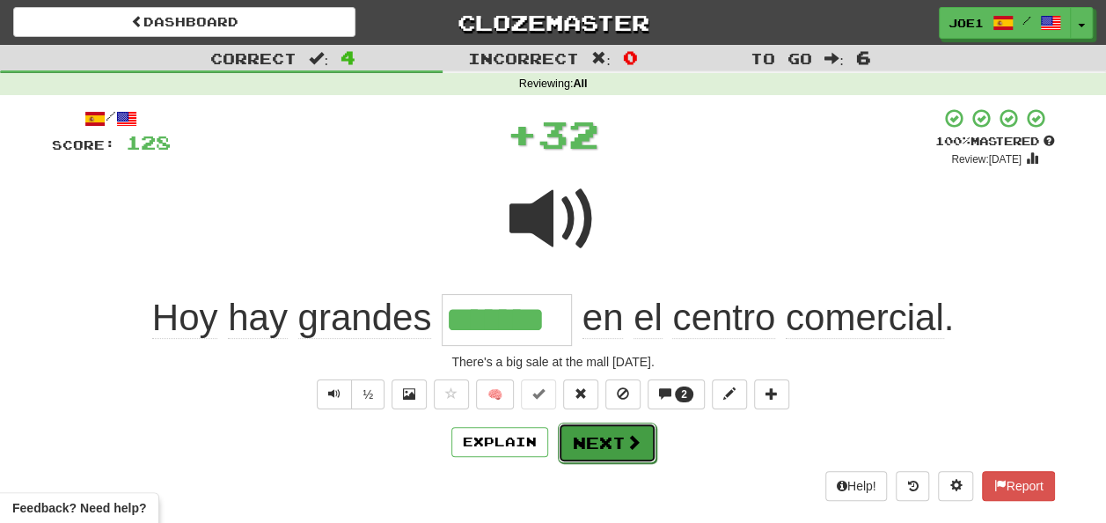
click at [597, 436] on button "Next" at bounding box center [607, 442] width 99 height 40
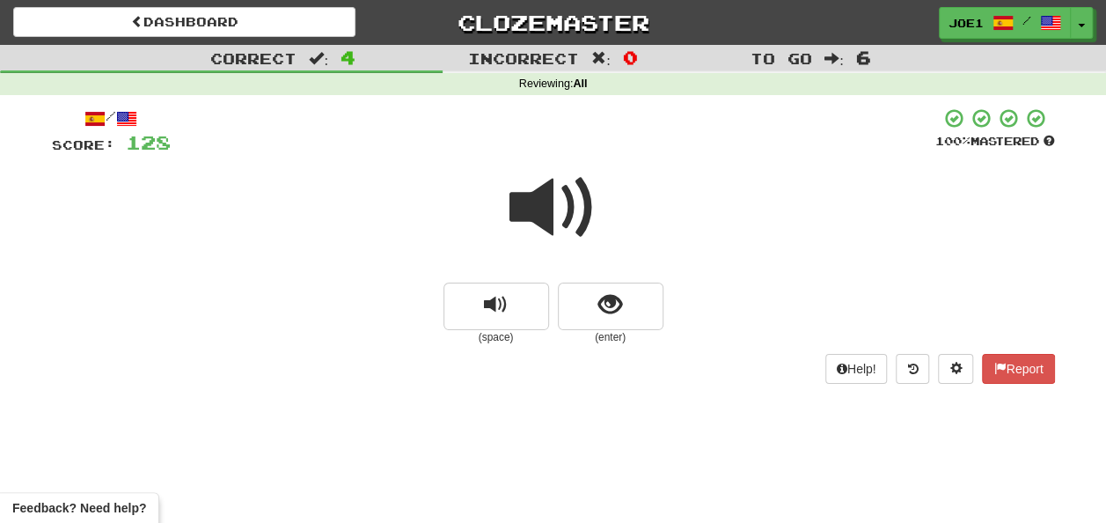
click at [557, 201] on span at bounding box center [554, 208] width 88 height 88
click at [543, 216] on span at bounding box center [554, 208] width 88 height 88
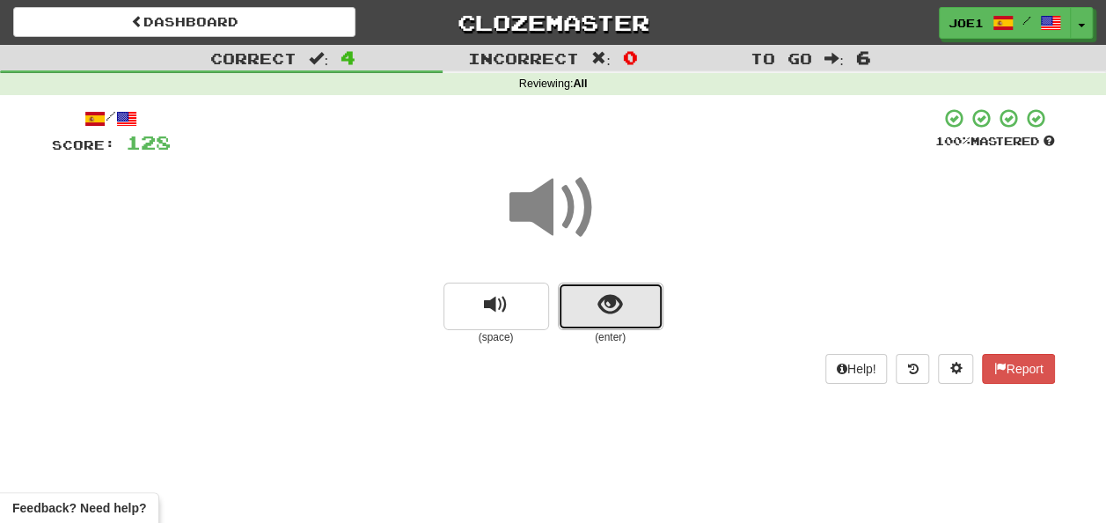
click at [595, 303] on button "show sentence" at bounding box center [611, 307] width 106 height 48
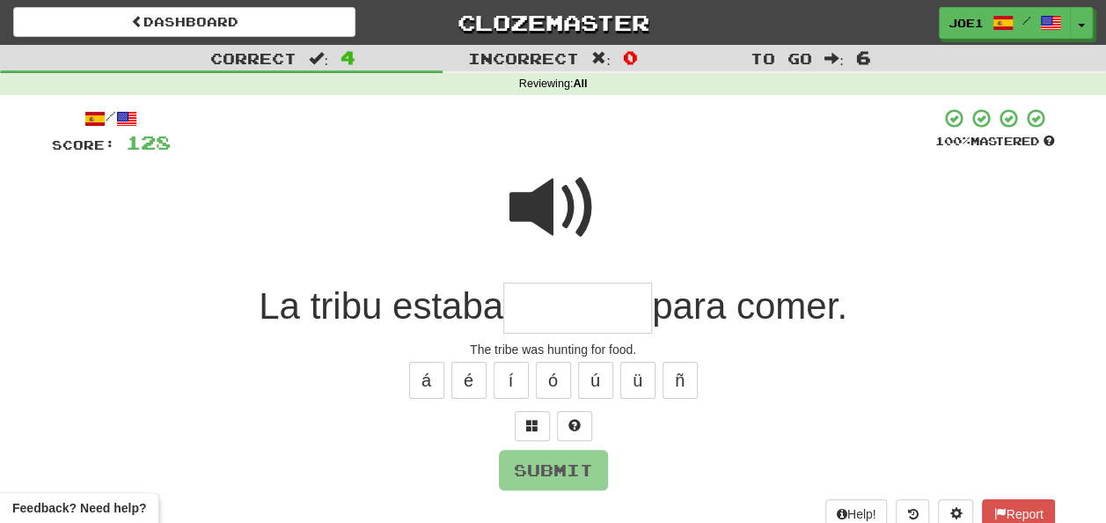
click at [529, 183] on span at bounding box center [554, 208] width 88 height 88
click at [518, 308] on input "text" at bounding box center [577, 309] width 149 height 52
click at [544, 195] on span at bounding box center [554, 208] width 88 height 88
click at [531, 313] on input "text" at bounding box center [577, 309] width 149 height 52
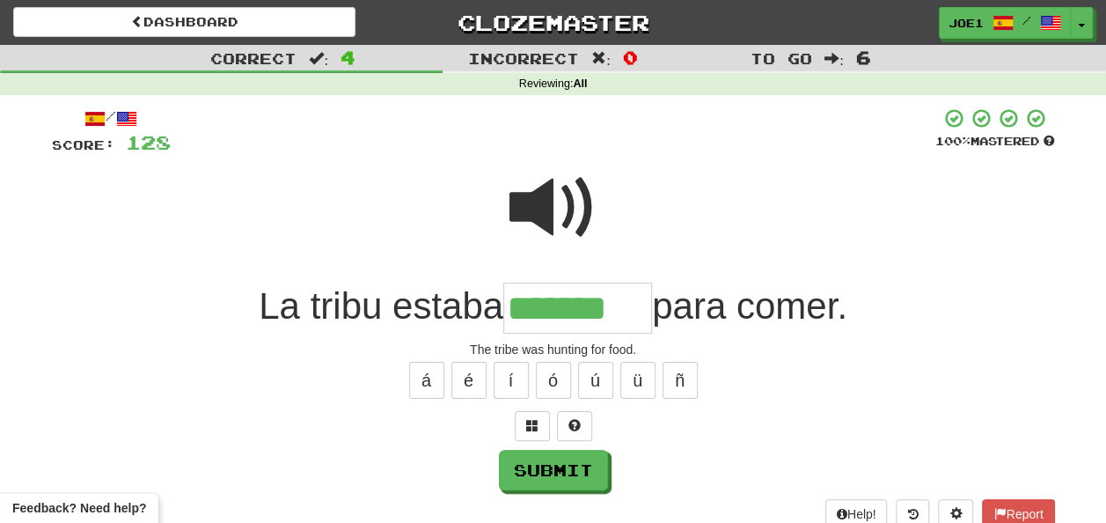
type input "*******"
click at [560, 204] on span at bounding box center [554, 208] width 88 height 88
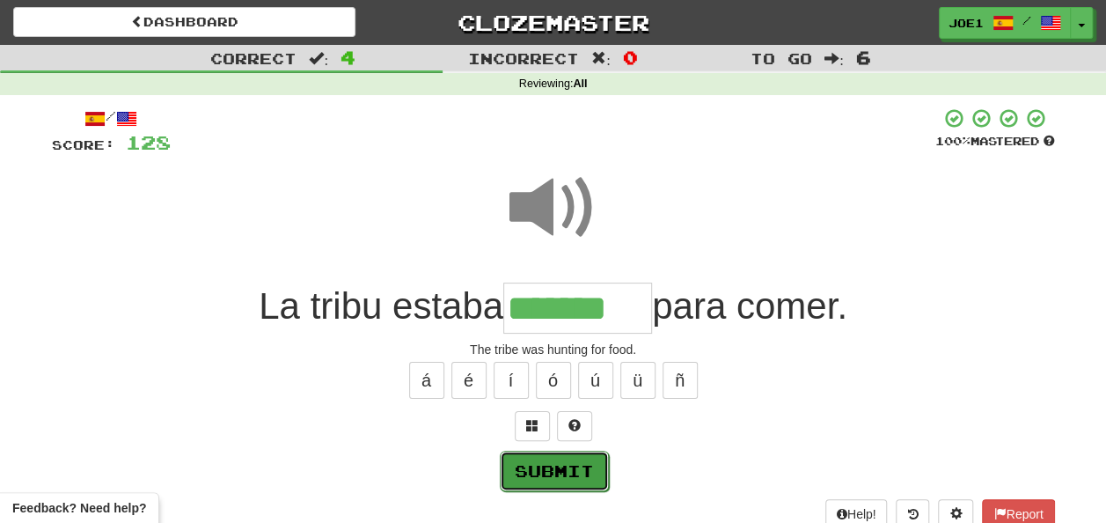
click at [560, 462] on button "Submit" at bounding box center [554, 471] width 109 height 40
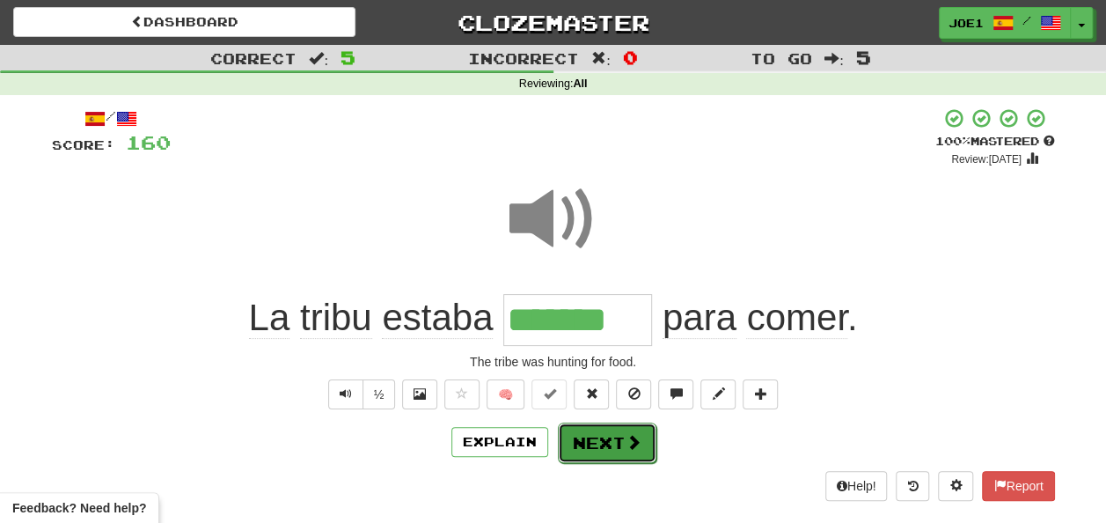
click at [586, 431] on button "Next" at bounding box center [607, 442] width 99 height 40
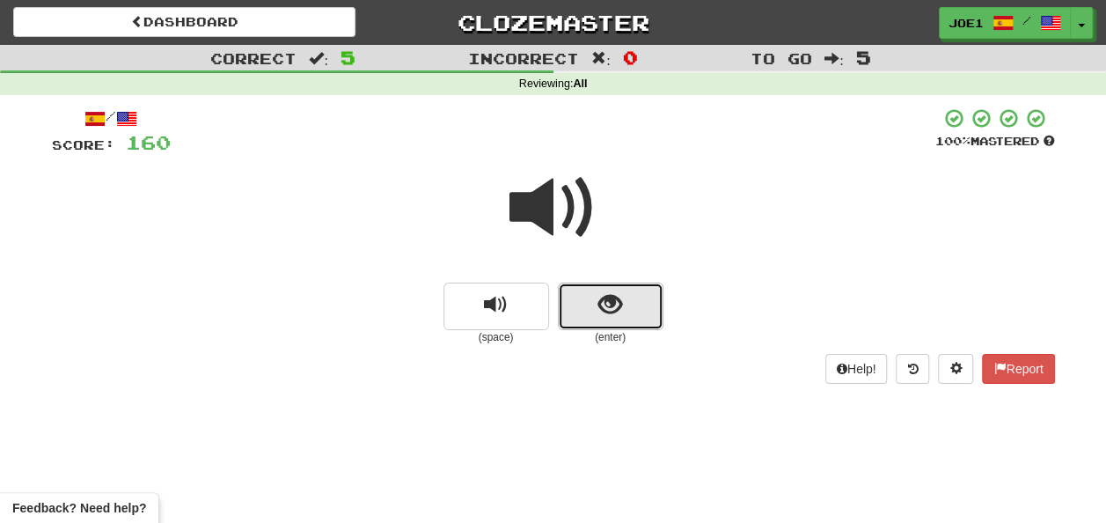
click at [599, 306] on span "show sentence" at bounding box center [611, 305] width 24 height 24
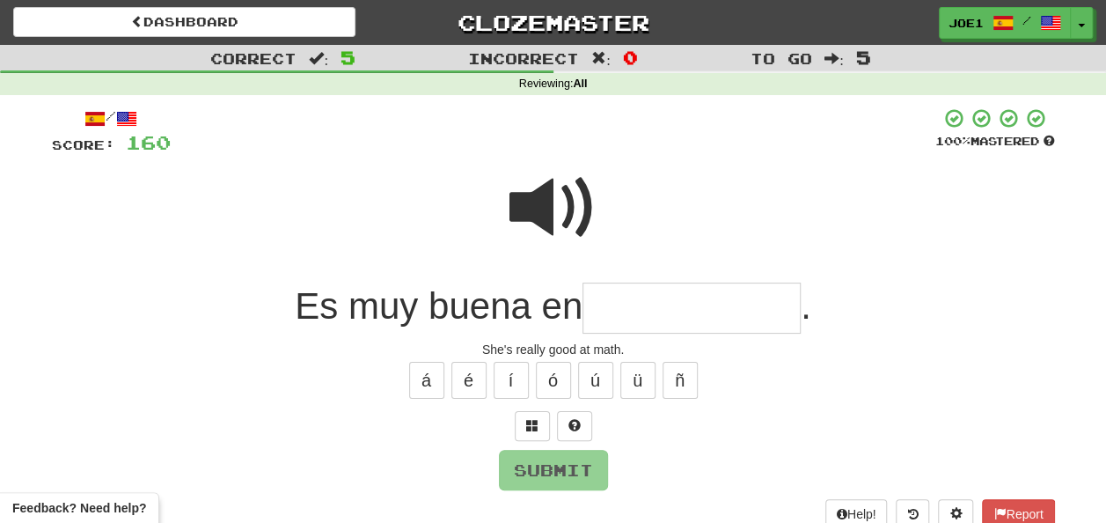
click at [595, 305] on input "text" at bounding box center [692, 309] width 218 height 52
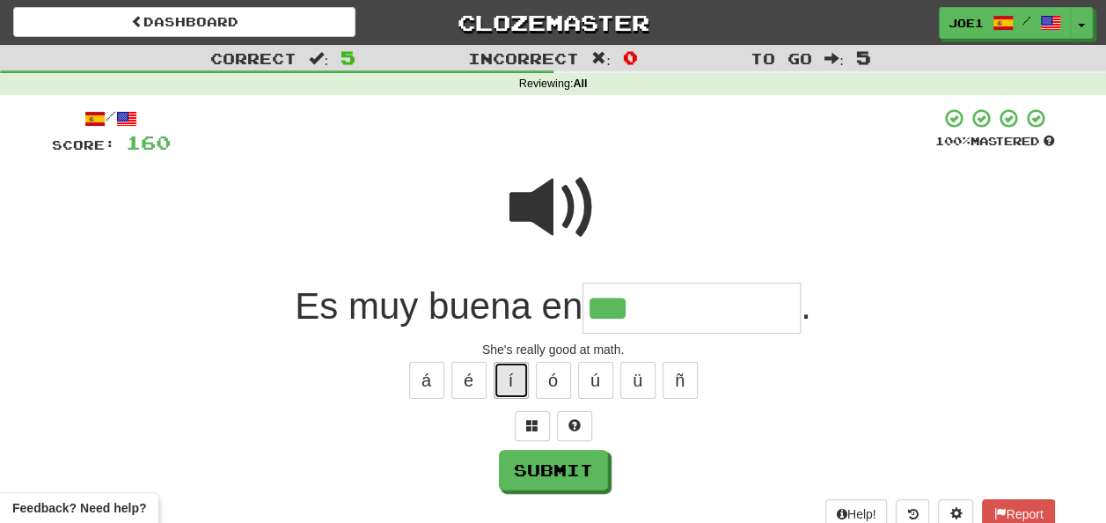
click at [514, 371] on button "í" at bounding box center [511, 380] width 35 height 37
click at [428, 386] on button "á" at bounding box center [426, 380] width 35 height 37
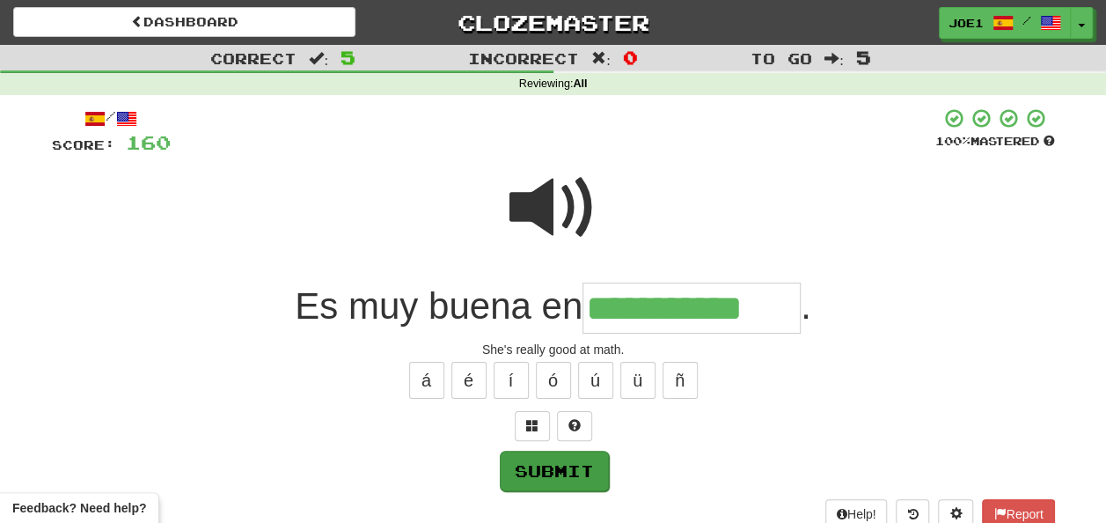
type input "**********"
click at [537, 461] on button "Submit" at bounding box center [554, 471] width 109 height 40
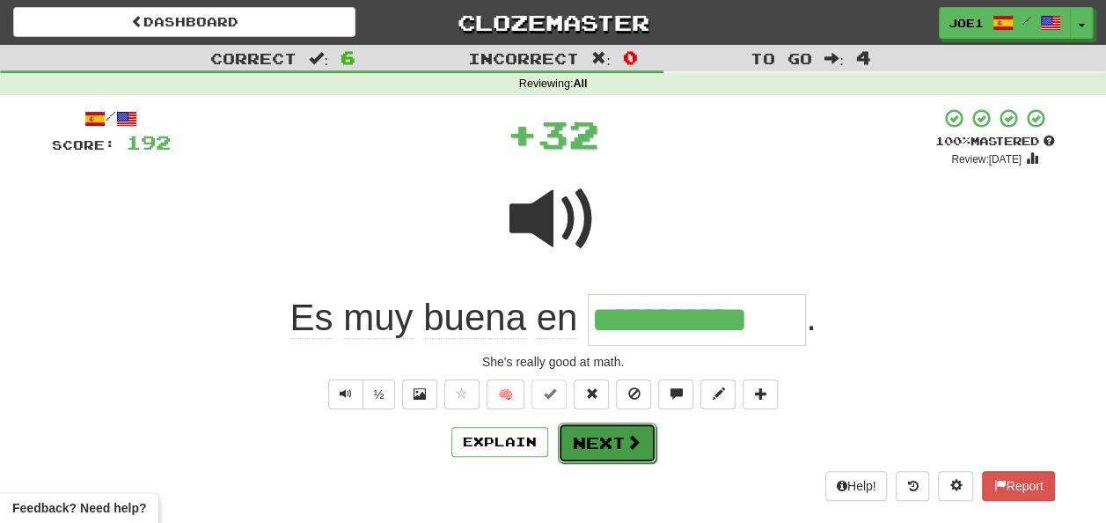
click at [595, 427] on button "Next" at bounding box center [607, 442] width 99 height 40
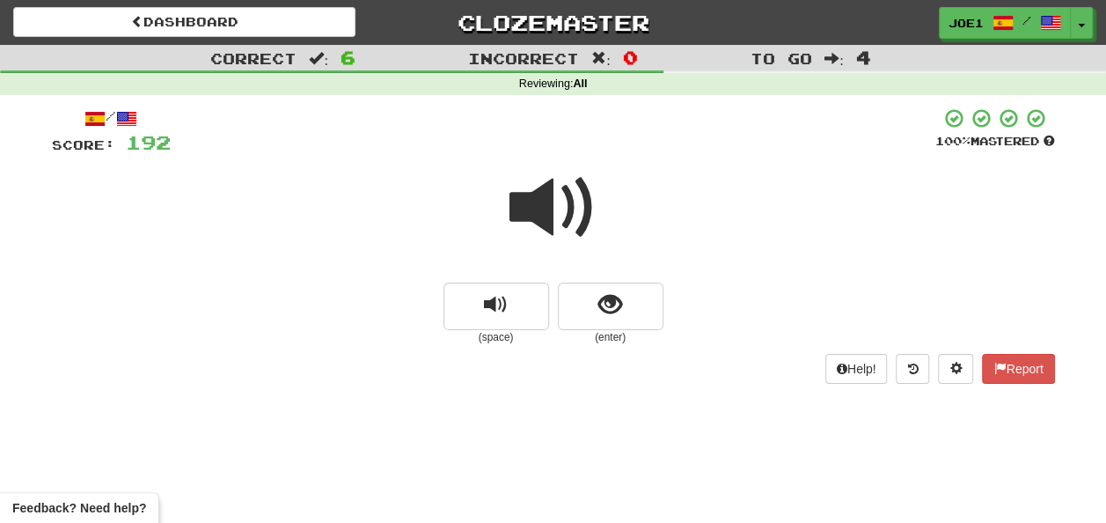
click at [567, 207] on span at bounding box center [554, 208] width 88 height 88
click at [597, 302] on button "show sentence" at bounding box center [611, 307] width 106 height 48
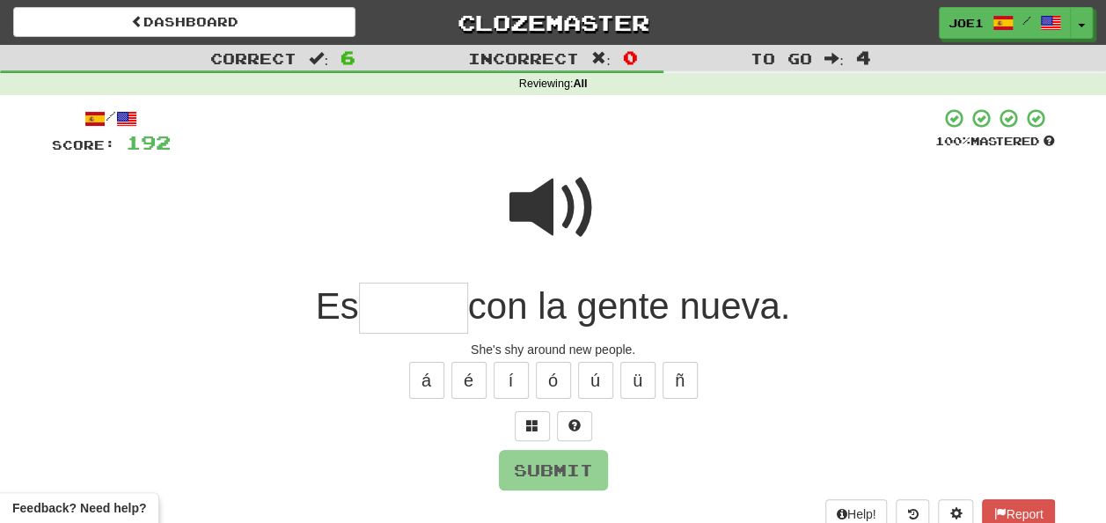
drag, startPoint x: 398, startPoint y: 305, endPoint x: 389, endPoint y: 303, distance: 9.2
click at [398, 305] on input "text" at bounding box center [413, 309] width 109 height 52
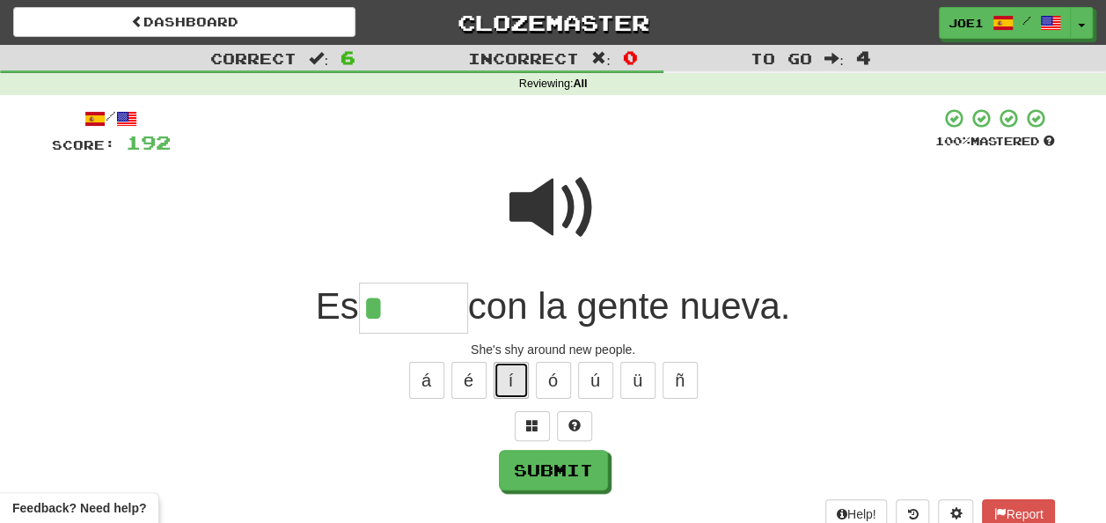
click at [519, 371] on button "í" at bounding box center [511, 380] width 35 height 37
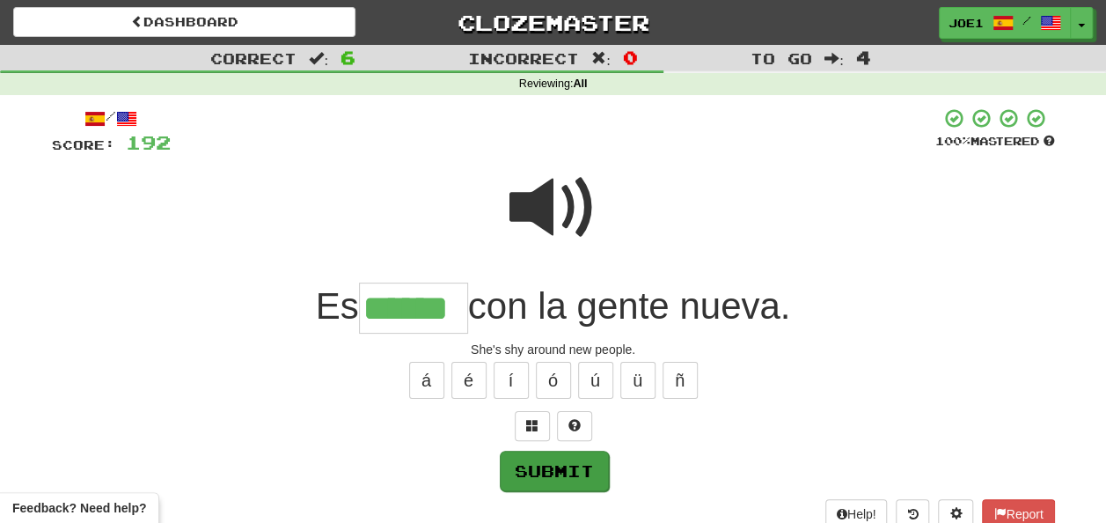
type input "******"
click at [546, 466] on button "Submit" at bounding box center [554, 471] width 109 height 40
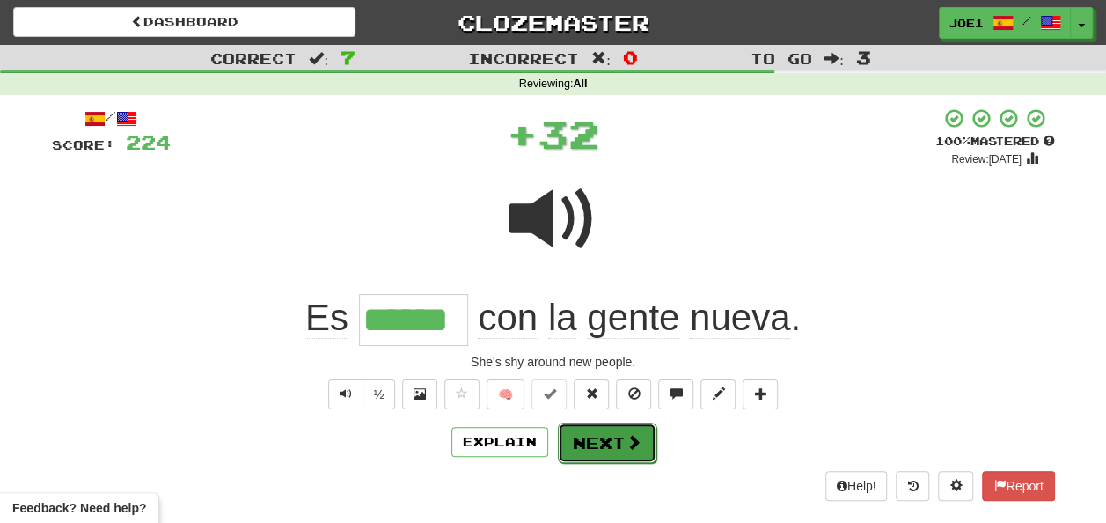
click at [584, 442] on button "Next" at bounding box center [607, 442] width 99 height 40
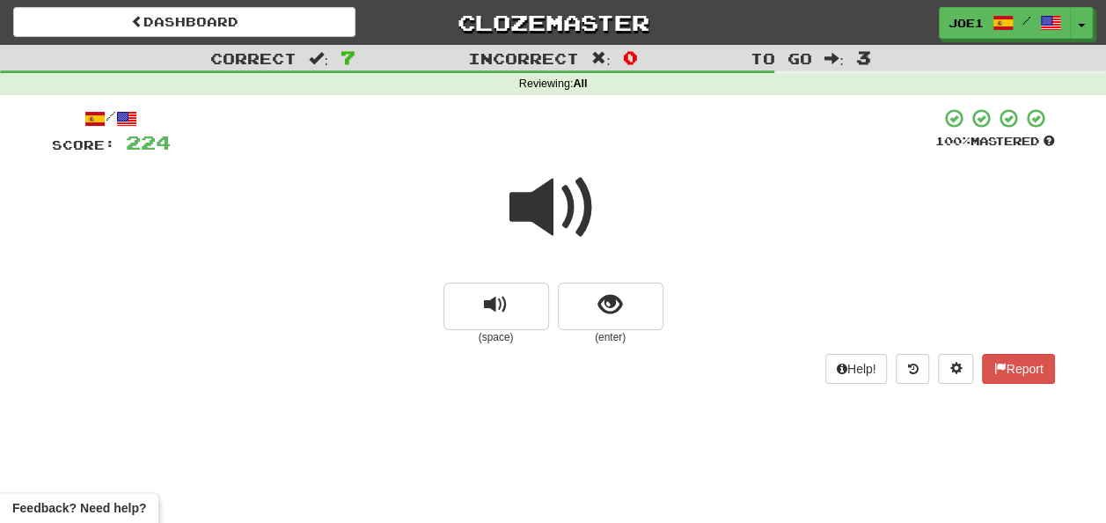
click at [552, 227] on span at bounding box center [554, 208] width 88 height 88
click at [590, 298] on button "show sentence" at bounding box center [611, 307] width 106 height 48
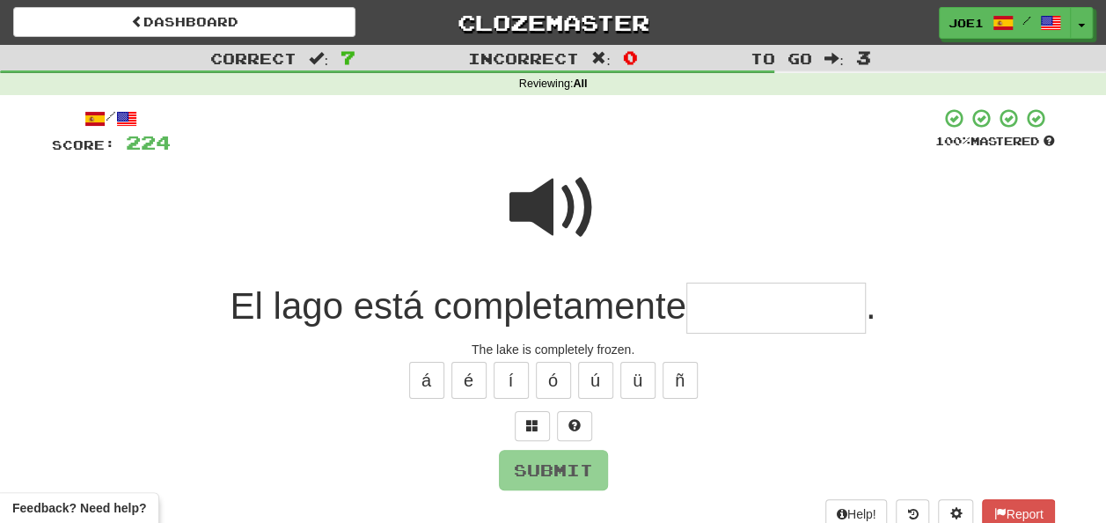
click at [704, 306] on input "text" at bounding box center [777, 309] width 180 height 52
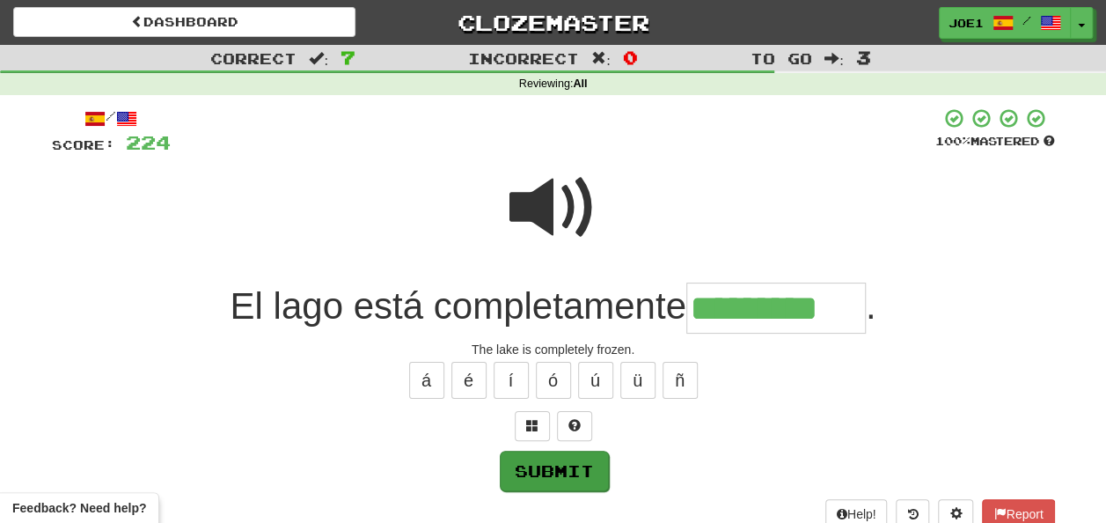
type input "*********"
click at [565, 463] on button "Submit" at bounding box center [554, 471] width 109 height 40
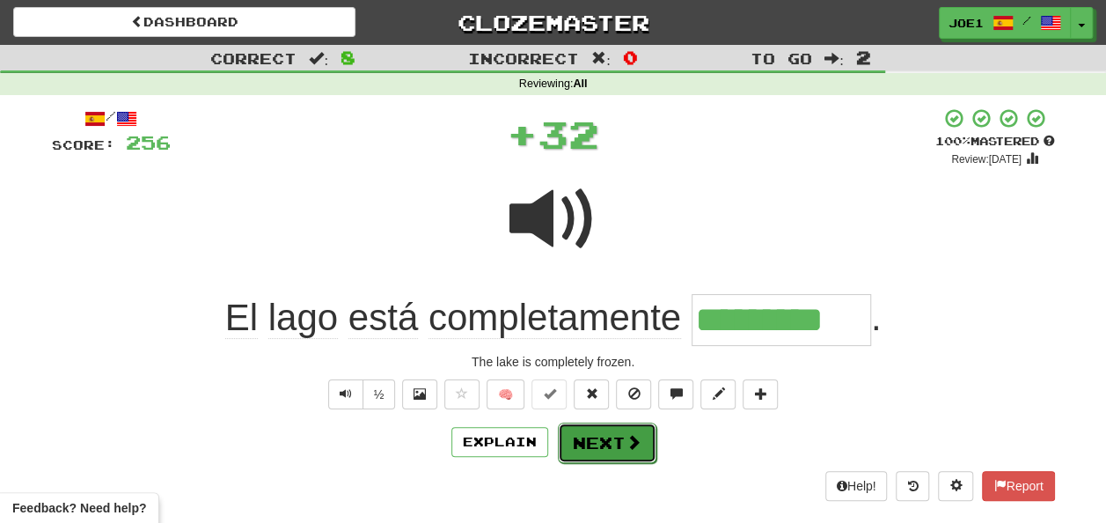
click at [612, 435] on button "Next" at bounding box center [607, 442] width 99 height 40
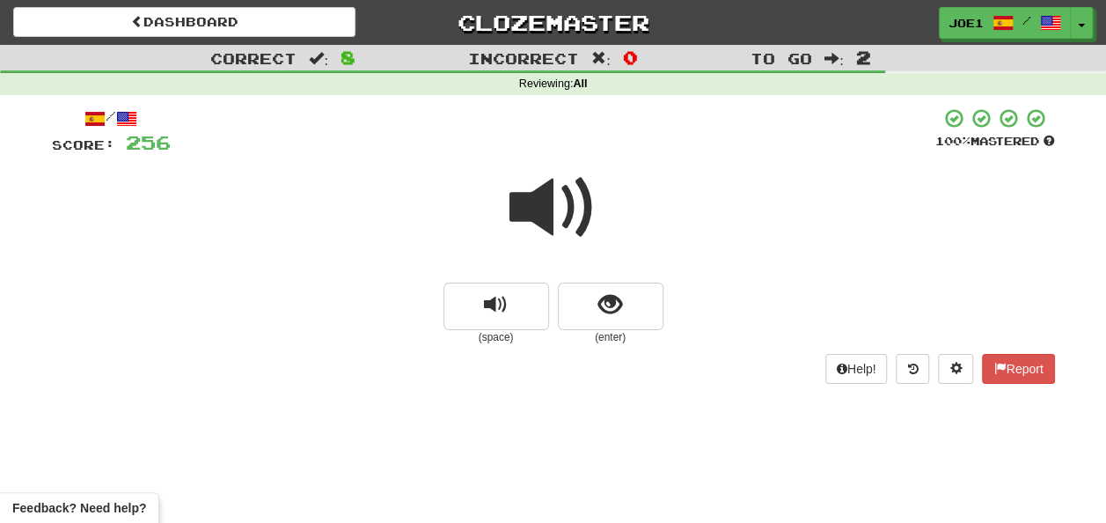
click at [544, 210] on span at bounding box center [554, 208] width 88 height 88
click at [559, 216] on span at bounding box center [554, 208] width 88 height 88
click at [609, 305] on span "show sentence" at bounding box center [611, 305] width 24 height 24
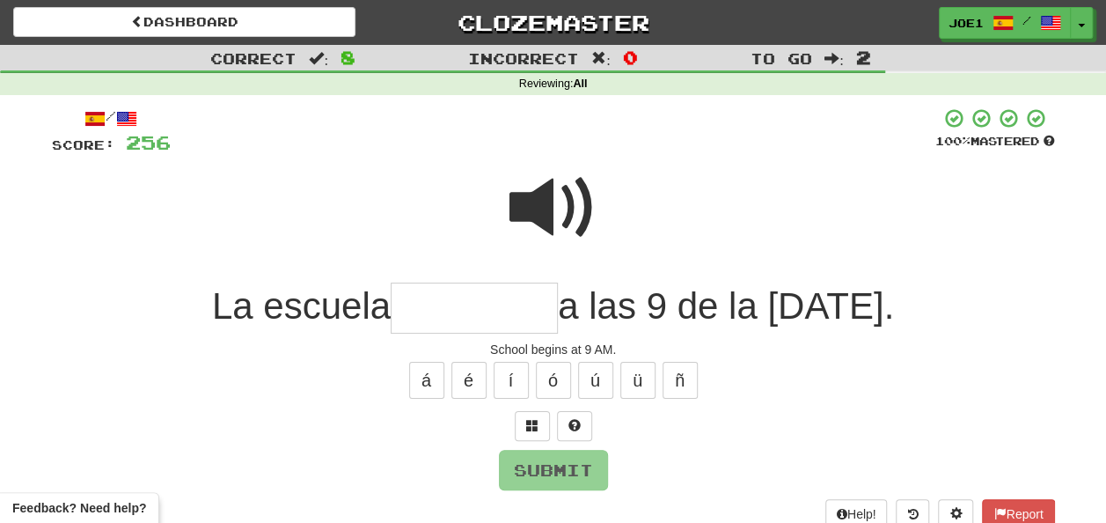
click at [402, 311] on input "text" at bounding box center [474, 309] width 167 height 52
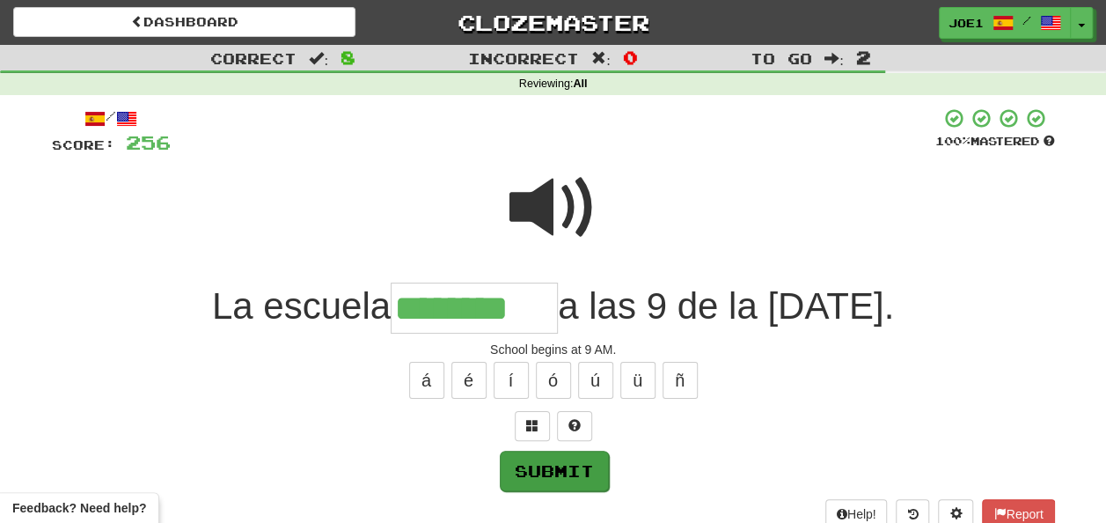
type input "********"
click at [552, 462] on button "Submit" at bounding box center [554, 471] width 109 height 40
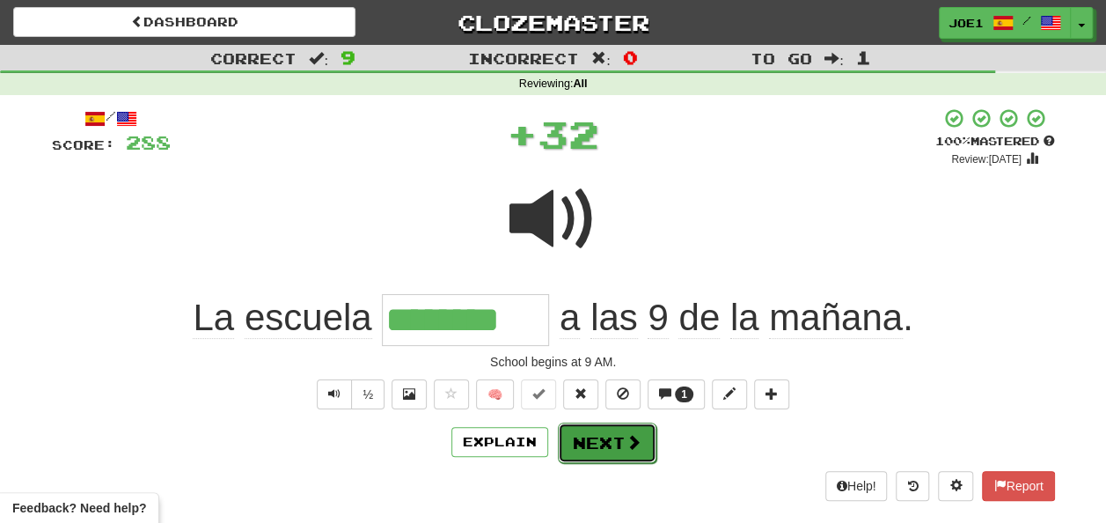
click at [595, 434] on button "Next" at bounding box center [607, 442] width 99 height 40
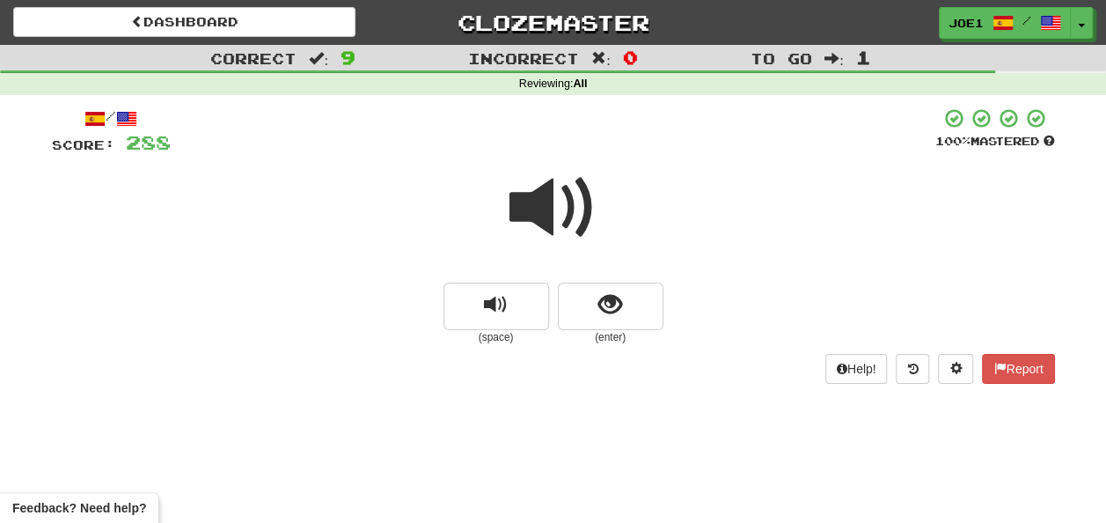
click at [535, 213] on span at bounding box center [554, 208] width 88 height 88
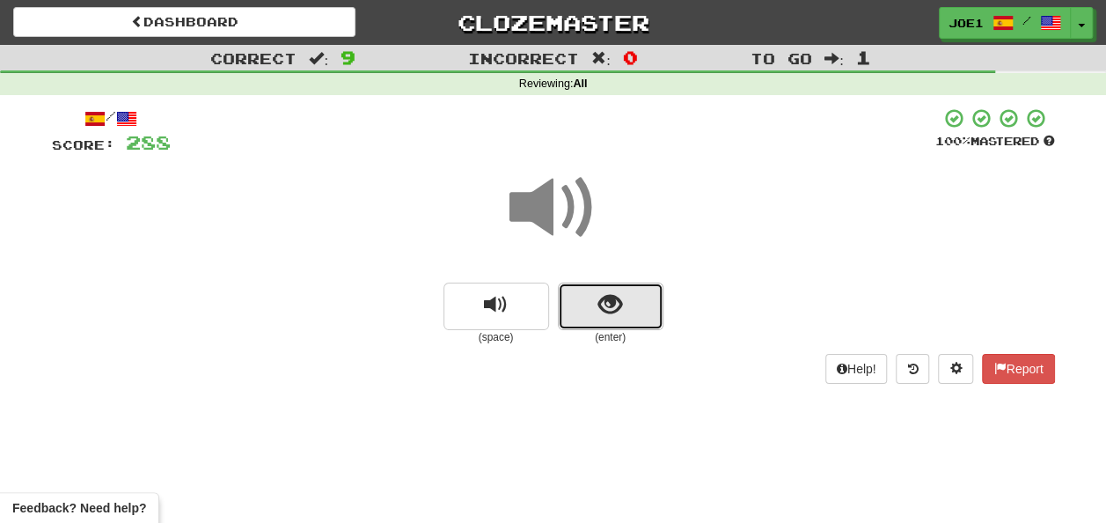
click at [605, 298] on span "show sentence" at bounding box center [611, 305] width 24 height 24
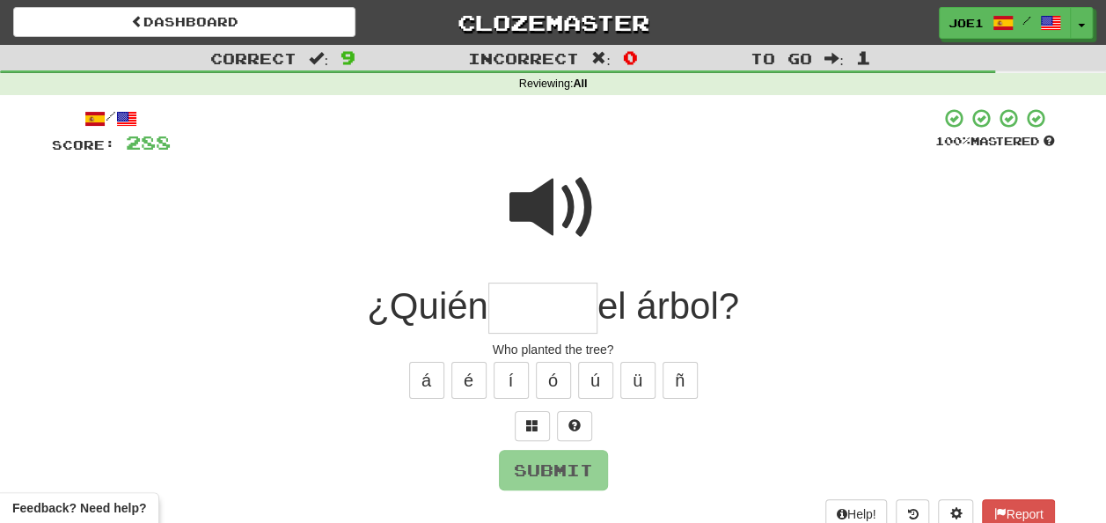
click at [529, 303] on input "text" at bounding box center [542, 309] width 109 height 52
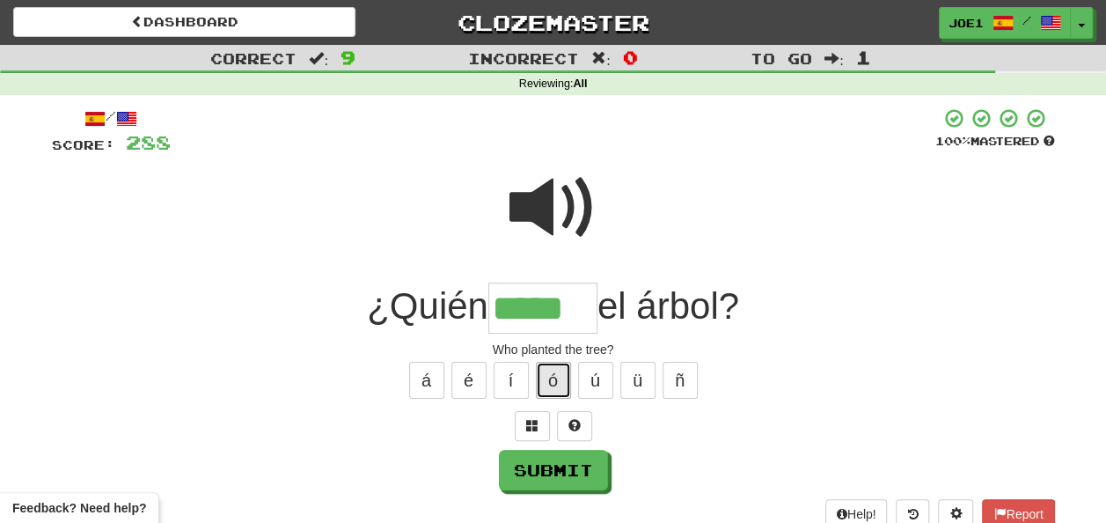
click at [553, 390] on button "ó" at bounding box center [553, 380] width 35 height 37
type input "******"
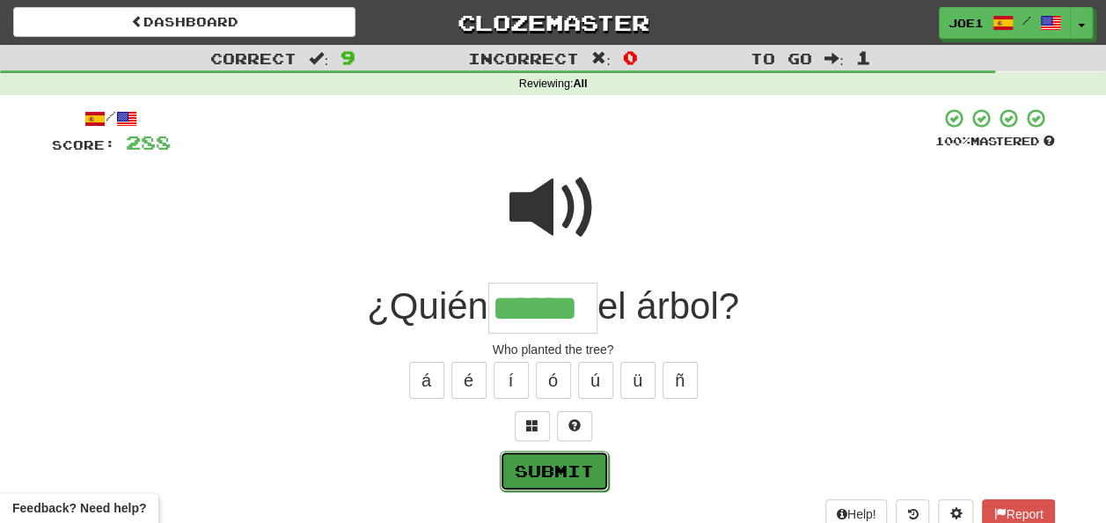
click at [556, 454] on button "Submit" at bounding box center [554, 471] width 109 height 40
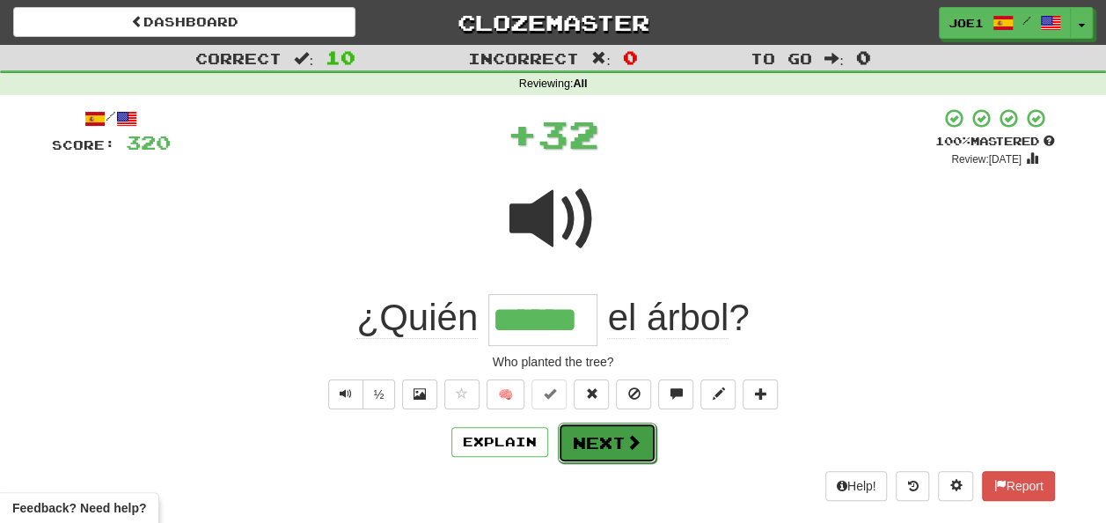
click at [609, 429] on button "Next" at bounding box center [607, 442] width 99 height 40
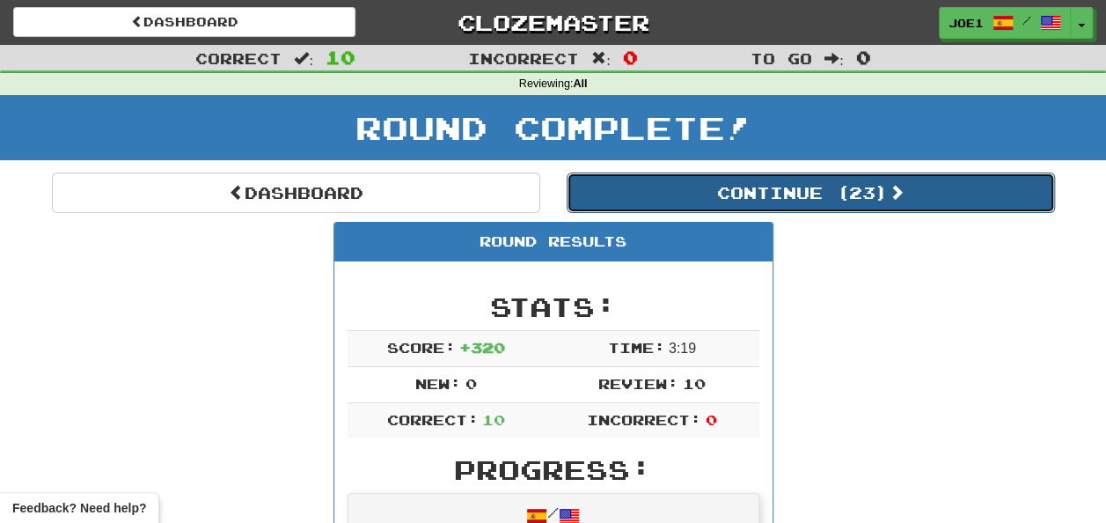
click at [708, 197] on button "Continue ( 23 )" at bounding box center [811, 193] width 488 height 40
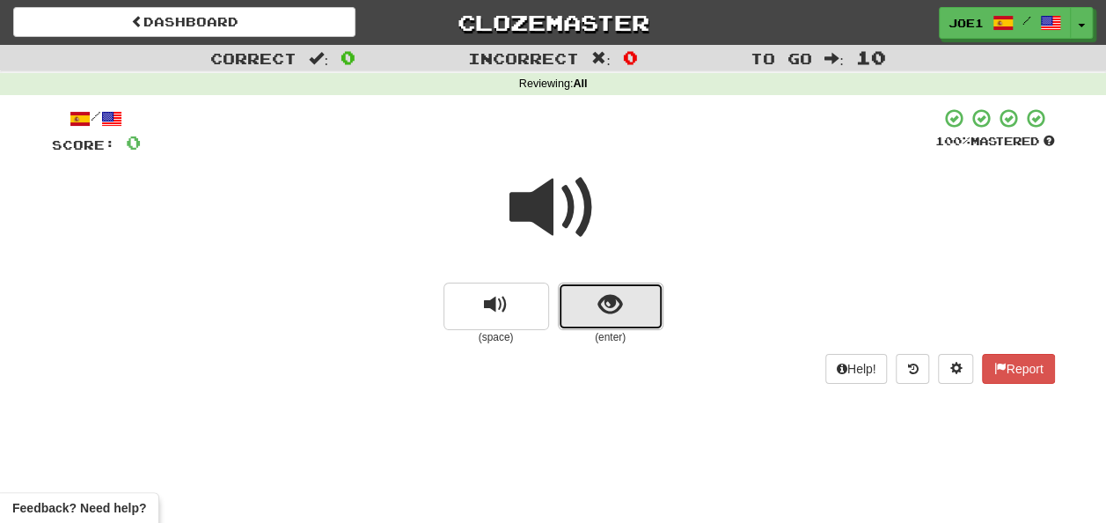
click at [595, 299] on button "show sentence" at bounding box center [611, 307] width 106 height 48
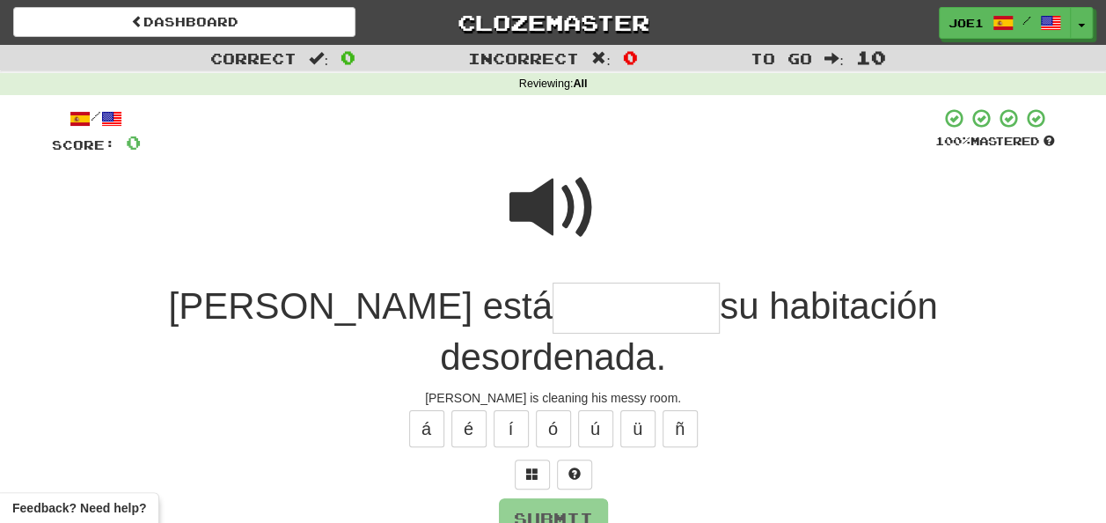
click at [553, 308] on input "text" at bounding box center [636, 309] width 167 height 52
type input "*********"
drag, startPoint x: 580, startPoint y: 460, endPoint x: 591, endPoint y: 472, distance: 16.2
click at [591, 499] on button "Submit" at bounding box center [554, 519] width 109 height 40
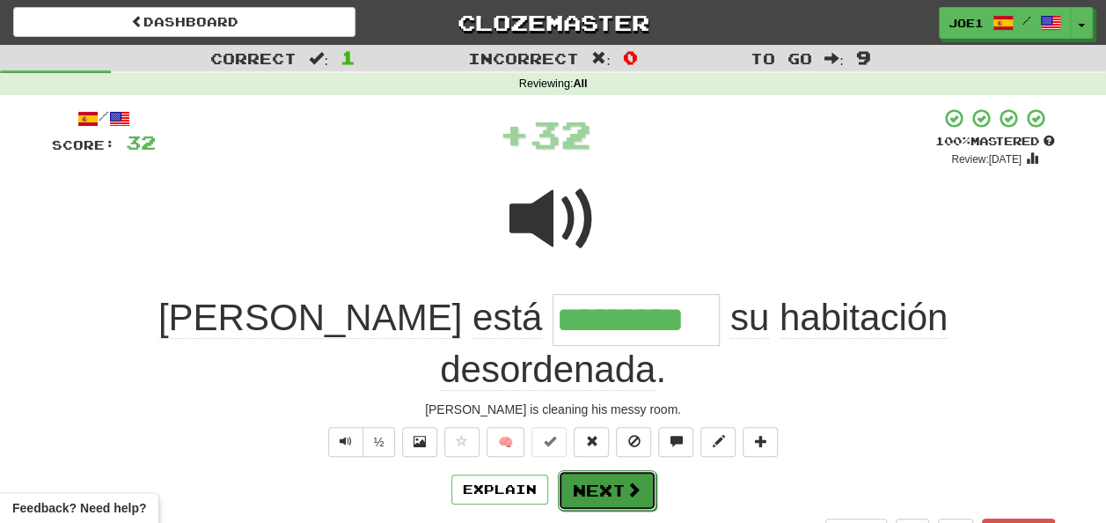
click at [591, 470] on button "Next" at bounding box center [607, 490] width 99 height 40
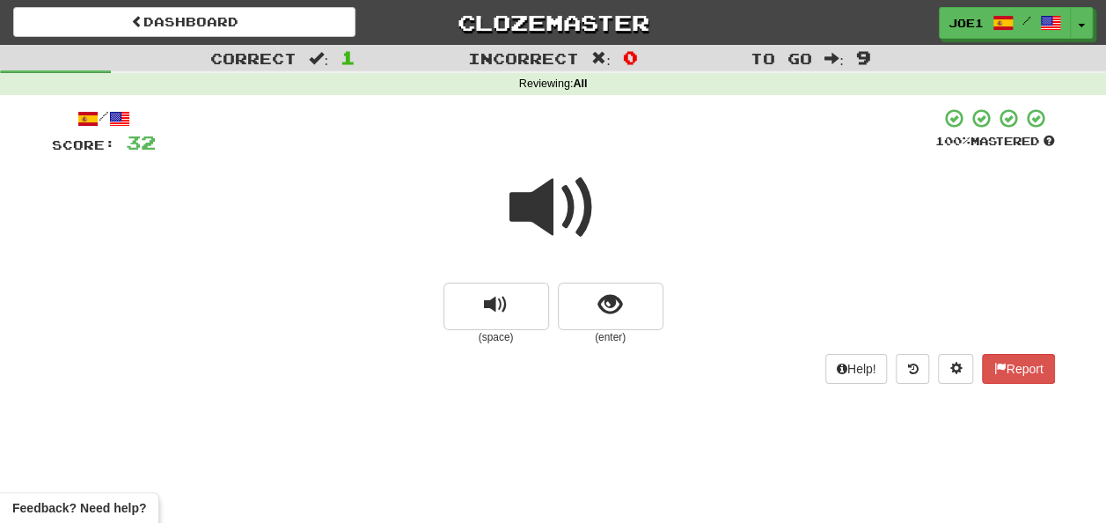
click at [546, 205] on span at bounding box center [554, 208] width 88 height 88
click at [534, 208] on span at bounding box center [554, 208] width 88 height 88
click at [544, 206] on span at bounding box center [554, 208] width 88 height 88
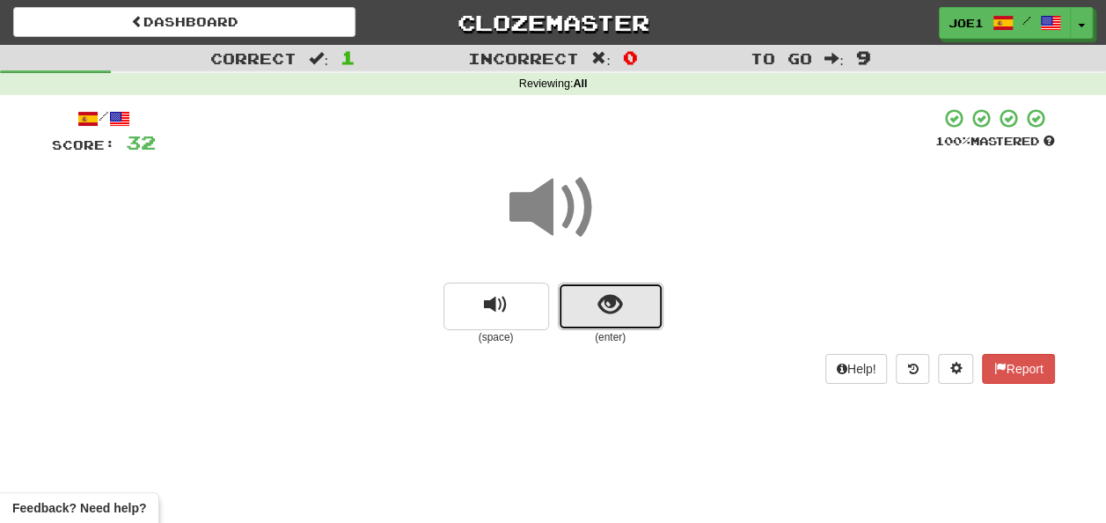
click at [599, 299] on span "show sentence" at bounding box center [611, 305] width 24 height 24
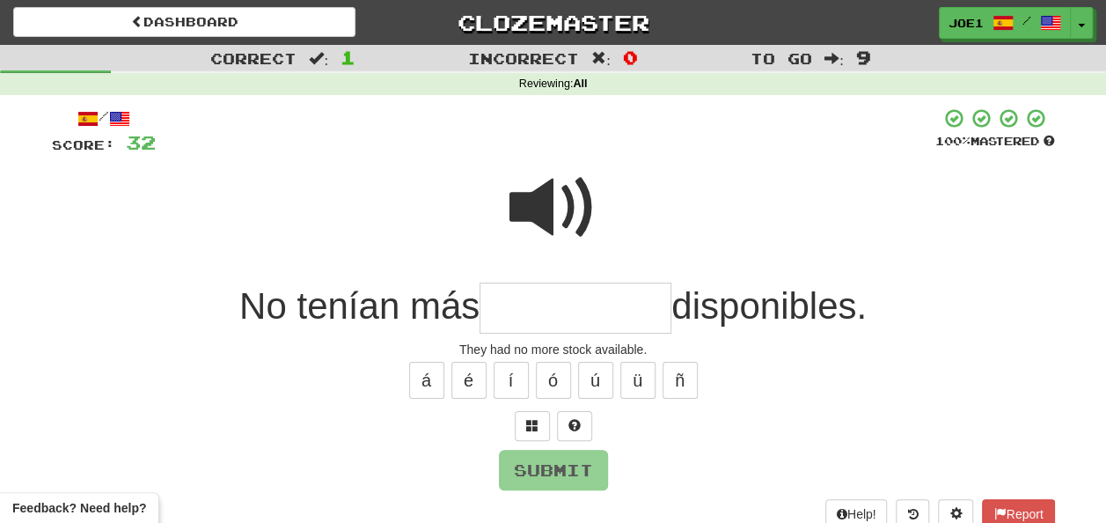
click at [546, 190] on span at bounding box center [554, 208] width 88 height 88
click at [512, 300] on input "text" at bounding box center [576, 309] width 192 height 52
type input "*"
click at [565, 204] on span at bounding box center [554, 208] width 88 height 88
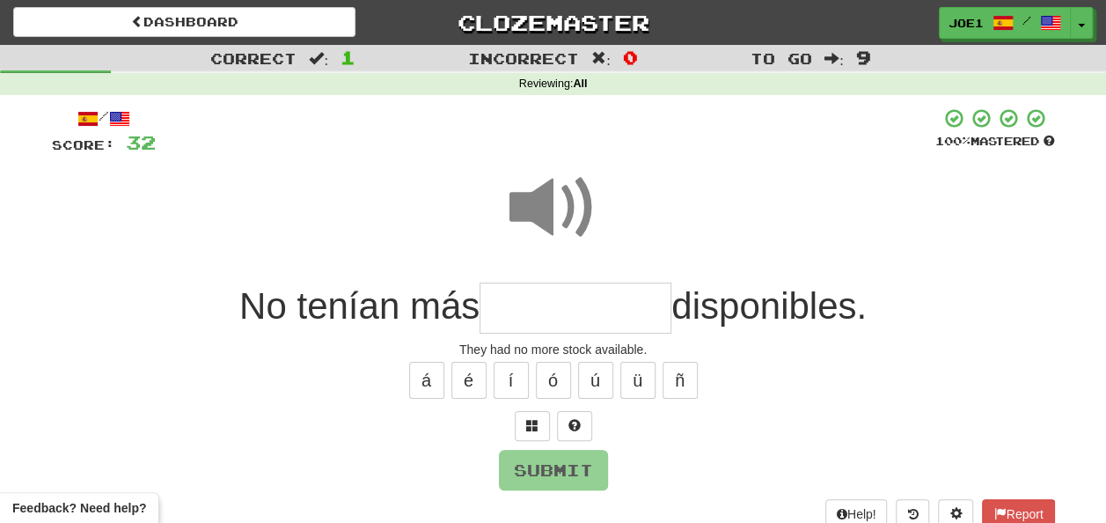
click at [506, 304] on input "text" at bounding box center [576, 309] width 192 height 52
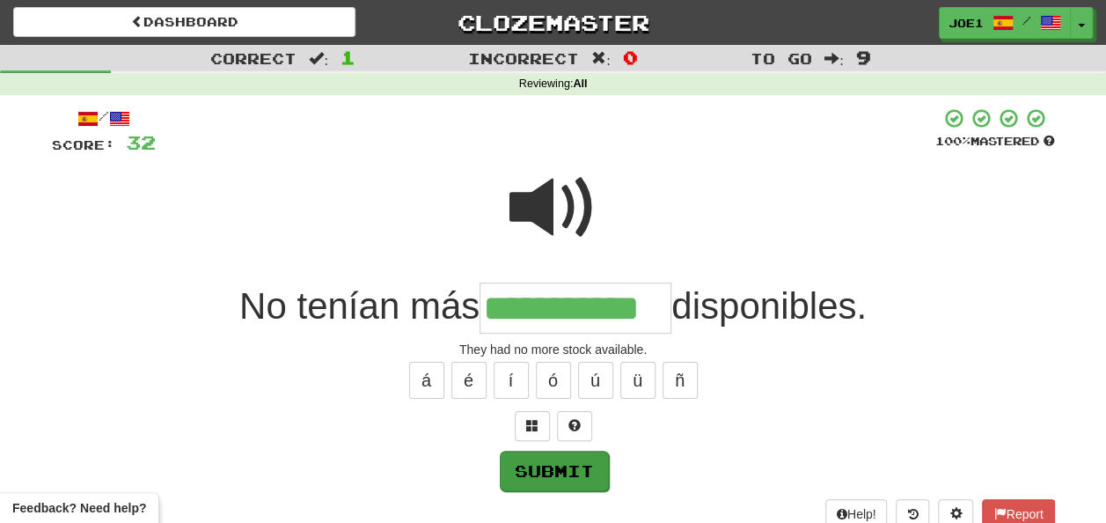
type input "**********"
click at [551, 464] on button "Submit" at bounding box center [554, 471] width 109 height 40
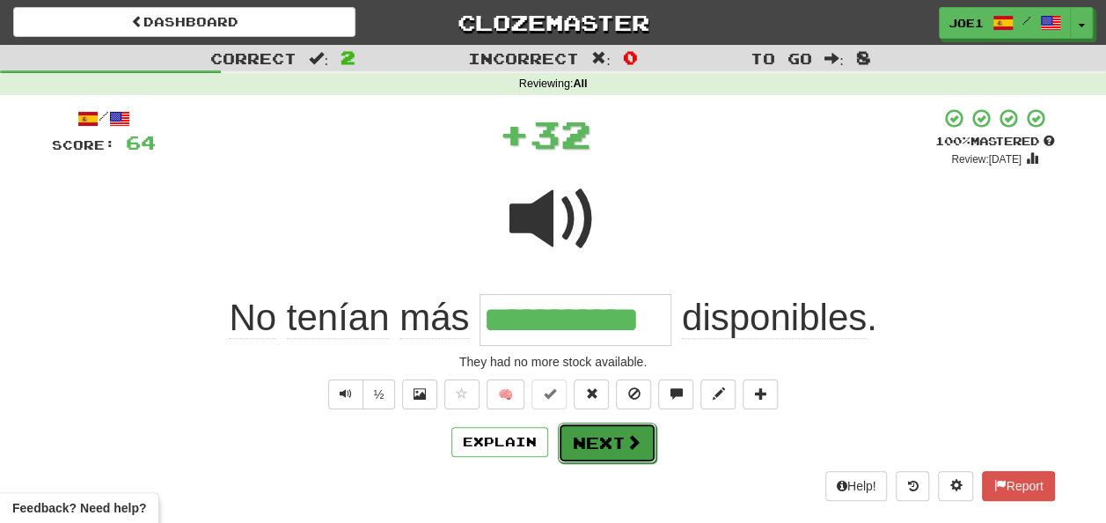
click at [595, 432] on button "Next" at bounding box center [607, 442] width 99 height 40
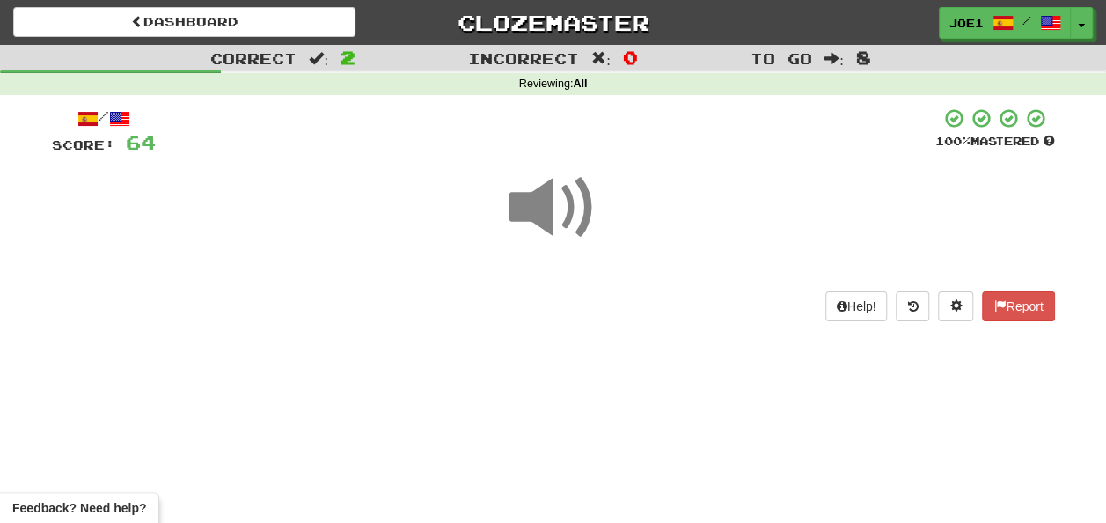
click at [552, 197] on span at bounding box center [554, 208] width 88 height 88
click at [555, 204] on span at bounding box center [554, 208] width 88 height 88
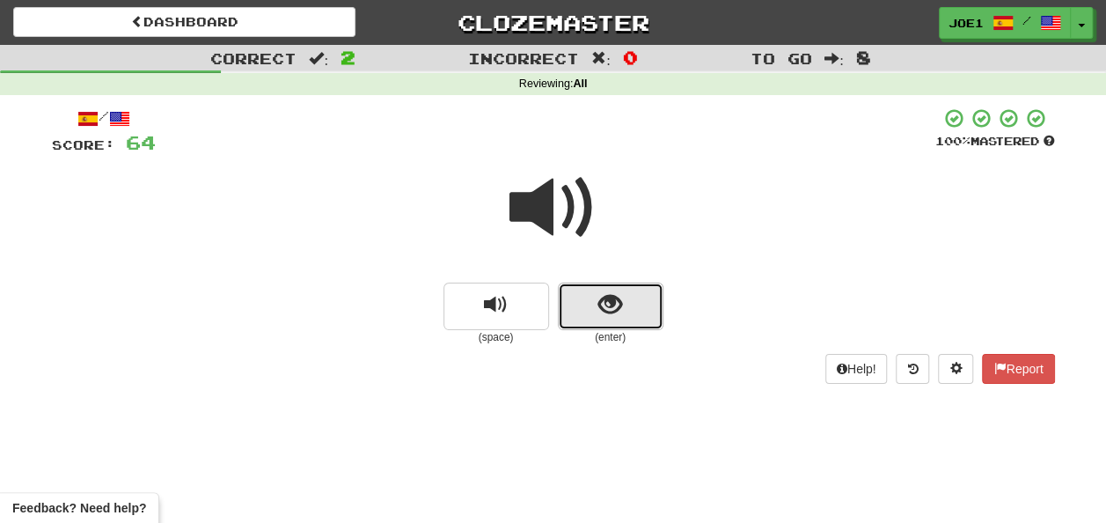
click at [589, 304] on button "show sentence" at bounding box center [611, 307] width 106 height 48
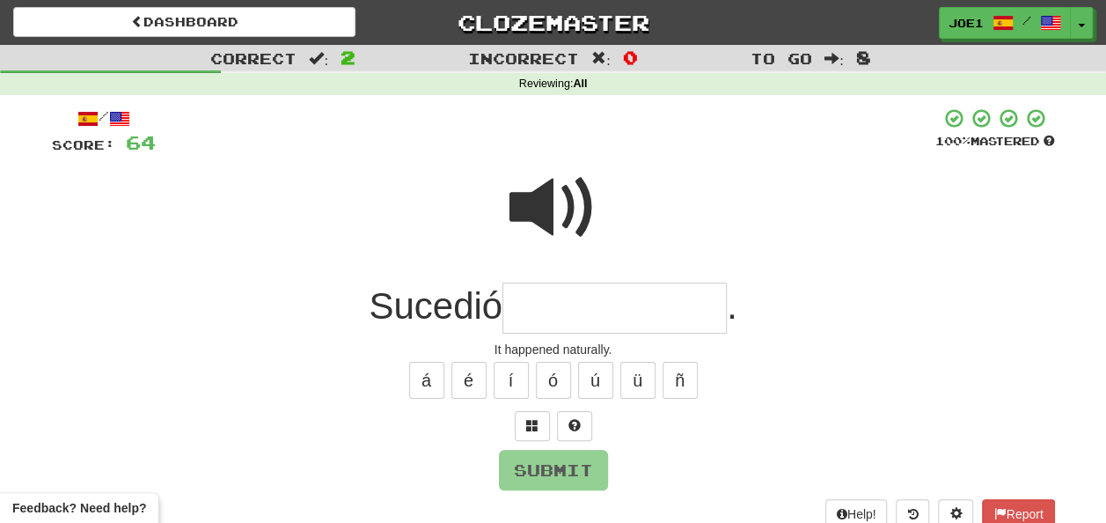
click at [529, 298] on input "text" at bounding box center [615, 309] width 224 height 52
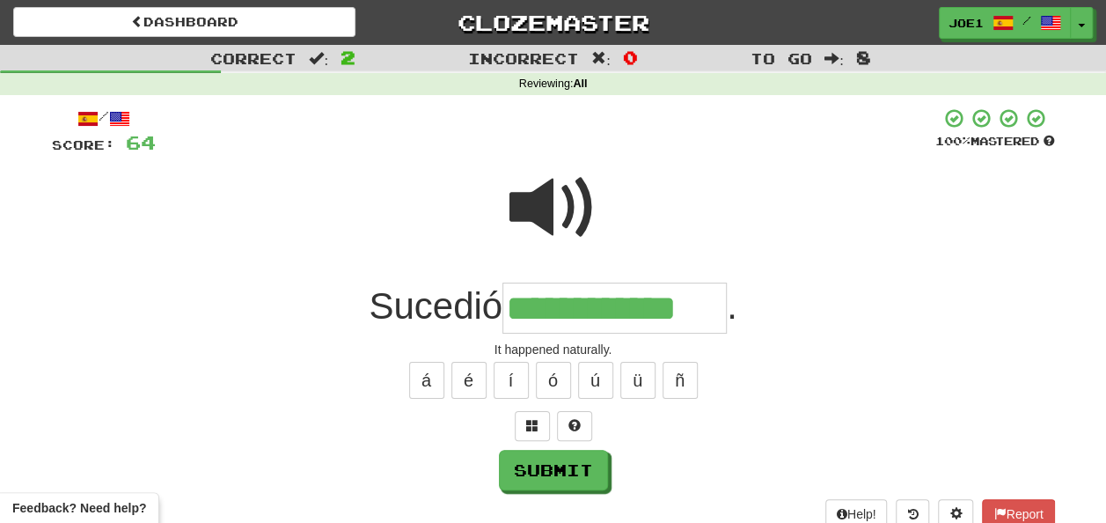
type input "**********"
click at [558, 190] on span at bounding box center [554, 208] width 88 height 88
click at [559, 190] on span at bounding box center [554, 208] width 88 height 88
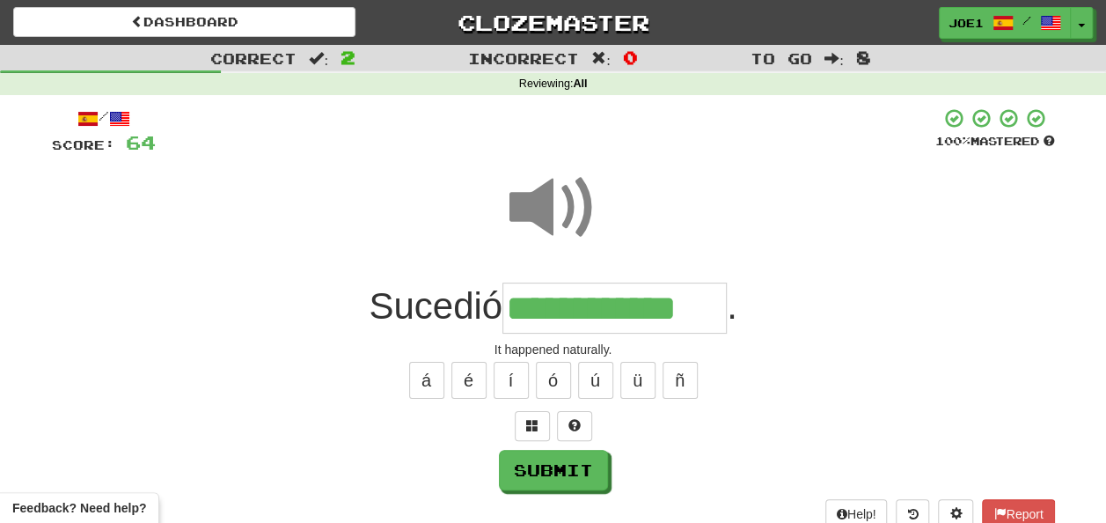
click at [559, 190] on span at bounding box center [554, 208] width 88 height 88
click at [577, 457] on button "Submit" at bounding box center [554, 471] width 109 height 40
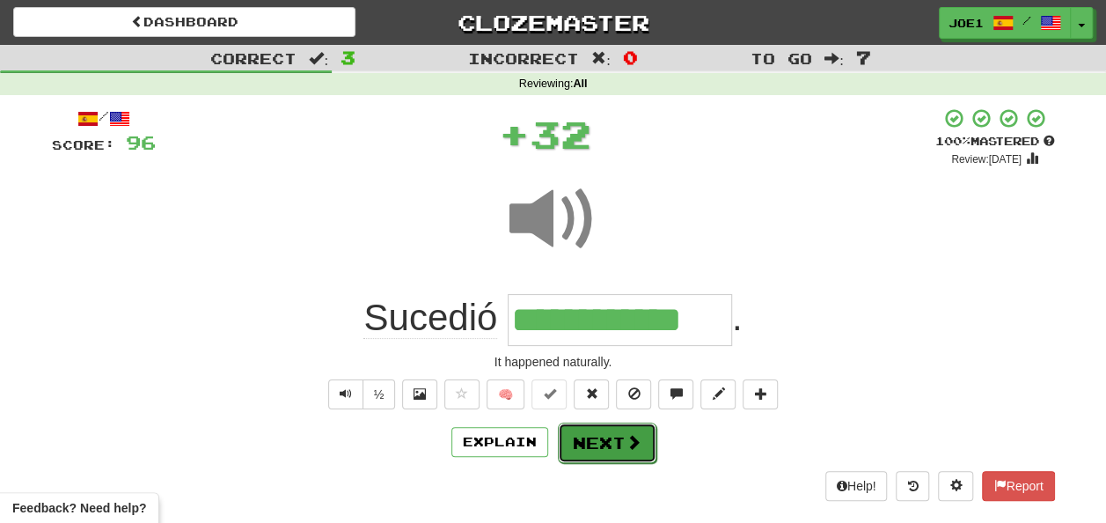
click at [596, 434] on button "Next" at bounding box center [607, 442] width 99 height 40
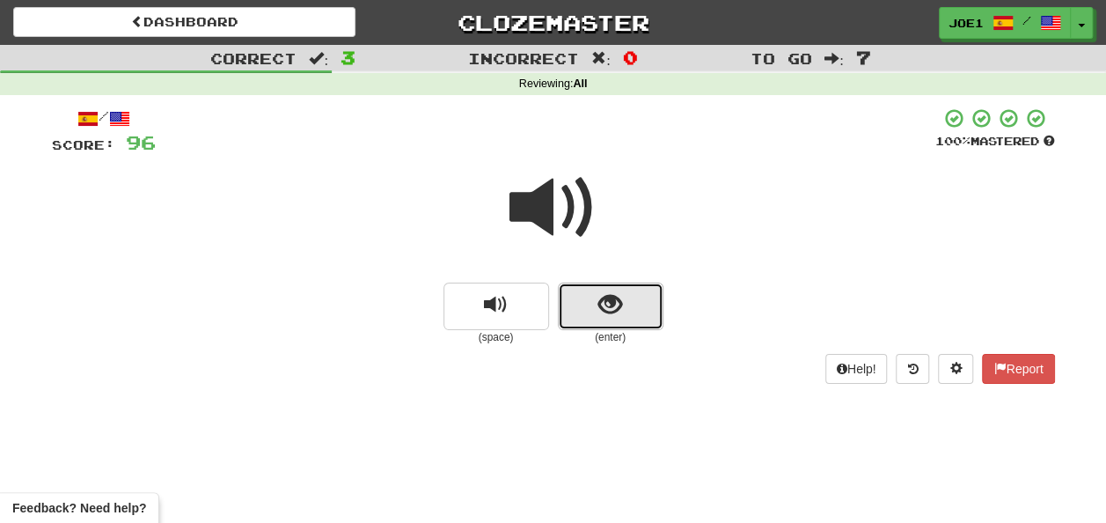
click at [591, 306] on button "show sentence" at bounding box center [611, 307] width 106 height 48
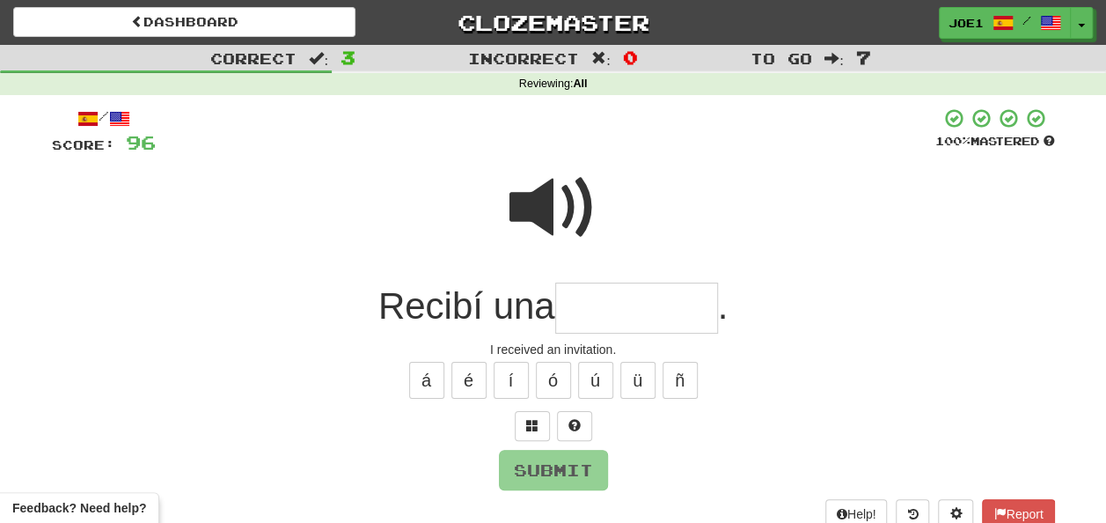
click at [578, 303] on input "text" at bounding box center [636, 309] width 163 height 52
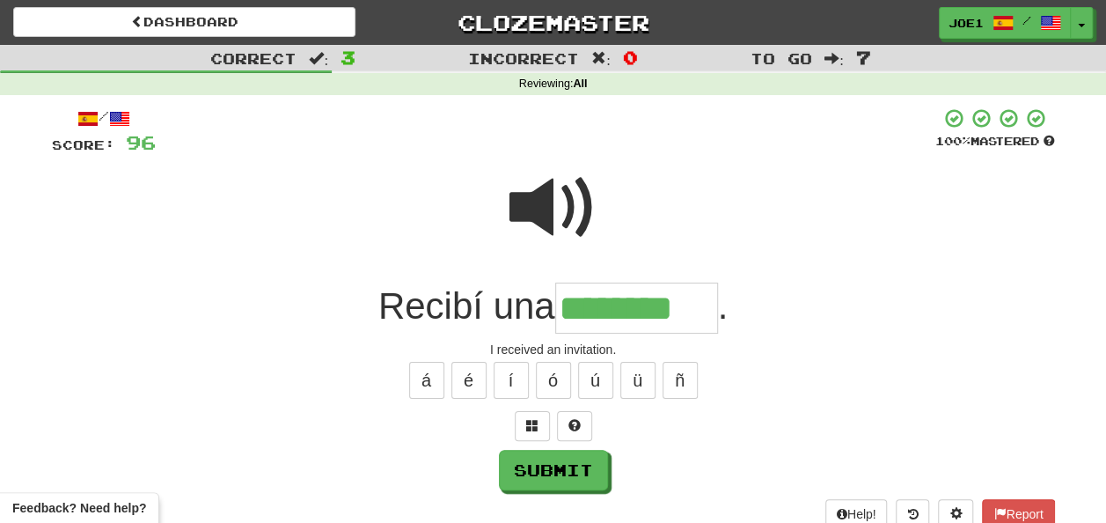
click at [570, 375] on div "á é í ó ú ü ñ" at bounding box center [553, 380] width 1003 height 44
click at [555, 373] on button "ó" at bounding box center [553, 380] width 35 height 37
type input "**********"
click at [528, 453] on button "Submit" at bounding box center [554, 471] width 109 height 40
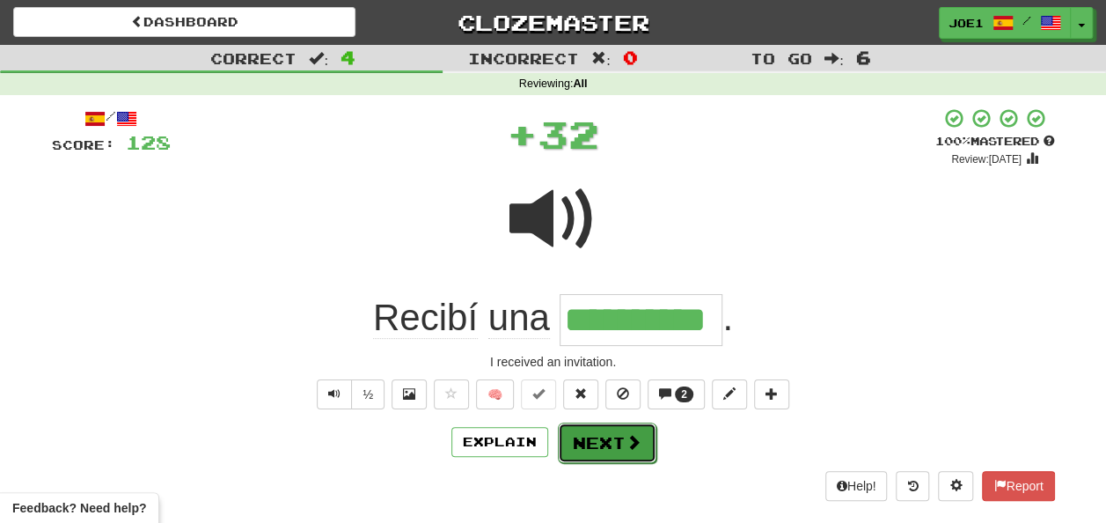
click at [604, 433] on button "Next" at bounding box center [607, 442] width 99 height 40
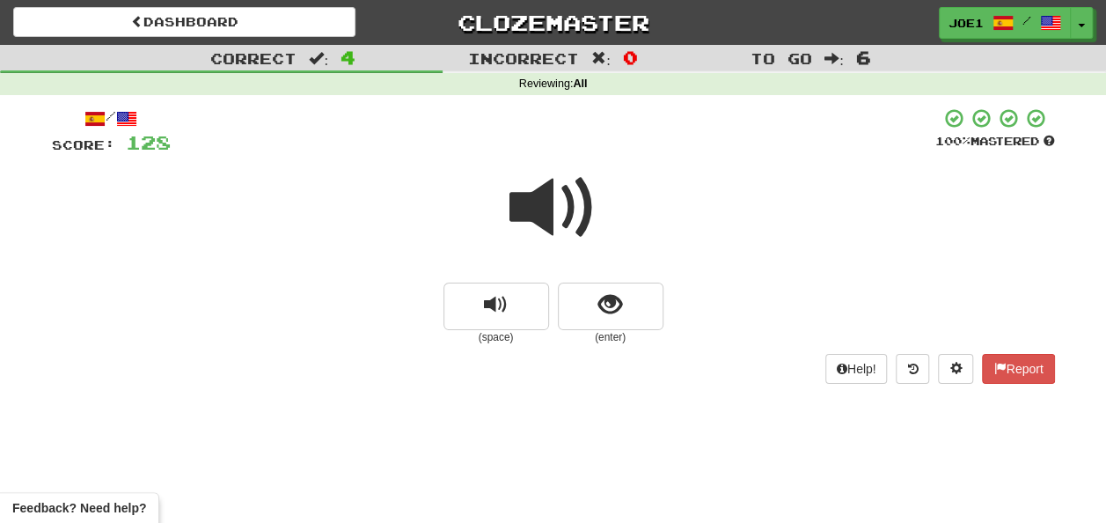
click at [544, 209] on span at bounding box center [554, 208] width 88 height 88
click at [558, 202] on span at bounding box center [554, 208] width 88 height 88
click at [607, 298] on span "show sentence" at bounding box center [611, 305] width 24 height 24
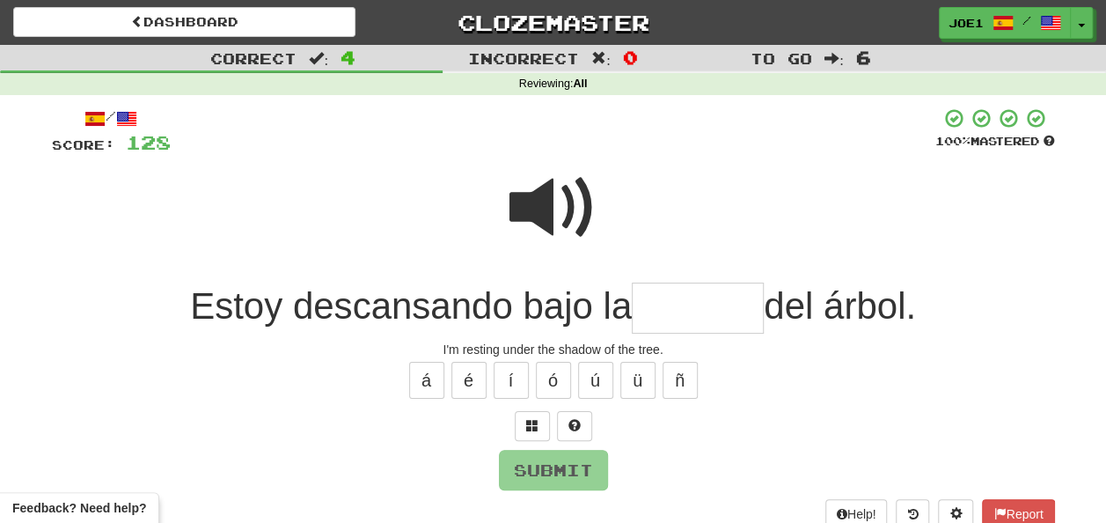
click at [532, 190] on span at bounding box center [554, 208] width 88 height 88
click at [655, 309] on input "text" at bounding box center [698, 309] width 132 height 52
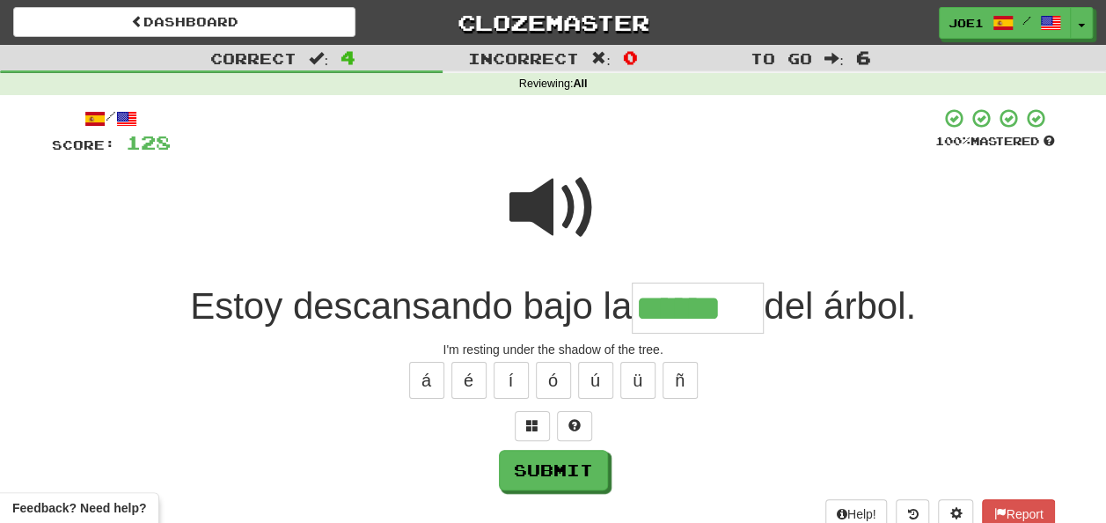
type input "******"
click at [571, 193] on span at bounding box center [554, 208] width 88 height 88
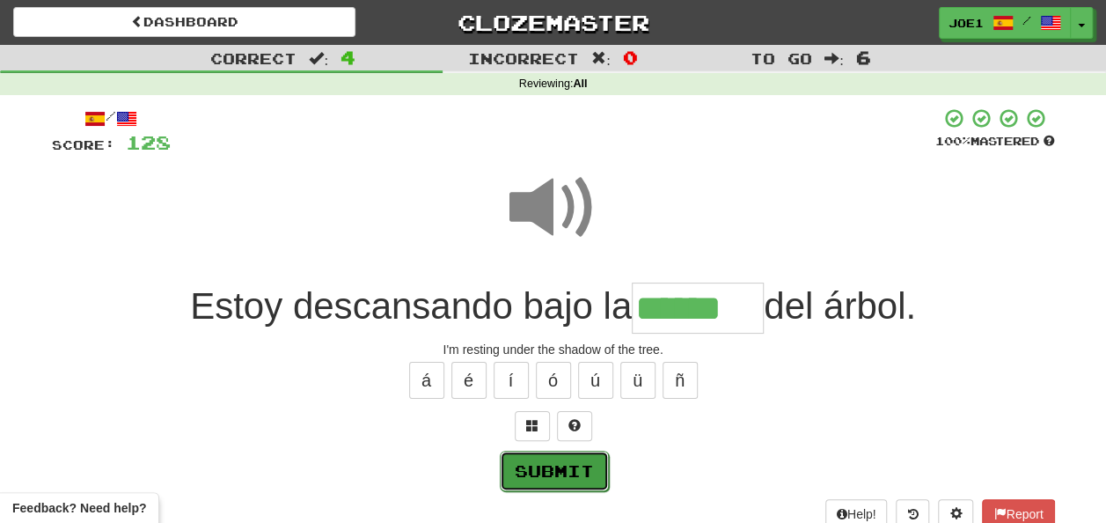
click at [553, 461] on button "Submit" at bounding box center [554, 471] width 109 height 40
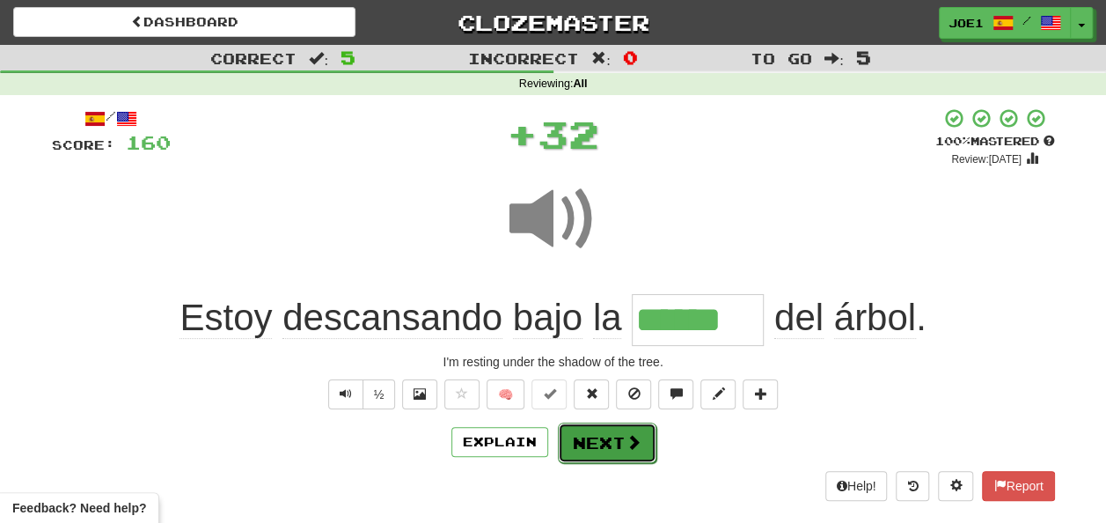
click at [591, 440] on button "Next" at bounding box center [607, 442] width 99 height 40
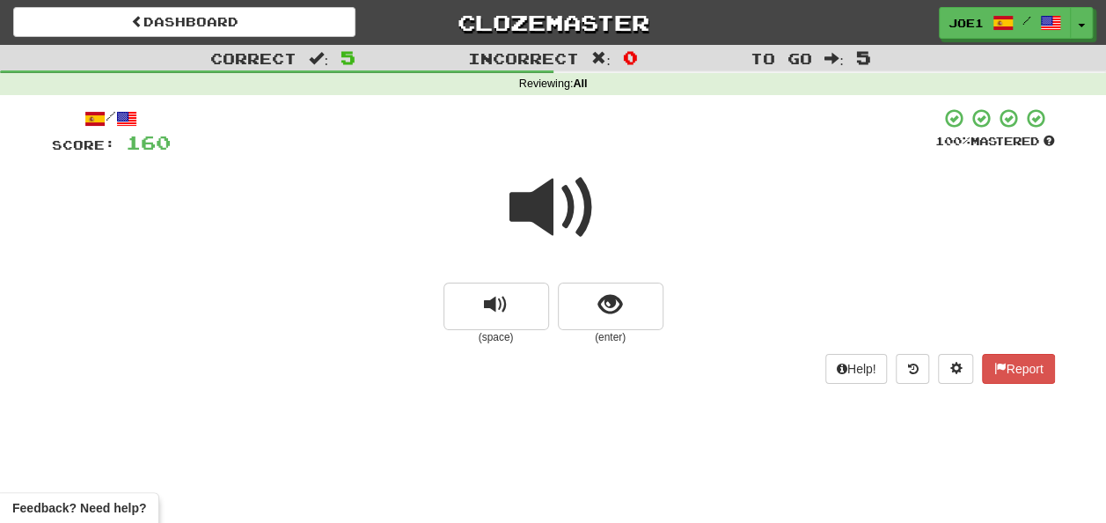
click at [549, 200] on span at bounding box center [554, 208] width 88 height 88
click at [558, 201] on span at bounding box center [554, 208] width 88 height 88
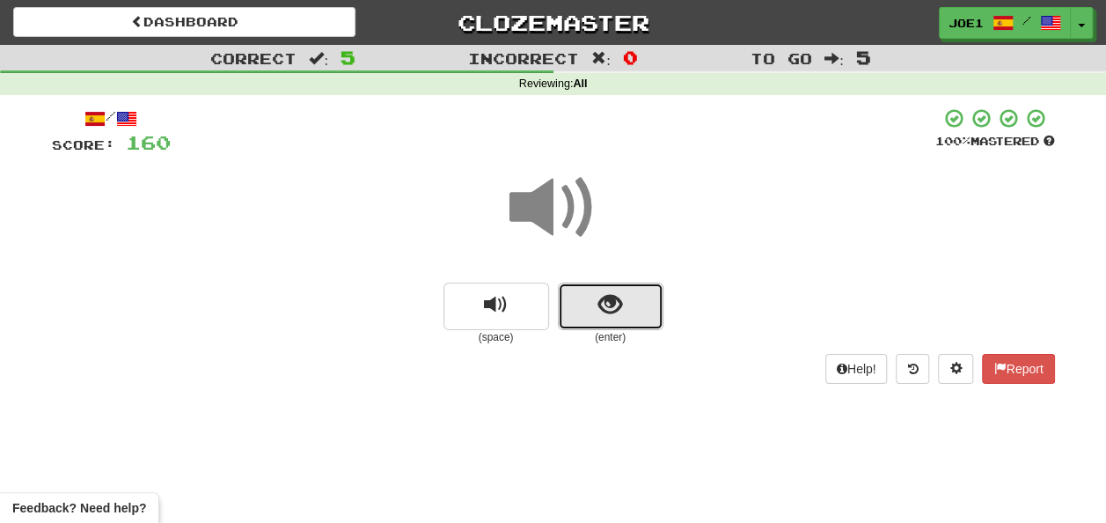
click at [621, 304] on span "show sentence" at bounding box center [611, 305] width 24 height 24
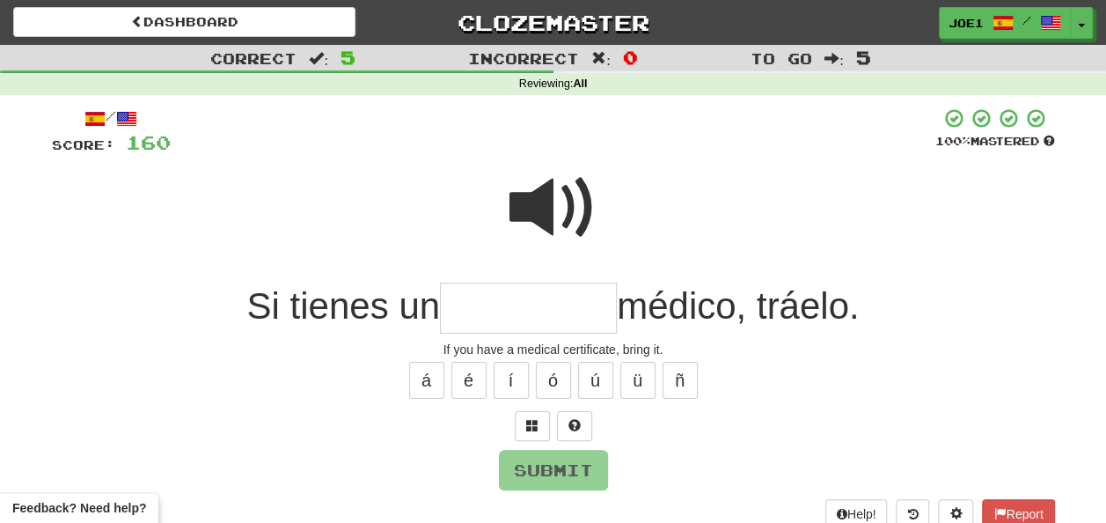
click at [483, 289] on input "text" at bounding box center [528, 309] width 177 height 52
type input "*"
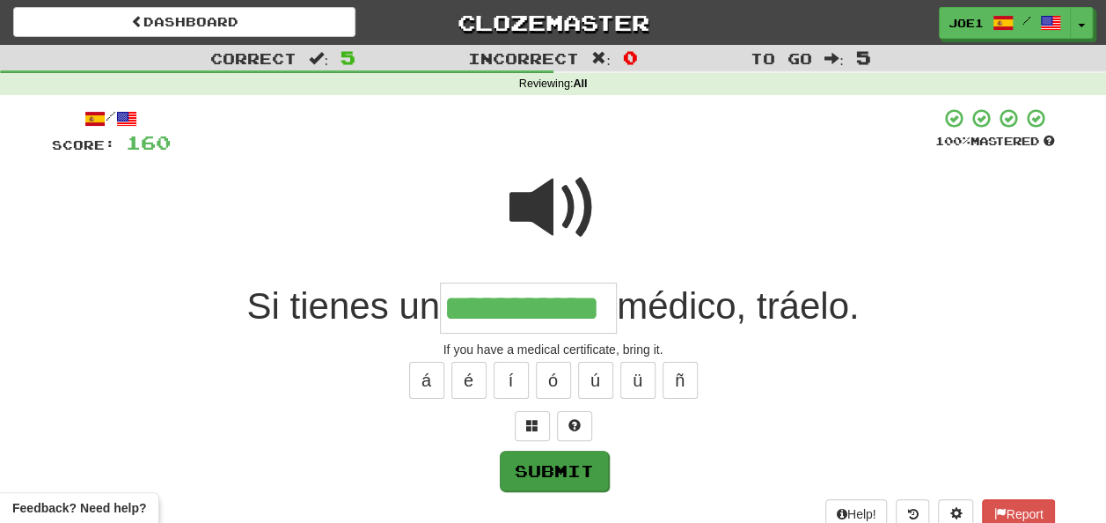
type input "**********"
click at [570, 466] on button "Submit" at bounding box center [554, 471] width 109 height 40
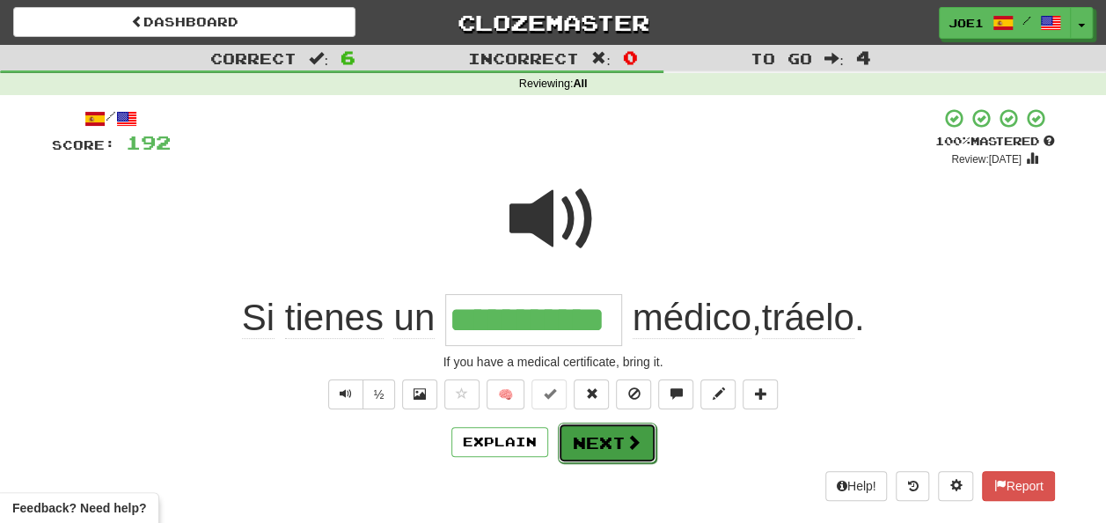
click at [599, 438] on button "Next" at bounding box center [607, 442] width 99 height 40
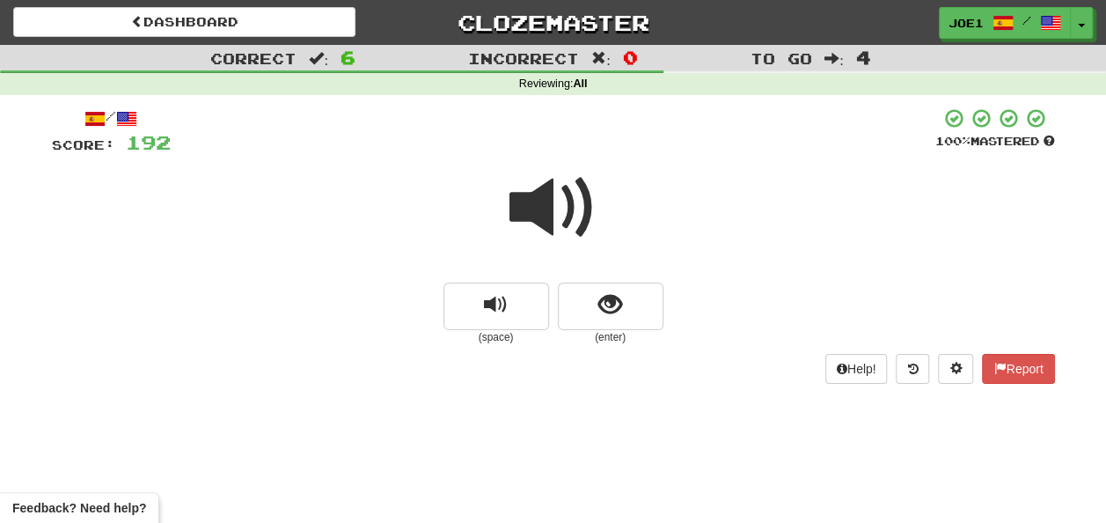
click at [542, 209] on span at bounding box center [554, 208] width 88 height 88
click at [545, 211] on span at bounding box center [554, 208] width 88 height 88
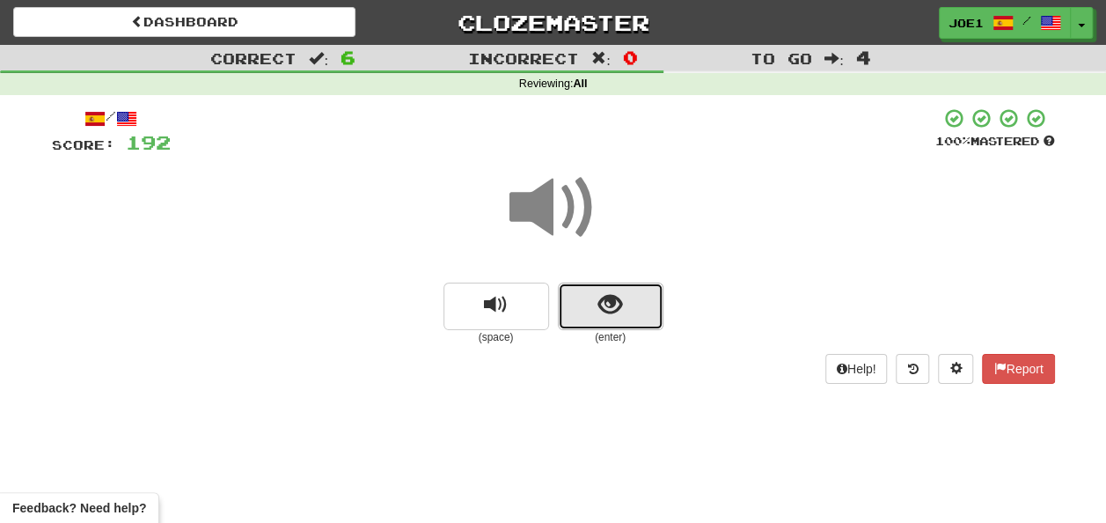
click at [595, 294] on button "show sentence" at bounding box center [611, 307] width 106 height 48
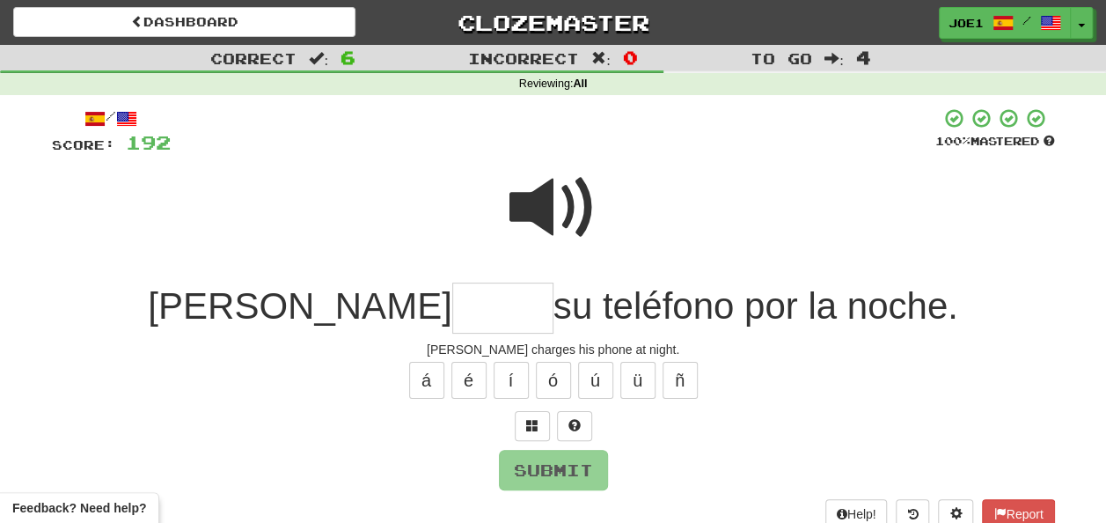
click at [452, 312] on input "text" at bounding box center [502, 309] width 101 height 52
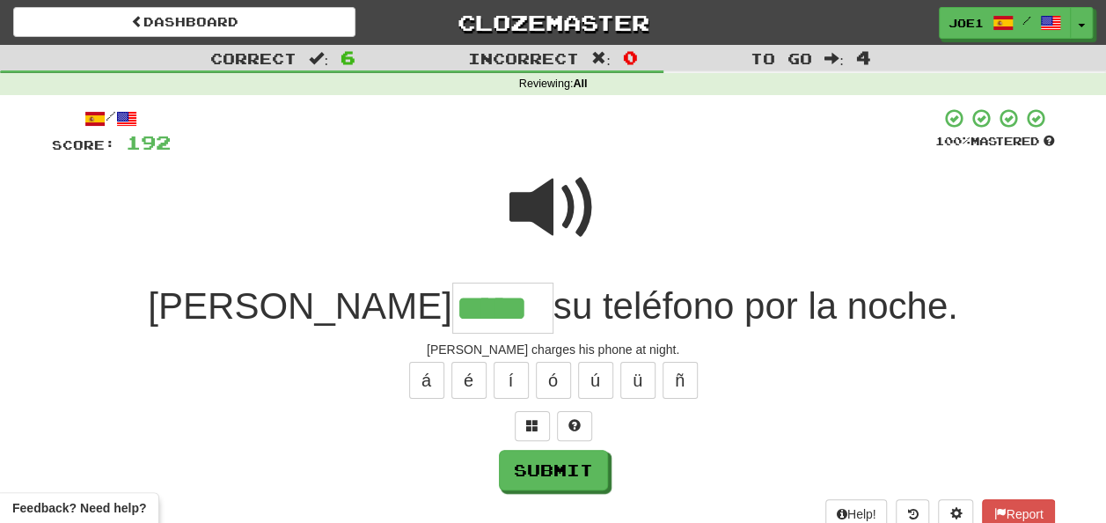
type input "*****"
click at [559, 200] on span at bounding box center [554, 208] width 88 height 88
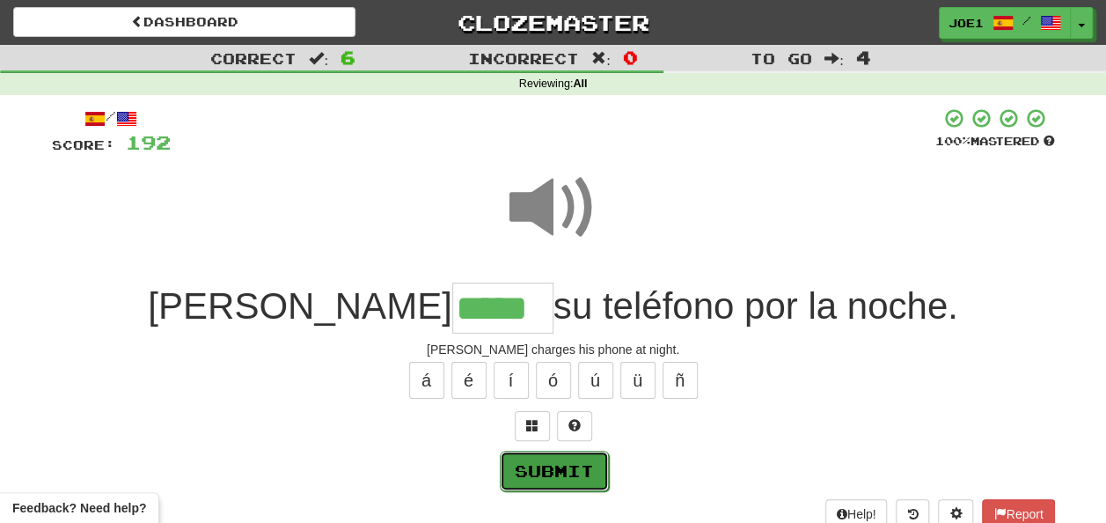
click at [546, 461] on button "Submit" at bounding box center [554, 471] width 109 height 40
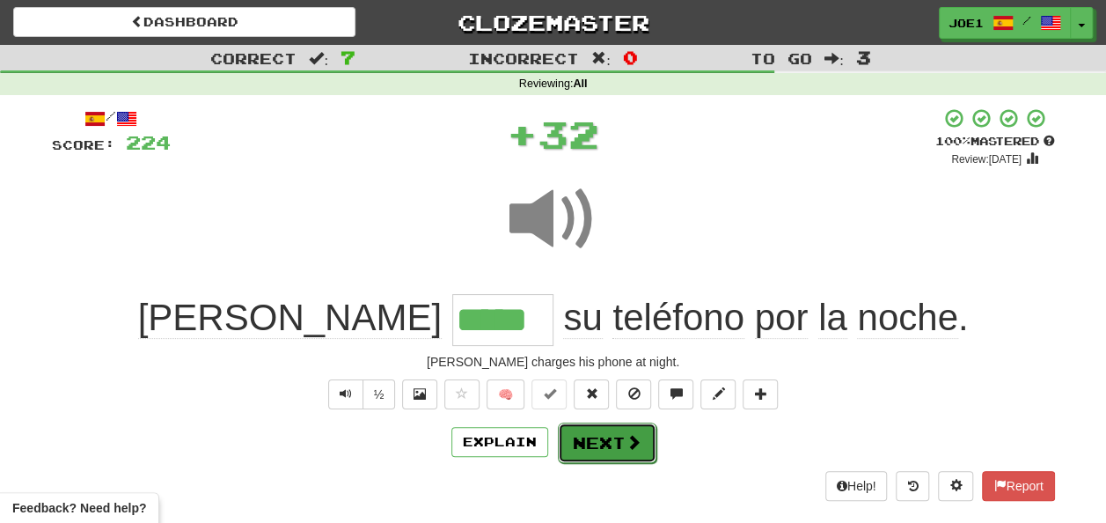
click at [582, 435] on button "Next" at bounding box center [607, 442] width 99 height 40
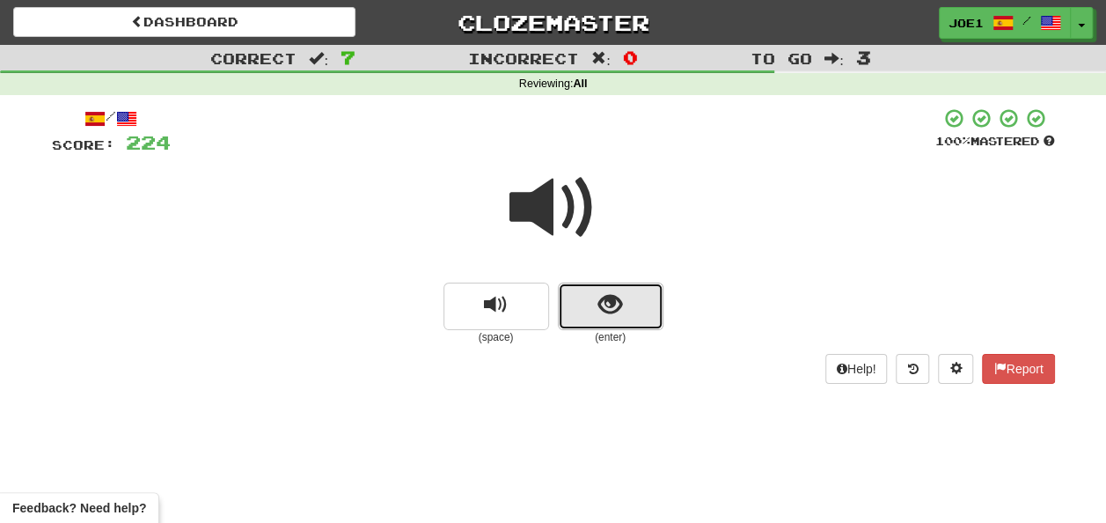
click at [584, 296] on button "show sentence" at bounding box center [611, 307] width 106 height 48
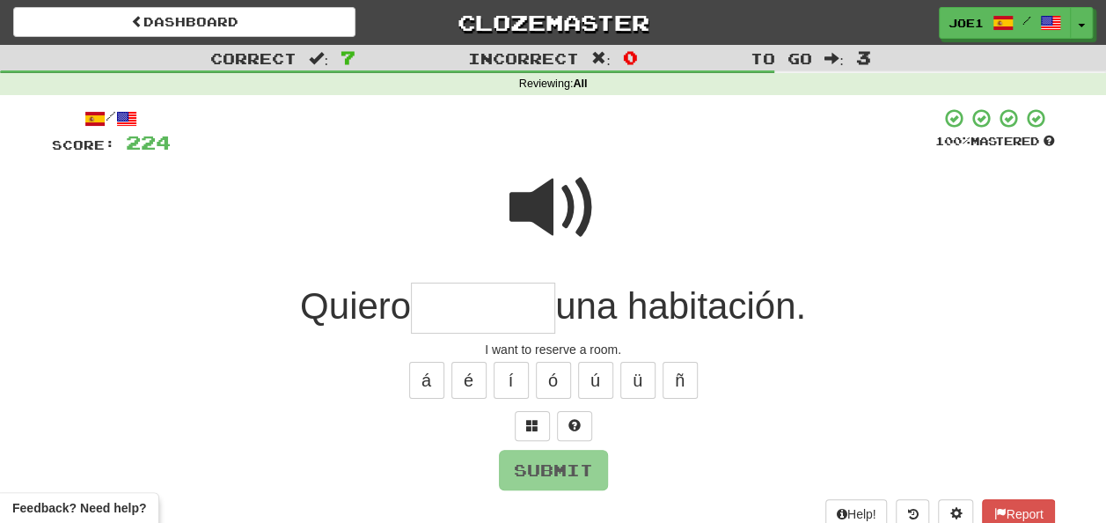
click at [471, 301] on input "text" at bounding box center [483, 309] width 144 height 52
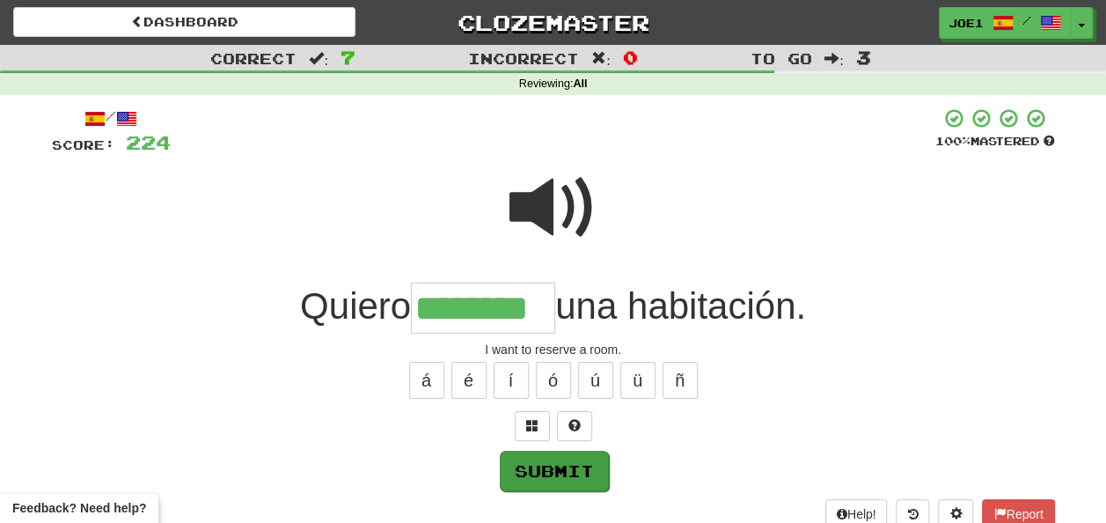
type input "********"
click at [564, 467] on button "Submit" at bounding box center [553, 470] width 109 height 40
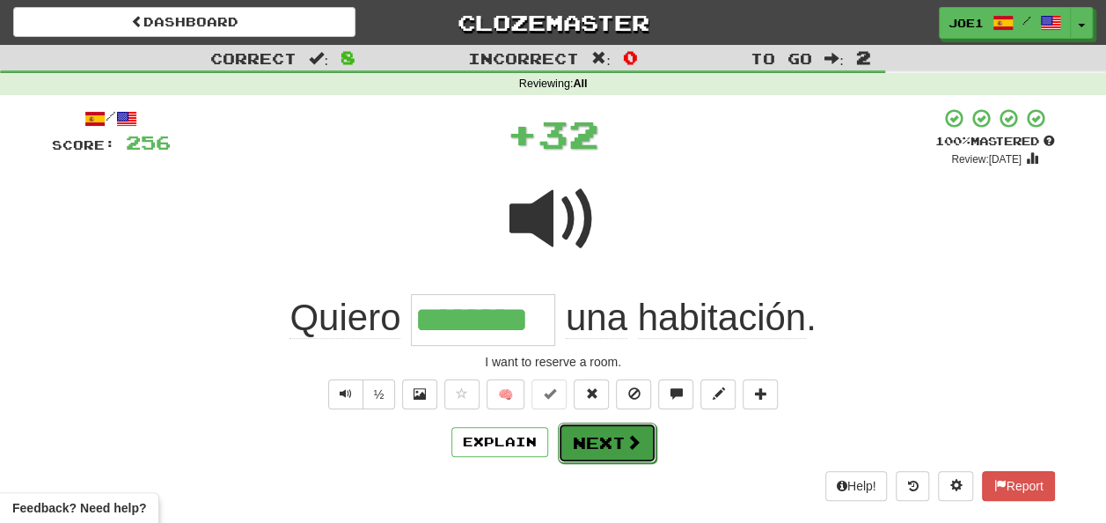
click at [588, 439] on button "Next" at bounding box center [607, 442] width 99 height 40
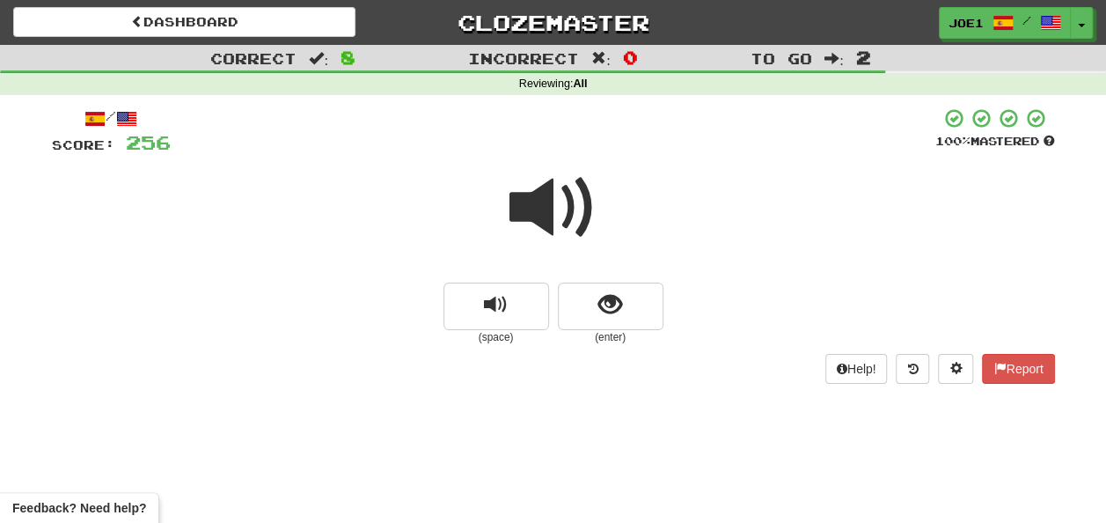
click at [562, 206] on span at bounding box center [554, 208] width 88 height 88
click at [547, 204] on span at bounding box center [554, 208] width 88 height 88
click at [547, 209] on span at bounding box center [554, 208] width 88 height 88
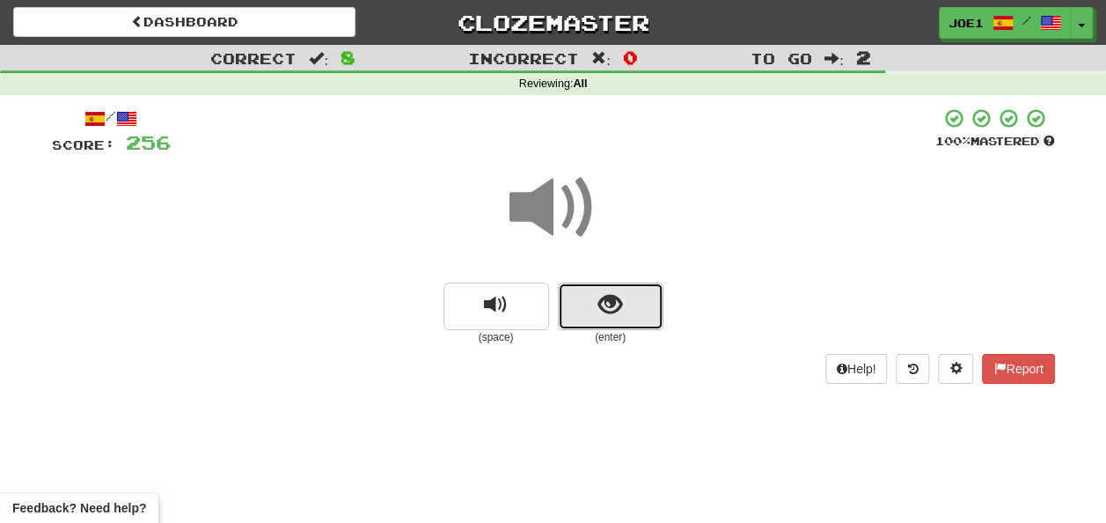
click at [594, 300] on button "show sentence" at bounding box center [611, 307] width 106 height 48
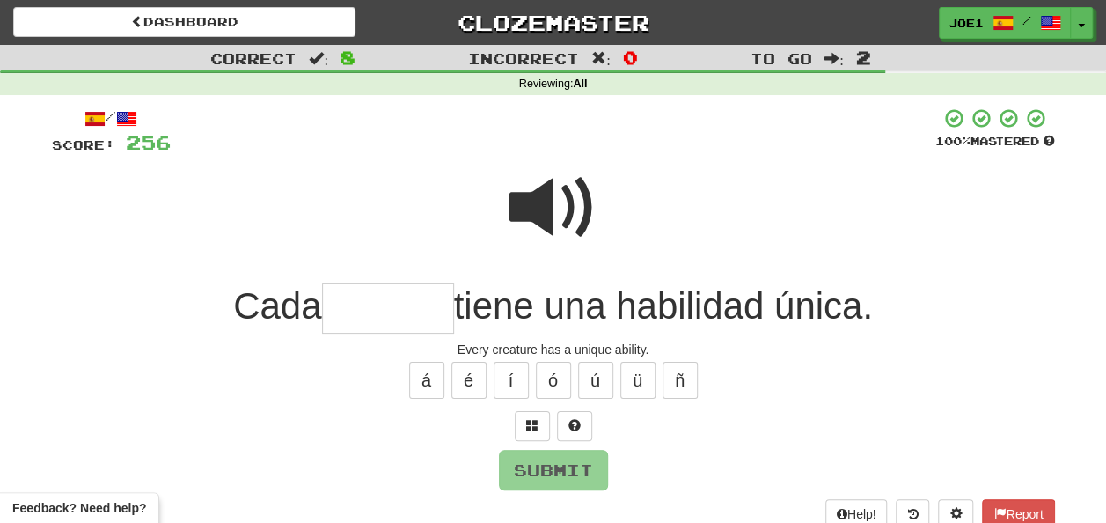
click at [534, 192] on span at bounding box center [554, 208] width 88 height 88
click at [546, 201] on span at bounding box center [554, 208] width 88 height 88
click at [348, 293] on input "text" at bounding box center [388, 309] width 132 height 52
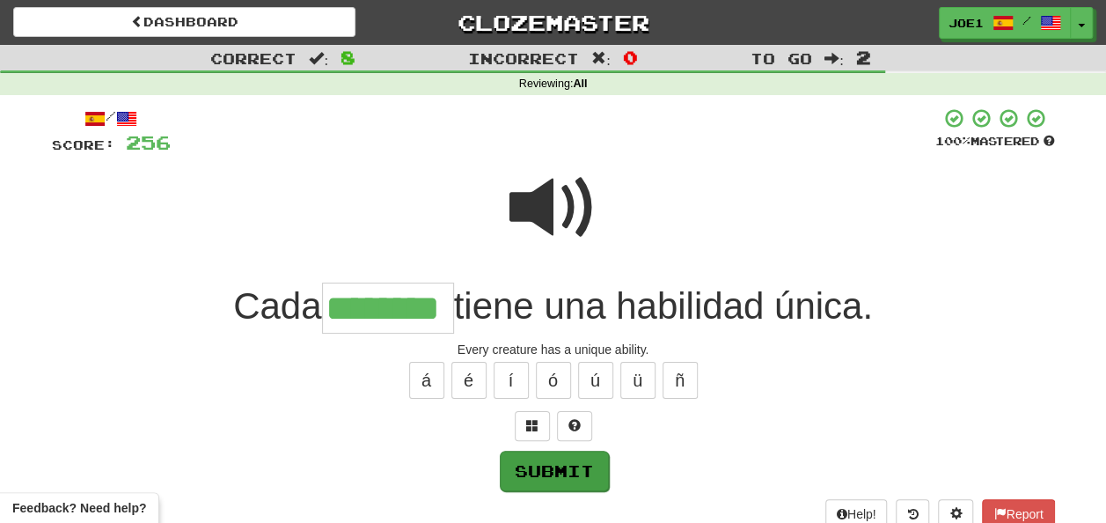
type input "********"
click at [547, 461] on button "Submit" at bounding box center [554, 471] width 109 height 40
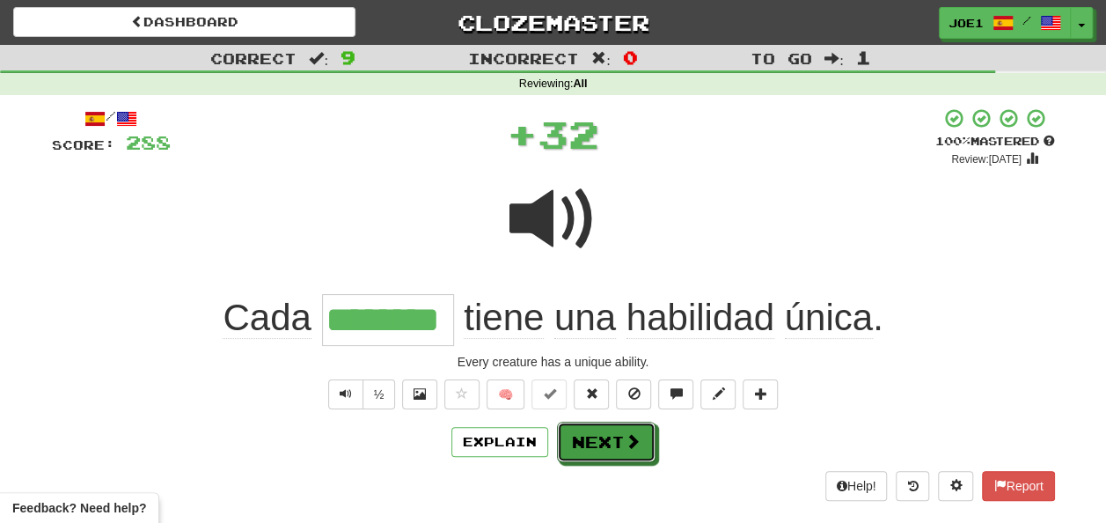
click at [611, 436] on button "Next" at bounding box center [606, 442] width 99 height 40
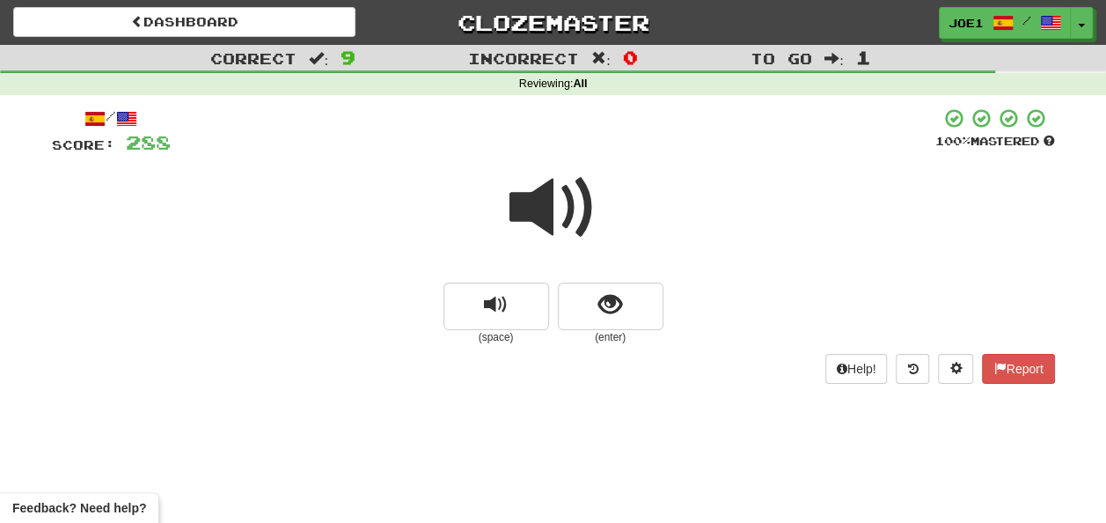
click at [545, 205] on span at bounding box center [554, 208] width 88 height 88
click at [539, 195] on span at bounding box center [554, 208] width 88 height 88
click at [599, 311] on span "show sentence" at bounding box center [611, 305] width 24 height 24
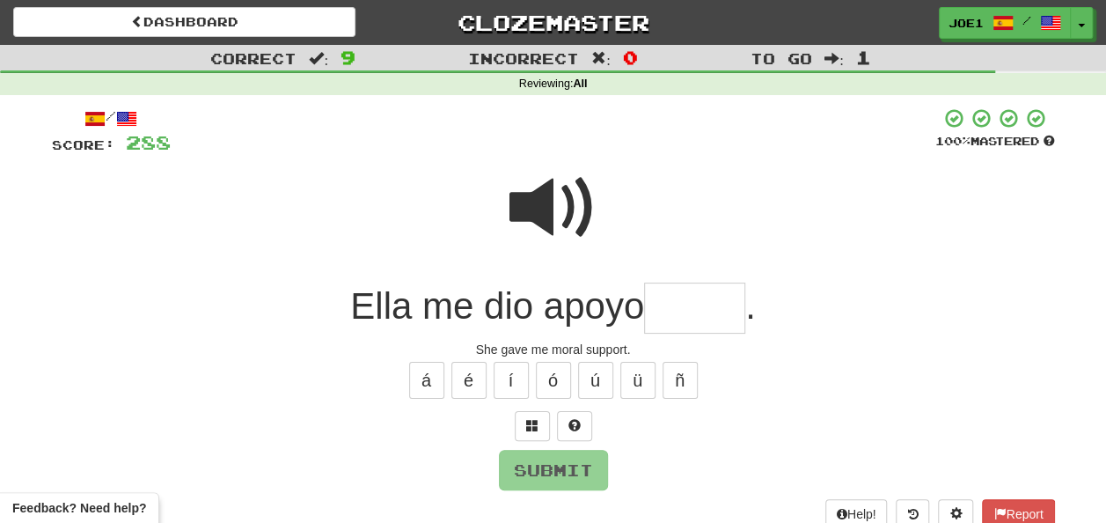
click at [554, 201] on span at bounding box center [554, 208] width 88 height 88
click at [563, 215] on span at bounding box center [554, 208] width 88 height 88
click at [676, 302] on input "text" at bounding box center [694, 309] width 101 height 52
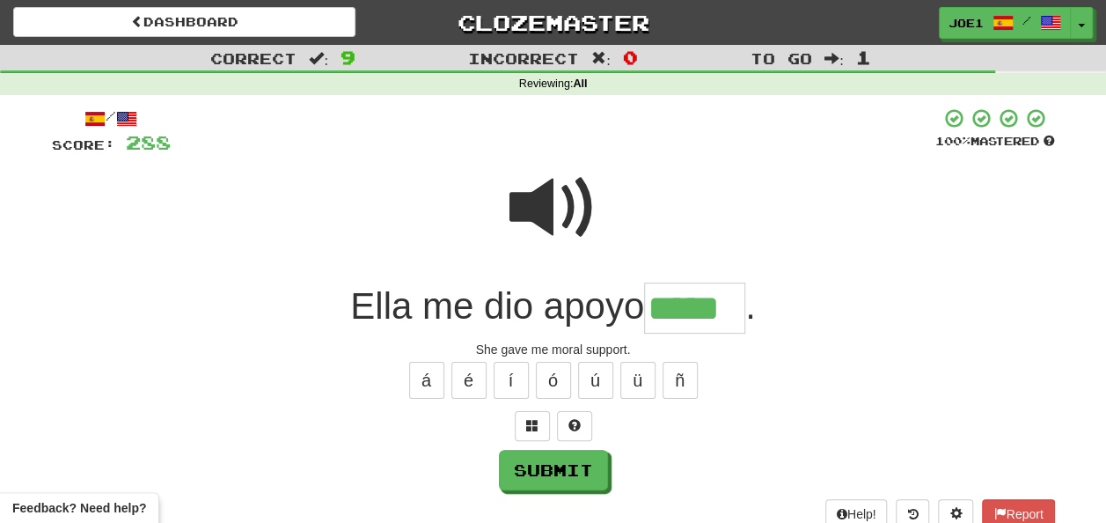
type input "*****"
click at [555, 211] on span at bounding box center [554, 208] width 88 height 88
click at [562, 211] on span at bounding box center [554, 208] width 88 height 88
click at [567, 215] on span at bounding box center [554, 208] width 88 height 88
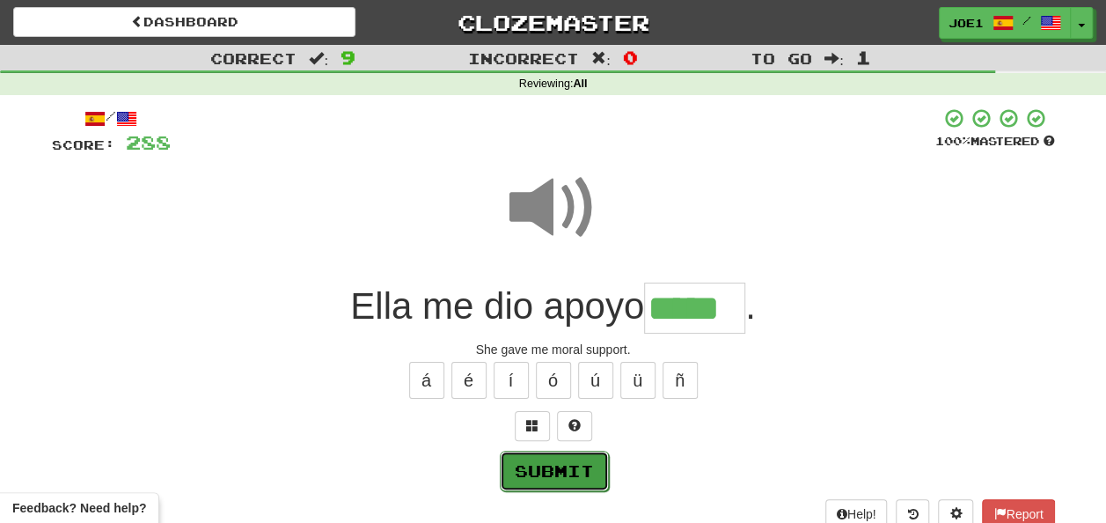
click at [545, 461] on button "Submit" at bounding box center [554, 471] width 109 height 40
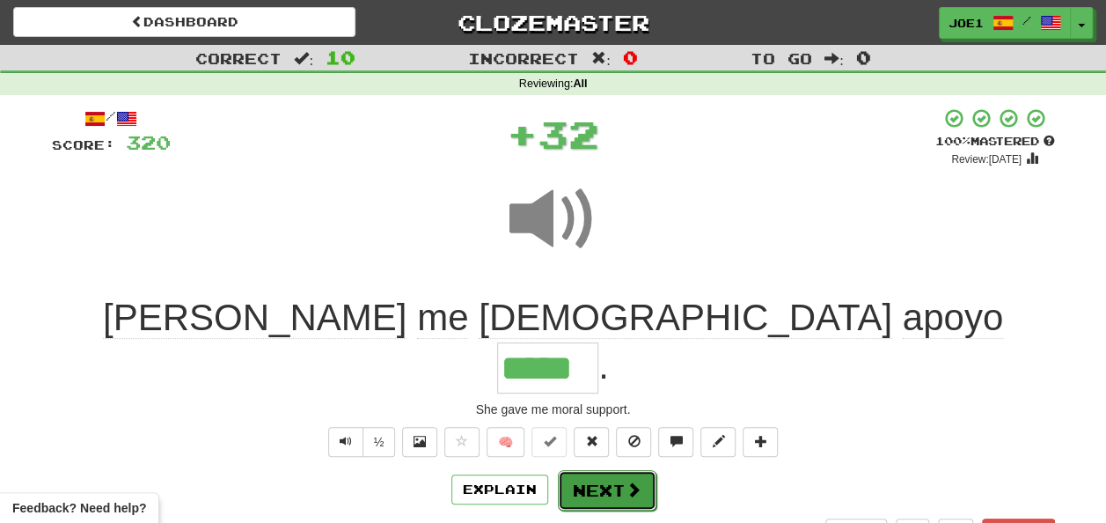
click at [583, 470] on button "Next" at bounding box center [607, 490] width 99 height 40
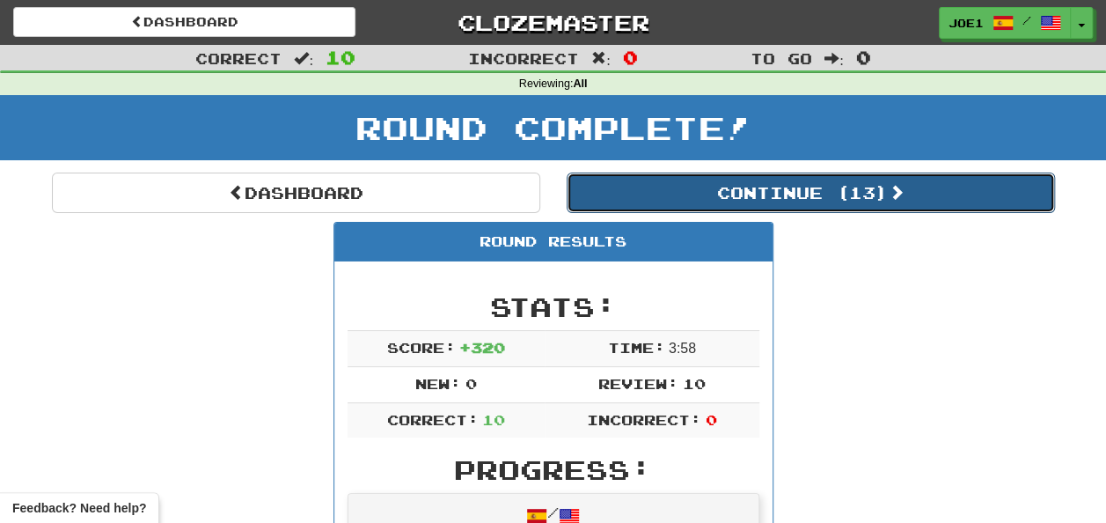
click at [692, 187] on button "Continue ( 13 )" at bounding box center [811, 193] width 488 height 40
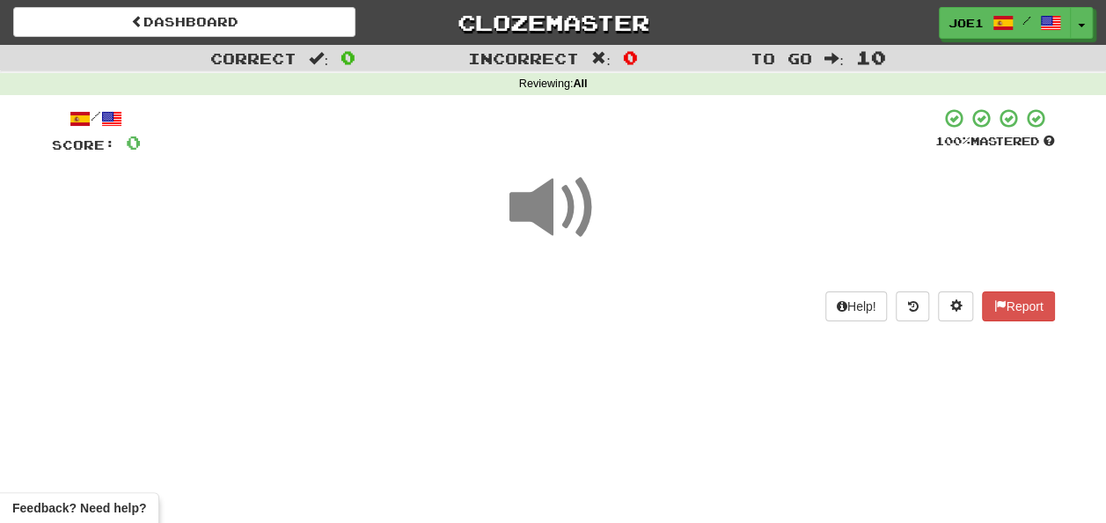
click at [540, 195] on span at bounding box center [554, 208] width 88 height 88
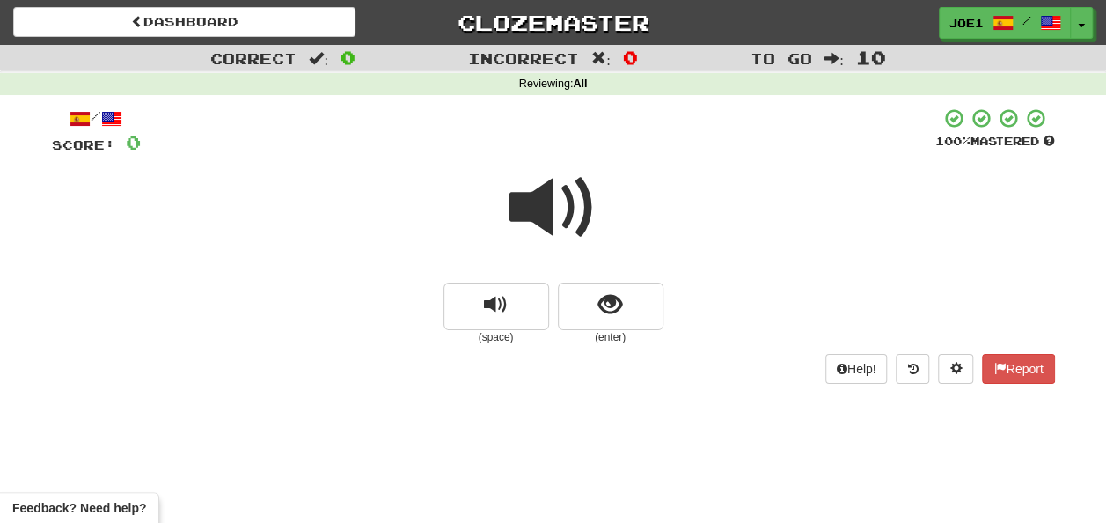
click at [541, 195] on span at bounding box center [554, 208] width 88 height 88
click at [555, 211] on span at bounding box center [554, 208] width 88 height 88
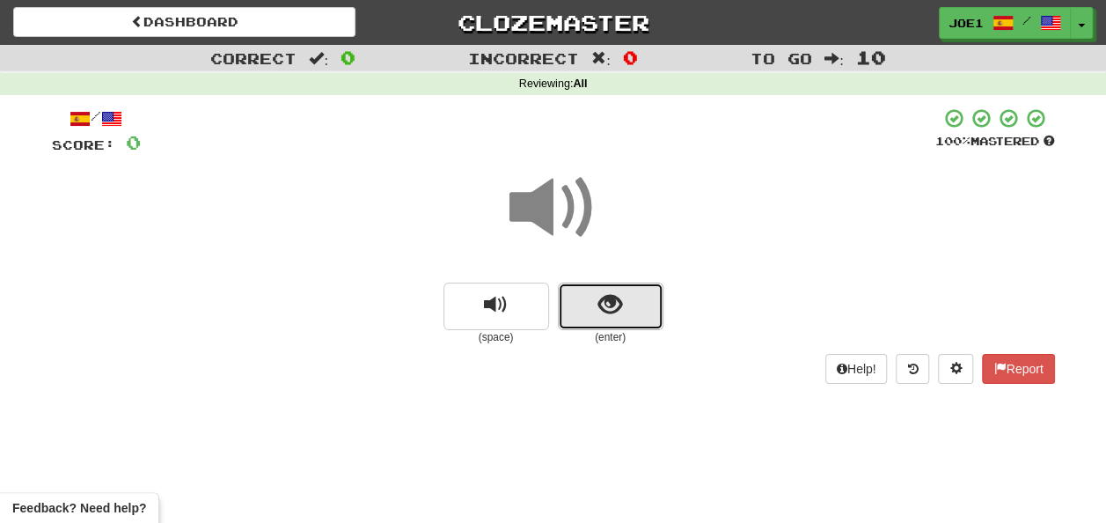
click at [603, 301] on span "show sentence" at bounding box center [611, 305] width 24 height 24
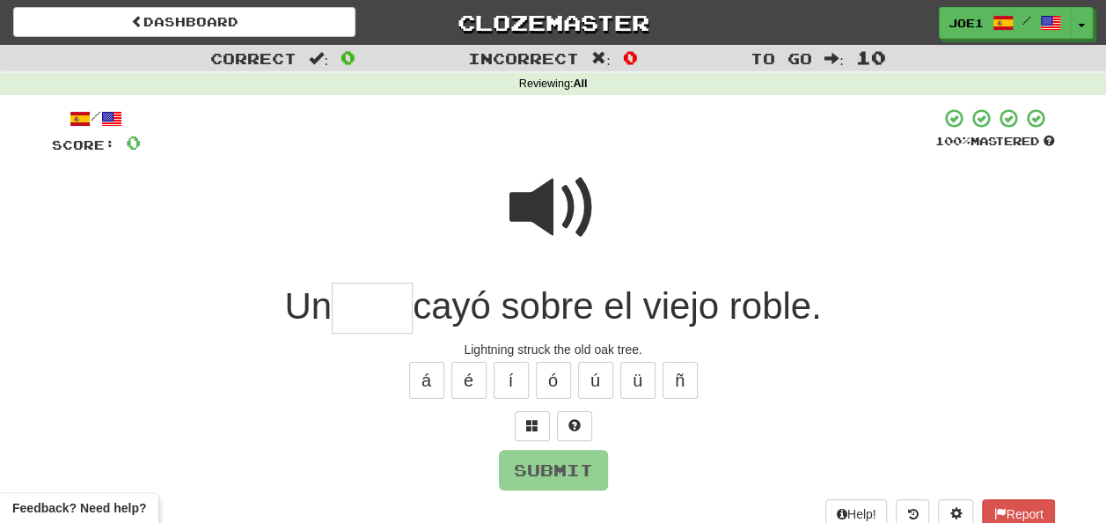
click at [362, 310] on input "text" at bounding box center [372, 309] width 81 height 52
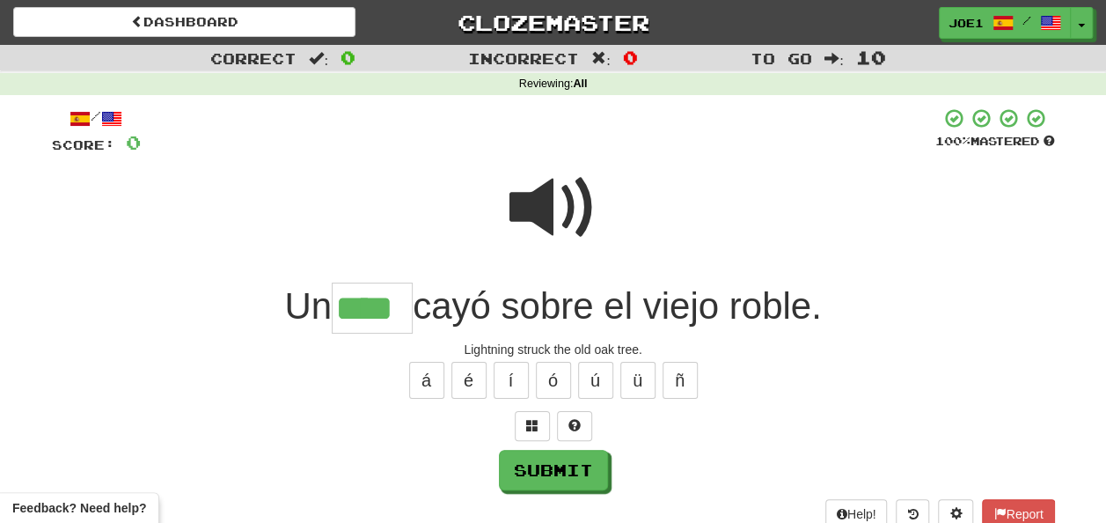
type input "****"
click at [562, 194] on span at bounding box center [554, 208] width 88 height 88
click at [555, 211] on span at bounding box center [554, 208] width 88 height 88
click at [554, 214] on span at bounding box center [554, 208] width 88 height 88
click at [528, 195] on span at bounding box center [554, 208] width 88 height 88
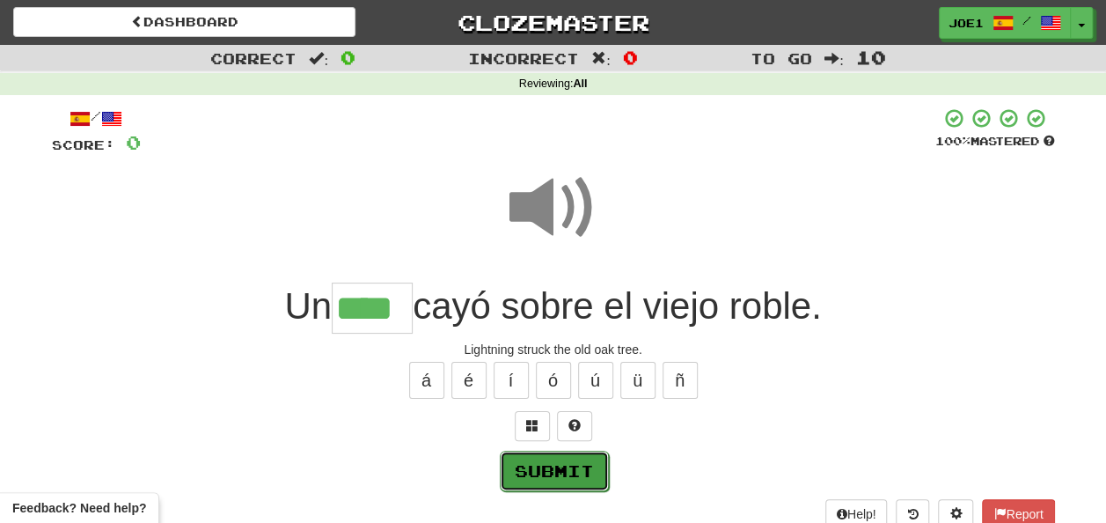
click at [547, 465] on button "Submit" at bounding box center [554, 471] width 109 height 40
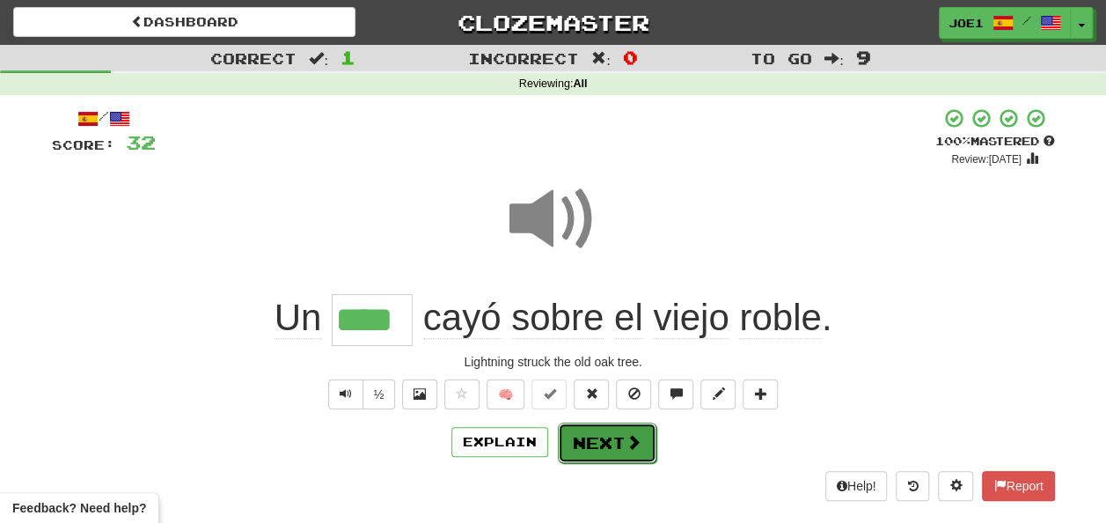
click at [594, 443] on button "Next" at bounding box center [607, 442] width 99 height 40
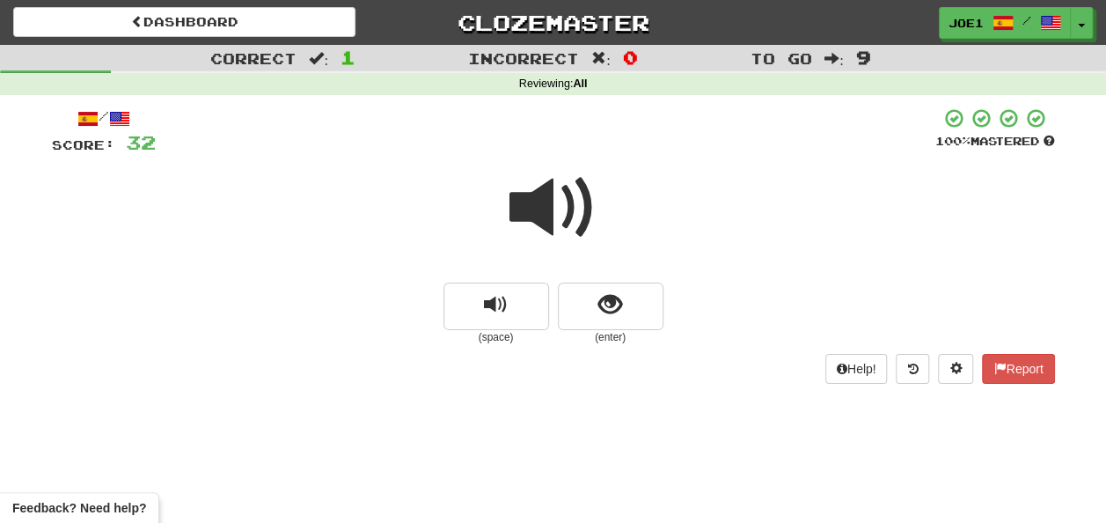
click at [537, 206] on span at bounding box center [554, 208] width 88 height 88
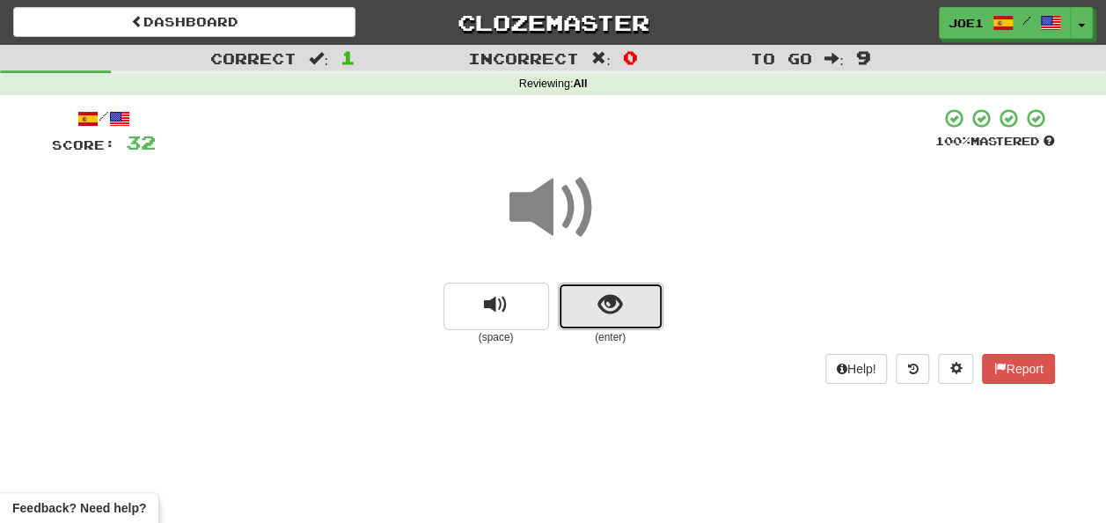
click at [603, 307] on span "show sentence" at bounding box center [611, 305] width 24 height 24
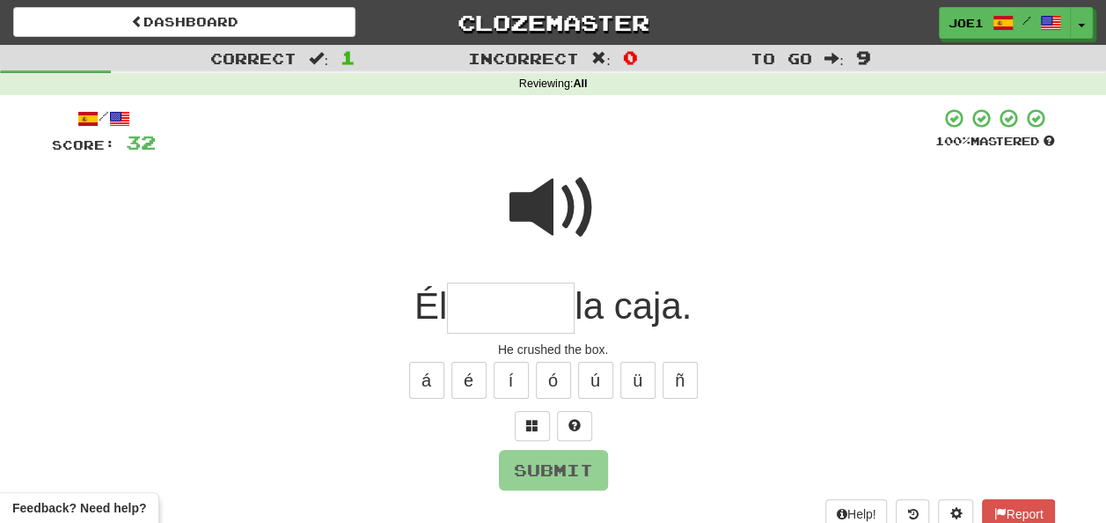
click at [495, 305] on input "text" at bounding box center [511, 309] width 128 height 52
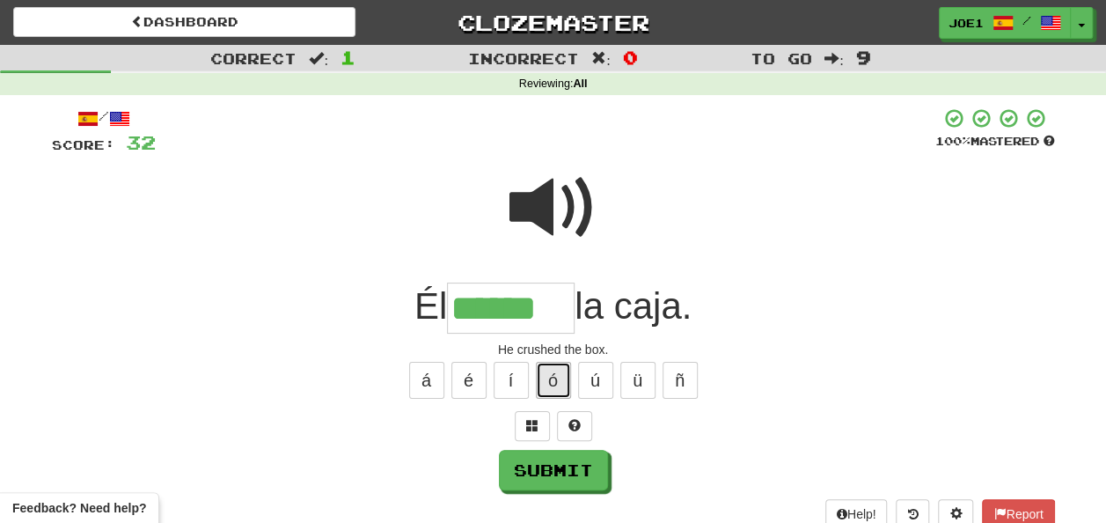
click at [540, 386] on button "ó" at bounding box center [553, 380] width 35 height 37
type input "*******"
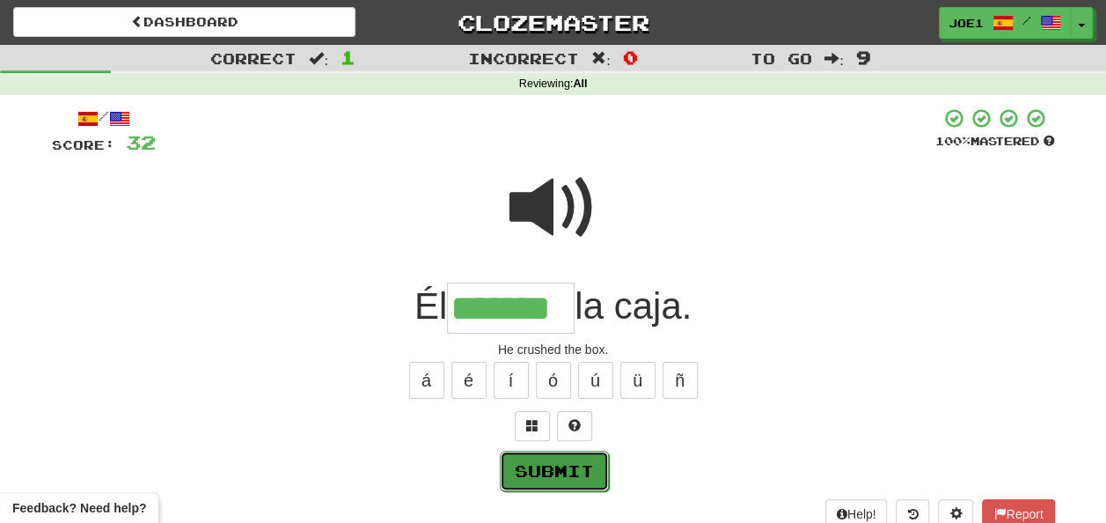
click at [551, 467] on button "Submit" at bounding box center [554, 471] width 109 height 40
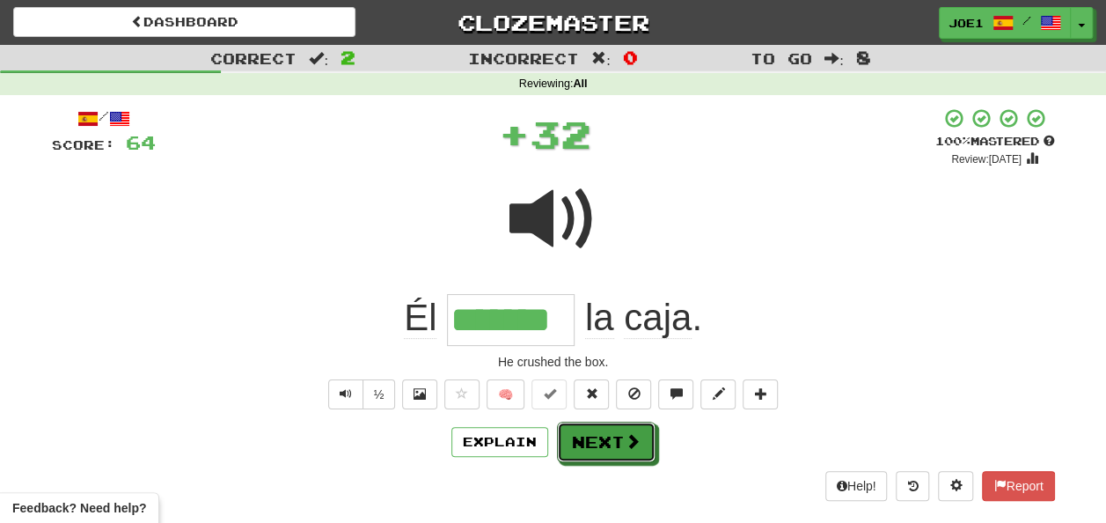
click at [583, 440] on button "Next" at bounding box center [606, 442] width 99 height 40
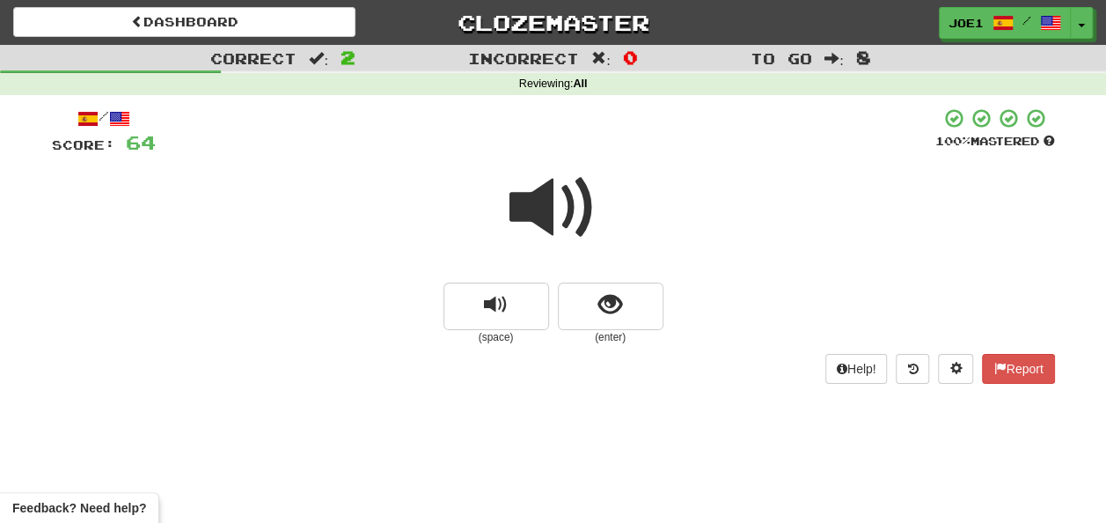
click at [550, 209] on span at bounding box center [554, 208] width 88 height 88
click at [555, 215] on span at bounding box center [554, 208] width 88 height 88
click at [560, 217] on span at bounding box center [554, 208] width 88 height 88
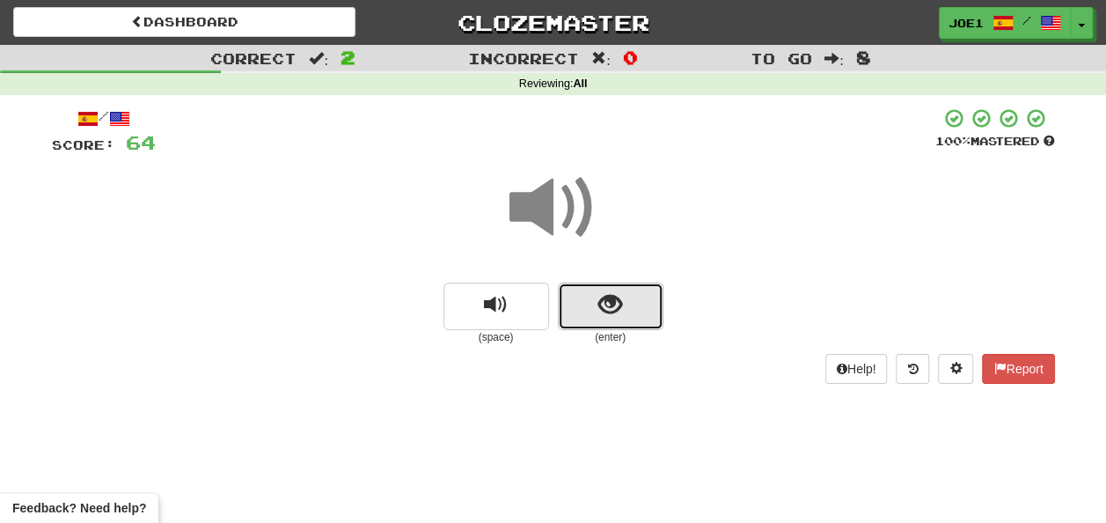
click at [606, 308] on span "show sentence" at bounding box center [611, 305] width 24 height 24
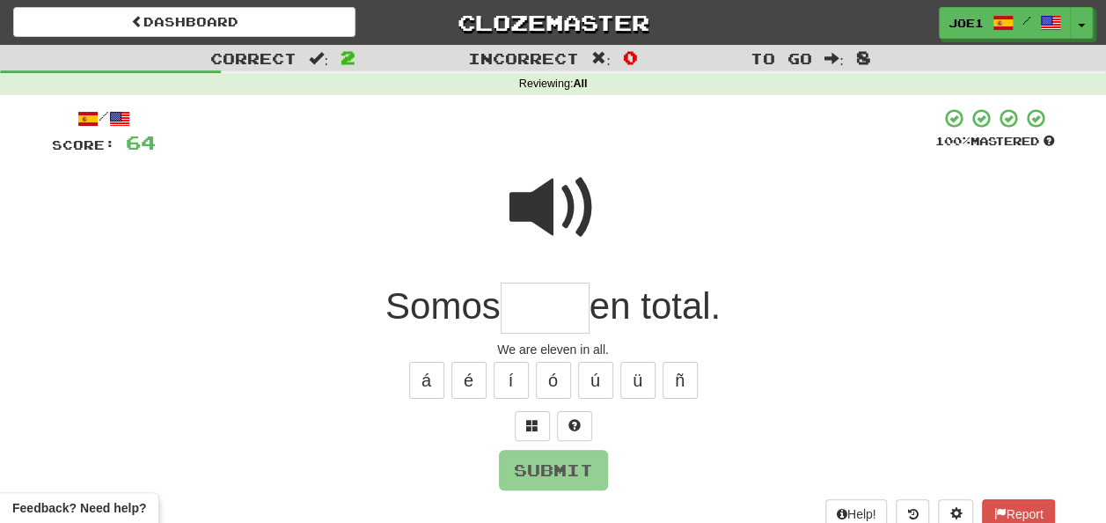
click at [555, 198] on span at bounding box center [554, 208] width 88 height 88
click at [532, 313] on input "text" at bounding box center [545, 309] width 89 height 52
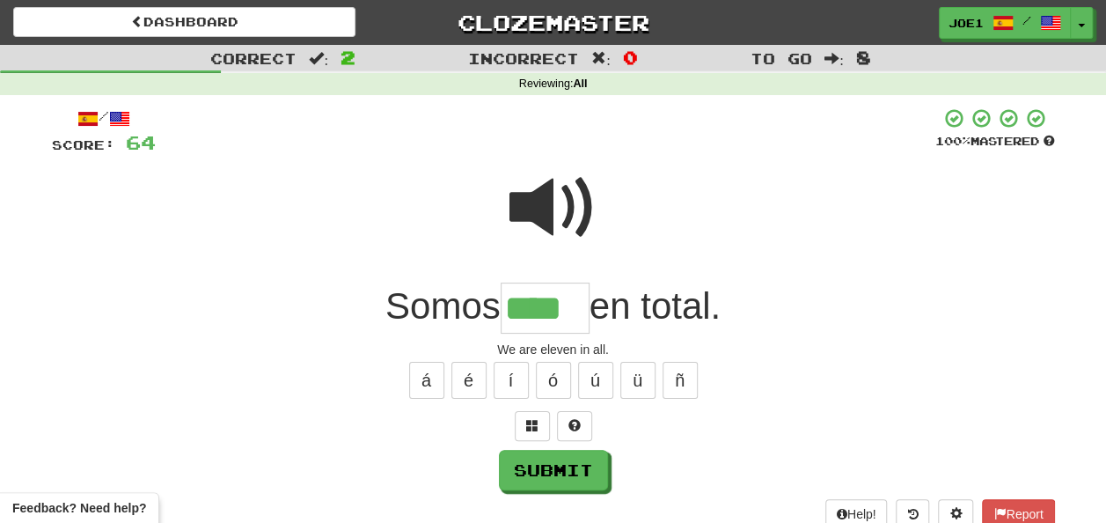
type input "****"
click at [521, 213] on span at bounding box center [554, 208] width 88 height 88
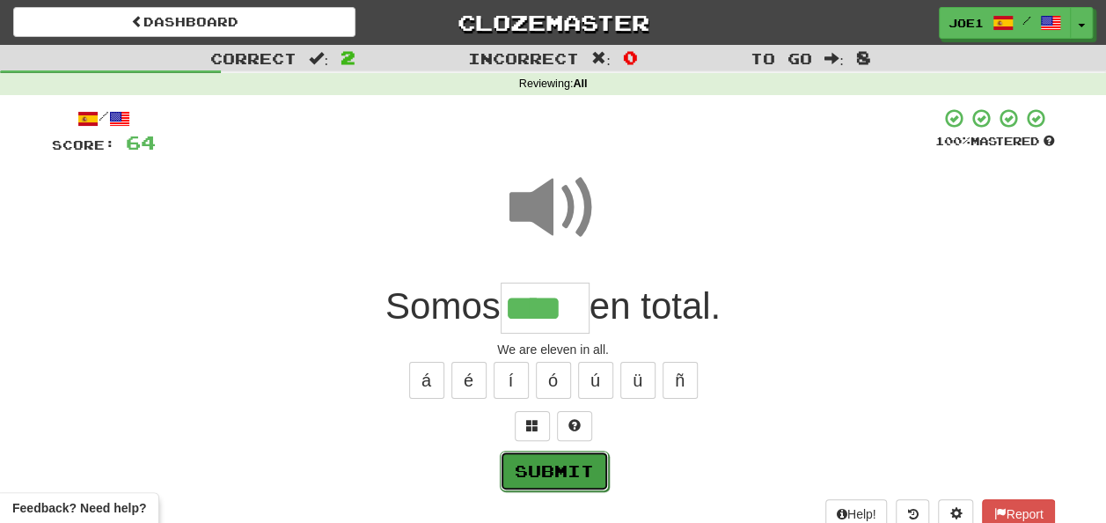
click at [549, 466] on button "Submit" at bounding box center [554, 471] width 109 height 40
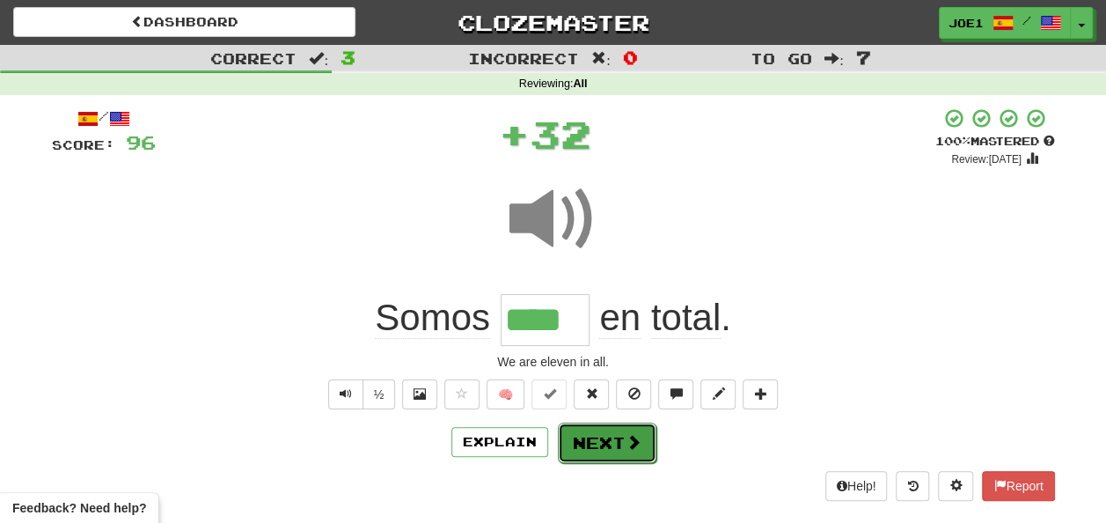
click at [594, 440] on button "Next" at bounding box center [607, 442] width 99 height 40
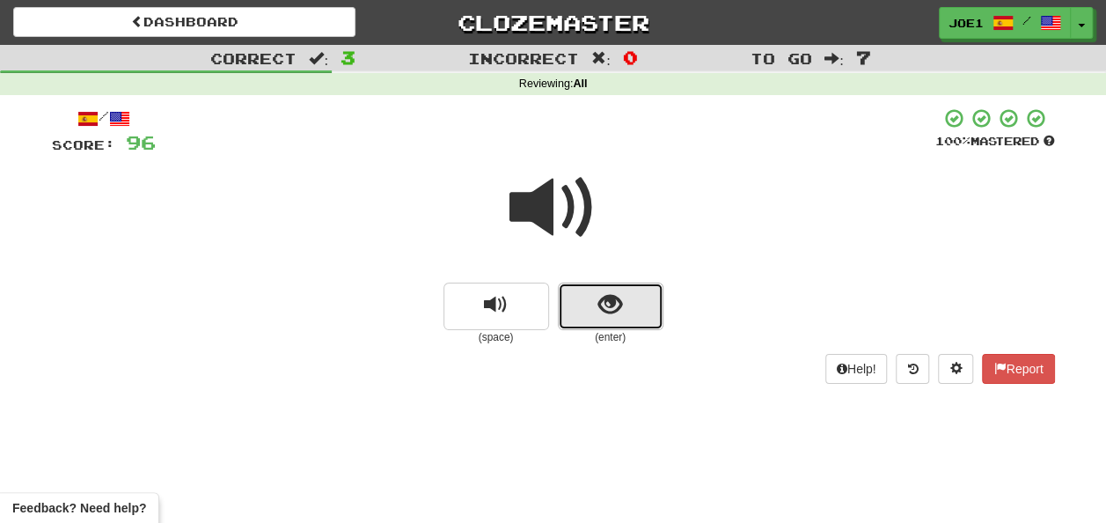
click at [595, 314] on button "show sentence" at bounding box center [611, 307] width 106 height 48
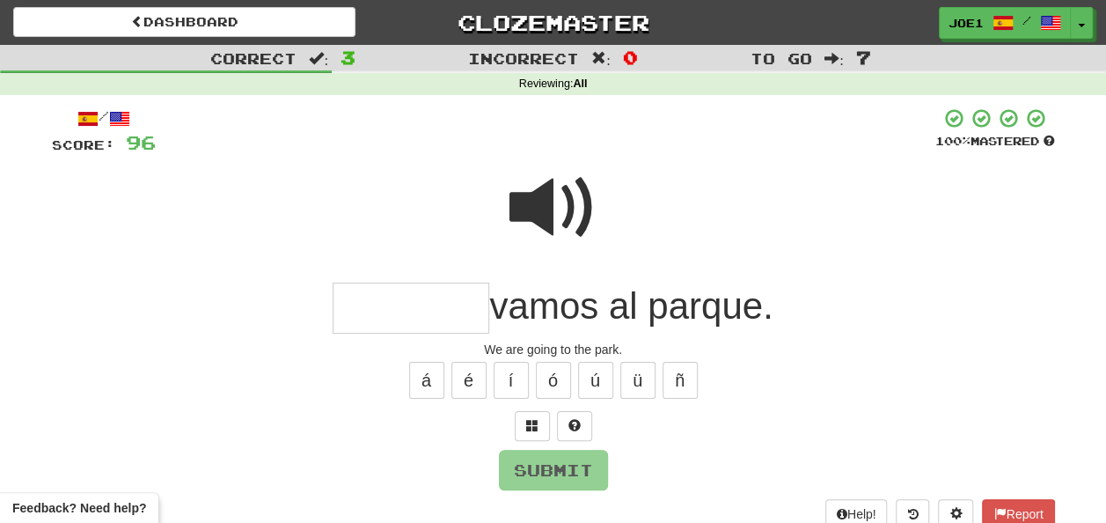
click at [393, 304] on input "text" at bounding box center [411, 309] width 157 height 52
type input "*"
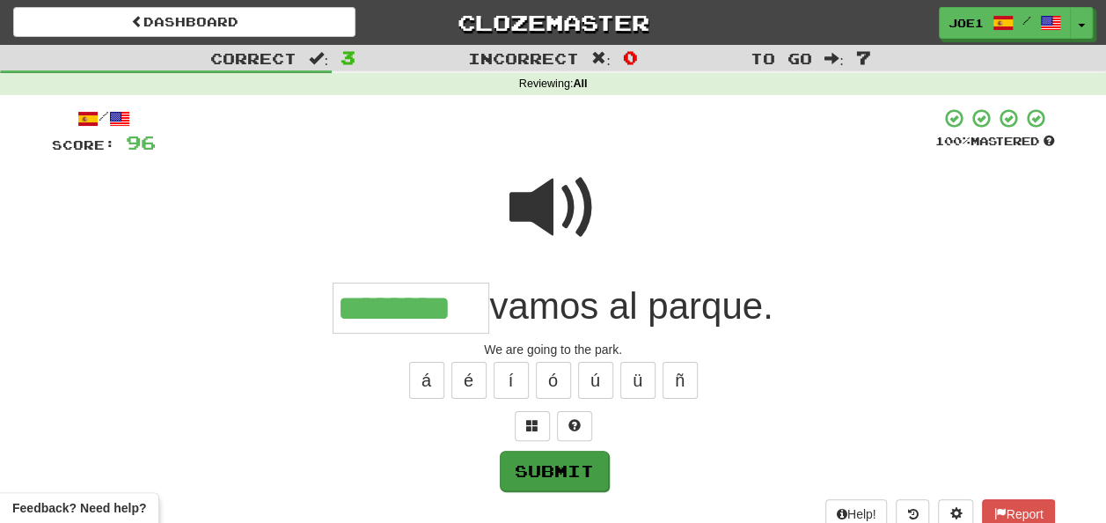
type input "********"
click at [537, 472] on button "Submit" at bounding box center [554, 471] width 109 height 40
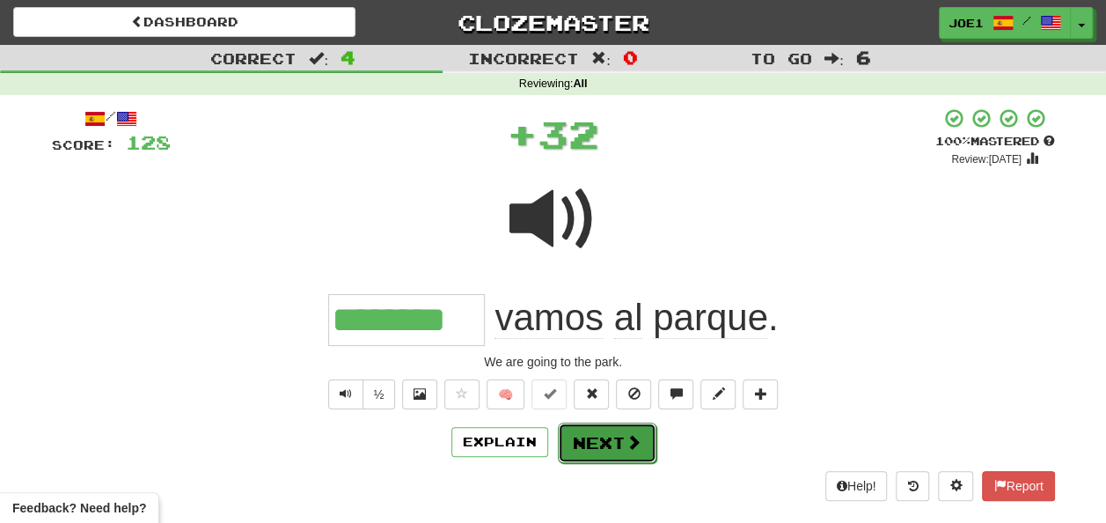
click at [593, 436] on button "Next" at bounding box center [607, 442] width 99 height 40
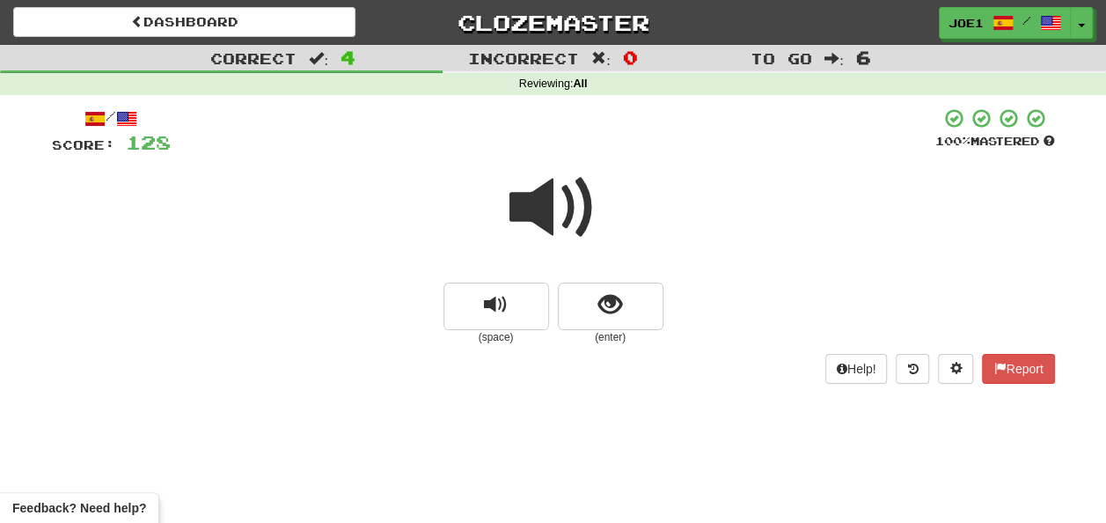
click at [527, 215] on span at bounding box center [554, 208] width 88 height 88
click at [533, 217] on span at bounding box center [554, 208] width 88 height 88
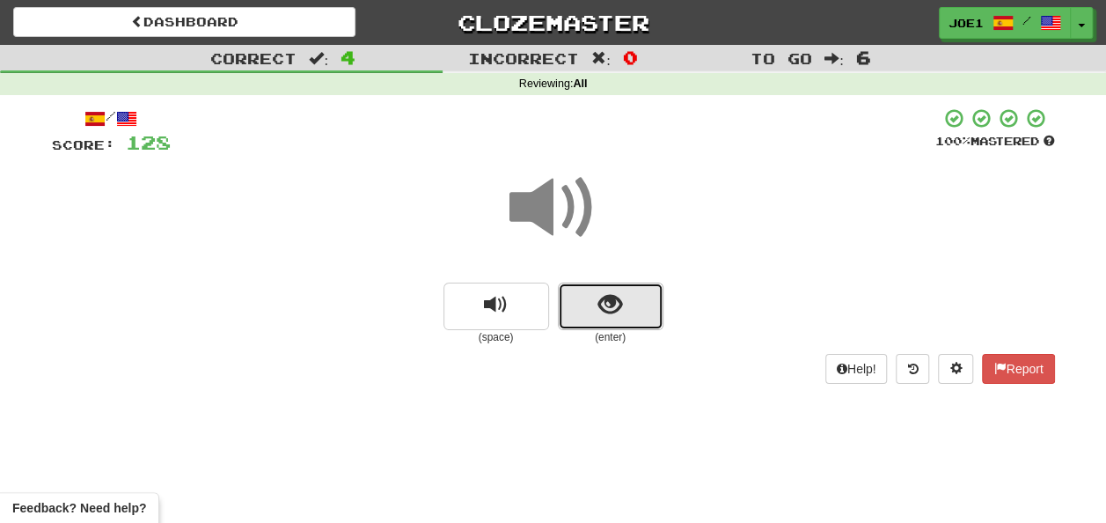
click at [607, 302] on span "show sentence" at bounding box center [611, 305] width 24 height 24
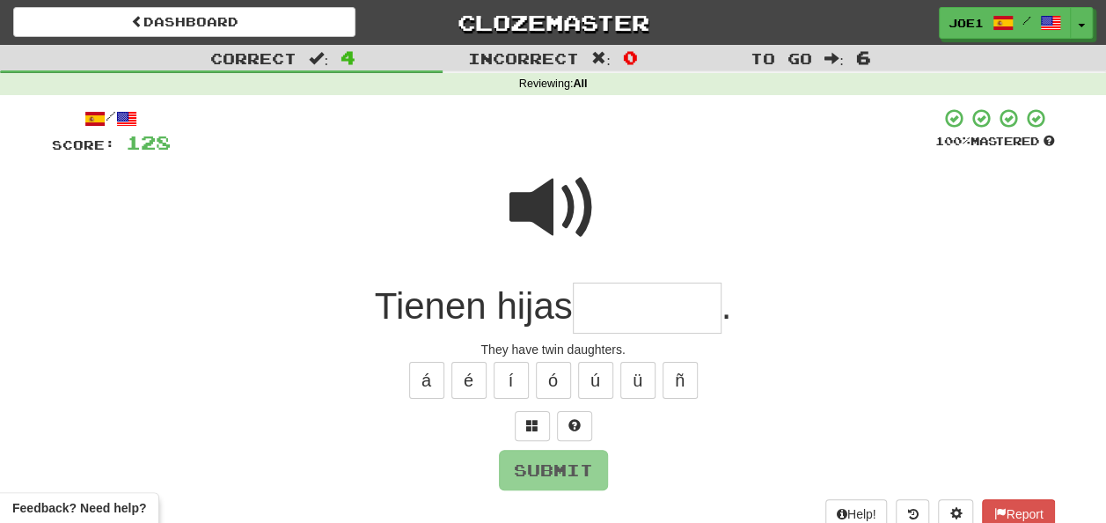
click at [541, 199] on span at bounding box center [554, 208] width 88 height 88
click at [616, 308] on input "text" at bounding box center [647, 309] width 149 height 52
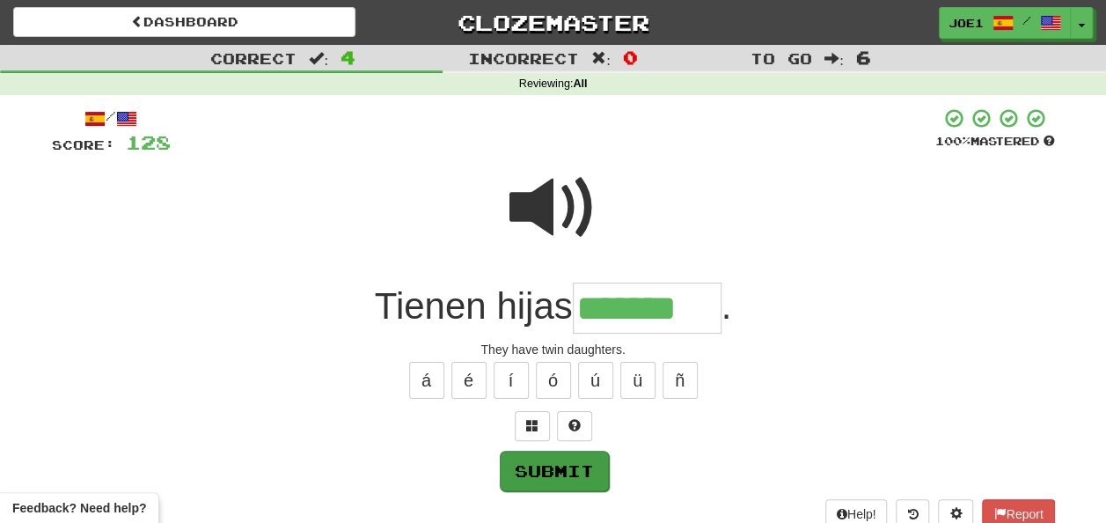
type input "*******"
click at [542, 468] on button "Submit" at bounding box center [554, 471] width 109 height 40
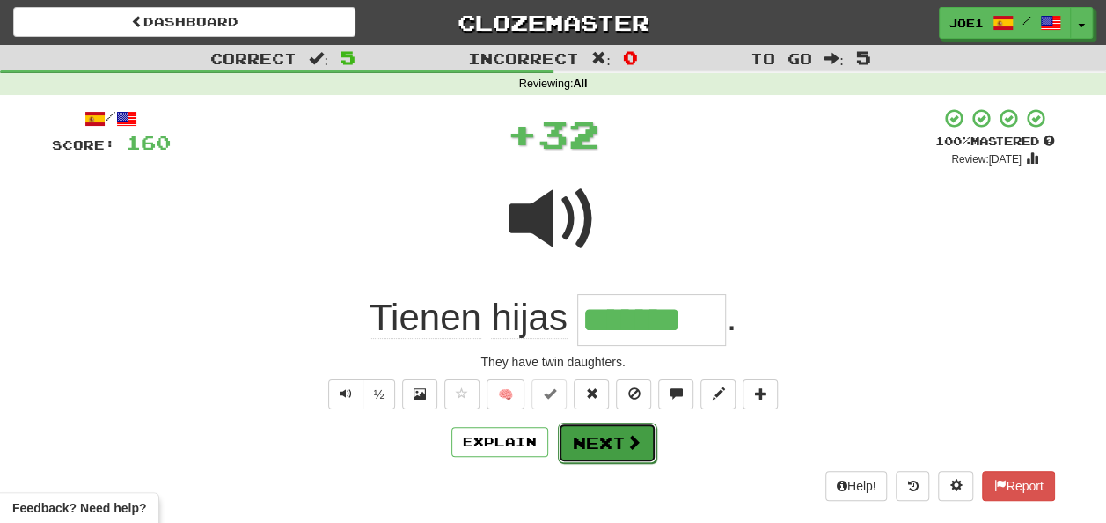
click at [590, 441] on button "Next" at bounding box center [607, 442] width 99 height 40
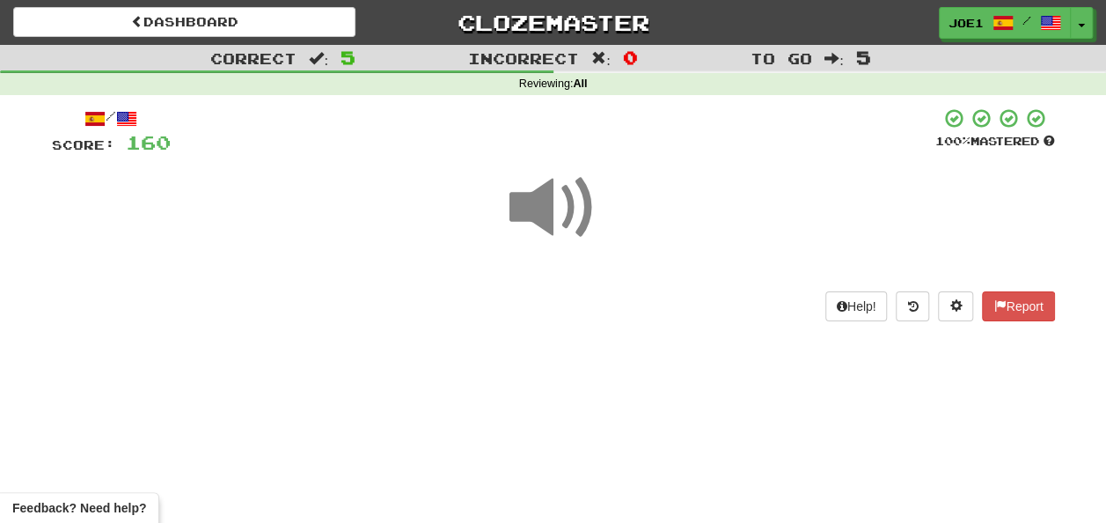
click at [545, 211] on span at bounding box center [554, 208] width 88 height 88
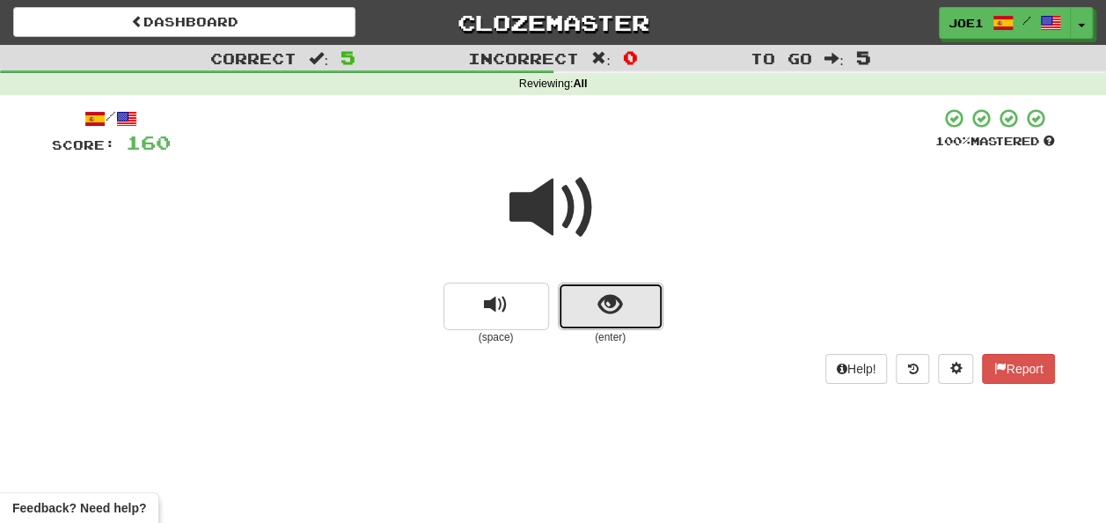
click at [595, 304] on button "show sentence" at bounding box center [611, 307] width 106 height 48
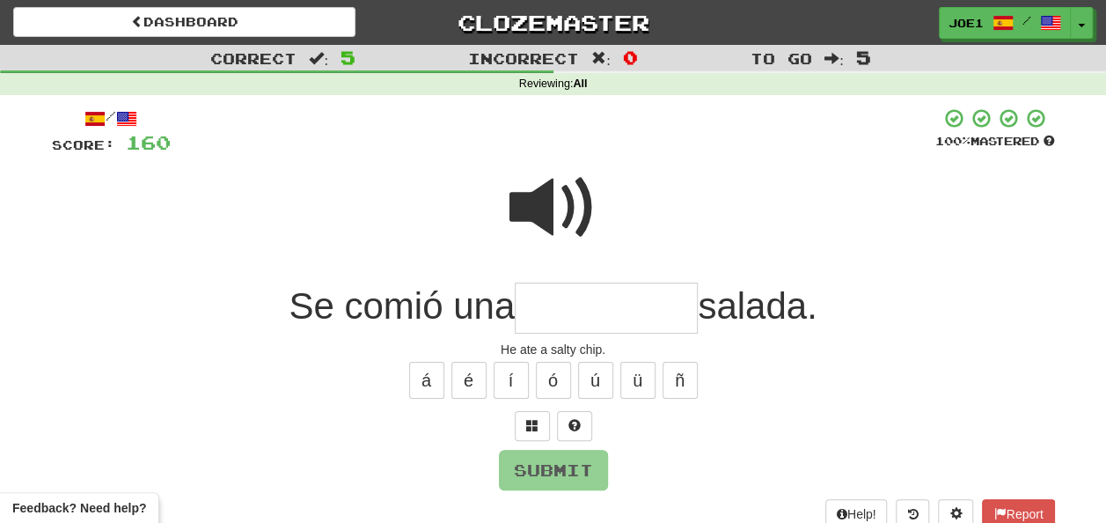
click at [553, 308] on input "text" at bounding box center [606, 309] width 183 height 52
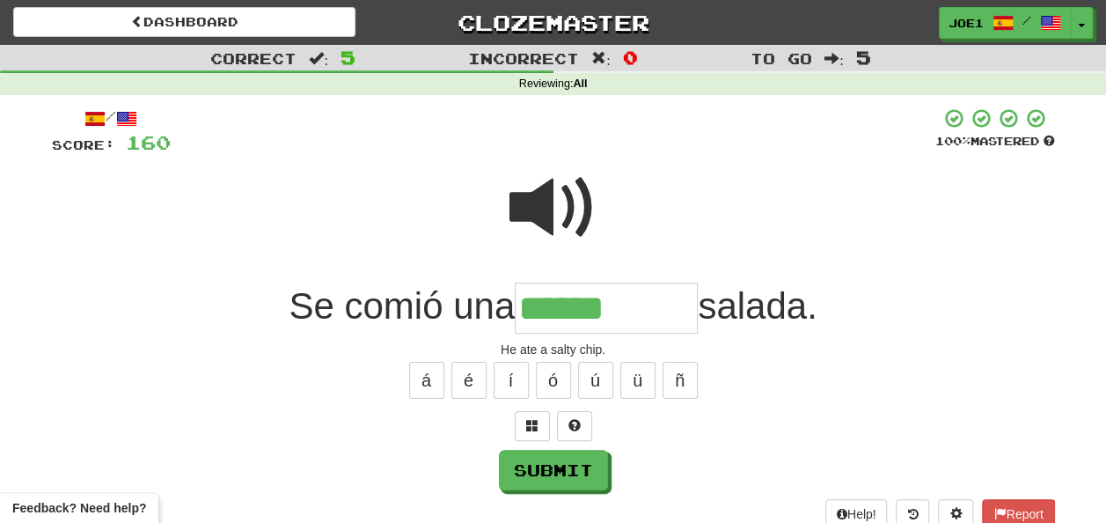
click at [542, 203] on span at bounding box center [554, 208] width 88 height 88
click at [622, 305] on input "******" at bounding box center [606, 309] width 183 height 52
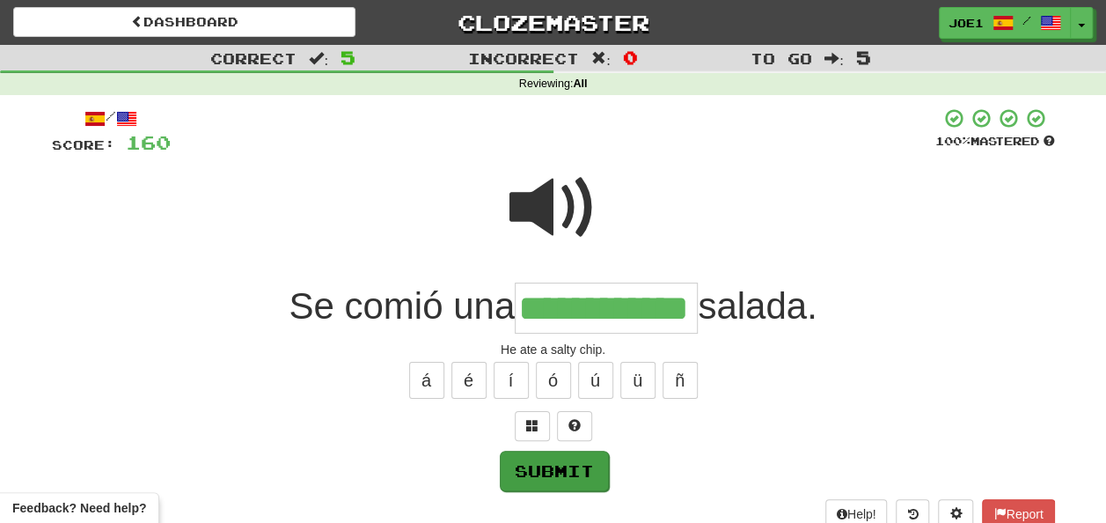
type input "**********"
click at [556, 457] on button "Submit" at bounding box center [554, 471] width 109 height 40
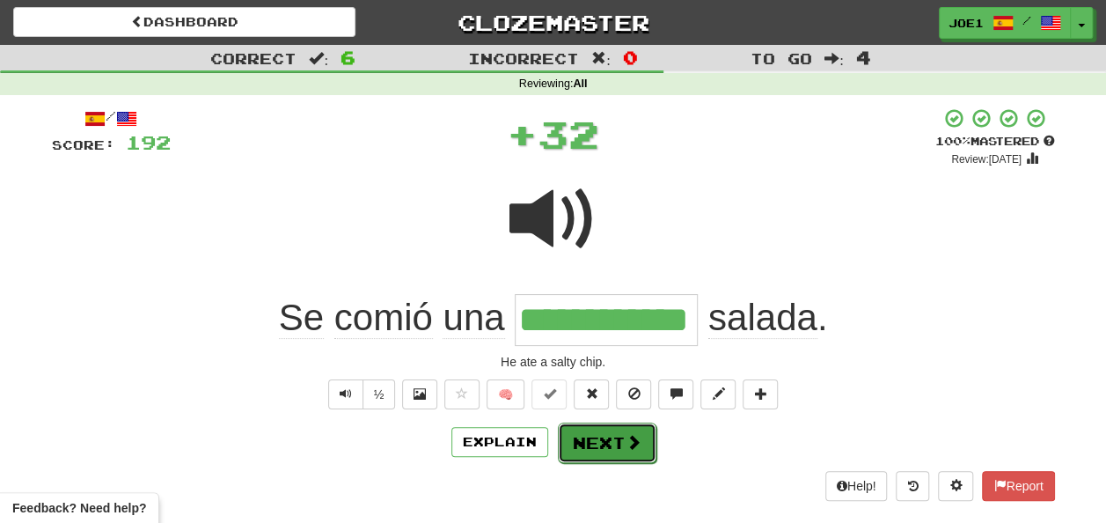
click at [593, 430] on button "Next" at bounding box center [607, 442] width 99 height 40
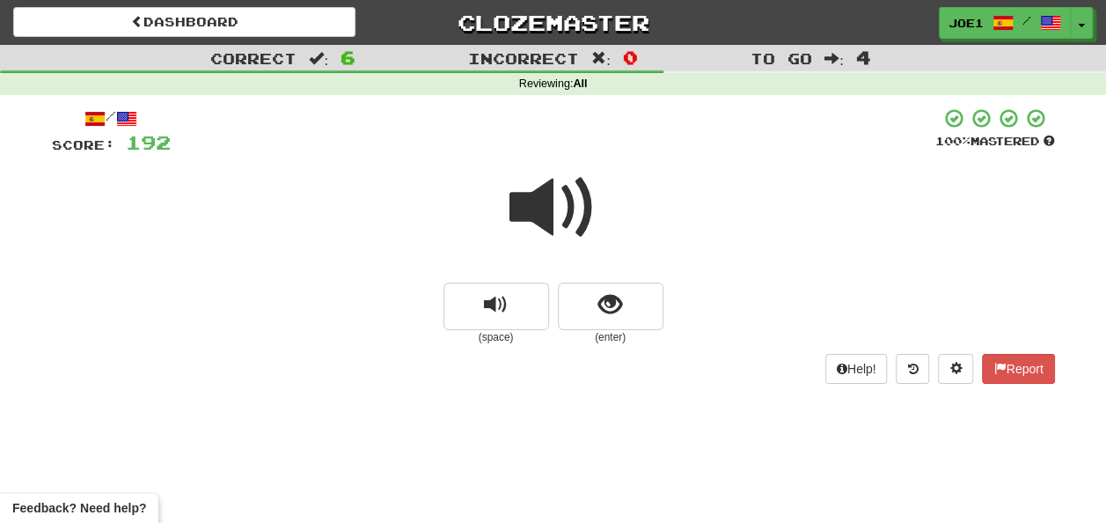
click at [539, 206] on span at bounding box center [554, 208] width 88 height 88
click at [540, 208] on span at bounding box center [554, 208] width 88 height 88
click at [553, 211] on span at bounding box center [554, 208] width 88 height 88
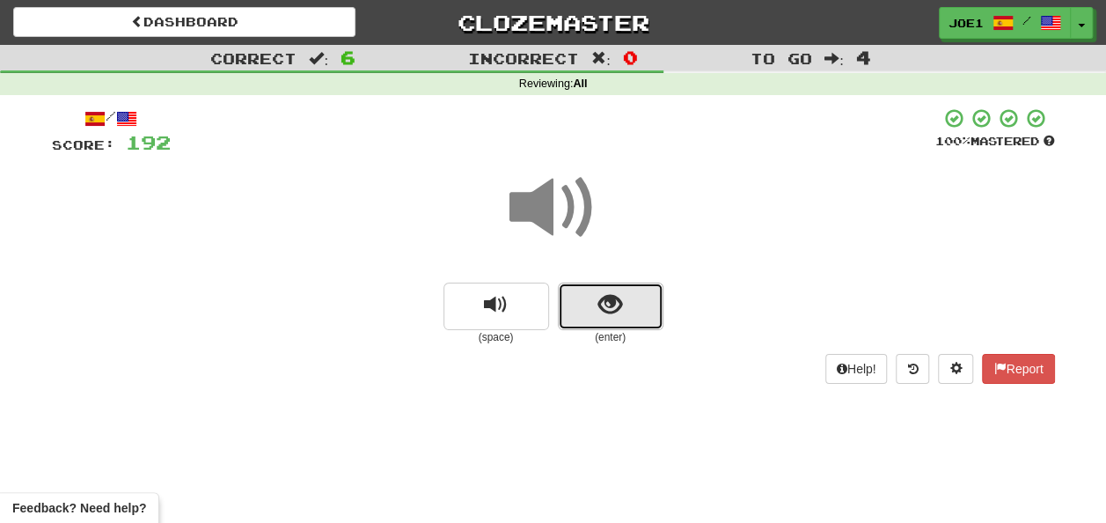
click at [621, 298] on span "show sentence" at bounding box center [611, 305] width 24 height 24
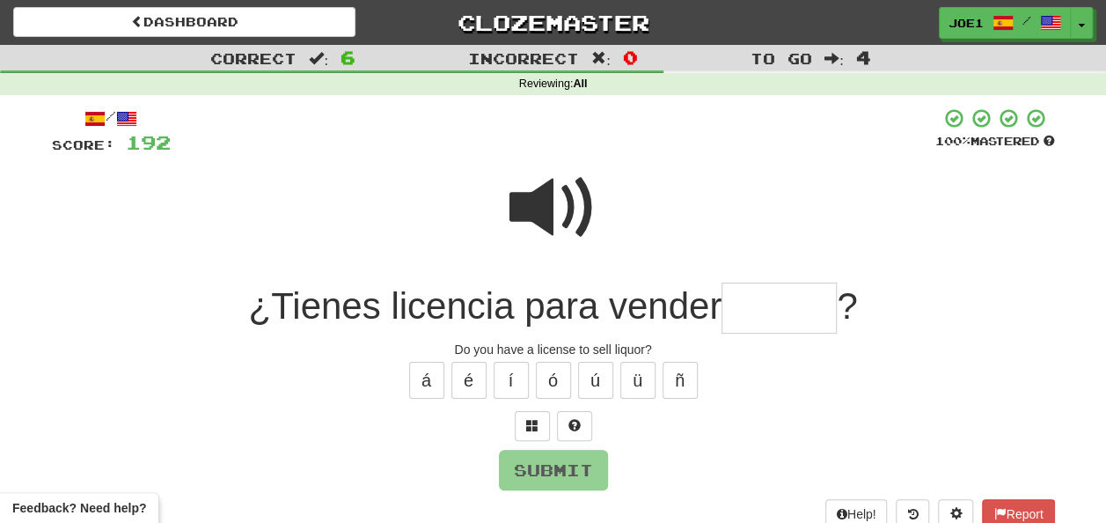
click at [736, 315] on input "text" at bounding box center [779, 309] width 115 height 52
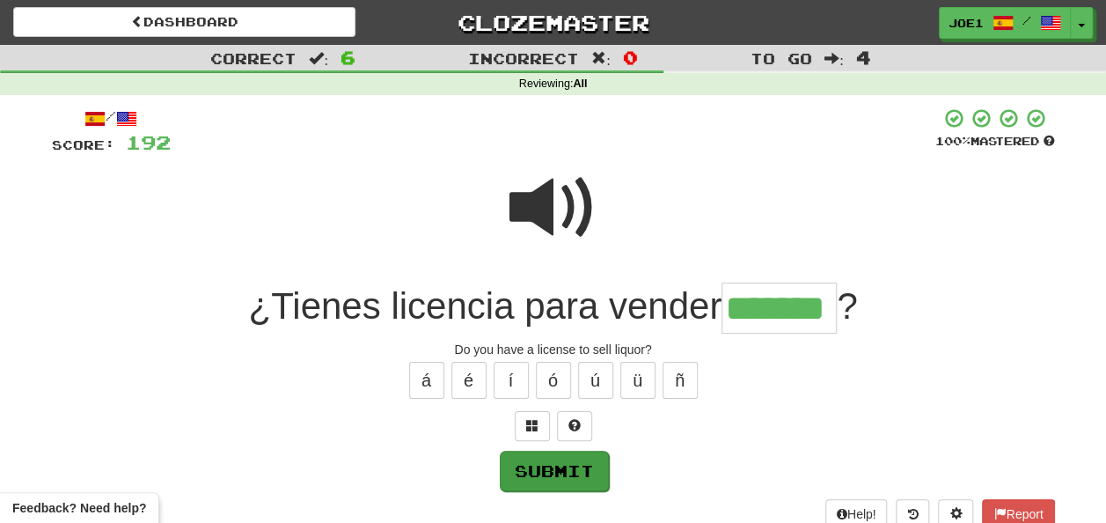
type input "*******"
click at [544, 468] on button "Submit" at bounding box center [554, 471] width 109 height 40
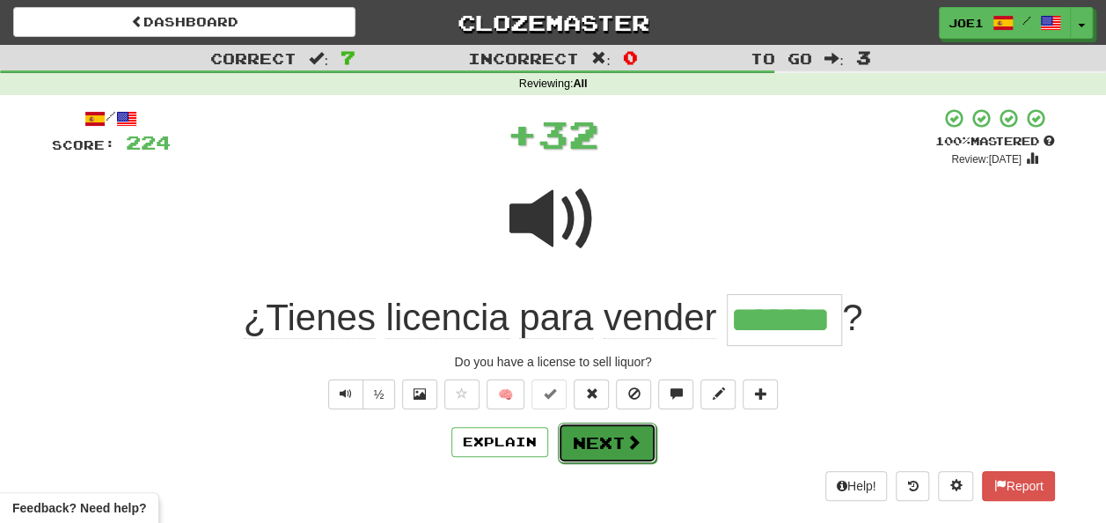
click at [594, 440] on button "Next" at bounding box center [607, 442] width 99 height 40
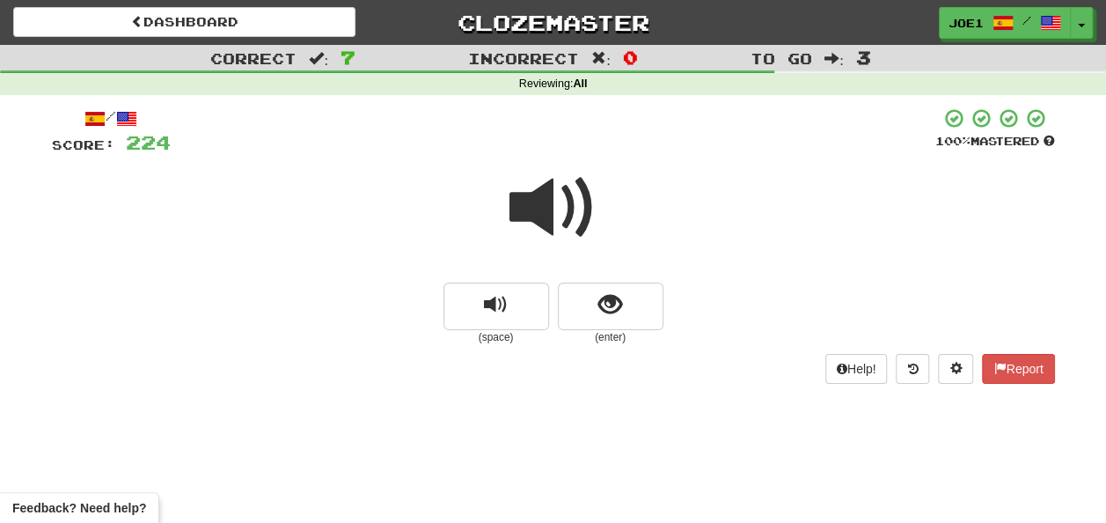
click at [540, 202] on span at bounding box center [554, 208] width 88 height 88
click at [604, 305] on span "show sentence" at bounding box center [611, 305] width 24 height 24
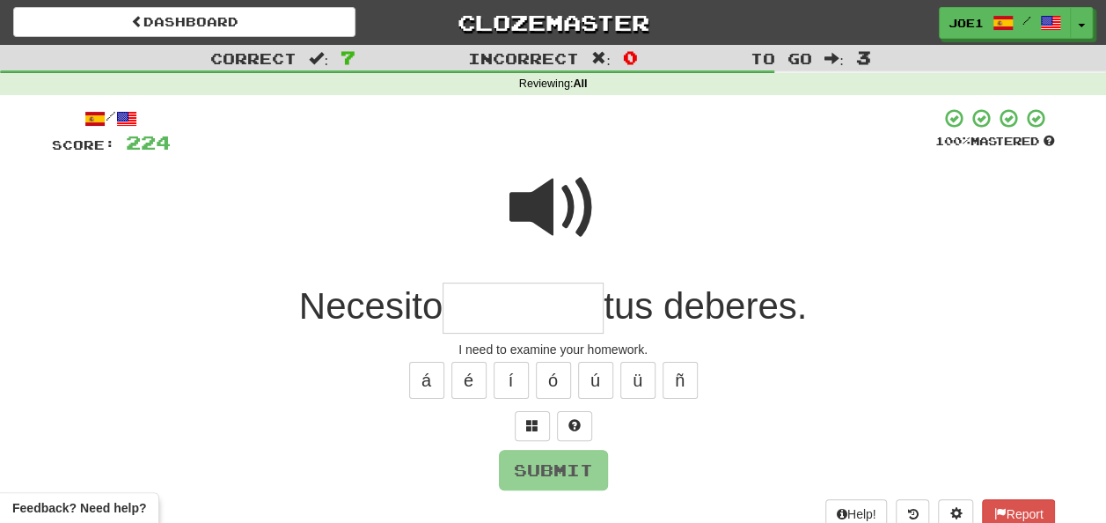
click at [456, 305] on input "text" at bounding box center [523, 309] width 161 height 52
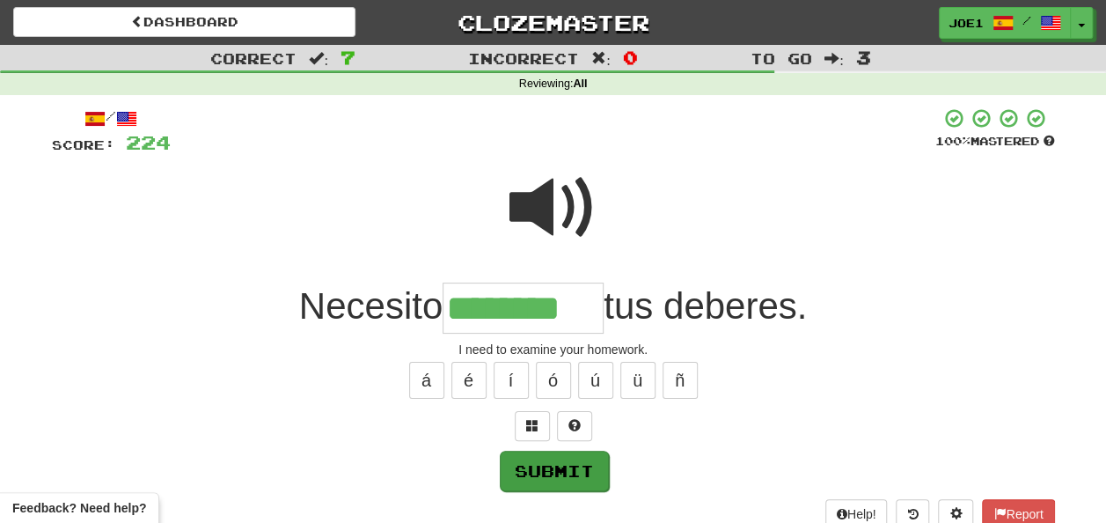
type input "********"
click at [549, 470] on button "Submit" at bounding box center [554, 471] width 109 height 40
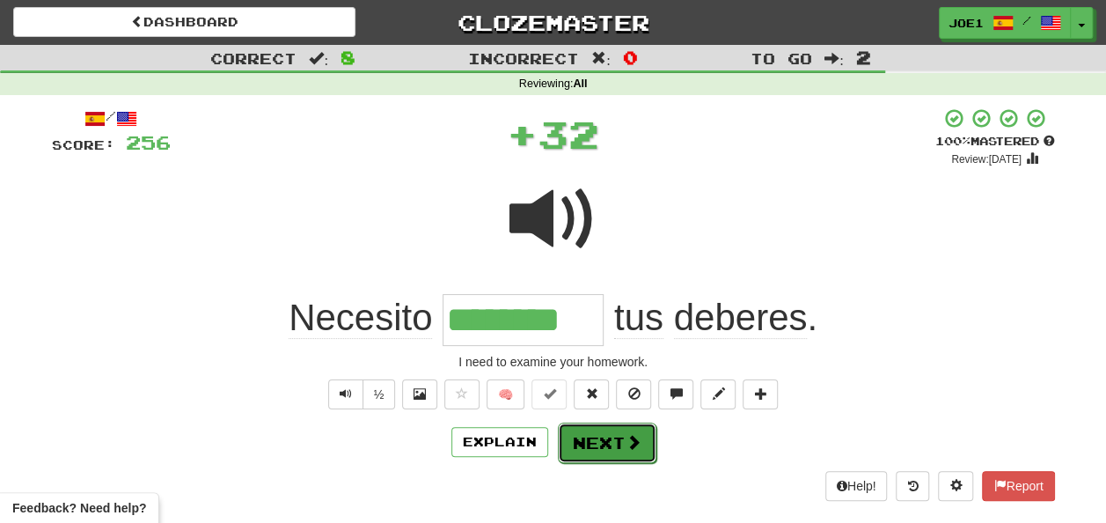
click at [600, 434] on button "Next" at bounding box center [607, 442] width 99 height 40
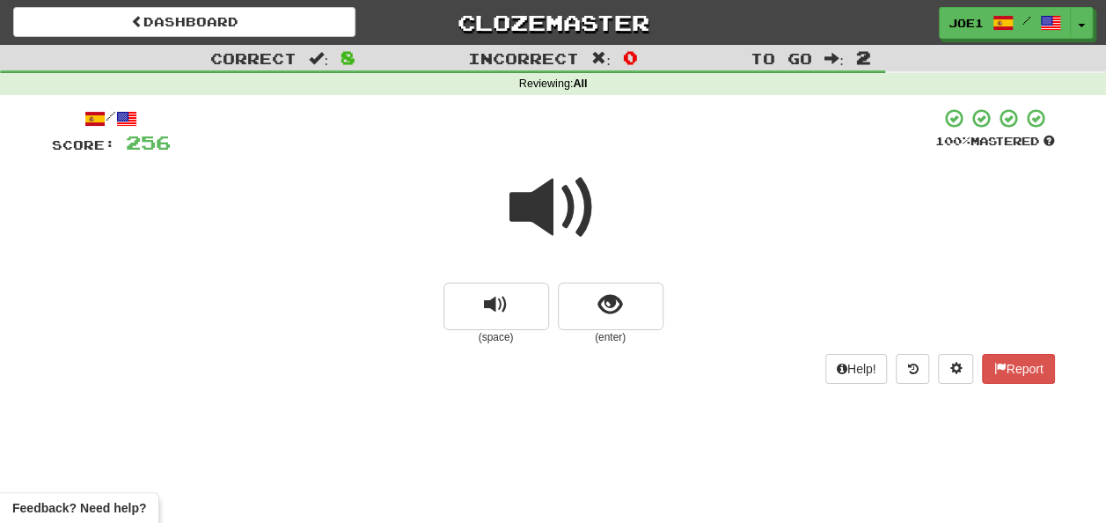
click at [539, 215] on span at bounding box center [554, 208] width 88 height 88
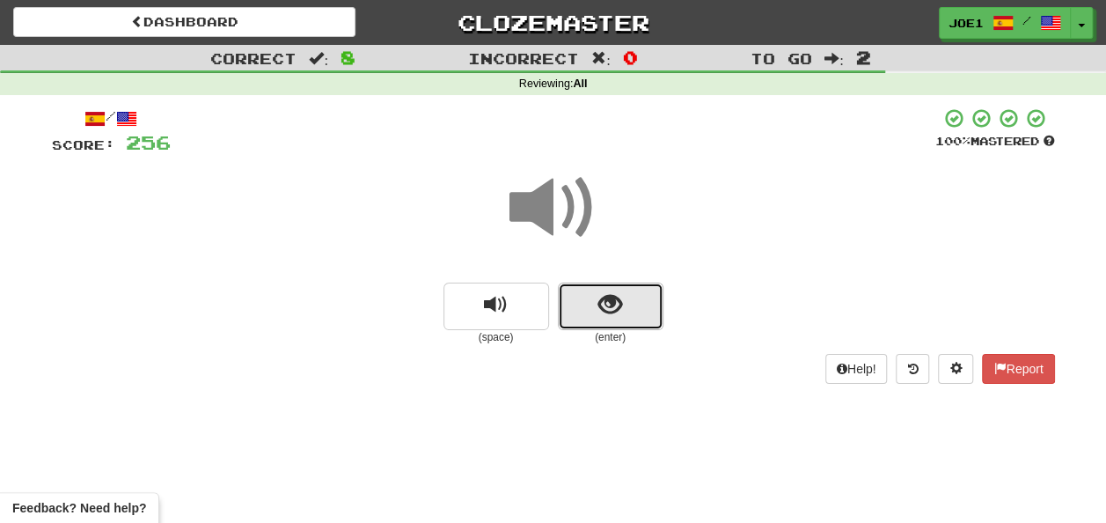
click at [586, 300] on button "show sentence" at bounding box center [611, 307] width 106 height 48
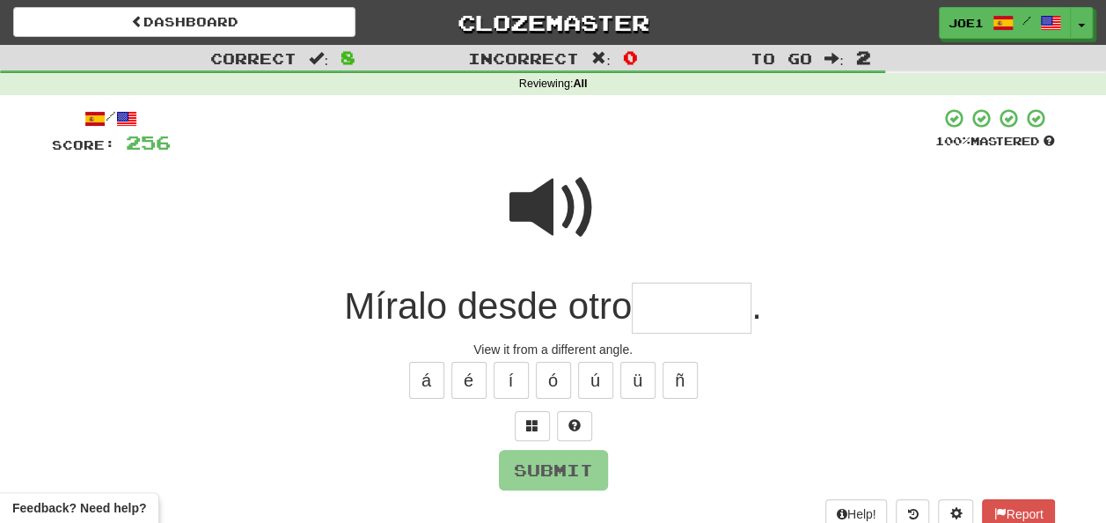
click at [648, 308] on input "text" at bounding box center [692, 309] width 120 height 52
type input "*"
click at [430, 378] on button "á" at bounding box center [426, 380] width 35 height 37
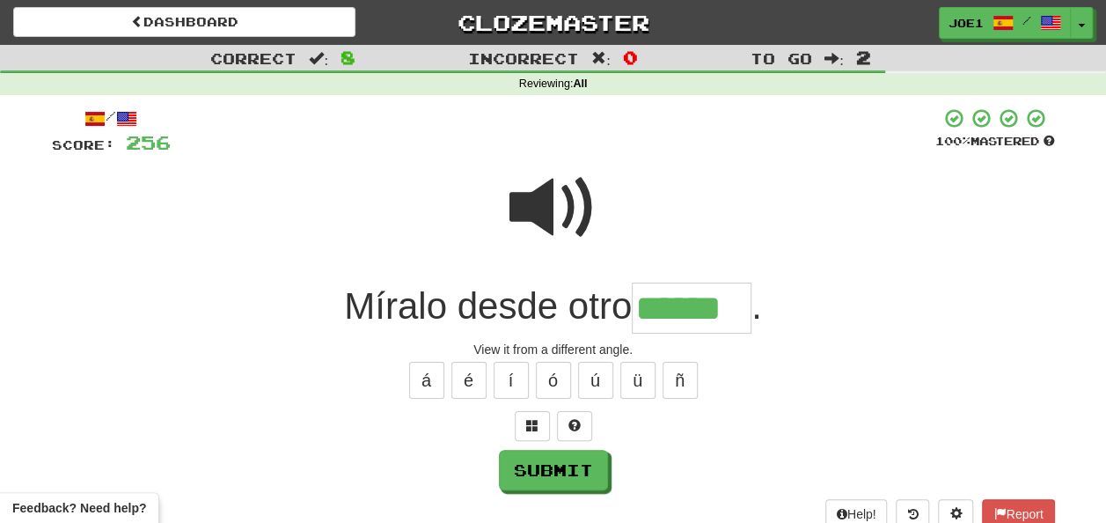
type input "******"
click at [558, 196] on span at bounding box center [554, 208] width 88 height 88
click at [558, 200] on span at bounding box center [554, 208] width 88 height 88
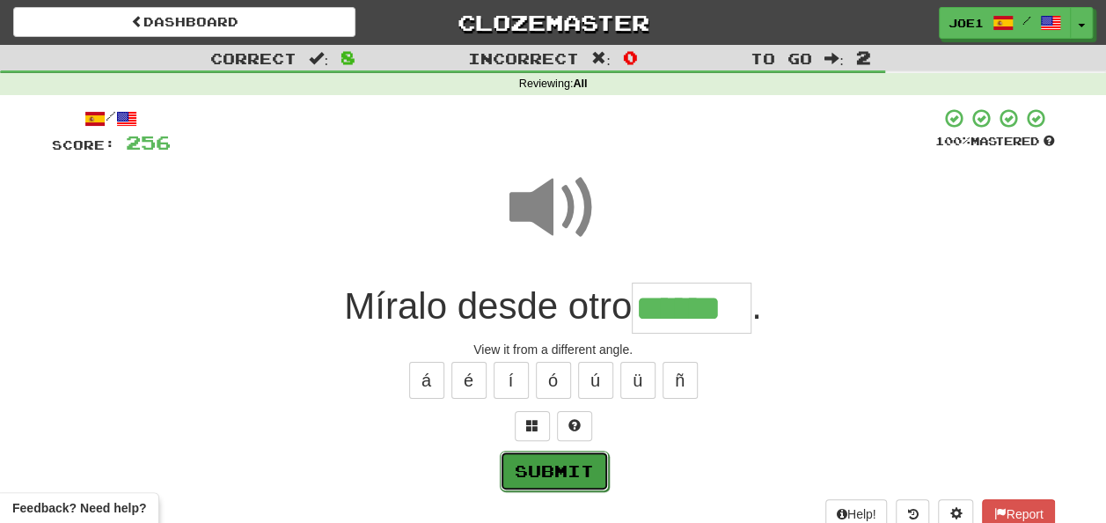
click at [553, 461] on button "Submit" at bounding box center [554, 471] width 109 height 40
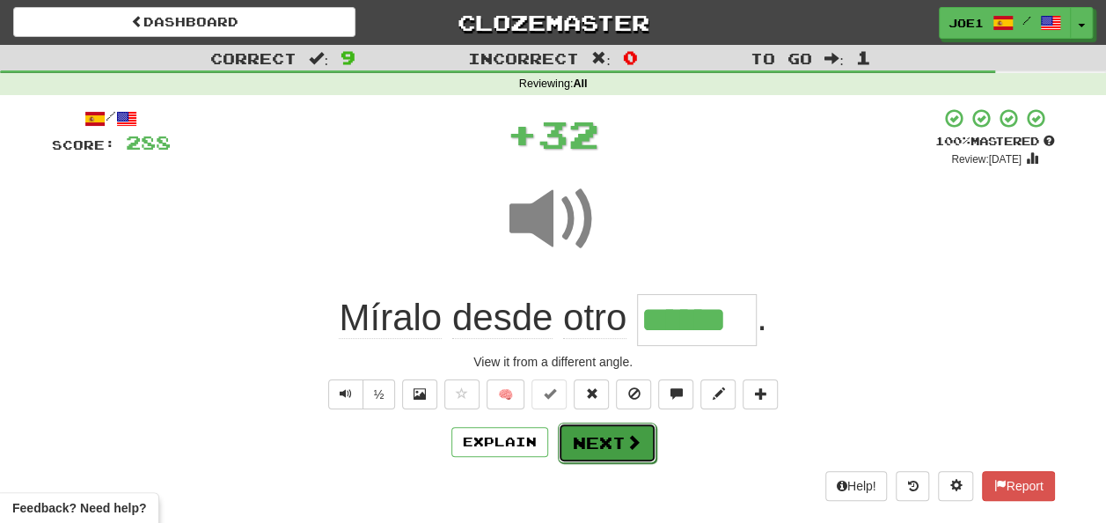
click at [597, 442] on button "Next" at bounding box center [607, 442] width 99 height 40
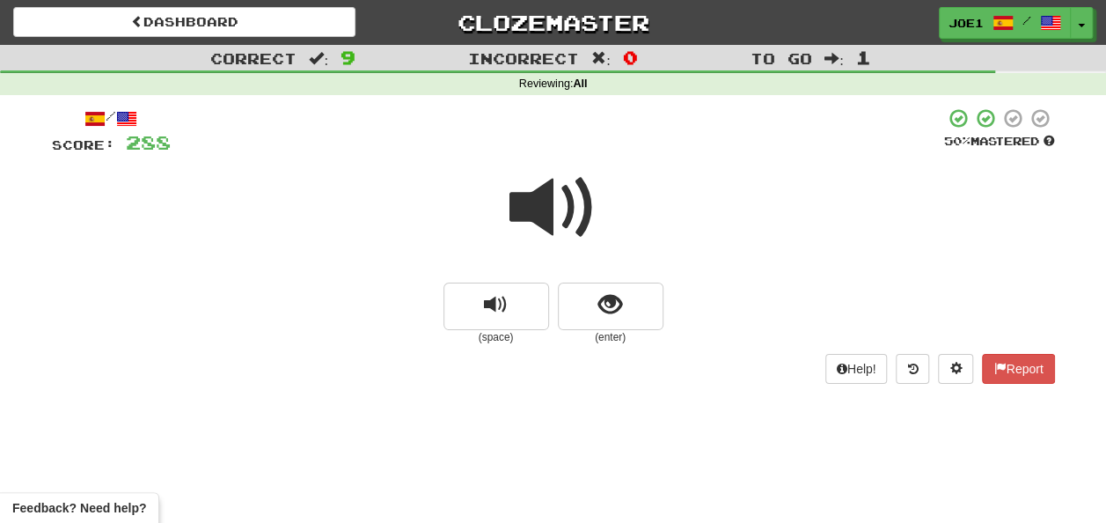
click at [532, 201] on span at bounding box center [554, 208] width 88 height 88
click at [612, 298] on span "show sentence" at bounding box center [611, 305] width 24 height 24
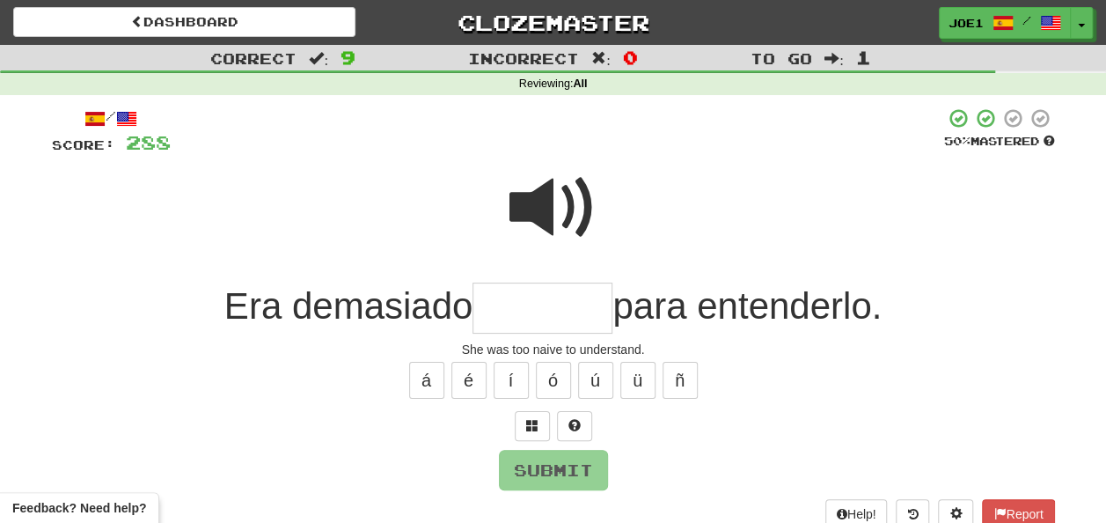
click at [546, 190] on span at bounding box center [554, 208] width 88 height 88
click at [496, 315] on input "text" at bounding box center [543, 309] width 140 height 52
type input "*"
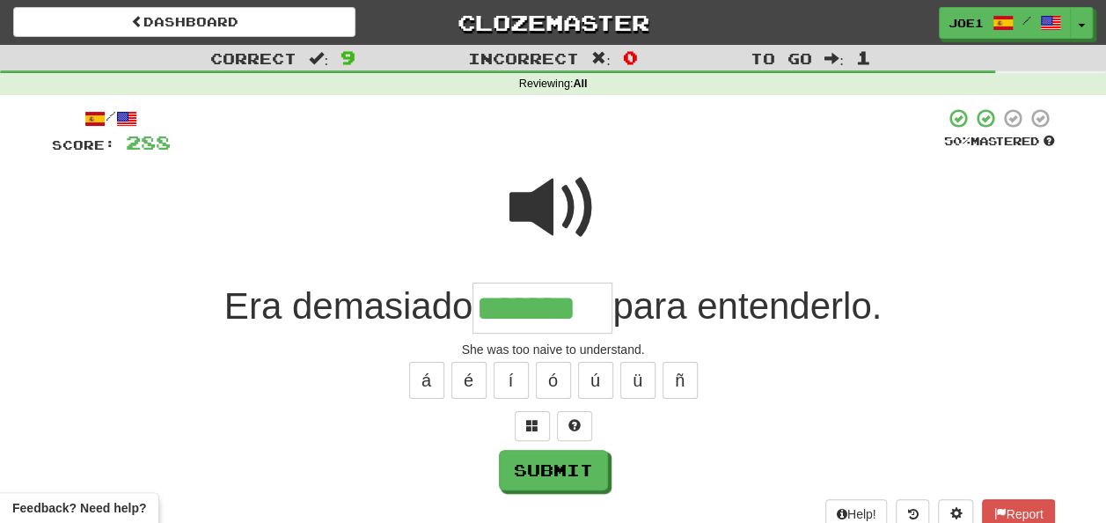
type input "*******"
click at [543, 208] on span at bounding box center [554, 208] width 88 height 88
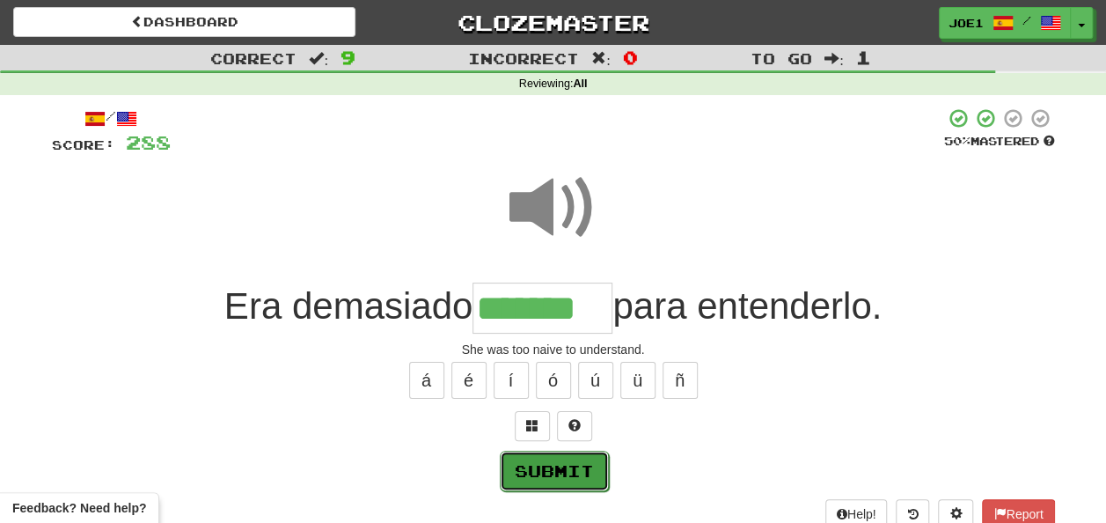
click at [554, 470] on button "Submit" at bounding box center [554, 471] width 109 height 40
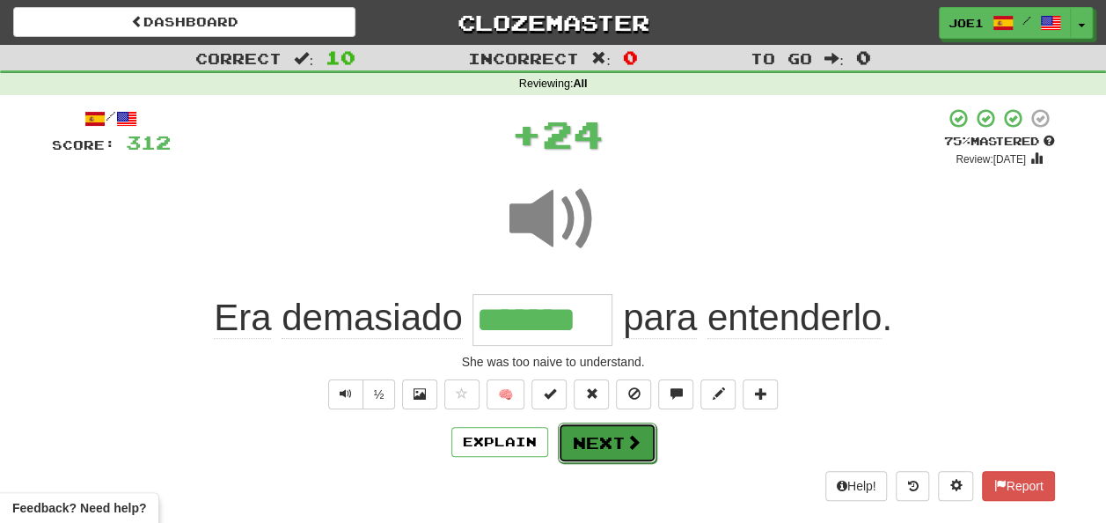
click at [586, 439] on button "Next" at bounding box center [607, 442] width 99 height 40
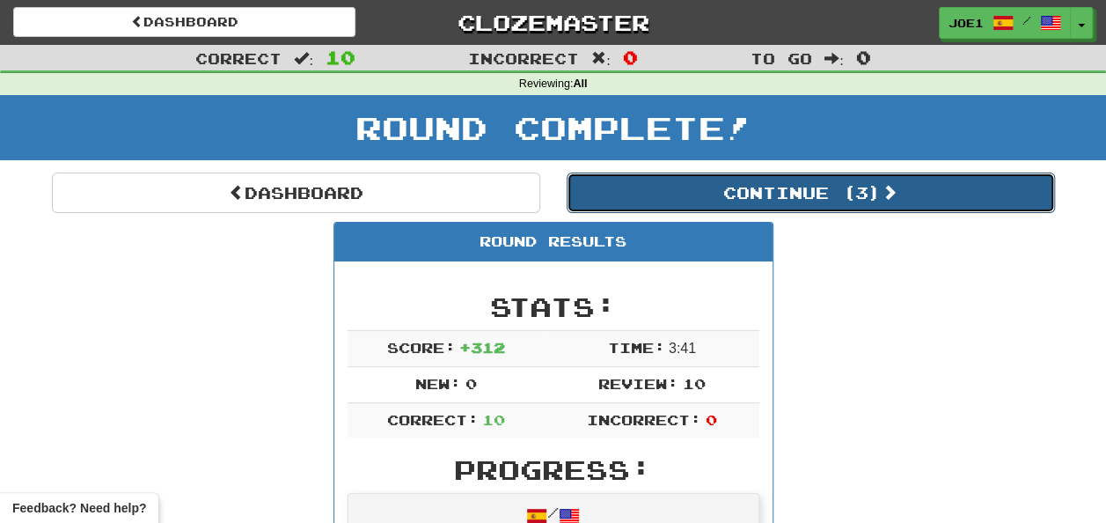
click at [665, 191] on button "Continue ( 3 )" at bounding box center [811, 193] width 488 height 40
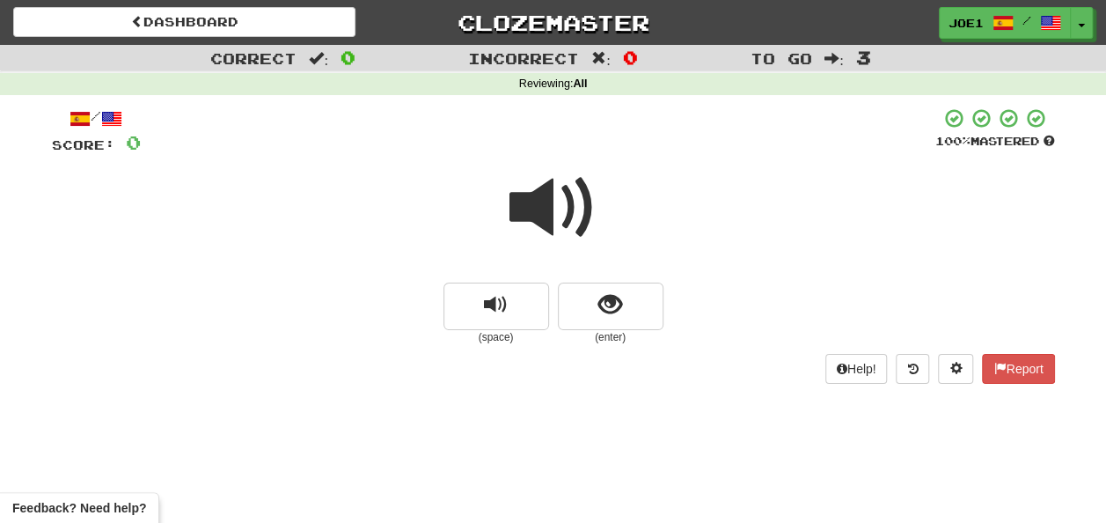
click at [570, 209] on span at bounding box center [554, 208] width 88 height 88
click at [560, 212] on span at bounding box center [554, 208] width 88 height 88
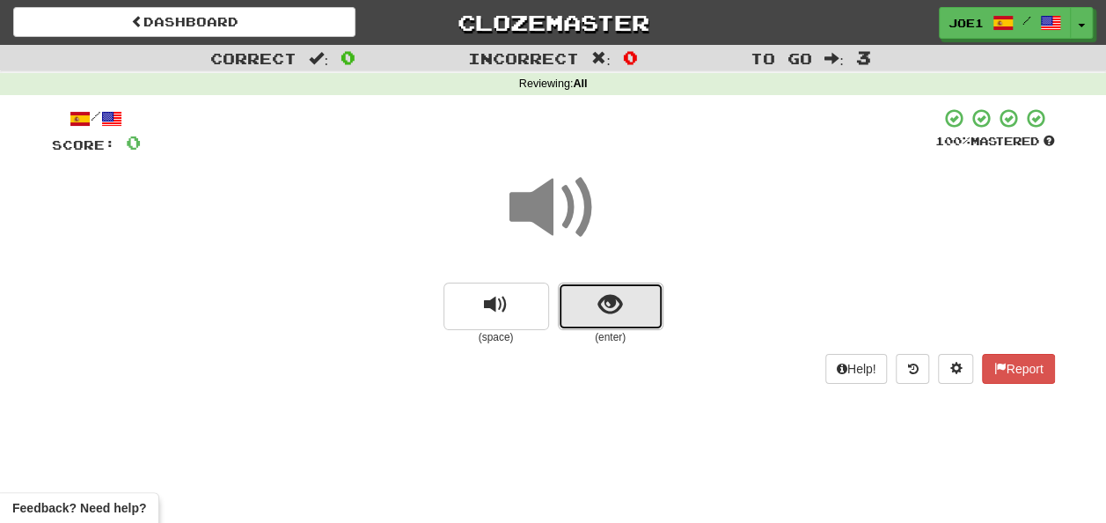
click at [596, 299] on button "show sentence" at bounding box center [611, 307] width 106 height 48
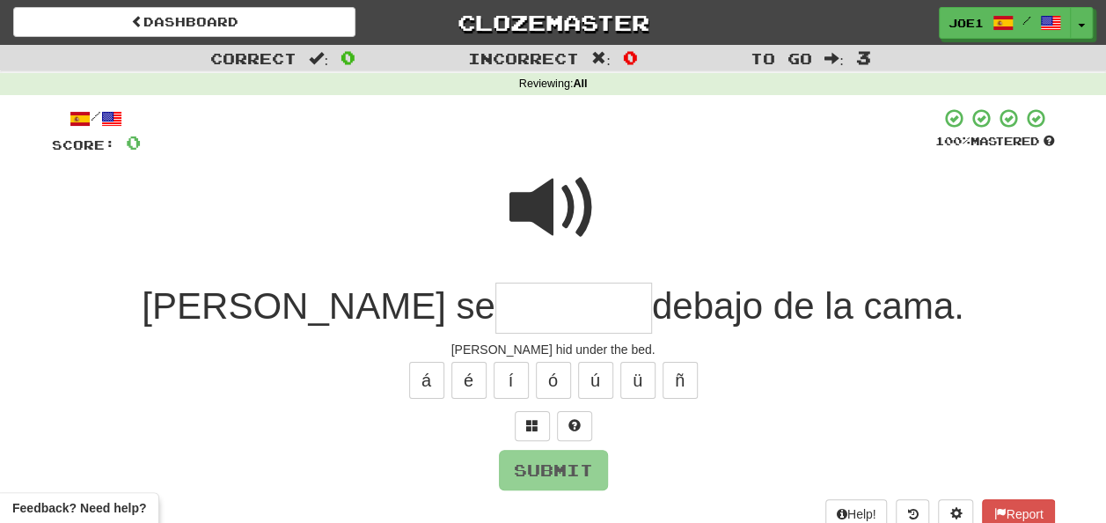
click at [539, 196] on span at bounding box center [554, 208] width 88 height 88
click at [496, 310] on input "text" at bounding box center [574, 309] width 157 height 52
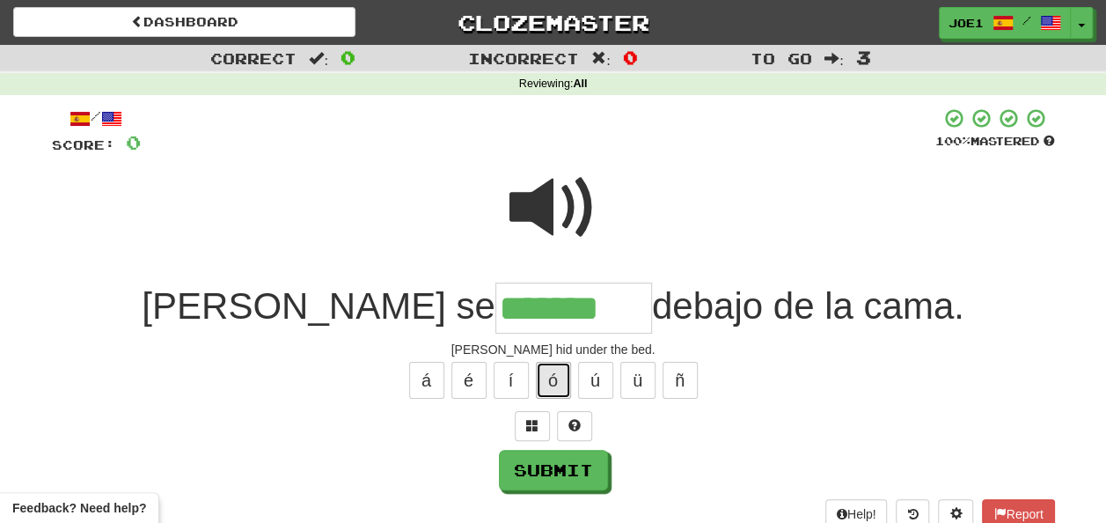
click at [555, 376] on button "ó" at bounding box center [553, 380] width 35 height 37
type input "********"
click at [542, 196] on span at bounding box center [554, 208] width 88 height 88
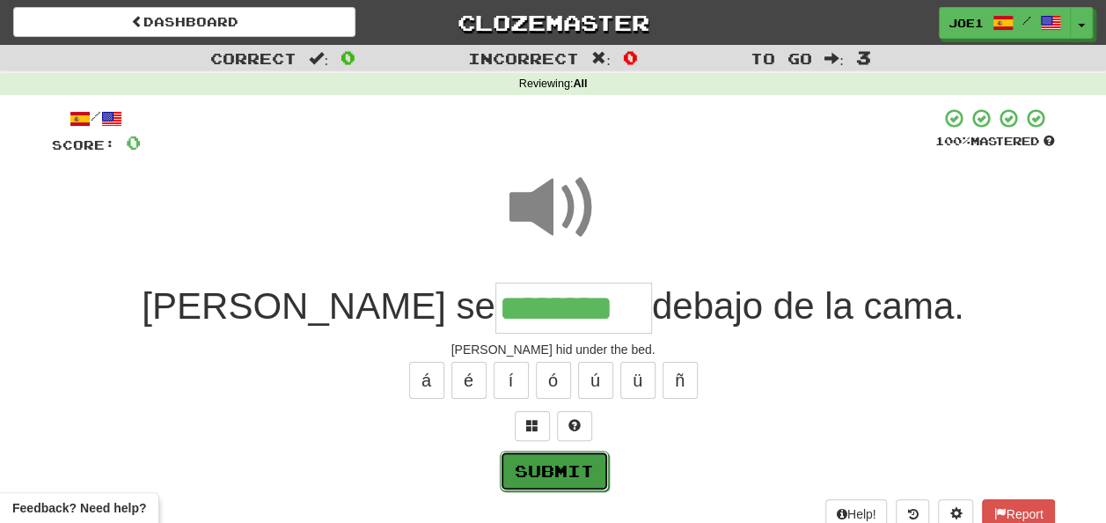
click at [550, 463] on button "Submit" at bounding box center [554, 471] width 109 height 40
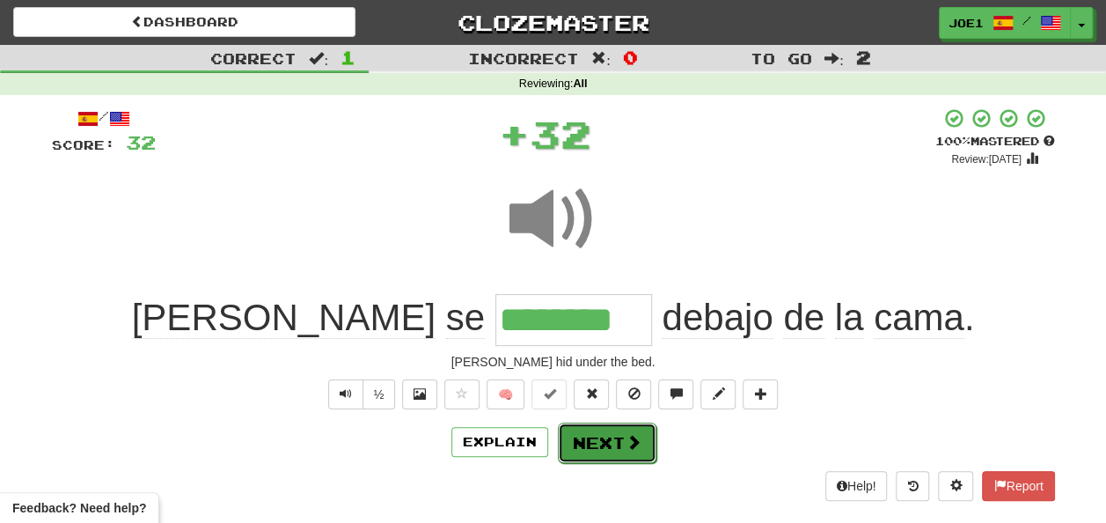
click at [590, 437] on button "Next" at bounding box center [607, 442] width 99 height 40
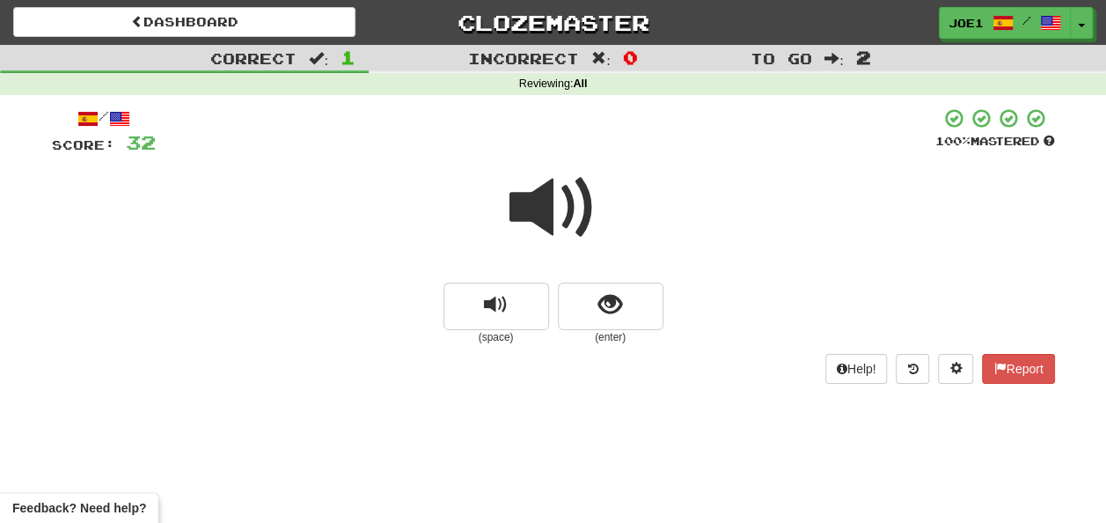
click at [558, 211] on span at bounding box center [554, 208] width 88 height 88
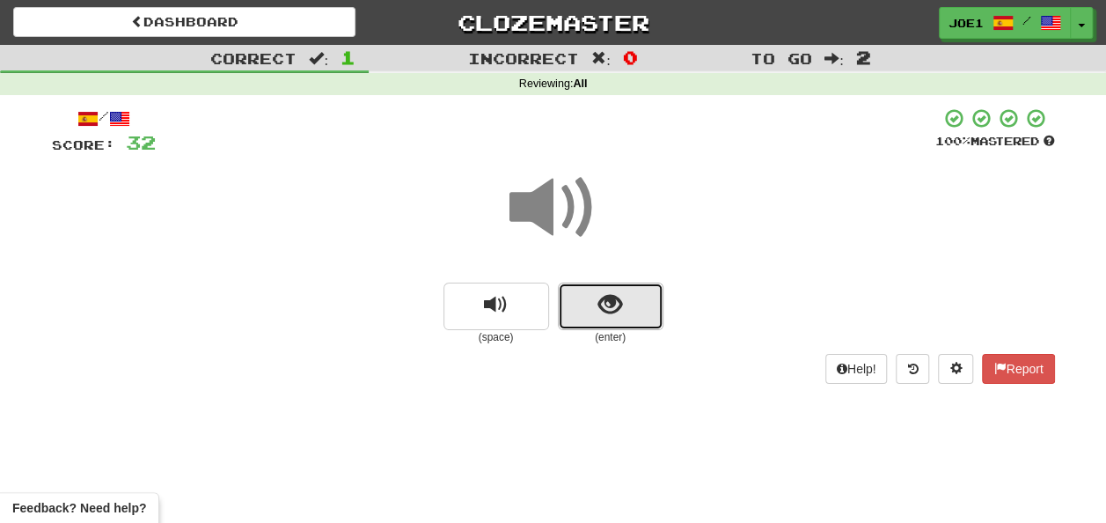
click at [590, 305] on button "show sentence" at bounding box center [611, 307] width 106 height 48
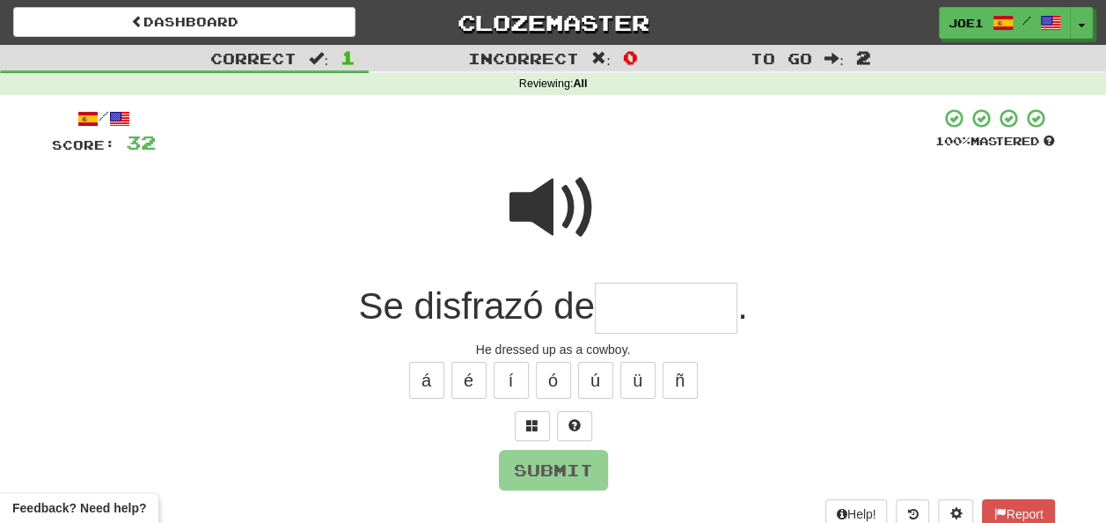
click at [542, 194] on span at bounding box center [554, 208] width 88 height 88
click at [630, 304] on input "text" at bounding box center [666, 309] width 143 height 52
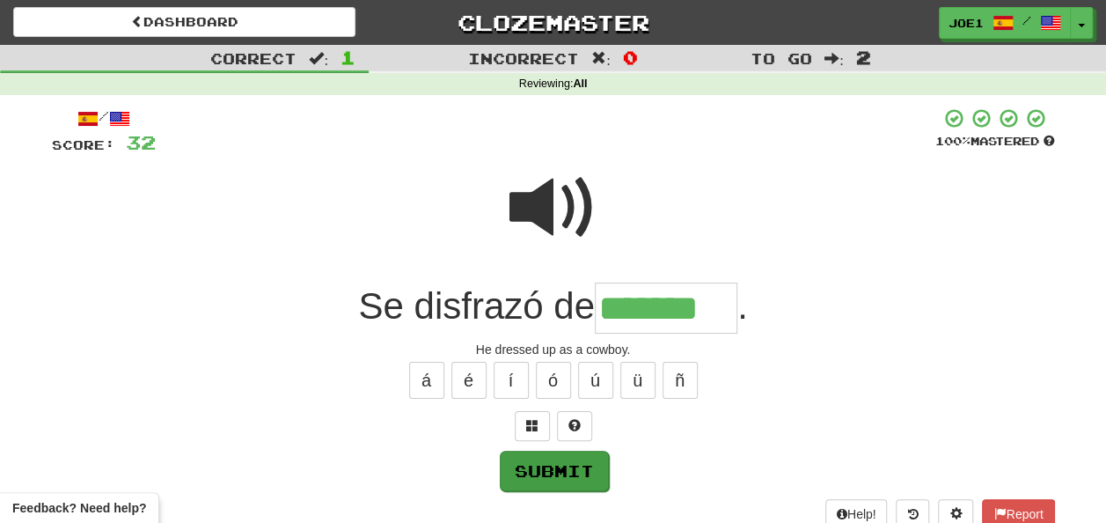
type input "*******"
click at [560, 469] on button "Submit" at bounding box center [554, 471] width 109 height 40
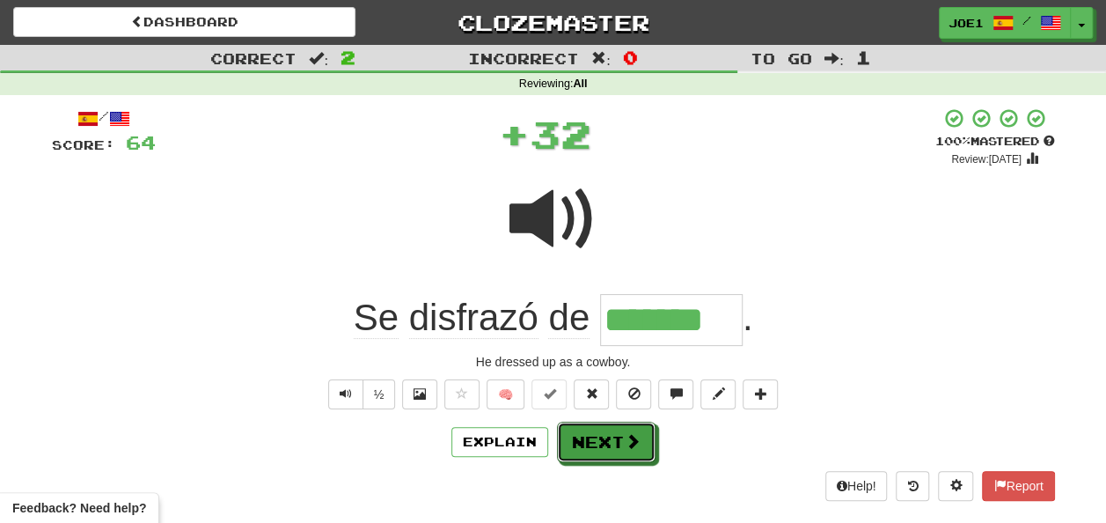
click at [588, 433] on button "Next" at bounding box center [606, 442] width 99 height 40
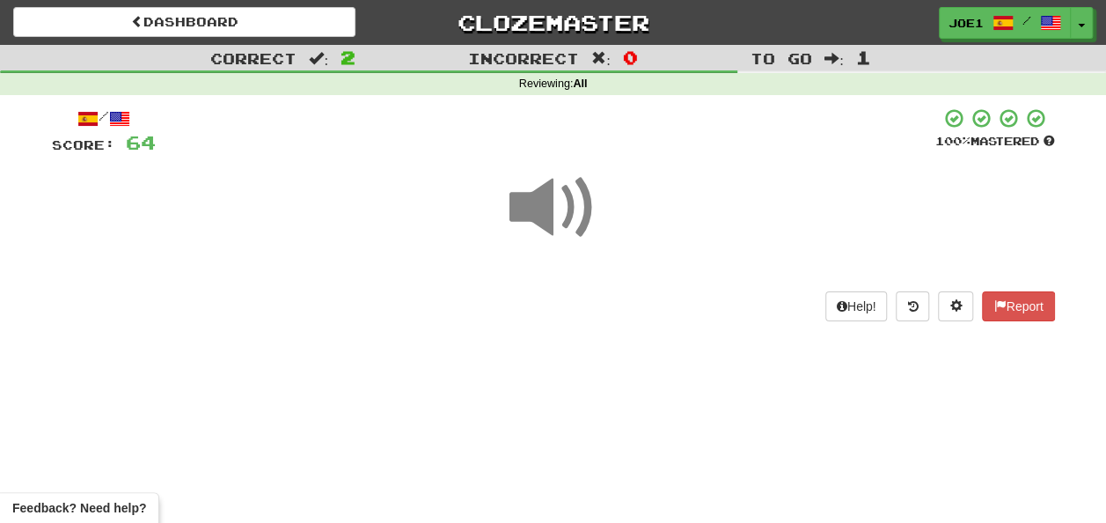
click at [556, 209] on span at bounding box center [554, 208] width 88 height 88
click at [561, 213] on span at bounding box center [554, 208] width 88 height 88
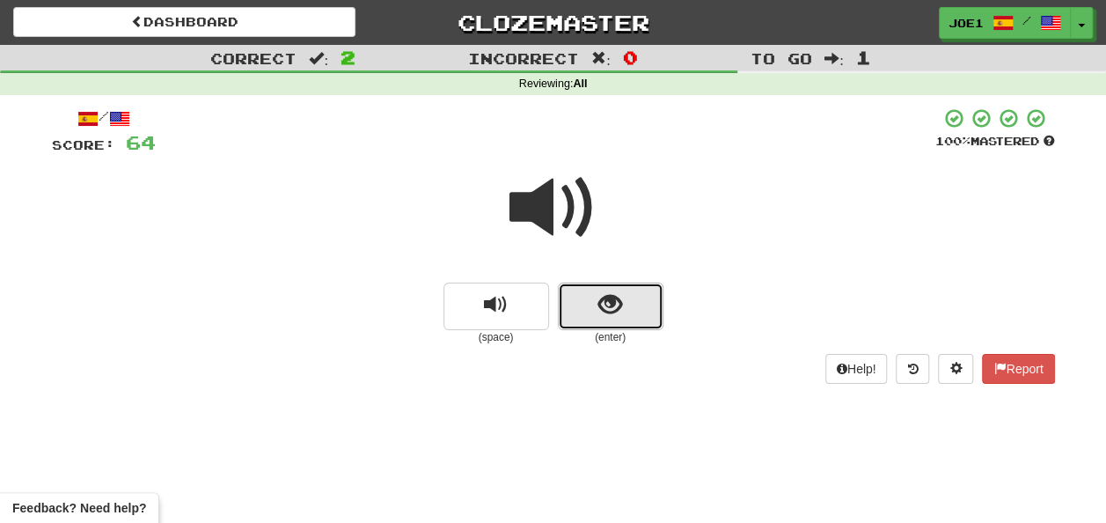
click at [611, 309] on span "show sentence" at bounding box center [611, 305] width 24 height 24
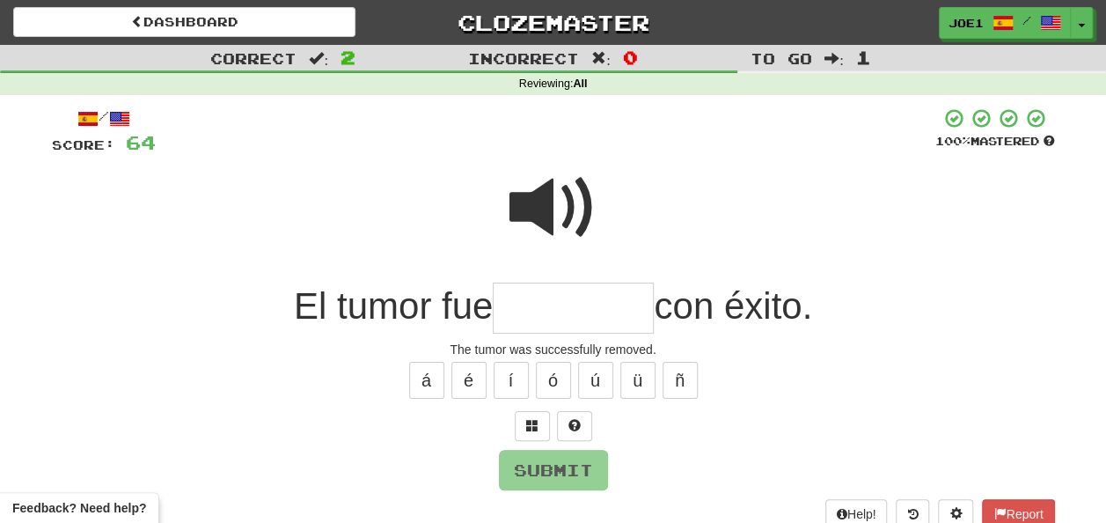
click at [548, 192] on span at bounding box center [554, 208] width 88 height 88
click at [533, 306] on input "text" at bounding box center [573, 309] width 161 height 52
type input "*"
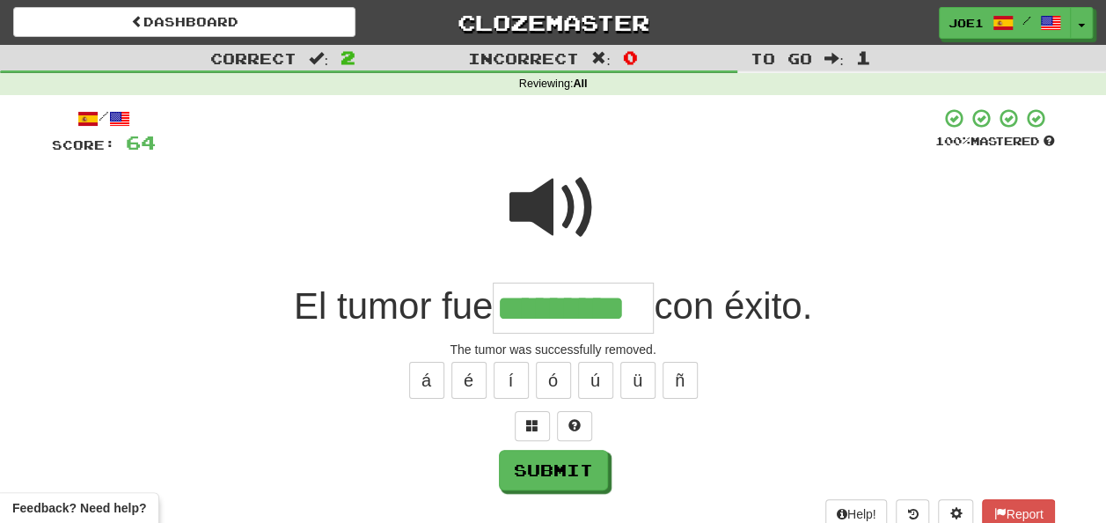
type input "*********"
click at [547, 176] on span at bounding box center [554, 208] width 88 height 88
click at [551, 188] on span at bounding box center [554, 208] width 88 height 88
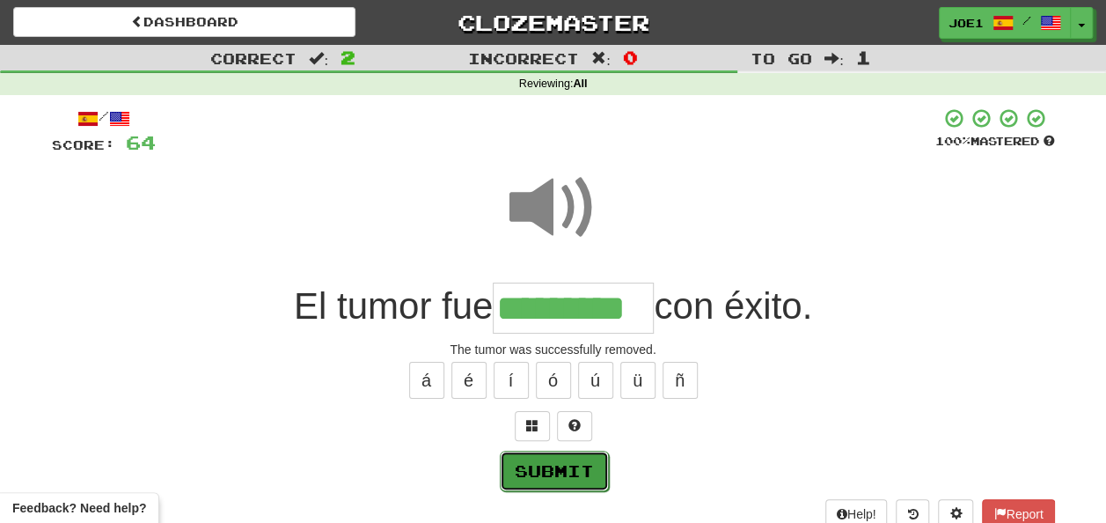
click at [555, 465] on button "Submit" at bounding box center [554, 471] width 109 height 40
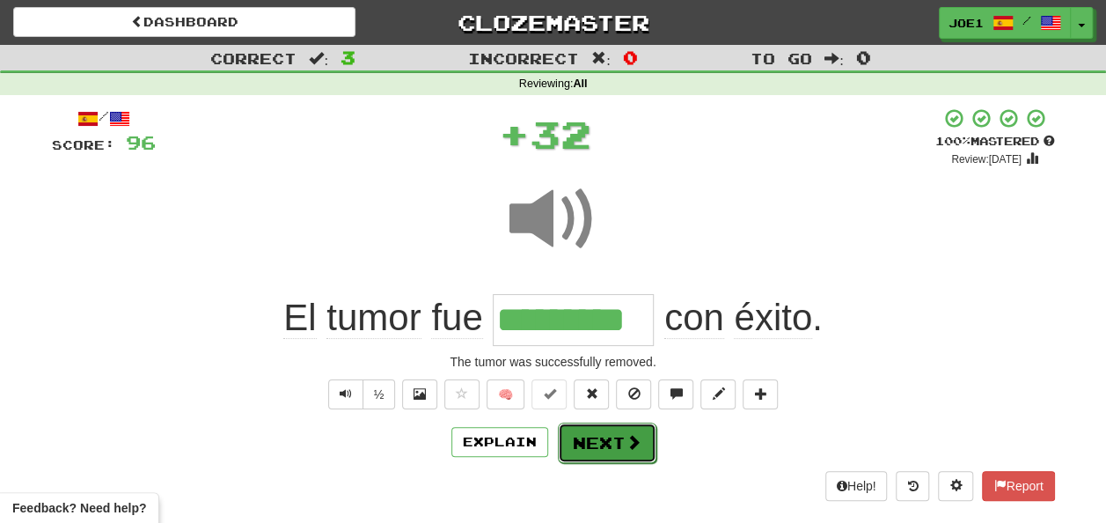
click at [587, 435] on button "Next" at bounding box center [607, 442] width 99 height 40
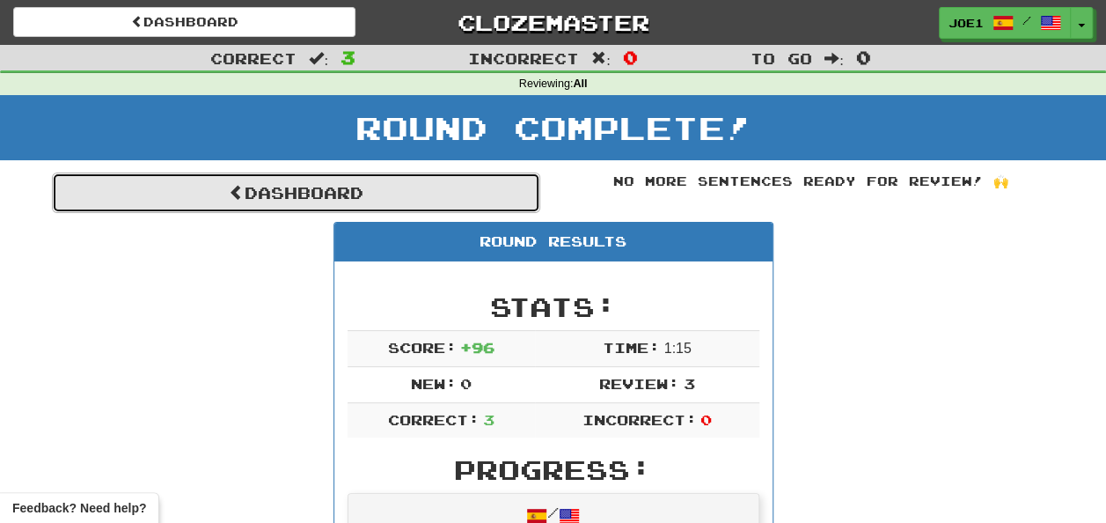
click at [229, 188] on span at bounding box center [237, 192] width 16 height 16
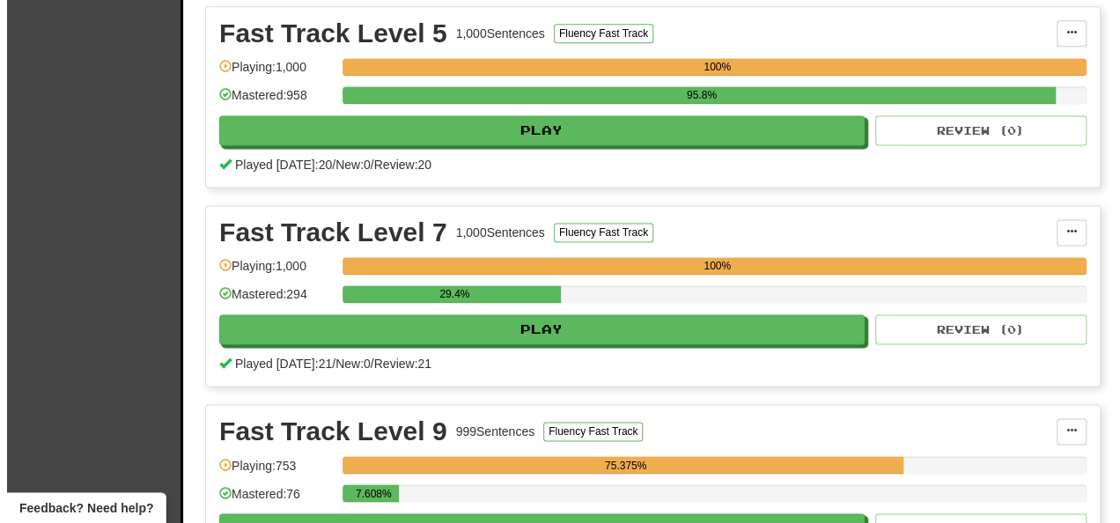
scroll to position [1408, 0]
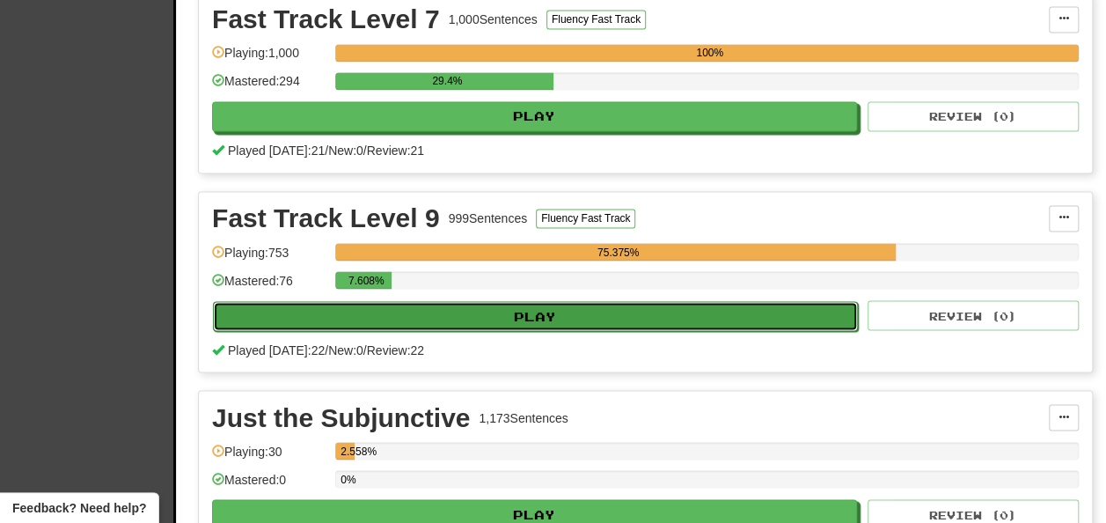
click at [461, 310] on button "Play" at bounding box center [535, 316] width 645 height 30
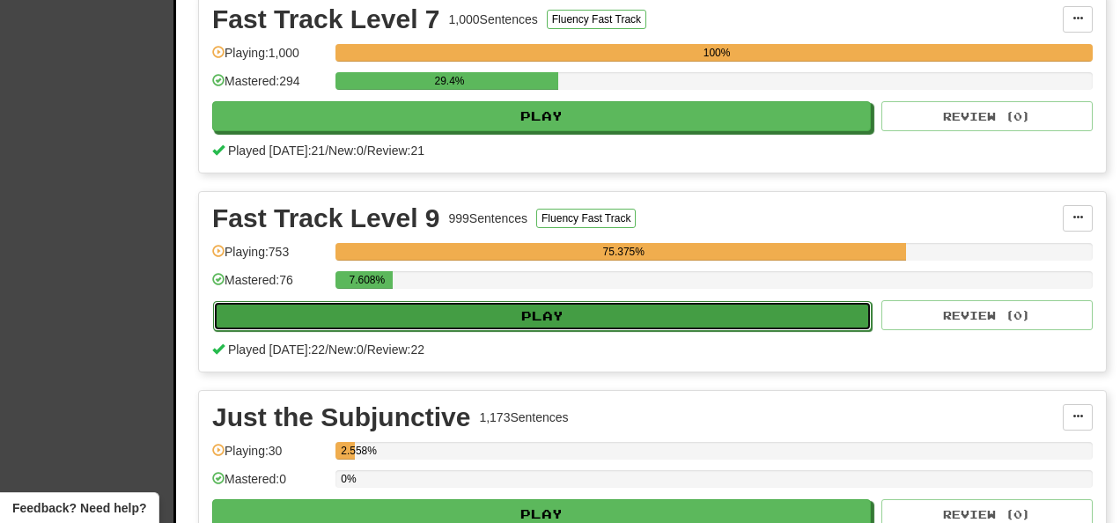
select select "**"
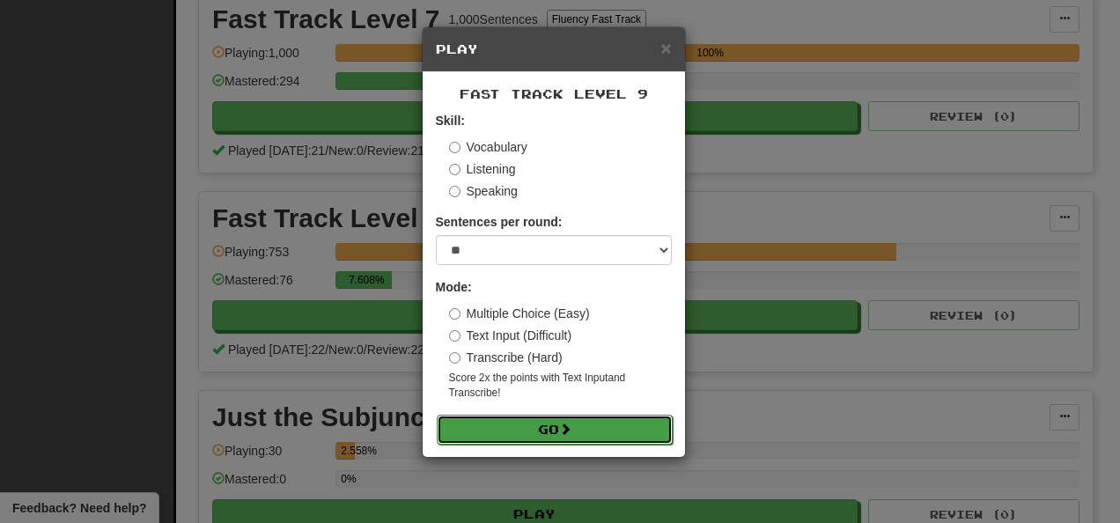
click at [514, 418] on button "Go" at bounding box center [555, 430] width 236 height 30
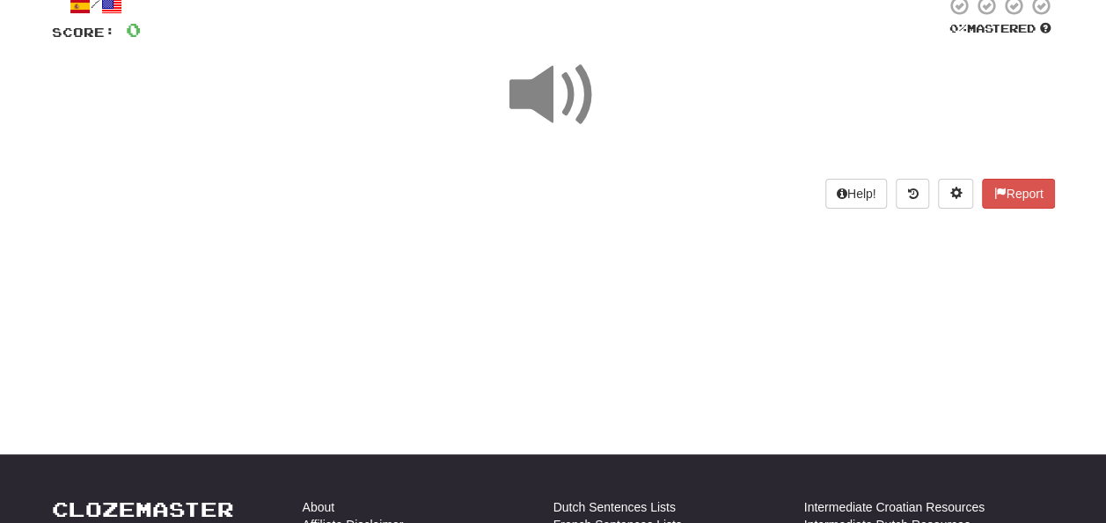
scroll to position [88, 0]
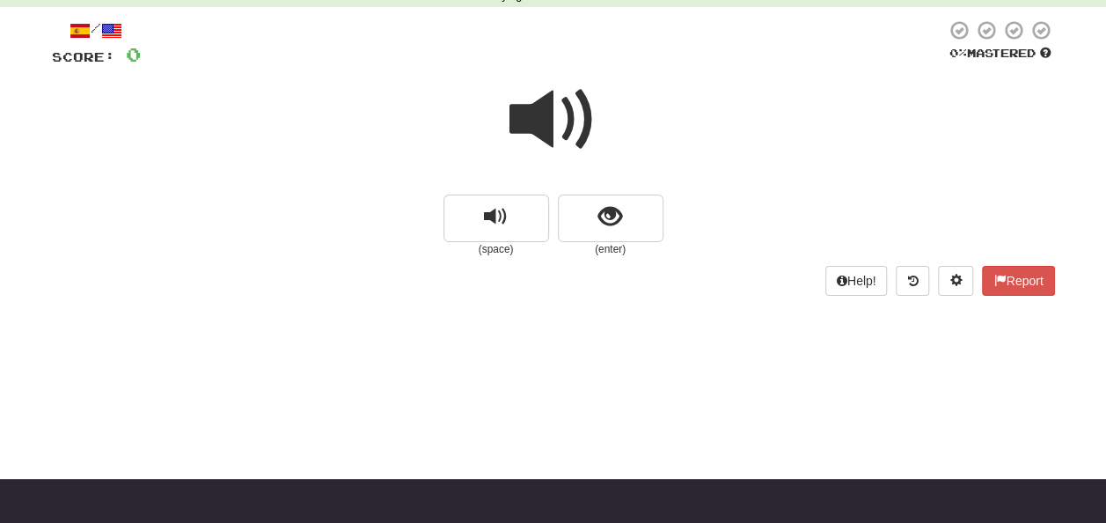
click at [547, 113] on span at bounding box center [554, 120] width 88 height 88
click at [557, 125] on span at bounding box center [554, 120] width 88 height 88
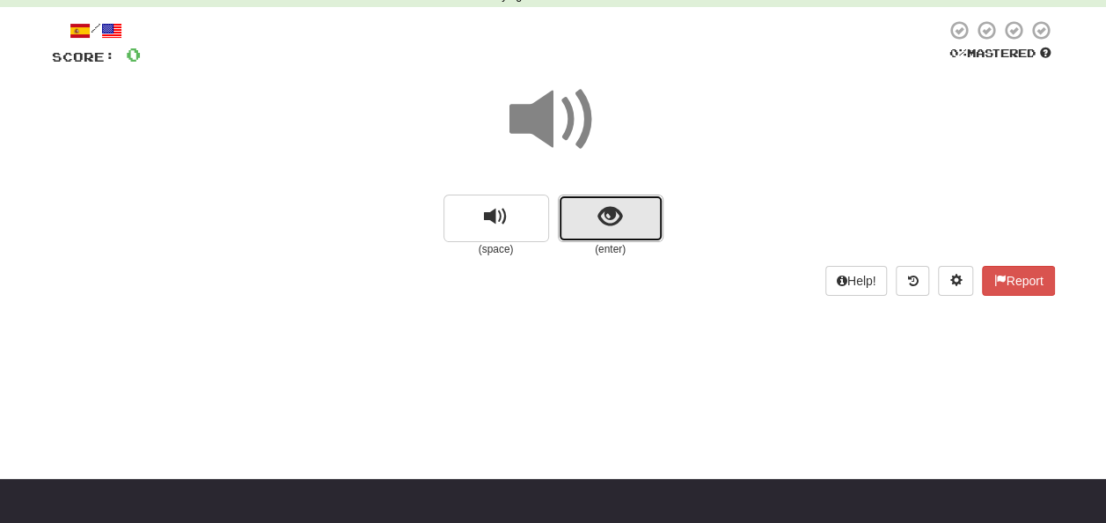
click at [589, 218] on button "show sentence" at bounding box center [611, 219] width 106 height 48
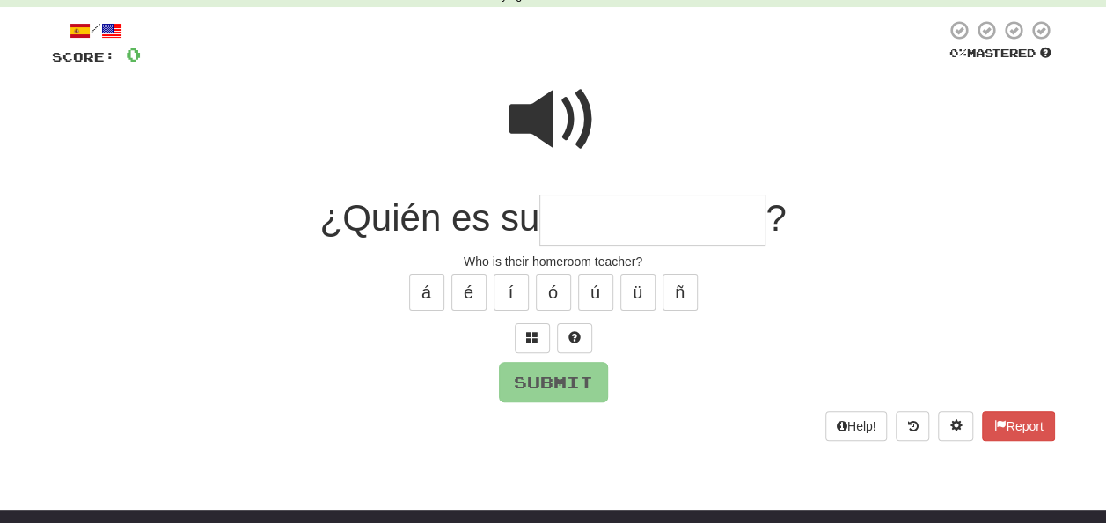
click at [535, 107] on span at bounding box center [554, 120] width 88 height 88
click at [564, 219] on input "text" at bounding box center [653, 221] width 226 height 52
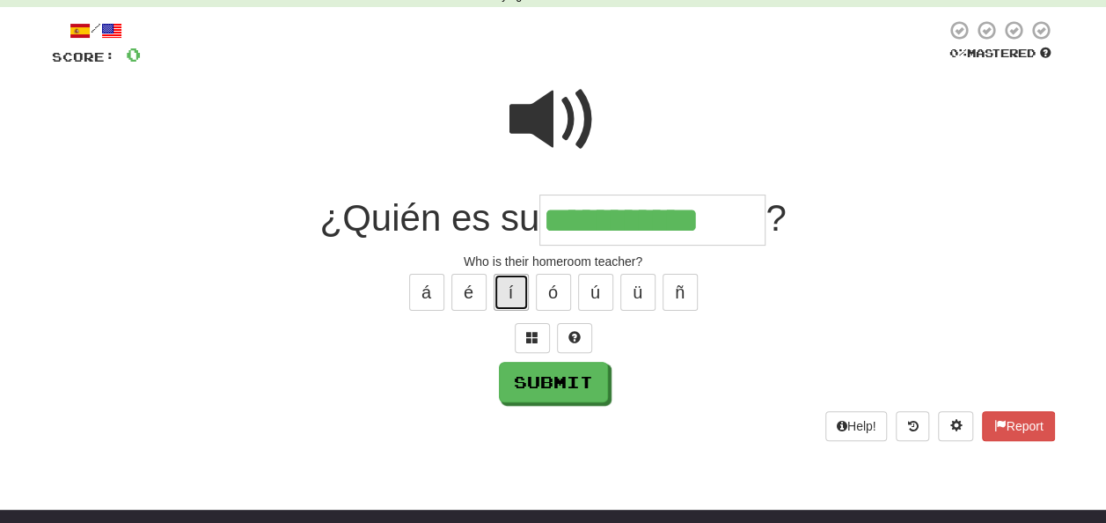
click at [518, 284] on button "í" at bounding box center [511, 292] width 35 height 37
type input "**********"
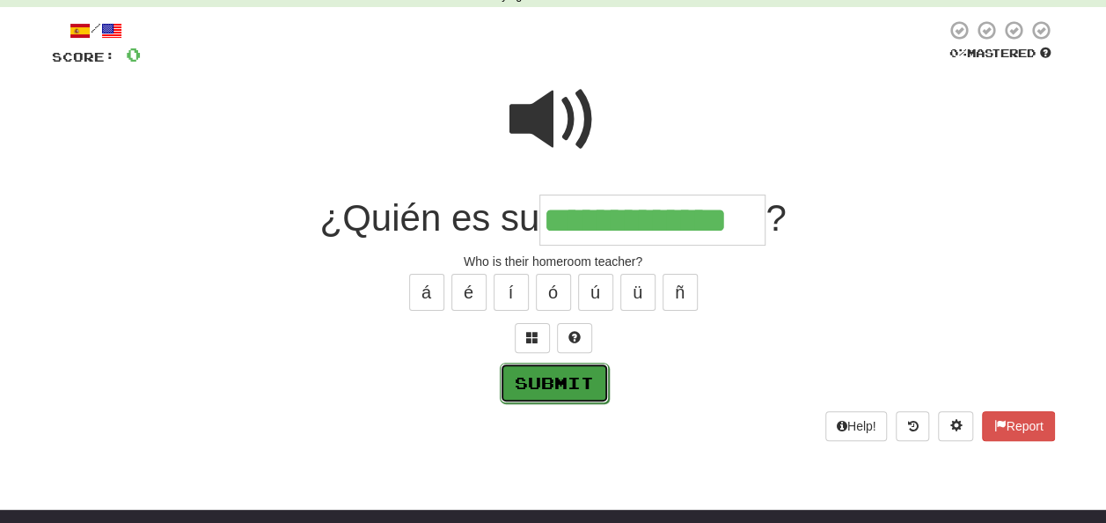
click at [549, 364] on button "Submit" at bounding box center [554, 383] width 109 height 40
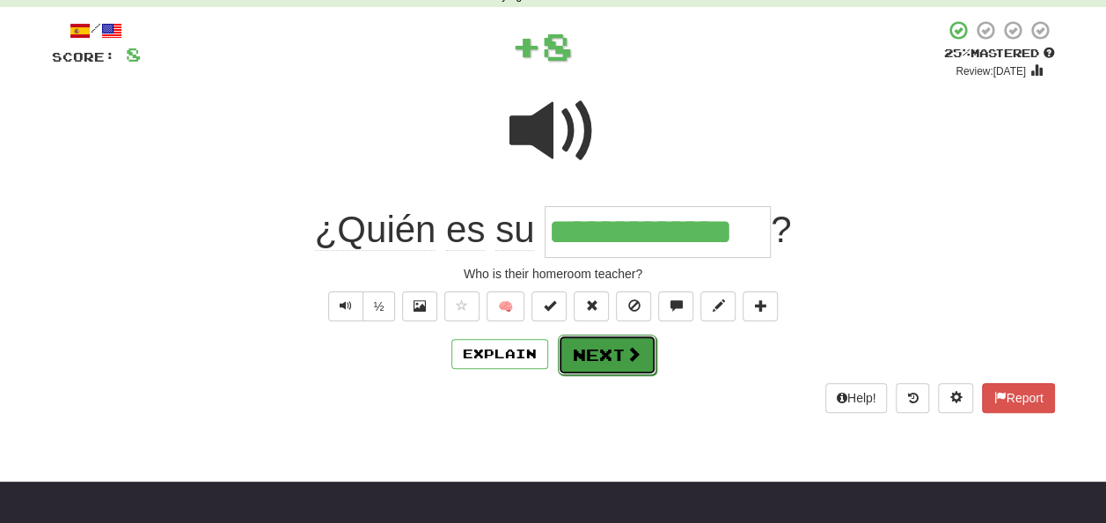
click at [598, 347] on button "Next" at bounding box center [607, 354] width 99 height 40
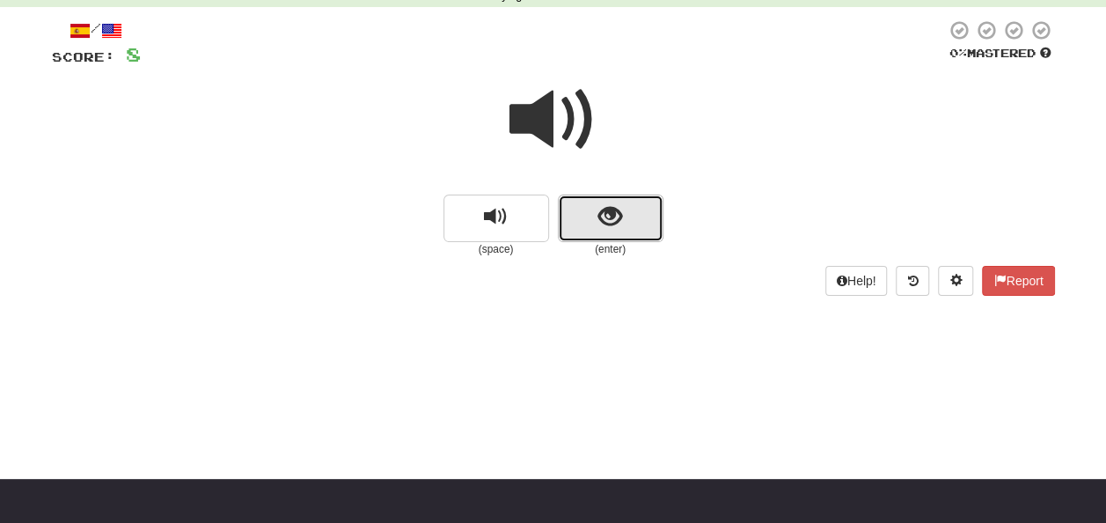
click at [588, 208] on button "show sentence" at bounding box center [611, 219] width 106 height 48
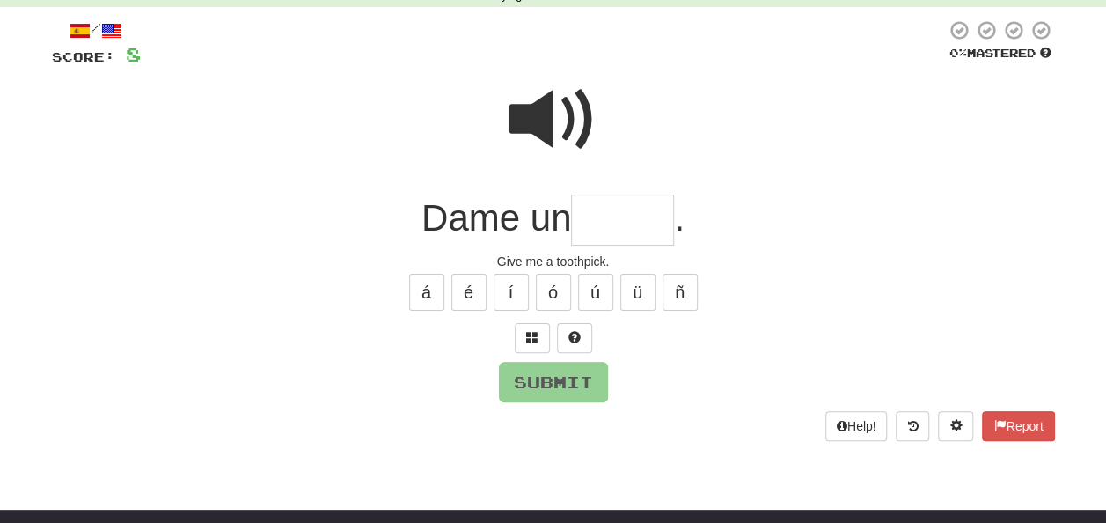
click at [599, 212] on input "text" at bounding box center [622, 221] width 103 height 52
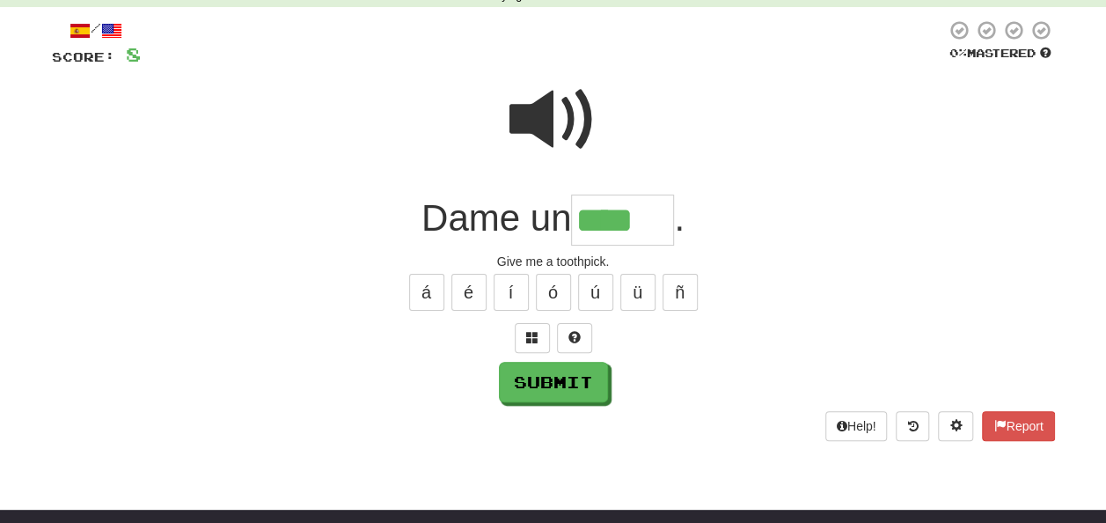
click at [562, 105] on span at bounding box center [554, 120] width 88 height 88
click at [639, 222] on input "****" at bounding box center [622, 221] width 103 height 52
click at [576, 375] on button "Submit" at bounding box center [554, 383] width 109 height 40
type input "*******"
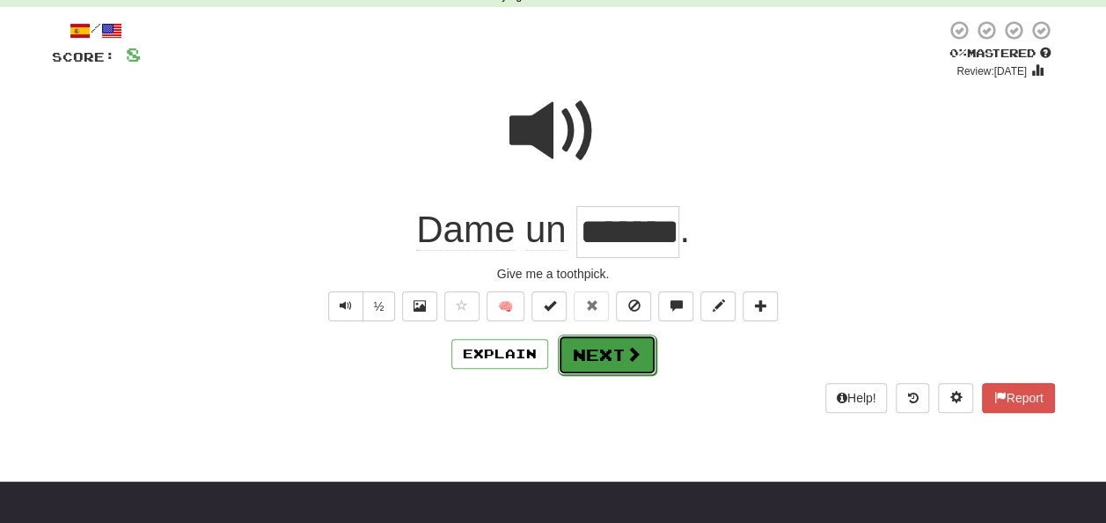
click at [581, 345] on button "Next" at bounding box center [607, 354] width 99 height 40
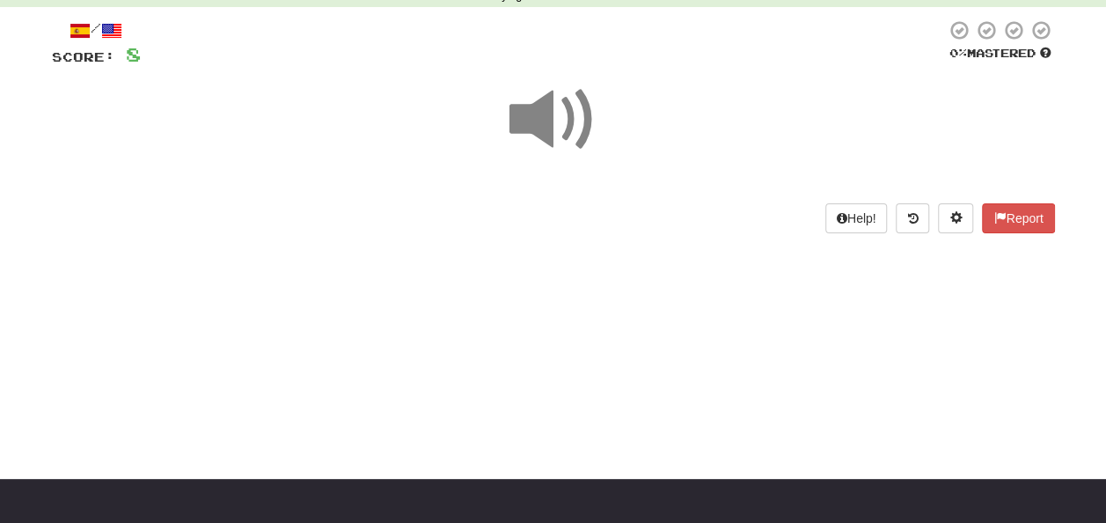
click at [556, 119] on span at bounding box center [554, 120] width 88 height 88
click at [559, 128] on span at bounding box center [554, 120] width 88 height 88
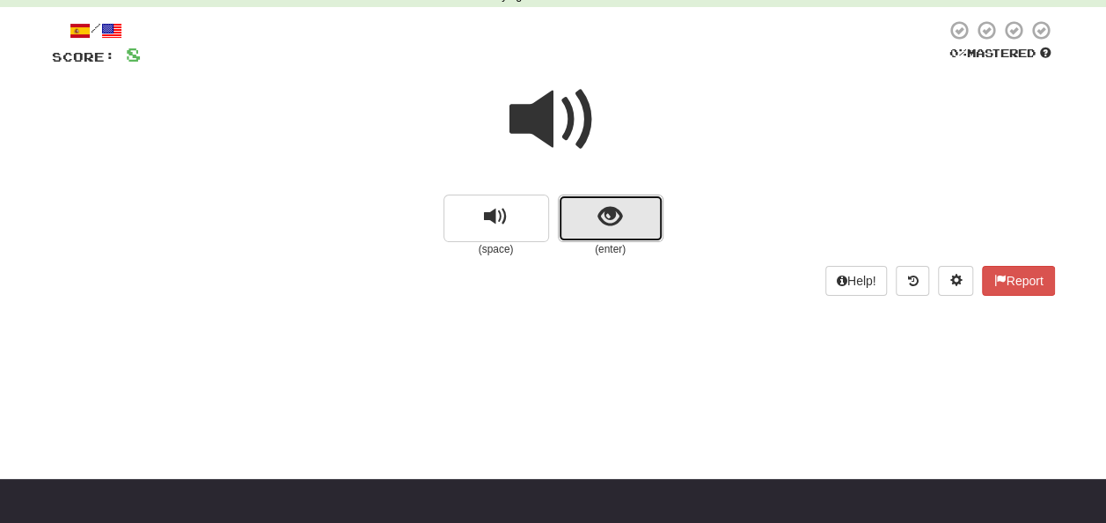
click at [613, 220] on span "show sentence" at bounding box center [611, 217] width 24 height 24
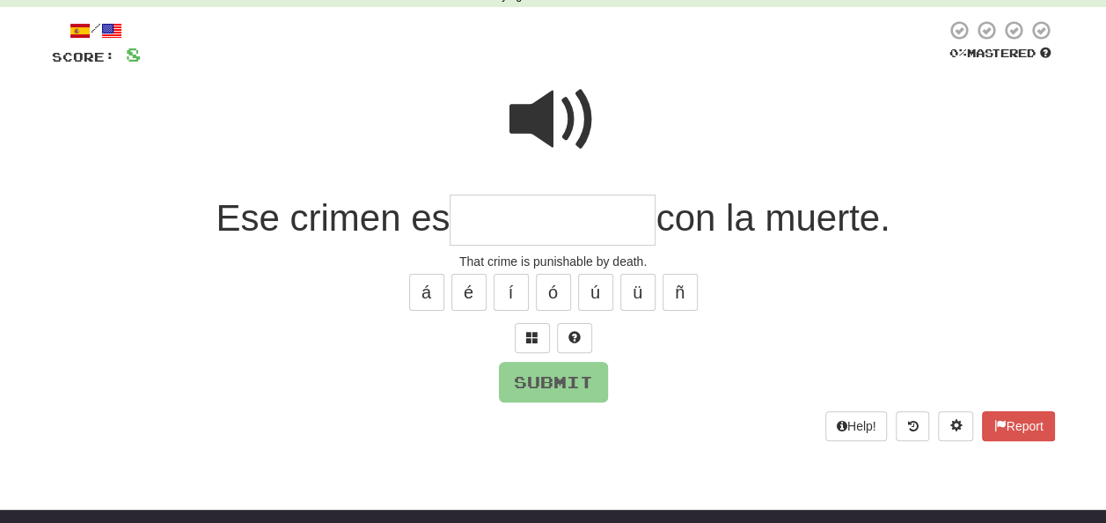
click at [542, 97] on span at bounding box center [554, 120] width 88 height 88
click at [481, 217] on input "text" at bounding box center [553, 221] width 206 height 52
click at [532, 113] on span at bounding box center [554, 120] width 88 height 88
click at [472, 209] on input "text" at bounding box center [553, 221] width 206 height 52
type input "*"
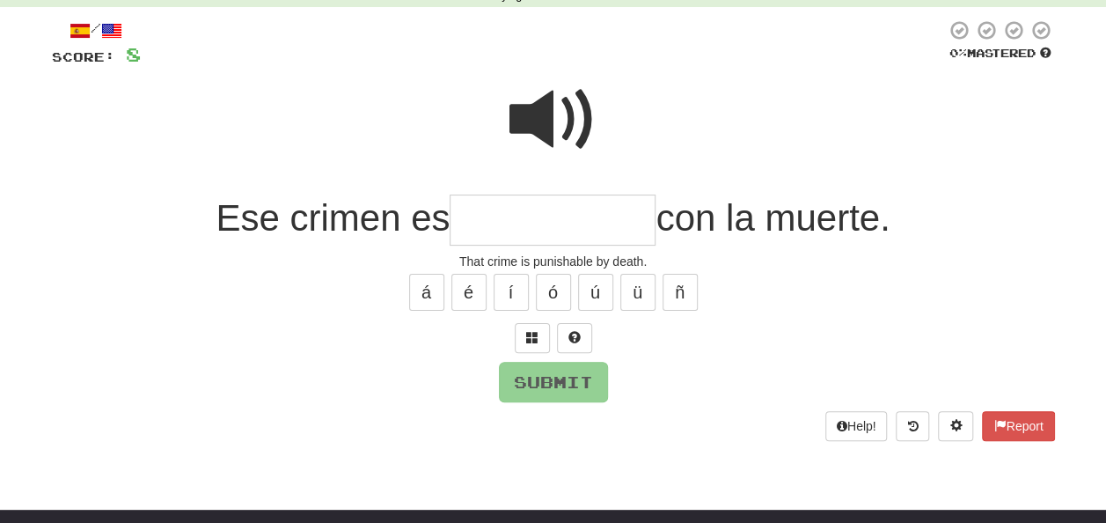
type input "*"
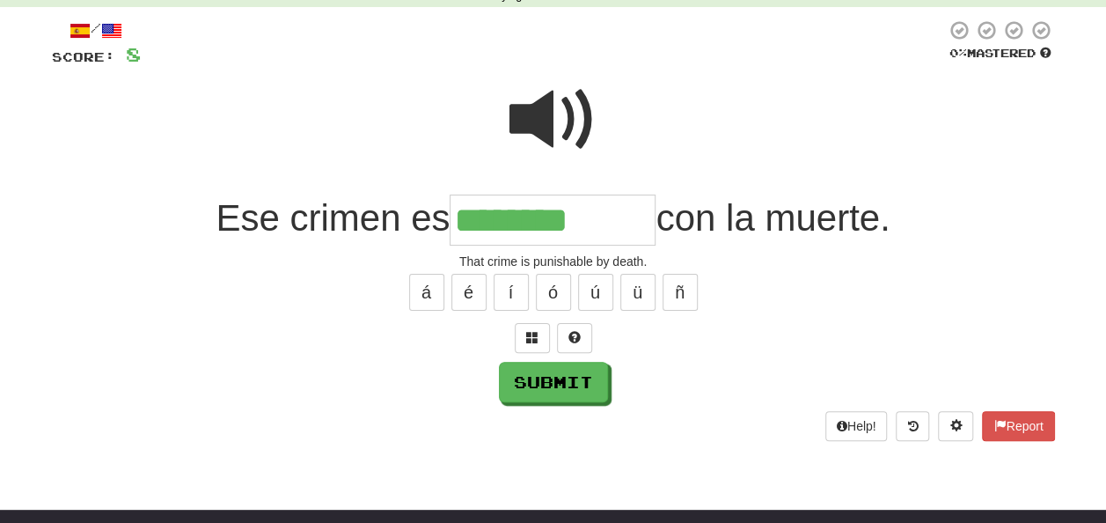
click at [553, 113] on span at bounding box center [554, 120] width 88 height 88
click at [608, 222] on input "********" at bounding box center [553, 221] width 206 height 52
type input "**********"
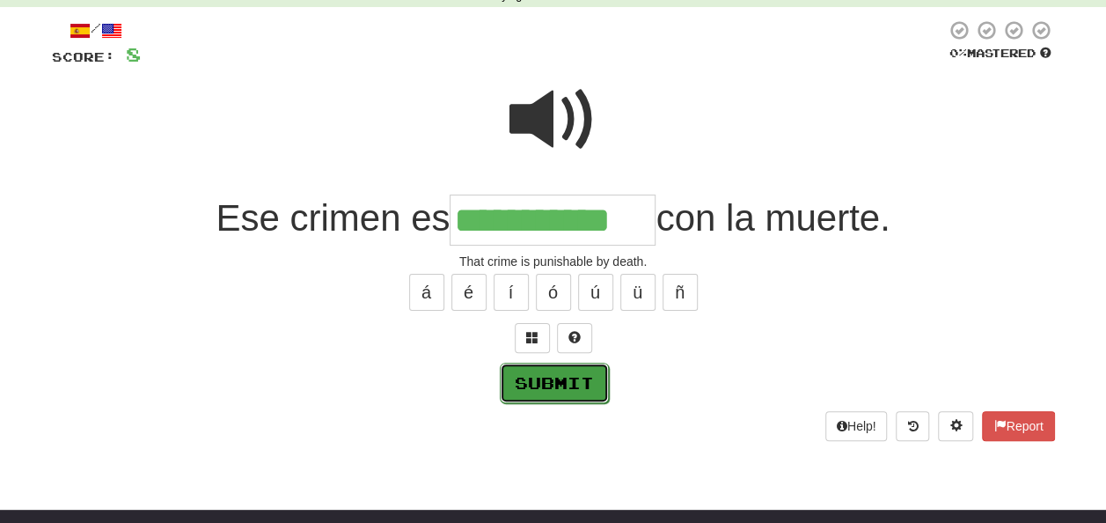
click at [542, 384] on button "Submit" at bounding box center [554, 383] width 109 height 40
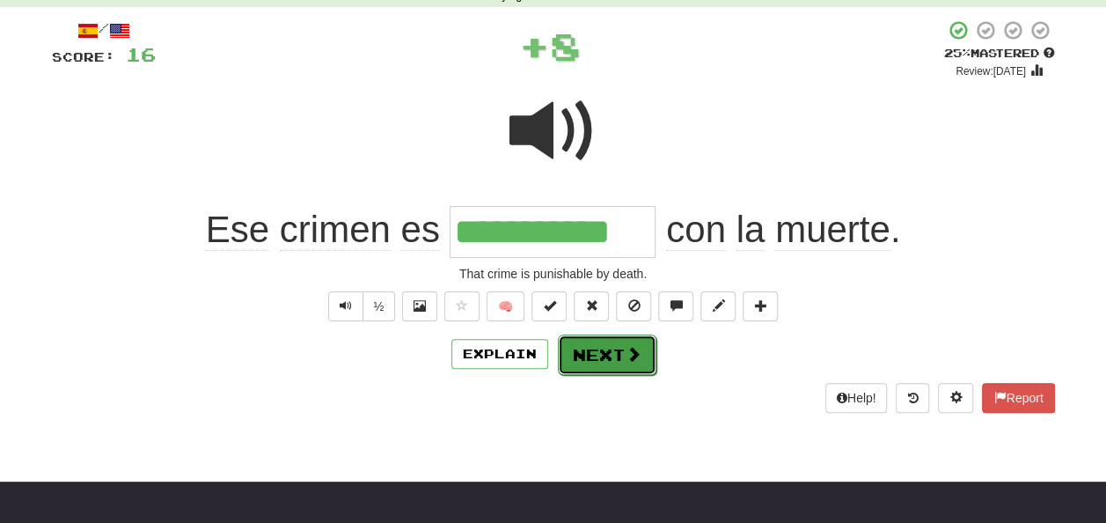
click at [585, 349] on button "Next" at bounding box center [607, 354] width 99 height 40
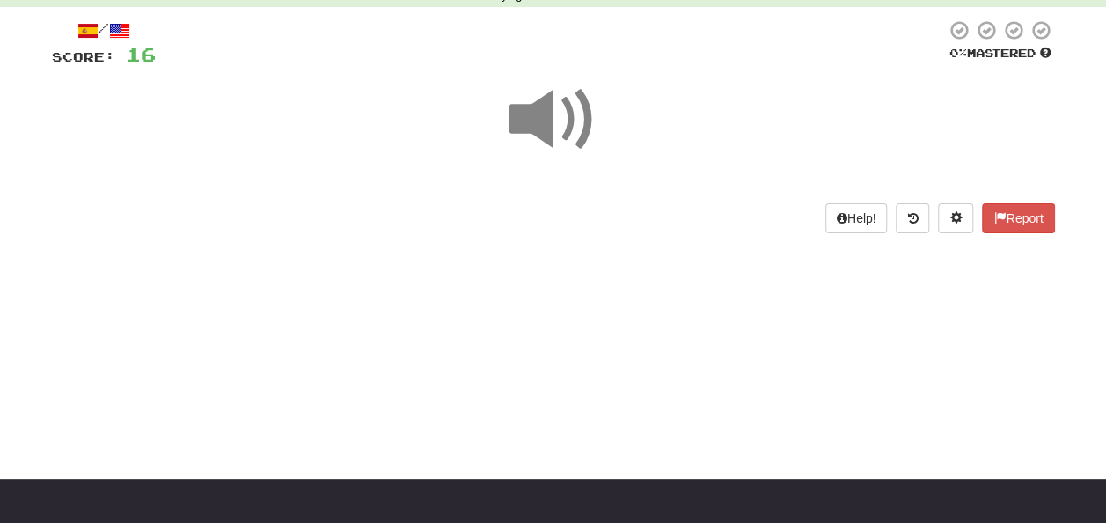
click at [542, 129] on span at bounding box center [554, 120] width 88 height 88
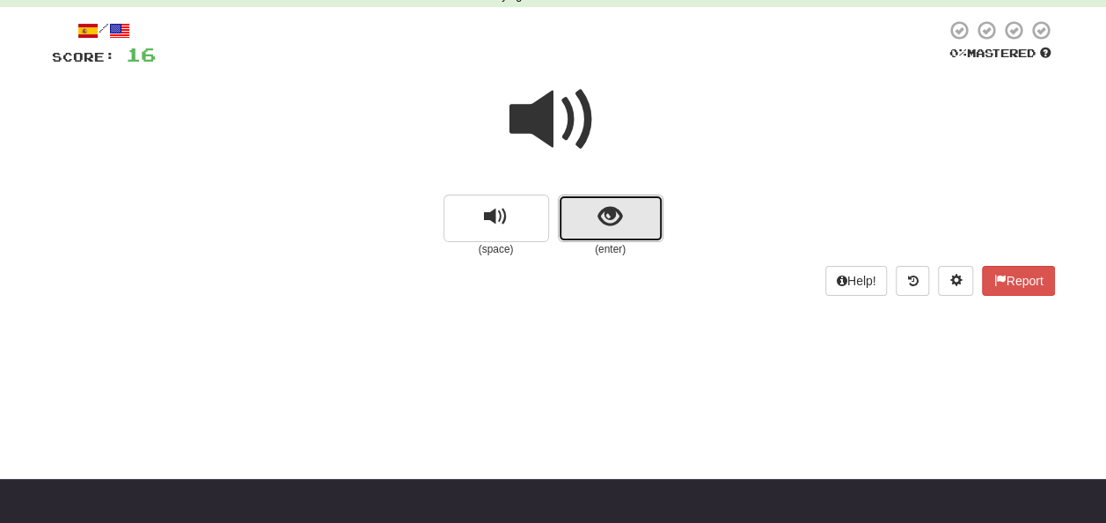
click at [597, 210] on button "show sentence" at bounding box center [611, 219] width 106 height 48
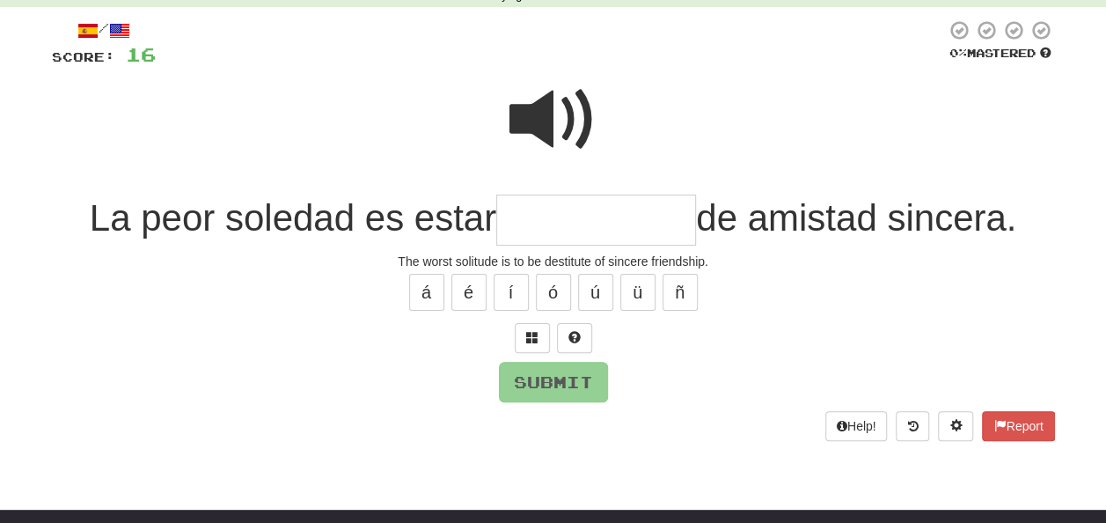
click at [549, 113] on span at bounding box center [554, 120] width 88 height 88
click at [528, 120] on span at bounding box center [554, 120] width 88 height 88
click at [516, 212] on input "text" at bounding box center [596, 221] width 200 height 52
click at [553, 114] on span at bounding box center [554, 120] width 88 height 88
click at [522, 210] on input "text" at bounding box center [596, 221] width 200 height 52
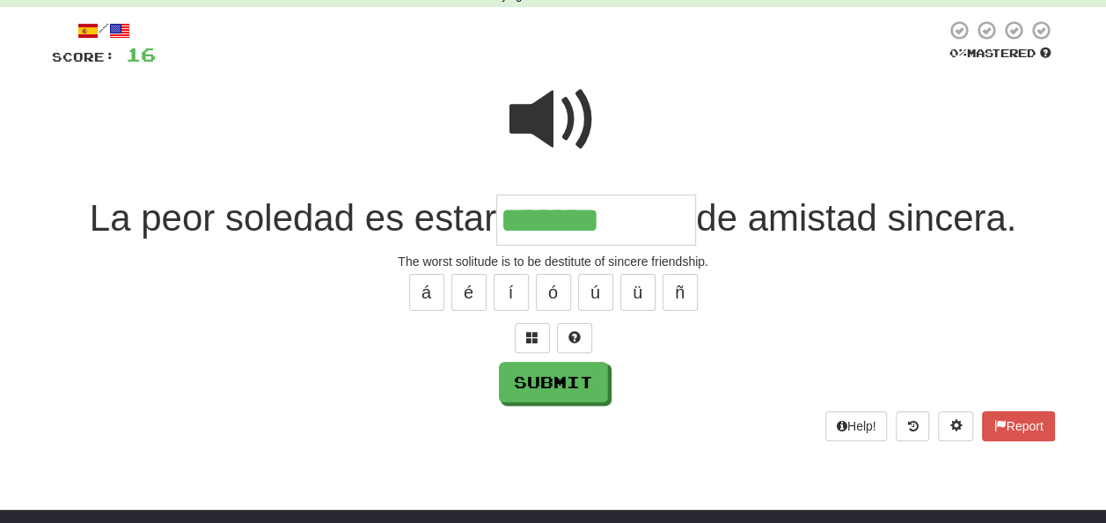
click at [540, 118] on span at bounding box center [554, 120] width 88 height 88
click at [646, 220] on input "*******" at bounding box center [596, 221] width 200 height 52
click at [512, 287] on button "í" at bounding box center [511, 292] width 35 height 37
type input "**********"
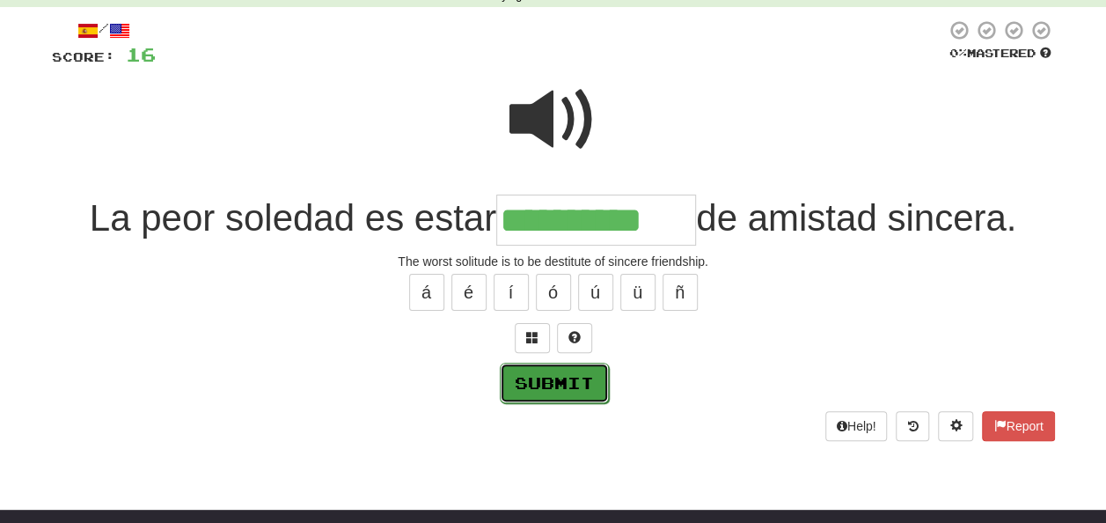
click at [561, 378] on button "Submit" at bounding box center [554, 383] width 109 height 40
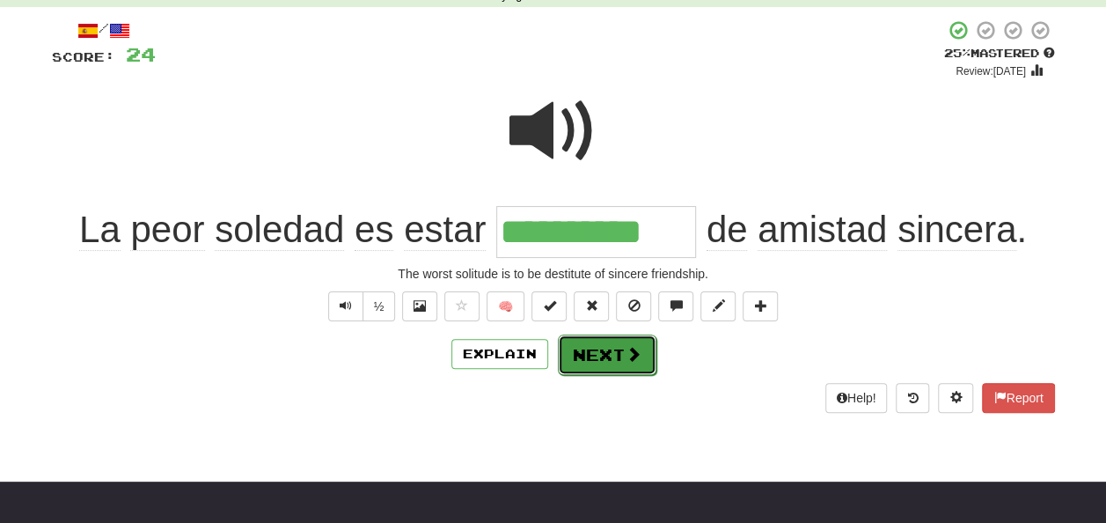
click at [593, 350] on button "Next" at bounding box center [607, 354] width 99 height 40
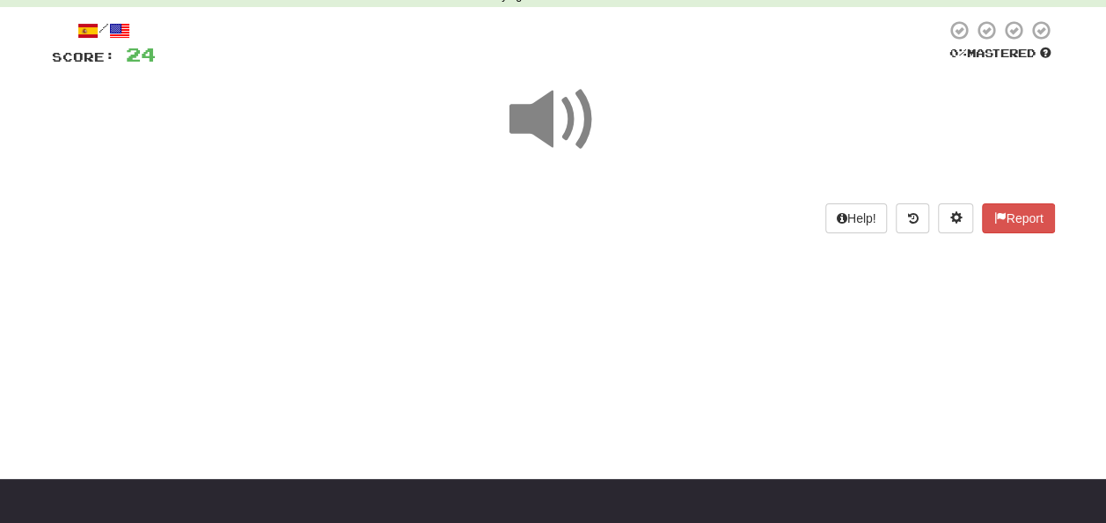
click at [540, 132] on span at bounding box center [554, 120] width 88 height 88
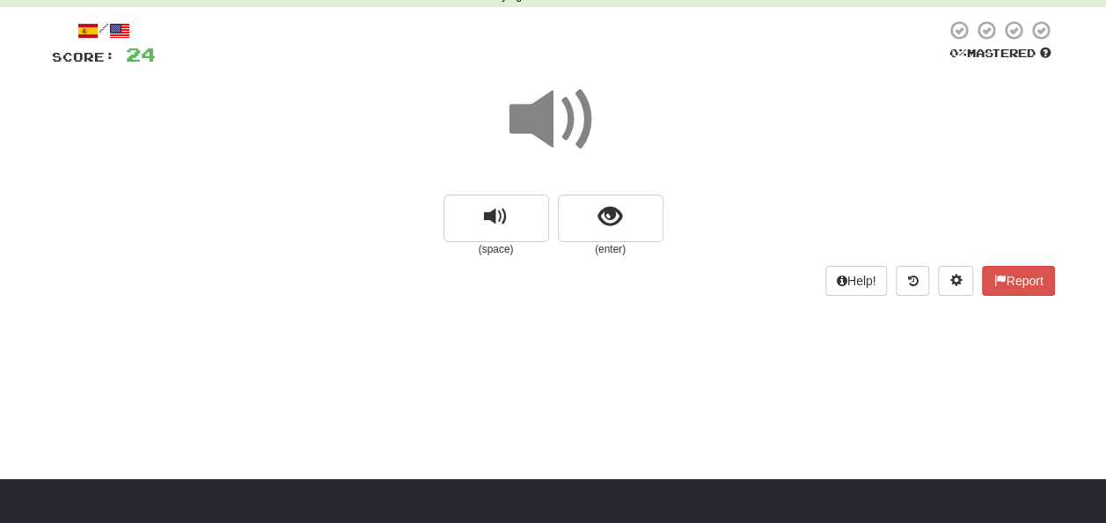
click at [540, 121] on span at bounding box center [554, 120] width 88 height 88
click at [618, 218] on span "show sentence" at bounding box center [611, 217] width 24 height 24
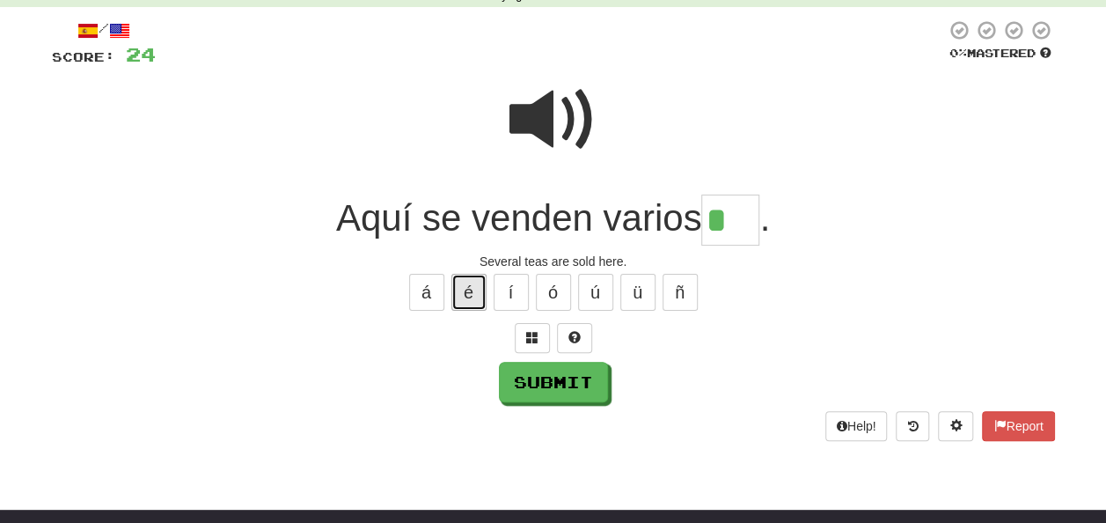
click at [468, 291] on button "é" at bounding box center [469, 292] width 35 height 37
type input "***"
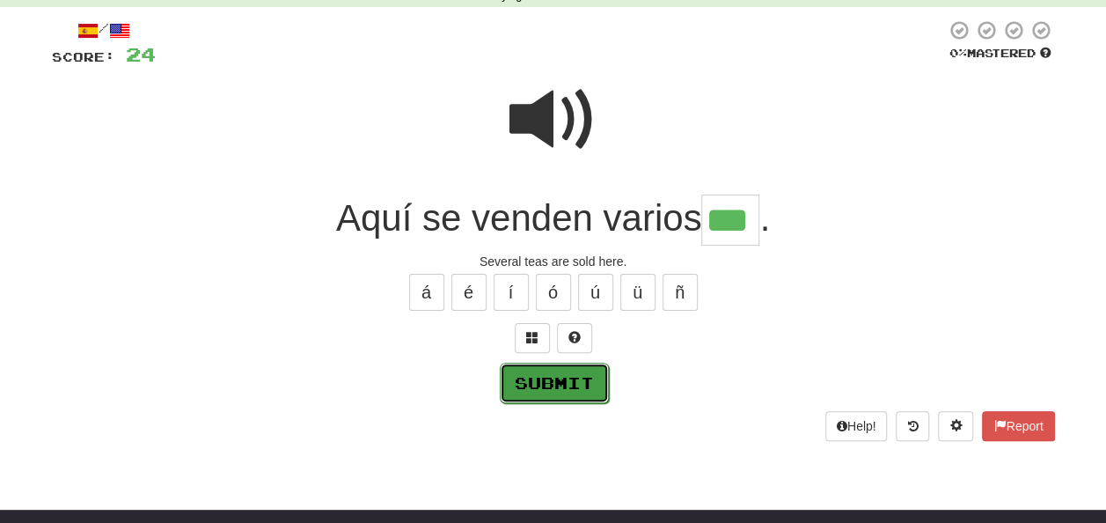
click at [537, 374] on button "Submit" at bounding box center [554, 383] width 109 height 40
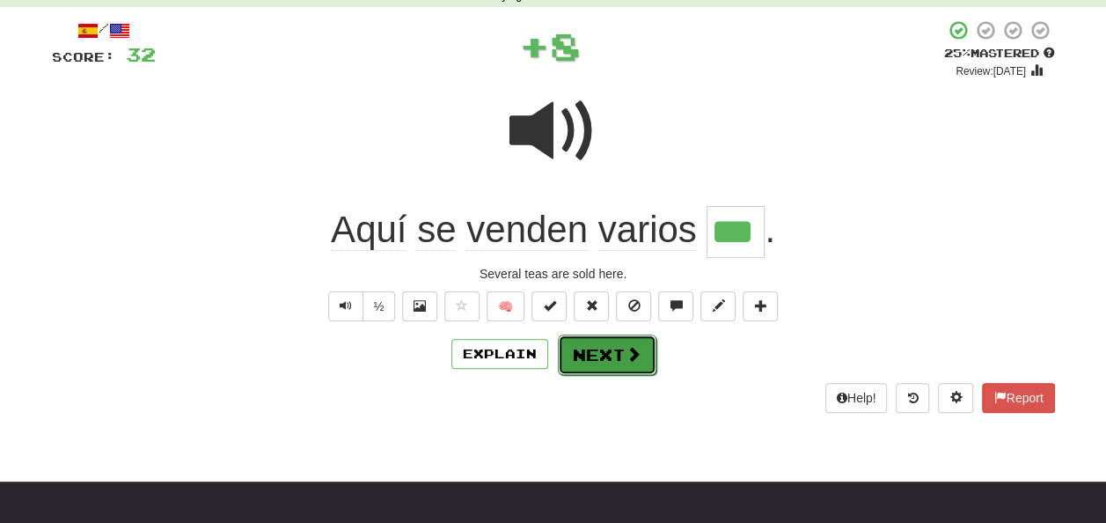
click at [610, 345] on button "Next" at bounding box center [607, 354] width 99 height 40
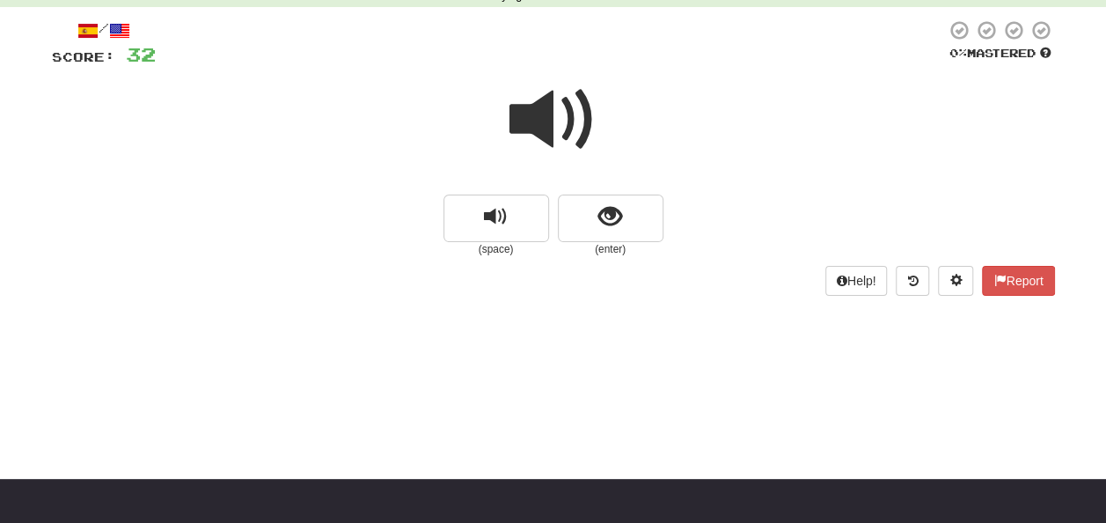
click at [540, 112] on span at bounding box center [554, 120] width 88 height 88
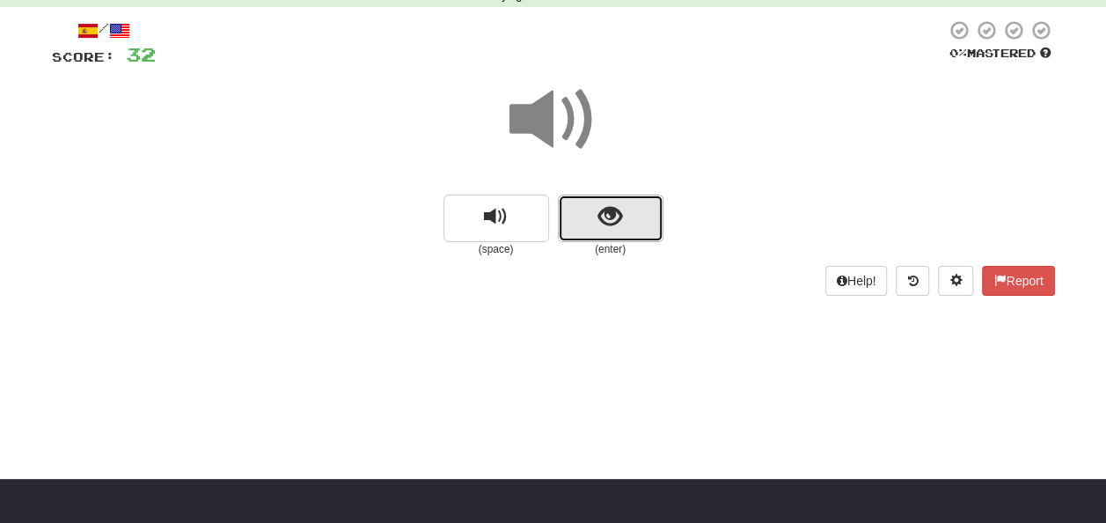
click at [604, 215] on span "show sentence" at bounding box center [611, 217] width 24 height 24
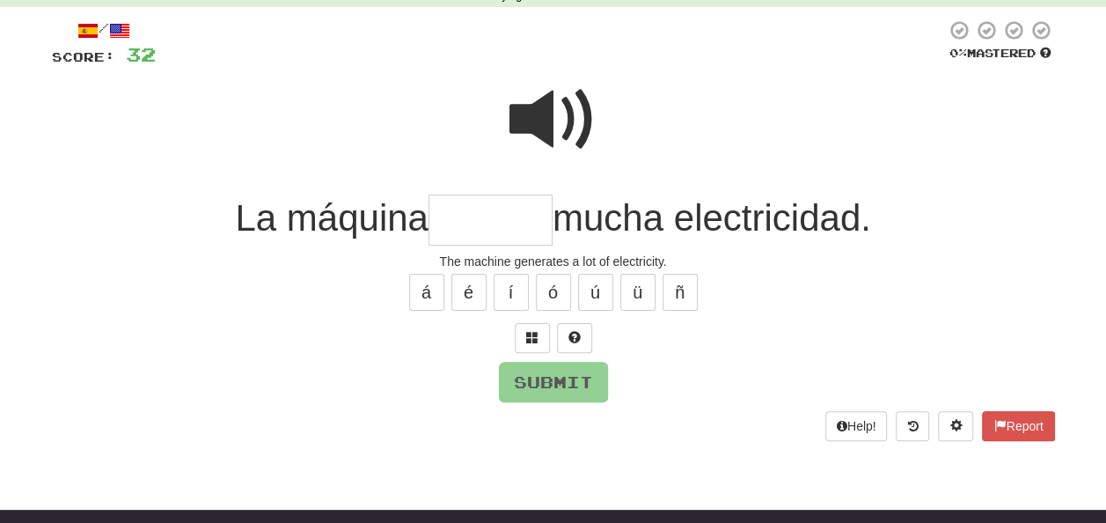
click at [475, 217] on input "text" at bounding box center [491, 221] width 124 height 52
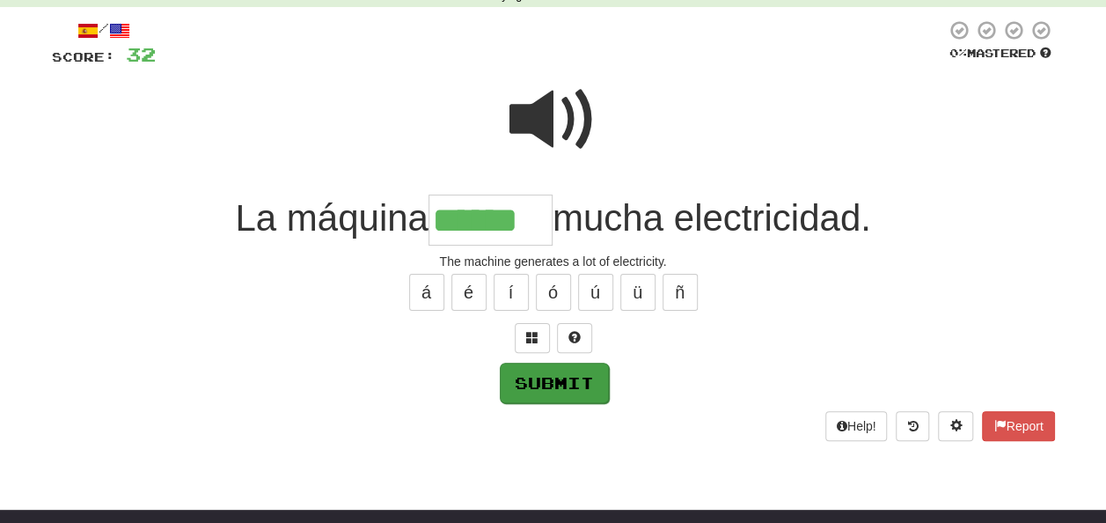
type input "******"
click at [548, 377] on button "Submit" at bounding box center [554, 383] width 109 height 40
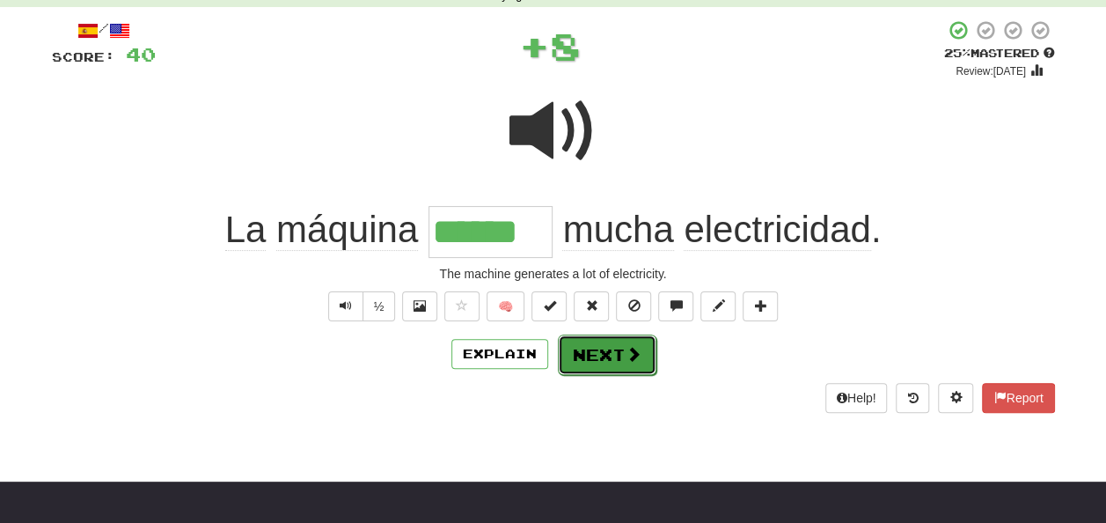
click at [588, 347] on button "Next" at bounding box center [607, 354] width 99 height 40
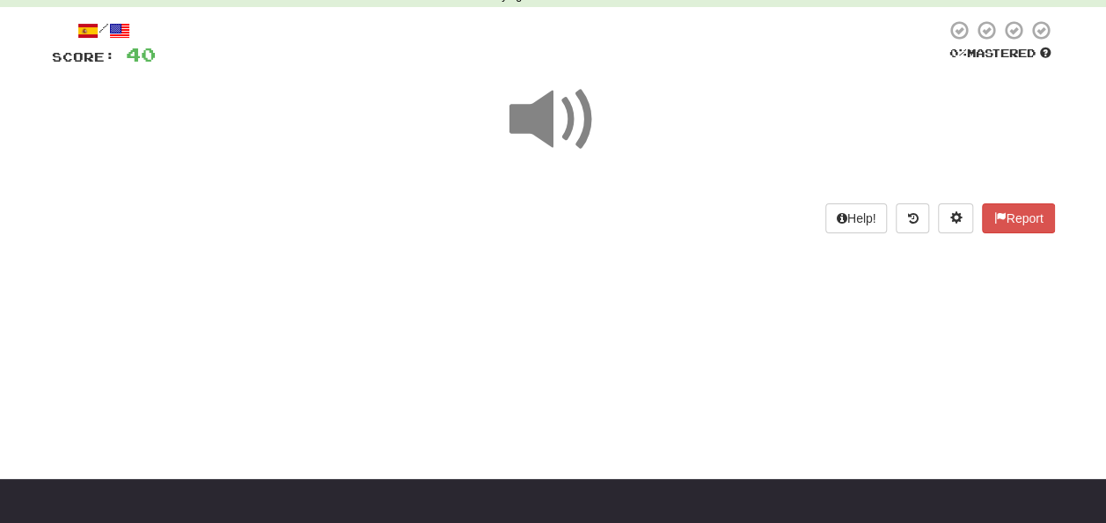
click at [533, 114] on span at bounding box center [554, 120] width 88 height 88
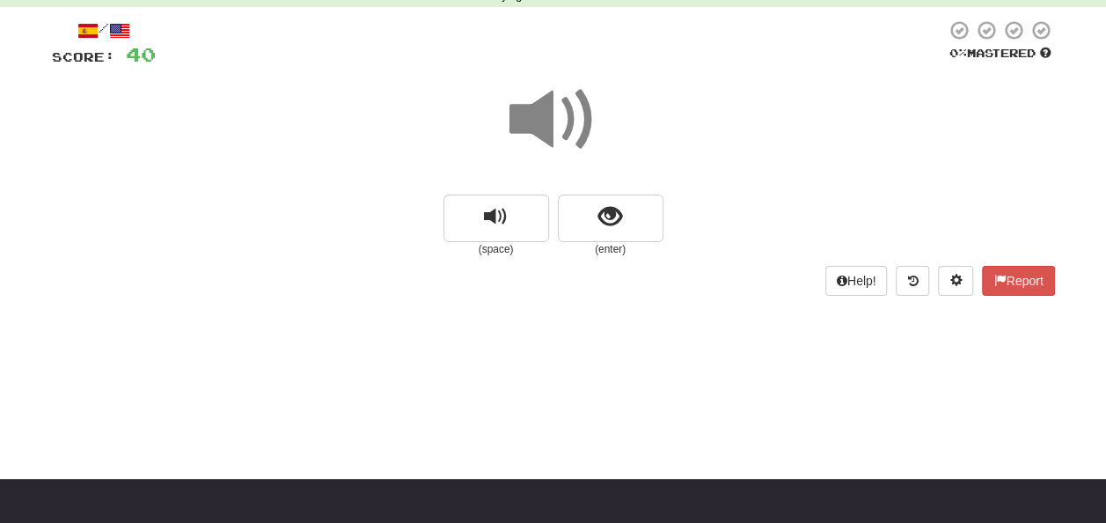
click at [547, 118] on span at bounding box center [554, 120] width 88 height 88
click at [621, 211] on span "show sentence" at bounding box center [611, 217] width 24 height 24
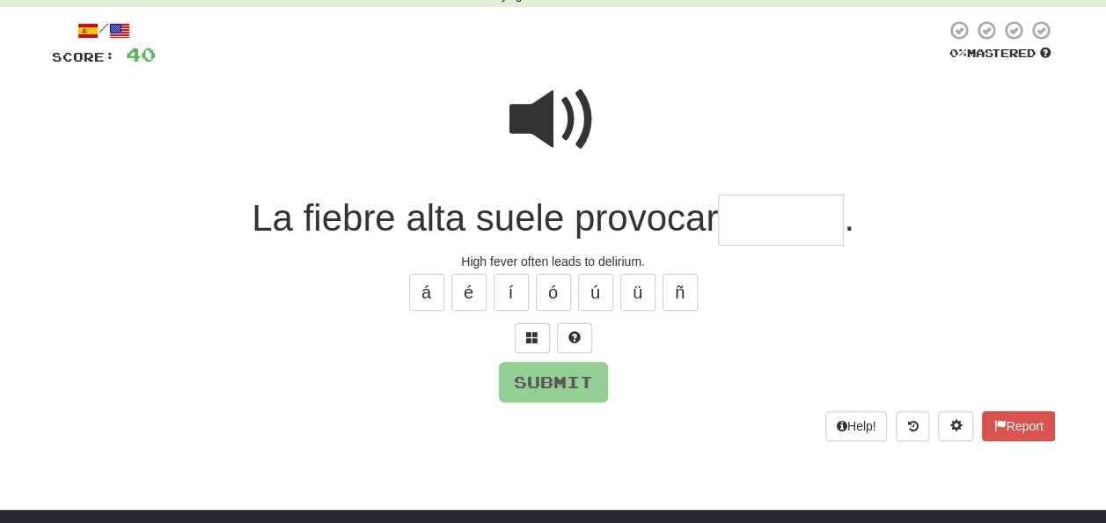
click at [533, 116] on span at bounding box center [554, 120] width 88 height 88
click at [732, 222] on input "text" at bounding box center [781, 221] width 126 height 52
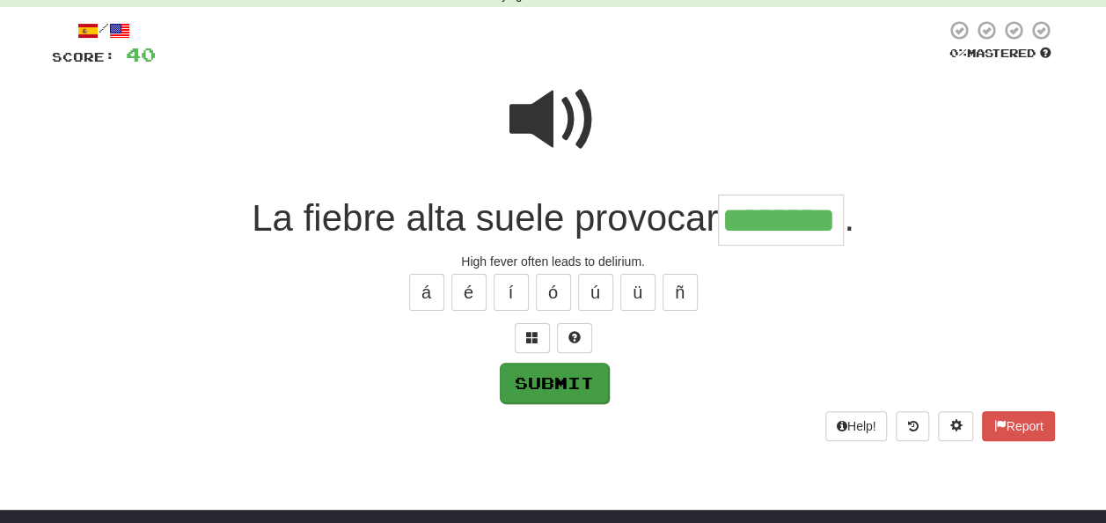
type input "********"
click at [549, 387] on button "Submit" at bounding box center [554, 383] width 109 height 40
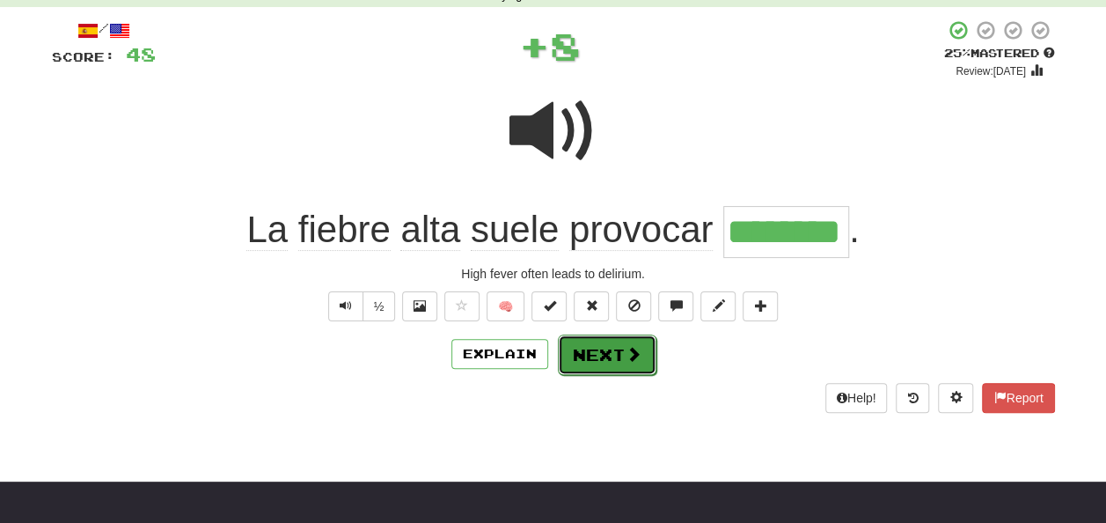
click at [590, 349] on button "Next" at bounding box center [607, 354] width 99 height 40
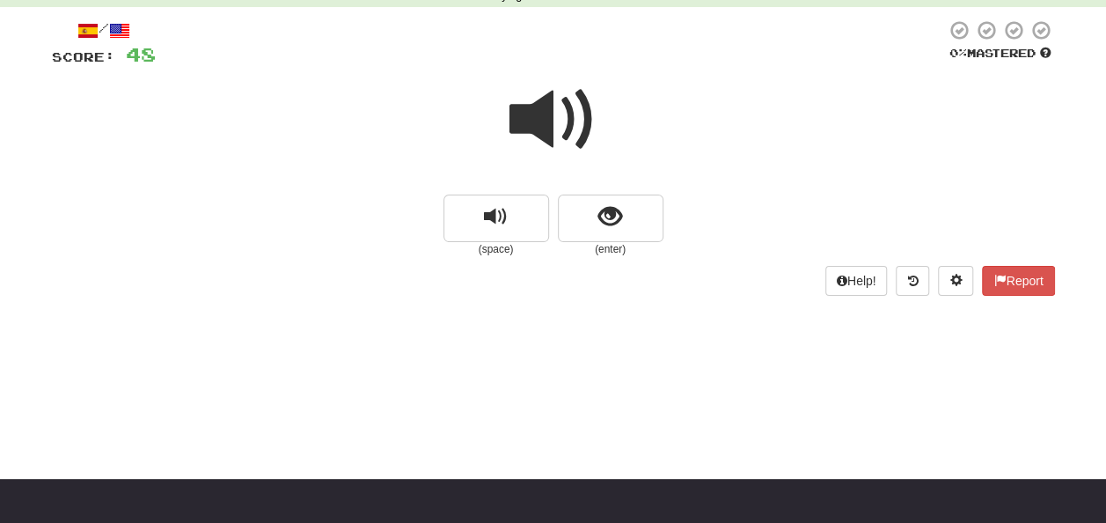
click at [545, 121] on span at bounding box center [554, 120] width 88 height 88
click at [546, 118] on span at bounding box center [554, 120] width 88 height 88
click at [562, 114] on span at bounding box center [554, 120] width 88 height 88
click at [546, 123] on span at bounding box center [554, 120] width 88 height 88
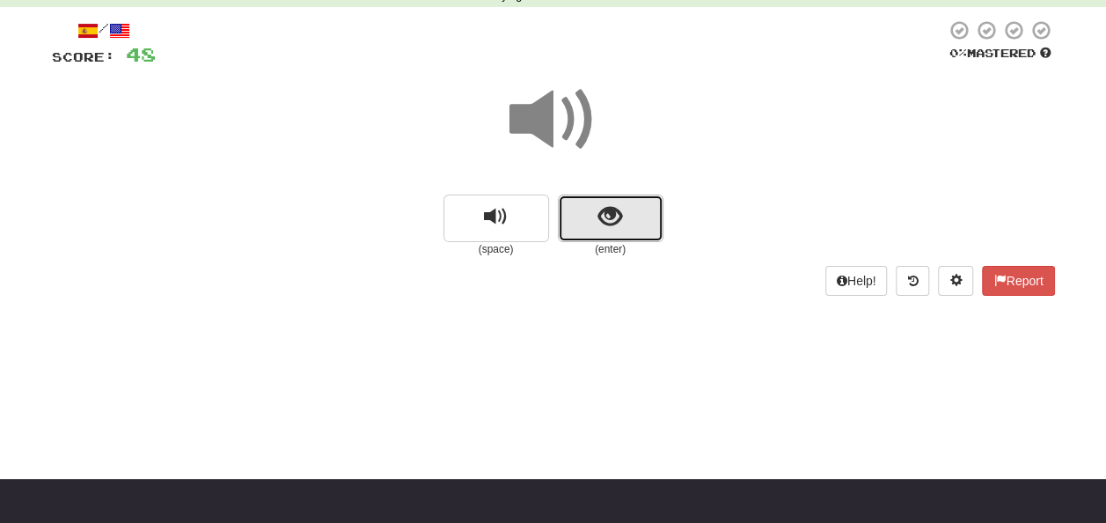
click at [607, 211] on span "show sentence" at bounding box center [611, 217] width 24 height 24
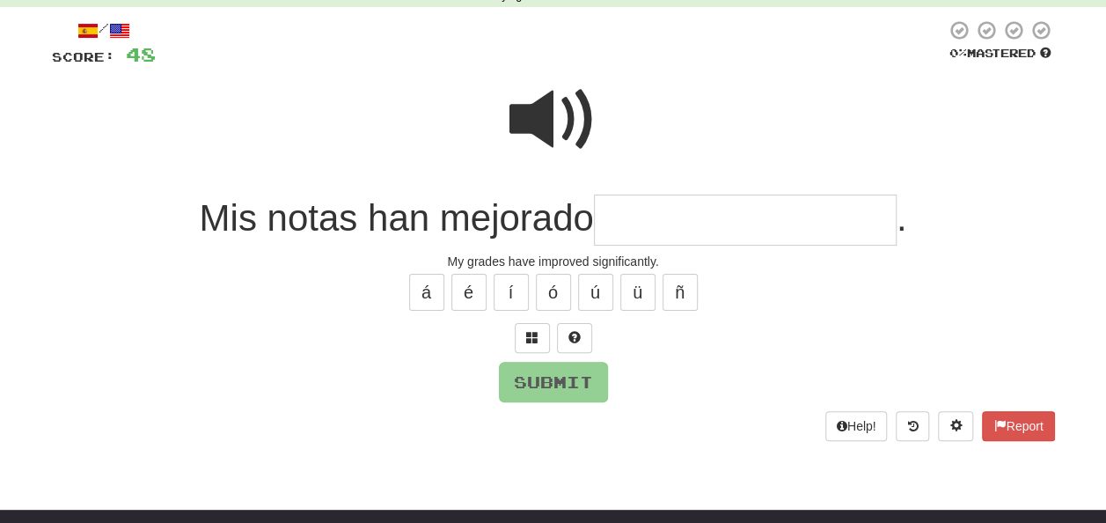
click at [649, 204] on input "text" at bounding box center [745, 221] width 303 height 52
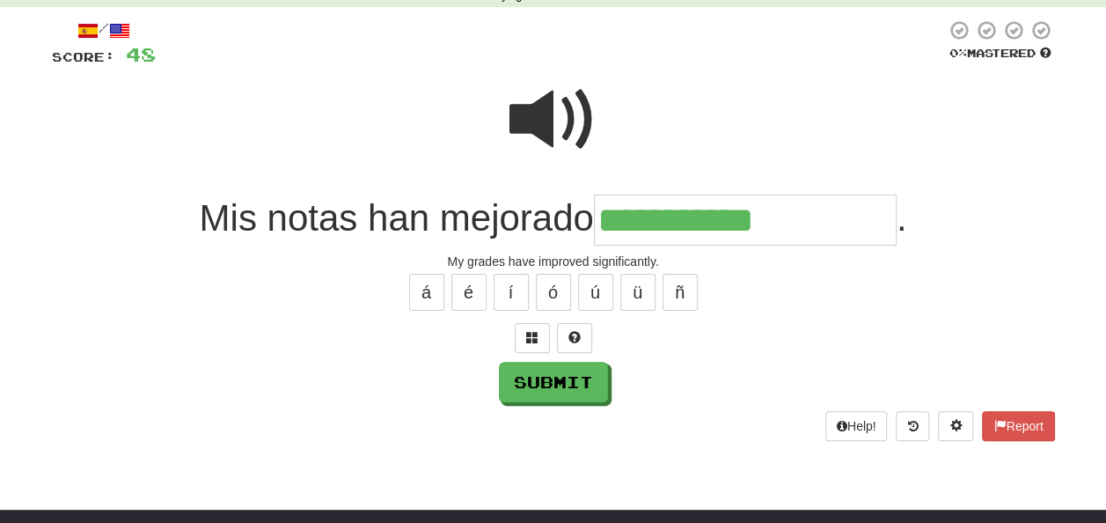
click at [545, 110] on span at bounding box center [554, 120] width 88 height 88
click at [773, 218] on input "**********" at bounding box center [745, 221] width 303 height 52
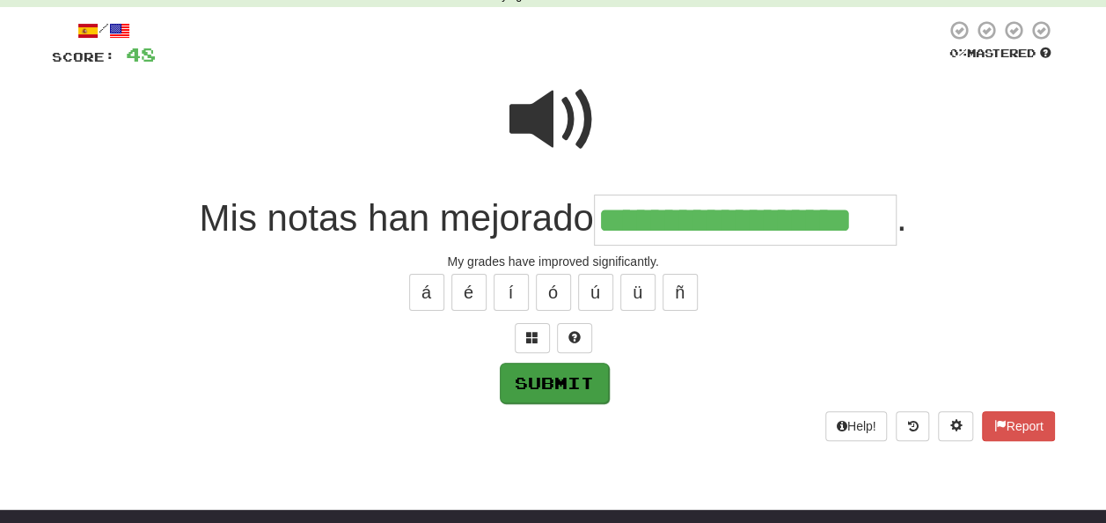
type input "**********"
click at [528, 378] on button "Submit" at bounding box center [554, 383] width 109 height 40
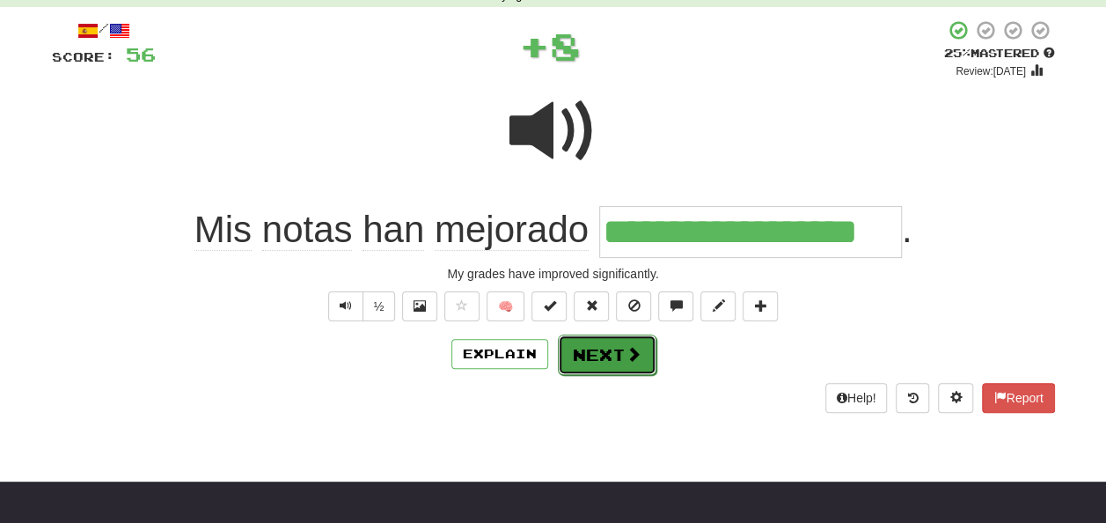
click at [584, 352] on button "Next" at bounding box center [607, 354] width 99 height 40
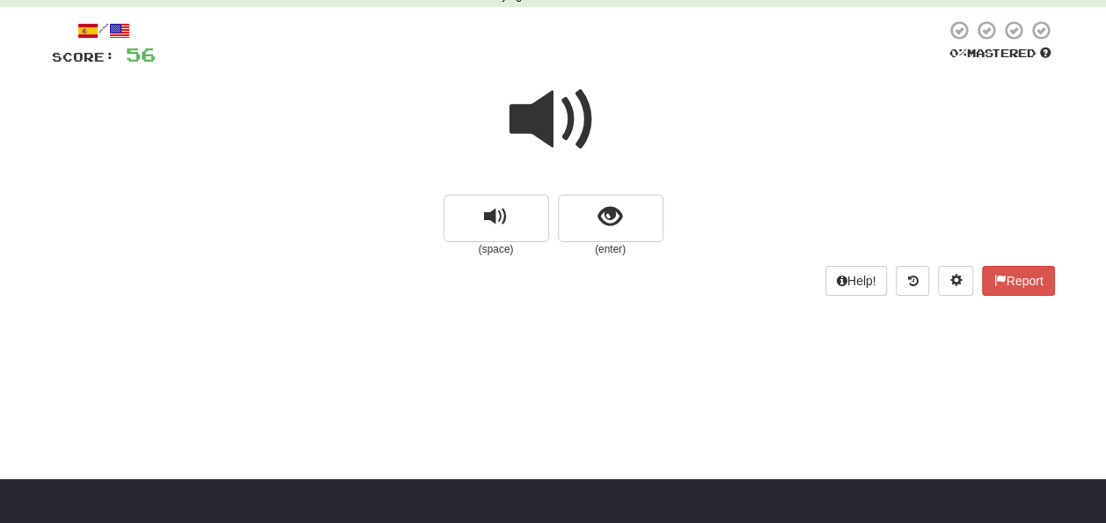
click at [550, 107] on span at bounding box center [554, 120] width 88 height 88
click at [552, 109] on span at bounding box center [554, 120] width 88 height 88
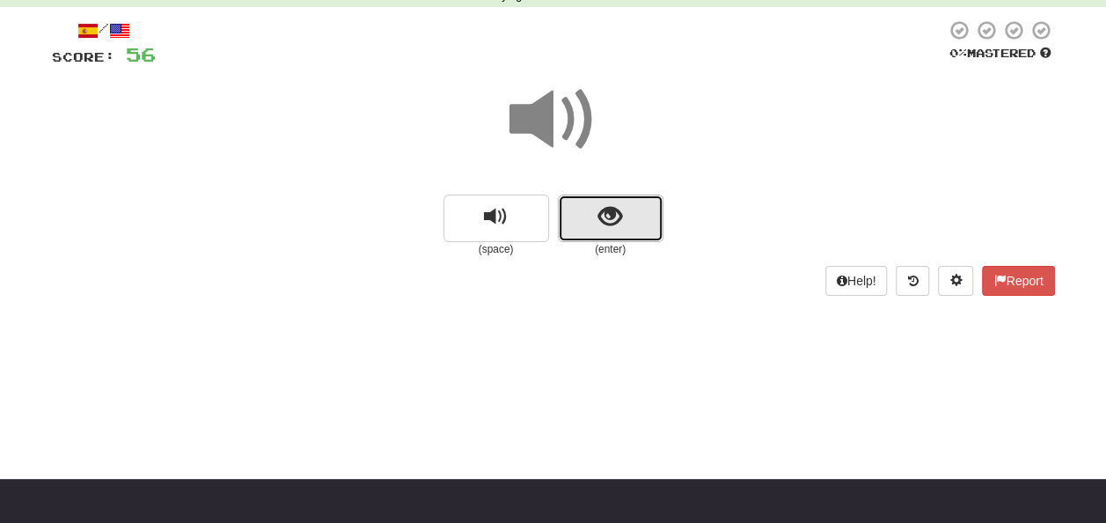
click at [611, 206] on span "show sentence" at bounding box center [611, 217] width 24 height 24
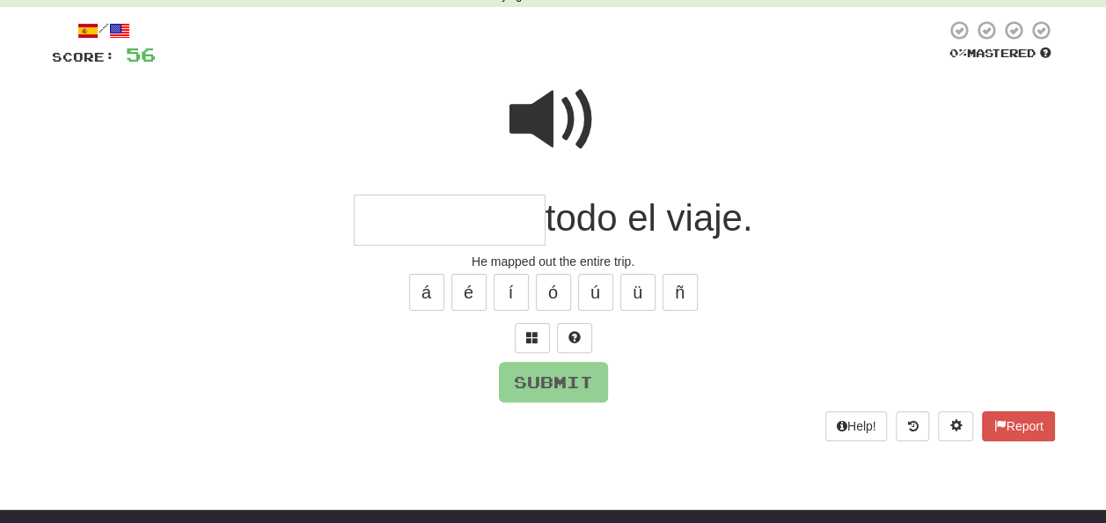
click at [381, 222] on input "text" at bounding box center [450, 221] width 192 height 52
click at [551, 115] on span at bounding box center [554, 120] width 88 height 88
click at [412, 207] on input "text" at bounding box center [450, 221] width 192 height 52
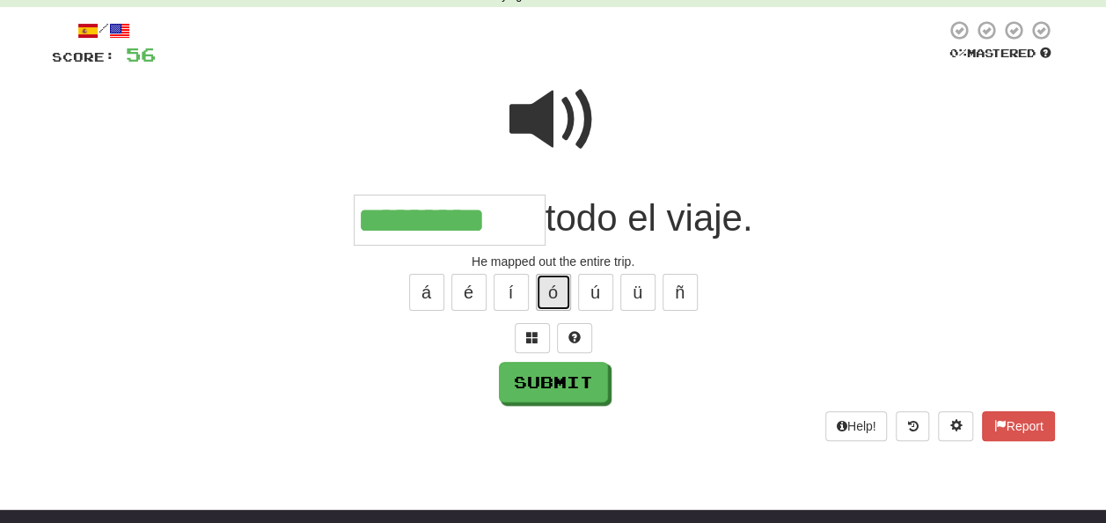
click at [548, 292] on button "ó" at bounding box center [553, 292] width 35 height 37
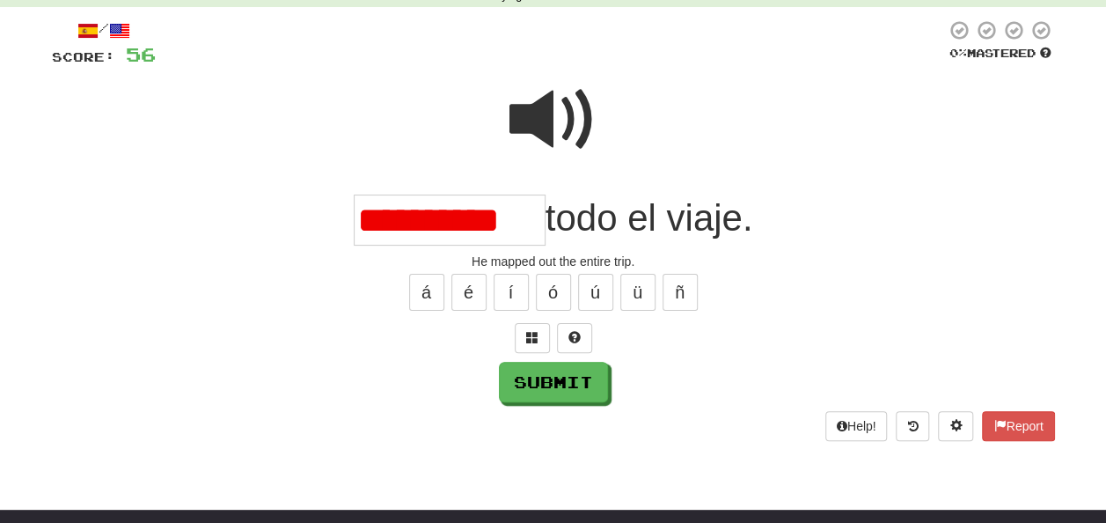
click at [526, 221] on input "**********" at bounding box center [450, 221] width 192 height 52
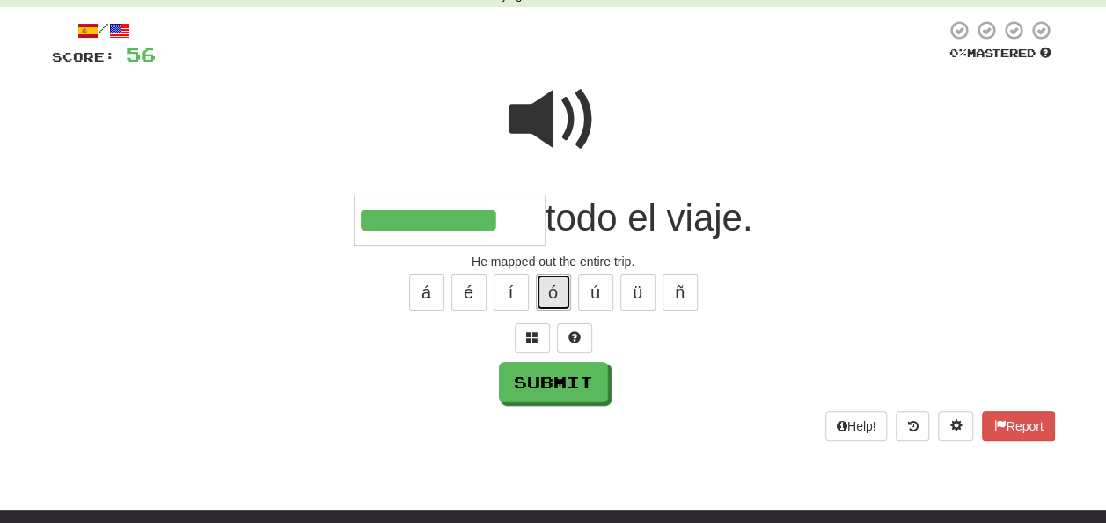
click at [547, 292] on button "ó" at bounding box center [553, 292] width 35 height 37
type input "**********"
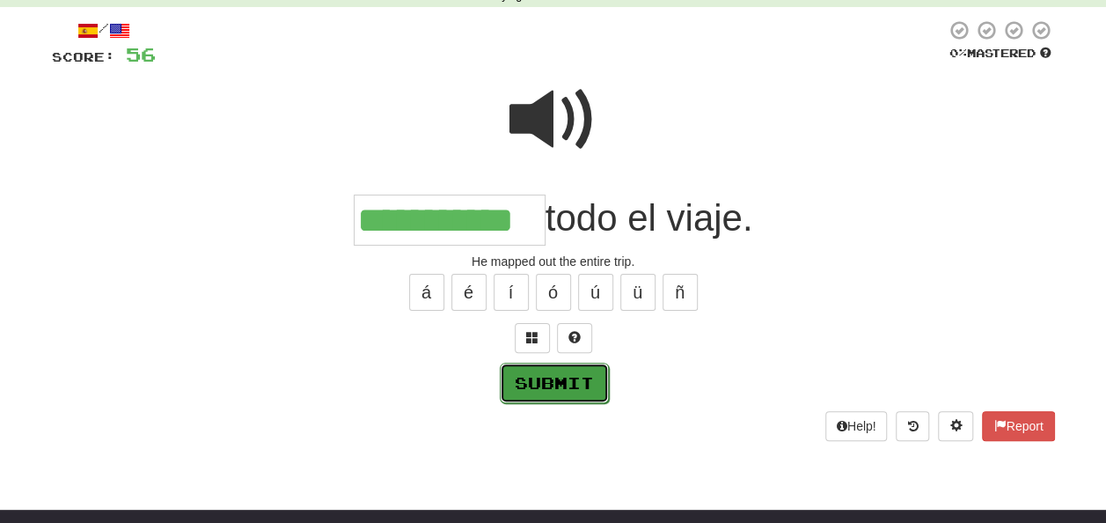
click at [533, 382] on button "Submit" at bounding box center [554, 383] width 109 height 40
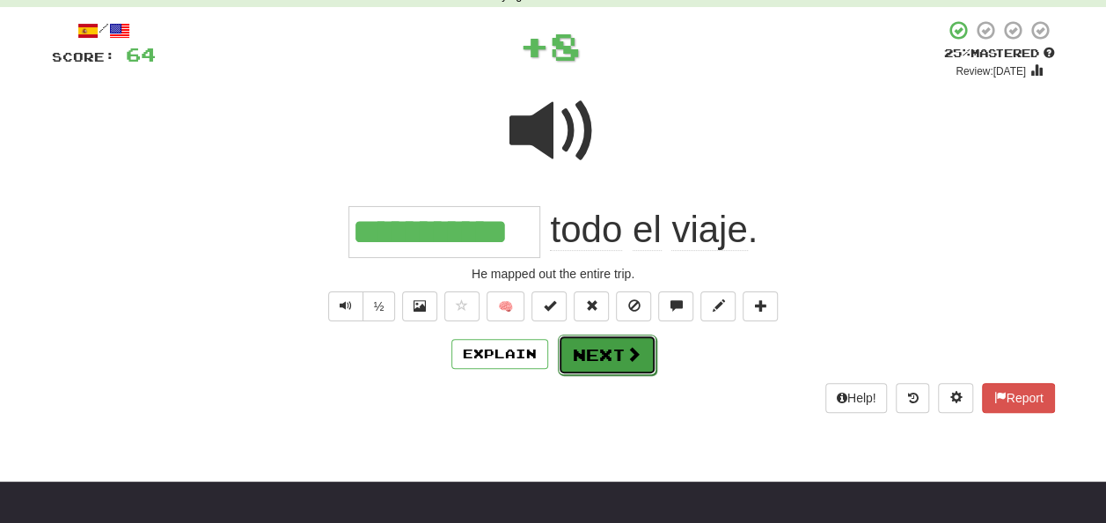
click at [586, 346] on button "Next" at bounding box center [607, 354] width 99 height 40
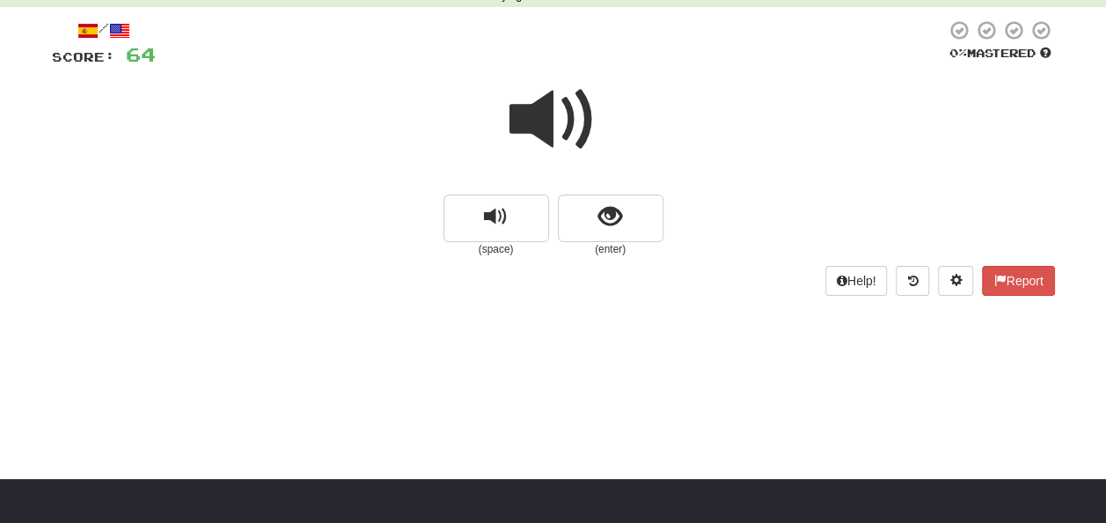
click at [540, 121] on span at bounding box center [554, 120] width 88 height 88
click at [601, 209] on span "show sentence" at bounding box center [611, 217] width 24 height 24
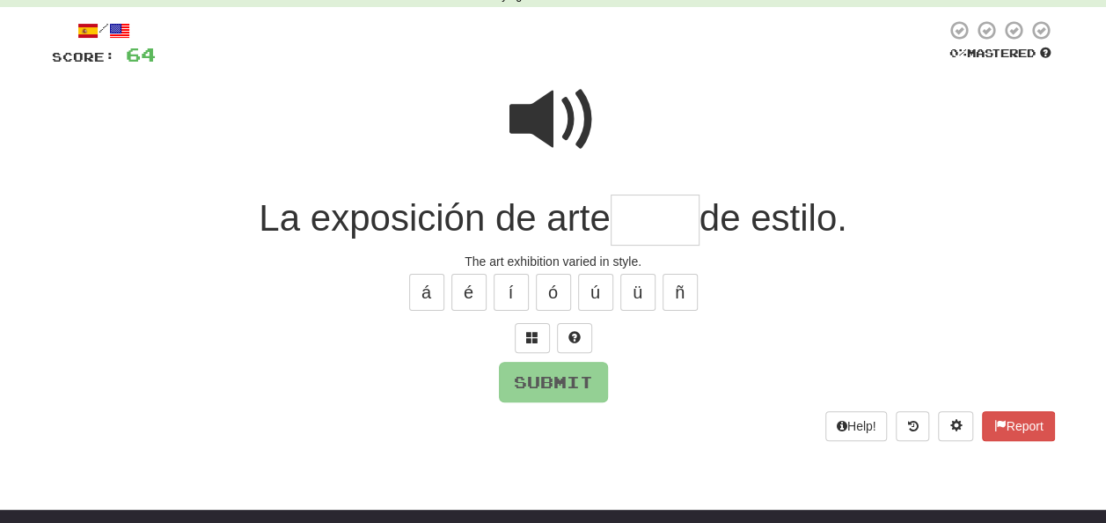
click at [525, 101] on span at bounding box center [554, 120] width 88 height 88
click at [623, 225] on input "text" at bounding box center [655, 221] width 89 height 52
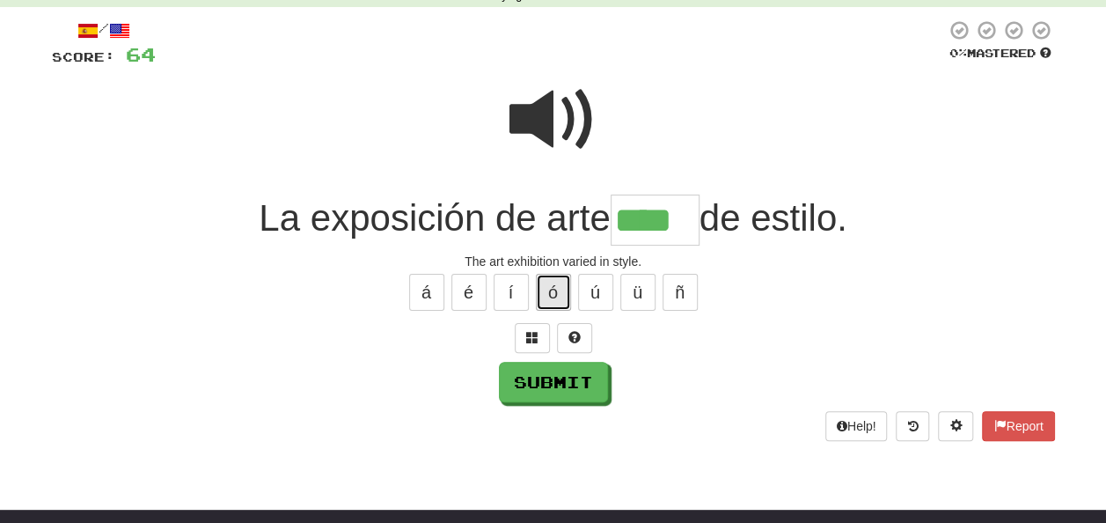
click at [557, 302] on button "ó" at bounding box center [553, 292] width 35 height 37
type input "*****"
click at [580, 381] on button "Submit" at bounding box center [553, 382] width 109 height 40
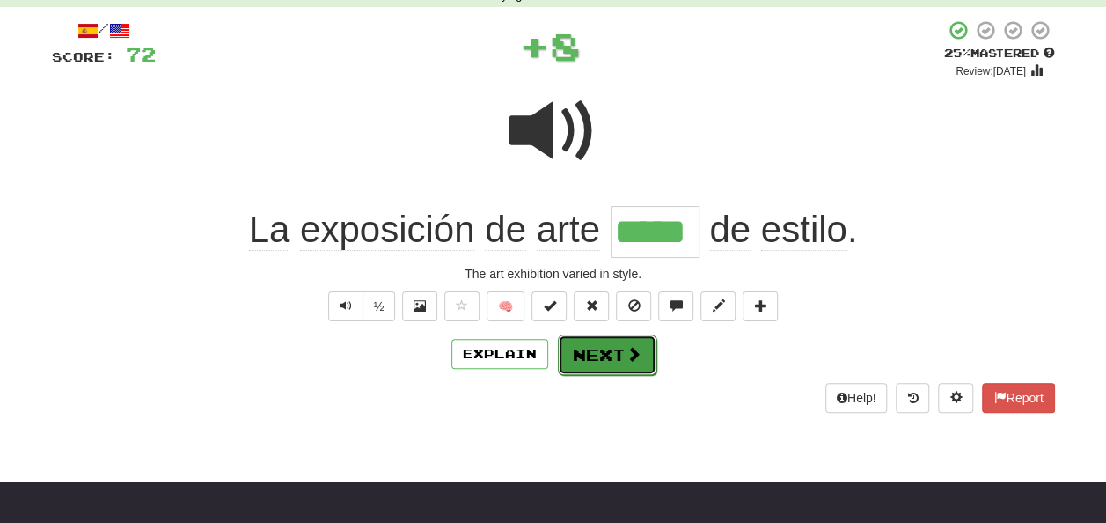
click at [597, 349] on button "Next" at bounding box center [607, 354] width 99 height 40
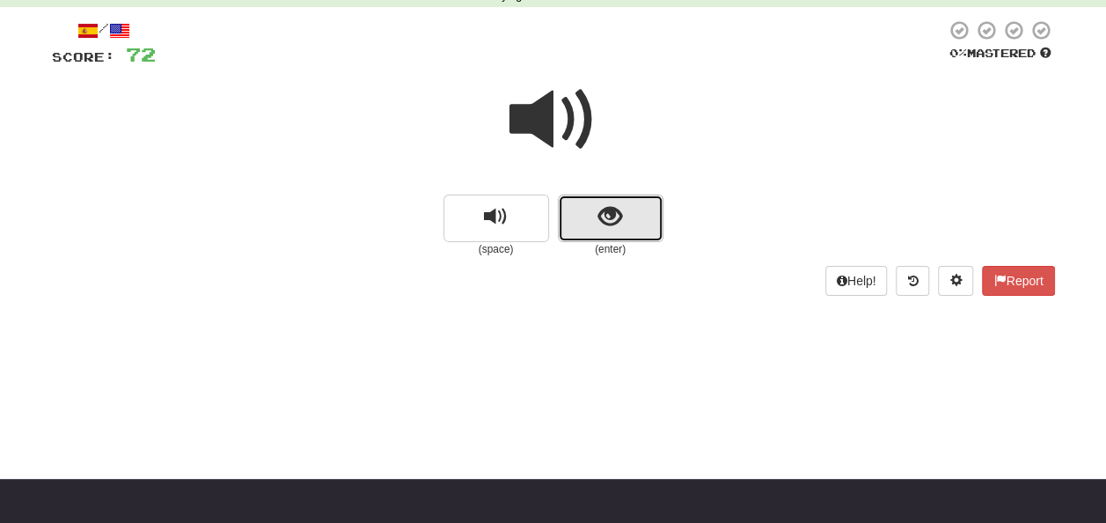
click at [586, 223] on button "show sentence" at bounding box center [611, 219] width 106 height 48
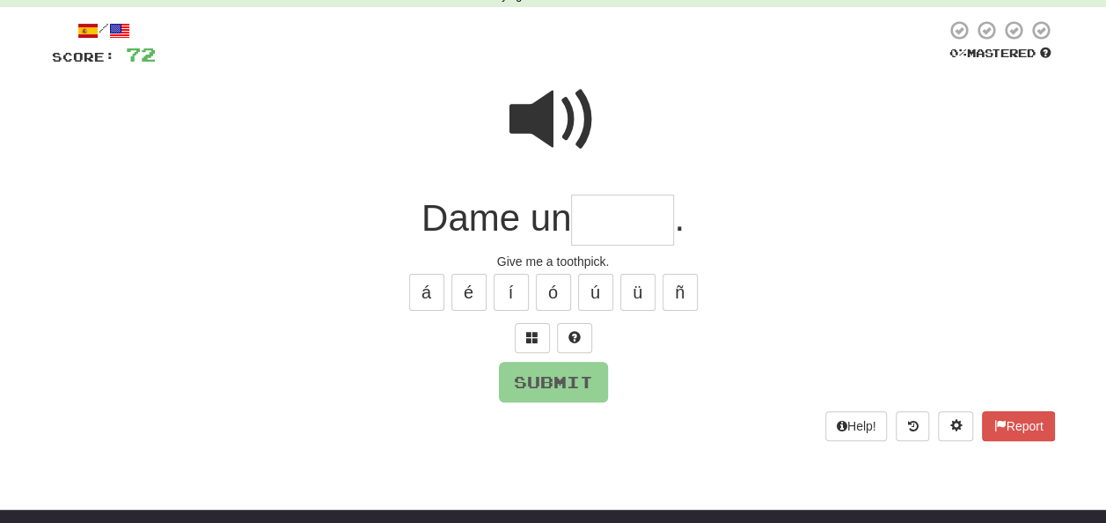
click at [591, 224] on input "text" at bounding box center [622, 221] width 103 height 52
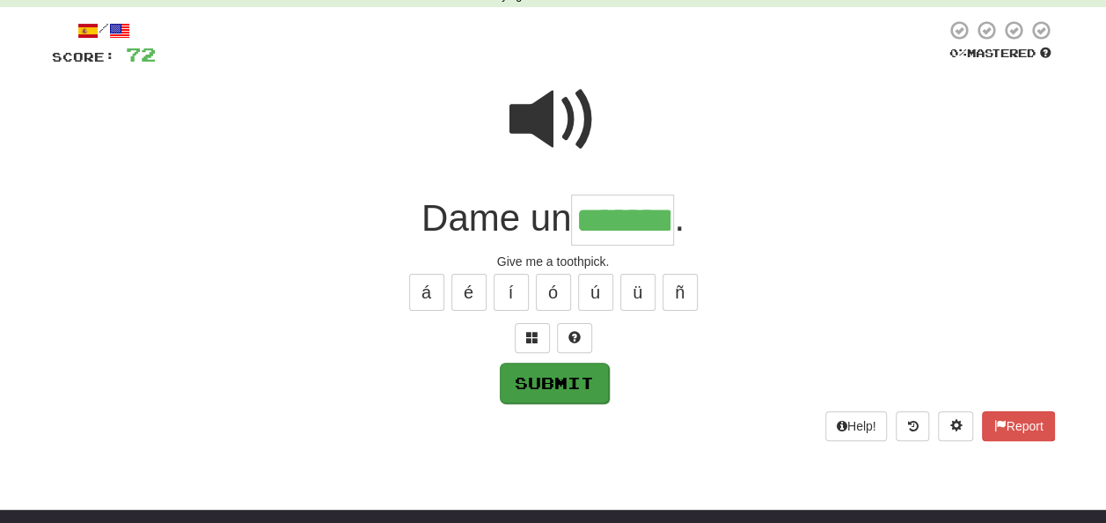
type input "*******"
click at [556, 378] on button "Submit" at bounding box center [554, 383] width 109 height 40
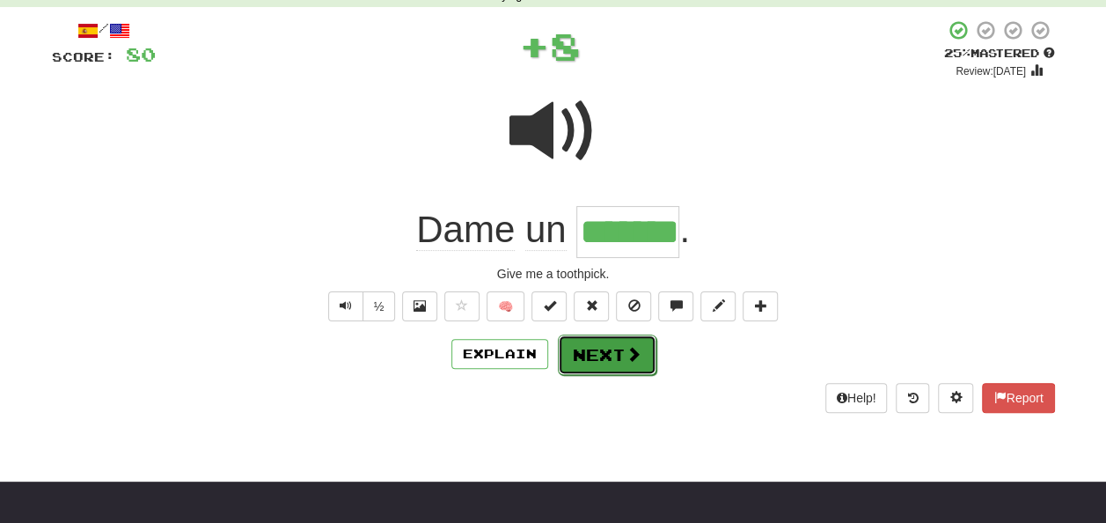
click at [583, 347] on button "Next" at bounding box center [607, 354] width 99 height 40
